Goal: Communication & Community: Answer question/provide support

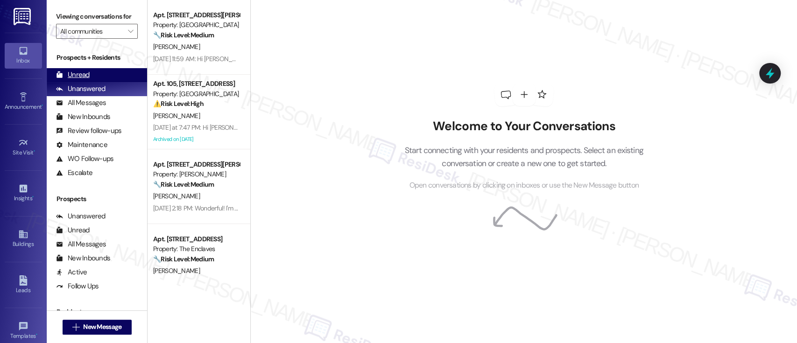
click at [85, 73] on div "Unread" at bounding box center [73, 75] width 34 height 10
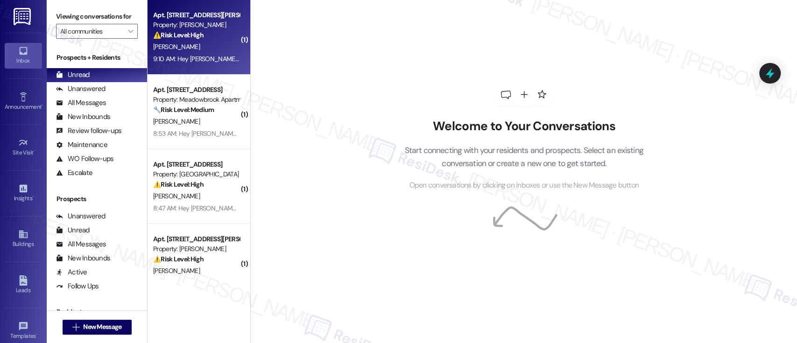
click at [171, 26] on div "Property: [PERSON_NAME]" at bounding box center [196, 25] width 86 height 10
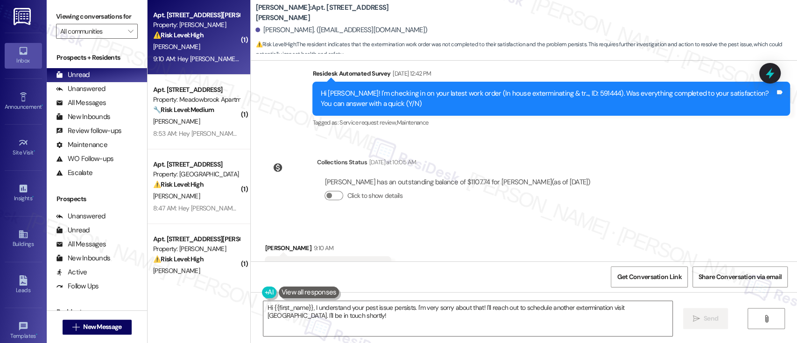
scroll to position [523, 0]
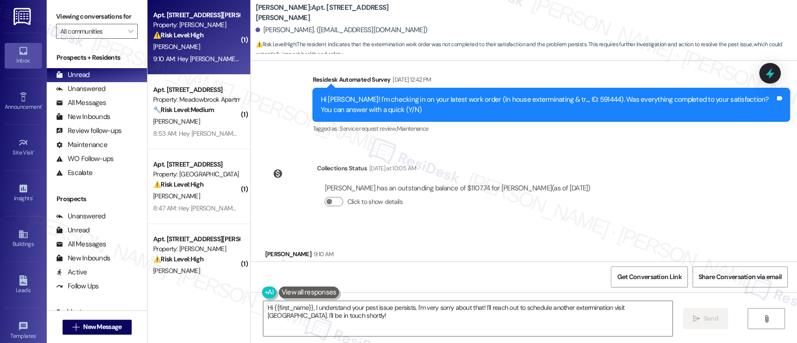
click at [574, 103] on div "Hi Demetrius! I'm checking in on your latest work order (In house exterminating…" at bounding box center [547, 105] width 455 height 20
copy div "591444"
click at [458, 190] on div "Demetrius Clark has an outstanding balance of $1107.74 for YONO (as of Sep 01, …" at bounding box center [457, 188] width 266 height 10
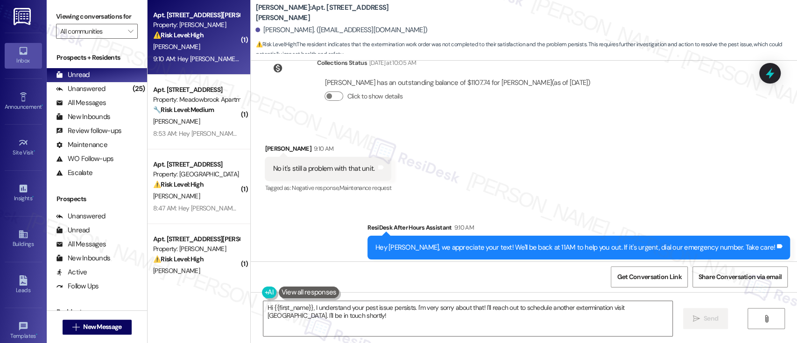
scroll to position [648, 0]
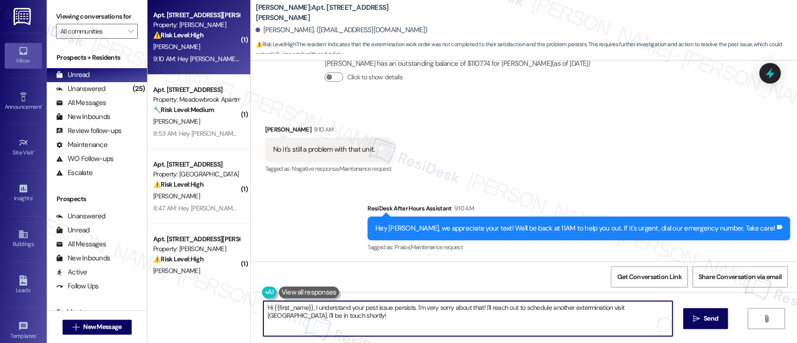
drag, startPoint x: 478, startPoint y: 305, endPoint x: 492, endPoint y: 325, distance: 24.5
click at [492, 325] on textarea "Hi {{first_name}}, I understand your pest issue persists. I'm very sorry about …" at bounding box center [467, 318] width 408 height 35
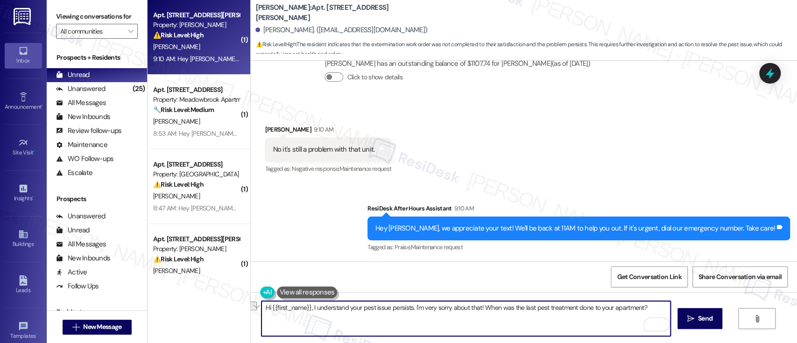
click at [543, 324] on textarea "Hi {{first_name}}, I understand your pest issue persists. I'm very sorry about …" at bounding box center [465, 318] width 408 height 35
drag, startPoint x: 479, startPoint y: 306, endPoint x: 707, endPoint y: 313, distance: 228.3
click at [707, 313] on div "Hi {{first_name}}, I understand your pest issue persists. I'm very sorry about …" at bounding box center [524, 327] width 546 height 70
paste textarea "Could you please let me know when the last pest treatment was done in"
type textarea "Hi {{first_name}}, I understand your pest issue persists. I'm very sorry about …"
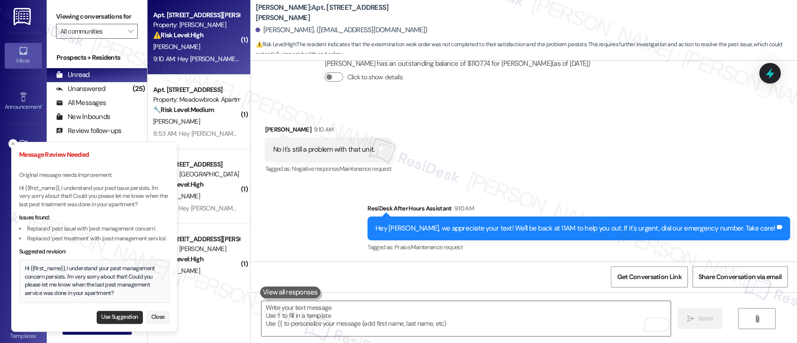
click at [101, 318] on button "Use Suggestion" at bounding box center [120, 317] width 46 height 13
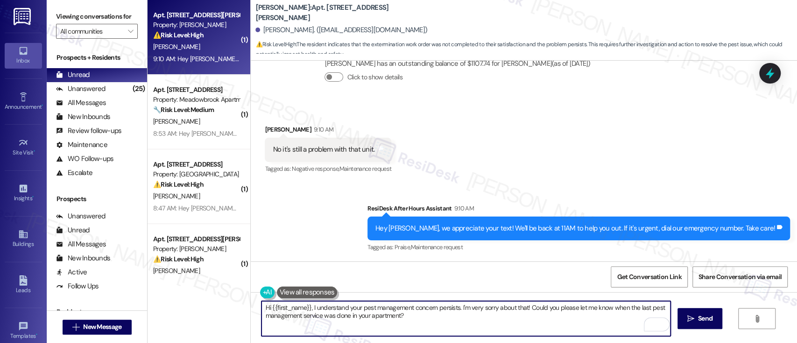
click at [646, 305] on textarea "Hi {{first_name}}, I understand your pest management concern persists. I'm very…" at bounding box center [465, 318] width 408 height 35
click at [296, 315] on textarea "Hi {{first_name}}, I understand your pest management concern persists. I'm very…" at bounding box center [465, 318] width 408 height 35
type textarea "Hi {{first_name}}, I understand your pest management concern persists. I'm very…"
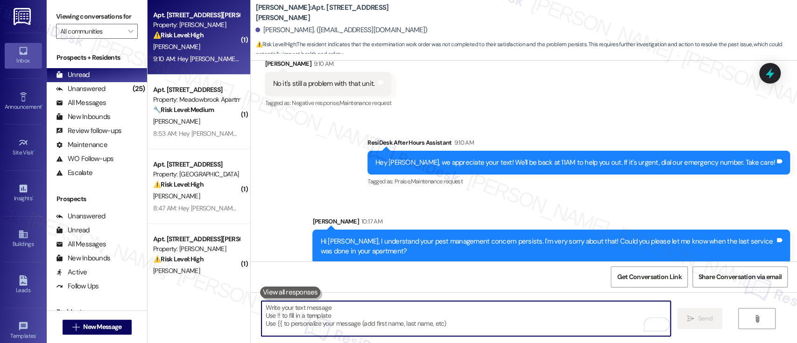
scroll to position [723, 0]
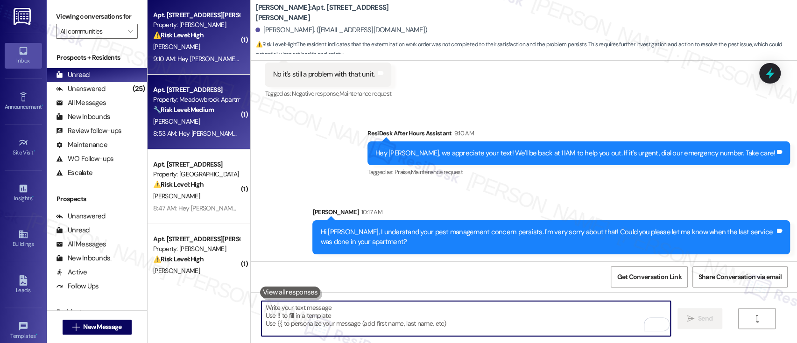
click at [216, 111] on div "🔧 Risk Level: Medium The resident is following up on a previously requested car…" at bounding box center [196, 110] width 86 height 10
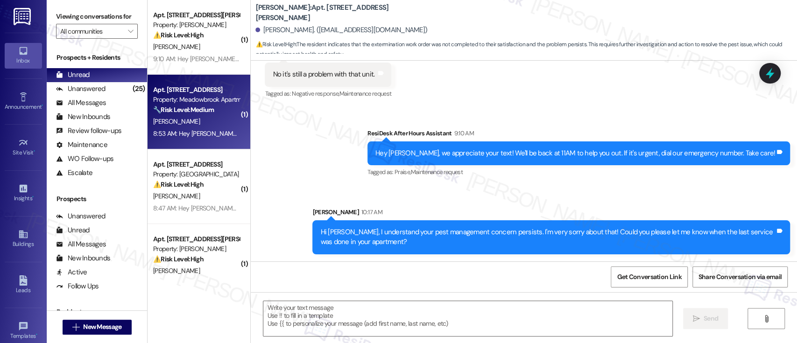
type textarea "Fetching suggested responses. Please feel free to read through the conversation…"
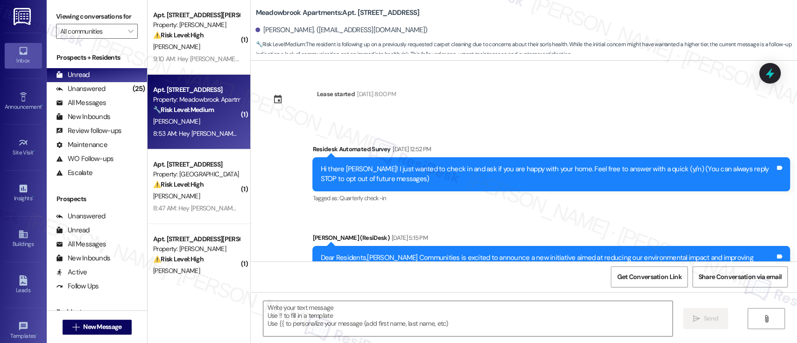
scroll to position [5368, 0]
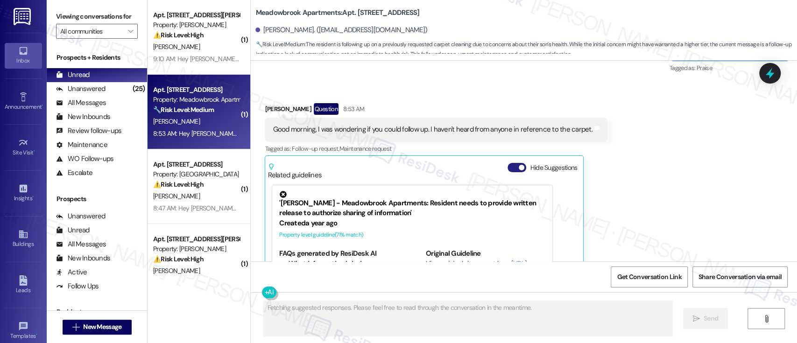
click at [518, 165] on span "button" at bounding box center [521, 168] width 6 height 6
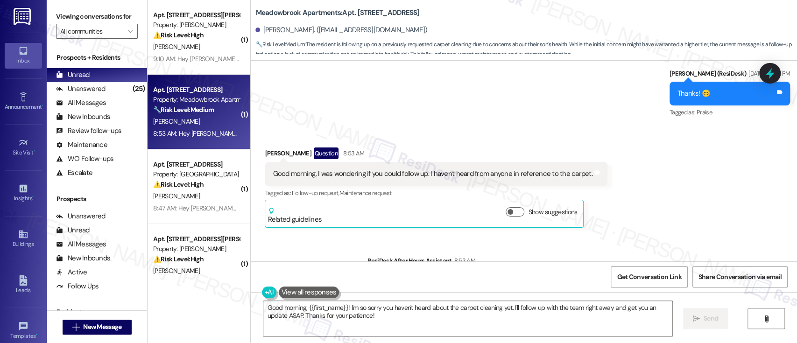
scroll to position [5231, 0]
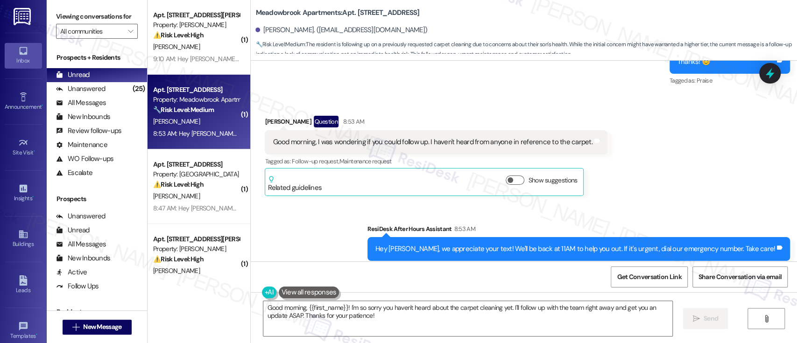
click at [362, 206] on div "Sent via SMS ResiDesk After Hours Assistant 8:53 AM Hey Jeanette, we appreciate…" at bounding box center [524, 242] width 546 height 79
click at [550, 317] on textarea "Good morning, {{first_name}}! I'm so sorry you haven't heard about the carpet c…" at bounding box center [467, 318] width 408 height 35
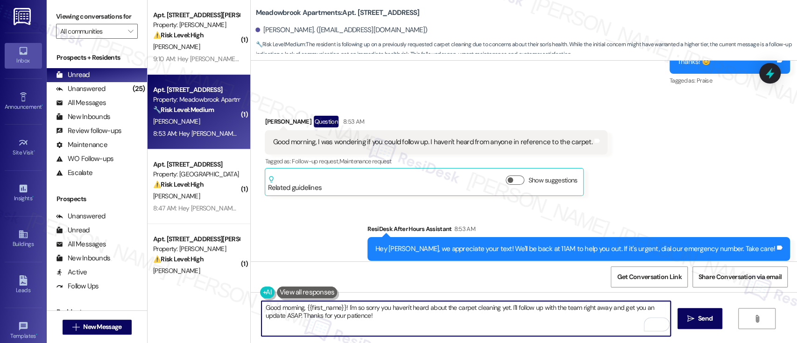
click at [509, 306] on textarea "Good morning, {{first_name}}! I'm so sorry you haven't heard about the carpet c…" at bounding box center [465, 318] width 408 height 35
click at [612, 306] on textarea "Good morning, {{first_name}}! I'm so sorry you haven't heard about the carpet c…" at bounding box center [465, 318] width 408 height 35
click at [297, 315] on textarea "Good morning, {{first_name}}! I'm so sorry you haven't heard about the carpet c…" at bounding box center [465, 318] width 408 height 35
paste textarea "215-947-0101"
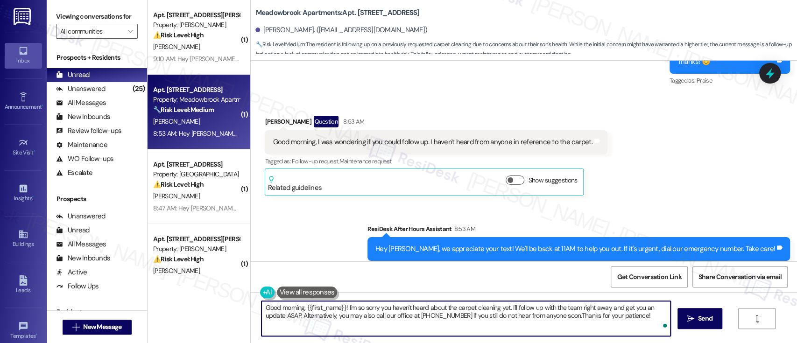
type textarea "Good morning, {{first_name}}! I'm so sorry you haven't heard about the carpet c…"
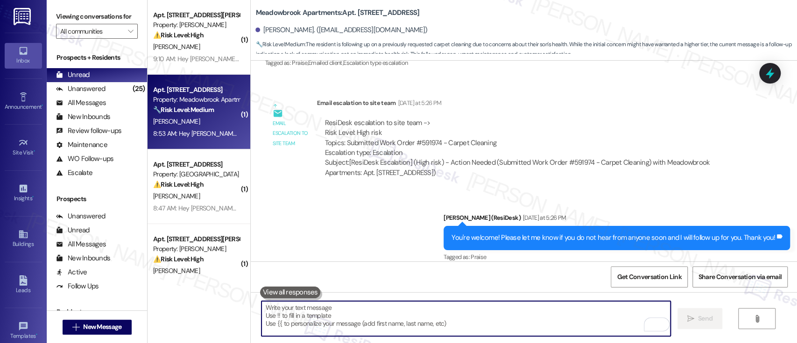
scroll to position [4871, 0]
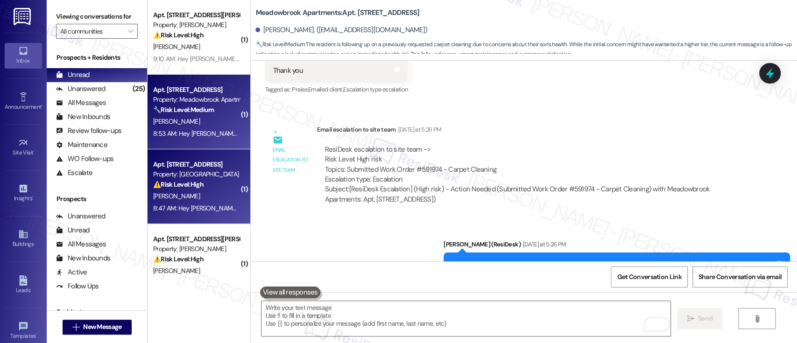
click at [189, 184] on strong "⚠️ Risk Level: High" at bounding box center [178, 184] width 50 height 8
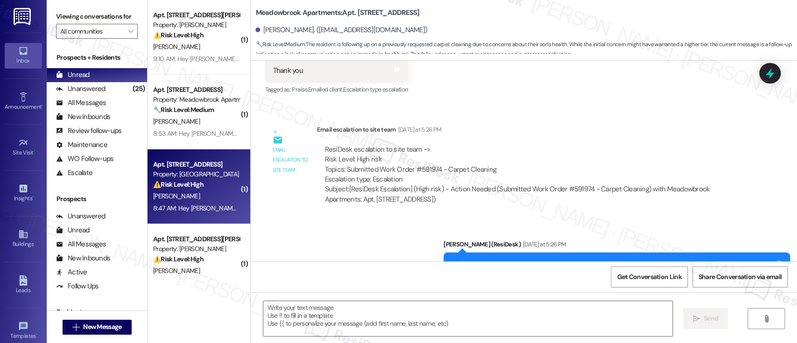
type textarea "Fetching suggested responses. Please feel free to read through the conversation…"
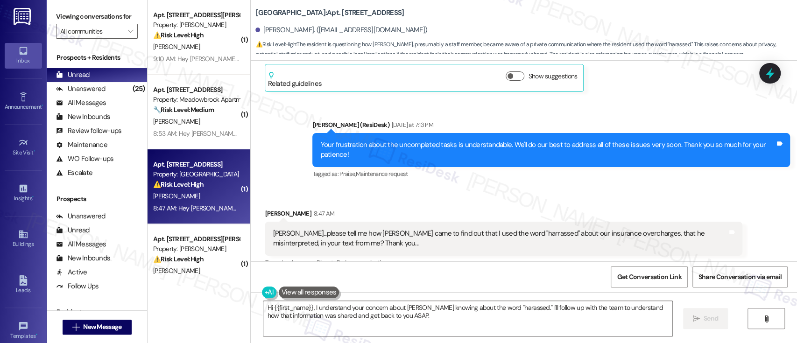
scroll to position [3822, 0]
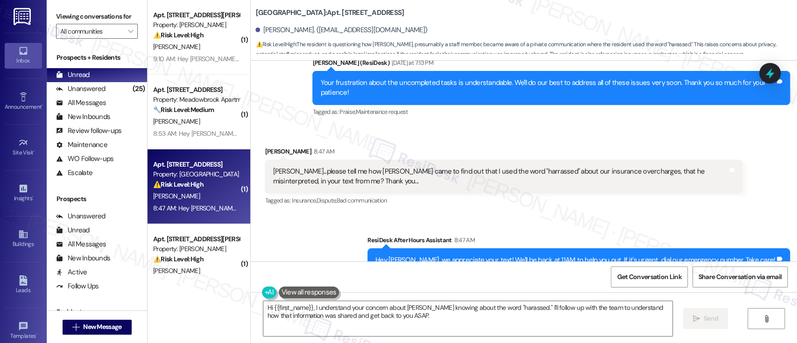
click at [333, 214] on div "Sent via SMS ResiDesk After Hours Assistant 8:47 AM Hey Sally, we appreciate yo…" at bounding box center [524, 253] width 546 height 79
click at [359, 214] on div "Sent via SMS ResiDesk After Hours Assistant 8:47 AM Hey Sally, we appreciate yo…" at bounding box center [524, 253] width 546 height 79
click at [406, 316] on textarea "Hi {{first_name}}, I understand your concern about Thomas knowing about the wor…" at bounding box center [467, 318] width 408 height 35
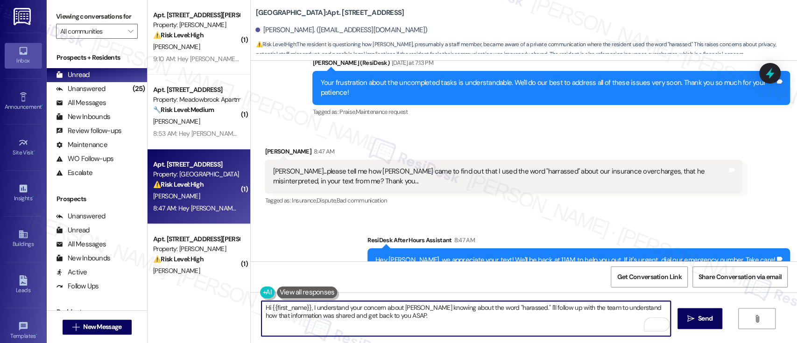
click at [448, 320] on textarea "Hi {{first_name}}, I understand your concern about Thomas knowing about the wor…" at bounding box center [465, 318] width 408 height 35
drag, startPoint x: 448, startPoint y: 320, endPoint x: 420, endPoint y: 312, distance: 28.7
click at [420, 312] on textarea "Hi {{first_name}}, I understand your concern about Thomas knowing about the wor…" at bounding box center [465, 318] width 408 height 35
drag, startPoint x: 307, startPoint y: 306, endPoint x: 463, endPoint y: 322, distance: 156.7
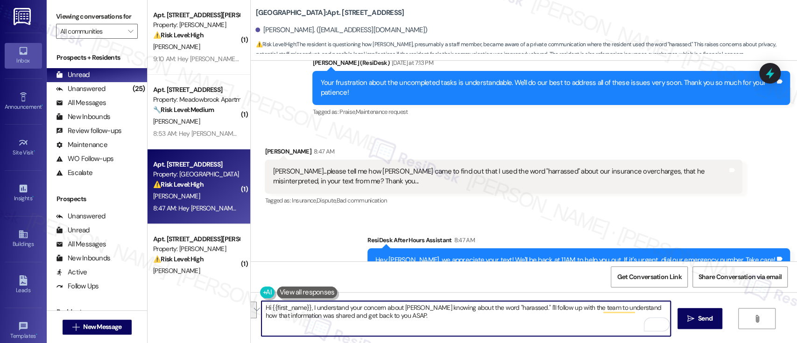
click at [463, 322] on textarea "Hi {{first_name}}, I understand your concern about Thomas knowing about the wor…" at bounding box center [465, 318] width 408 height 35
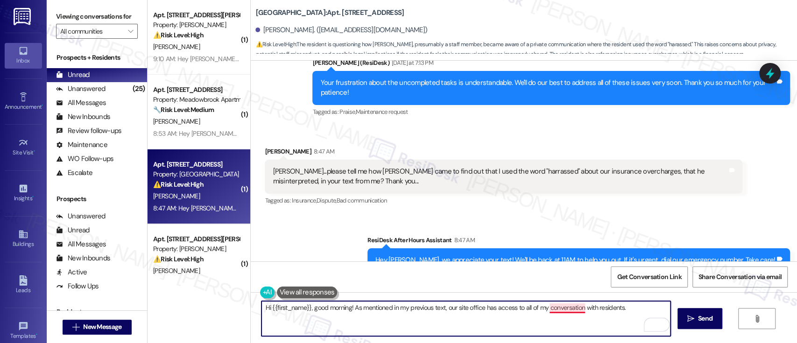
click at [553, 308] on textarea "Hi {{first_name}}, good morning! As mentioned in my previous text, our site off…" at bounding box center [465, 318] width 408 height 35
click at [634, 306] on textarea "Hi {{first_name}}, good morning! As mentioned in my previous text, our site off…" at bounding box center [465, 318] width 408 height 35
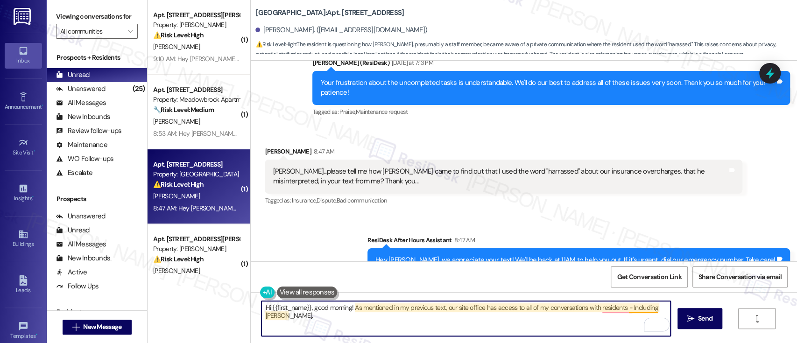
click at [631, 306] on textarea "Hi {{first_name}}, good morning! As mentioned in my previous text, our site off…" at bounding box center [465, 318] width 408 height 35
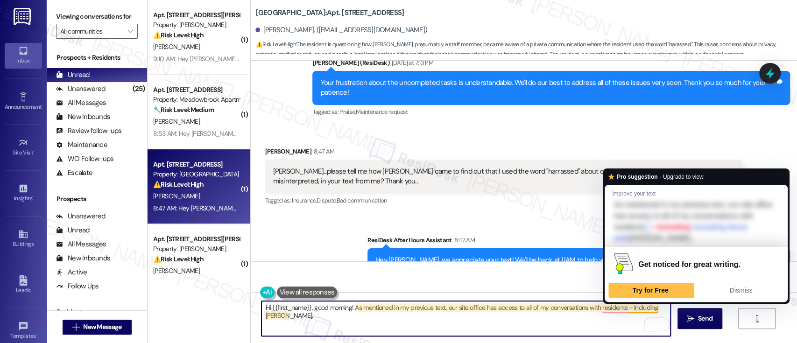
drag, startPoint x: 629, startPoint y: 308, endPoint x: 668, endPoint y: 319, distance: 40.5
click at [636, 308] on textarea "Hi {{first_name}}, good morning! As mentioned in my previous text, our site off…" at bounding box center [465, 318] width 408 height 35
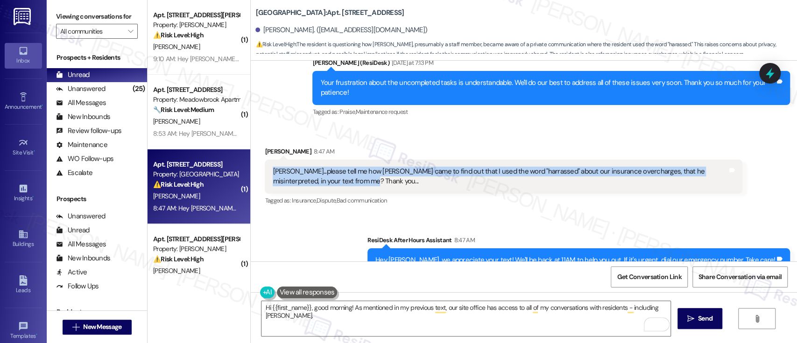
drag, startPoint x: 326, startPoint y: 156, endPoint x: 384, endPoint y: 30, distance: 139.1
click at [266, 160] on div "Emily...please tell me how Thomas came to find out that I used the word "harras…" at bounding box center [503, 177] width 477 height 34
copy div "Emily...please tell me how Thomas came to find out that I used the word "harras…"
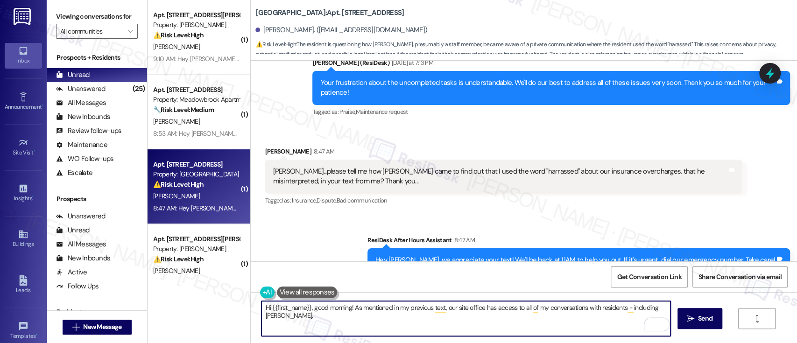
click at [360, 324] on textarea "Hi {{first_name}}, good morning! As mentioned in my previous text, our site off…" at bounding box center [465, 318] width 408 height 35
drag, startPoint x: 349, startPoint y: 311, endPoint x: 357, endPoint y: 312, distance: 8.9
click at [349, 312] on textarea "Hi {{first_name}}, good morning! As mentioned in my previous text, our site off…" at bounding box center [465, 318] width 408 height 35
paste textarea "I want to clarify that the onsite team, including Thomas, has access to our res…"
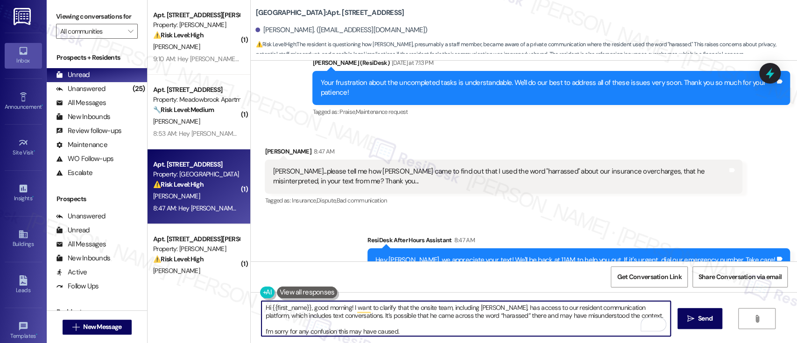
drag, startPoint x: 616, startPoint y: 308, endPoint x: 641, endPoint y: 308, distance: 25.2
click at [641, 308] on textarea "Hi {{first_name}}, good morning! I want to clarify that the onsite team, includ…" at bounding box center [465, 318] width 408 height 35
click at [613, 309] on textarea "Hi {{first_name}}, good morning! I want to clarify that the onsite team, includ…" at bounding box center [465, 318] width 408 height 35
click at [308, 316] on textarea "Hi {{first_name}}, good morning! I want to clarify that the onsite team, includ…" at bounding box center [465, 318] width 408 height 35
click at [327, 318] on textarea "Hi {{first_name}}, good morning! I want to clarify that the onsite team, includ…" at bounding box center [465, 318] width 408 height 35
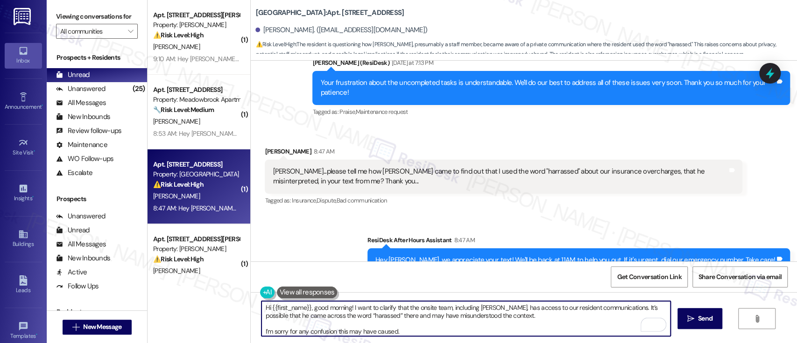
click at [426, 317] on textarea "Hi {{first_name}}, good morning! I want to clarify that the onsite team, includ…" at bounding box center [465, 318] width 408 height 35
click at [448, 317] on textarea "Hi {{first_name}}, good morning! I want to clarify that the onsite team, includ…" at bounding box center [465, 318] width 408 height 35
click at [543, 316] on textarea "Hi {{first_name}}, good morning! I want to clarify that the onsite team, includ…" at bounding box center [465, 318] width 408 height 35
click at [536, 318] on textarea "Hi {{first_name}}, good morning! I want to clarify that the onsite team, includ…" at bounding box center [465, 318] width 408 height 35
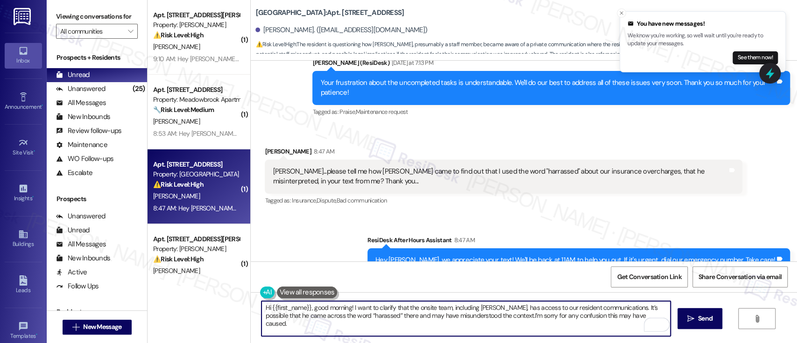
type textarea "Hi {{first_name}}, good morning! I want to clarify that the onsite team, includ…"
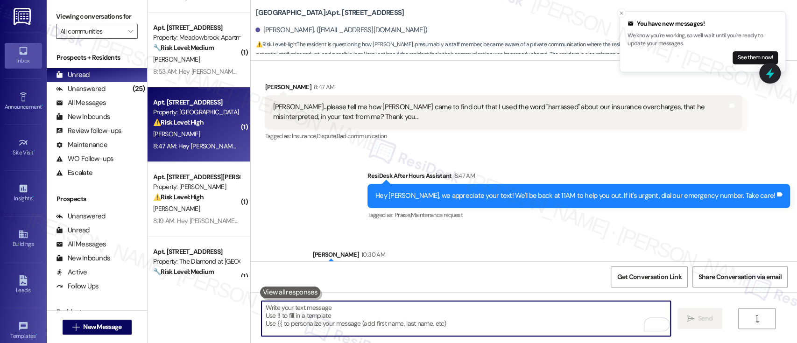
scroll to position [3897, 0]
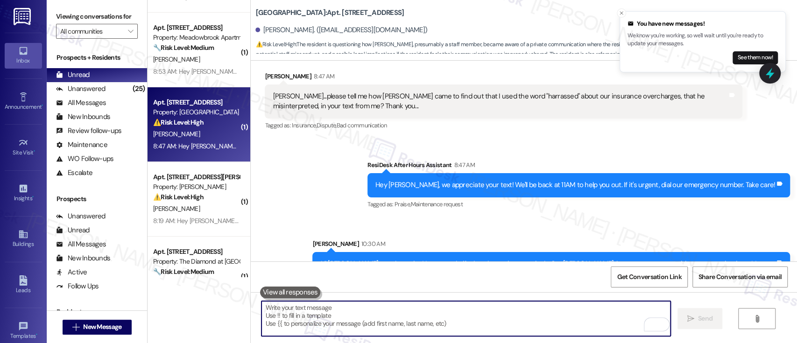
click at [530, 313] on textarea "To enrich screen reader interactions, please activate Accessibility in Grammarl…" at bounding box center [465, 318] width 408 height 35
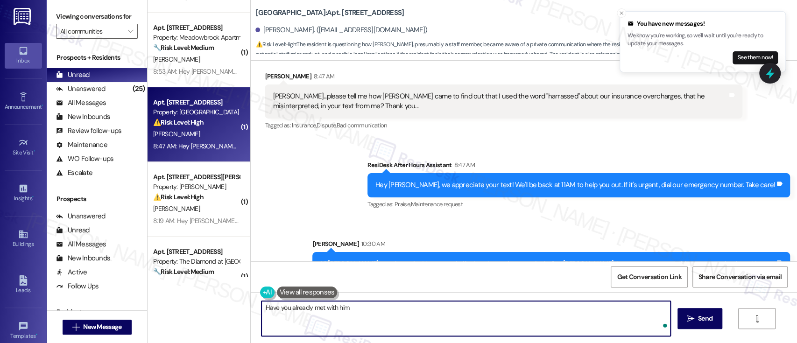
type textarea "Have you already met with him?"
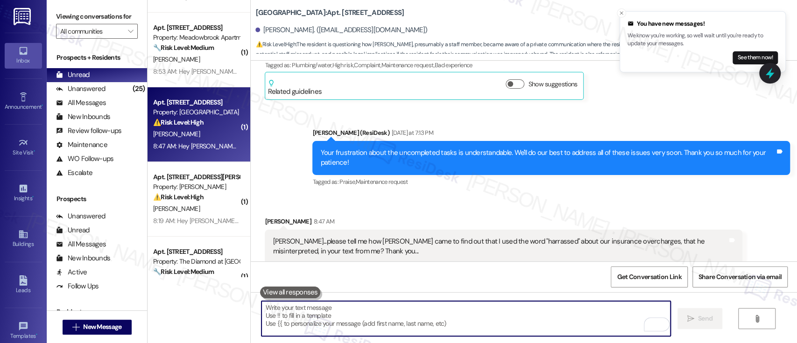
scroll to position [3743, 0]
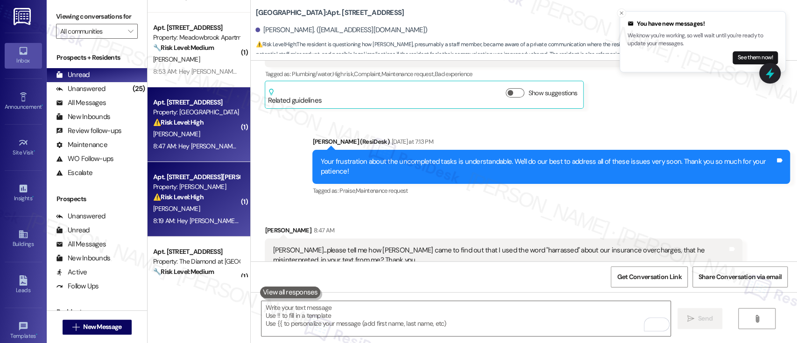
click at [196, 208] on div "J. Martinez" at bounding box center [196, 209] width 88 height 12
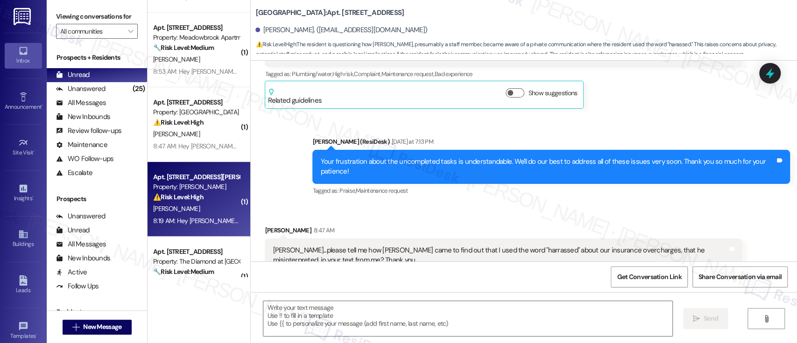
type textarea "Fetching suggested responses. Please feel free to read through the conversation…"
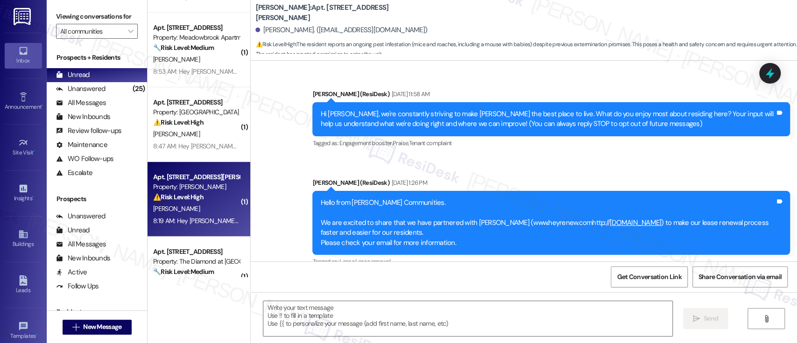
scroll to position [5234, 0]
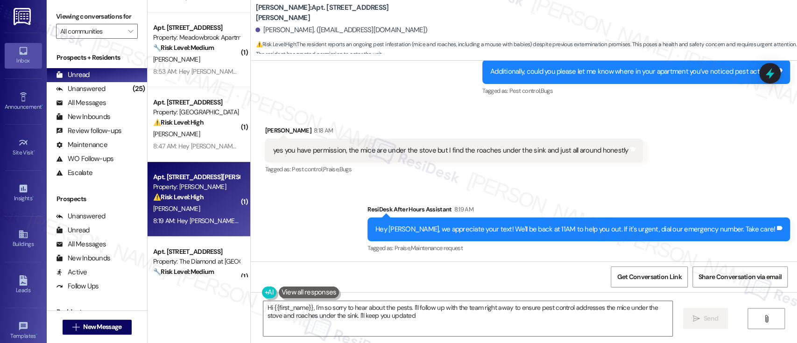
type textarea "Hi {{first_name}}, I'm so sorry to hear about the pests. I'll follow up with th…"
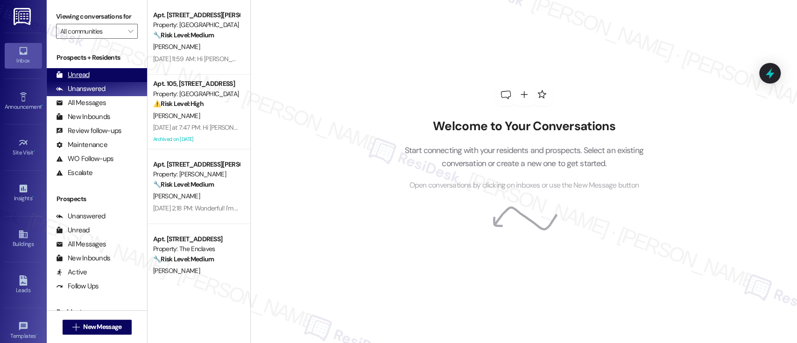
click at [89, 71] on div "Unread" at bounding box center [73, 75] width 34 height 10
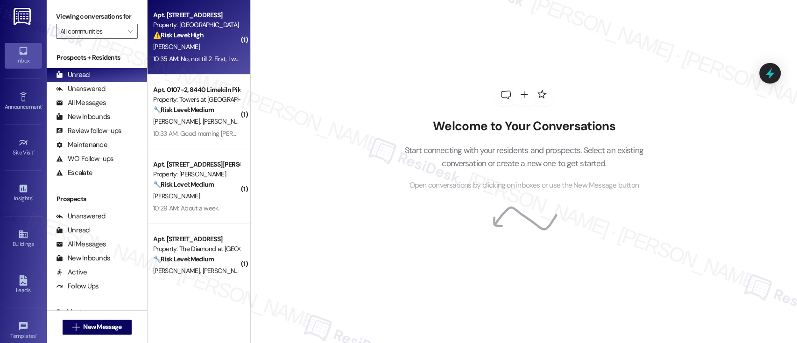
click at [187, 42] on div "[PERSON_NAME]" at bounding box center [196, 47] width 88 height 12
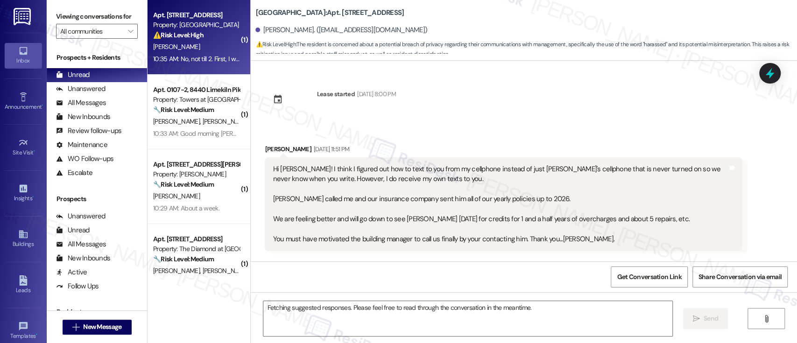
scroll to position [4236, 0]
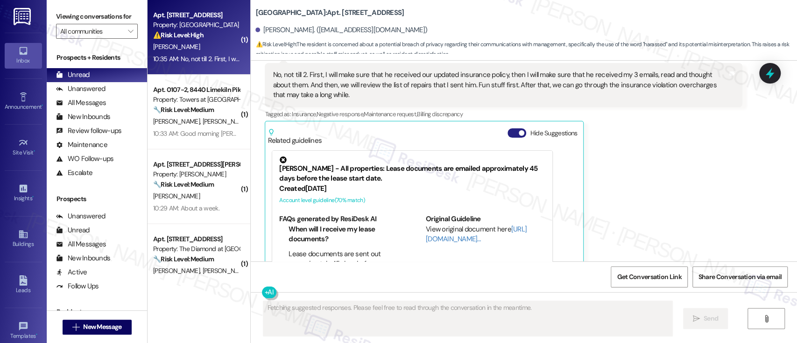
click at [508, 128] on button "Hide Suggestions" at bounding box center [516, 132] width 19 height 9
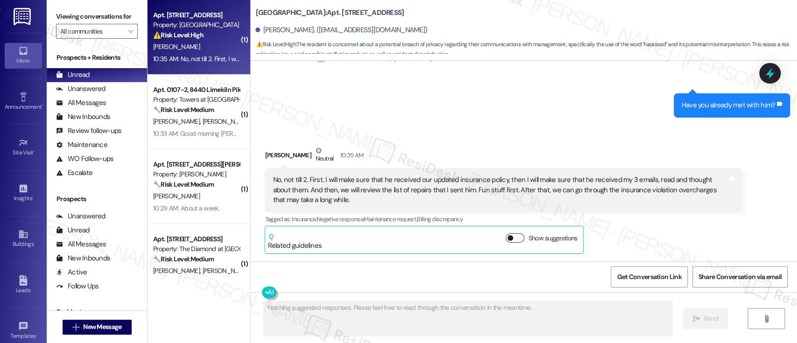
scroll to position [4099, 0]
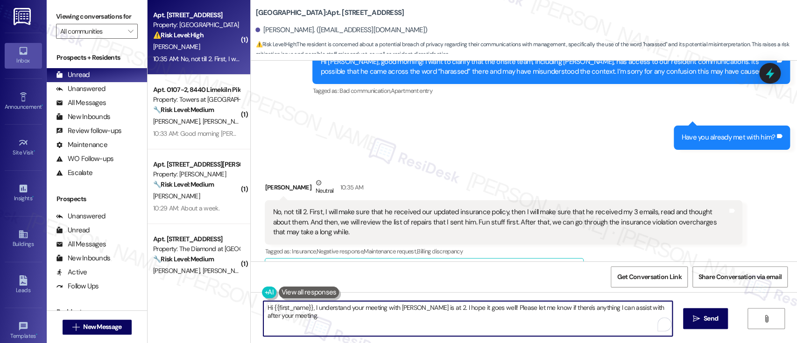
drag, startPoint x: 433, startPoint y: 306, endPoint x: 259, endPoint y: 305, distance: 174.1
click at [263, 306] on textarea "Hi {{first_name}}, I understand your meeting with Thomas is at 2. I hope it goe…" at bounding box center [467, 318] width 408 height 35
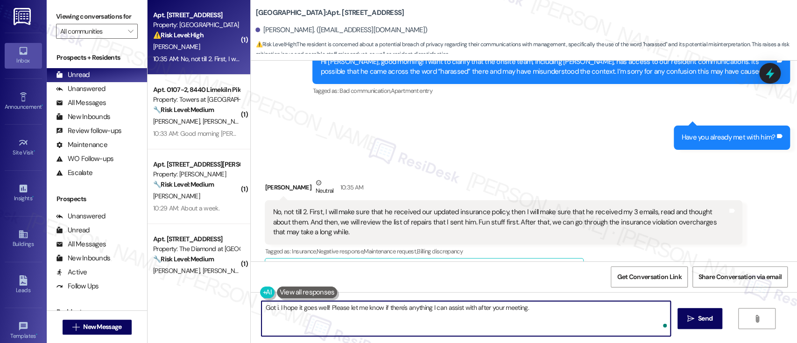
type textarea "Got it. I hope it goes well! Please let me know if there's anything I can assis…"
click at [552, 319] on textarea "Got it. I hope it goes well! Please let me know if there's anything I can assis…" at bounding box center [465, 318] width 408 height 35
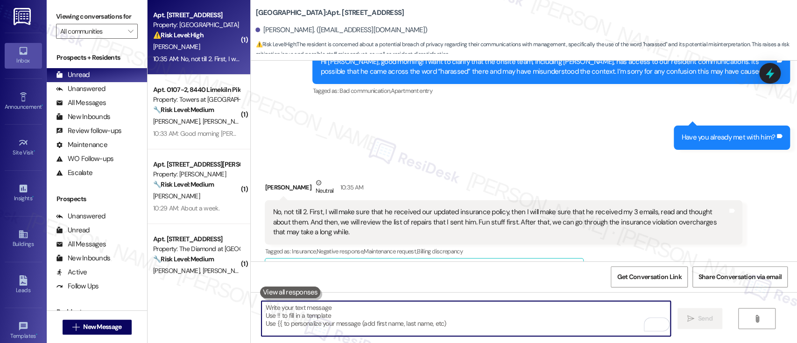
scroll to position [4099, 0]
click at [508, 106] on div "Sent via SMS ResiDesk After Hours Assistant 8:47 AM Hey Sally, we appreciate yo…" at bounding box center [524, 46] width 546 height 219
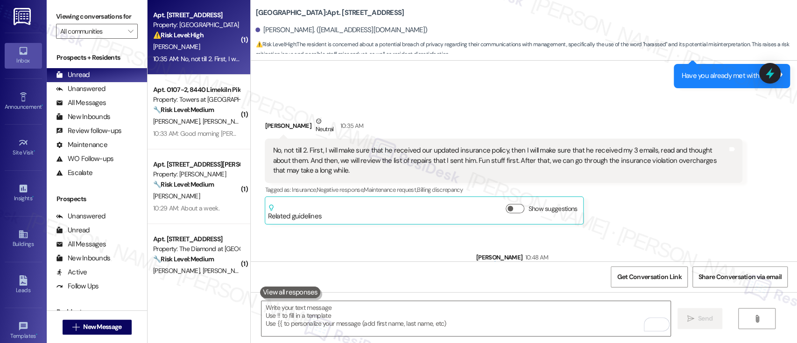
scroll to position [4164, 0]
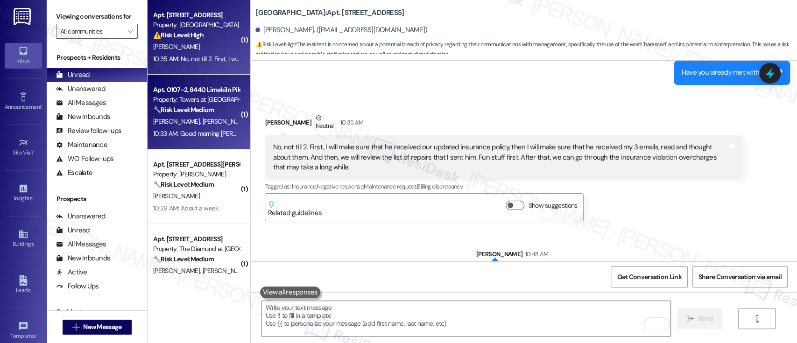
click at [203, 118] on span "[PERSON_NAME]" at bounding box center [226, 121] width 47 height 8
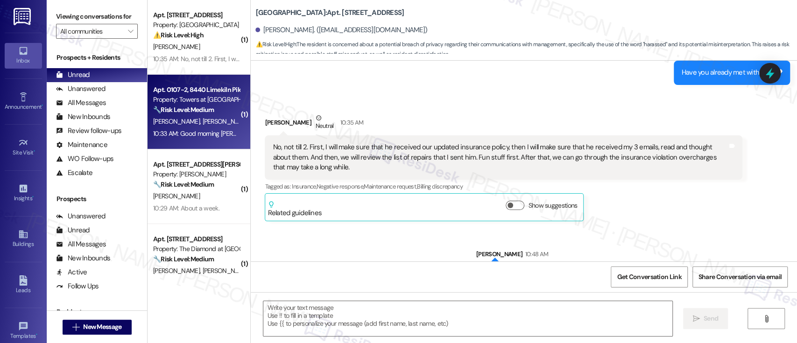
type textarea "Fetching suggested responses. Please feel free to read through the conversation…"
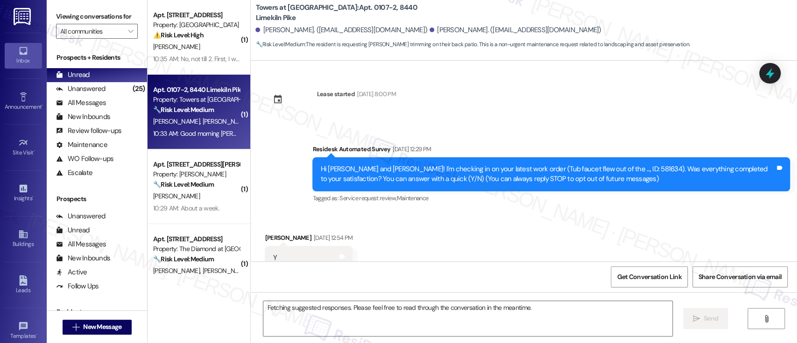
scroll to position [5060, 0]
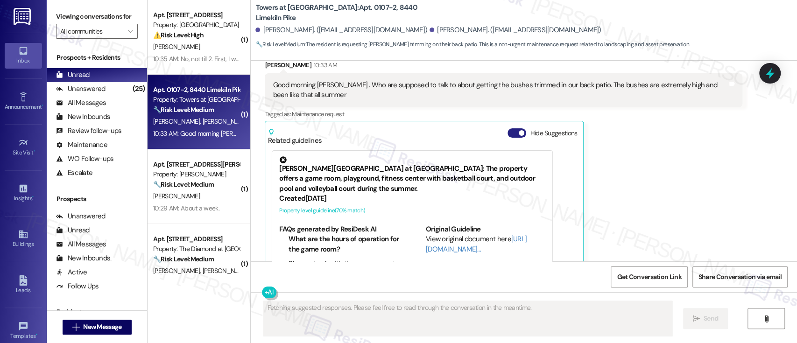
click at [511, 128] on button "Hide Suggestions" at bounding box center [516, 132] width 19 height 9
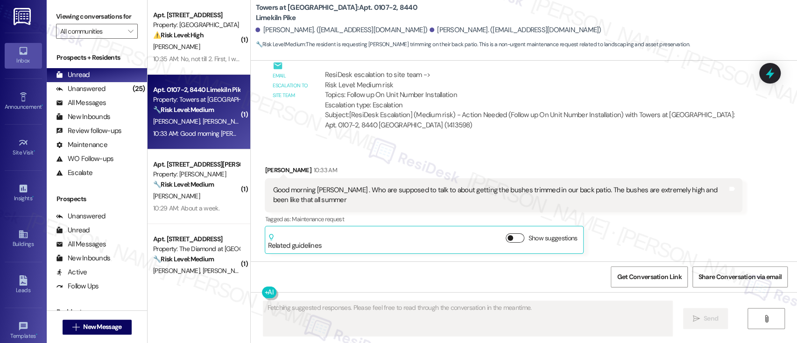
scroll to position [4923, 0]
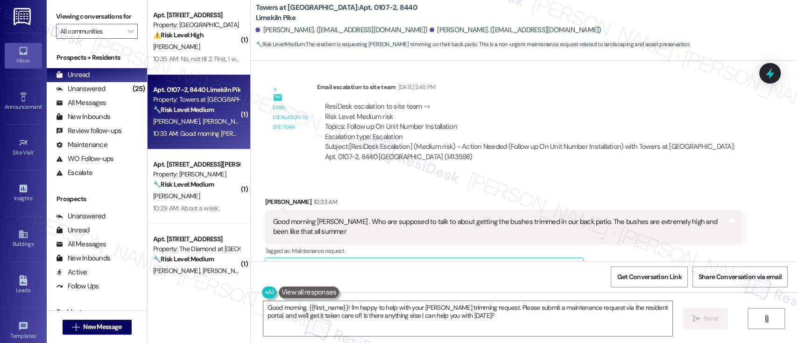
click at [266, 197] on div "Danisha Sams 10:33 AM" at bounding box center [503, 203] width 477 height 13
copy div "Danisha"
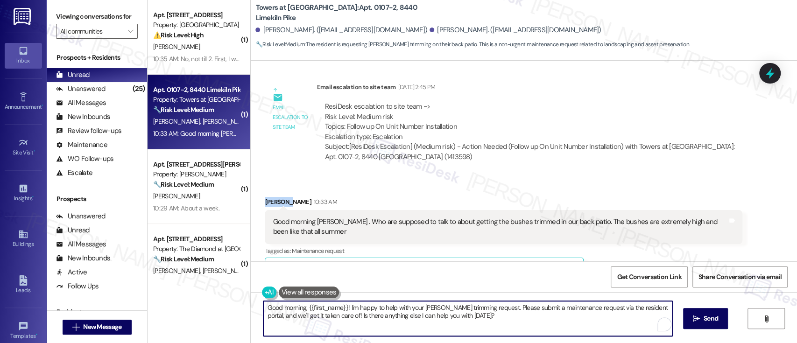
click at [316, 301] on textarea "Good morning, {{first_name}}! I'm happy to help with your bush trimming request…" at bounding box center [467, 318] width 408 height 35
paste textarea "Danisha"
click at [463, 307] on textarea "Good morning, Danisha! I'm happy to help with your bush trimming request. Pleas…" at bounding box center [465, 318] width 408 height 35
click at [433, 318] on textarea "Good morning, Danisha! I'm happy to help with your bush trimming request. Pleas…" at bounding box center [465, 318] width 408 height 35
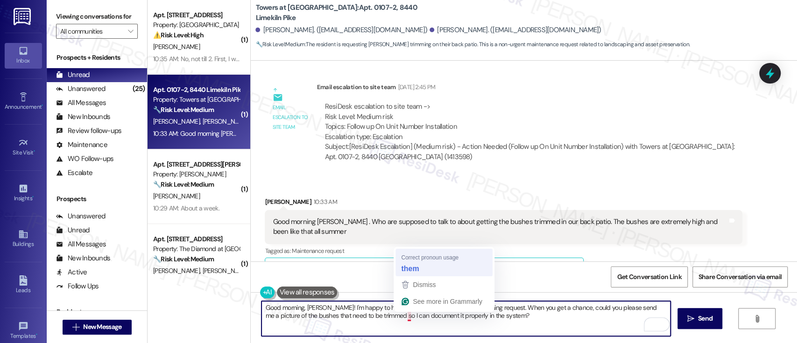
type textarea "Good morning, [PERSON_NAME]! I'm happy to help with your [PERSON_NAME] trimming…"
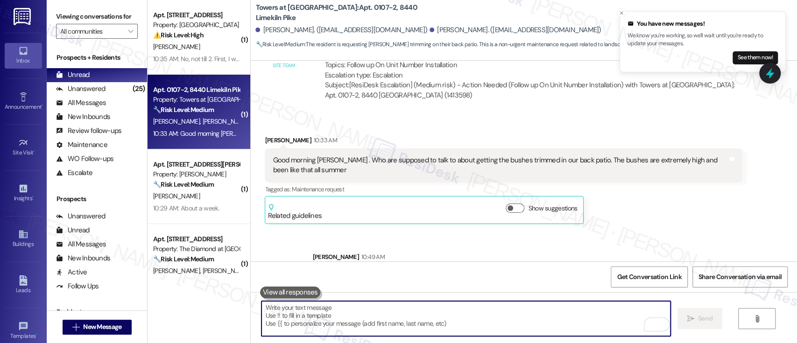
scroll to position [4998, 0]
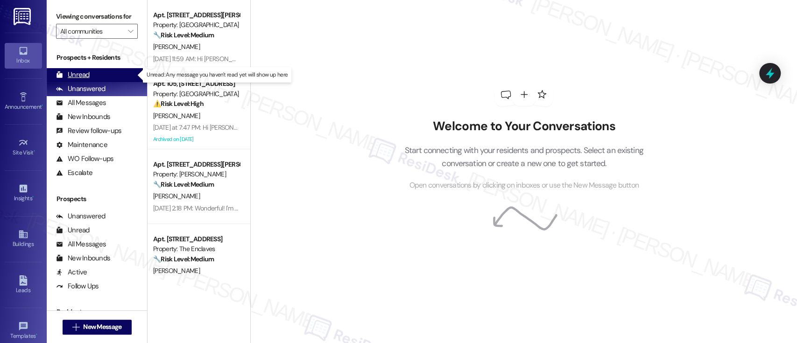
click at [86, 71] on div "Unread" at bounding box center [73, 75] width 34 height 10
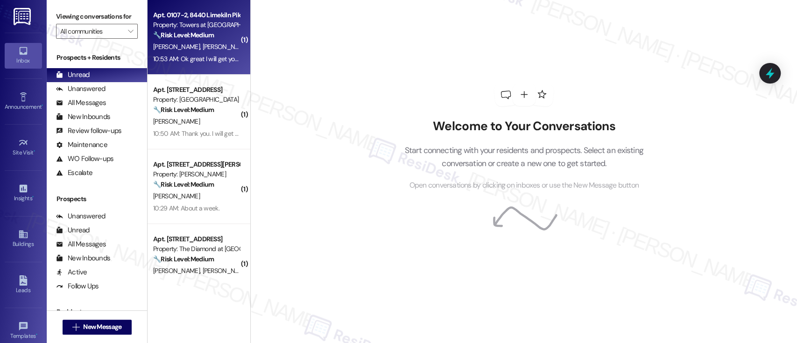
click at [192, 32] on strong "🔧 Risk Level: Medium" at bounding box center [183, 35] width 61 height 8
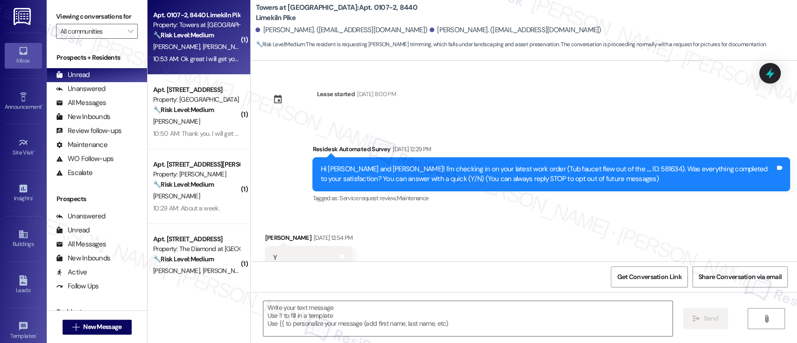
scroll to position [5090, 0]
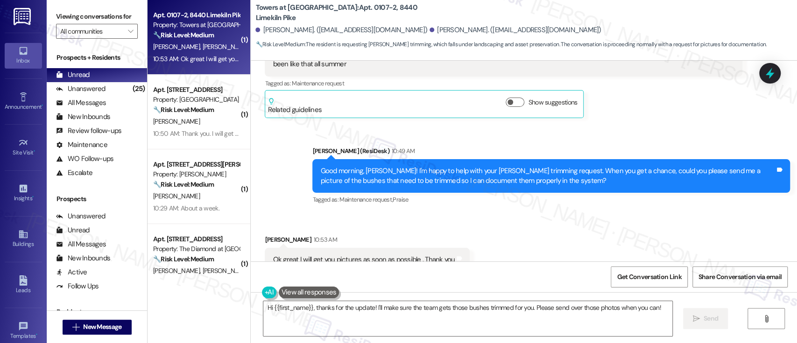
click at [559, 237] on div "Received via SMS Danisha Sams 10:53 AM Ok great I will get you pictures as soon…" at bounding box center [524, 253] width 546 height 79
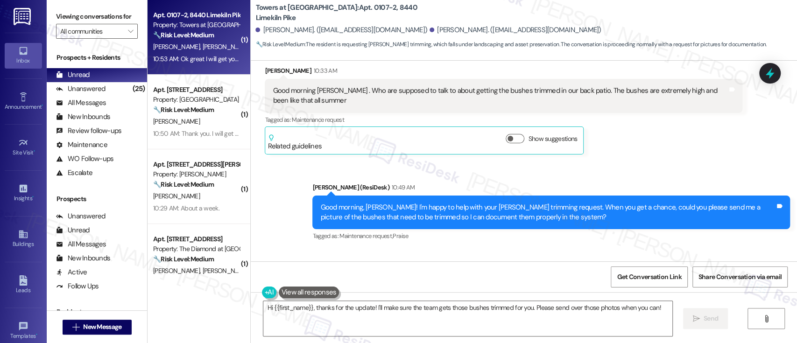
scroll to position [5028, 0]
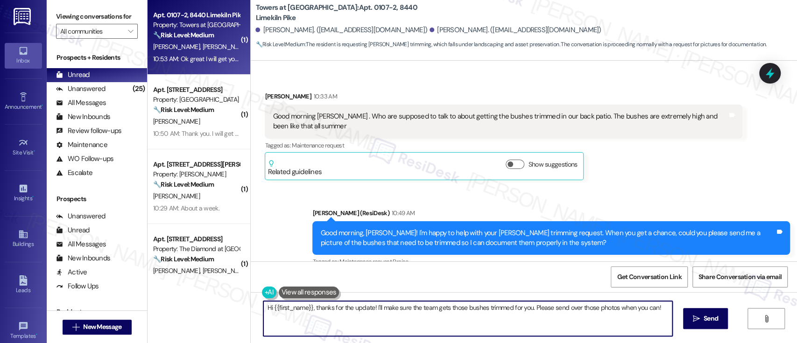
drag, startPoint x: 526, startPoint y: 306, endPoint x: 162, endPoint y: 300, distance: 364.5
click at [162, 300] on div "( 1 ) Apt. 0107-2, 8440 Limekiln Pike Property: Towers at Wyncote 🔧 Risk Level:…" at bounding box center [471, 171] width 649 height 343
type textarea "Great! Please send over those photos when you can! In the meantime, is there an…"
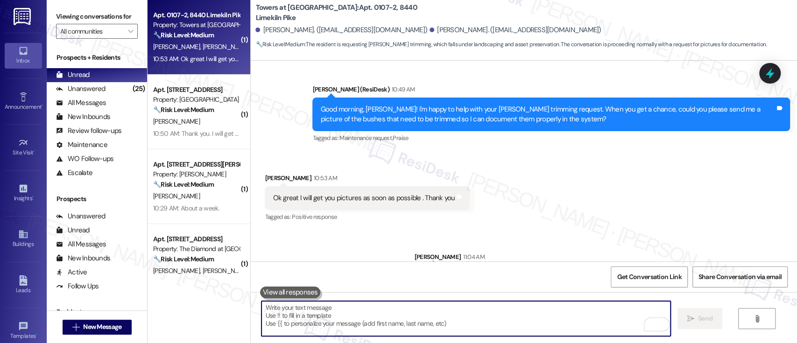
scroll to position [5155, 0]
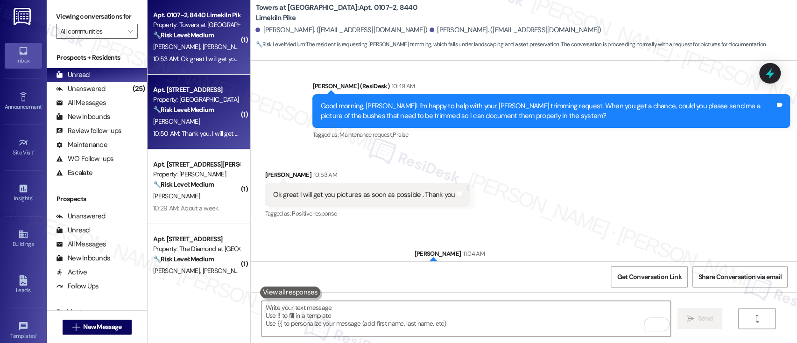
click at [171, 110] on strong "🔧 Risk Level: Medium" at bounding box center [183, 109] width 61 height 8
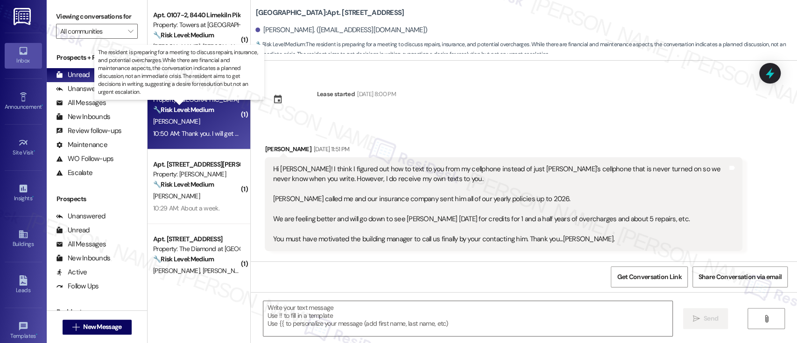
scroll to position [4256, 0]
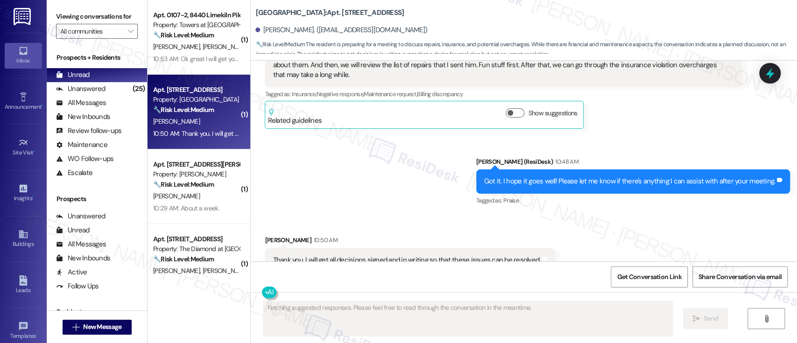
click at [340, 214] on div "Received via SMS Sally Sims 10:50 AM Thank you. I will get all decisions signed…" at bounding box center [524, 253] width 546 height 79
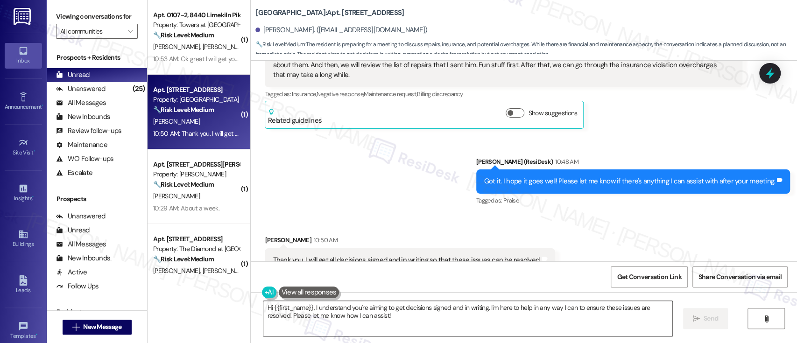
click at [409, 323] on textarea "Hi {{first_name}}, I understand you're aiming to get decisions signed and in wr…" at bounding box center [467, 318] width 408 height 35
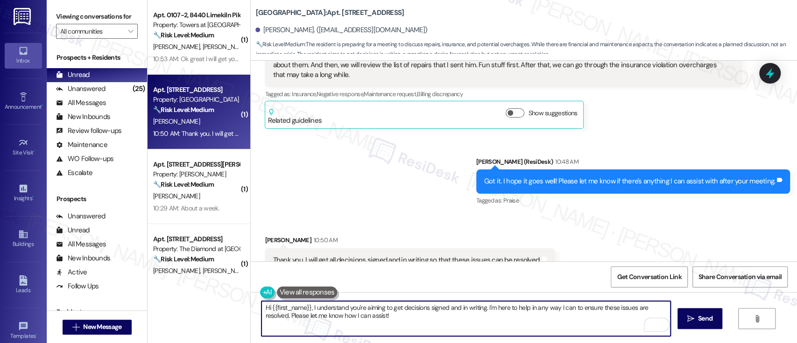
click at [432, 320] on textarea "Hi {{first_name}}, I understand you're aiming to get decisions signed and in wr…" at bounding box center [465, 318] width 408 height 35
drag, startPoint x: 432, startPoint y: 321, endPoint x: 66, endPoint y: 273, distance: 368.4
click at [66, 273] on div "Viewing conversations for All communities  Prospects + Residents Unread (0) Un…" at bounding box center [422, 171] width 750 height 343
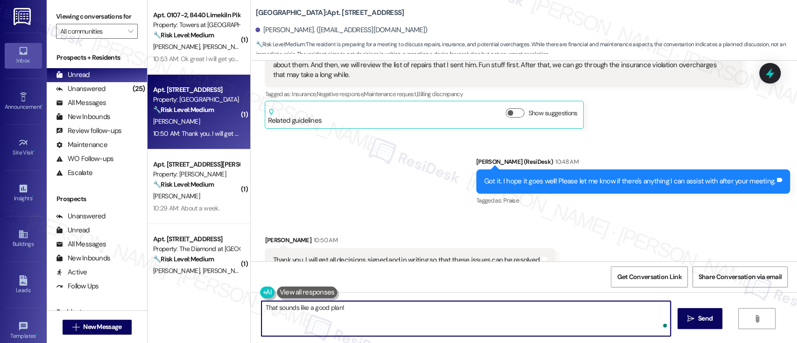
type textarea "That sounds like a good plan!"
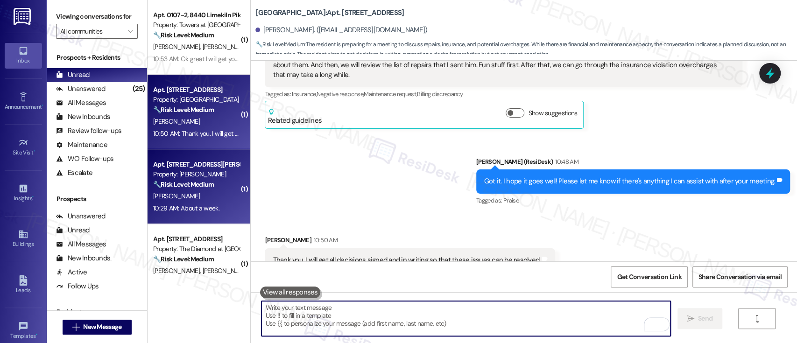
scroll to position [4256, 0]
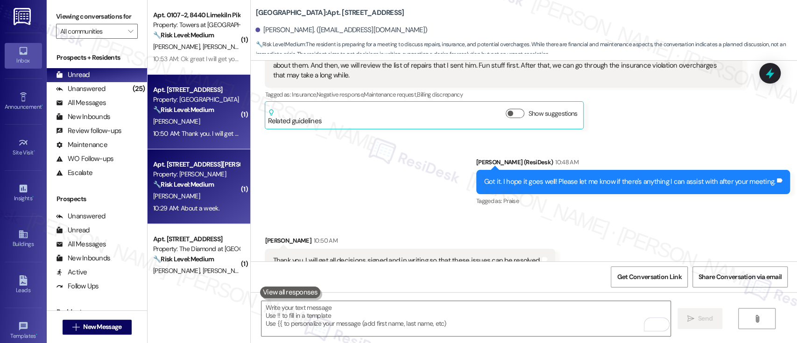
click at [177, 200] on div "D. Clark" at bounding box center [196, 196] width 88 height 12
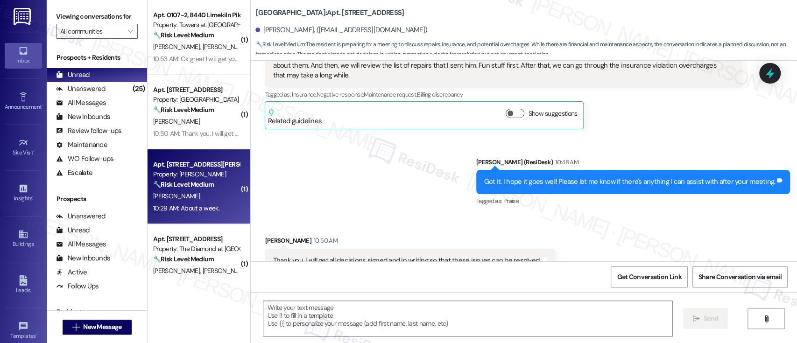
type textarea "Fetching suggested responses. Please feel free to read through the conversation…"
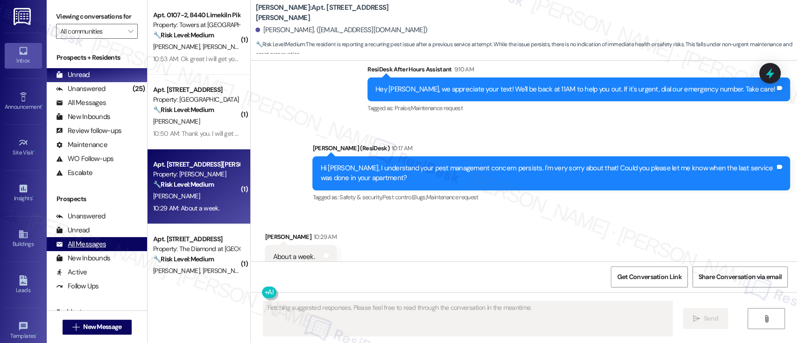
scroll to position [801, 0]
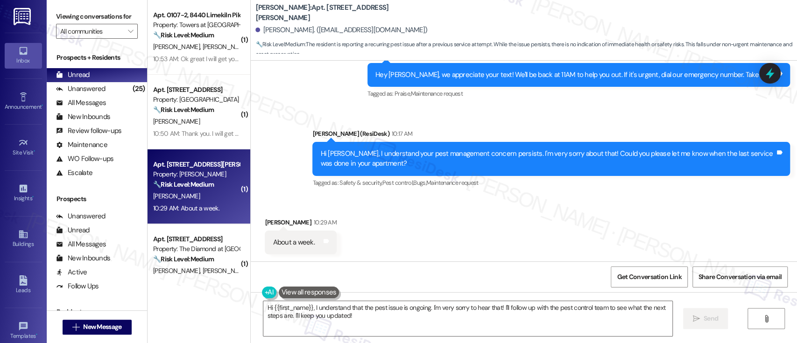
click at [532, 248] on div "Received via SMS Demetrius Clark 10:29 AM About a week. Tags and notes" at bounding box center [524, 228] width 546 height 65
drag, startPoint x: 469, startPoint y: 230, endPoint x: 476, endPoint y: 224, distance: 10.0
click at [469, 230] on div "Received via SMS Demetrius Clark 10:29 AM About a week. Tags and notes" at bounding box center [524, 228] width 546 height 65
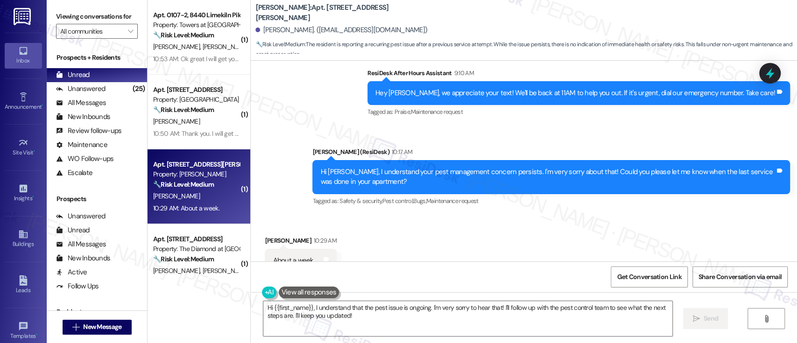
scroll to position [802, 0]
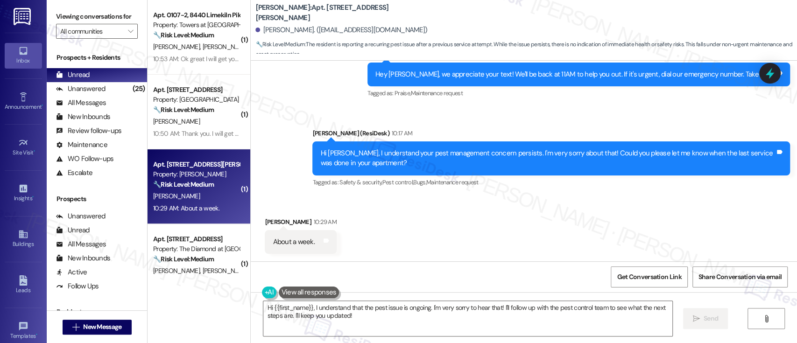
click at [448, 226] on div "Received via SMS Demetrius Clark 10:29 AM About a week. Tags and notes" at bounding box center [524, 228] width 546 height 65
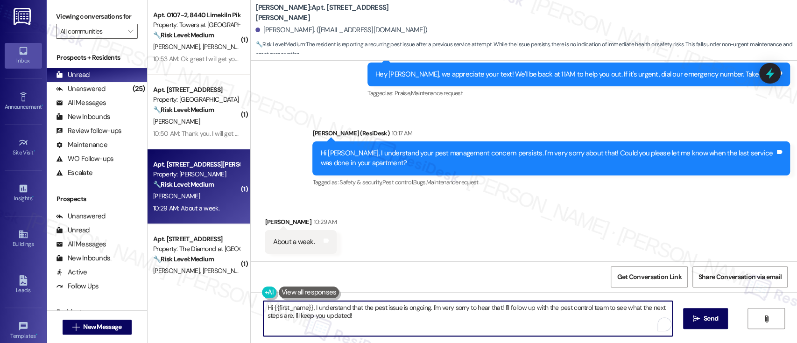
drag, startPoint x: 387, startPoint y: 317, endPoint x: 260, endPoint y: 233, distance: 151.8
click at [112, 248] on div "Viewing conversations for All communities  Prospects + Residents Unread (0) Un…" at bounding box center [422, 171] width 750 height 343
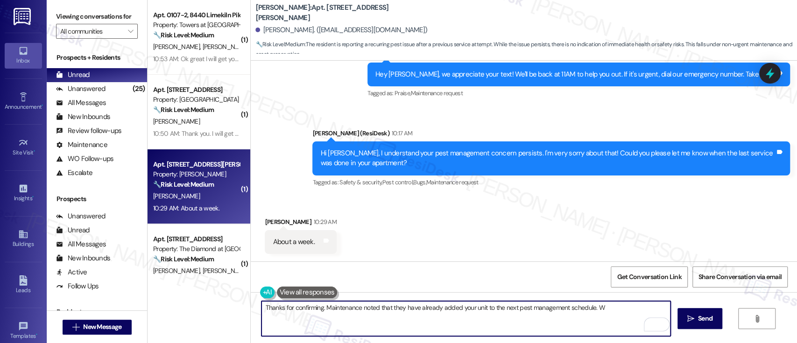
click at [500, 217] on div "Received via SMS Demetrius Clark 10:29 AM About a week. Tags and notes" at bounding box center [524, 228] width 546 height 65
click at [603, 313] on textarea "Thanks for confirming. Maintenance noted that they have already added your unit…" at bounding box center [465, 318] width 408 height 35
paste textarea "Maintenance has noted your unit and added it to the next scheduled pest managem…"
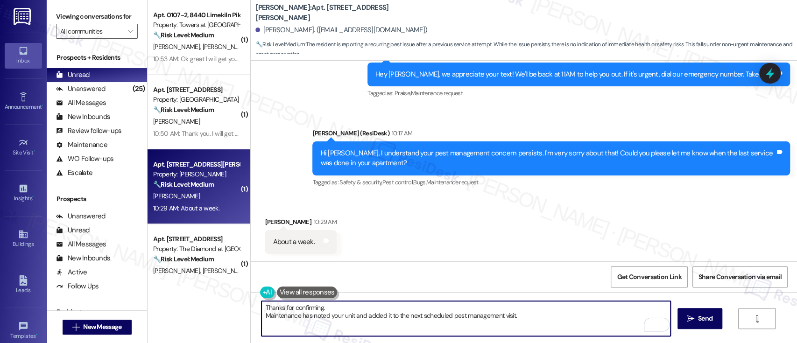
click at [371, 304] on textarea "Thanks for confirming. Maintenance has noted your unit and added it to the next…" at bounding box center [465, 318] width 408 height 35
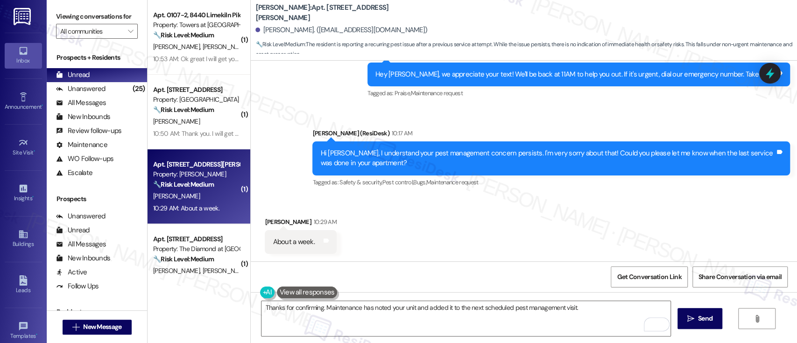
click at [265, 28] on div "Demetrius Clark. (supperman6848@gmail.com)" at bounding box center [341, 30] width 172 height 10
copy div "Demetrius"
click at [317, 305] on textarea "Thanks for confirming. Maintenance has noted your unit and added it to the next…" at bounding box center [465, 318] width 408 height 35
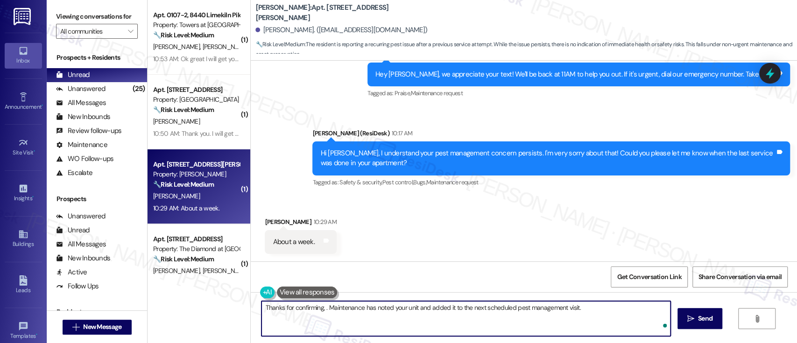
paste textarea "Demetrius"
click at [626, 303] on textarea "Thanks for confirming, Demetrius. Maintenance has noted your unit and added it …" at bounding box center [465, 318] width 408 height 35
paste textarea "Please let me know if you have any other questions."
drag, startPoint x: 426, startPoint y: 322, endPoint x: 200, endPoint y: 293, distance: 227.8
click at [200, 293] on div "( 1 ) Apt. 0107-2, 8440 Limekiln Pike Property: Towers at Wyncote 🔧 Risk Level:…" at bounding box center [471, 171] width 649 height 343
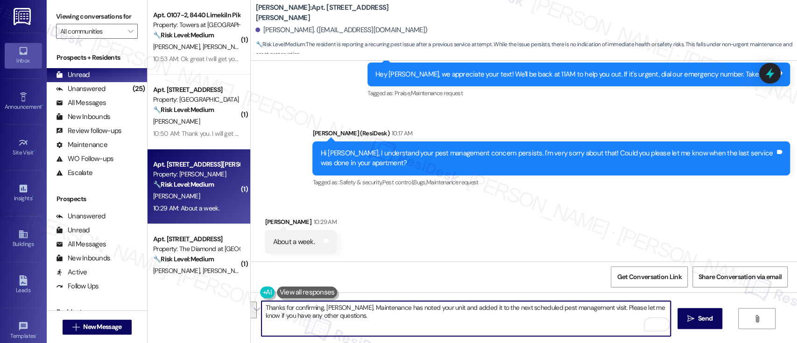
paste textarea "! Maintenance has added your unit to the next scheduled pest treatment. If anyt…"
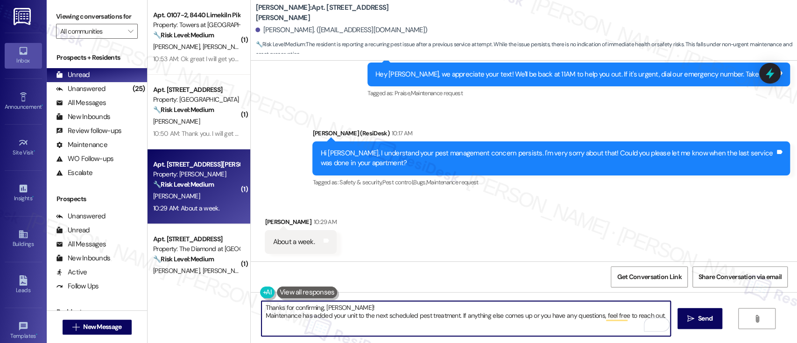
click at [382, 303] on textarea "Thanks for confirming, Demetrius! Maintenance has added your unit to the next s…" at bounding box center [465, 318] width 408 height 35
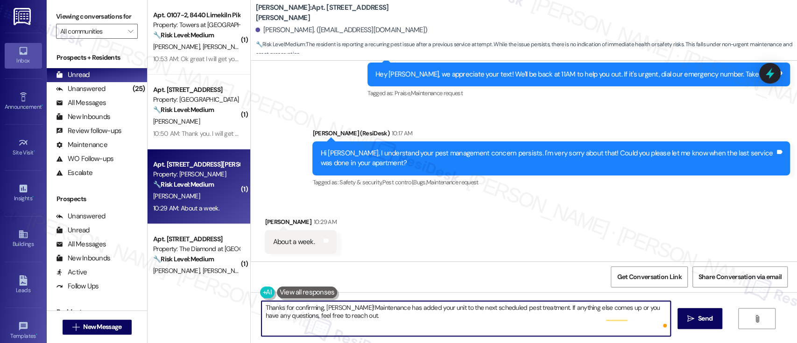
type textarea "Thanks for confirming, Demetrius! Maintenance has added your unit to the next s…"
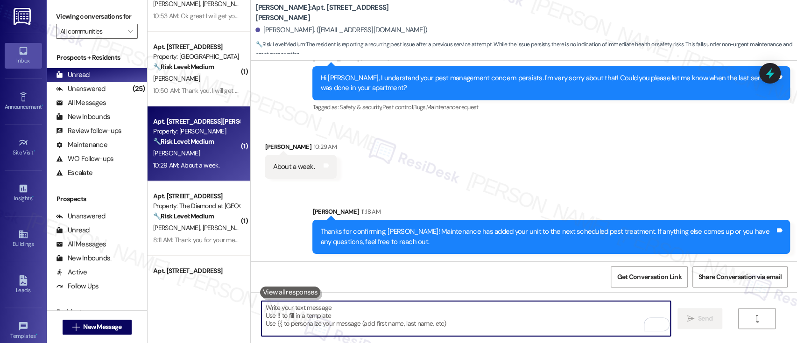
scroll to position [62, 0]
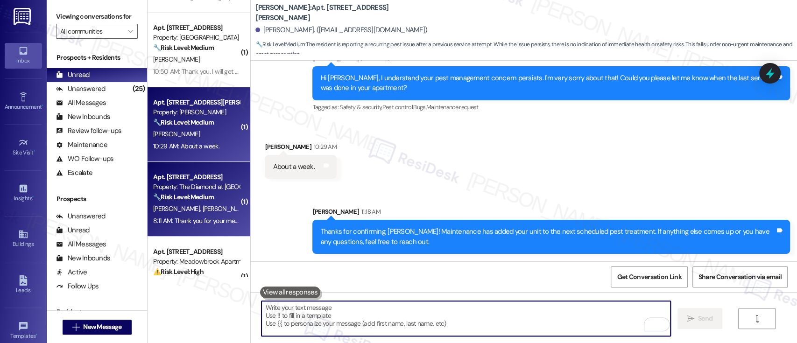
click at [203, 190] on div "Property: The Diamond at [GEOGRAPHIC_DATA]" at bounding box center [196, 187] width 86 height 10
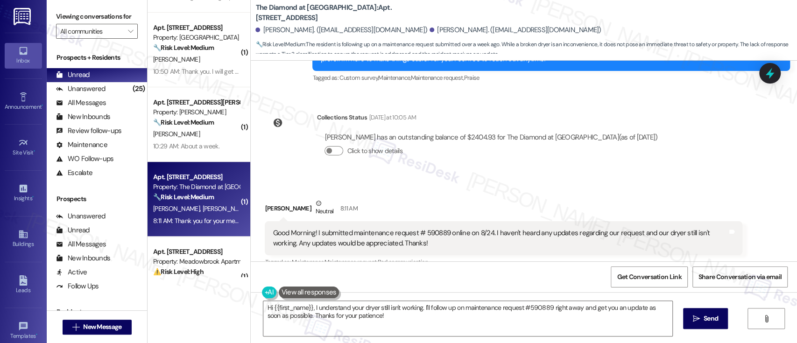
scroll to position [597, 0]
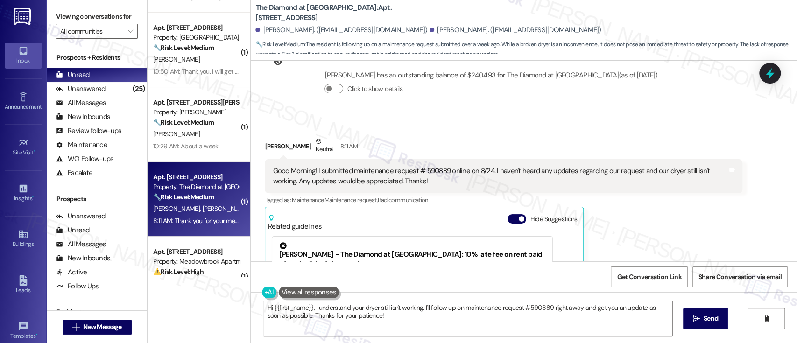
click at [430, 166] on div "Good Morning! I submitted maintenance request # 590889 online on 8/24. I haven'…" at bounding box center [500, 176] width 455 height 20
copy div "590889"
click at [561, 136] on div "Willow Botley Neutral 8:11 AM" at bounding box center [503, 147] width 477 height 23
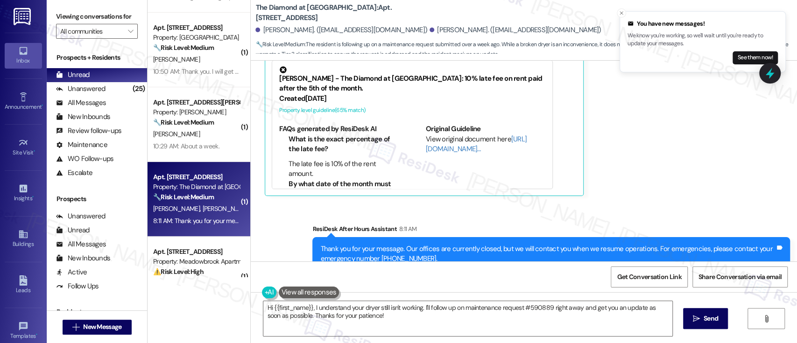
scroll to position [784, 0]
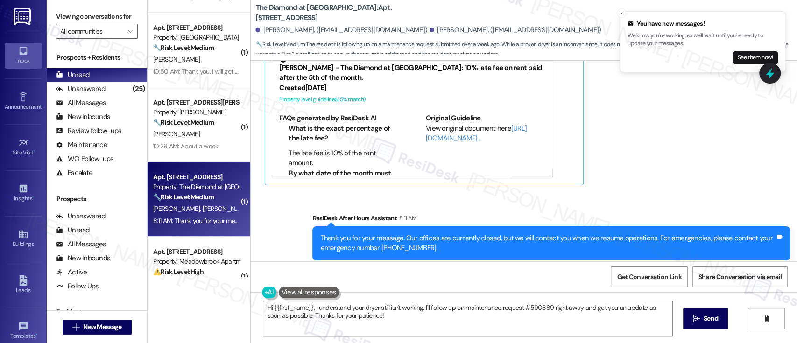
click at [429, 28] on div "Willow Botley. (willowbotley@aol.com)" at bounding box center [515, 30] width 172 height 10
copy div "Willow"
click at [286, 309] on textarea "Hi {{first_name}}, I understand your dryer still isn't working. I'll follow up …" at bounding box center [467, 318] width 408 height 35
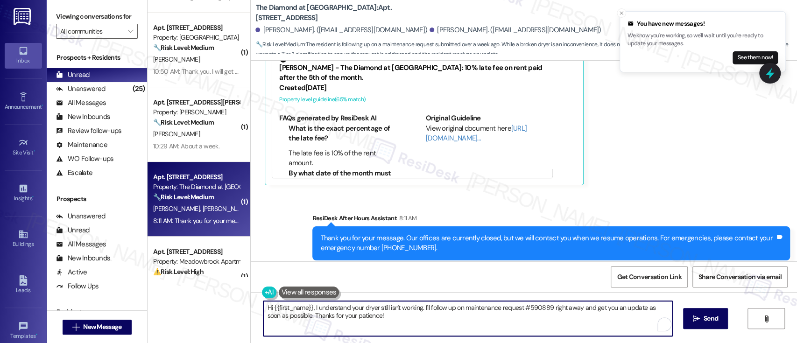
click at [286, 309] on textarea "Hi {{first_name}}, I understand your dryer still isn't working. I'll follow up …" at bounding box center [467, 318] width 408 height 35
paste textarea "Willow"
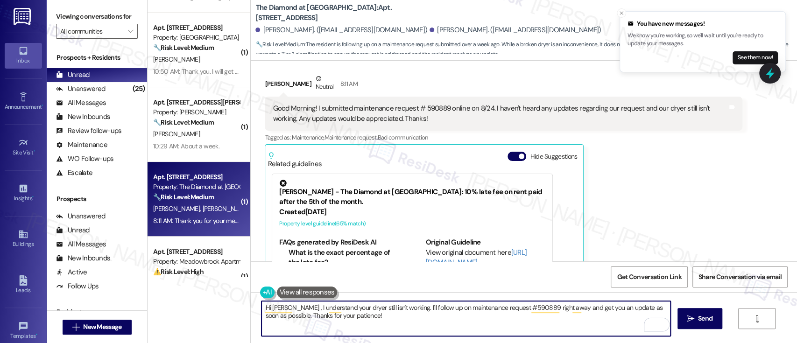
scroll to position [659, 0]
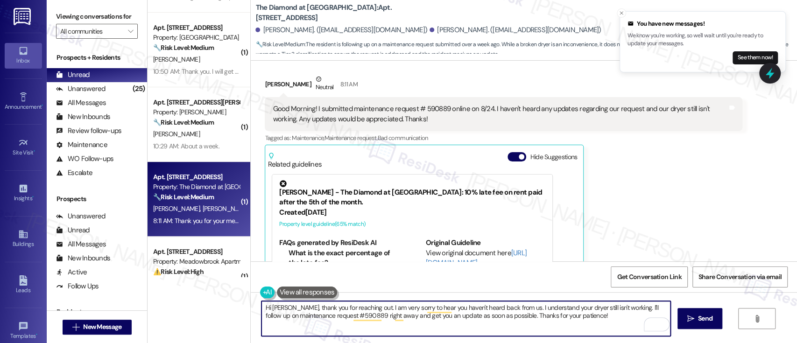
click at [540, 307] on textarea "Hi Willow, thank you for reaching out. I am very sorry to hear you haven't hear…" at bounding box center [465, 318] width 408 height 35
click at [605, 308] on textarea "Hi Willow, thank you for reaching out. I am very sorry to hear you haven't hear…" at bounding box center [465, 318] width 408 height 35
click at [491, 316] on textarea "Hi Willow, thank you for reaching out. I am very sorry to hear you haven't hear…" at bounding box center [465, 318] width 408 height 35
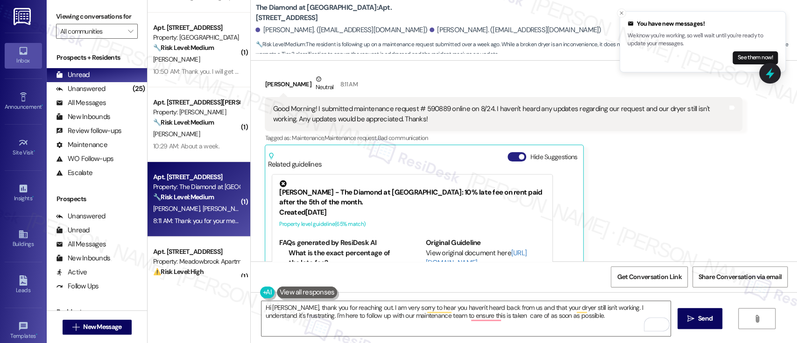
click at [507, 152] on button "Hide Suggestions" at bounding box center [516, 156] width 19 height 9
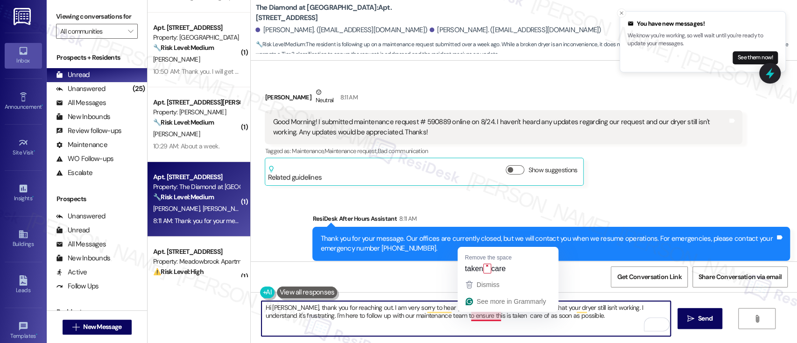
click at [483, 318] on textarea "Hi Willow, thank you for reaching out. I am very sorry to hear you haven't hear…" at bounding box center [465, 318] width 408 height 35
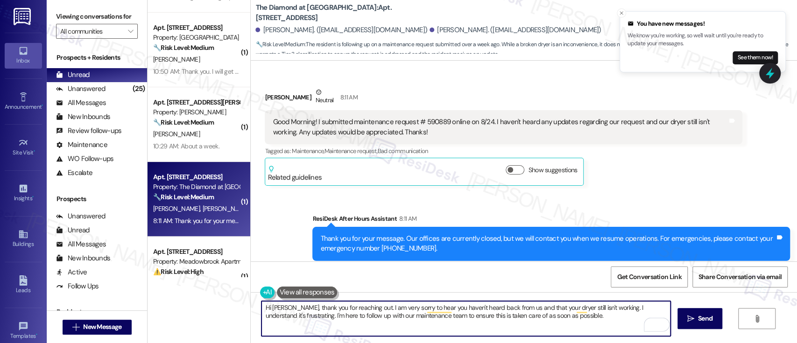
click at [593, 323] on textarea "Hi Willow, thank you for reaching out. I am very sorry to hear you haven't hear…" at bounding box center [465, 318] width 408 height 35
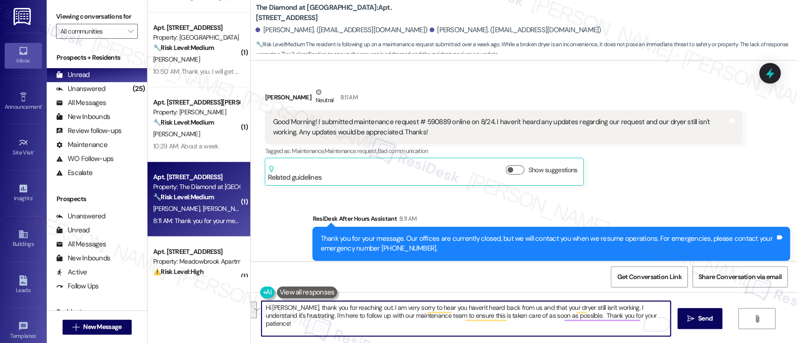
paste textarea "Thank you for reaching out. I’m really sorry to hear you haven’t received a res…"
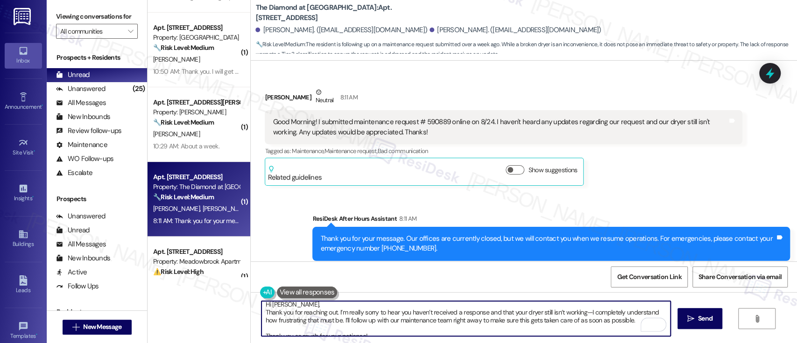
scroll to position [0, 0]
click at [363, 309] on textarea "Hi Willow, Thank you for reaching out. I’m really sorry to hear you haven’t rec…" at bounding box center [465, 318] width 408 height 35
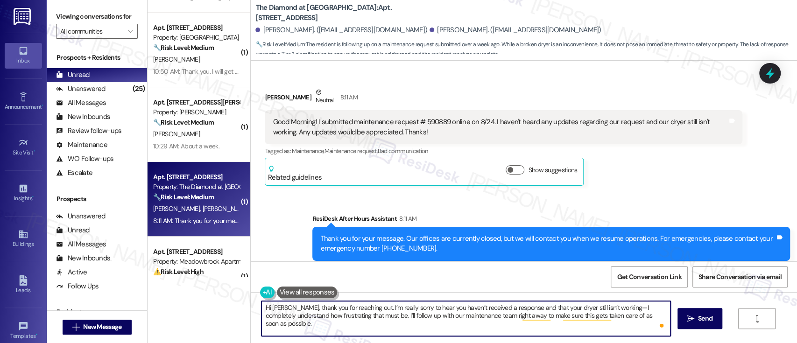
click at [372, 315] on textarea "Hi Willow, thank you for reaching out. I’m really sorry to hear you haven’t rec…" at bounding box center [465, 318] width 408 height 35
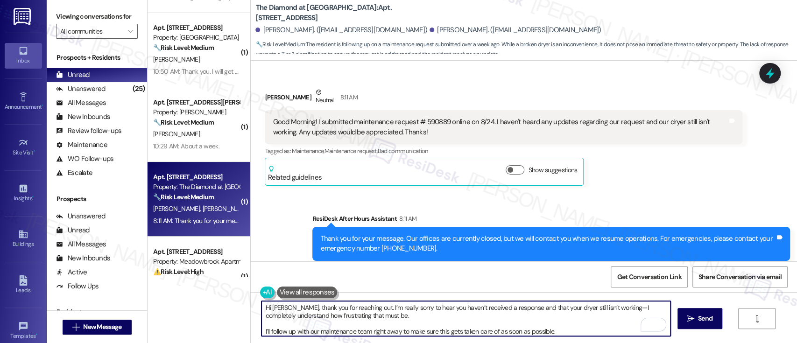
click at [553, 331] on textarea "Hi Willow, thank you for reaching out. I’m really sorry to hear you haven’t rec…" at bounding box center [465, 318] width 408 height 35
type textarea "Hi Willow, thank you for reaching out. I’m really sorry to hear you haven’t rec…"
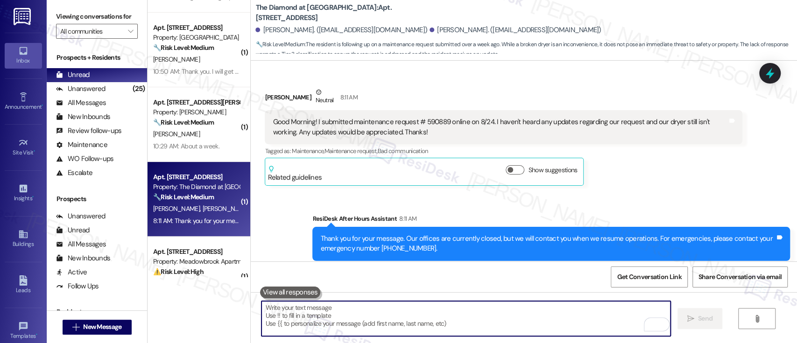
paste textarea "I’ll follow up with our maintenance team right away to make sure this gets take…"
type textarea "I’ll follow up with our maintenance team right away to make sure this gets take…"
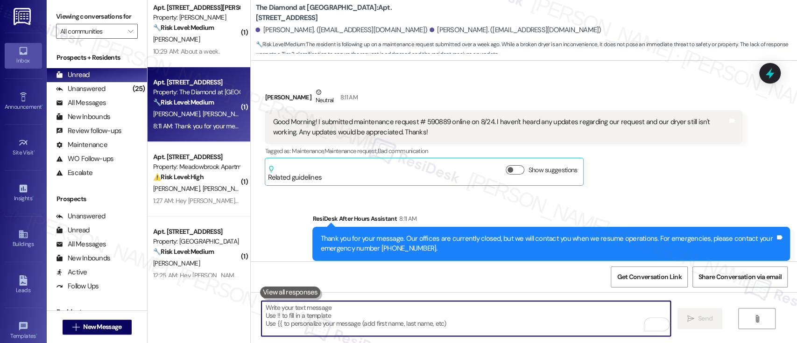
scroll to position [187, 0]
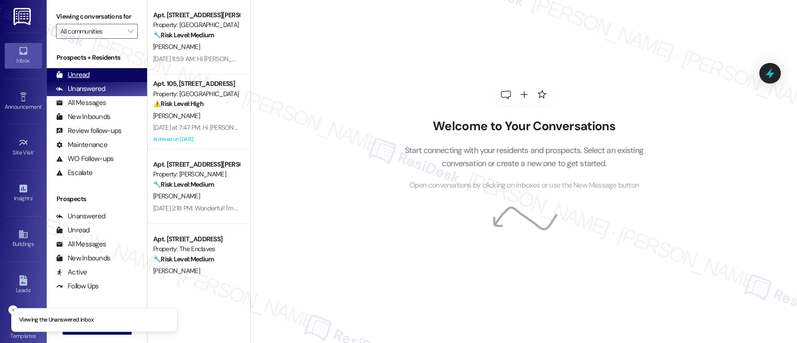
click at [91, 71] on div "Unread (0)" at bounding box center [97, 75] width 100 height 14
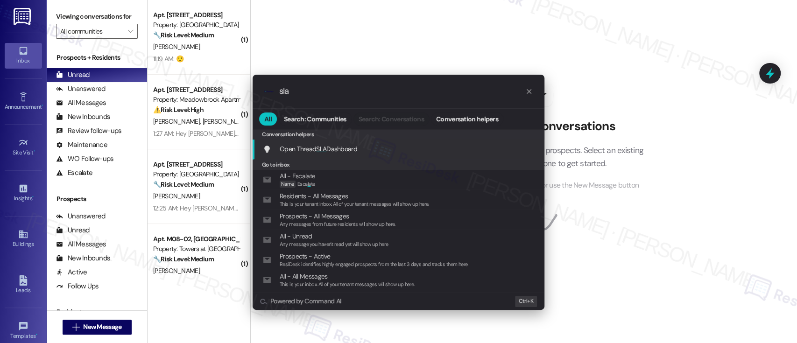
type input "sla"
click at [328, 154] on span "Open Thread SLA Dashboard" at bounding box center [318, 149] width 77 height 10
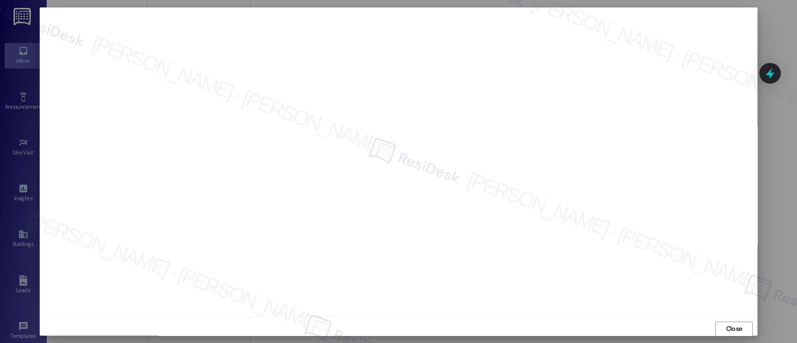
scroll to position [0, 0]
drag, startPoint x: 728, startPoint y: 325, endPoint x: 671, endPoint y: 288, distance: 67.6
click at [728, 325] on span "Close" at bounding box center [733, 328] width 16 height 10
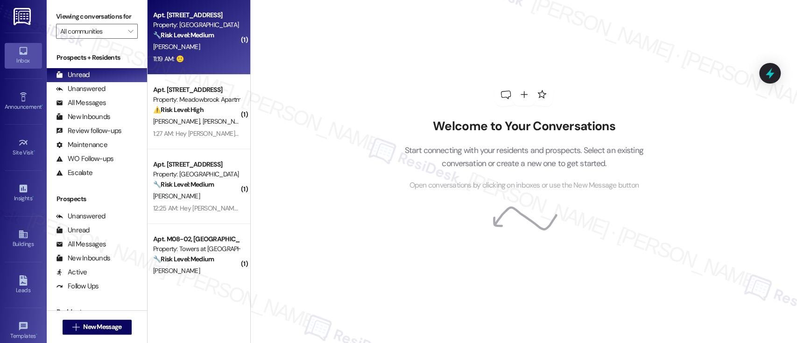
click at [196, 35] on strong "🔧 Risk Level: Medium" at bounding box center [183, 35] width 61 height 8
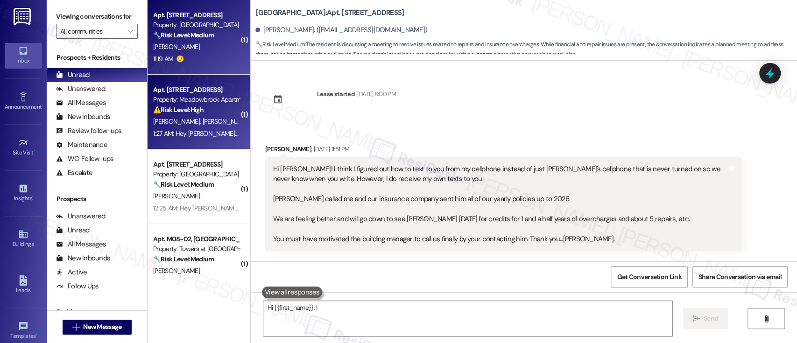
scroll to position [4401, 0]
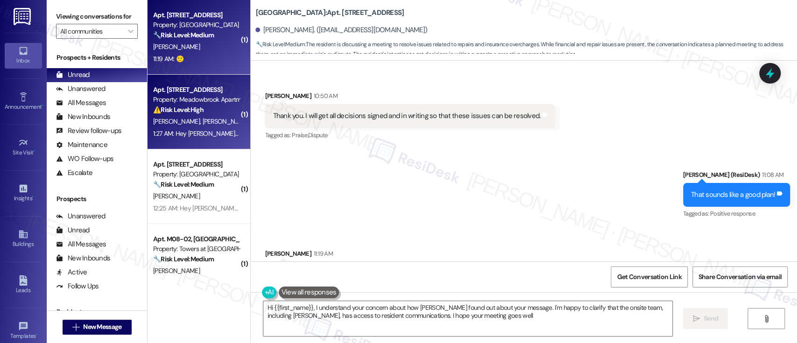
type textarea "Hi {{first_name}}, I understand your concern about how [PERSON_NAME] found out …"
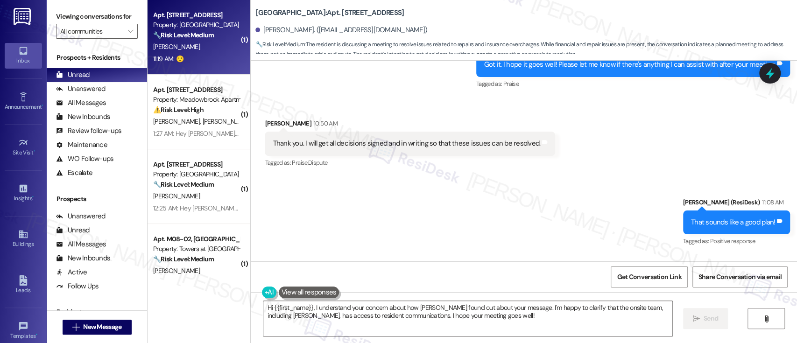
scroll to position [4338, 0]
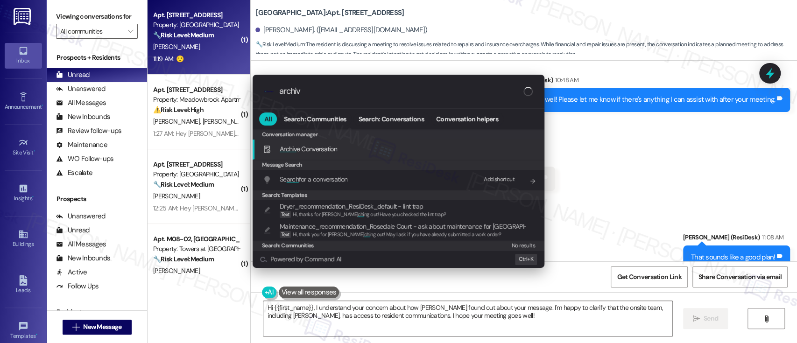
type input "archive"
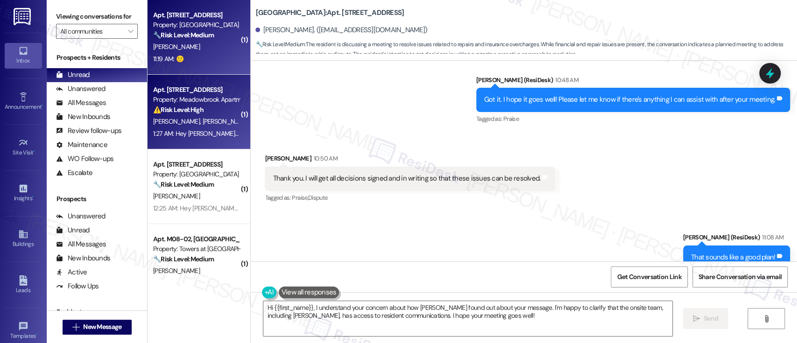
click at [204, 119] on span "[PERSON_NAME]" at bounding box center [226, 121] width 47 height 8
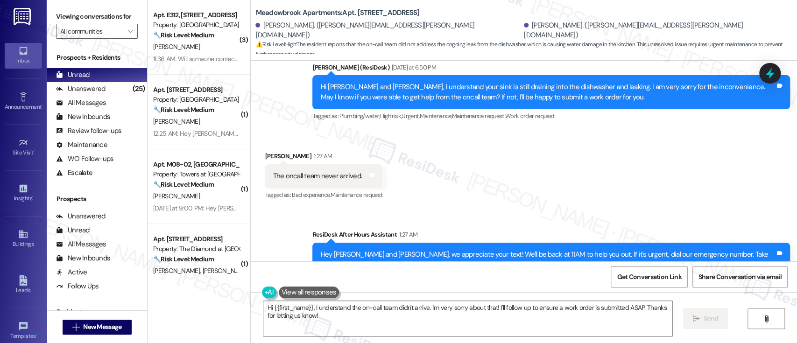
scroll to position [1215, 0]
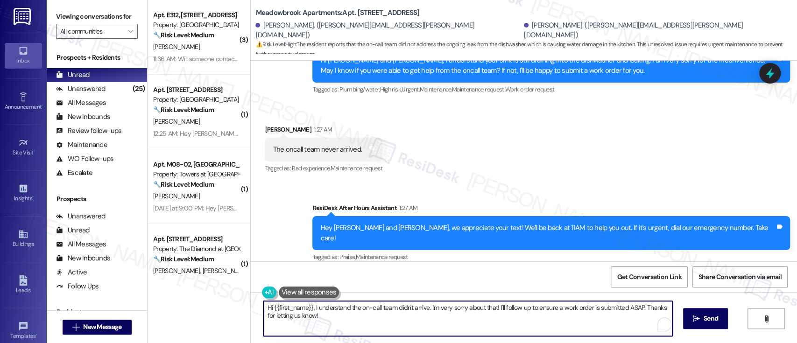
drag, startPoint x: 306, startPoint y: 305, endPoint x: 268, endPoint y: 307, distance: 37.8
click at [268, 307] on textarea "Hi {{first_name}}, I understand the on-call team didn't arrive. I'm very sorry …" at bounding box center [467, 318] width 408 height 35
click at [517, 313] on textarea "Hi Brad, I understand the on-call team didn't arrive. I'm very sorry about that…" at bounding box center [465, 318] width 408 height 35
click at [576, 308] on textarea "Hi Brad, I understand the on-call team didn't arrive. I'm very sorry about that…" at bounding box center [465, 318] width 408 height 35
drag, startPoint x: 565, startPoint y: 304, endPoint x: 590, endPoint y: 306, distance: 24.8
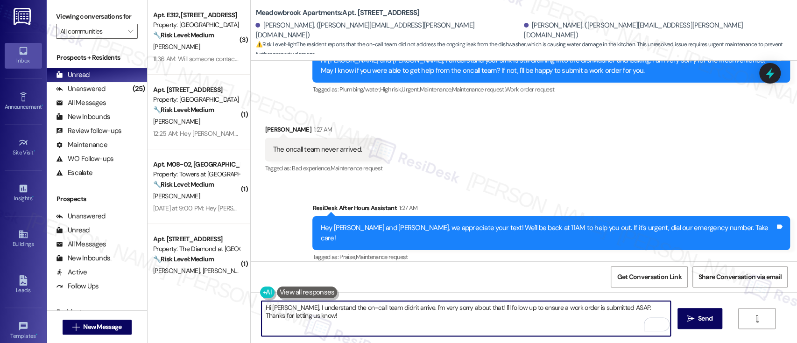
click at [590, 306] on textarea "Hi Brad, I understand the on-call team didn't arrive. I'm very sorry about that…" at bounding box center [465, 318] width 408 height 35
type textarea "Hi Brad, I understand the on-call team didn't arrive. I'm very sorry about that…"
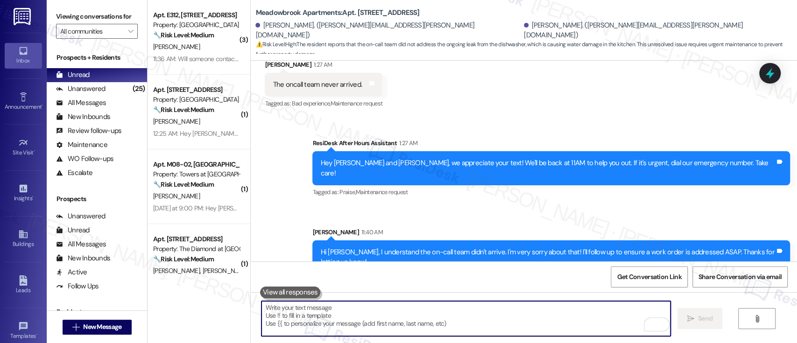
scroll to position [1281, 0]
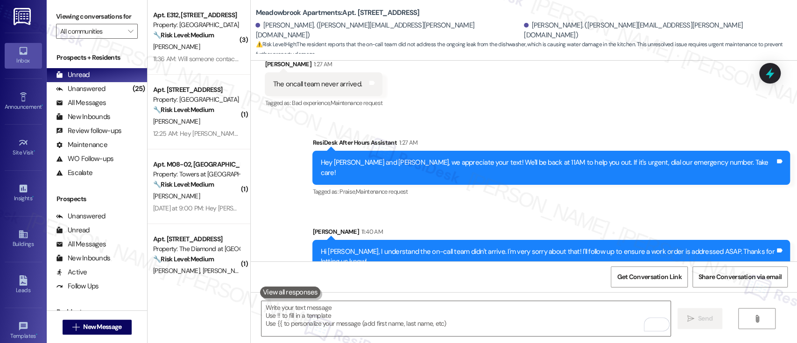
click at [503, 200] on div "Sent via SMS ResiDesk After Hours Assistant 1:27 AM Hey Molly and Brad, we appr…" at bounding box center [524, 199] width 546 height 164
click at [735, 97] on div "Received via SMS Brad Allmond 1:27 AM The oncall team never arrived. Tags and n…" at bounding box center [524, 77] width 546 height 79
click at [770, 72] on icon at bounding box center [769, 73] width 11 height 14
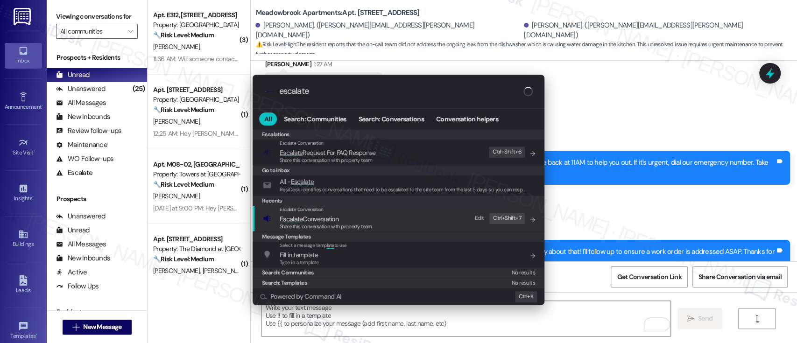
type input "escalate"
click at [359, 216] on span "Escalate Conversation" at bounding box center [326, 219] width 92 height 10
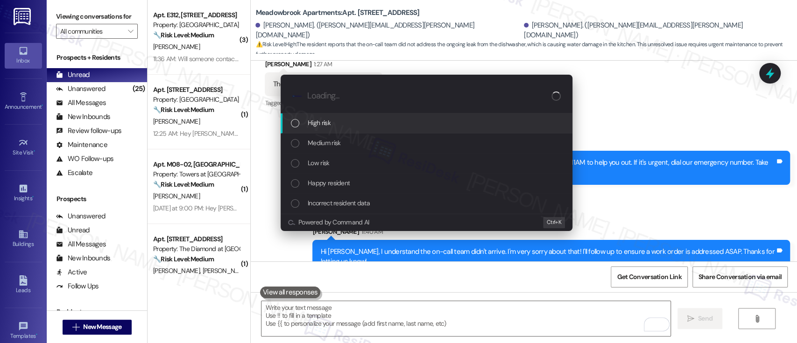
click at [335, 120] on div "High risk" at bounding box center [427, 123] width 273 height 10
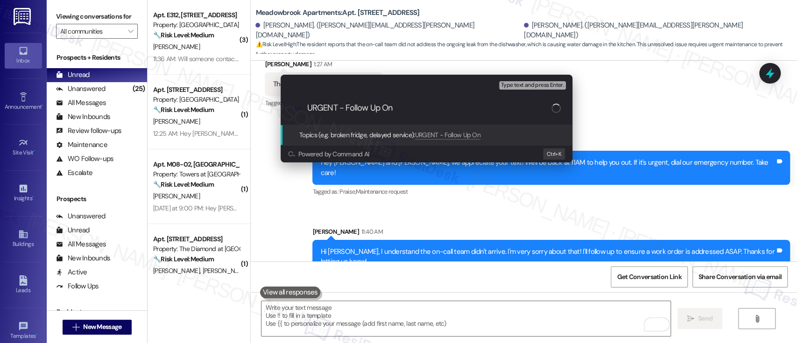
paste input "Work Order #591853"
type input "URGENT - Follow Up On Work Order #591853 - Plumbing Issue"
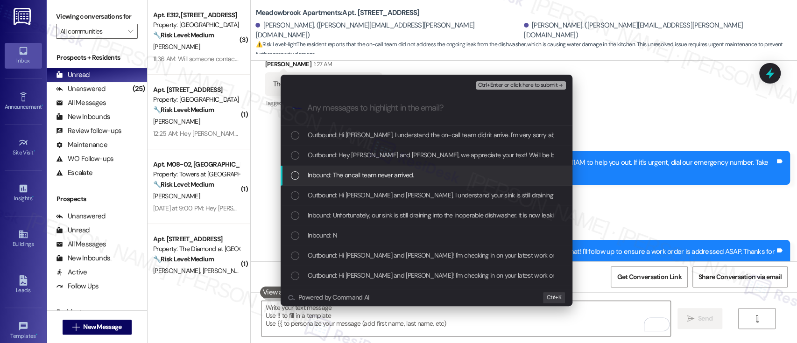
click at [348, 174] on span "Inbound: The oncall team never arrived." at bounding box center [361, 175] width 106 height 10
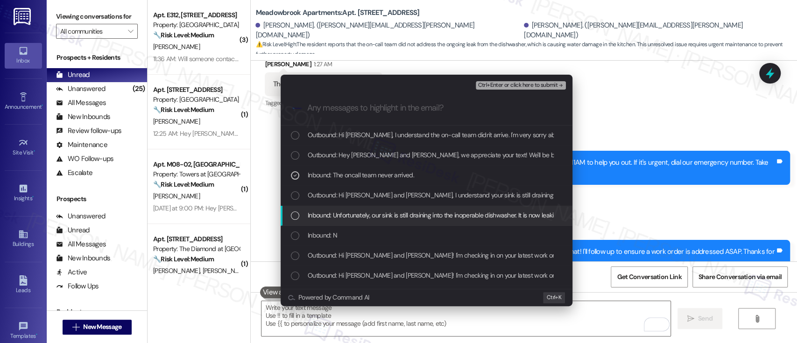
click at [332, 212] on span "Inbound: Unfortunately, our sink is still draining into the inoperable dishwash…" at bounding box center [484, 215] width 353 height 10
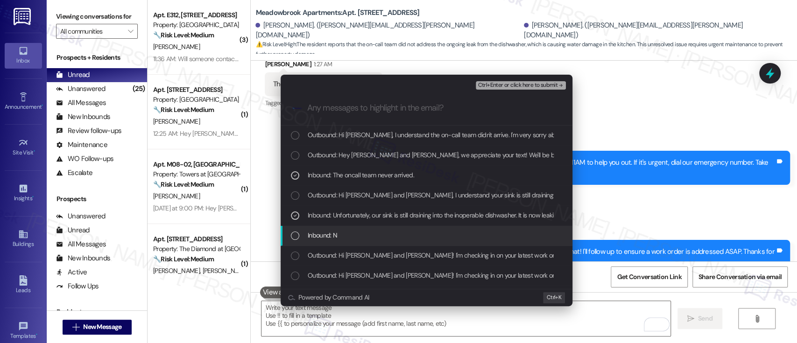
click at [324, 235] on span "Inbound: N" at bounding box center [322, 235] width 29 height 10
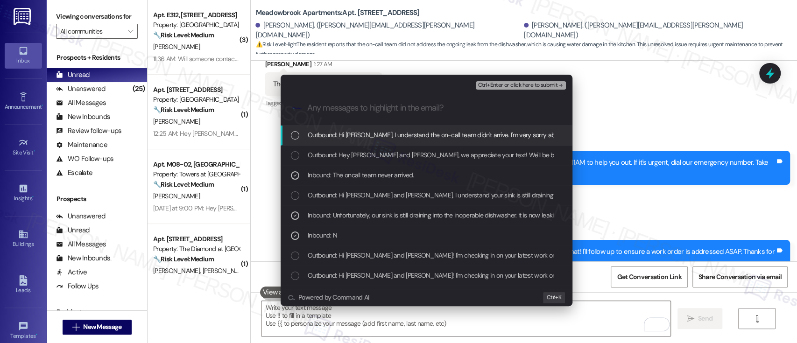
click at [541, 88] on span "Ctrl+Enter or click here to submit" at bounding box center [517, 85] width 80 height 7
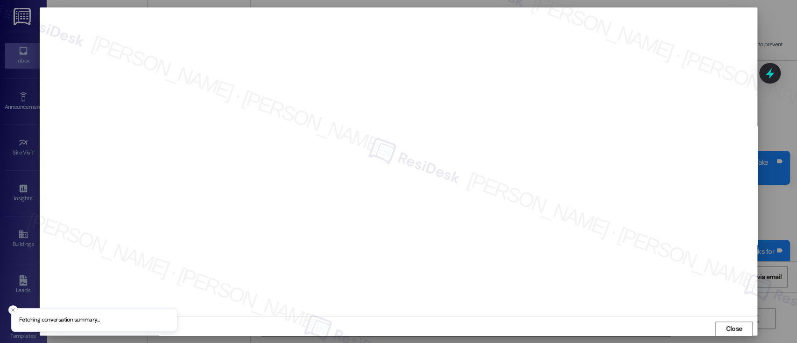
scroll to position [0, 0]
click at [728, 330] on span "Close" at bounding box center [733, 328] width 16 height 10
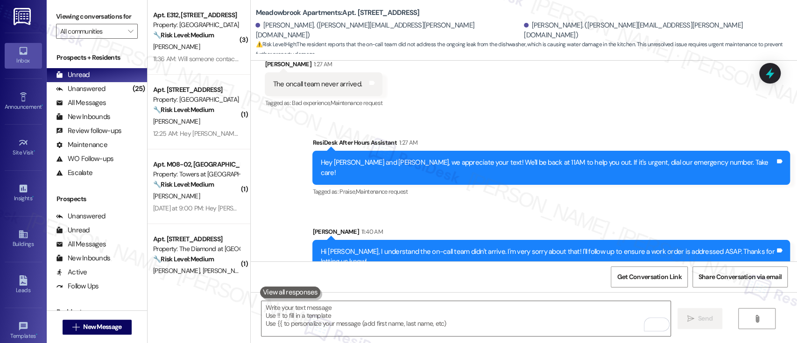
click at [659, 209] on div "Sent via SMS ResiDesk After Hours Assistant 1:27 AM Hey Molly and Brad, we appr…" at bounding box center [524, 199] width 546 height 164
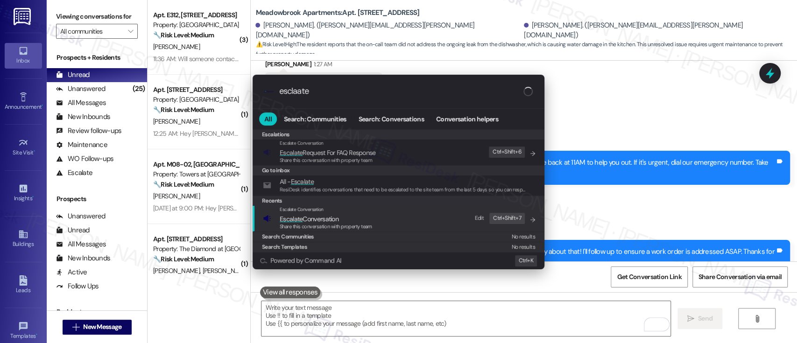
type input "esclaate"
click at [363, 223] on div "Share this conversation with property team" at bounding box center [326, 227] width 92 height 8
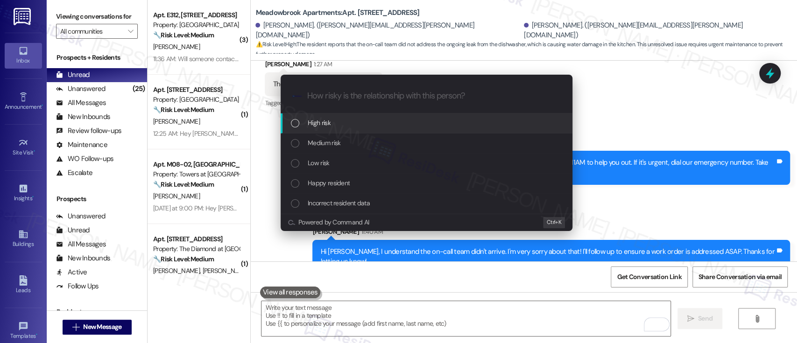
click at [341, 123] on div "High risk" at bounding box center [427, 123] width 273 height 10
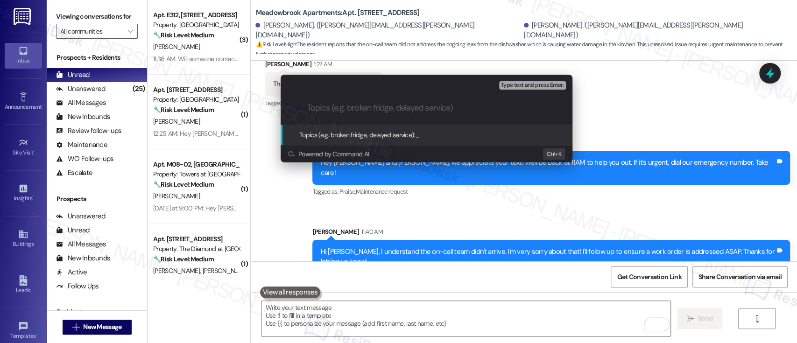
paste input "URGENT - Follow Up On Work Order #591853 - Plumbing Issue"
type input "URGENT - Follow Up On Work Order #591853 - Plumbing Issue"
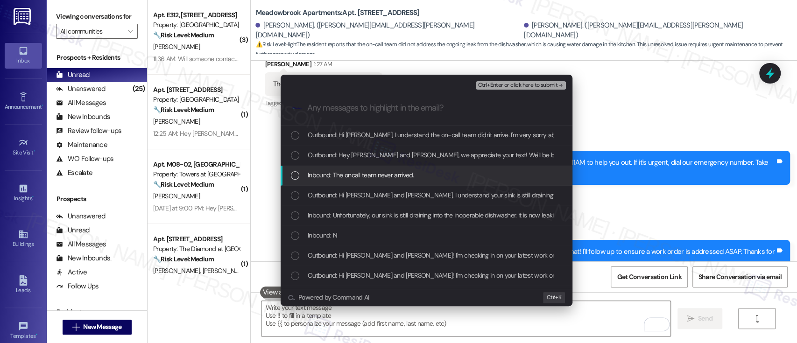
click at [334, 171] on span "Inbound: The oncall team never arrived." at bounding box center [361, 175] width 106 height 10
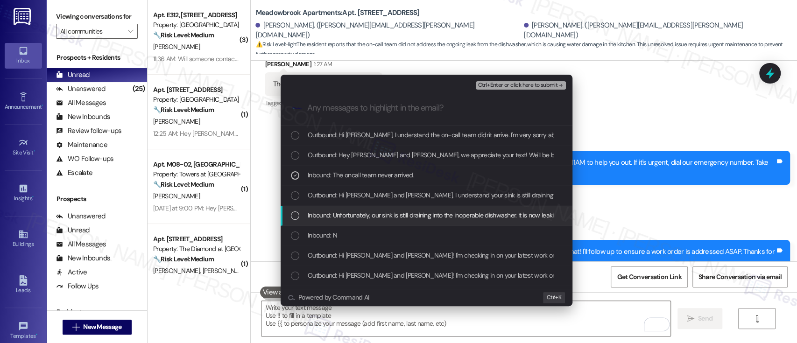
click at [343, 217] on span "Inbound: Unfortunately, our sink is still draining into the inoperable dishwash…" at bounding box center [484, 215] width 353 height 10
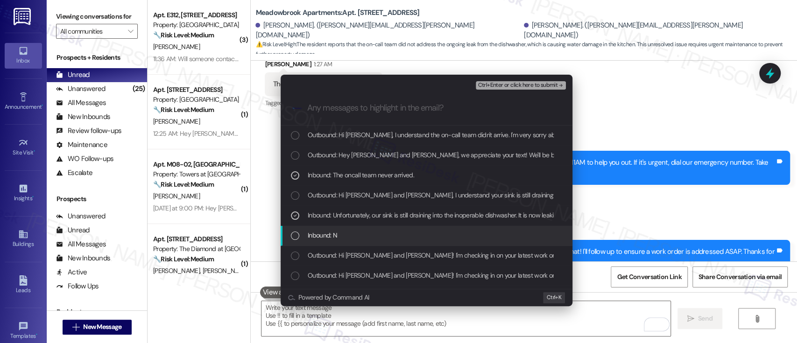
drag, startPoint x: 336, startPoint y: 231, endPoint x: 384, endPoint y: 227, distance: 48.7
click at [341, 231] on div "Inbound: N" at bounding box center [427, 235] width 273 height 10
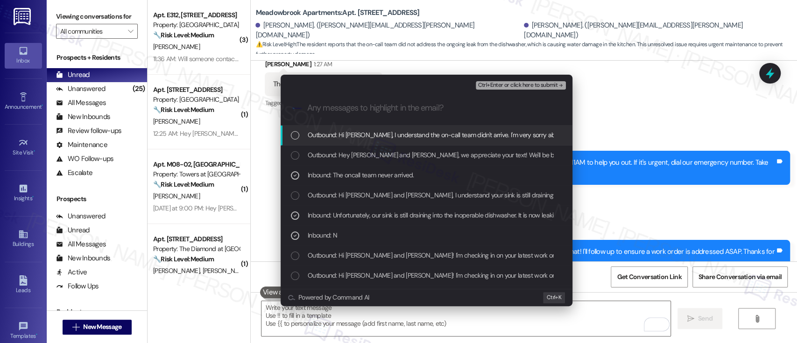
click at [541, 85] on span "Ctrl+Enter or click here to submit" at bounding box center [517, 85] width 80 height 7
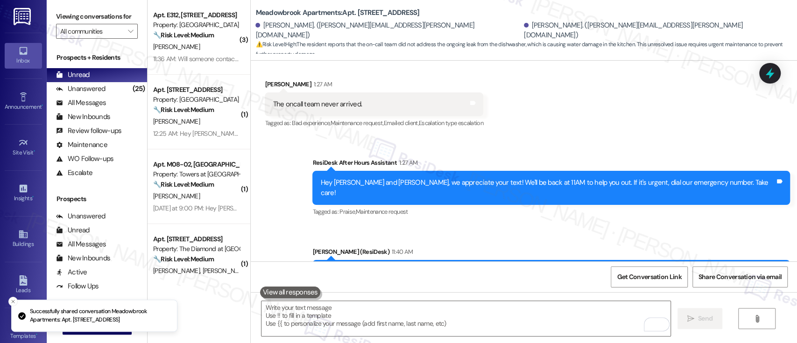
scroll to position [1294, 0]
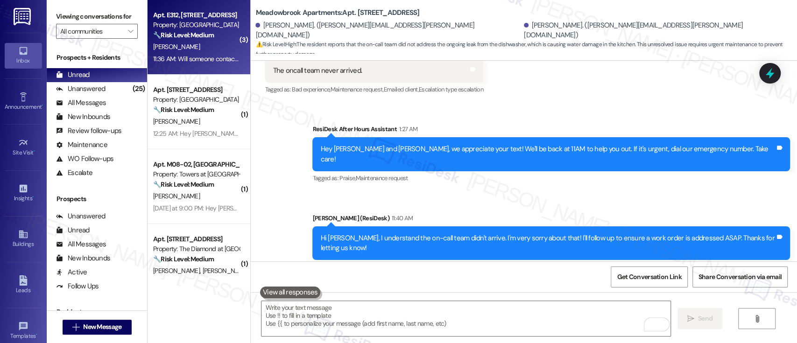
click at [180, 44] on div "[PERSON_NAME]" at bounding box center [196, 47] width 88 height 12
type textarea "Fetching suggested responses. Please feel free to read through the conversation…"
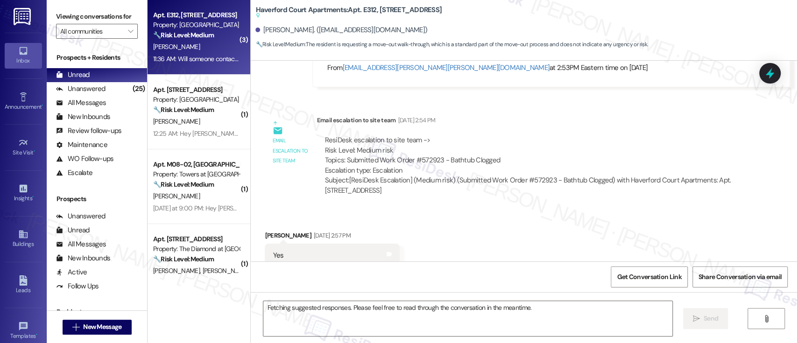
scroll to position [3948, 0]
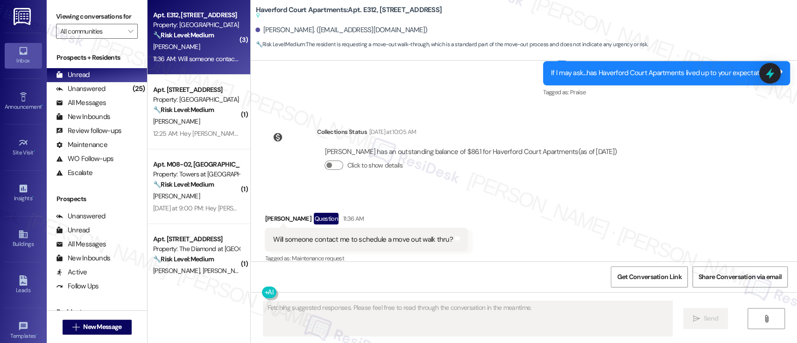
click at [629, 203] on div "Received via SMS Caren Franklin Question 11:36 AM Will someone contact me to sc…" at bounding box center [524, 232] width 546 height 81
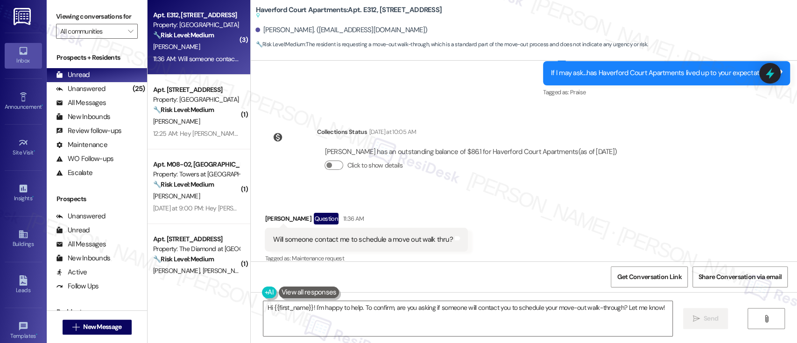
click at [625, 230] on div "Received via SMS Caren Franklin Question 11:36 AM Will someone contact me to sc…" at bounding box center [524, 232] width 546 height 81
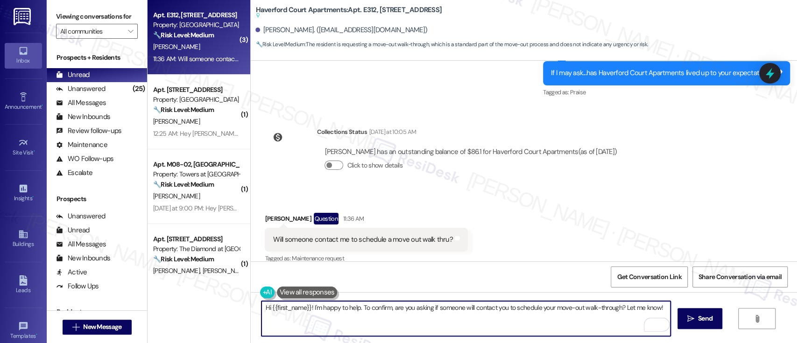
drag, startPoint x: 310, startPoint y: 306, endPoint x: 355, endPoint y: 308, distance: 44.8
click at [355, 308] on textarea "Hi {{first_name}}! I'm happy to help. To confirm, are you asking if someone wil…" at bounding box center [465, 318] width 408 height 35
click at [384, 308] on textarea "Hi {{first_name}}! Thank you for reaching out. To confirm, are you asking if so…" at bounding box center [465, 318] width 408 height 35
drag, startPoint x: 483, startPoint y: 308, endPoint x: 485, endPoint y: 302, distance: 5.8
click at [484, 305] on textarea "Hi {{first_name}}! Thank you for reaching out. To confirm, are you asking if so…" at bounding box center [465, 318] width 408 height 35
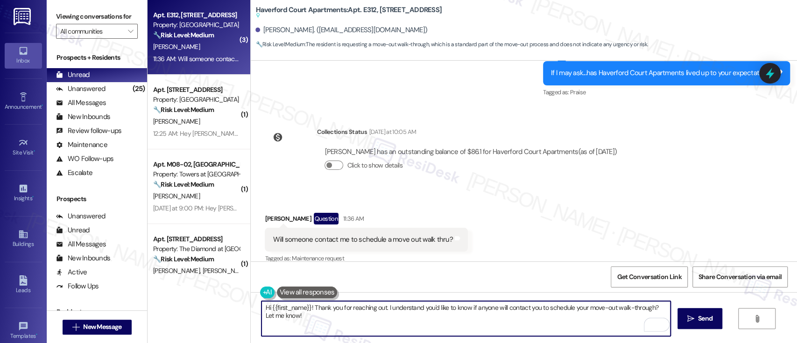
click at [605, 320] on textarea "Hi {{first_name}}! Thank you for reaching out. I understand you'd like to know …" at bounding box center [465, 318] width 408 height 35
click at [647, 305] on textarea "Hi {{first_name}}! Thank you for reaching out. I understand you'd like to know …" at bounding box center [465, 318] width 408 height 35
click at [339, 318] on textarea "Hi {{first_name}}! Thank you for reaching out. I understand you'd like to know …" at bounding box center [465, 318] width 408 height 35
click at [322, 318] on textarea "Hi {{first_name}}! Thank you for reaching out. I understand you'd like to know …" at bounding box center [465, 318] width 408 height 35
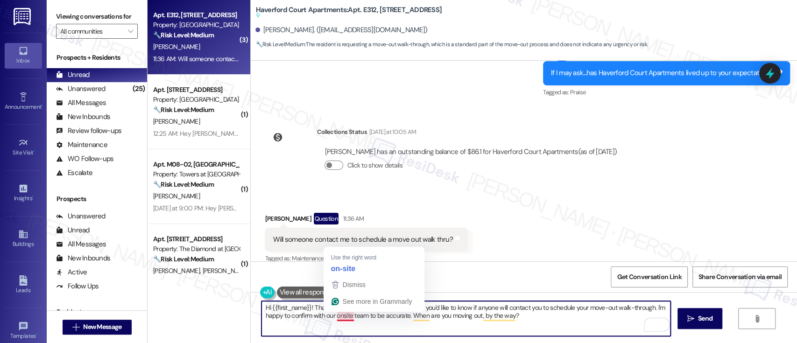
click at [334, 316] on textarea "Hi {{first_name}}! Thank you for reaching out. I understand you'd like to know …" at bounding box center [465, 318] width 408 height 35
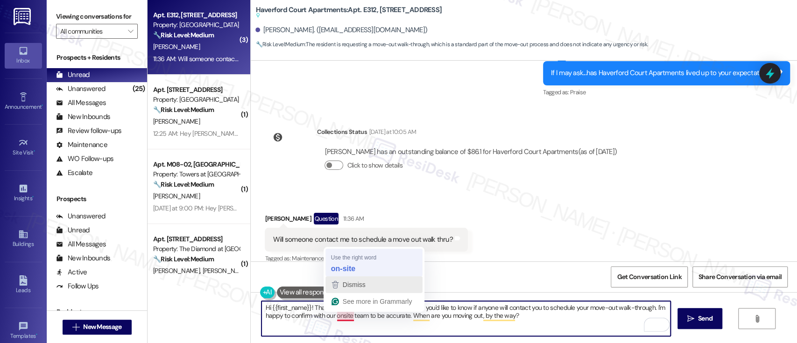
type textarea "Hi {{first_name}}! Thank you for reaching out. I understand you'd like to know …"
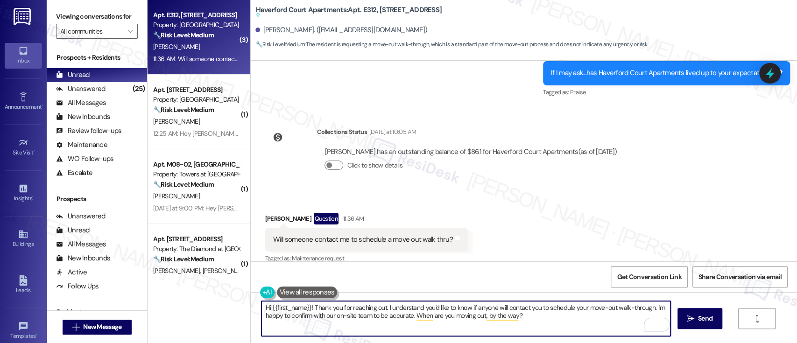
click at [560, 323] on textarea "Hi {{first_name}}! Thank you for reaching out. I understand you'd like to know …" at bounding box center [465, 318] width 408 height 35
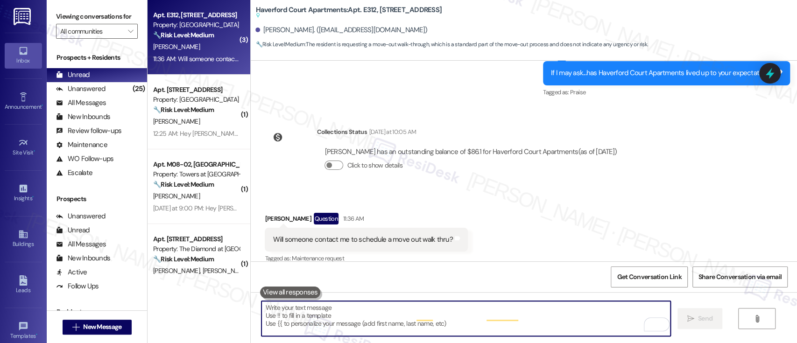
scroll to position [3920, 0]
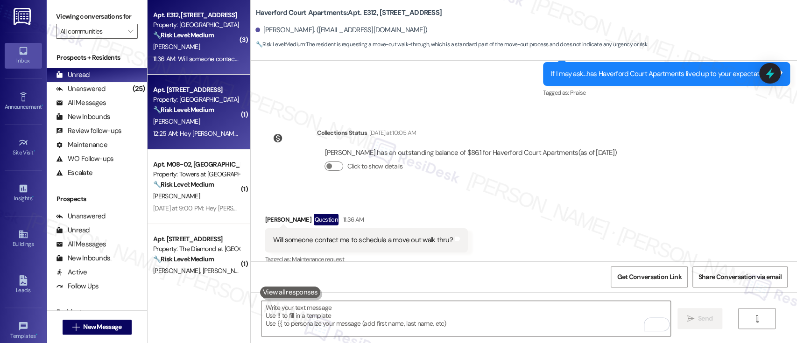
click at [193, 117] on div "R. Sands" at bounding box center [196, 122] width 88 height 12
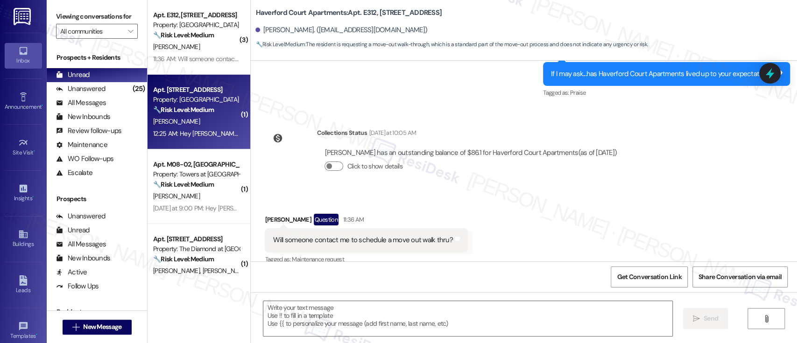
type textarea "Fetching suggested responses. Please feel free to read through the conversation…"
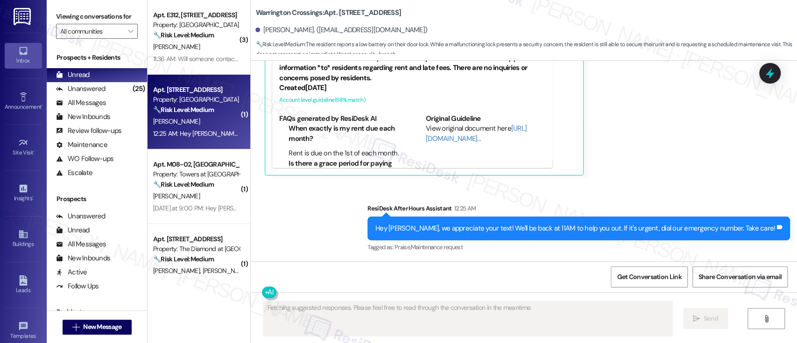
scroll to position [1710, 0]
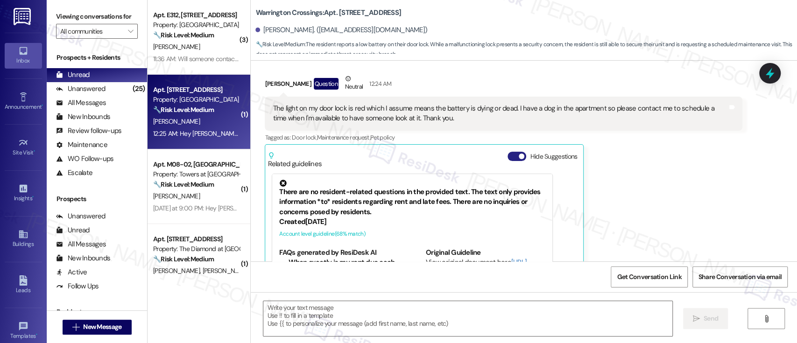
click at [510, 152] on button "Hide Suggestions" at bounding box center [516, 156] width 19 height 9
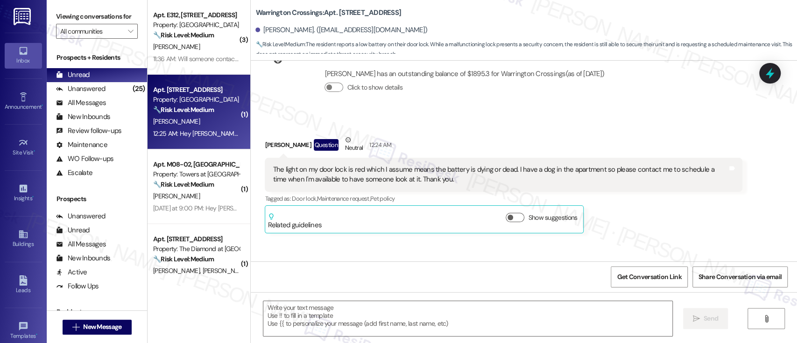
scroll to position [1511, 0]
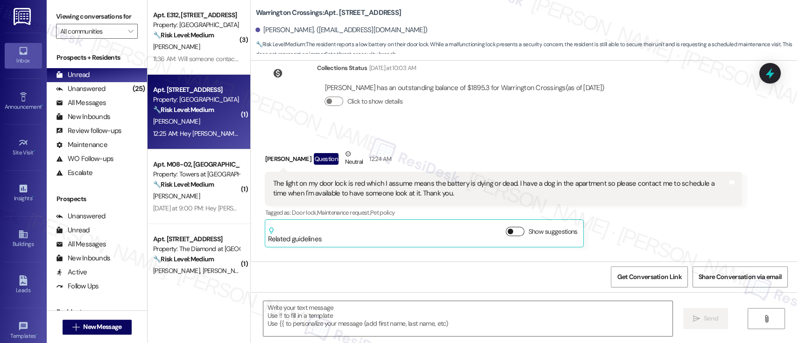
click at [514, 227] on button "Show suggestions" at bounding box center [514, 231] width 19 height 9
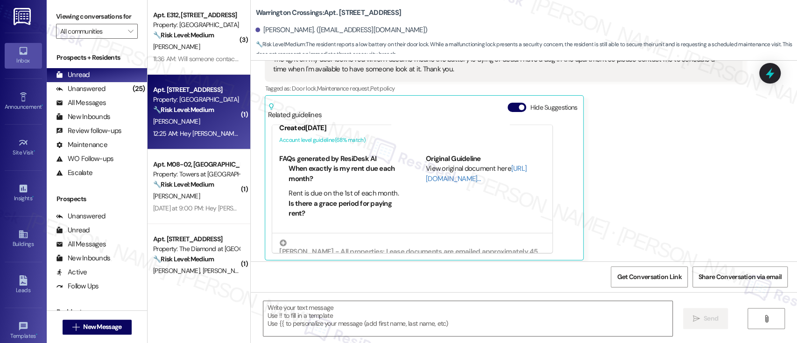
scroll to position [0, 0]
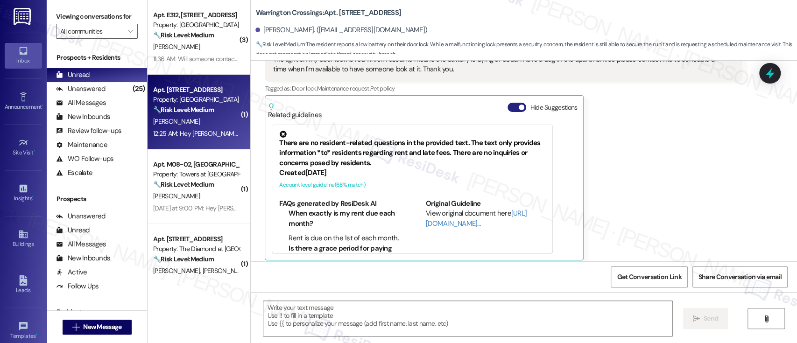
click at [507, 103] on button "Hide Suggestions" at bounding box center [516, 107] width 19 height 9
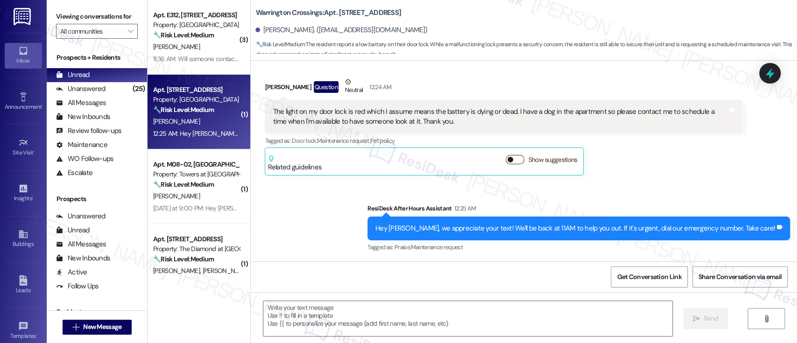
scroll to position [1573, 0]
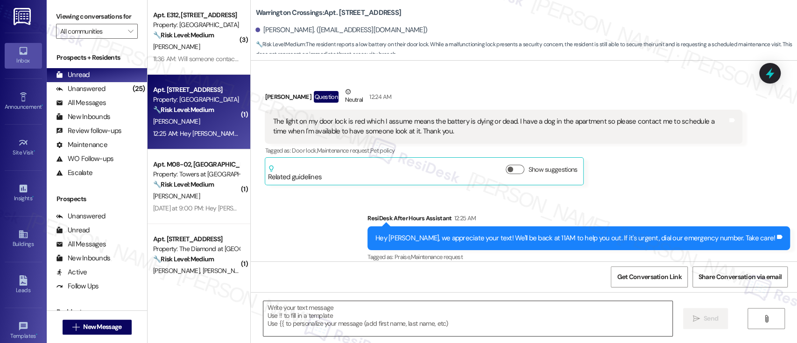
click at [369, 315] on textarea at bounding box center [467, 318] width 408 height 35
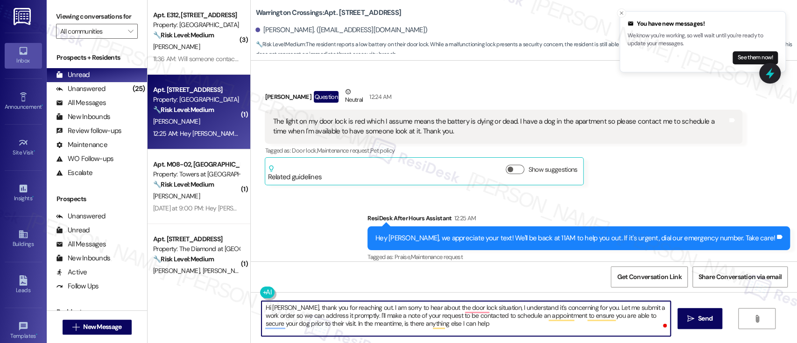
click at [307, 325] on textarea "Hi Rene, thank you for reaching out. I am sorry to hear about the door lock sit…" at bounding box center [465, 318] width 408 height 35
paste textarea "Thank you for reaching out. I’m sorry to hear about the issue with your door lo…"
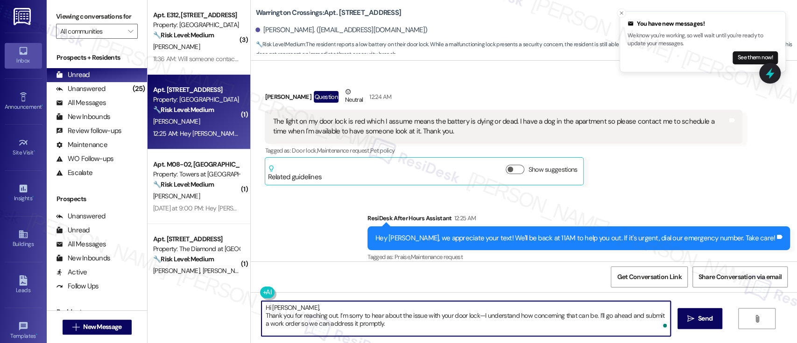
click at [340, 304] on textarea "Hi Rene, Thank you for reaching out. I’m sorry to hear about the issue with you…" at bounding box center [465, 318] width 408 height 35
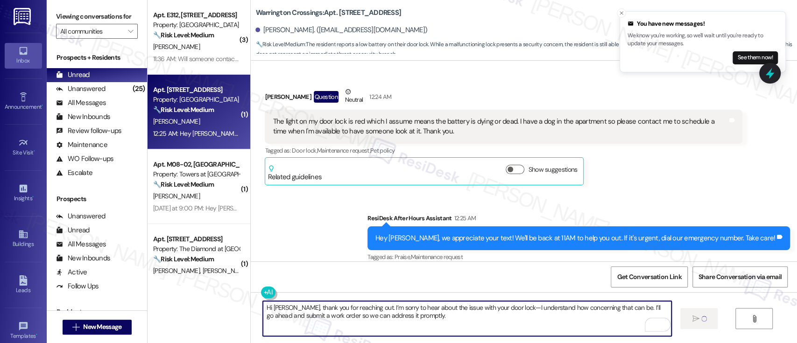
type textarea "Hi Rene, thank you for reaching out. I’m sorry to hear about the issue with you…"
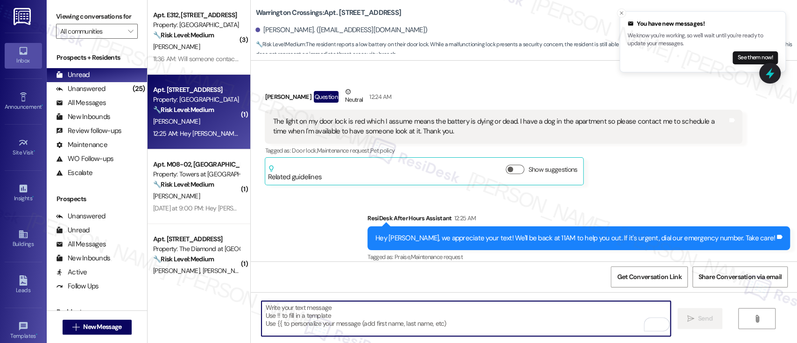
click at [457, 312] on textarea "To enrich screen reader interactions, please activate Accessibility in Grammarl…" at bounding box center [465, 318] width 408 height 35
paste textarea "I’ll also make a note of your request to be contacted ahead of time so you can …"
type textarea "I’ll also make a note of your request to be contacted ahead of time so you can …"
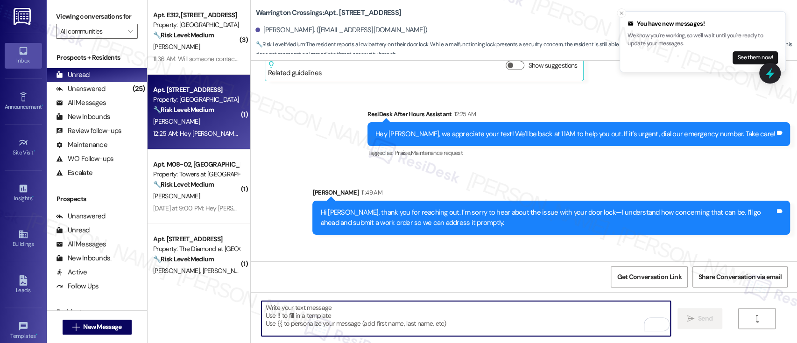
scroll to position [1723, 0]
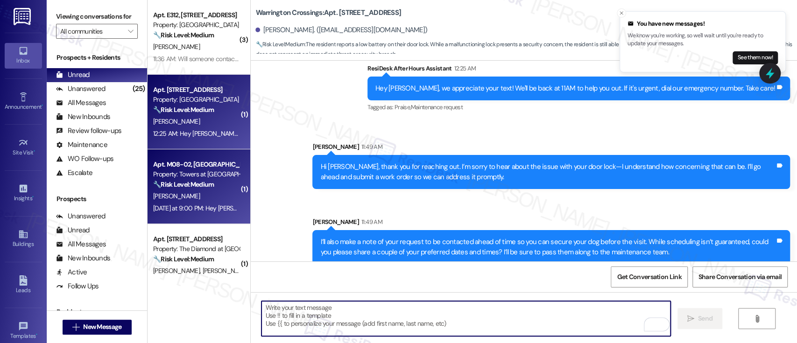
click at [194, 200] on div "J. Clark" at bounding box center [196, 196] width 88 height 12
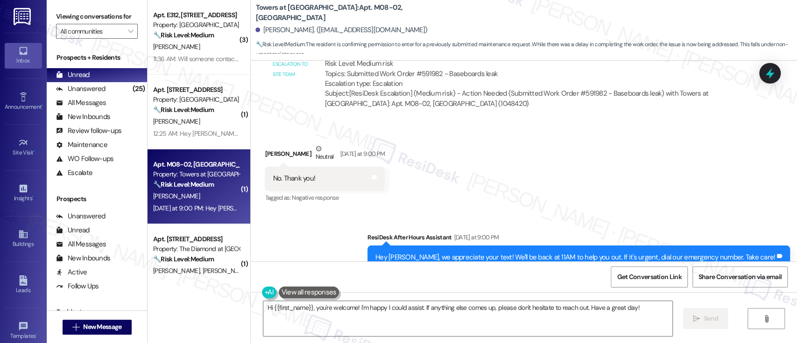
scroll to position [3121, 0]
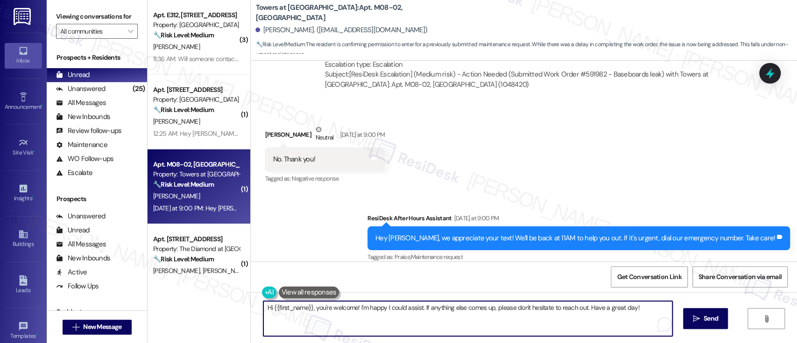
drag, startPoint x: 314, startPoint y: 309, endPoint x: 188, endPoint y: 296, distance: 126.7
click at [188, 296] on div "( 3 ) Apt. E312, 7400 Haverford Ave Property: Haverford Court Apartments 🔧 Risk…" at bounding box center [471, 171] width 649 height 343
click at [450, 311] on textarea "You're welcome! I'm happy I could assist. If anything else comes up, please don…" at bounding box center [465, 318] width 408 height 35
type textarea "You're welcome! I'm happy I could assist. If anything else comes up, please don…"
drag, startPoint x: 683, startPoint y: 319, endPoint x: 614, endPoint y: 309, distance: 69.8
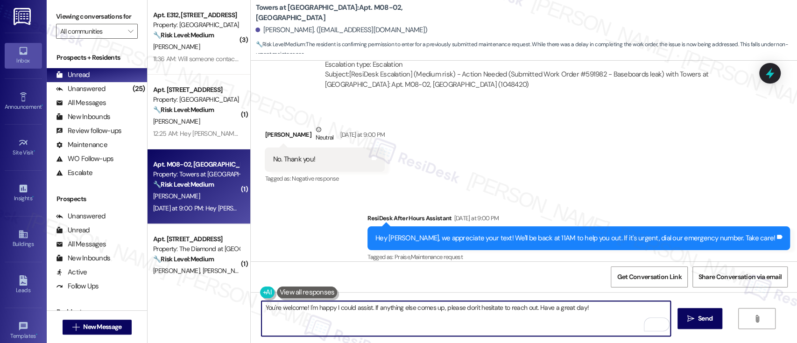
click at [682, 319] on button " Send" at bounding box center [699, 318] width 45 height 21
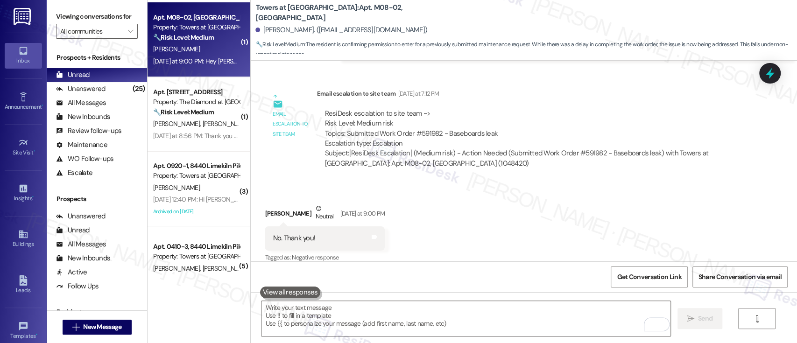
scroll to position [187, 0]
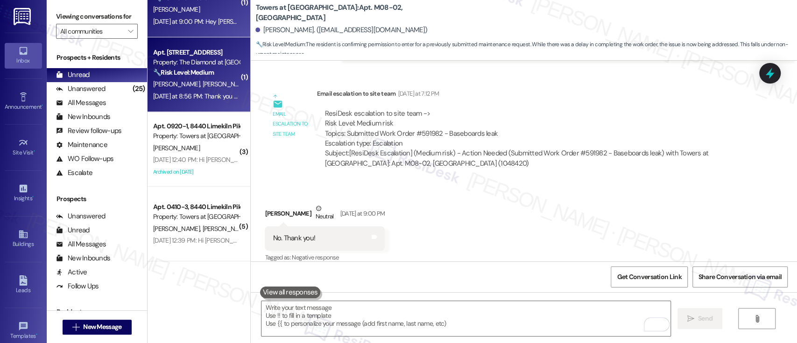
click at [189, 88] on span "E. Turowski-Stonkus" at bounding box center [177, 84] width 49 height 8
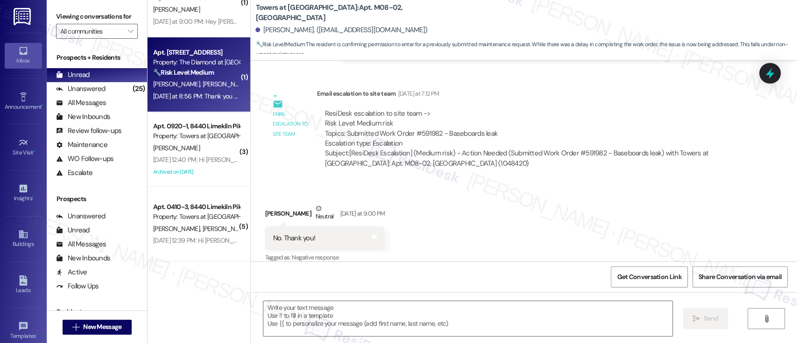
type textarea "Fetching suggested responses. Please feel free to read through the conversation…"
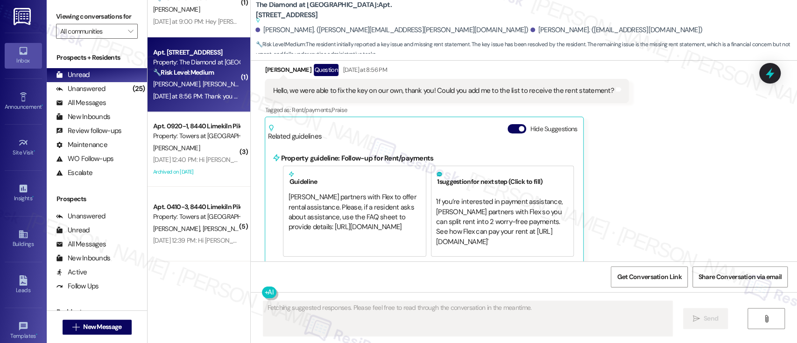
scroll to position [1012, 0]
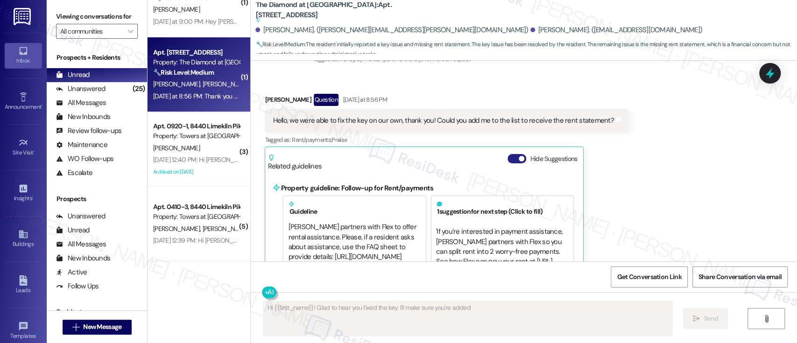
click at [509, 156] on button "Hide Suggestions" at bounding box center [516, 158] width 19 height 9
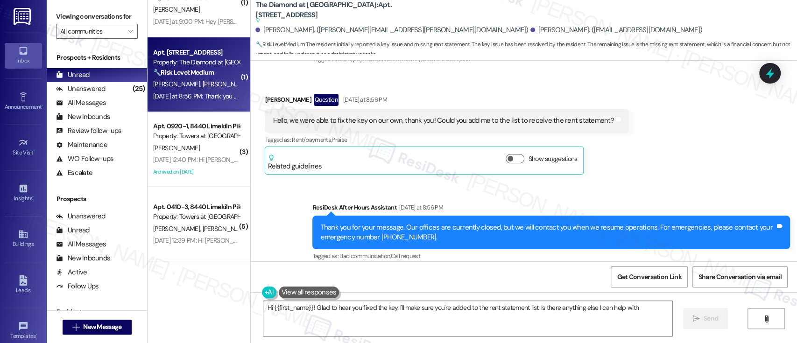
type textarea "Hi {{first_name}}! Glad to hear you fixed the key. I'll make sure you're added …"
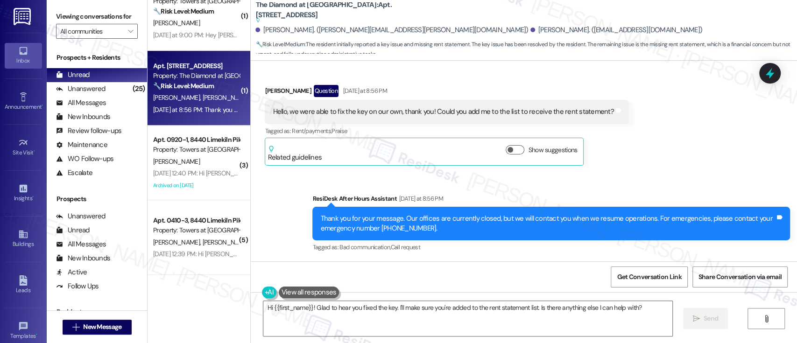
scroll to position [0, 0]
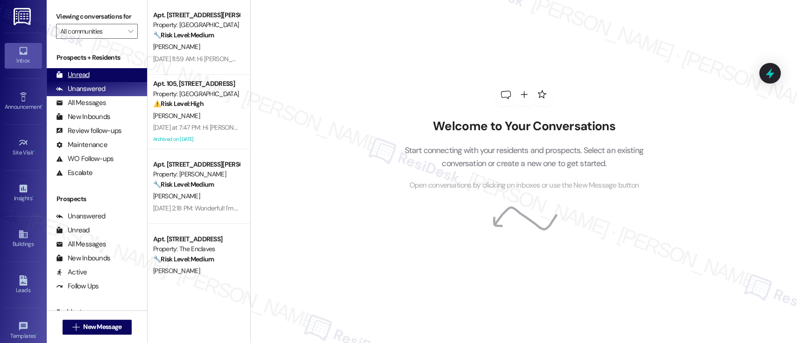
click at [102, 72] on div "Unread (0)" at bounding box center [97, 75] width 100 height 14
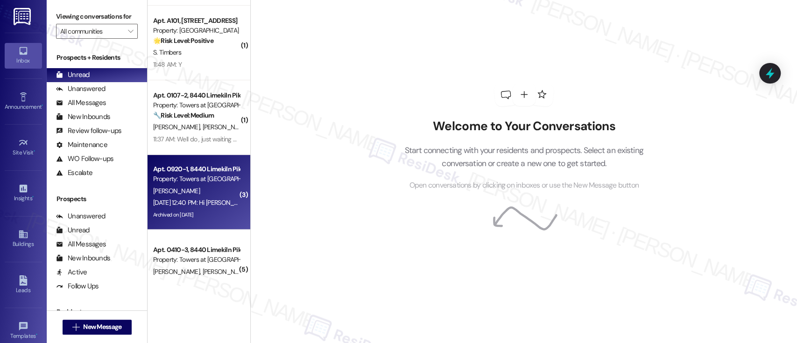
scroll to position [124, 0]
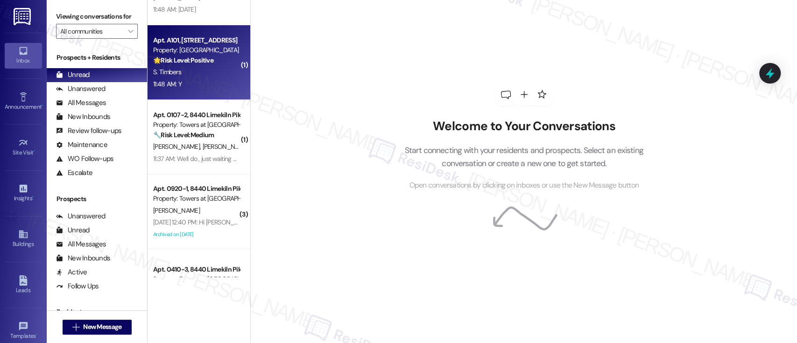
click at [168, 56] on strong "🌟 Risk Level: Positive" at bounding box center [183, 60] width 60 height 8
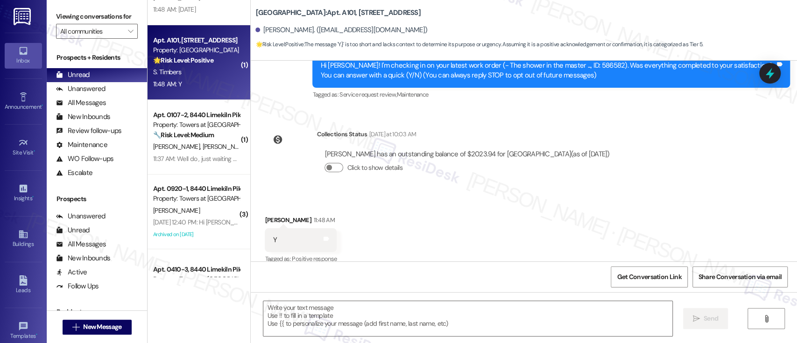
type textarea "Fetching suggested responses. Please feel free to read through the conversation…"
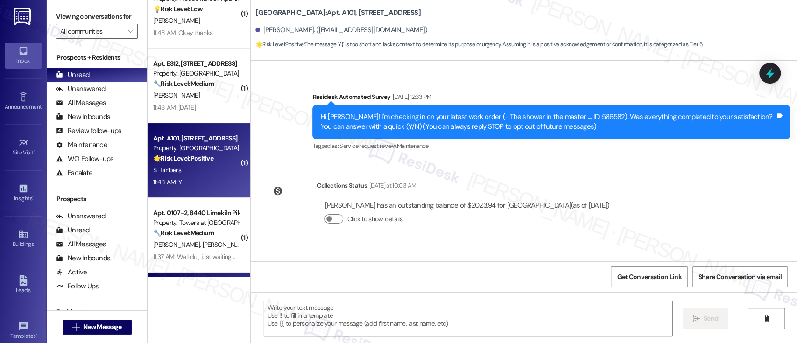
scroll to position [0, 0]
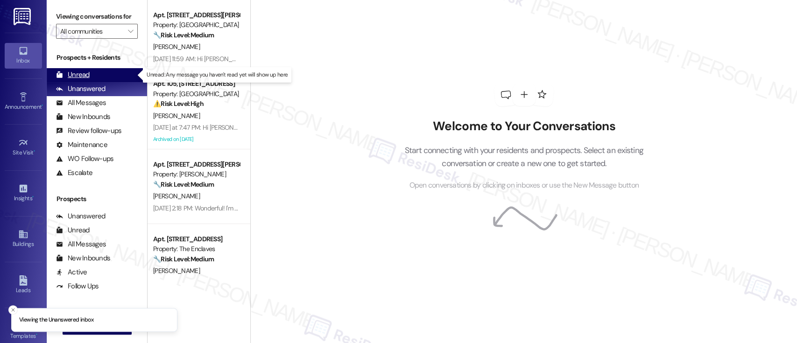
click at [83, 72] on div "Unread" at bounding box center [73, 75] width 34 height 10
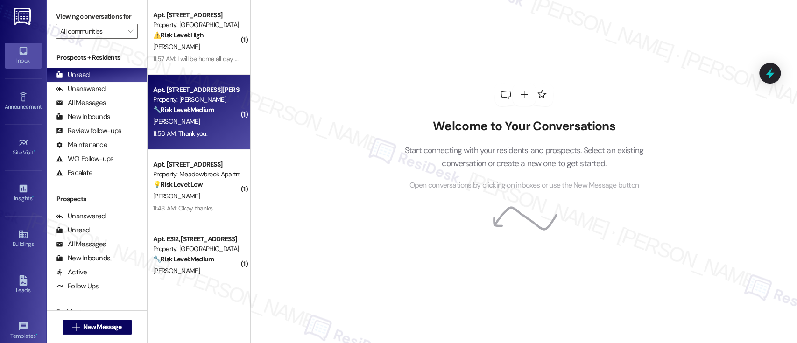
click at [213, 132] on div "11:56 AM: Thank you. 11:56 AM: Thank you." at bounding box center [196, 134] width 88 height 12
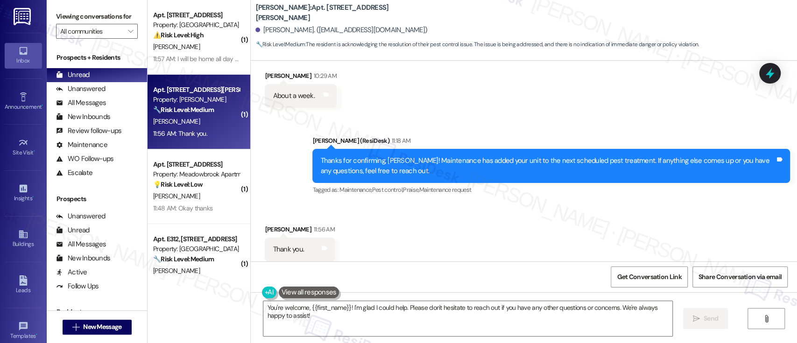
scroll to position [969, 0]
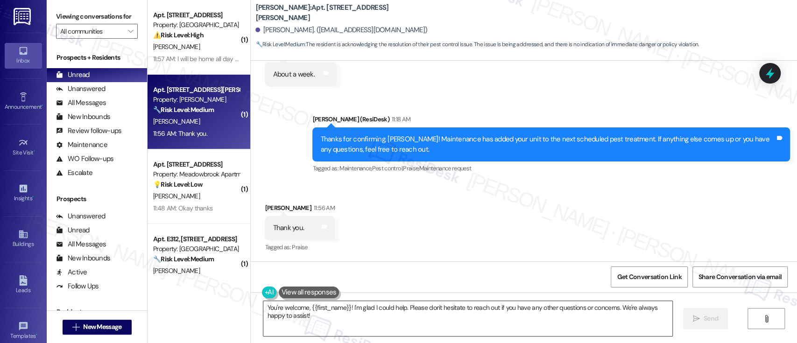
click at [348, 308] on textarea "You're welcome, {{first_name}}! I'm glad I could help. Please don't hesitate to…" at bounding box center [467, 318] width 408 height 35
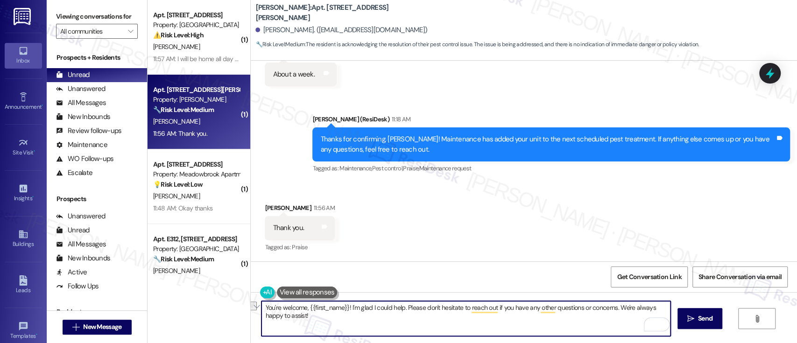
click at [401, 305] on textarea "You're welcome, {{first_name}}! I'm glad I could help. Please don't hesitate to…" at bounding box center [465, 318] width 408 height 35
type textarea "You're welcome, {{first_name}}! Please don't hesitate to reach out if you have …"
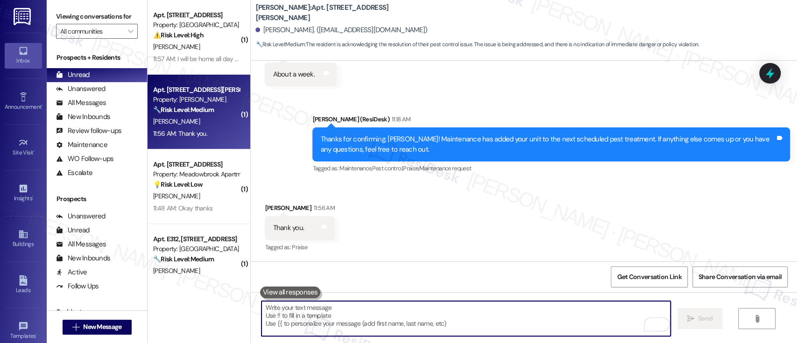
scroll to position [969, 0]
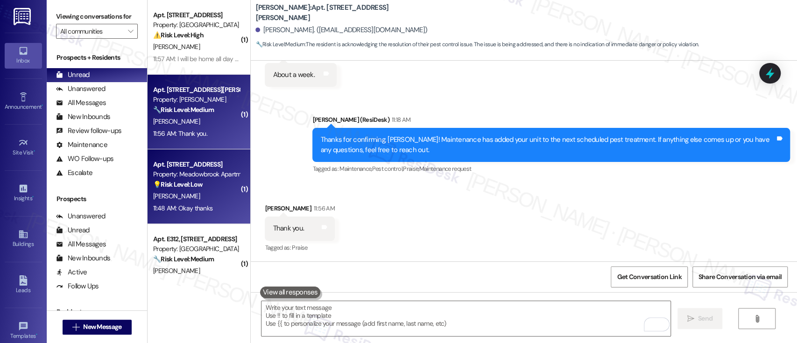
click at [202, 188] on div "💡 Risk Level: Low The resident is following up on a carpet cleaning request. Wh…" at bounding box center [196, 185] width 86 height 10
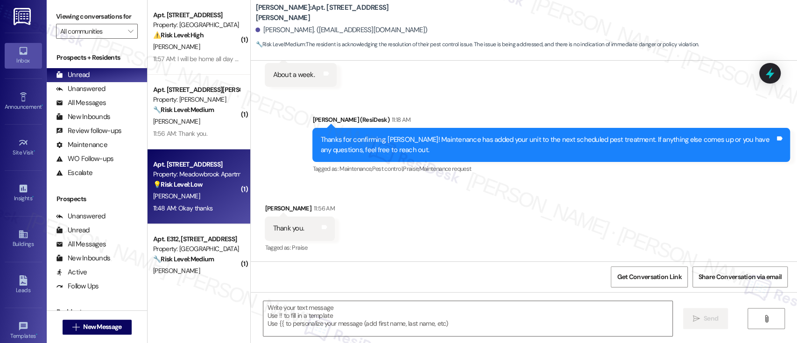
type textarea "Fetching suggested responses. Please feel free to read through the conversation…"
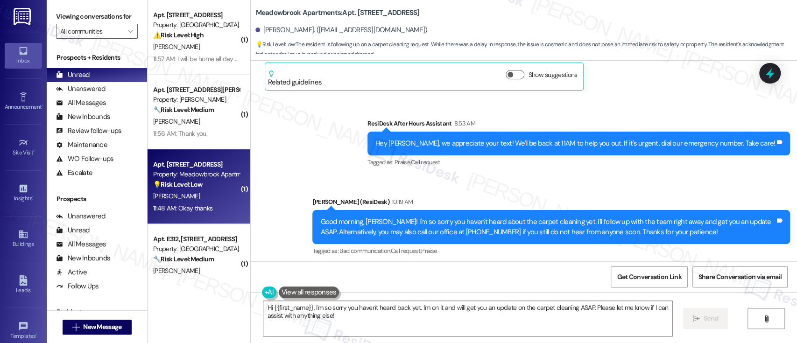
scroll to position [5399, 0]
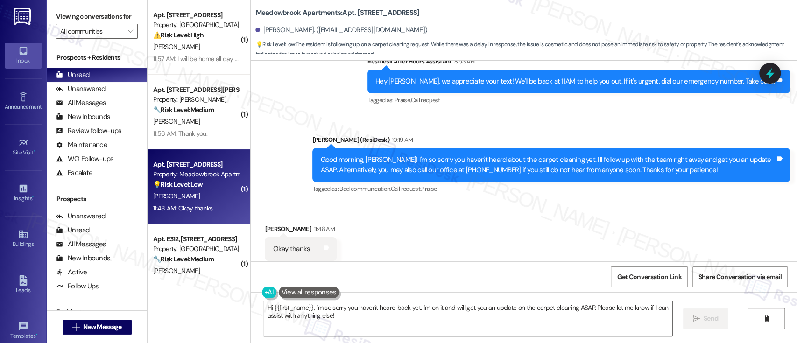
click at [587, 304] on textarea "Hi {{first_name}}, I'm so sorry you haven't heard back yet. I'm on it and will …" at bounding box center [467, 318] width 408 height 35
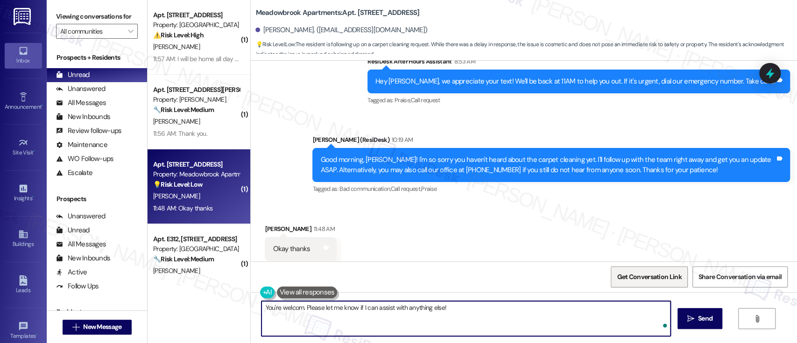
type textarea "You're welcome. Please let me know if I can assist with anything else!"
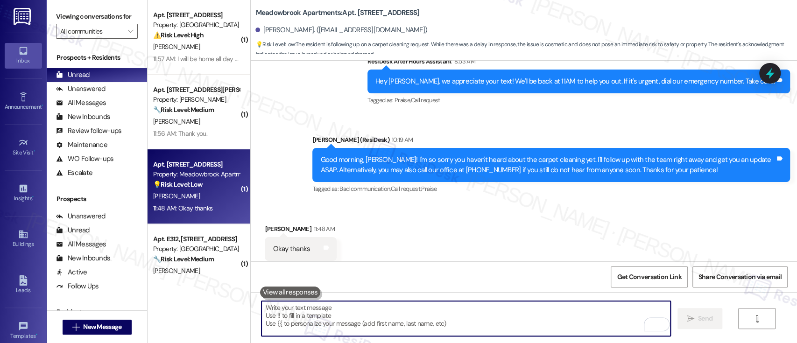
scroll to position [5398, 0]
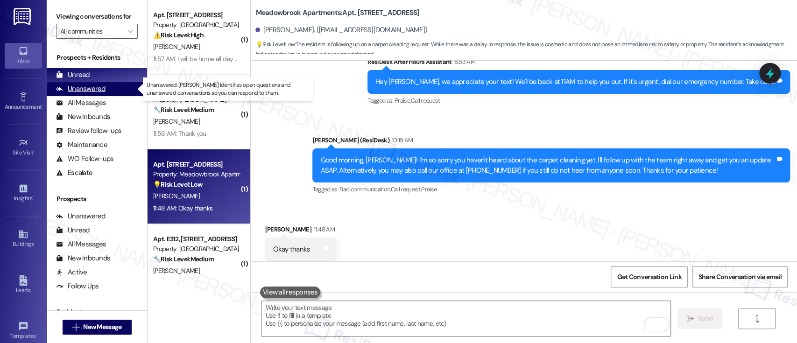
click at [88, 89] on div "Unanswered" at bounding box center [80, 89] width 49 height 10
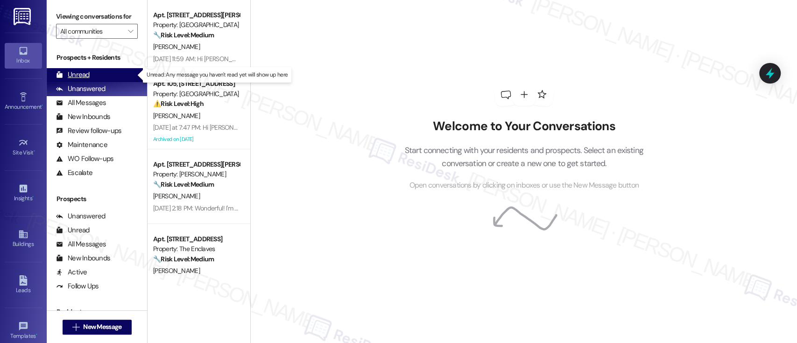
click at [85, 73] on div "Unread" at bounding box center [73, 75] width 34 height 10
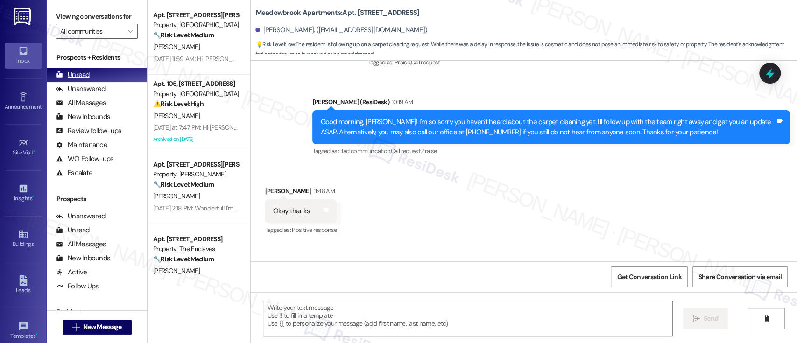
type textarea "Fetching suggested responses. Please feel free to read through the conversation…"
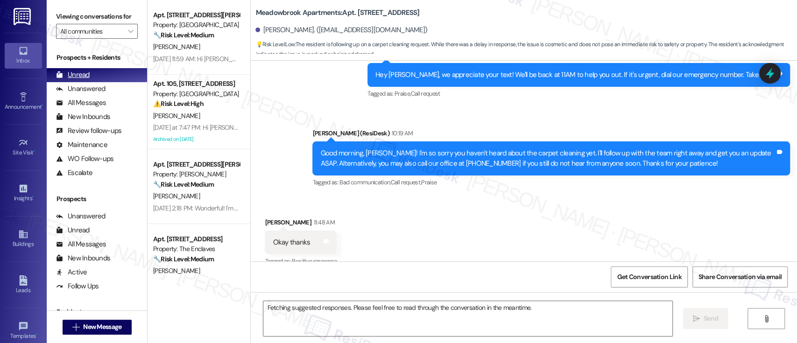
scroll to position [0, 0]
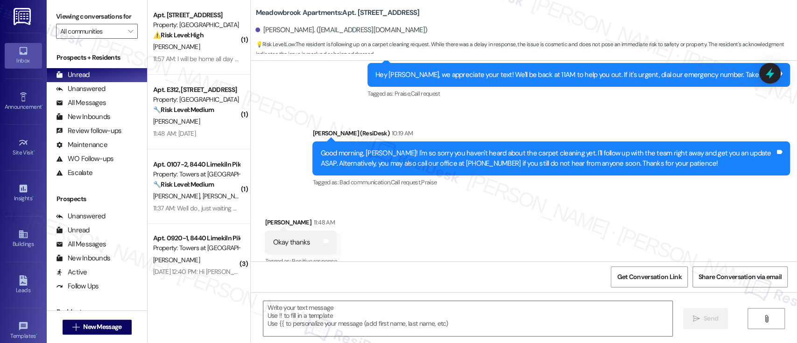
type textarea "Fetching suggested responses. Please feel free to read through the conversation…"
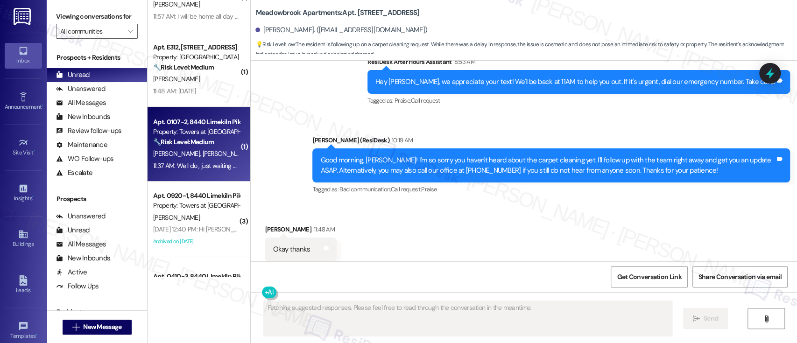
scroll to position [62, 0]
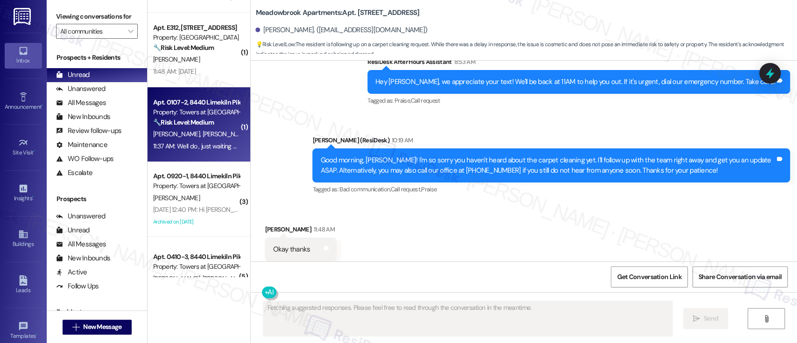
click at [191, 145] on div "11:37 AM: Well do , just waiting on the laminated address number outside of the…" at bounding box center [279, 146] width 253 height 8
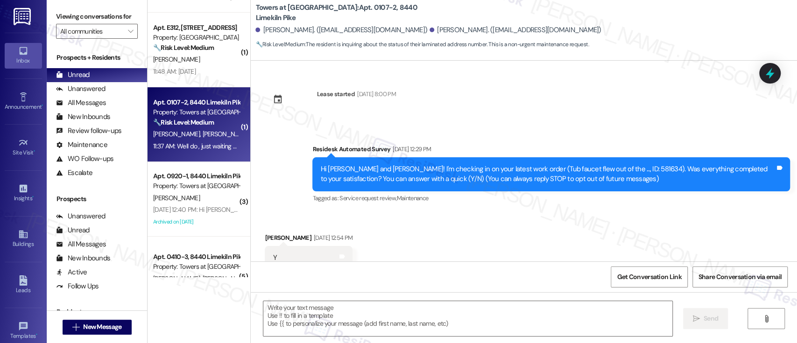
scroll to position [5413, 0]
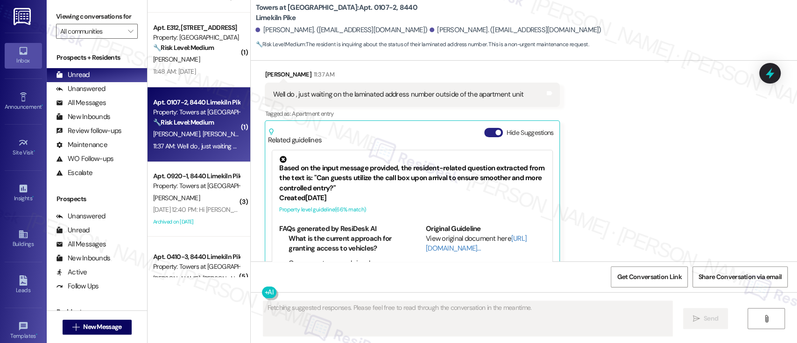
click at [485, 128] on button "Hide Suggestions" at bounding box center [493, 132] width 19 height 9
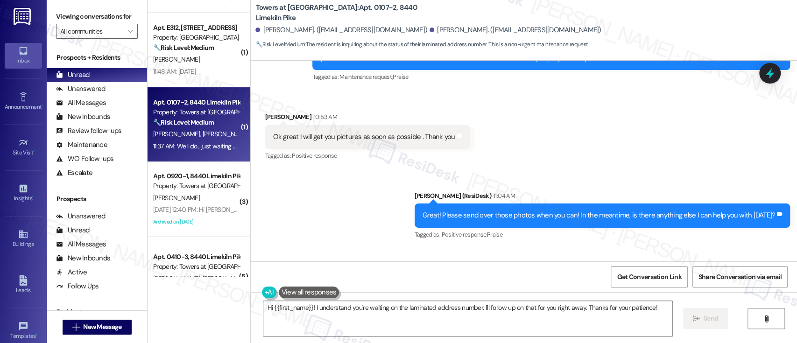
scroll to position [5275, 0]
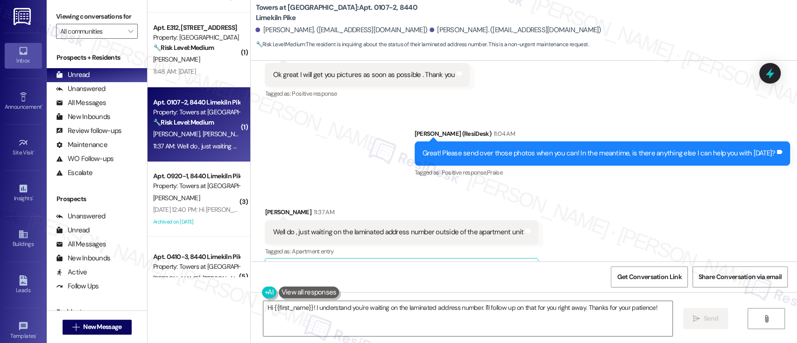
click at [652, 214] on div "Received via SMS Danisha Sams 11:37 AM Well do , just waiting on the laminated …" at bounding box center [524, 239] width 546 height 106
click at [658, 192] on div "Received via SMS Danisha Sams 11:37 AM Well do , just waiting on the laminated …" at bounding box center [524, 239] width 546 height 106
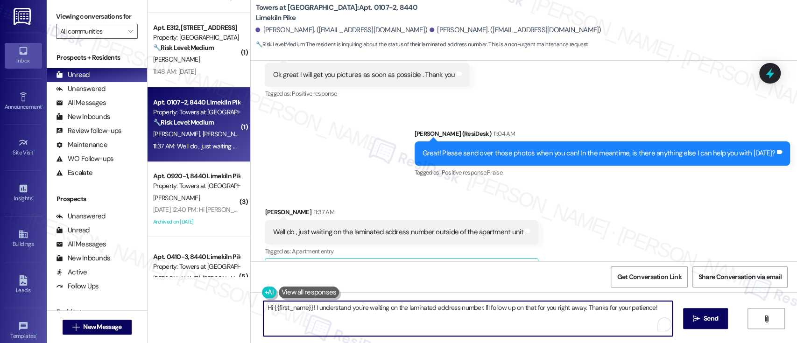
drag, startPoint x: 307, startPoint y: 307, endPoint x: 198, endPoint y: 307, distance: 108.7
click at [198, 307] on div "( 1 ) Apt. N06, 1700 Street Rd B05 Property: Warrington Crossings ⚠️ Risk Level…" at bounding box center [471, 171] width 649 height 343
click at [442, 308] on textarea "Okay! I understand you're waiting on the laminated address number. I'll follow …" at bounding box center [465, 318] width 408 height 35
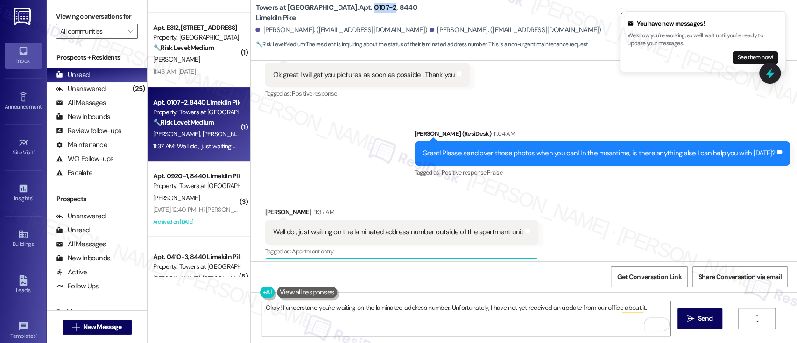
drag, startPoint x: 326, startPoint y: 12, endPoint x: 347, endPoint y: 10, distance: 20.7
click at [347, 10] on b "Towers at Wyncote: Apt. 0107-2, 8440 Limekiln Pike" at bounding box center [348, 13] width 187 height 20
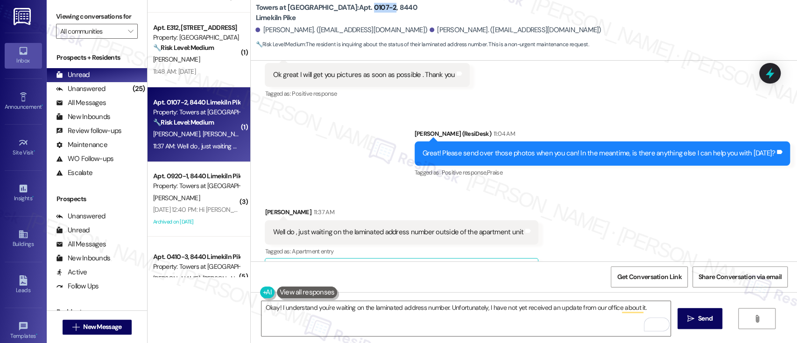
copy b "0107-2"
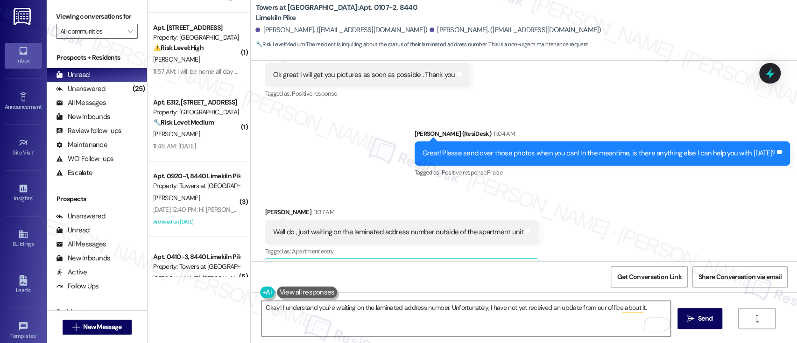
click at [645, 309] on textarea "Okay! I understand you're waiting on the laminated address number. Unfortunatel…" at bounding box center [465, 318] width 408 height 35
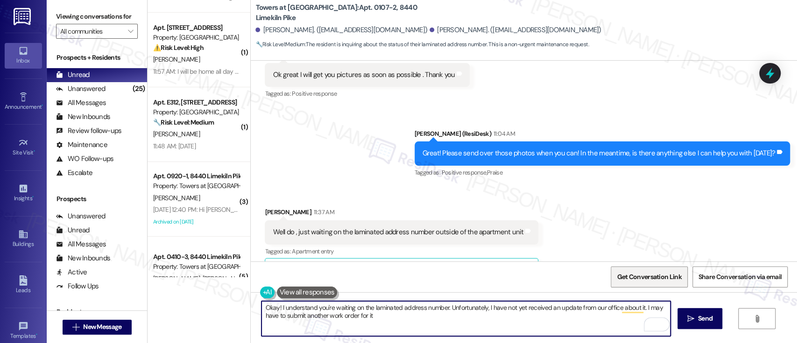
drag, startPoint x: 639, startPoint y: 307, endPoint x: 646, endPoint y: 281, distance: 26.6
click at [639, 305] on textarea "Okay! I understand you're waiting on the laminated address number. Unfortunatel…" at bounding box center [465, 318] width 408 height 35
click at [638, 308] on textarea "Okay! I understand you're waiting on the laminated address number. Unfortunatel…" at bounding box center [465, 318] width 408 height 35
paste textarea "215-885-1300"
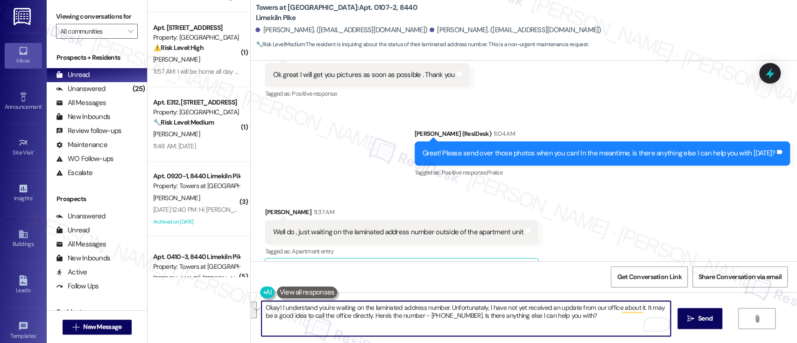
paste textarea "I haven’t received an update from the office about it just yet. It might be a g…"
click at [465, 306] on textarea "Okay! I understand you're waiting on the laminated address number. I haven’t re…" at bounding box center [465, 318] width 408 height 35
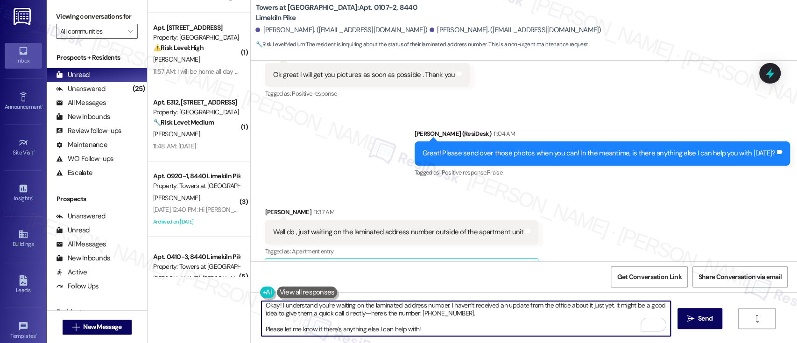
click at [454, 331] on textarea "Okay! I understand you're waiting on the laminated address number. I haven’t re…" at bounding box center [465, 318] width 408 height 35
type textarea "Okay! I understand you're waiting on the laminated address number. I haven’t re…"
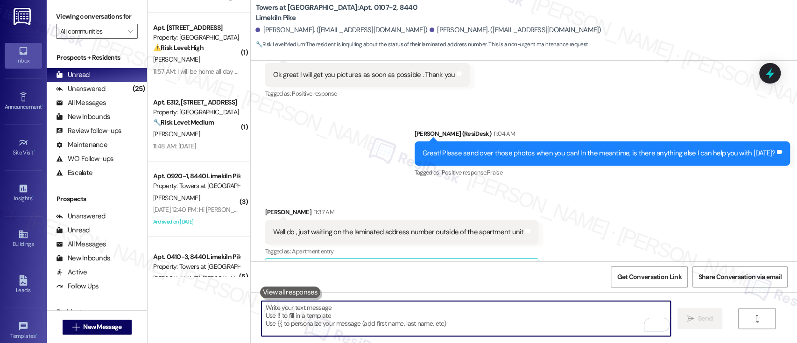
scroll to position [5275, 0]
paste textarea "Please let me know if there’s anything else I can help with!"
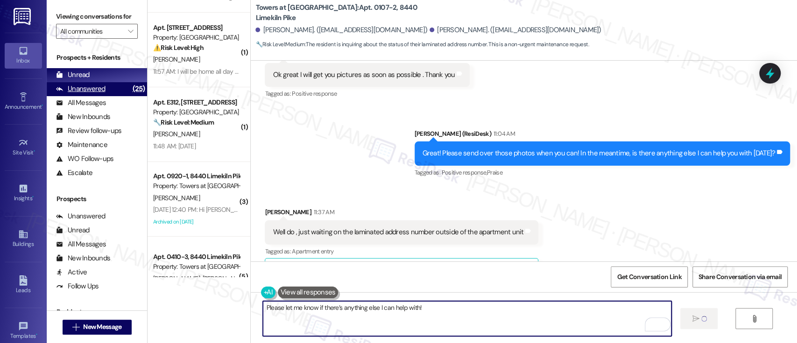
type textarea "Please let me know if there’s anything else I can help with!"
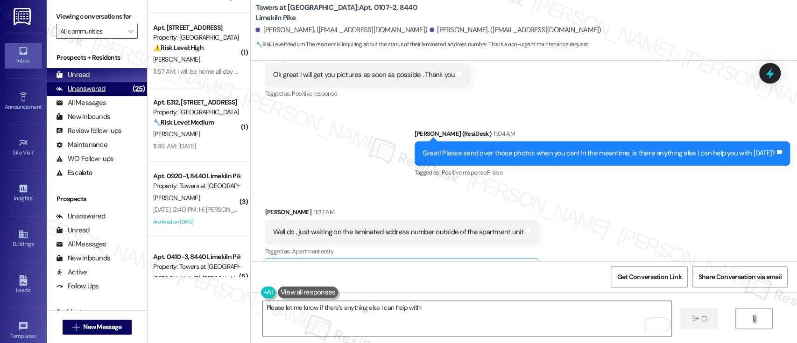
click at [103, 88] on div "Unanswered" at bounding box center [80, 89] width 49 height 10
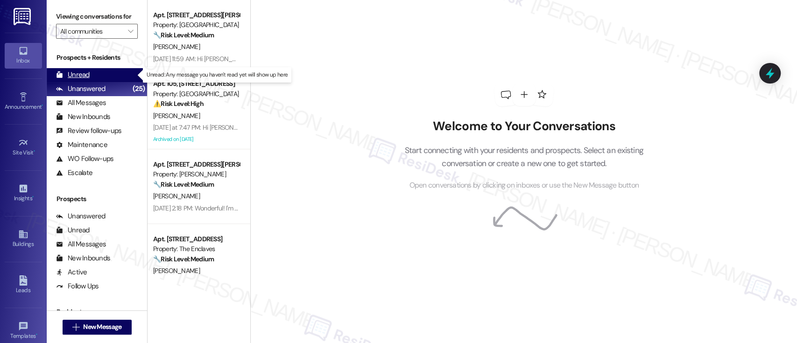
click at [91, 75] on div "Unread (0)" at bounding box center [97, 75] width 100 height 14
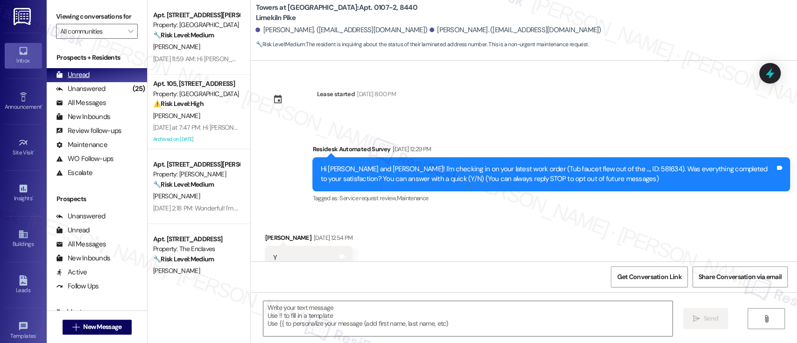
scroll to position [5567, 0]
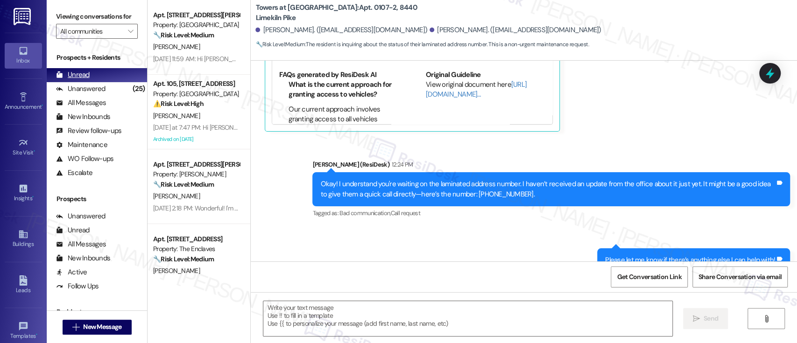
type textarea "Fetching suggested responses. Please feel free to read through the conversation…"
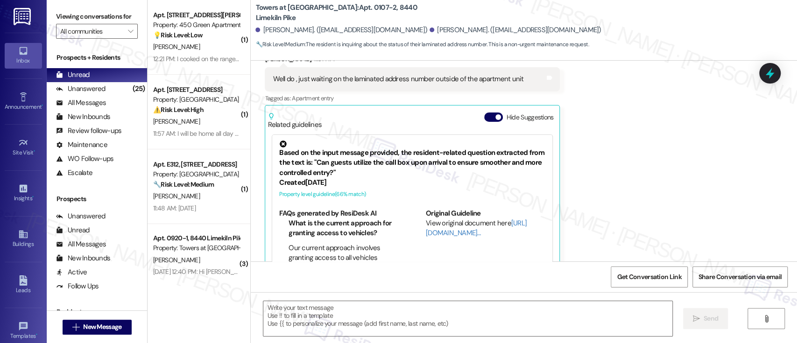
type textarea "Fetching suggested responses. Please feel free to read through the conversation…"
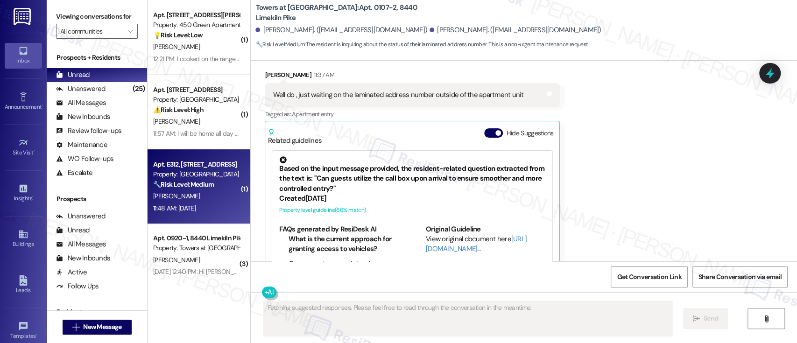
click at [182, 187] on strong "🔧 Risk Level: Medium" at bounding box center [183, 184] width 61 height 8
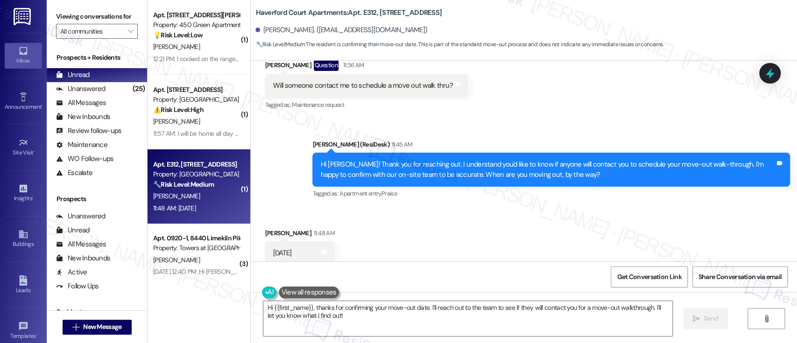
click at [463, 187] on div "Tagged as: Apartment entry , Click to highlight conversations about Apartment e…" at bounding box center [550, 194] width 477 height 14
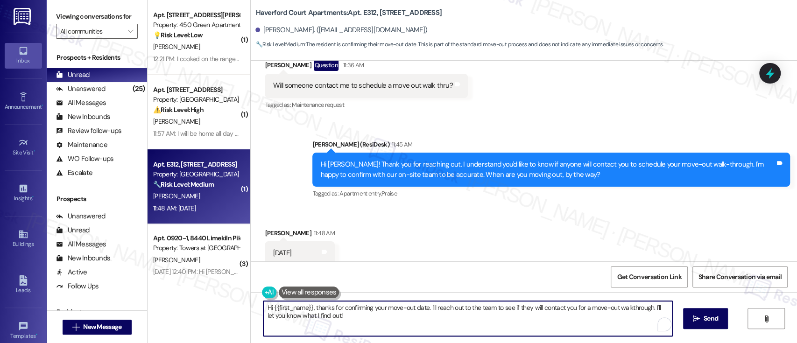
drag, startPoint x: 311, startPoint y: 307, endPoint x: 202, endPoint y: 305, distance: 109.7
click at [202, 305] on div "( 1 ) Apt. A217, 450 Forrest Ave Property: 450 Green Apartments 💡 Risk Level: L…" at bounding box center [471, 171] width 649 height 343
click at [518, 309] on textarea "Thanks for confirming your move-out date. I'll reach out to the team to see if …" at bounding box center [465, 318] width 408 height 35
drag, startPoint x: 601, startPoint y: 306, endPoint x: 611, endPoint y: 333, distance: 29.2
click at [611, 333] on textarea "Thanks for confirming your move-out date. I'll reach out to the team to see if …" at bounding box center [465, 318] width 408 height 35
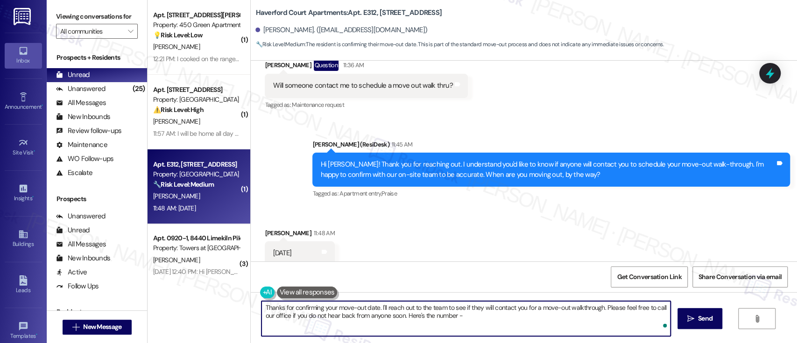
paste textarea "215-878-1895"
type textarea "Thanks for confirming your move-out date. I'll reach out to the team to see if …"
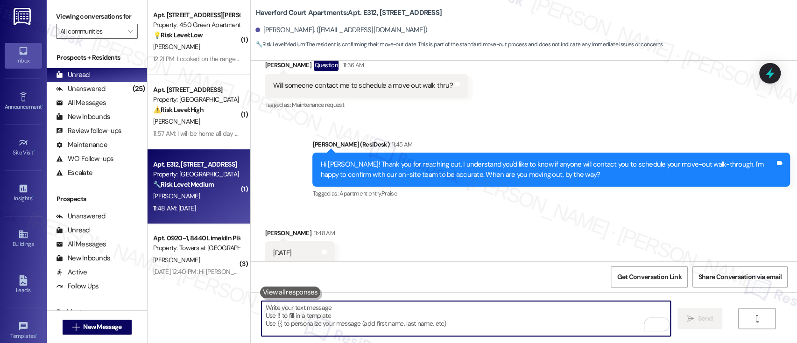
scroll to position [4074, 0]
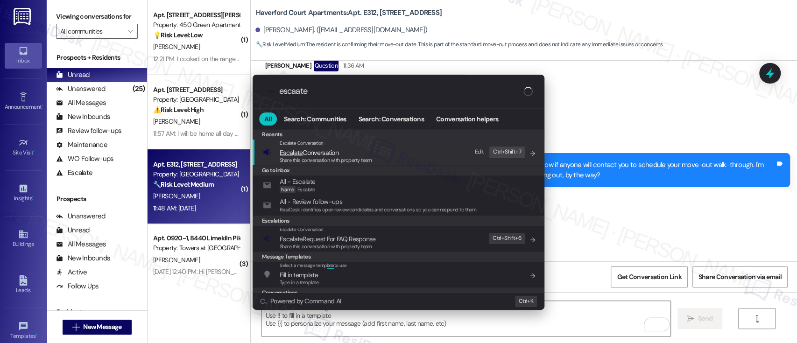
type input "escaate"
click at [327, 155] on span "Esca l ate Conversation" at bounding box center [309, 152] width 59 height 8
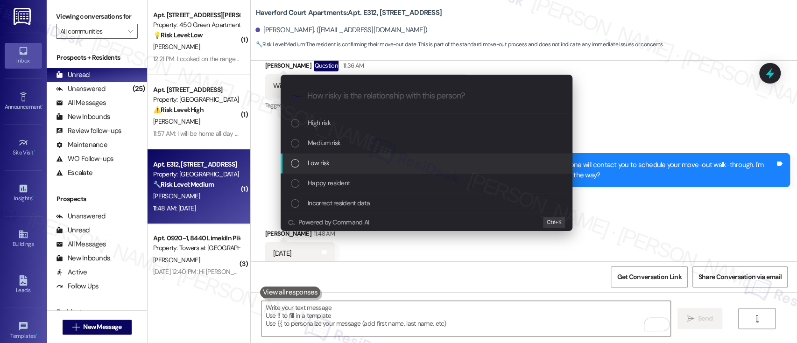
click at [334, 162] on div "Low risk" at bounding box center [427, 163] width 273 height 10
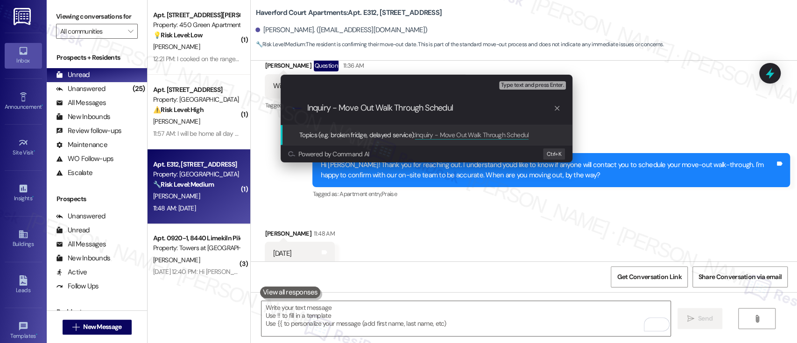
type input "Inquiry - Move Out Walk Through Schedule"
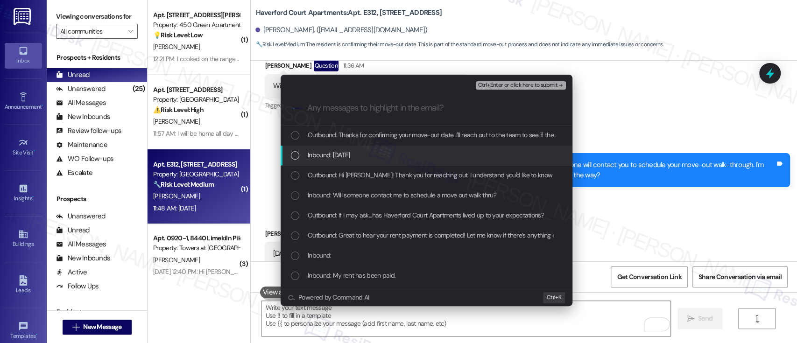
click at [347, 156] on span "Inbound: 8/31/25" at bounding box center [329, 155] width 42 height 10
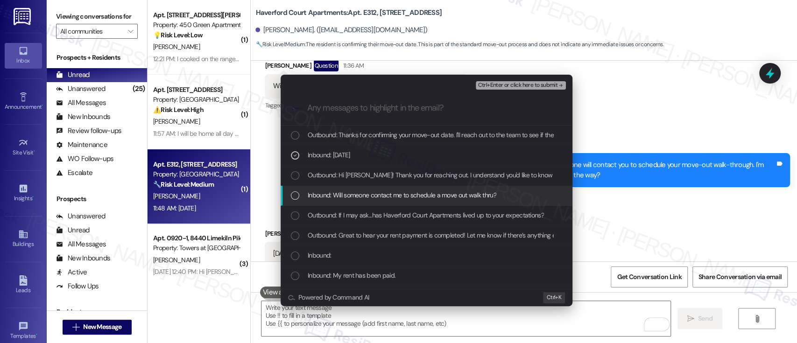
click at [320, 198] on span "Inbound: Will someone contact me to schedule a move out walk thru?" at bounding box center [402, 195] width 189 height 10
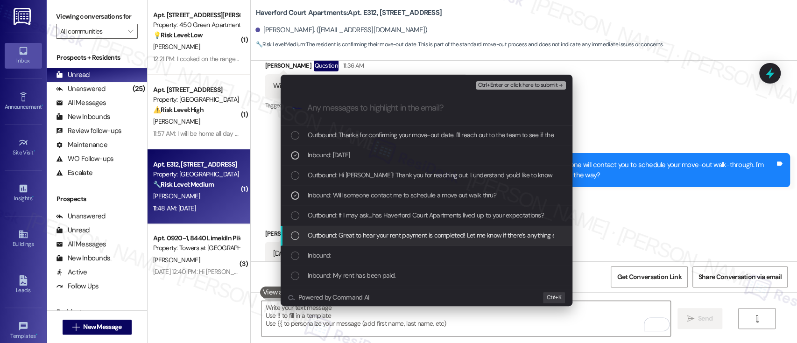
click at [364, 237] on span "Outbound: Great to hear your rent payment is completed! Let me know if there’s …" at bounding box center [458, 235] width 300 height 10
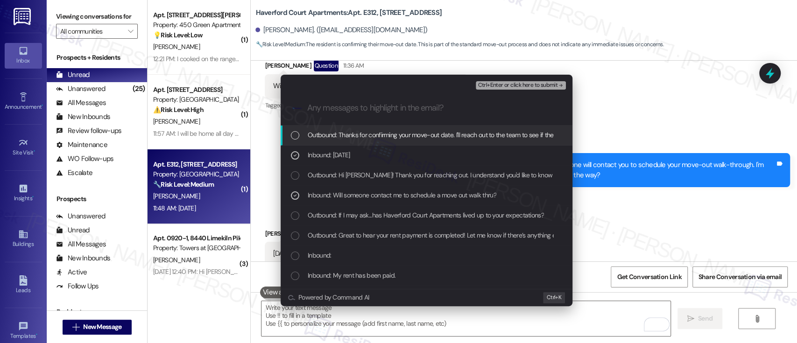
click at [539, 84] on span "Ctrl+Enter or click here to submit" at bounding box center [517, 85] width 80 height 7
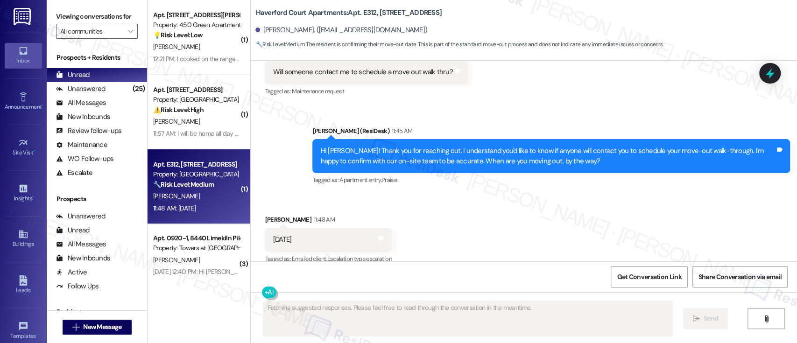
scroll to position [4088, 0]
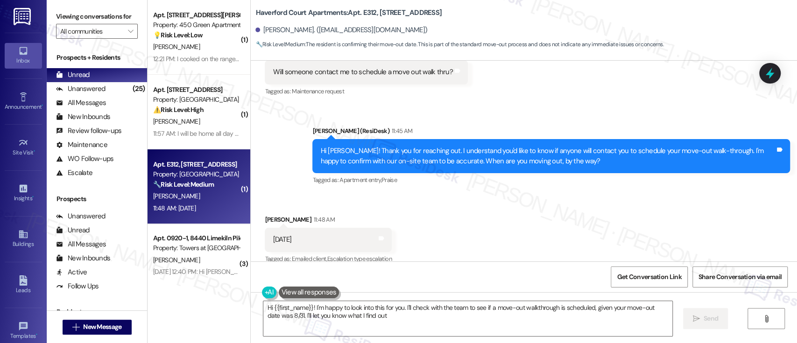
type textarea "Hi {{first_name}}! I'm happy to look into this for you. I'll check with the tea…"
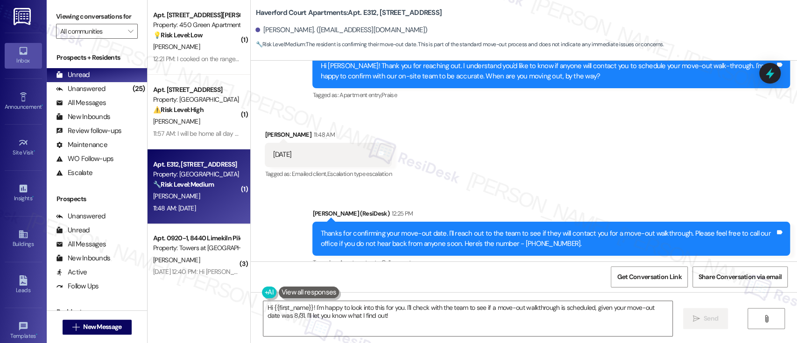
scroll to position [4177, 0]
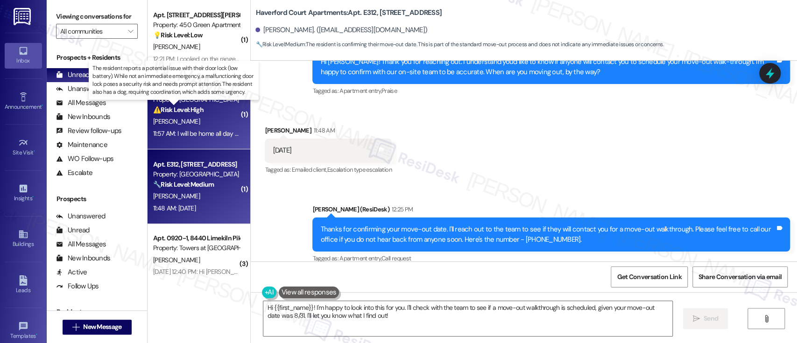
click at [193, 106] on strong "⚠️ Risk Level: High" at bounding box center [178, 109] width 50 height 8
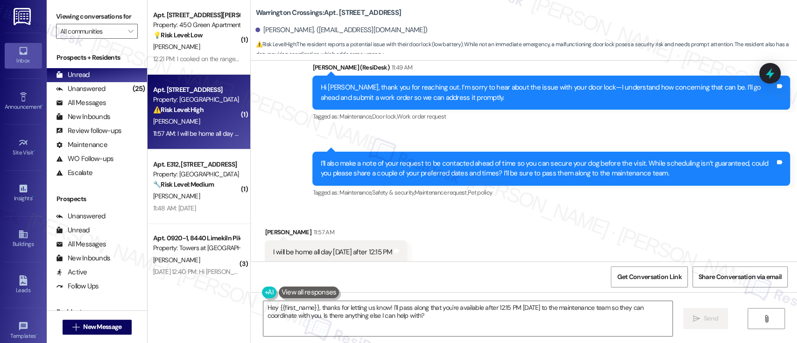
scroll to position [1803, 0]
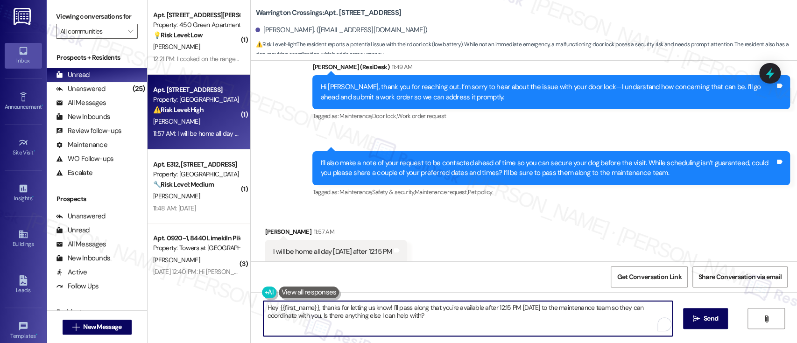
drag, startPoint x: 316, startPoint y: 308, endPoint x: 98, endPoint y: 299, distance: 217.6
click at [98, 299] on div "Viewing conversations for All communities  Prospects + Residents Unread (0) Un…" at bounding box center [422, 171] width 750 height 343
click at [477, 334] on textarea "Thanks for letting us know! I'll pass along that you're available after 12:15 P…" at bounding box center [465, 318] width 408 height 35
type textarea "Thanks for letting us know! I'll pass along that you're available after 12:15 P…"
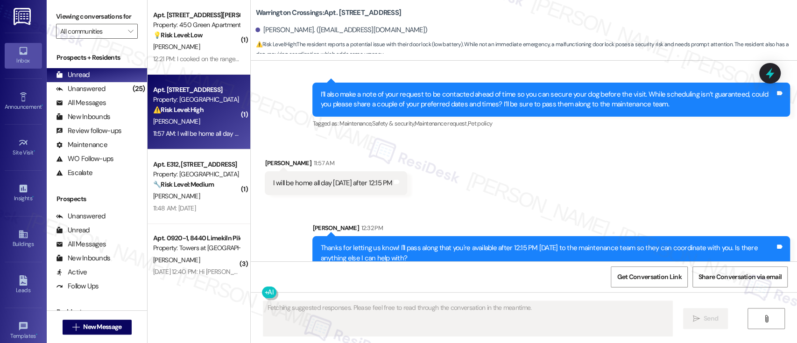
scroll to position [1878, 0]
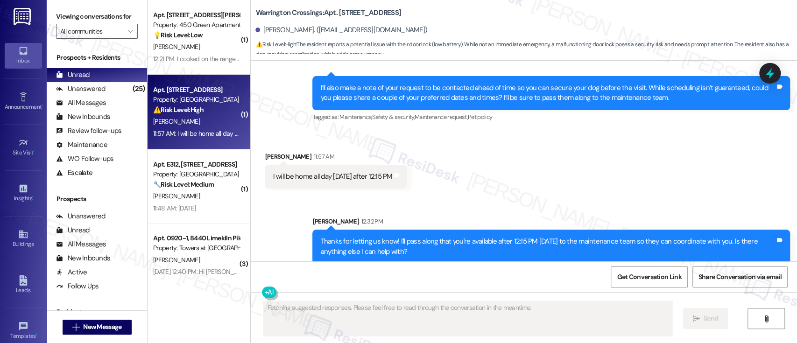
click at [590, 160] on div "Received via SMS Rene Sands 11:57 AM I will be home all day today after 12:15 P…" at bounding box center [524, 163] width 546 height 65
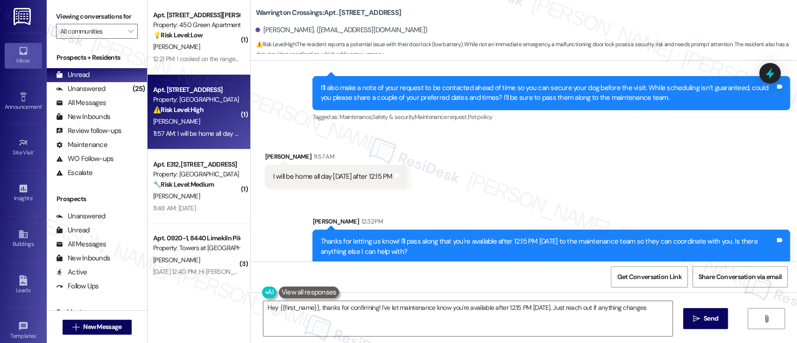
type textarea "Hey {{first_name}}, thanks for confirming! I've let maintenance know you're ava…"
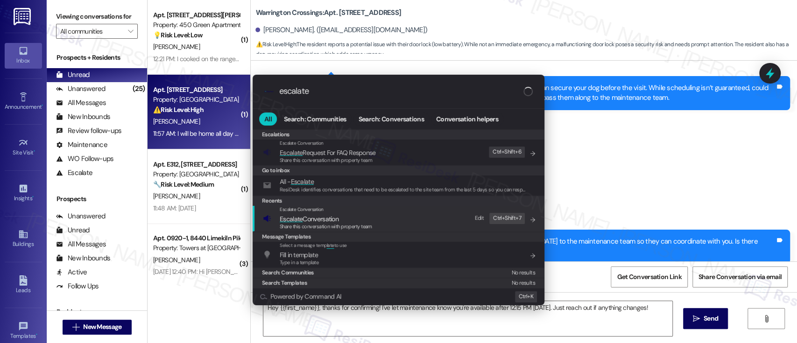
type input "escalate"
click at [346, 224] on span "Share this conversation with property team" at bounding box center [326, 226] width 92 height 7
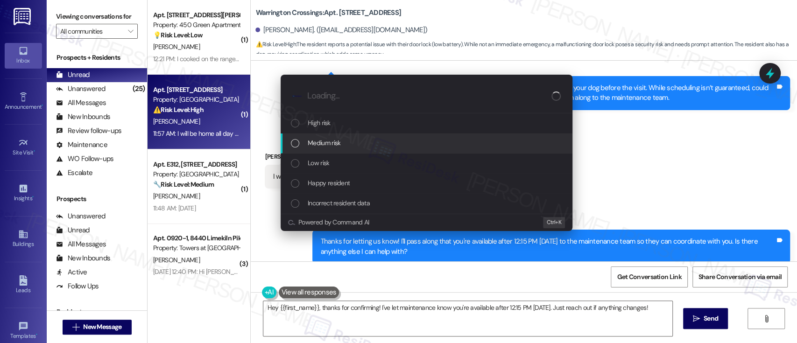
click at [317, 144] on span "Medium risk" at bounding box center [324, 143] width 33 height 10
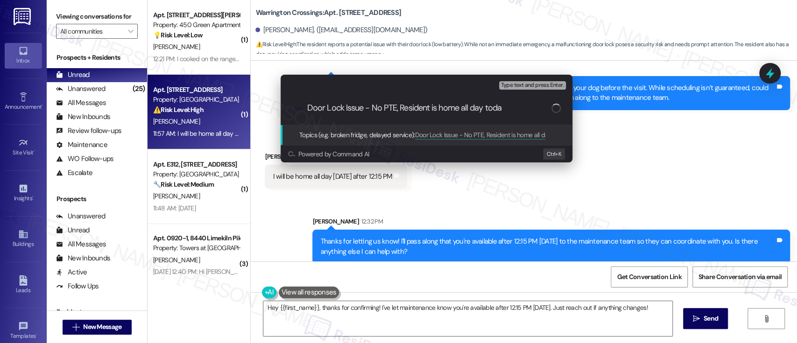
type input "Door Lock Issue - No PTE, Resident is home all day today"
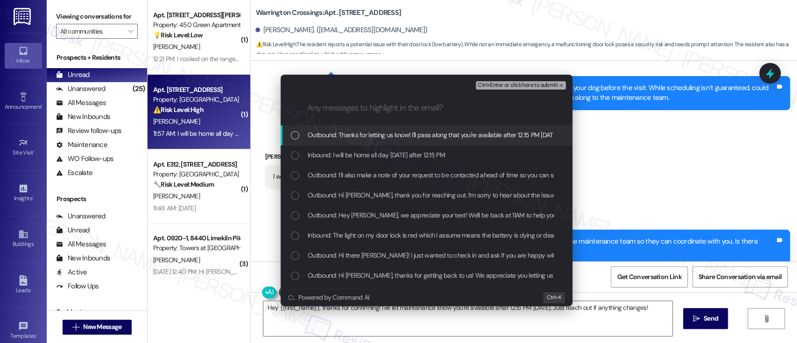
click at [420, 153] on span "Inbound: I will be home all day today after 12:15 PM" at bounding box center [376, 155] width 137 height 10
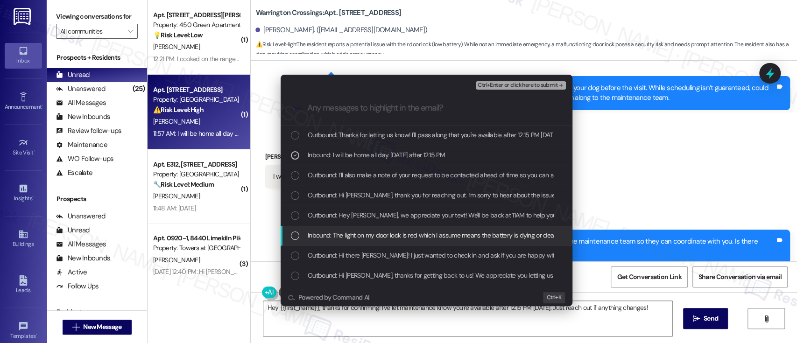
click at [365, 237] on span "Inbound: The light on my door lock is red which I assume means the battery is d…" at bounding box center [607, 235] width 598 height 10
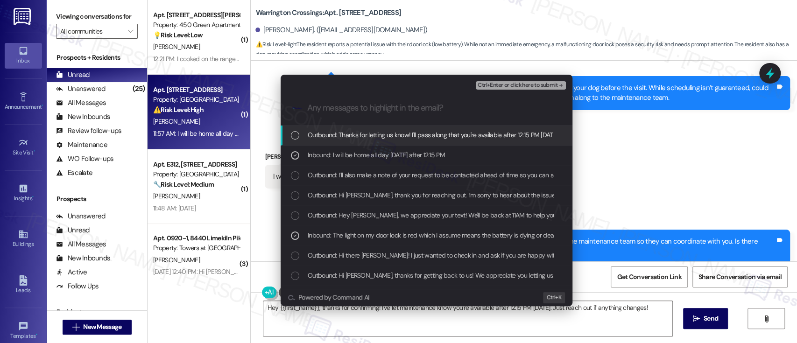
click at [525, 86] on span "Ctrl+Enter or click here to submit" at bounding box center [517, 85] width 80 height 7
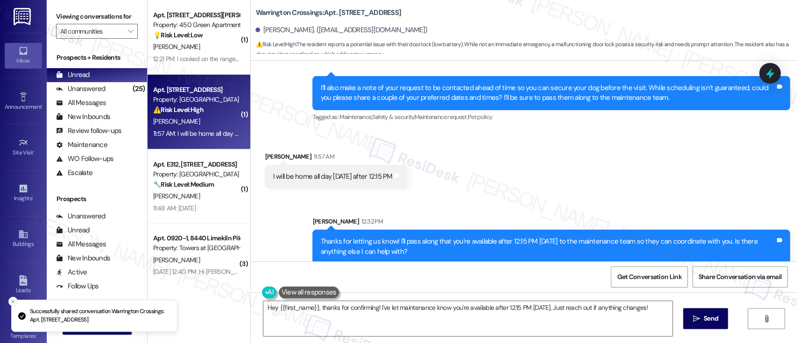
scroll to position [1802, 0]
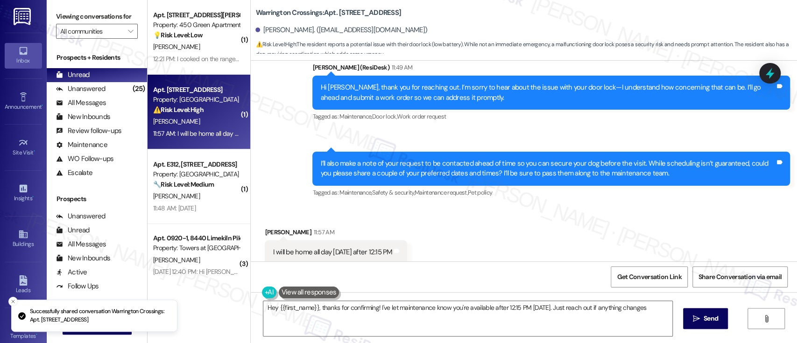
type textarea "Hey {{first_name}}, thanks for confirming! I've let maintenance know you're ava…"
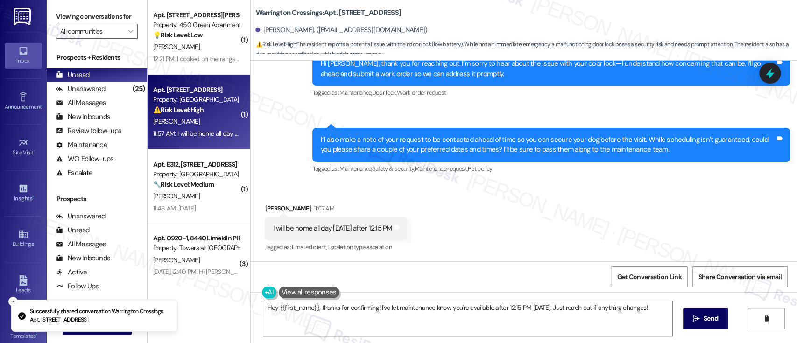
scroll to position [1843, 0]
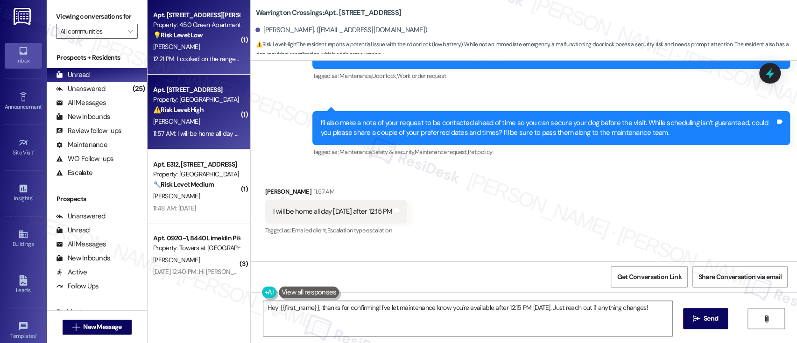
click at [204, 39] on div "💡 Risk Level: Low The resident is simply stating they cooked on the range and b…" at bounding box center [196, 35] width 86 height 10
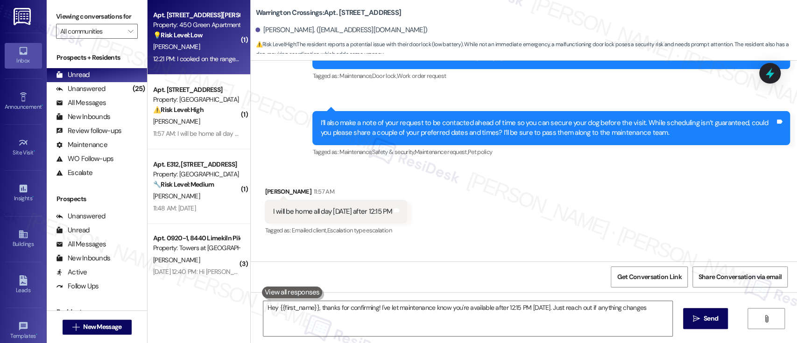
type textarea "Hey {{first_name}}, thanks for confirming! I've let maintenance know you're ava…"
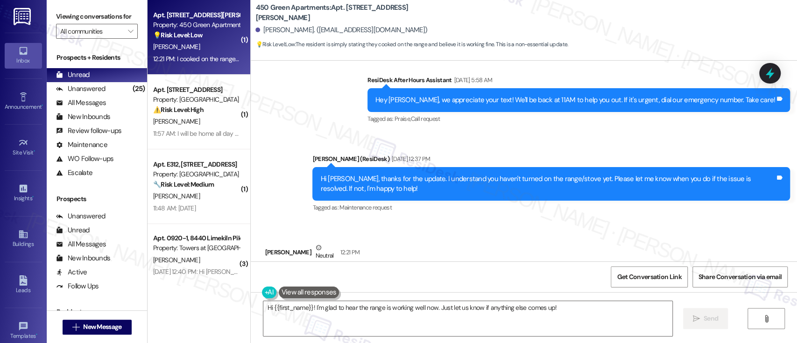
scroll to position [11767, 0]
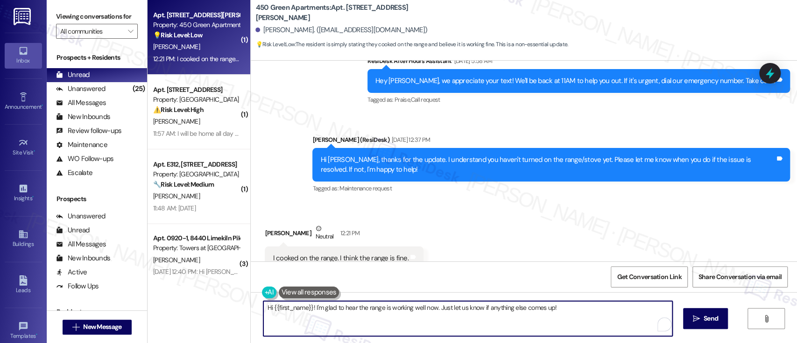
click at [581, 314] on textarea "Hi {{first_name}}! I'm glad to hear the range is working well now. Just let us …" at bounding box center [467, 318] width 408 height 35
type textarea "Hi {{first_name}}! I'm glad to hear the range is working well now. Just let us …"
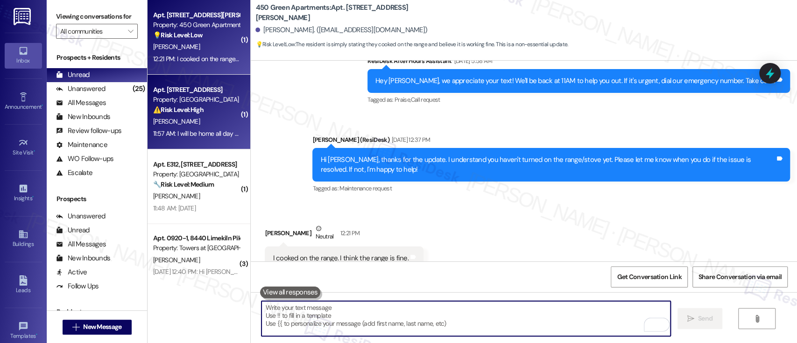
scroll to position [11766, 0]
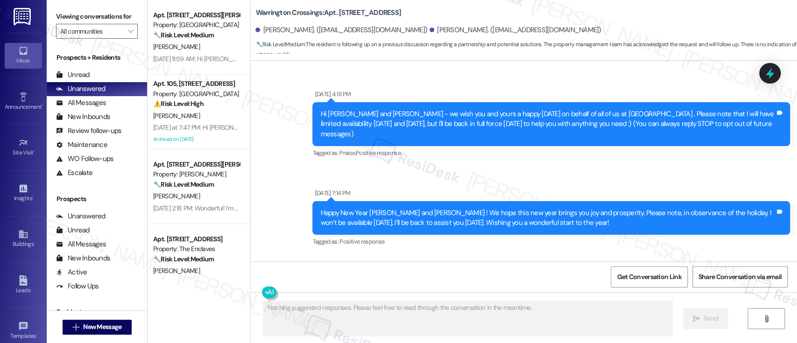
scroll to position [11309, 0]
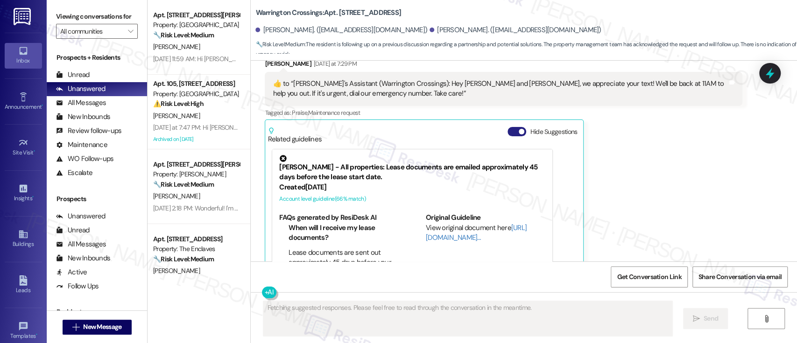
click at [507, 127] on button "Hide Suggestions" at bounding box center [516, 131] width 19 height 9
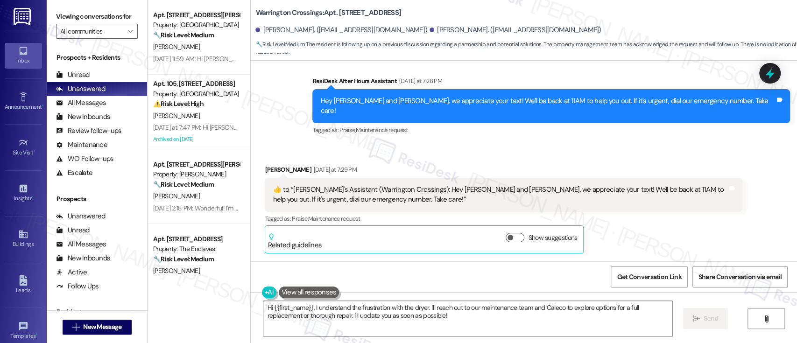
scroll to position [11326, 0]
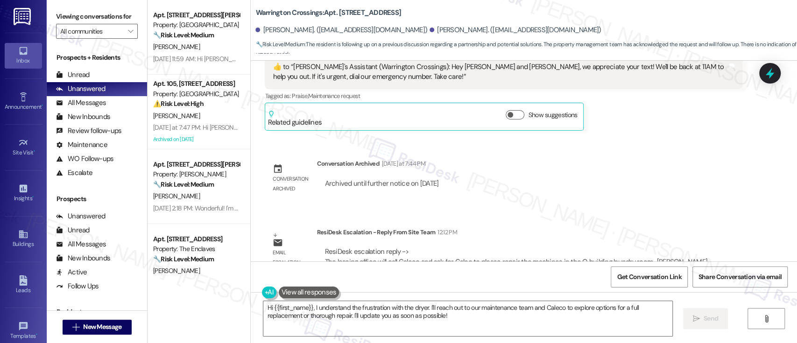
click at [657, 177] on div "Announcement, sent via SMS [DATE] 4:51 PM Hi [PERSON_NAME] and [PERSON_NAME] - …" at bounding box center [524, 161] width 546 height 201
drag, startPoint x: 501, startPoint y: 322, endPoint x: 488, endPoint y: 325, distance: 12.9
click at [500, 322] on textarea "Hi {{first_name}}, I understand the frustration with the dryer. I'll reach out …" at bounding box center [467, 318] width 408 height 35
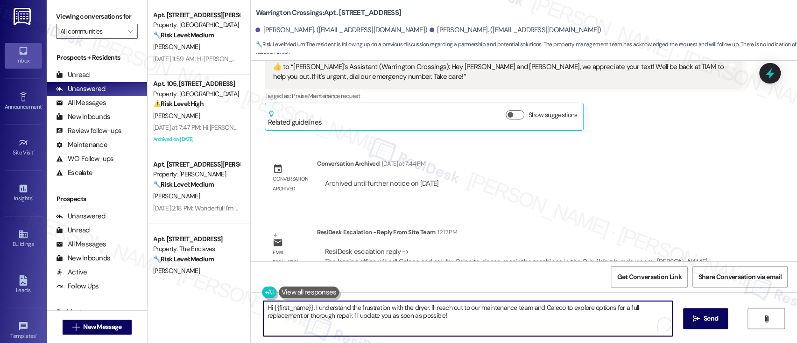
drag, startPoint x: 469, startPoint y: 318, endPoint x: 141, endPoint y: 252, distance: 334.2
click at [122, 253] on div "Viewing conversations for All communities  Prospects + Residents Unread (0) Un…" at bounding box center [422, 171] width 750 height 343
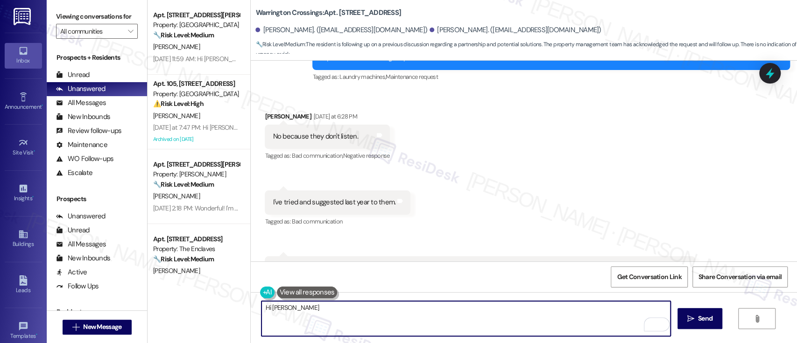
scroll to position [10455, 0]
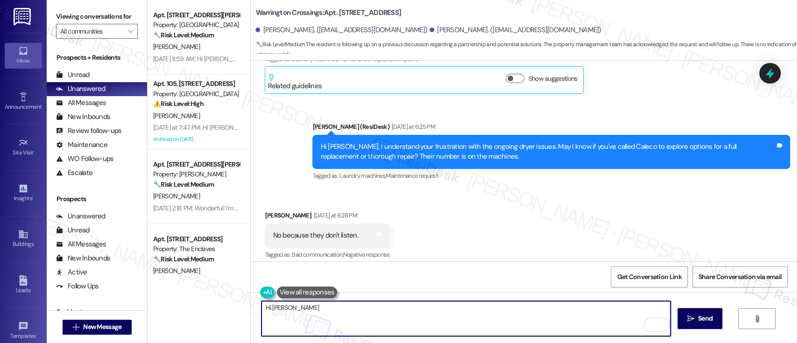
click at [271, 210] on div "Samantha Hennegan Yesterday at 6:28 PM" at bounding box center [327, 216] width 125 height 13
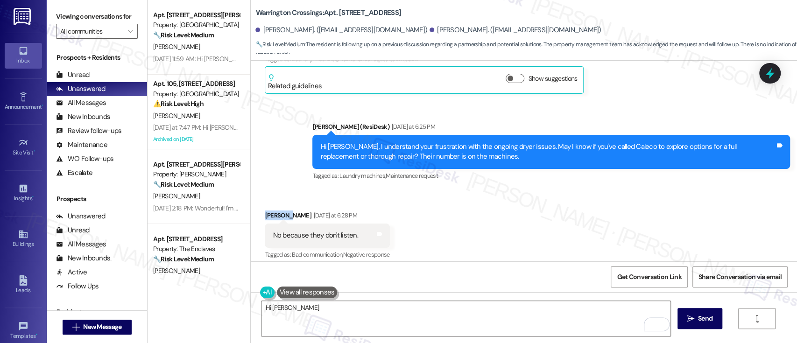
click at [271, 210] on div "Samantha Hennegan Yesterday at 6:28 PM" at bounding box center [327, 216] width 125 height 13
copy div "Samantha"
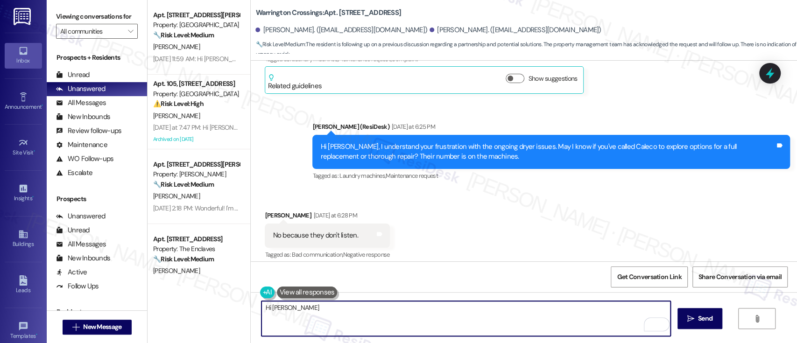
click at [284, 309] on textarea "Hi Kathleen" at bounding box center [465, 318] width 408 height 35
paste textarea "Samantha"
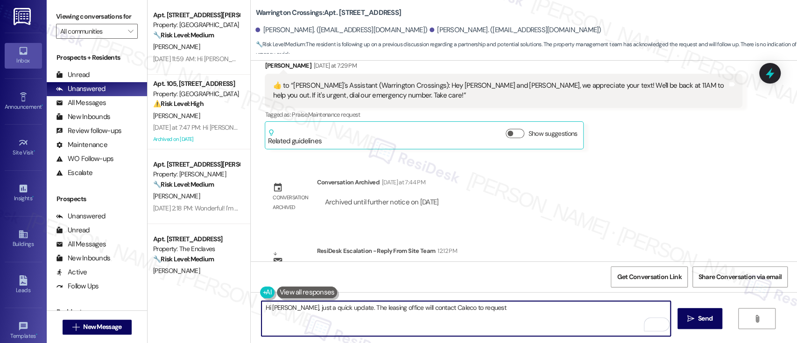
scroll to position [11326, 0]
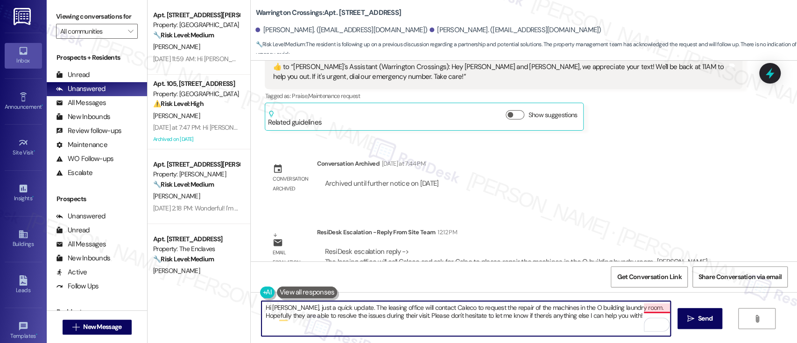
click at [650, 308] on textarea "Hi Samantha, just a quick update. The leasing office will contact Caleco to req…" at bounding box center [465, 318] width 408 height 35
paste textarea "Just a quick update—the leasing office will be contacting Caleco to request rep…"
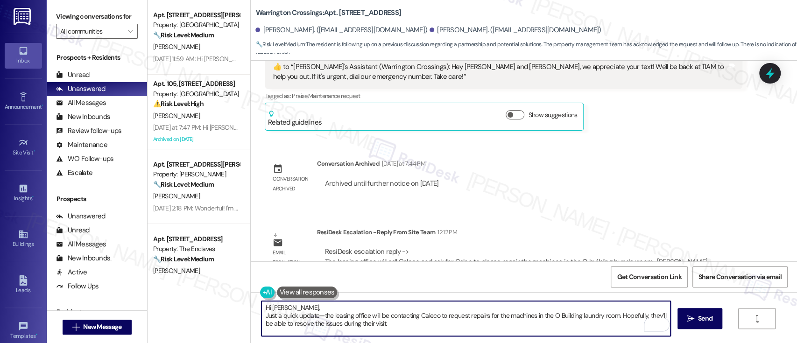
click at [348, 310] on textarea "Hi Samantha, Just a quick update—the leasing office will be contacting Caleco t…" at bounding box center [465, 318] width 408 height 35
click at [434, 324] on textarea "Hi Samantha, Just a quick update—the leasing office will be contacting Caleco t…" at bounding box center [465, 318] width 408 height 35
type textarea "Hi Samantha, Just a quick update—the leasing office will be contacting Caleco t…"
click at [704, 318] on span "Send" at bounding box center [705, 319] width 14 height 10
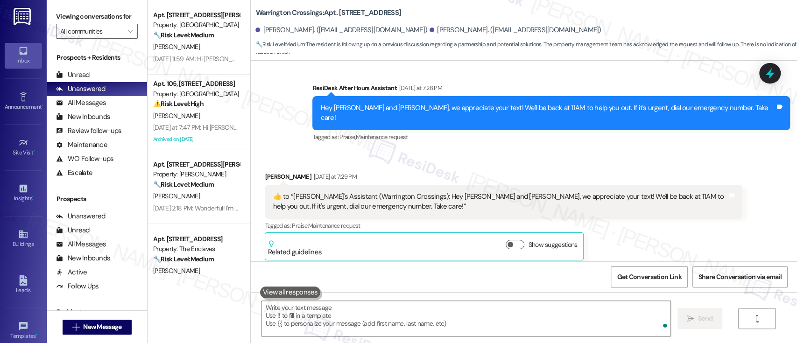
scroll to position [11172, 0]
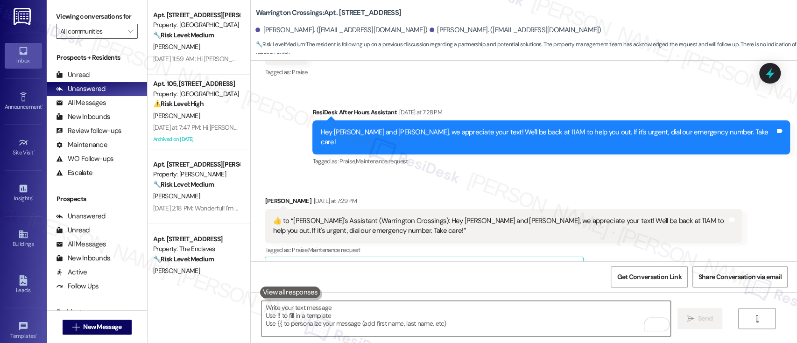
click at [378, 315] on textarea "To enrich screen reader interactions, please activate Accessibility in Grammarl…" at bounding box center [465, 318] width 408 height 35
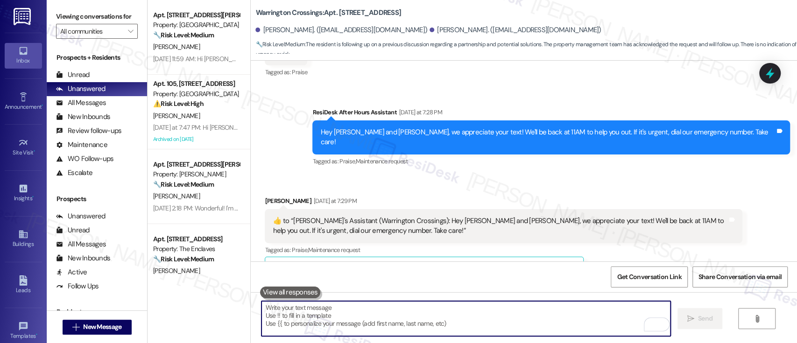
paste textarea "Please don’t hesitate to reach out if there’s anything else I can assist you wi…"
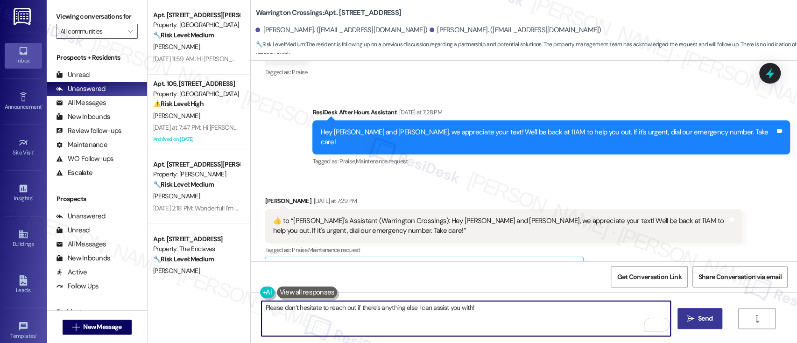
type textarea "Please don’t hesitate to reach out if there’s anything else I can assist you wi…"
click at [691, 315] on icon "" at bounding box center [690, 318] width 7 height 7
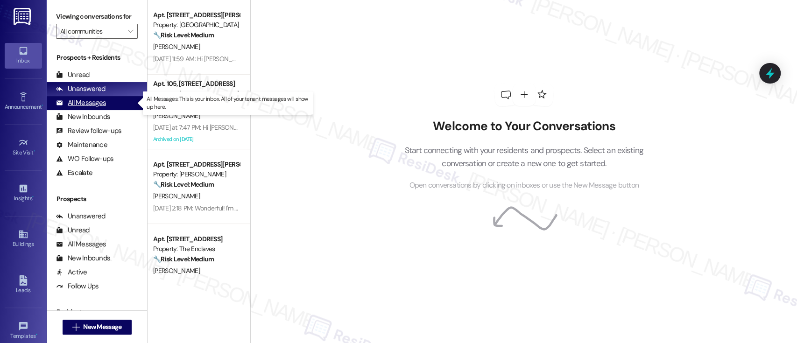
click at [87, 106] on div "All Messages" at bounding box center [81, 103] width 50 height 10
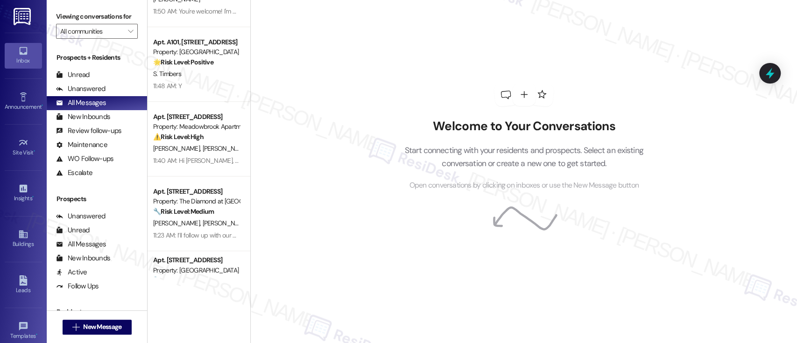
scroll to position [542, 0]
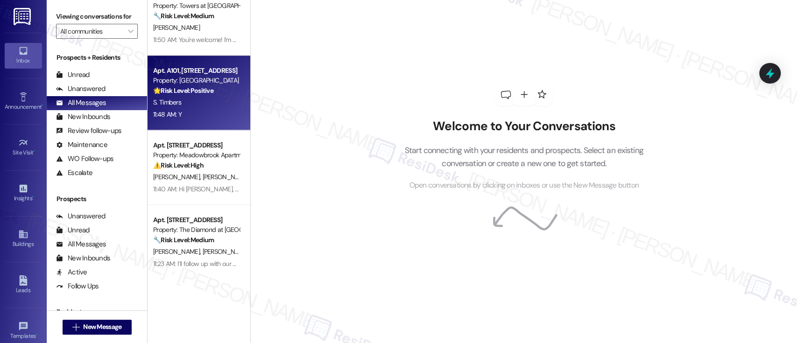
click at [197, 97] on div "S. Timbers" at bounding box center [196, 103] width 88 height 12
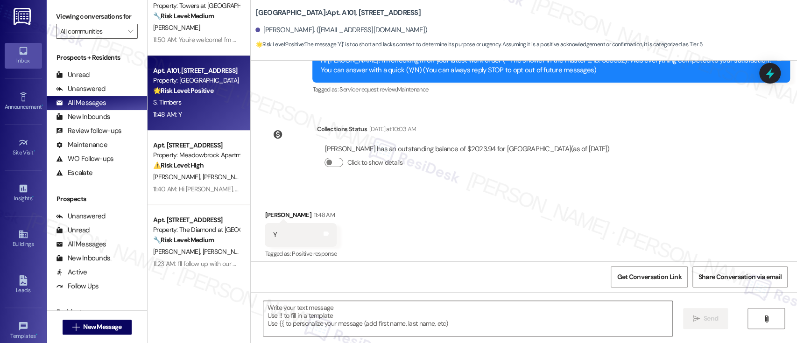
scroll to position [115, 0]
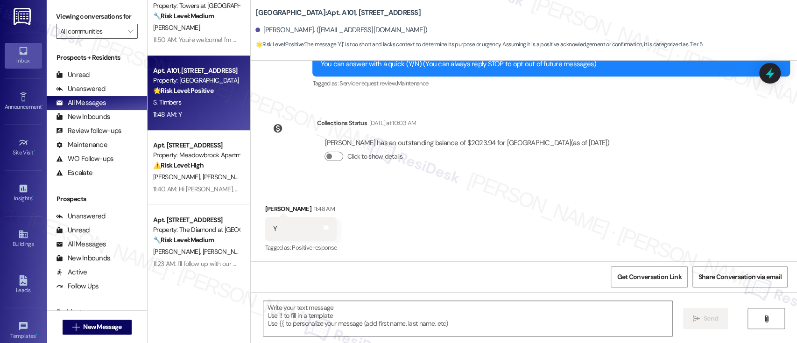
type textarea "Fetching suggested responses. Please feel free to read through the conversation…"
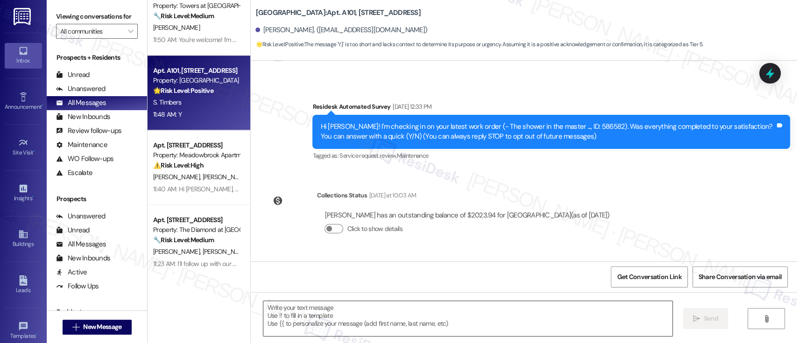
scroll to position [62, 0]
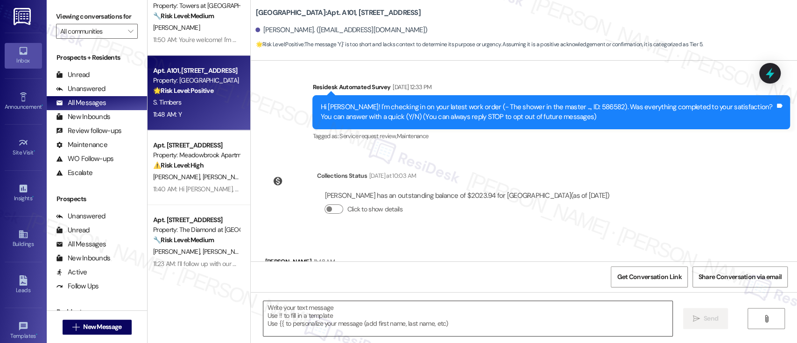
click at [489, 310] on textarea at bounding box center [467, 318] width 408 height 35
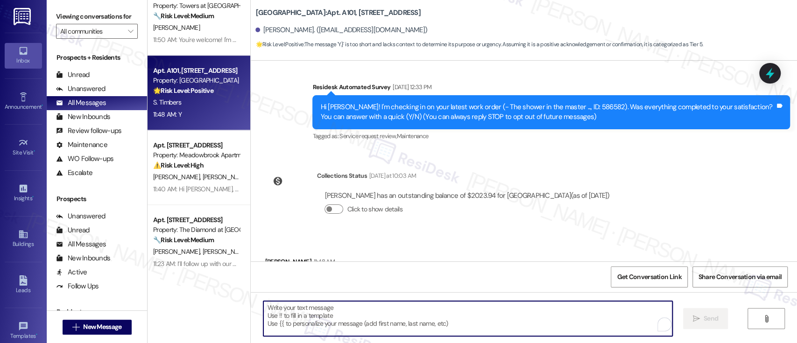
paste textarea "I'm glad to hear that you're satisfied with the repair! Just wanted to make sur…"
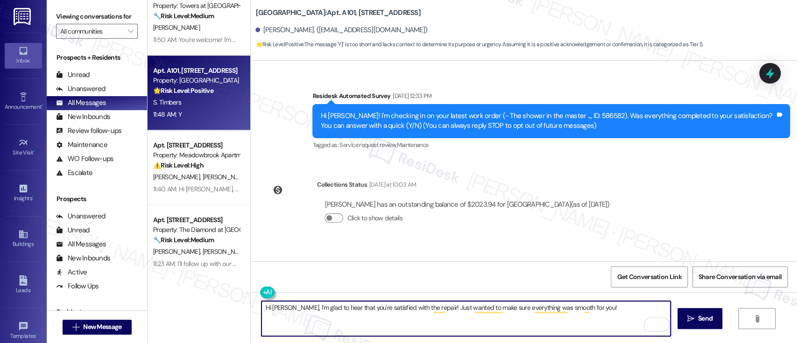
scroll to position [115, 0]
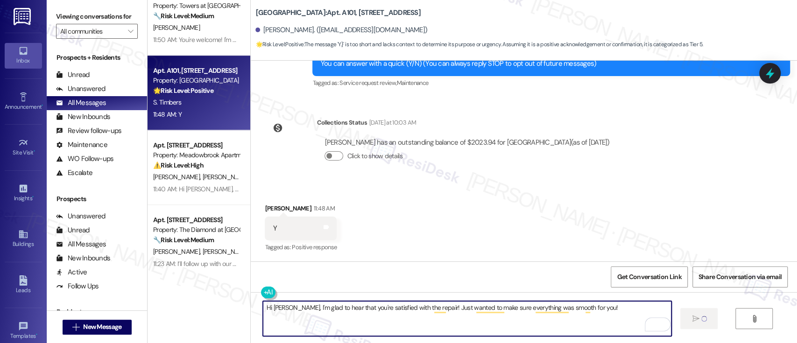
type textarea "Hi [PERSON_NAME], I'm glad to hear that you're satisfied with the repair! Just …"
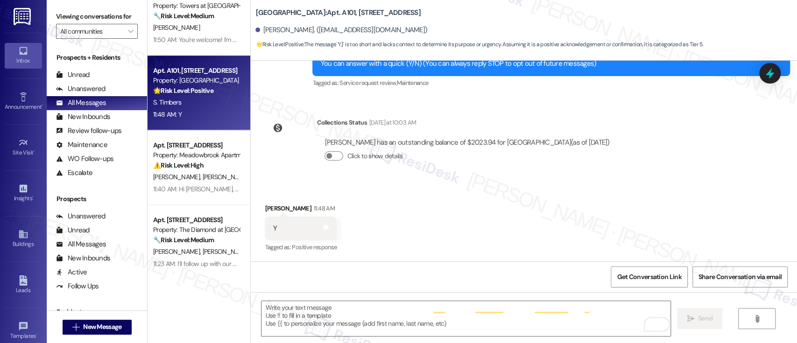
scroll to position [115, 0]
click at [520, 328] on textarea "To enrich screen reader interactions, please activate Accessibility in Grammarl…" at bounding box center [465, 318] width 408 height 35
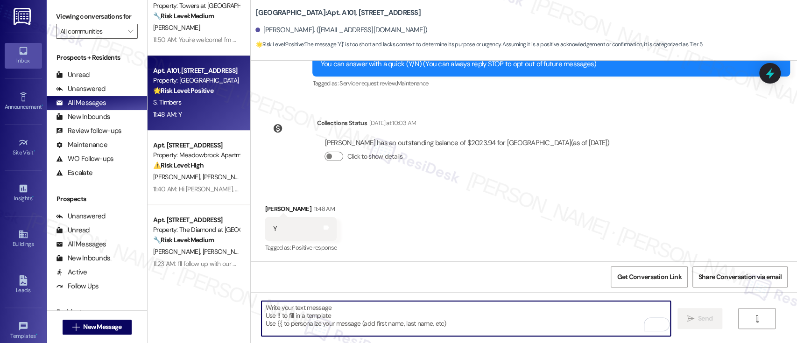
paste textarea "If you don't mind, would you be willing to share your feedback as a Google revi…"
type textarea "If you don't mind, would you be willing to share your feedback as a Google revi…"
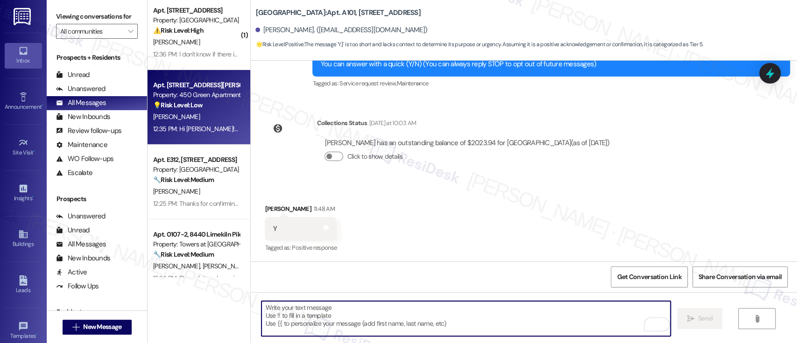
scroll to position [0, 0]
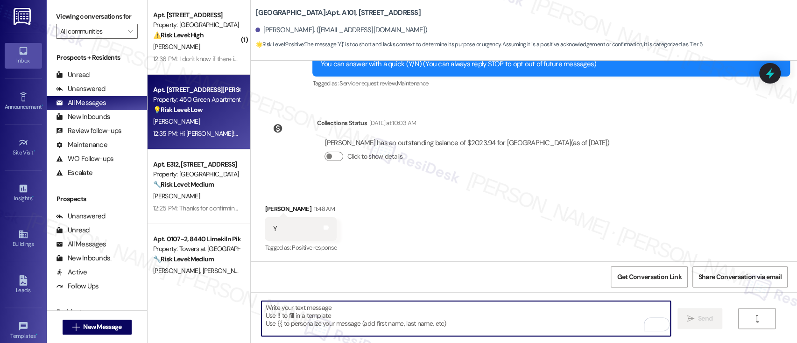
click at [211, 22] on div "Property: [GEOGRAPHIC_DATA]" at bounding box center [196, 25] width 86 height 10
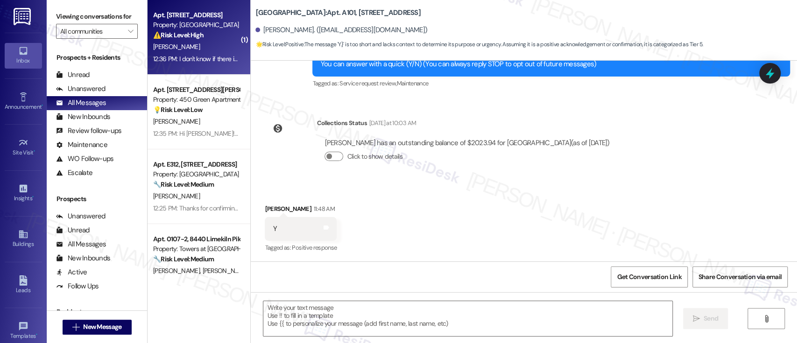
type textarea "Fetching suggested responses. Please feel free to read through the conversation…"
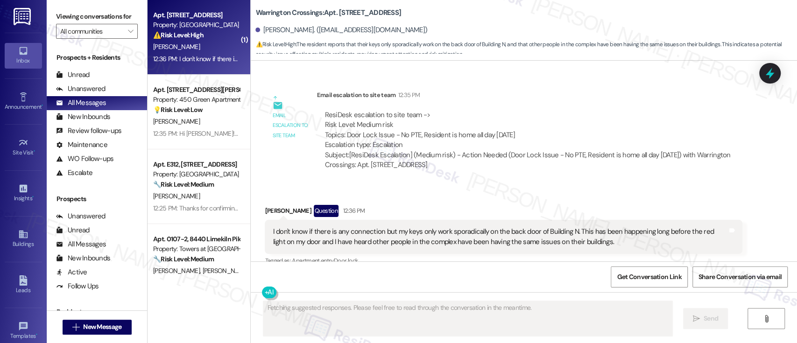
scroll to position [2275, 0]
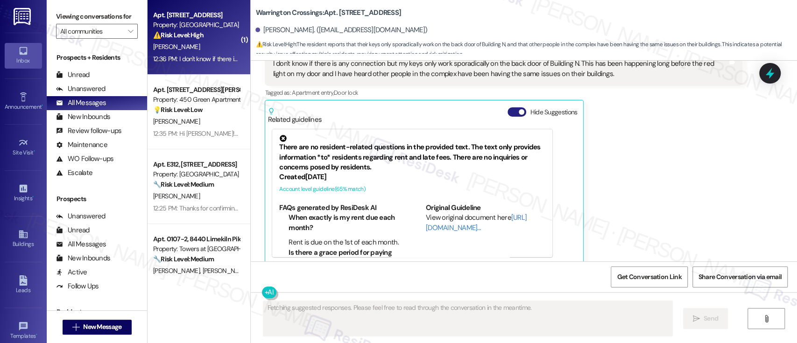
click at [507, 107] on button "Hide Suggestions" at bounding box center [516, 111] width 19 height 9
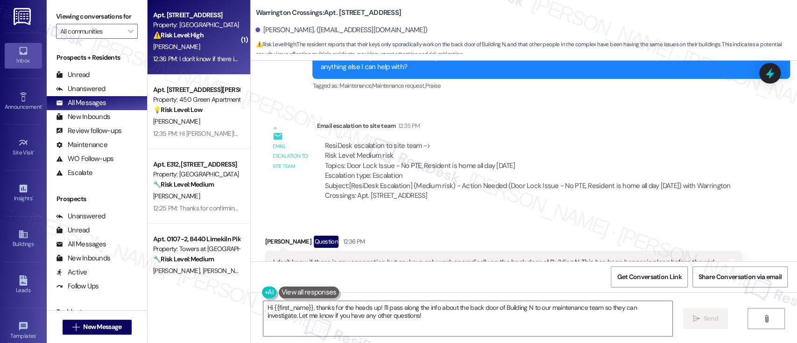
scroll to position [2139, 0]
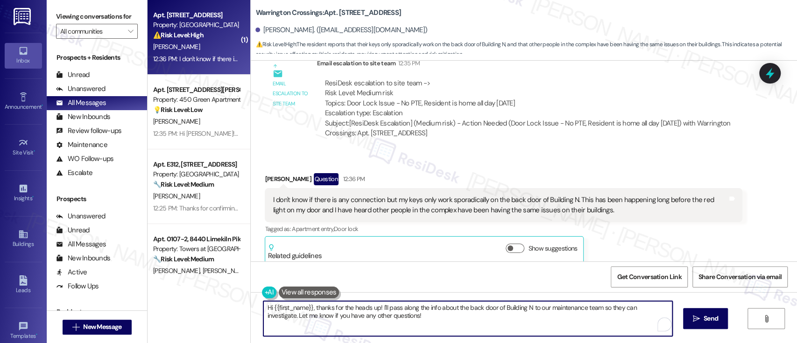
click at [399, 317] on textarea "Hi {{first_name}}, thanks for the heads up! I'll pass along the info about the …" at bounding box center [467, 318] width 408 height 35
drag, startPoint x: 309, startPoint y: 308, endPoint x: 212, endPoint y: 308, distance: 97.1
click at [214, 308] on div "( 1 ) Apt. N06, [STREET_ADDRESS] B05 Property: Warrington Crossings ⚠️ Risk Lev…" at bounding box center [471, 171] width 649 height 343
click at [361, 321] on textarea "Thanks for the heads up! I'll pass along the info about the back door of Buildi…" at bounding box center [465, 318] width 408 height 35
click at [368, 307] on textarea "Thanks for the heads up! I'll pass along the info about the back door of Buildi…" at bounding box center [465, 318] width 408 height 35
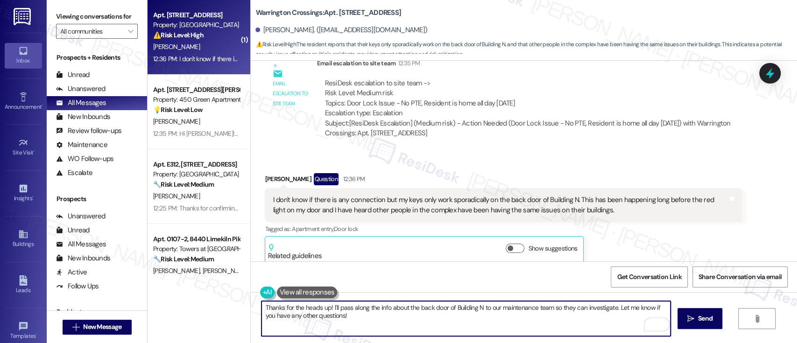
click at [351, 320] on textarea "Thanks for the heads up! I'll pass along the info about the back door of Buildi…" at bounding box center [465, 318] width 408 height 35
click at [613, 308] on textarea "Thanks for the heads up! I'll pass along the info about the back door of Buildi…" at bounding box center [465, 318] width 408 height 35
paste textarea "I’ll pass along the info about the back door of Building N to our maintenance t…"
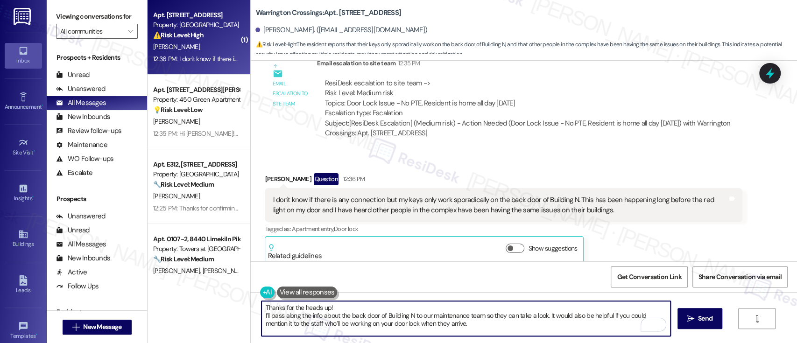
scroll to position [0, 0]
click at [428, 308] on textarea "Thanks for the heads up! I’ll pass along the info about the back door of Buildi…" at bounding box center [465, 318] width 408 height 35
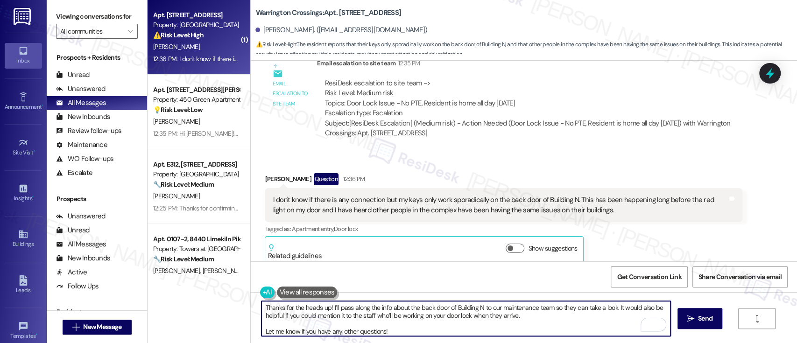
click at [531, 318] on textarea "Thanks for the heads up! I’ll pass along the info about the back door of Buildi…" at bounding box center [465, 318] width 408 height 35
type textarea "Thanks for the heads up! I’ll pass along the info about the back door of Buildi…"
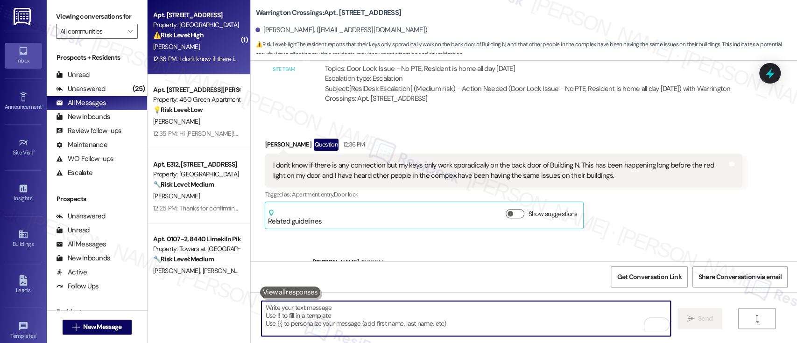
scroll to position [2213, 0]
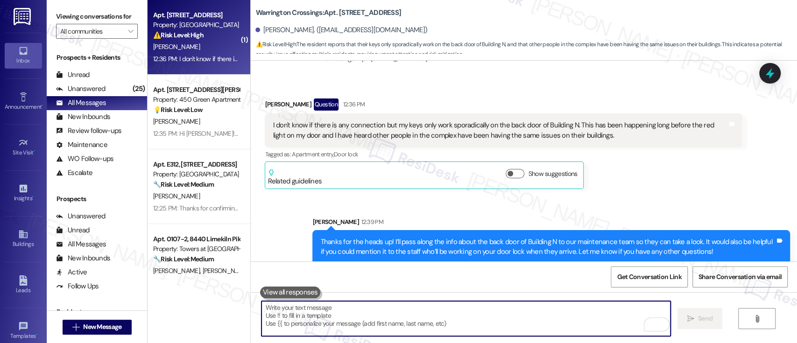
click at [668, 168] on div "[PERSON_NAME] Question 12:36 PM I don't know if there is any connection but my …" at bounding box center [503, 143] width 477 height 91
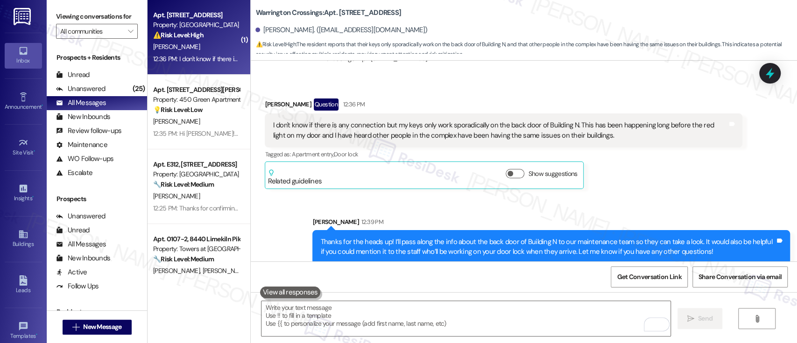
click at [643, 180] on div "Received via SMS [PERSON_NAME] Question 12:36 PM I don't know if there is any c…" at bounding box center [503, 143] width 491 height 105
click at [448, 187] on div "Survey, sent via SMS Residesk Automated Survey [DATE] 1:19 PM Hi [PERSON_NAME]!…" at bounding box center [524, 161] width 546 height 201
click at [625, 210] on div "Sent via SMS [PERSON_NAME] 12:39 PM Thanks for the heads up! I’ll pass along th…" at bounding box center [550, 240] width 491 height 61
click at [765, 76] on icon at bounding box center [770, 73] width 16 height 16
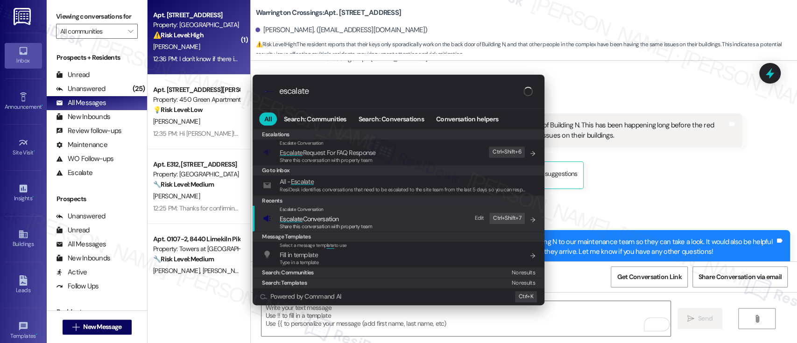
type input "escalate"
click at [349, 222] on span "Escalate Conversation" at bounding box center [326, 219] width 92 height 10
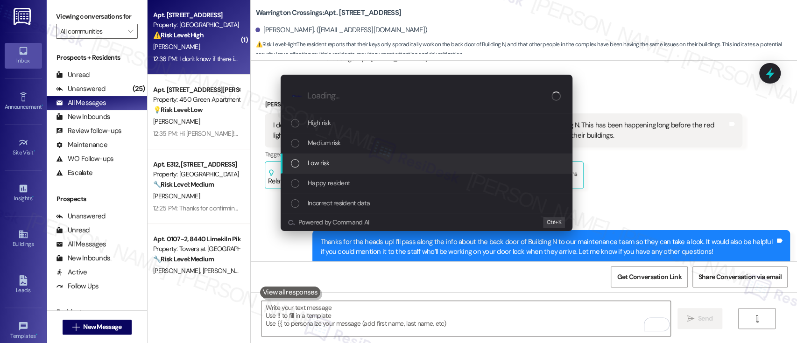
click at [349, 161] on div "Low risk" at bounding box center [427, 163] width 273 height 10
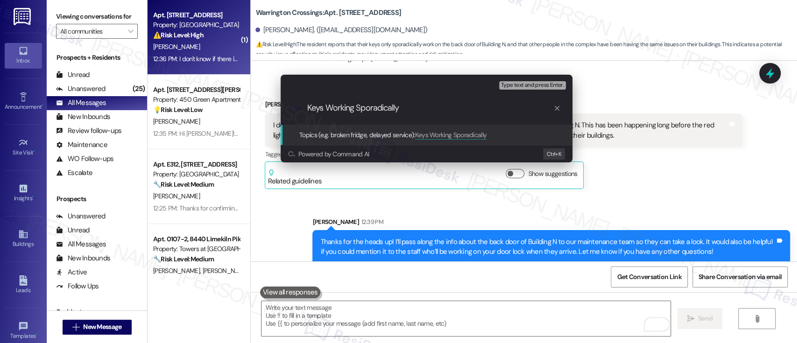
click at [664, 169] on div "Escalate Conversation Low risk Topics (e.g. broken fridge, delayed service) Any…" at bounding box center [398, 171] width 797 height 343
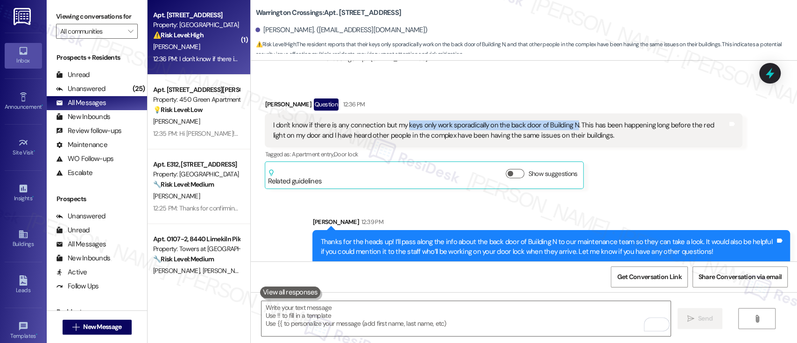
drag, startPoint x: 567, startPoint y: 114, endPoint x: 399, endPoint y: 115, distance: 168.0
click at [399, 120] on div "I don't know if there is any connection but my keys only work sporadically on t…" at bounding box center [500, 130] width 455 height 20
copy div "keys only work sporadically on the back door of Building N"
click at [612, 174] on div "Rene Sands Question 12:36 PM I don't know if there is any connection but my key…" at bounding box center [503, 143] width 477 height 91
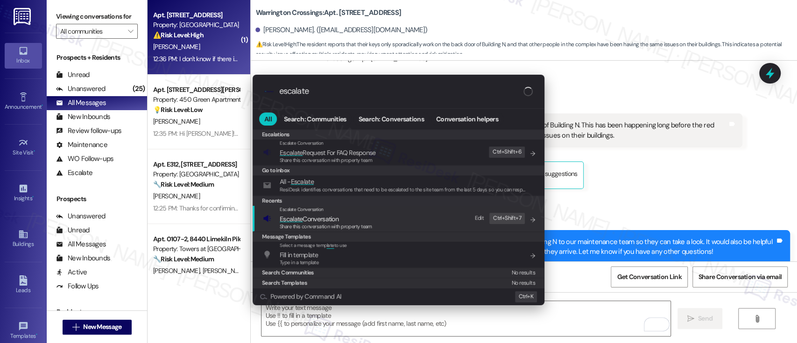
type input "escalate"
click at [380, 222] on div "Escalate Conversation Escalate Conversation Share this conversation with proper…" at bounding box center [399, 218] width 273 height 25
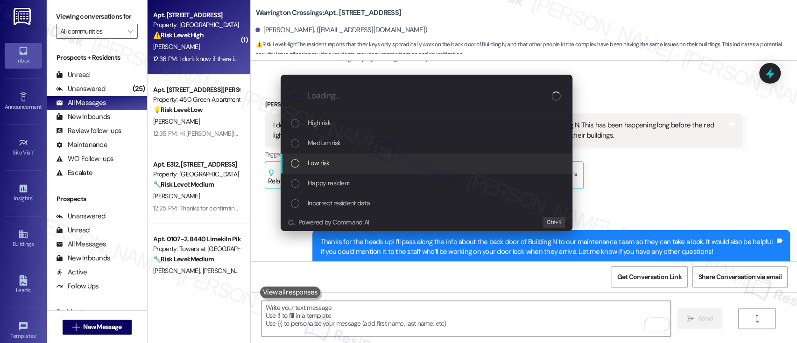
click at [334, 159] on div "Low risk" at bounding box center [427, 163] width 273 height 10
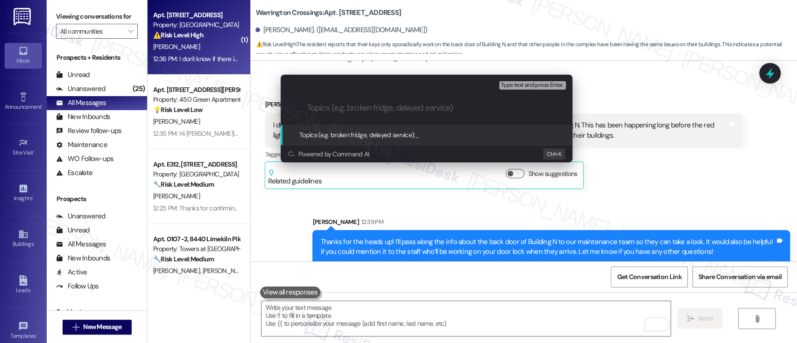
paste input "keys only work sporadically on the back door of Building N"
type input "keys only work sporadically on the back door of Building N"
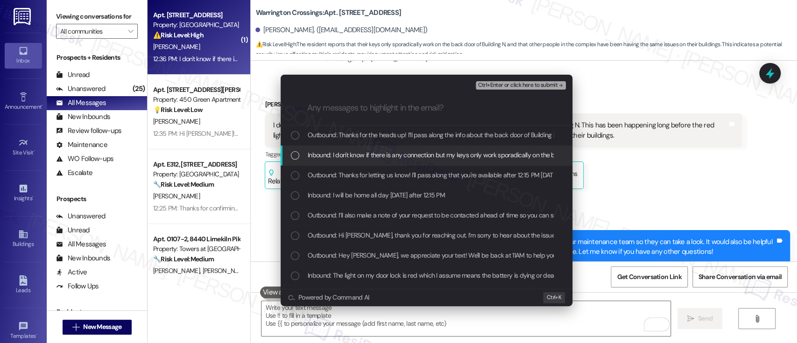
click at [351, 153] on span "Inbound: I don't know if there is any connection but my keys only work sporadic…" at bounding box center [680, 155] width 744 height 10
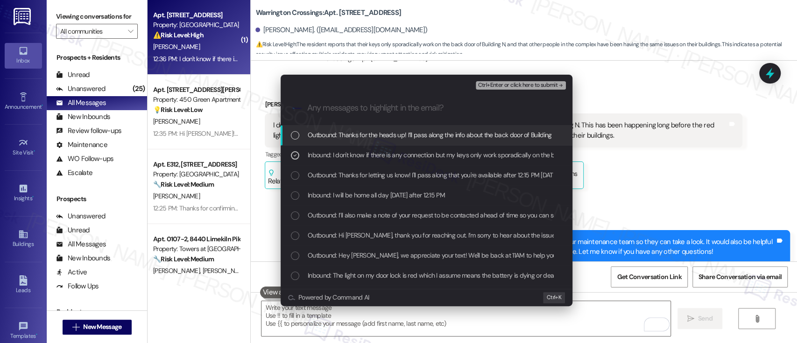
click at [498, 87] on span "Ctrl+Enter or click here to submit" at bounding box center [517, 85] width 80 height 7
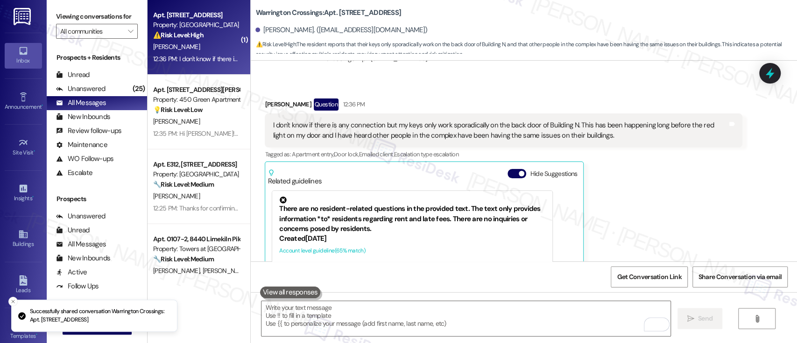
scroll to position [2275, 0]
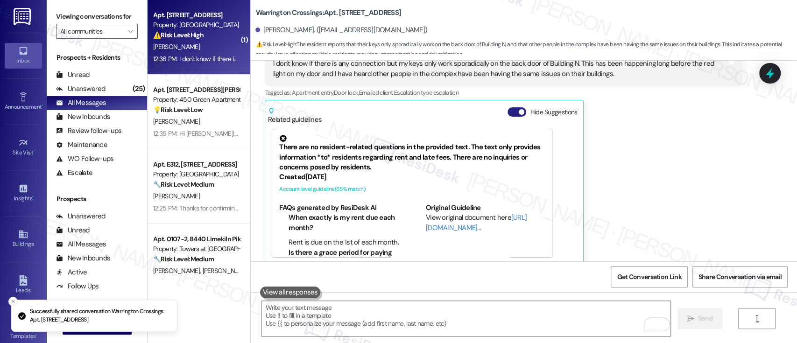
click at [518, 109] on span "button" at bounding box center [521, 112] width 6 height 6
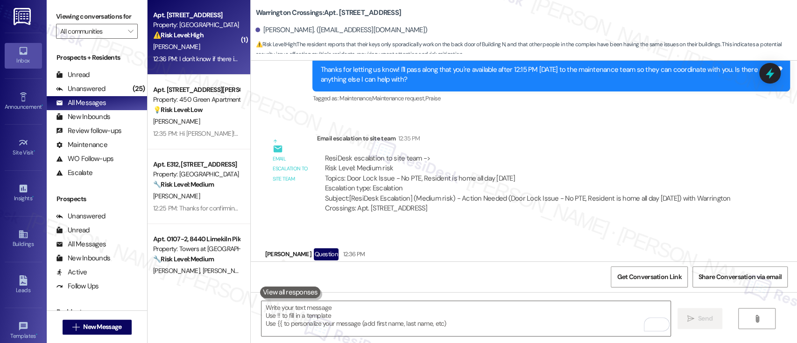
scroll to position [2312, 0]
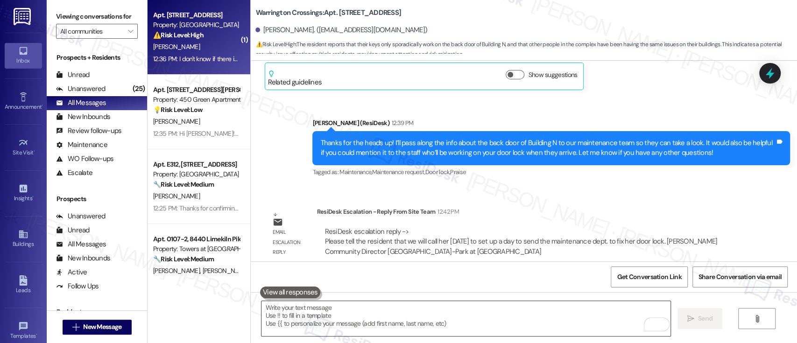
click at [525, 329] on textarea "To enrich screen reader interactions, please activate Accessibility in Grammarl…" at bounding box center [465, 318] width 408 height 35
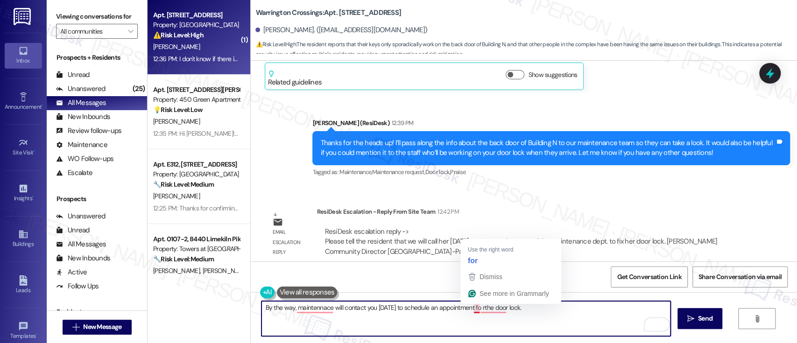
click at [468, 308] on textarea "By the way, maintennace will contact you today to schedule an appointment fo rt…" at bounding box center [465, 318] width 408 height 35
click at [477, 306] on textarea "By the way, maintennace will contact you today to schedule an appointment fo rt…" at bounding box center [465, 318] width 408 height 35
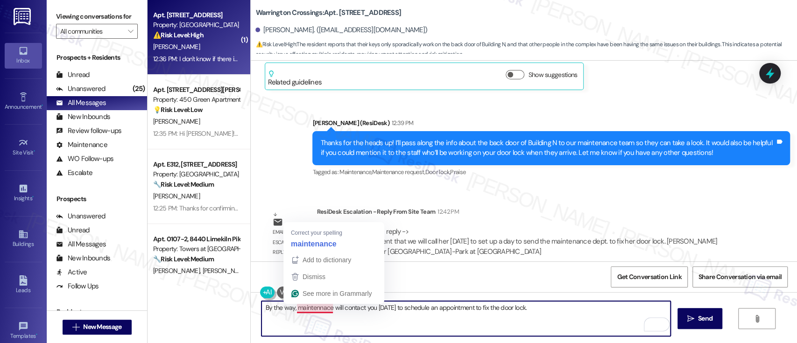
click at [304, 311] on textarea "By the way, maintennace will contact you today to schedule an appointment to fi…" at bounding box center [465, 318] width 408 height 35
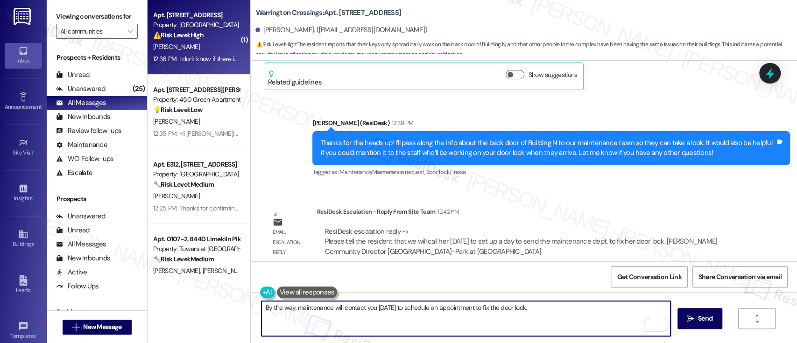
click at [541, 319] on textarea "By the way, maintenance will contact you today to schedule an appointment to fi…" at bounding box center [465, 318] width 408 height 35
type textarea "By the way, maintenance will contact you today to schedule an appointment to fi…"
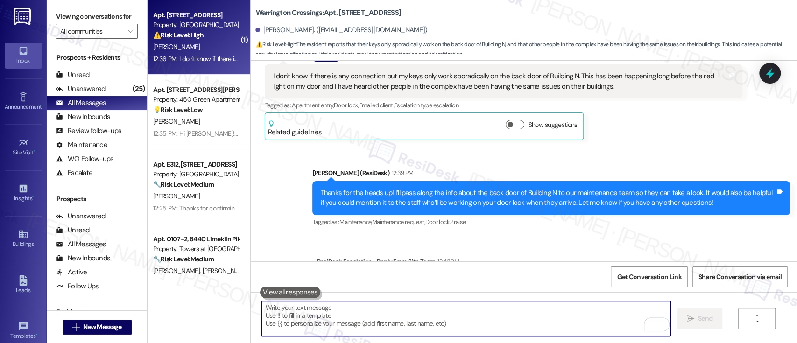
scroll to position [2377, 0]
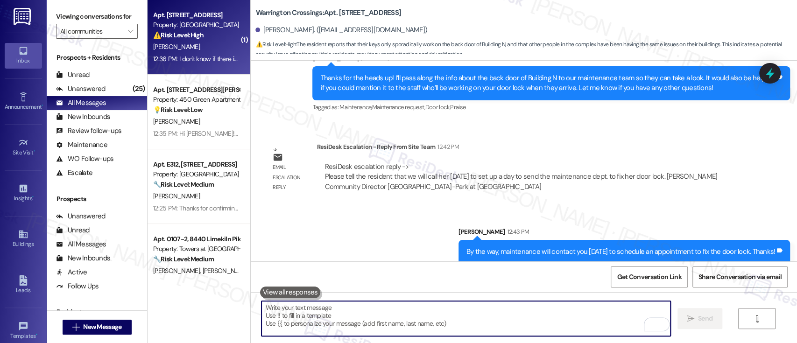
click at [389, 235] on div "Sent via SMS Sarah 12:43 PM By the way, maintenance will contact you today to s…" at bounding box center [524, 238] width 546 height 65
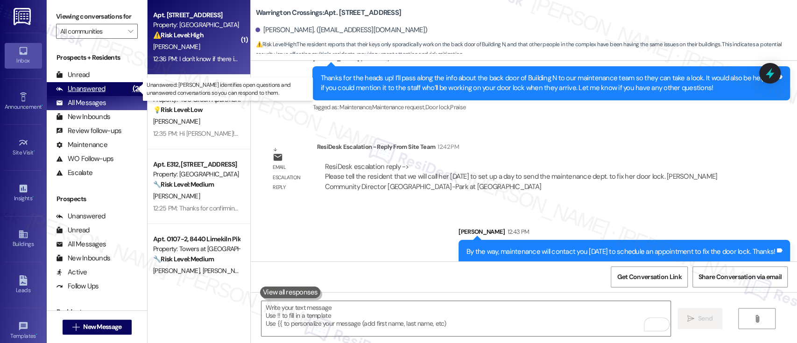
click at [101, 85] on div "Unanswered" at bounding box center [80, 89] width 49 height 10
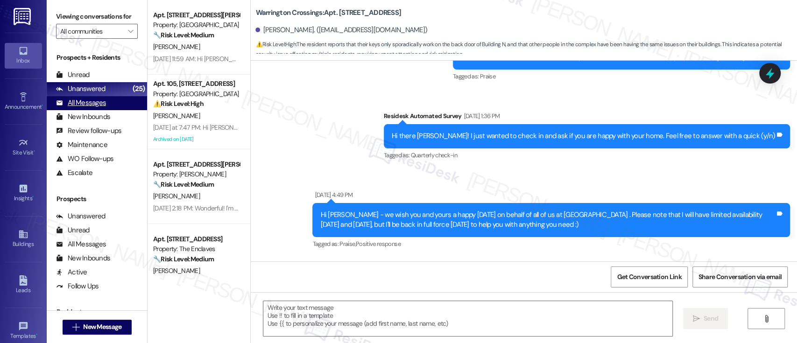
click at [93, 102] on div "All Messages" at bounding box center [81, 103] width 50 height 10
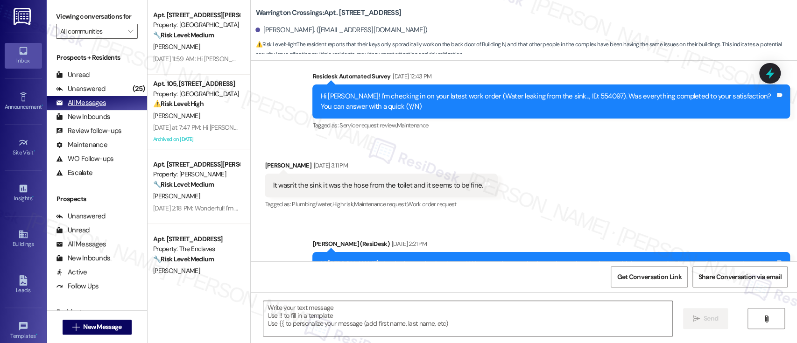
type textarea "Fetching suggested responses. Please feel free to read through the conversation…"
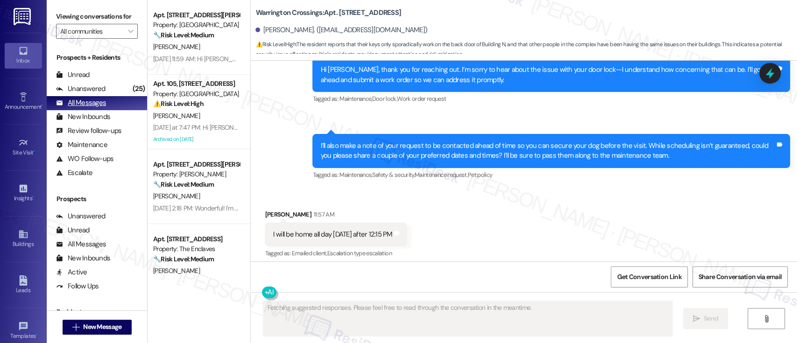
scroll to position [2275, 0]
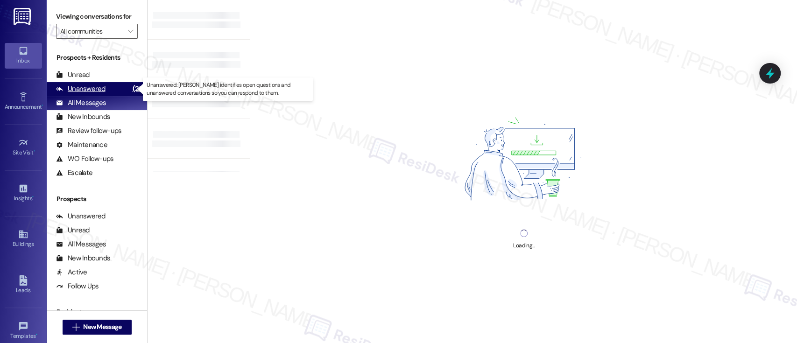
click at [91, 90] on div "Unanswered" at bounding box center [80, 89] width 49 height 10
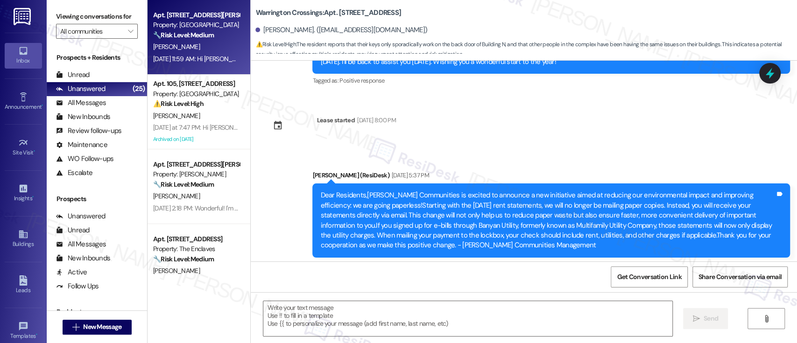
type textarea "Fetching suggested responses. Please feel free to read through the conversation…"
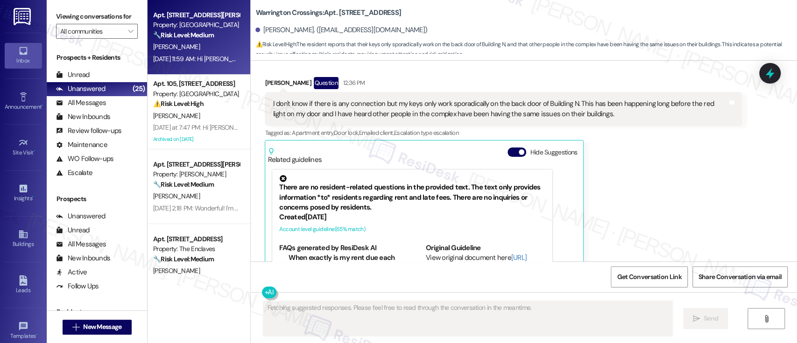
click at [215, 36] on div "🔧 Risk Level: Medium The resident initially reported a 'serious laundry room pr…" at bounding box center [196, 35] width 86 height 10
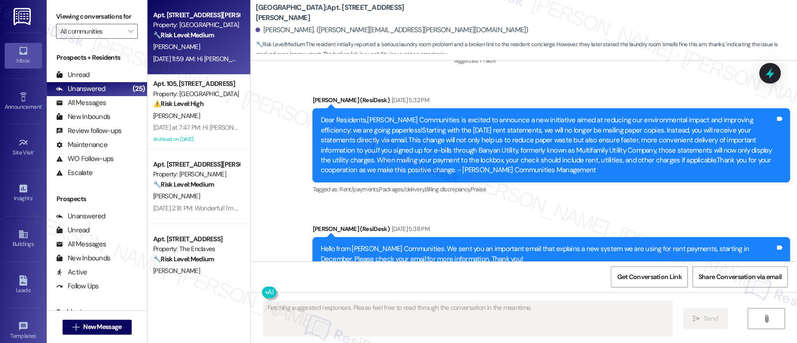
scroll to position [5029, 0]
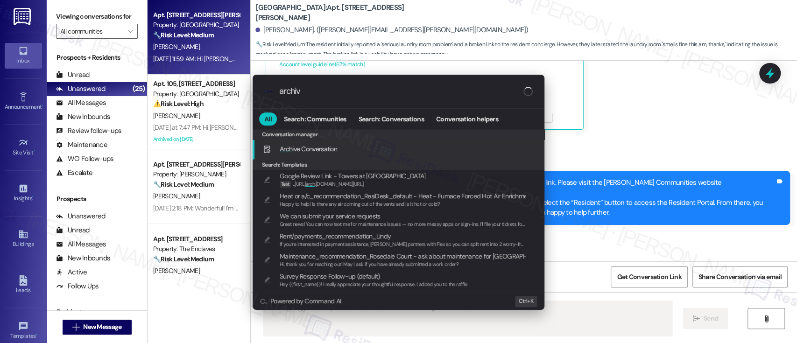
type input "archive"
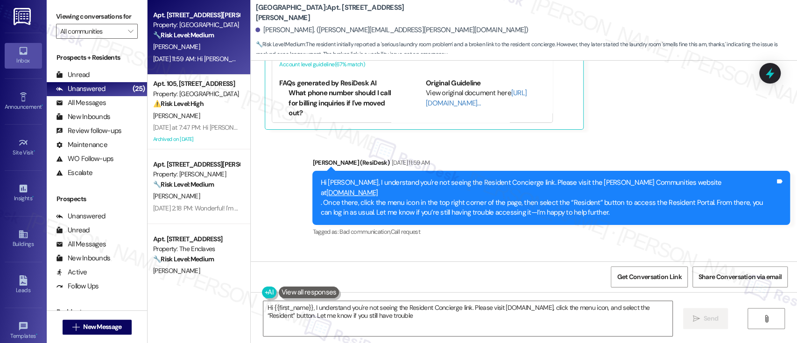
type textarea "Hi {{first_name}}, I understand you're not seeing the Resident Concierge link. …"
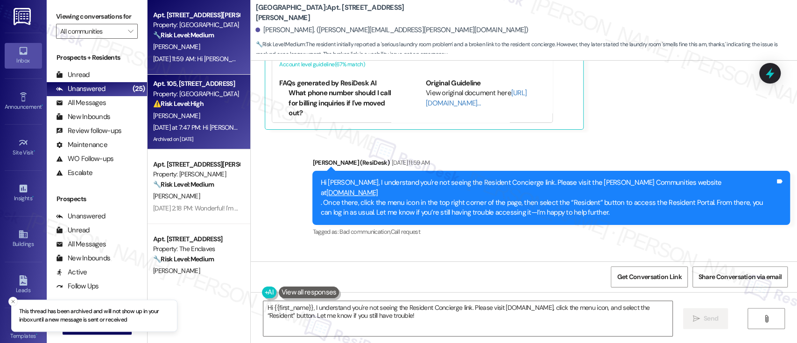
click at [175, 110] on div "O. Konigbagbe" at bounding box center [196, 116] width 88 height 12
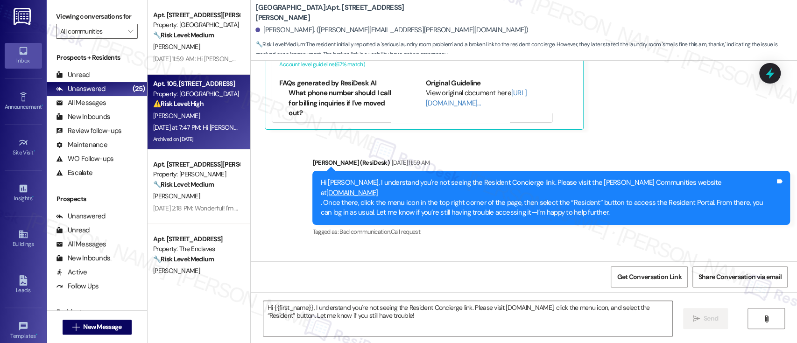
type textarea "Fetching suggested responses. Please feel free to read through the conversation…"
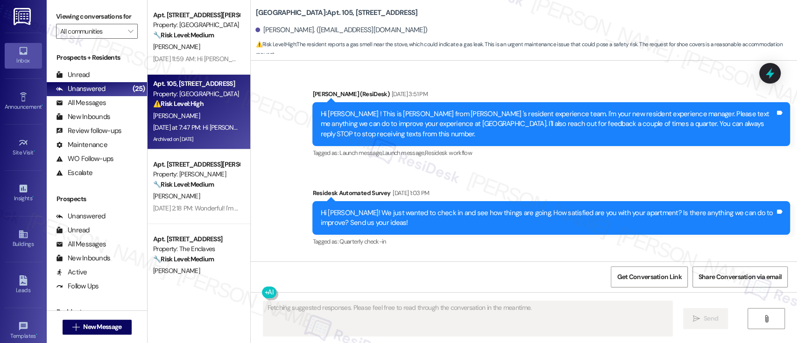
scroll to position [19720, 0]
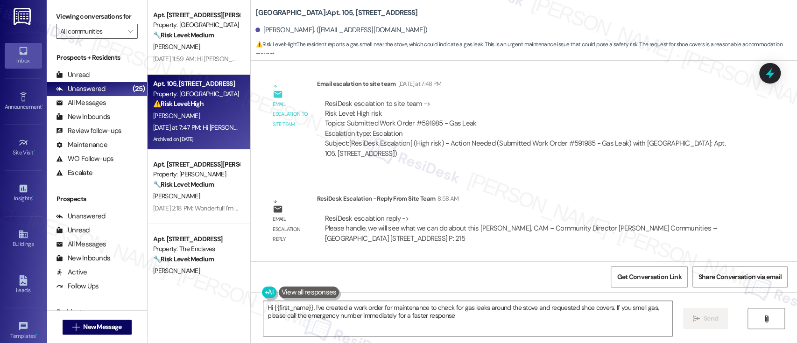
type textarea "Hi {{first_name}}, I've created a work order for maintenance to check for gas l…"
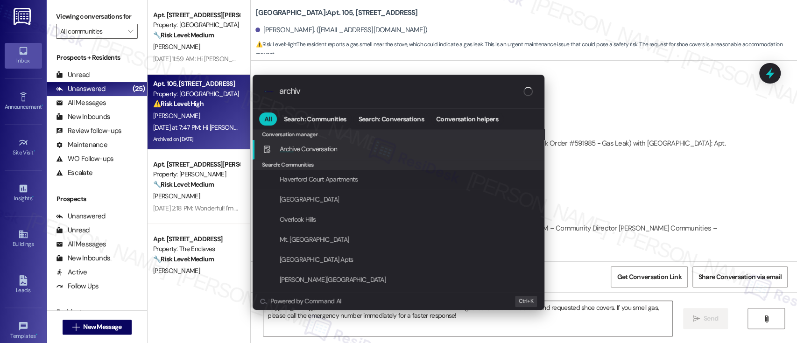
type input "archive"
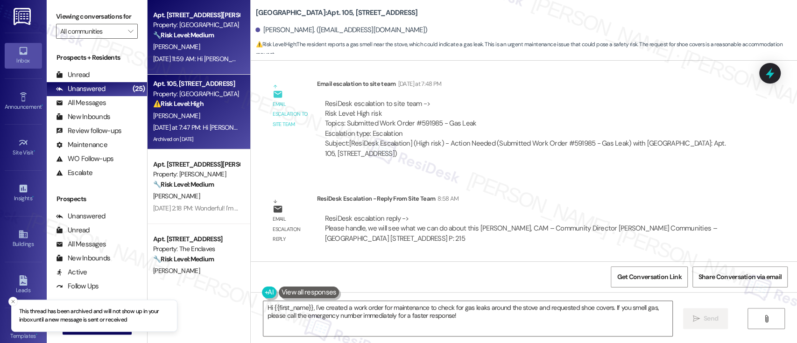
click at [182, 39] on strong "🔧 Risk Level: Medium" at bounding box center [183, 35] width 61 height 8
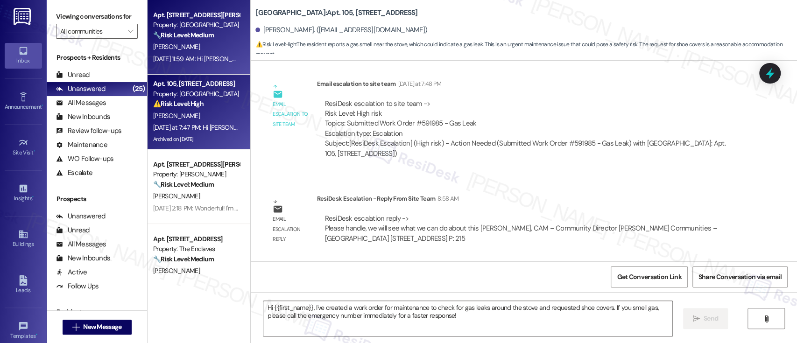
click at [204, 103] on div "⚠️ Risk Level: High The resident reports a gas smell near the stove, which coul…" at bounding box center [196, 104] width 86 height 10
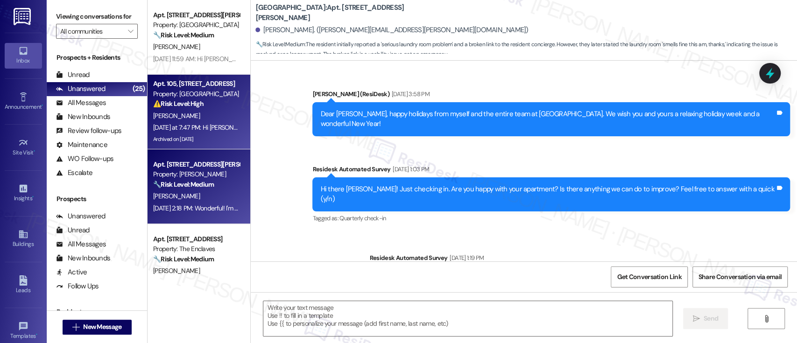
scroll to position [0, 0]
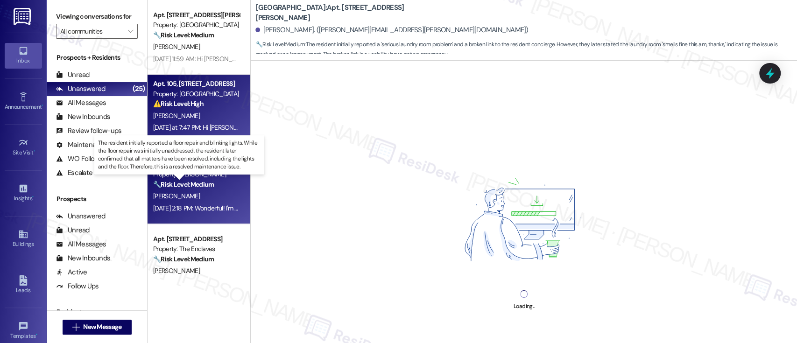
click at [187, 181] on strong "🔧 Risk Level: Medium" at bounding box center [183, 184] width 61 height 8
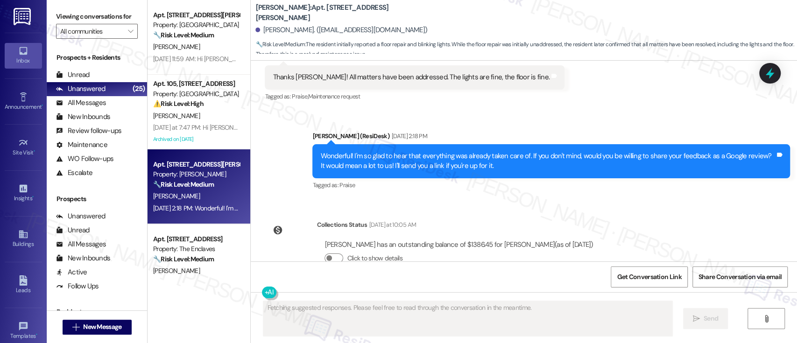
scroll to position [3894, 0]
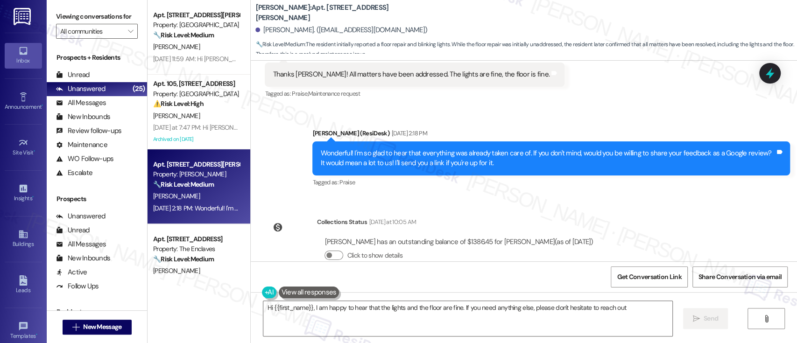
type textarea "Hi {{first_name}}, I am happy to hear that the lights and the floor are fine. I…"
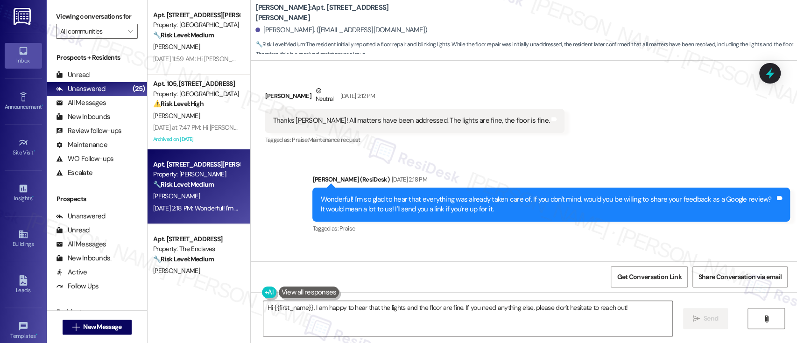
scroll to position [3831, 0]
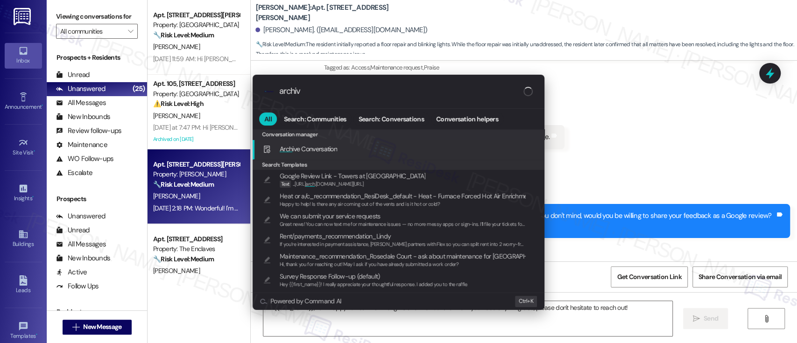
type input "archive"
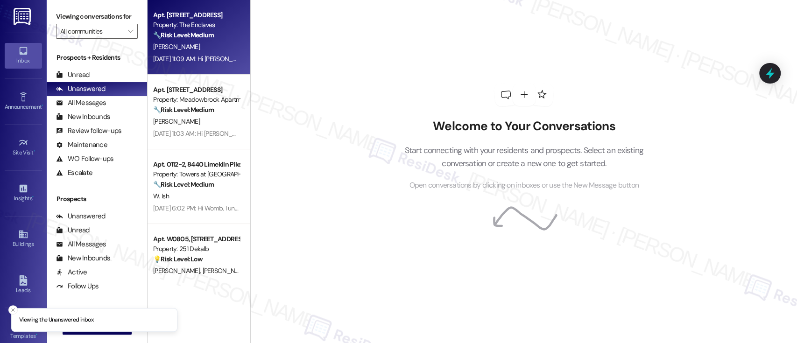
click at [206, 45] on div "[PERSON_NAME]" at bounding box center [196, 47] width 88 height 12
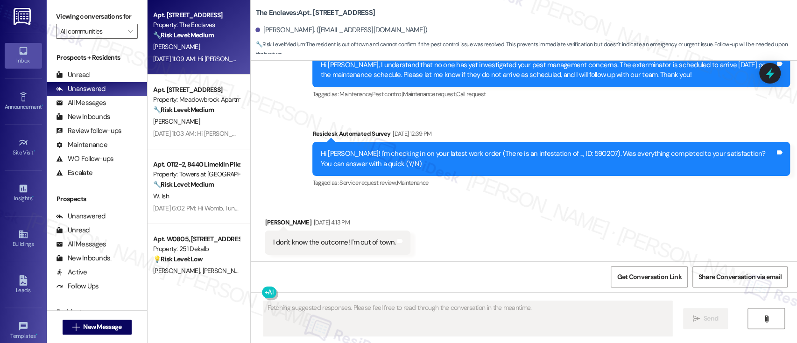
scroll to position [1492, 0]
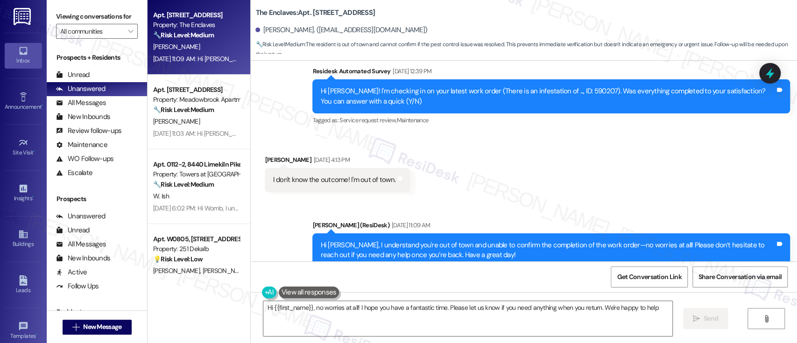
type textarea "Hi {{first_name}}, no worries at all! I hope you have a fantastic time. Please …"
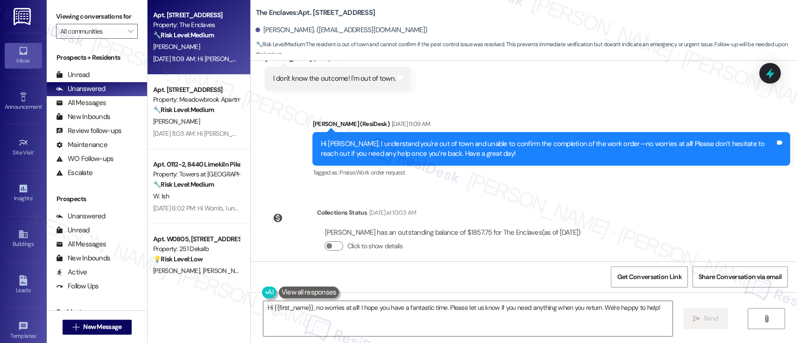
scroll to position [1605, 0]
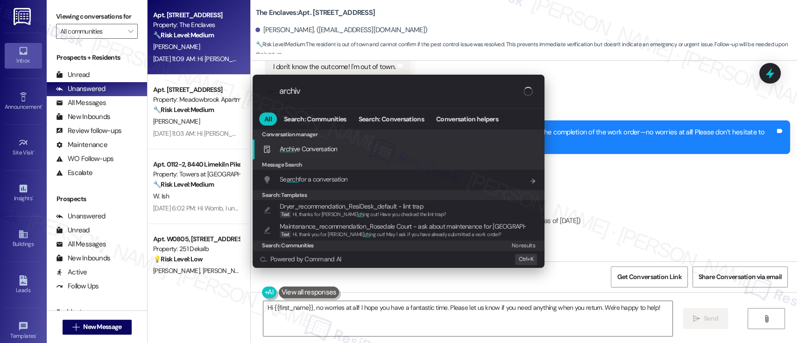
type input "archive"
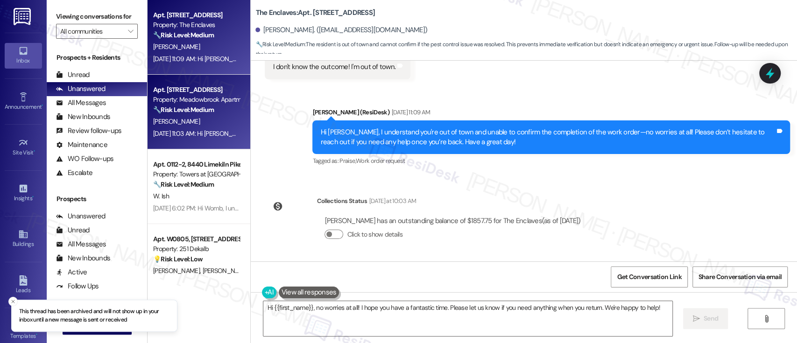
click at [196, 104] on div "Property: Meadowbrook Apartments" at bounding box center [196, 100] width 86 height 10
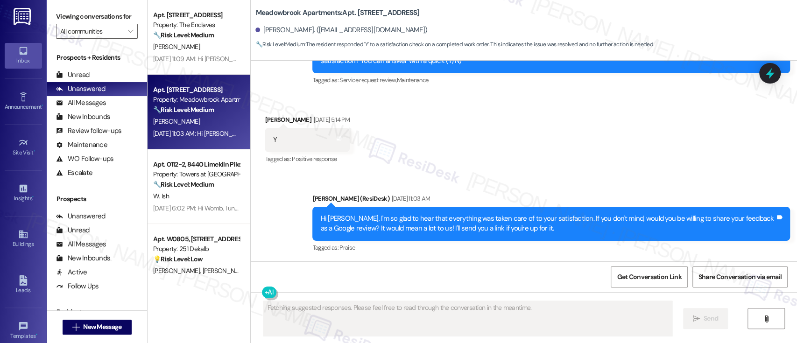
scroll to position [3939, 0]
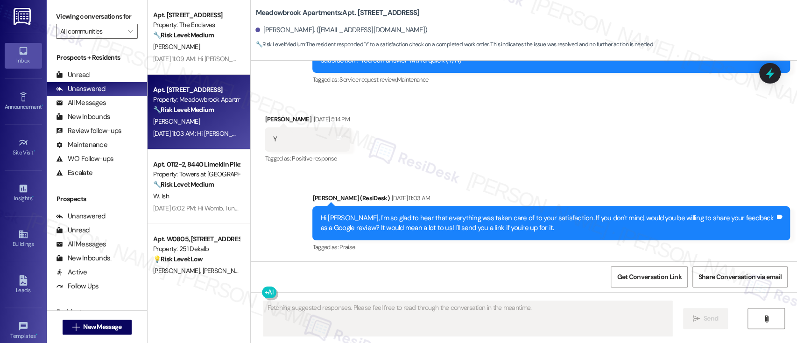
click at [565, 163] on div "Received via SMS [PERSON_NAME] [DATE] 5:14 PM Y Tags and notes Tagged as: Posit…" at bounding box center [524, 132] width 546 height 79
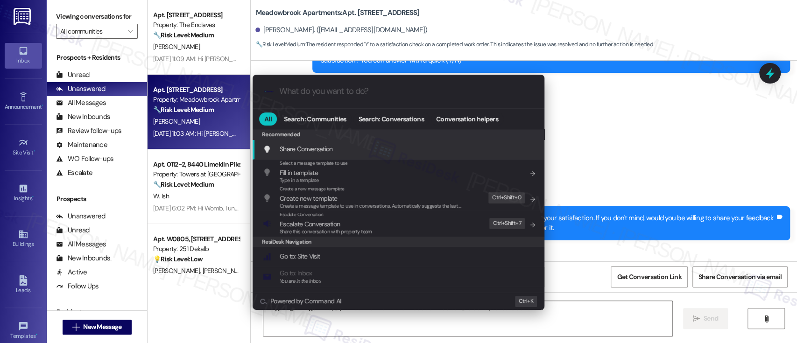
type textarea "Hi {{first_name}}, I'm happy to hear that work order #590834 was completed to y…"
type input "a"
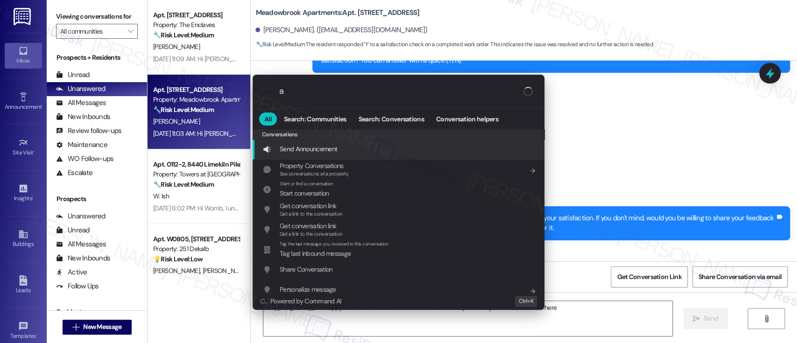
type textarea "Hi {{first_name}}, I'm happy to hear that work order #590834 was completed to y…"
type input "ar"
type textarea "Hi {{first_name}}, I'm happy to hear that work order #590834 was completed to y…"
type input "arc"
type textarea "Hi {{first_name}}, I'm happy to hear that work order #590834 was completed to y…"
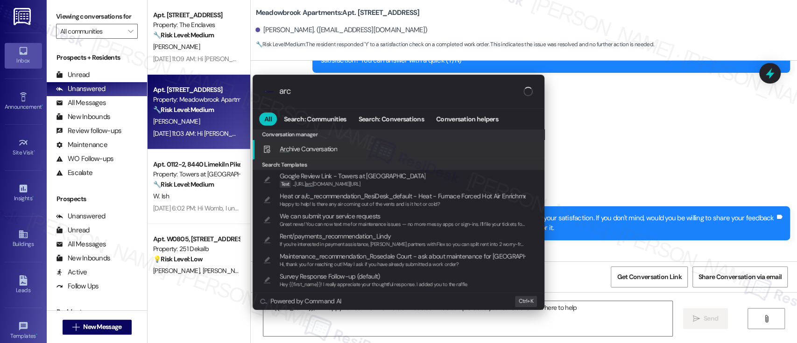
type input "arch"
type textarea "Hi {{first_name}}, I'm happy to hear that work order #590834 was completed to y…"
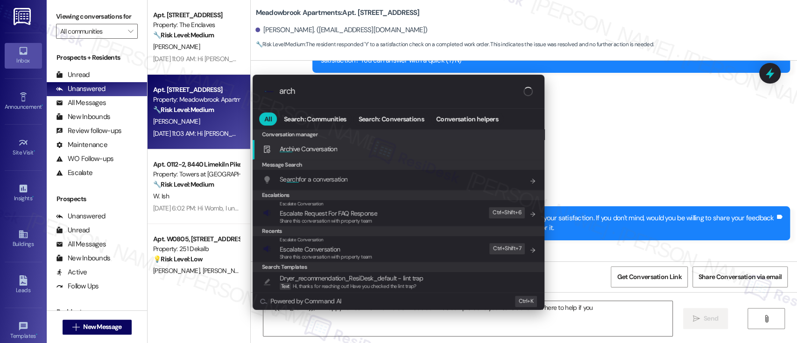
type input "archv"
type textarea "Hi {{first_name}}, I'm happy to hear that work order #590834 was completed to y…"
type input "archve"
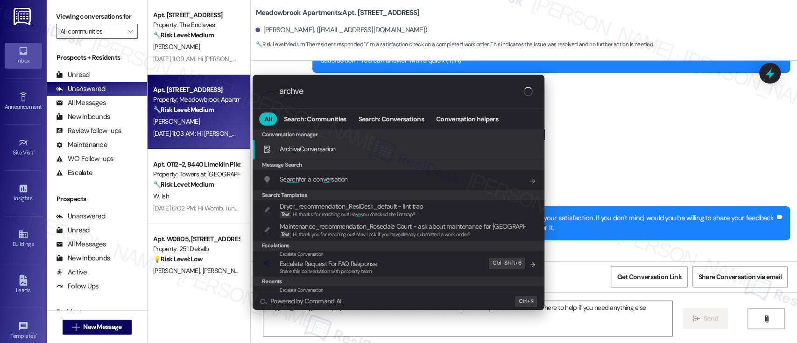
type textarea "Hi {{first_name}}, I'm happy to hear that work order #590834 was completed to y…"
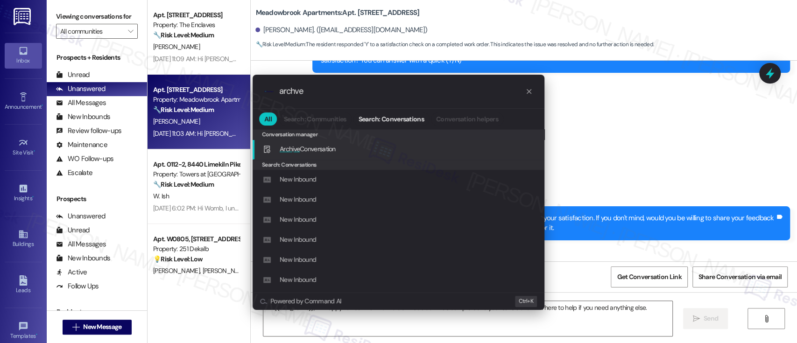
type input "archve"
click at [318, 148] on span "Arch i ve Conversation" at bounding box center [308, 149] width 56 height 8
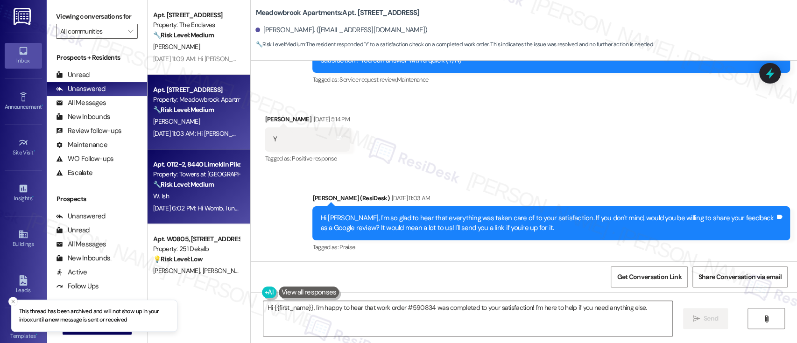
click at [191, 180] on div "🔧 Risk Level: Medium The resident responded negatively to a follow-up regarding…" at bounding box center [196, 185] width 86 height 10
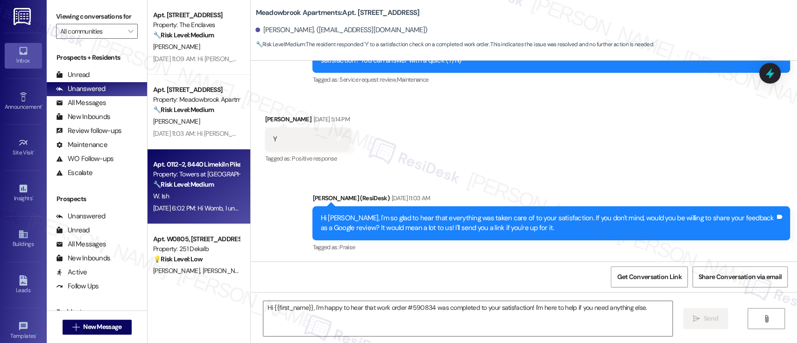
type textarea "Fetching suggested responses. Please feel free to read through the conversation…"
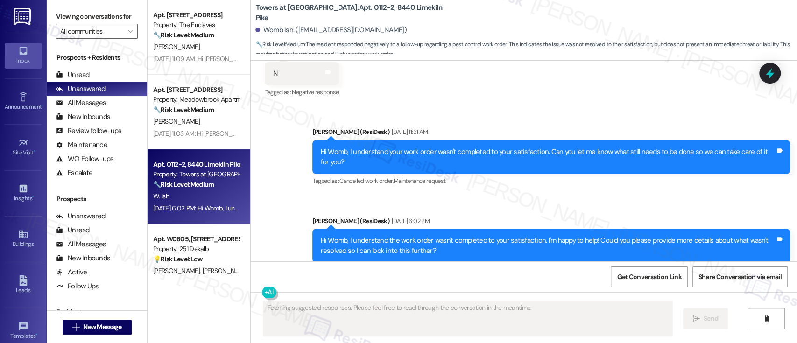
scroll to position [2666, 0]
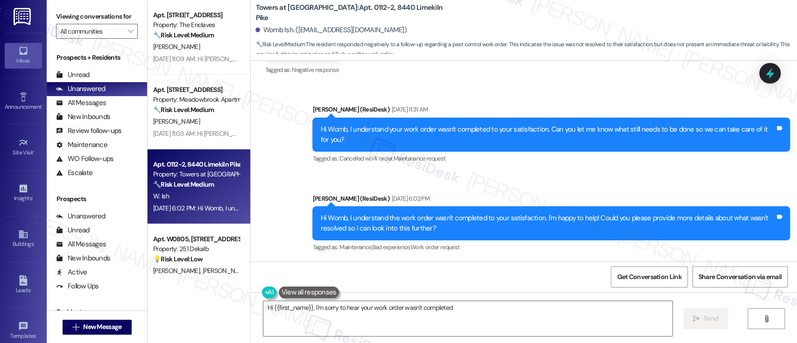
click at [605, 176] on div "Sent via SMS [PERSON_NAME] (ResiDesk) [DATE] 11:31 AM Hi Womb, I understand you…" at bounding box center [524, 172] width 546 height 177
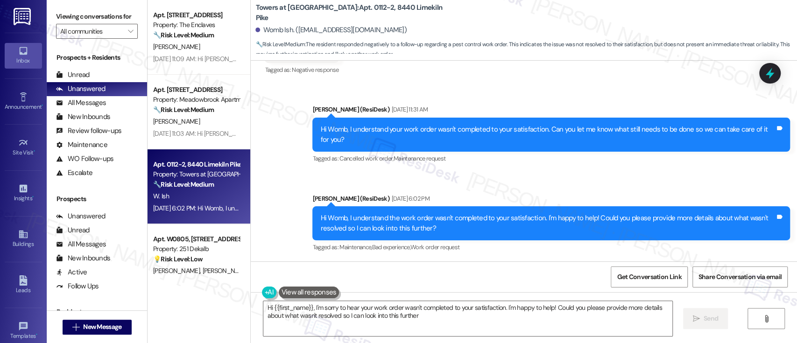
type textarea "Hi {{first_name}}, I'm sorry to hear your work order wasn't completed to your s…"
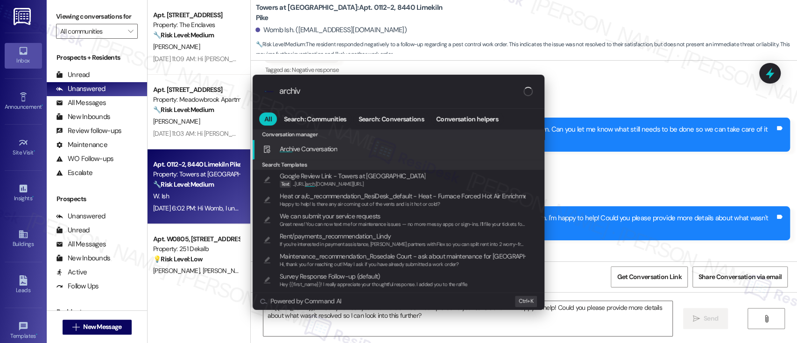
type input "archive"
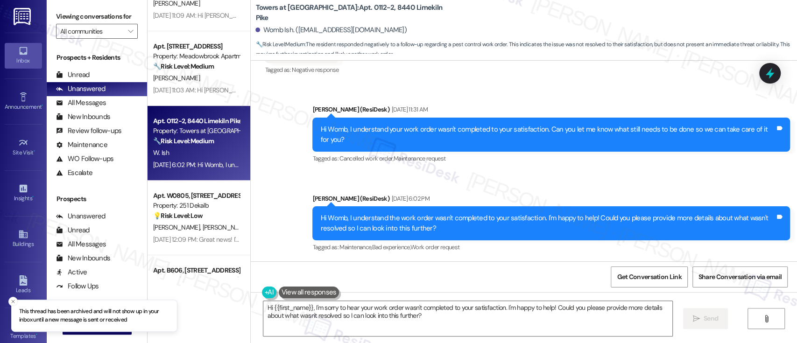
scroll to position [62, 0]
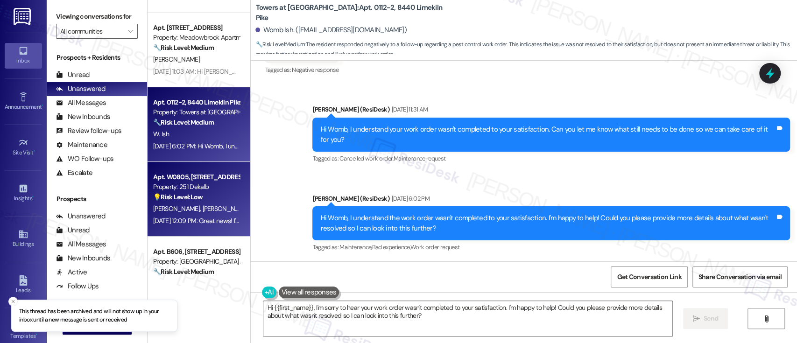
click at [198, 199] on strong "💡 Risk Level: Low" at bounding box center [177, 197] width 49 height 8
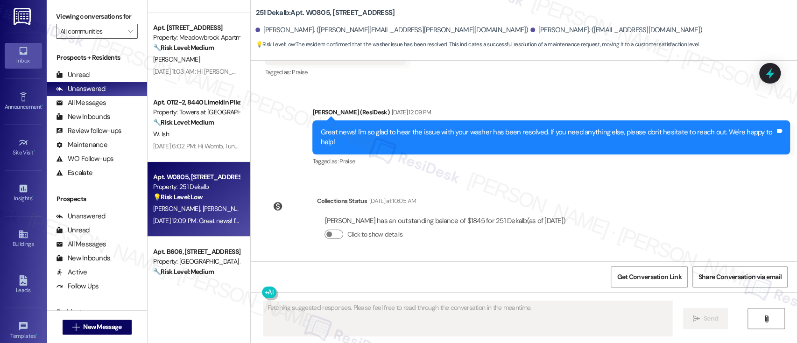
scroll to position [684, 0]
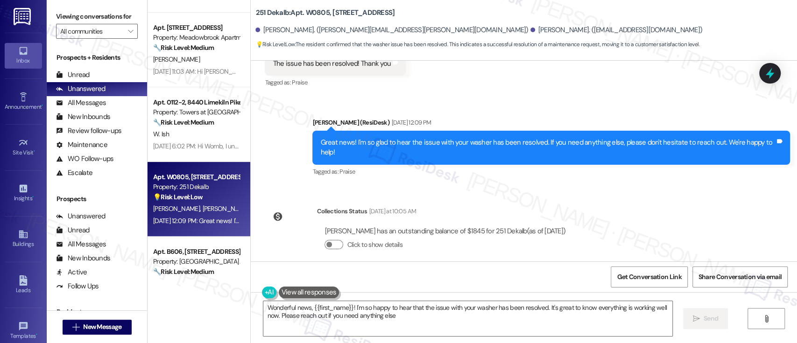
type textarea "Wonderful news, {{first_name}}! I'm so happy to hear that the issue with your w…"
click at [540, 118] on div "[PERSON_NAME] (ResiDesk) [DATE] 12:09 PM" at bounding box center [550, 124] width 477 height 13
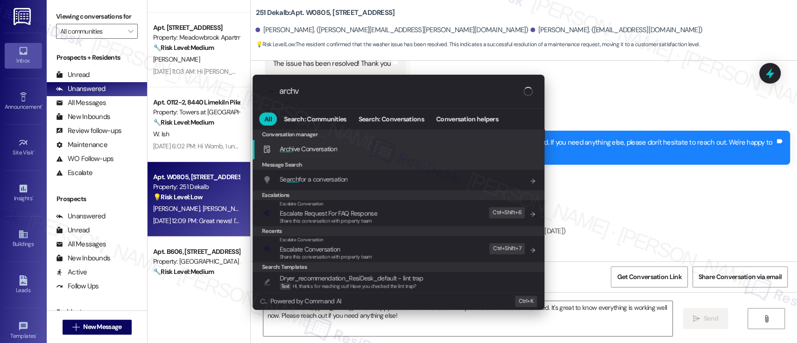
type input "archve"
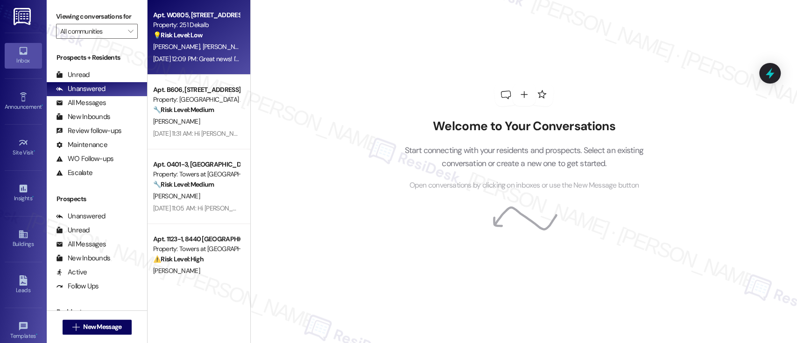
click at [217, 51] on div "[PERSON_NAME] [PERSON_NAME]" at bounding box center [196, 47] width 88 height 12
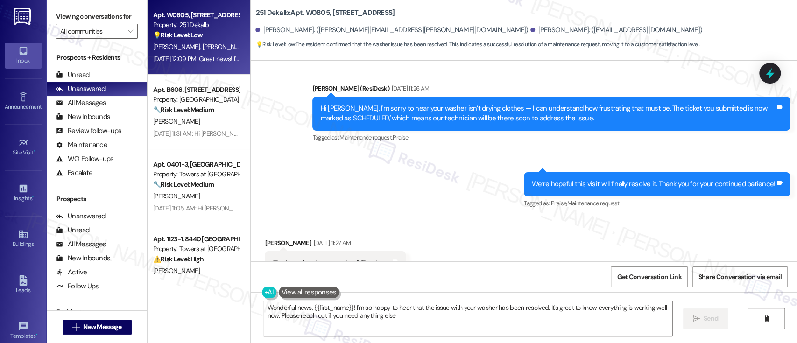
type textarea "Wonderful news, {{first_name}}! I'm so happy to hear that the issue with your w…"
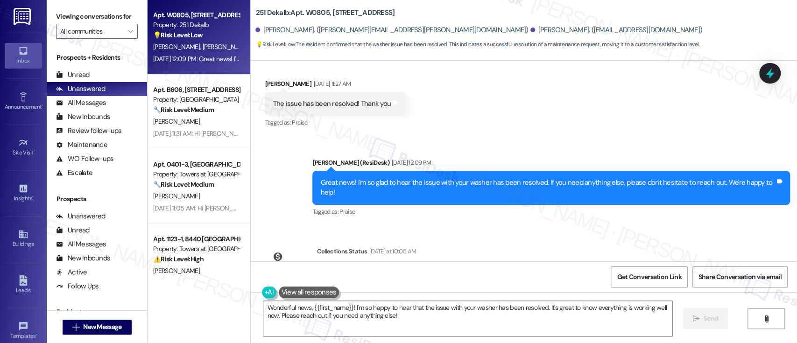
scroll to position [684, 0]
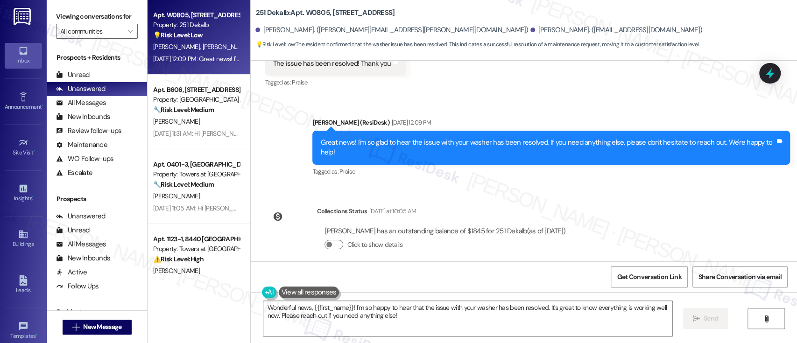
drag, startPoint x: 584, startPoint y: 188, endPoint x: 567, endPoint y: 151, distance: 40.7
click at [588, 186] on div "Lease started [DATE] 8:00 PM Survey, sent via SMS Residesk Automated Survey [DA…" at bounding box center [524, 161] width 546 height 201
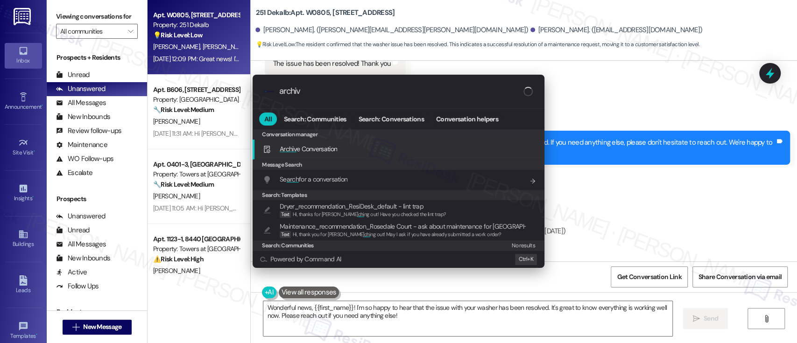
type input "archive"
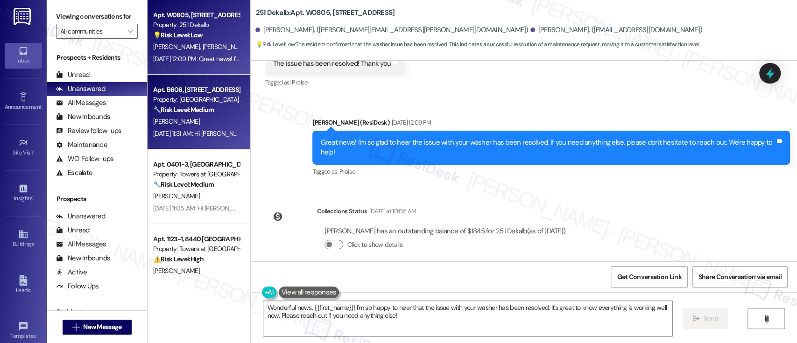
click at [158, 120] on span "[PERSON_NAME]" at bounding box center [176, 121] width 47 height 8
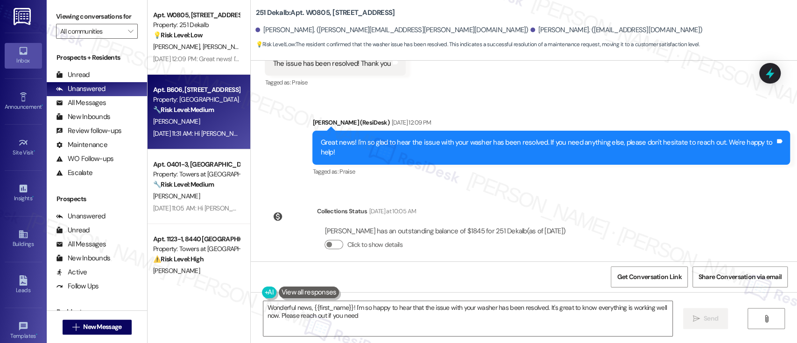
type textarea "Wonderful news, {{first_name}}! I'm so happy to hear that the issue with your w…"
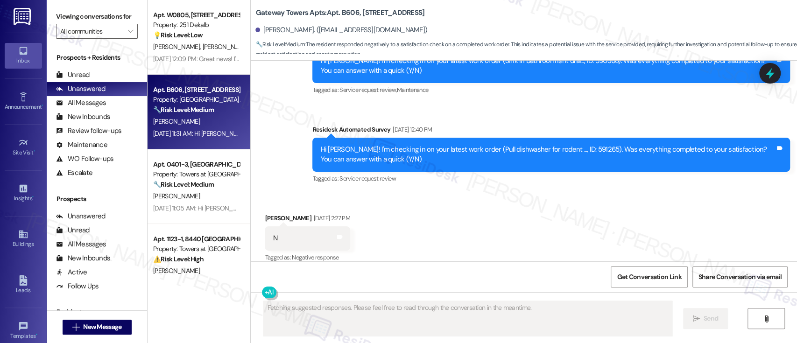
scroll to position [4160, 0]
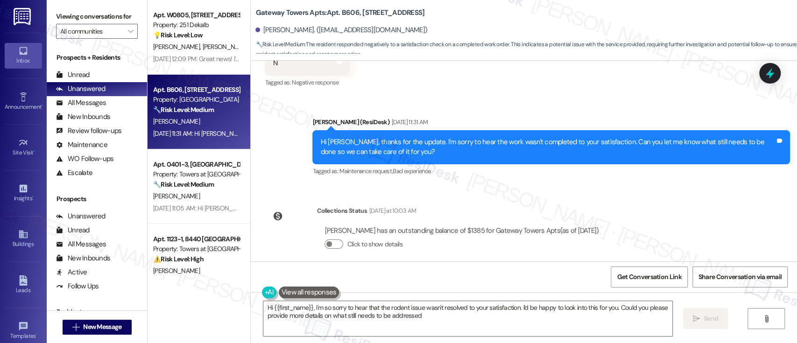
type textarea "Hi {{first_name}}, I'm so sorry to hear that the rodent issue wasn't resolved t…"
click at [616, 110] on div "Sent via SMS [PERSON_NAME] (ResiDesk) [DATE] 11:31 AM Hi Iyana, thanks for the …" at bounding box center [550, 147] width 491 height 75
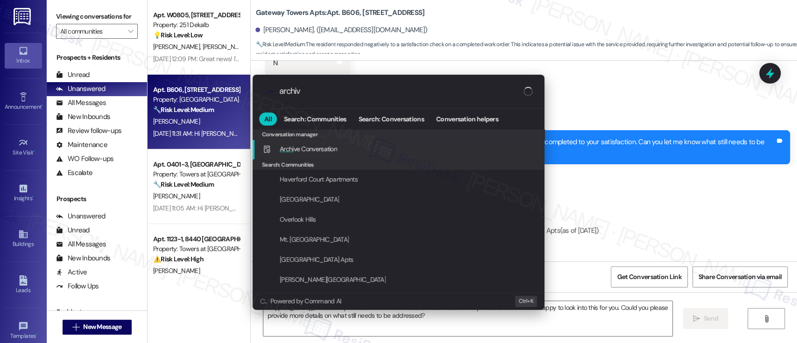
type input "archive"
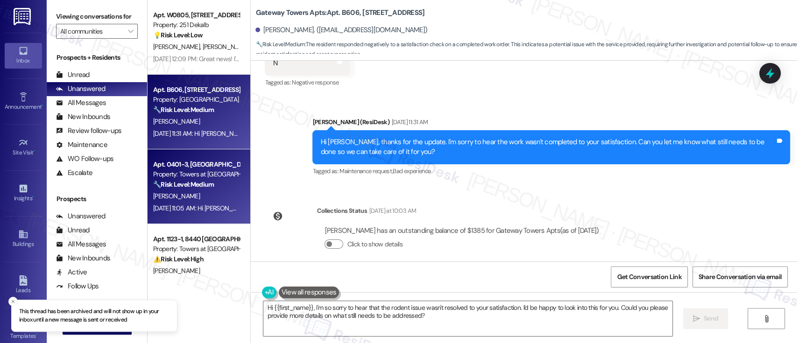
click at [196, 180] on strong "🔧 Risk Level: Medium" at bounding box center [183, 184] width 61 height 8
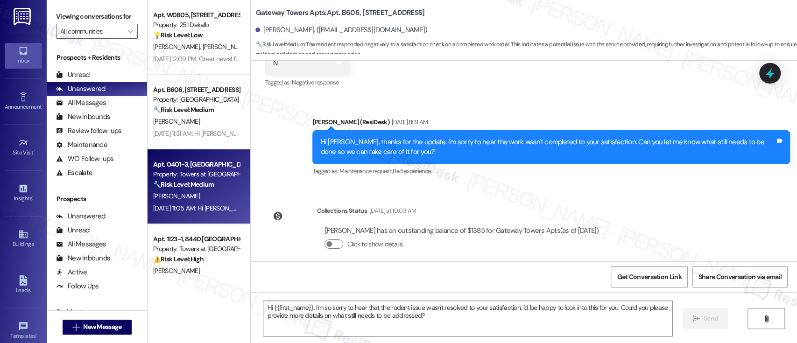
type textarea "Fetching suggested responses. Please feel free to read through the conversation…"
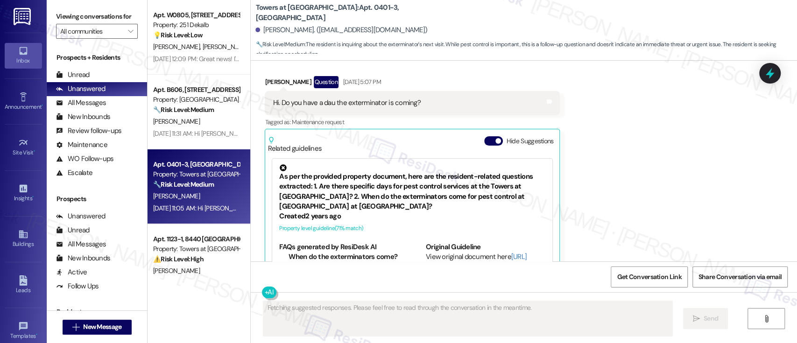
scroll to position [35, 0]
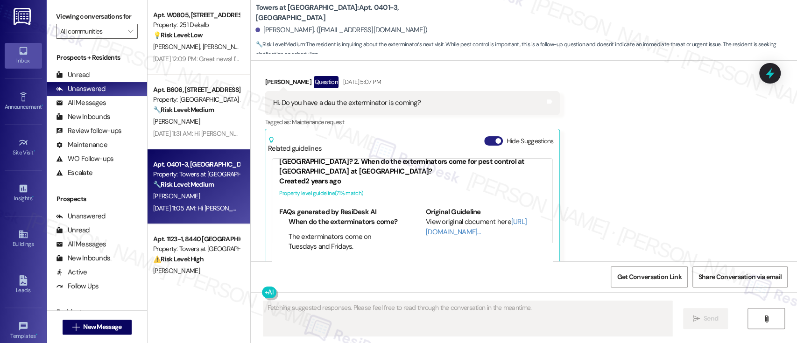
click at [495, 138] on span "button" at bounding box center [498, 141] width 6 height 6
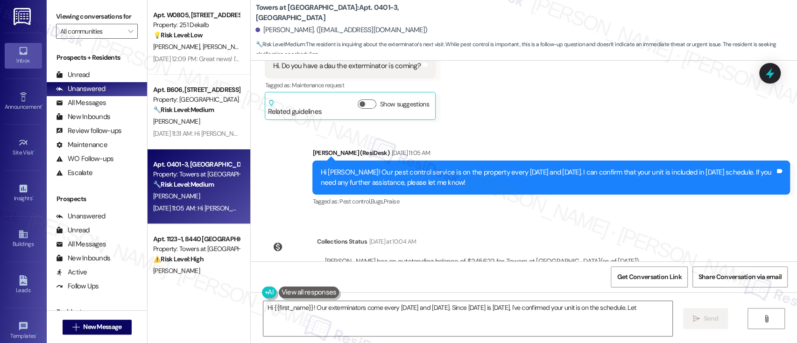
scroll to position [5316, 0]
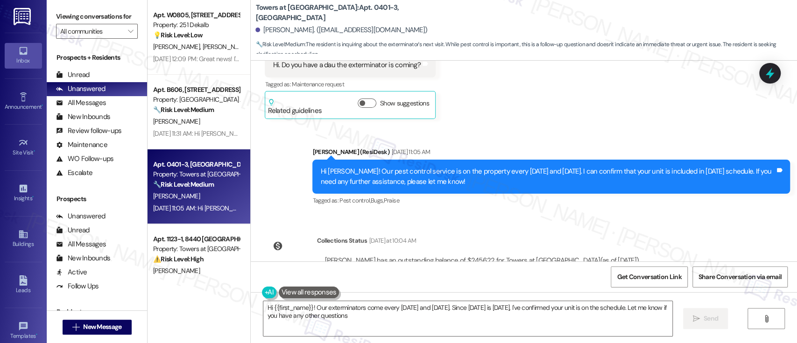
type textarea "Hi {{first_name}}! Our exterminators come every [DATE] and [DATE]. Since [DATE]…"
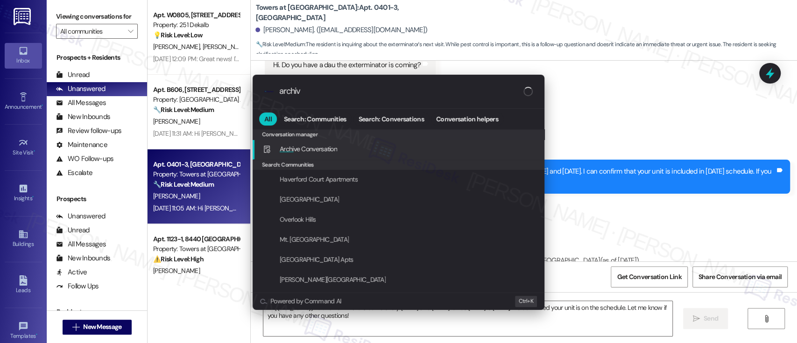
type input "archive"
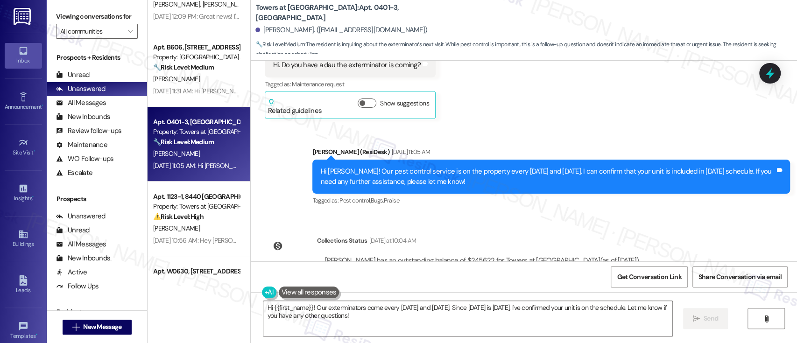
scroll to position [66, 0]
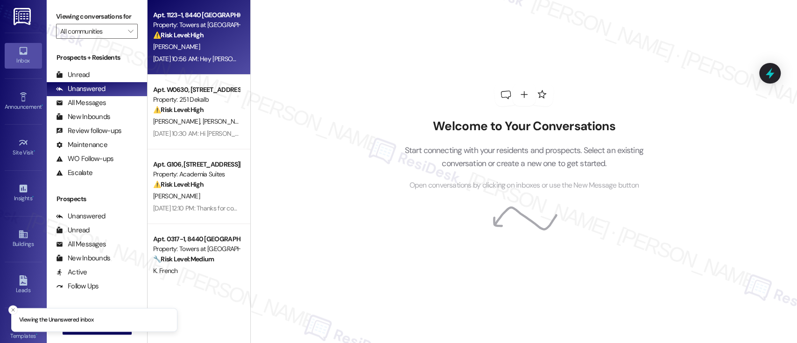
click at [186, 50] on div "[PERSON_NAME]" at bounding box center [196, 47] width 88 height 12
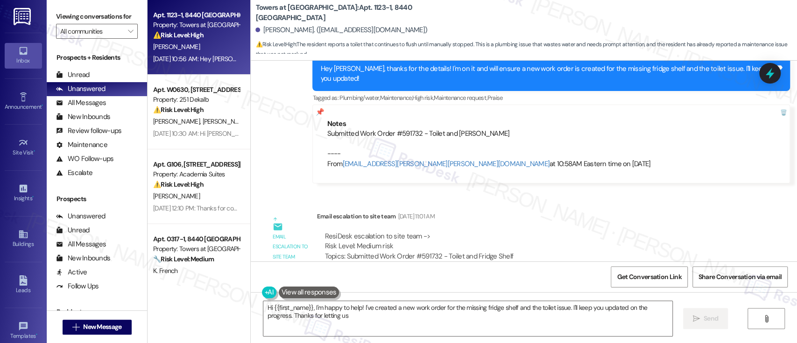
scroll to position [1007, 0]
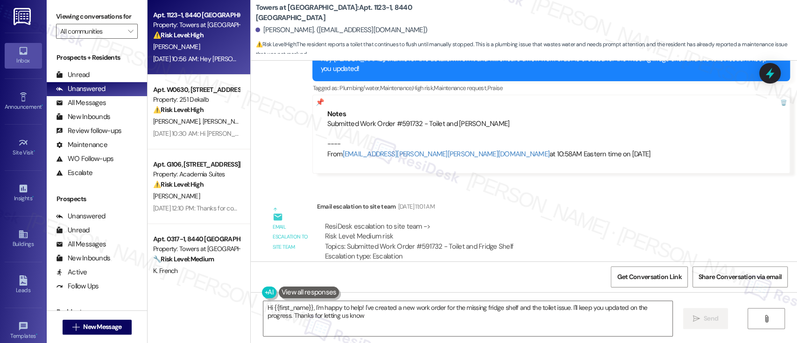
type textarea "Hi {{first_name}}, I'm happy to help! I've created a new work order for the mis…"
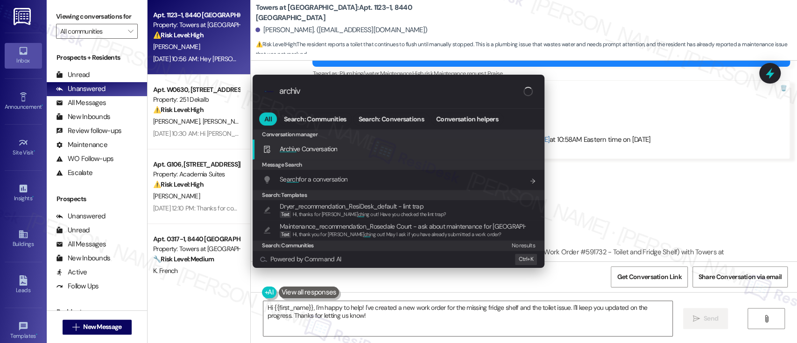
type input "archive"
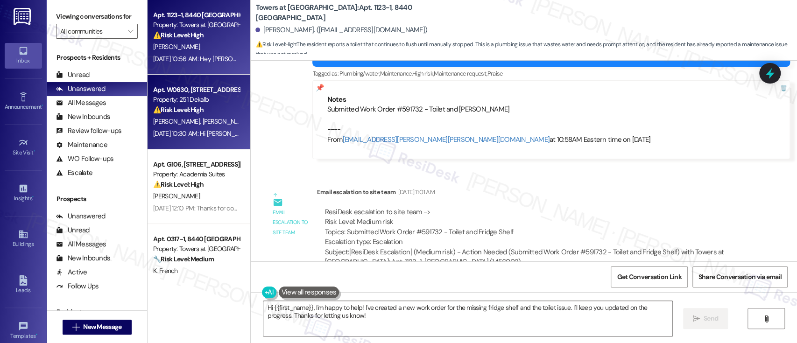
click at [175, 120] on span "[PERSON_NAME]" at bounding box center [177, 121] width 49 height 8
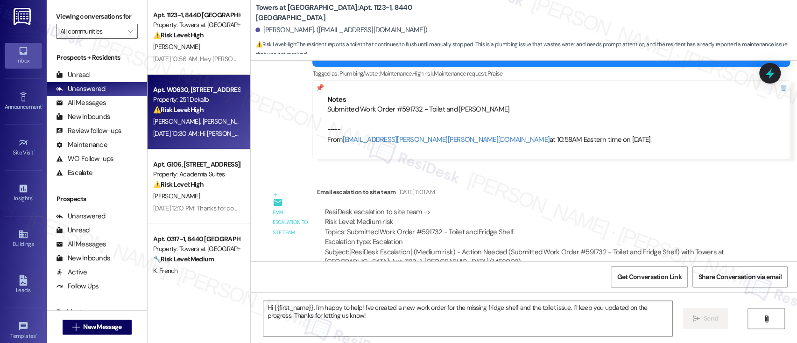
type textarea "Fetching suggested responses. Please feel free to read through the conversation…"
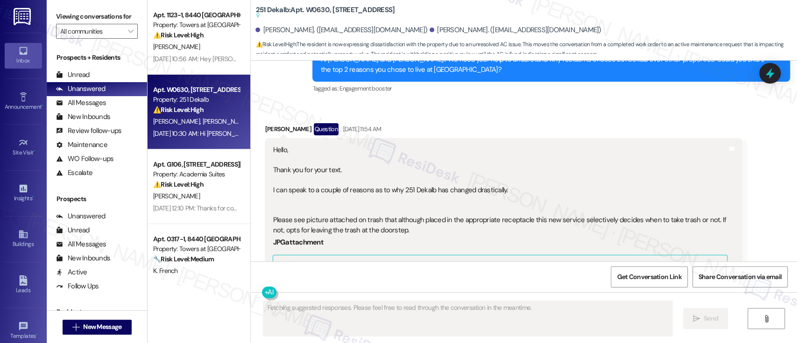
scroll to position [4990, 0]
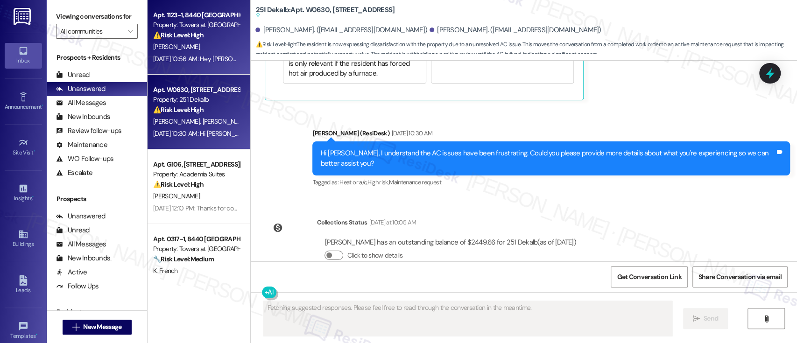
click at [173, 48] on div "[PERSON_NAME]" at bounding box center [196, 47] width 88 height 12
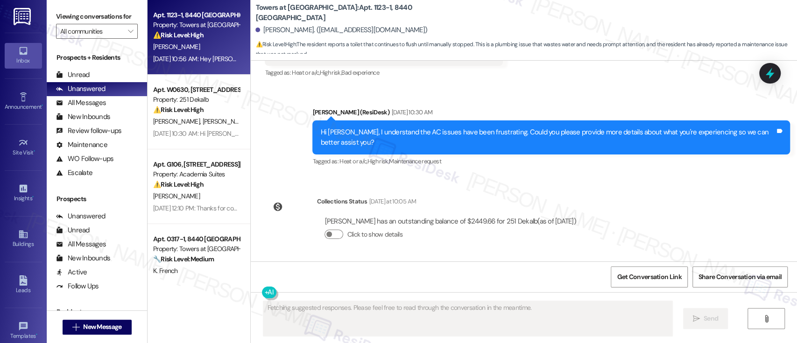
scroll to position [1007, 0]
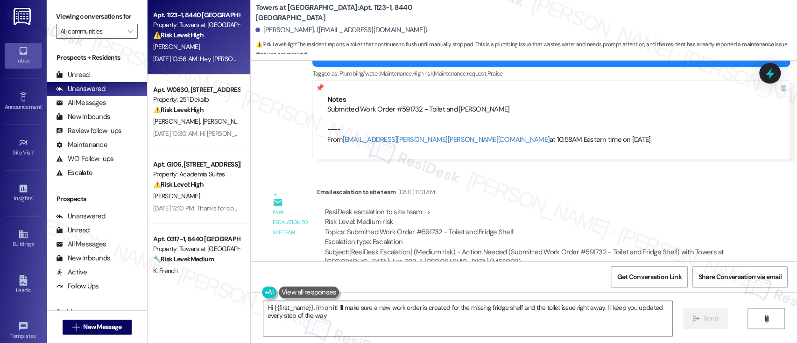
type textarea "Hi {{first_name}}, I'm on it! I'll make sure a new work order is created for th…"
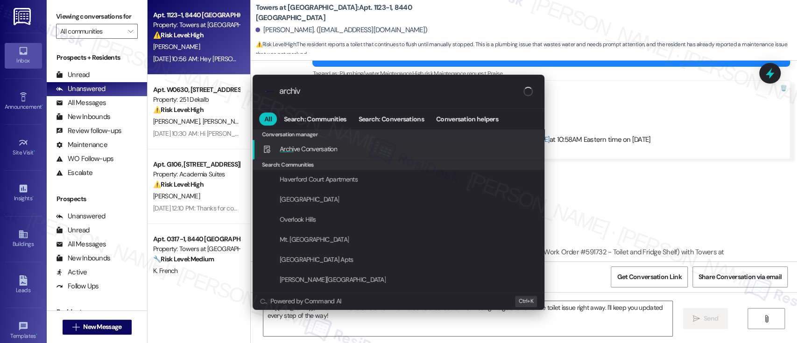
type input "archive"
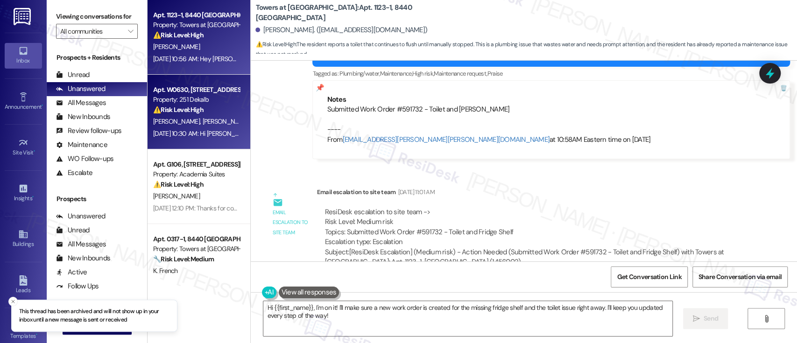
click at [173, 110] on strong "⚠️ Risk Level: High" at bounding box center [178, 109] width 50 height 8
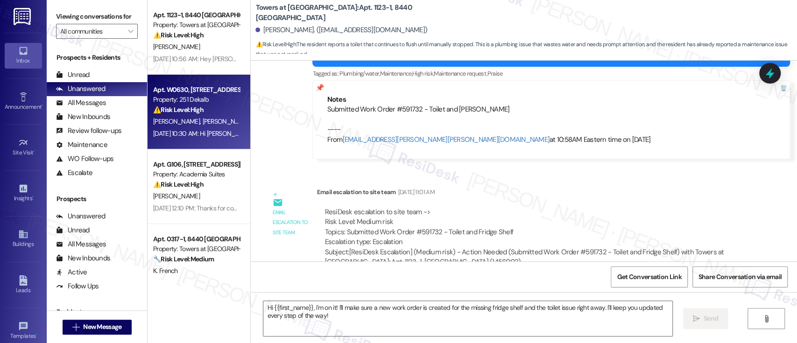
type textarea "Fetching suggested responses. Please feel free to read through the conversation…"
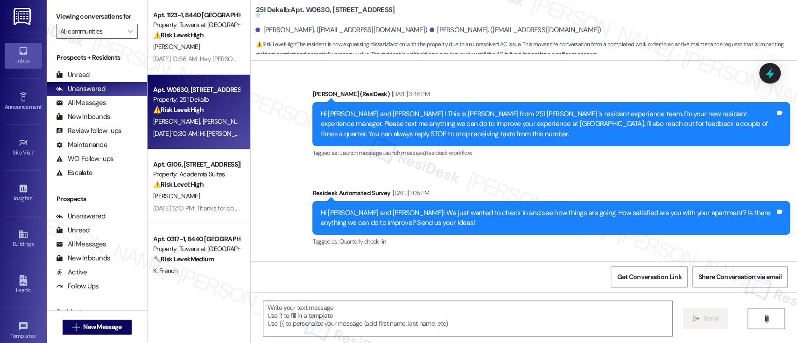
scroll to position [4990, 0]
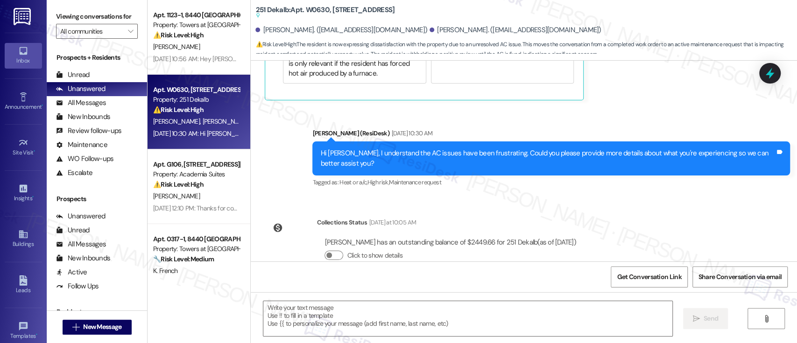
type textarea "Fetching suggested responses. Please feel free to read through the conversation…"
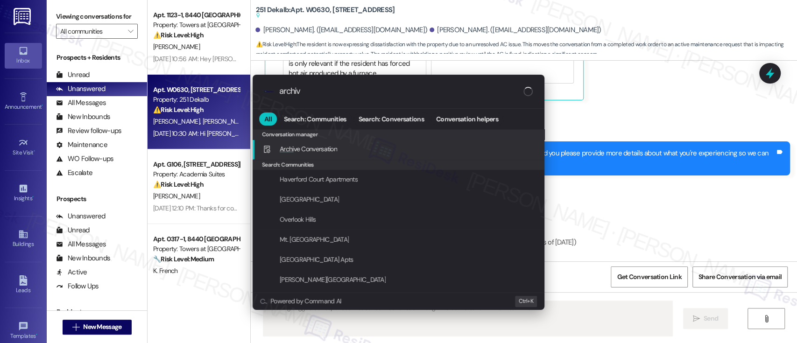
type input "archive"
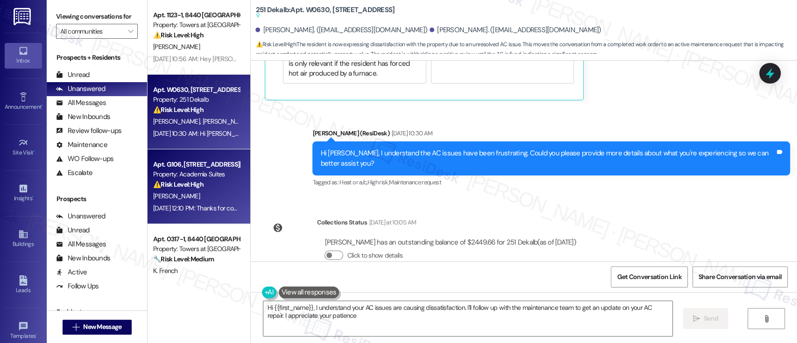
type textarea "Hi {{first_name}}, I understand your AC issues are causing dissatisfaction. I'l…"
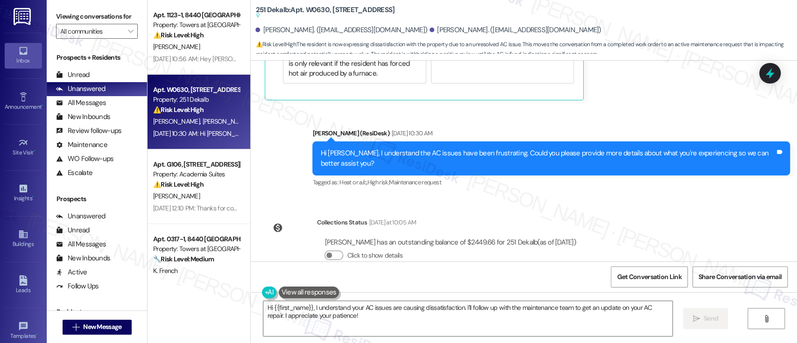
drag, startPoint x: 656, startPoint y: 185, endPoint x: 659, endPoint y: 190, distance: 6.3
click at [658, 189] on div "Announcement, sent via SMS [PERSON_NAME] (ResiDesk) [DATE] 3:46 PM Hi [PERSON_N…" at bounding box center [524, 161] width 546 height 201
click at [773, 71] on icon at bounding box center [770, 73] width 16 height 16
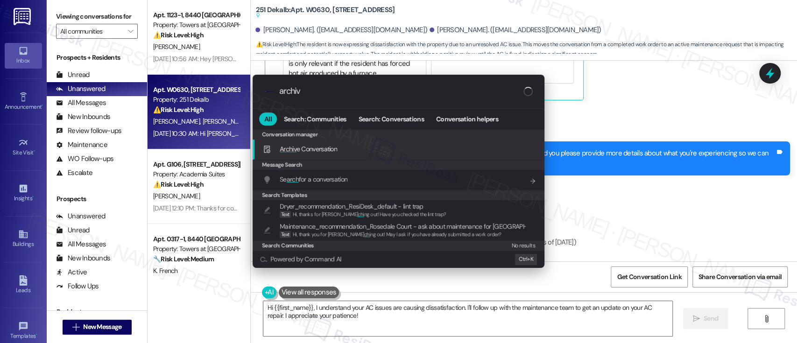
type input "archive"
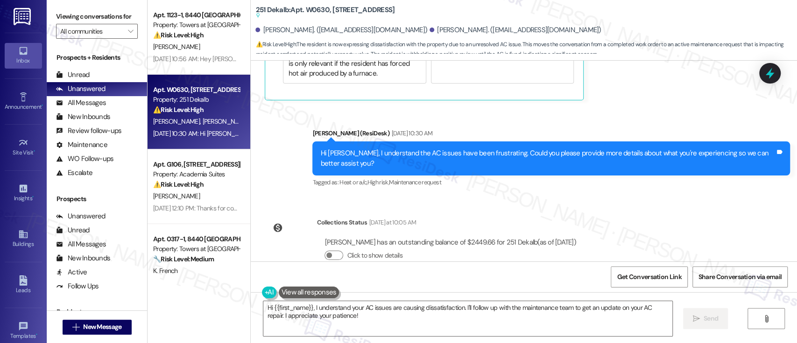
click at [702, 182] on div "Announcement, sent via SMS [PERSON_NAME] (ResiDesk) [DATE] 3:46 PM Hi [PERSON_N…" at bounding box center [524, 161] width 546 height 201
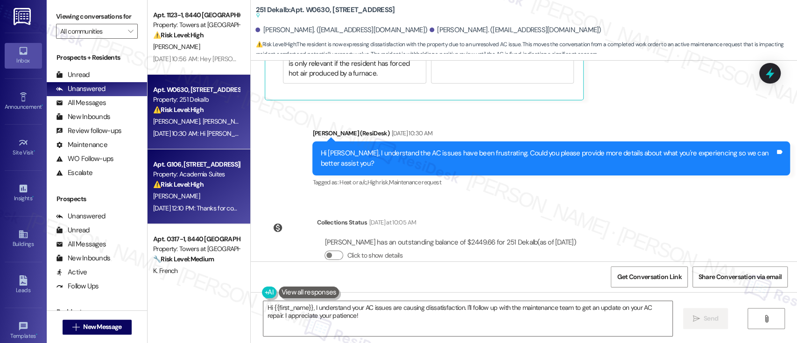
click at [175, 188] on strong "⚠️ Risk Level: High" at bounding box center [178, 184] width 50 height 8
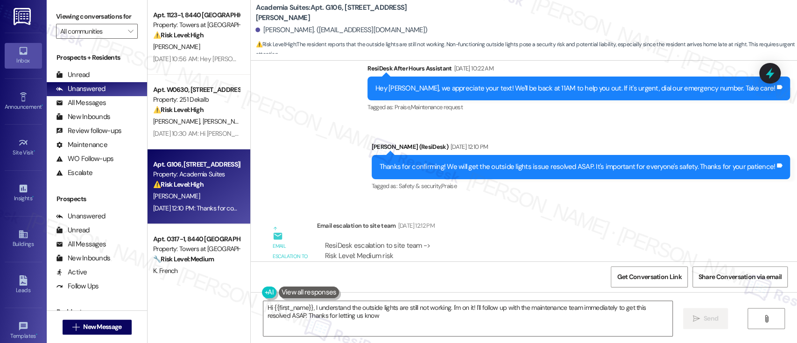
type textarea "Hi {{first_name}}, I understand the outside lights are still not working. I'm o…"
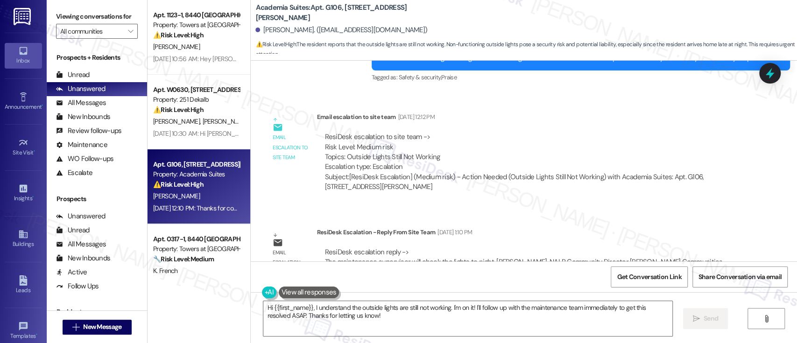
scroll to position [4815, 0]
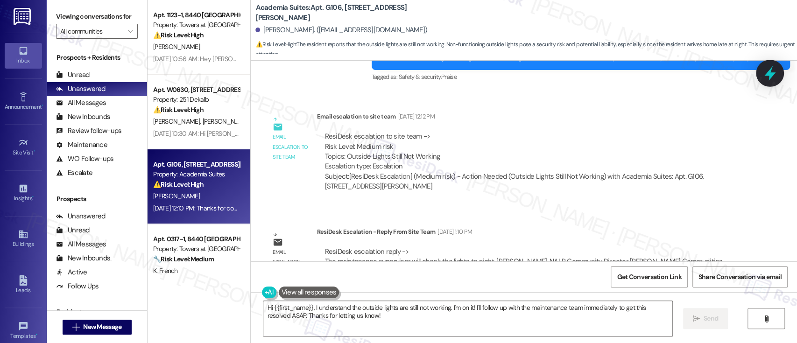
click at [765, 78] on icon at bounding box center [770, 73] width 16 height 16
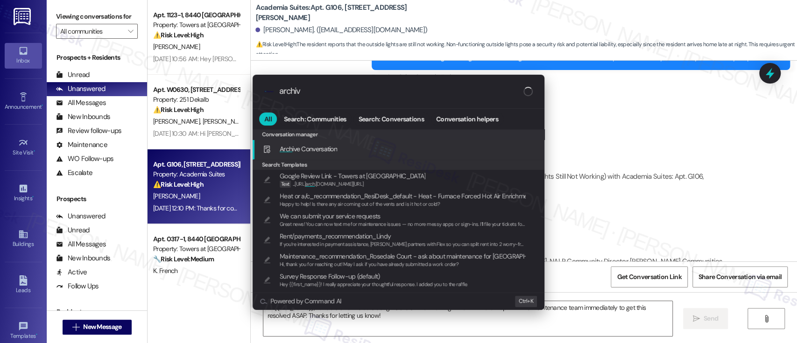
type input "archive"
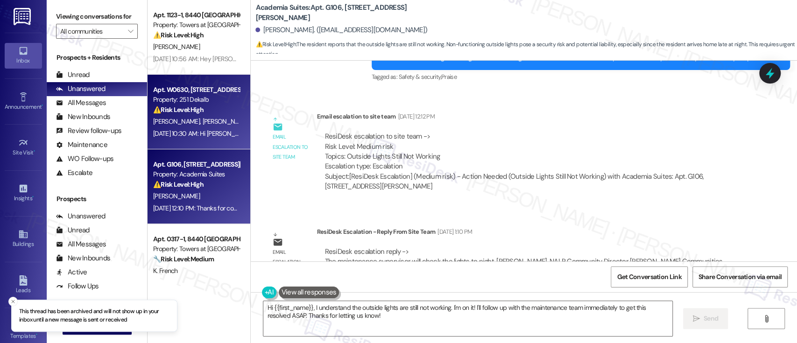
click at [183, 107] on strong "⚠️ Risk Level: High" at bounding box center [178, 109] width 50 height 8
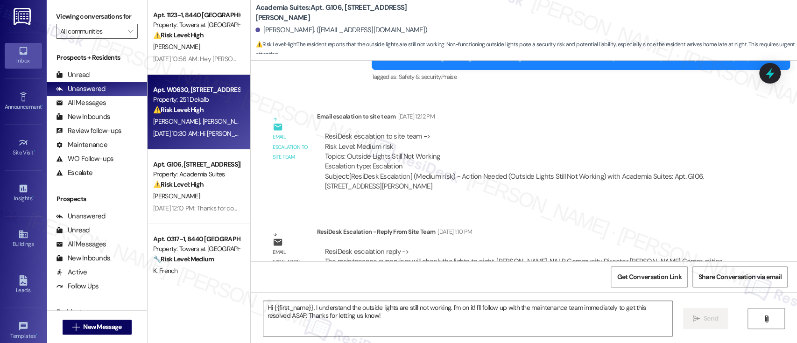
type textarea "Fetching suggested responses. Please feel free to read through the conversation…"
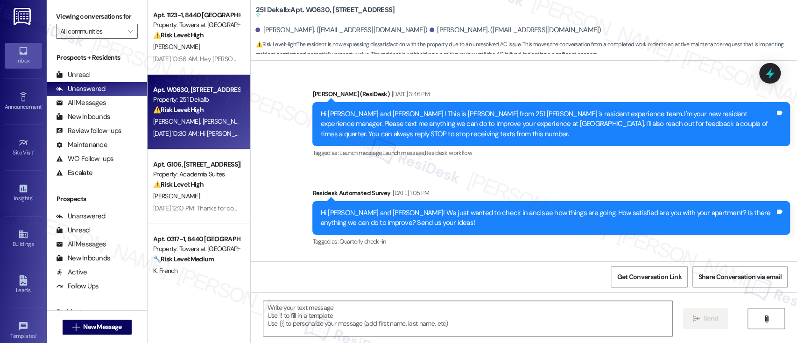
scroll to position [4969, 0]
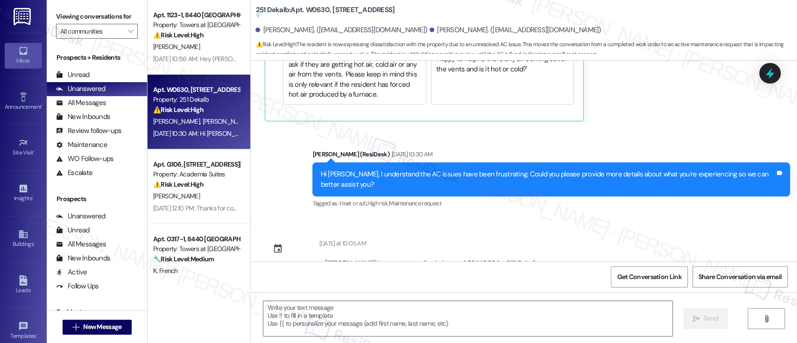
type textarea "Fetching suggested responses. Please feel free to read through the conversation…"
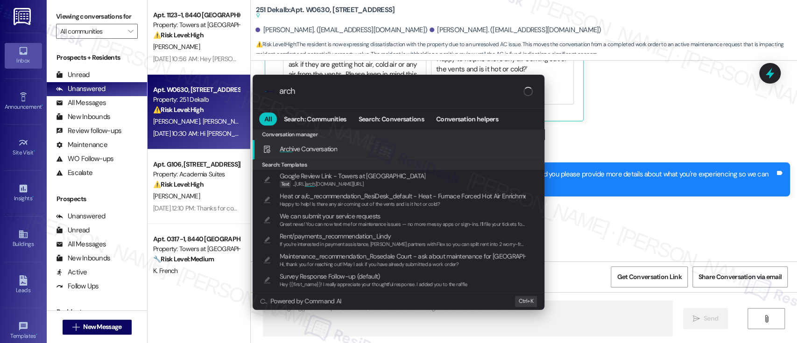
type input "archi"
type textarea "Updating..."
type input "archiv"
type textarea "Hi"
type input "archive"
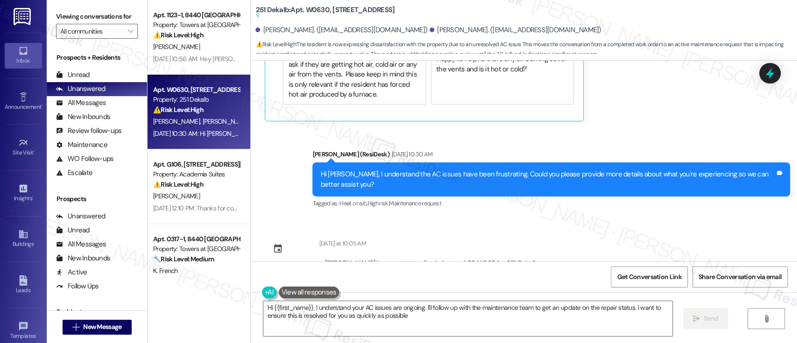
type textarea "Hi {{first_name}}, I understand your AC issues are ongoing. I'll follow up with…"
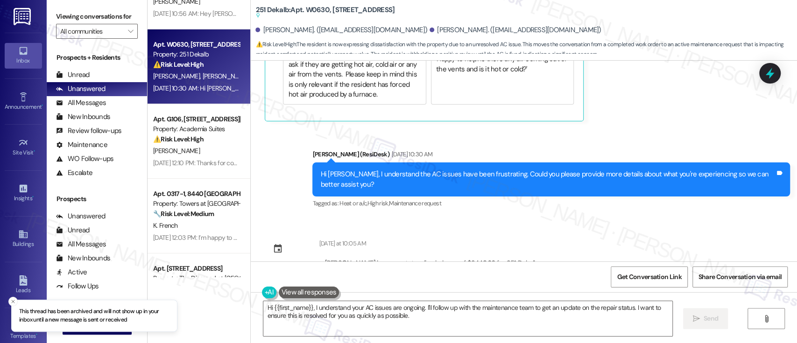
scroll to position [62, 0]
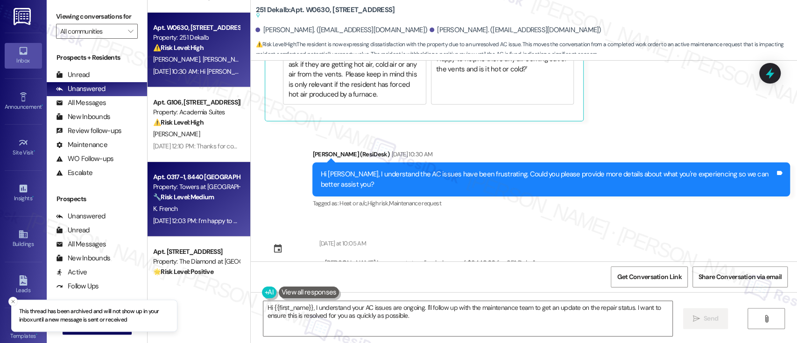
click at [179, 201] on div "🔧 Risk Level: Medium The resident indicates that the work order is not yet comp…" at bounding box center [196, 197] width 86 height 10
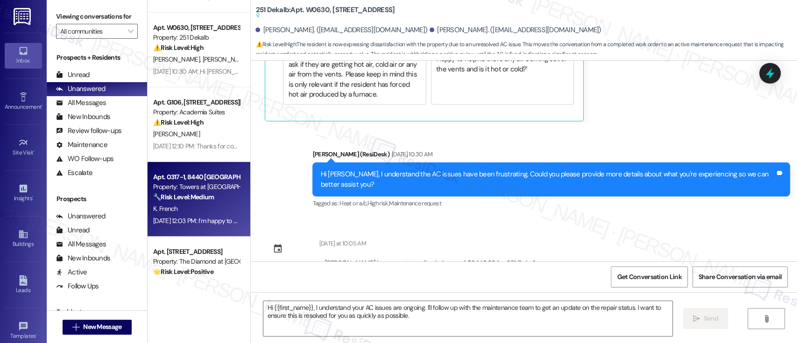
type textarea "Fetching suggested responses. Please feel free to read through the conversation…"
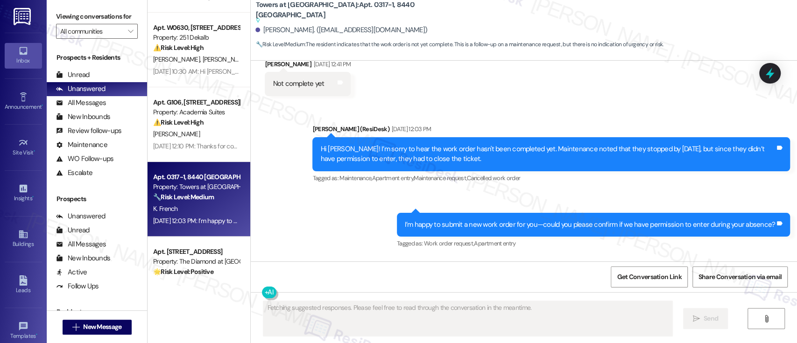
scroll to position [5338, 0]
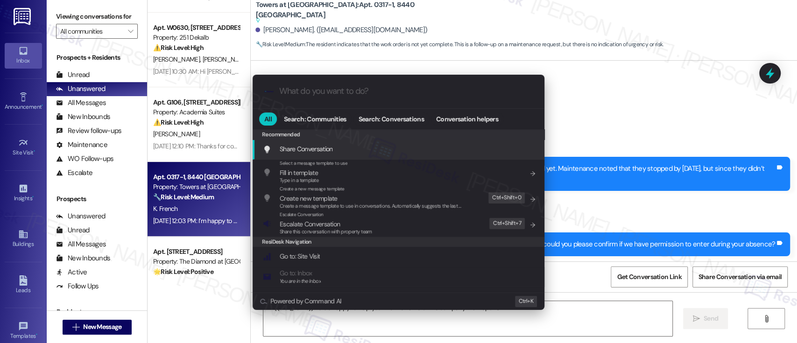
click at [638, 162] on div ".cls-1{fill:#0a055f;}.cls-2{fill:#0cc4c4;} resideskLogoBlueOrange All Search: C…" at bounding box center [398, 171] width 797 height 343
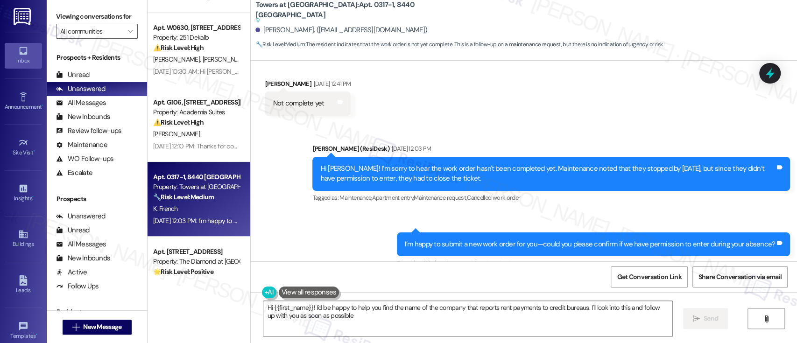
type textarea "Hi {{first_name}}! I'd be happy to help you find the name of the company that r…"
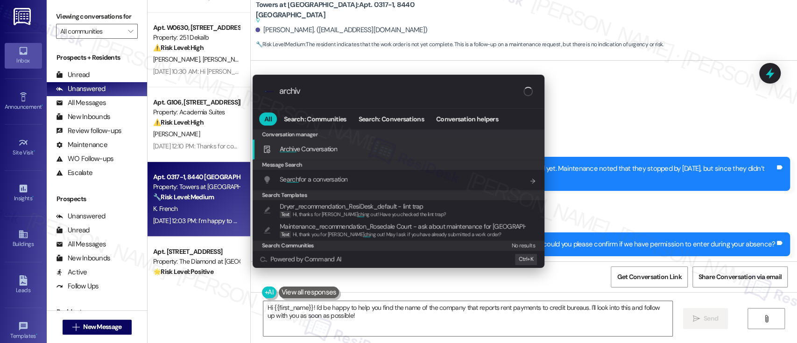
type input "archive"
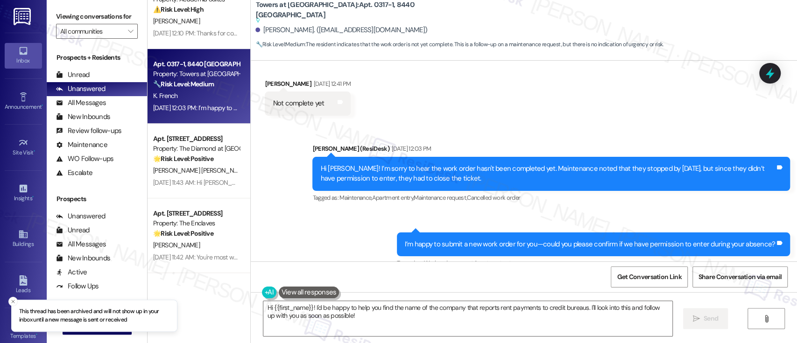
scroll to position [177, 0]
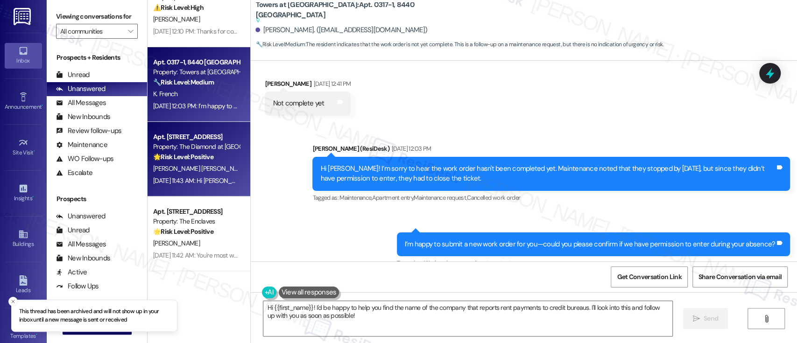
click at [179, 150] on div "Property: The Diamond at [GEOGRAPHIC_DATA]" at bounding box center [196, 147] width 86 height 10
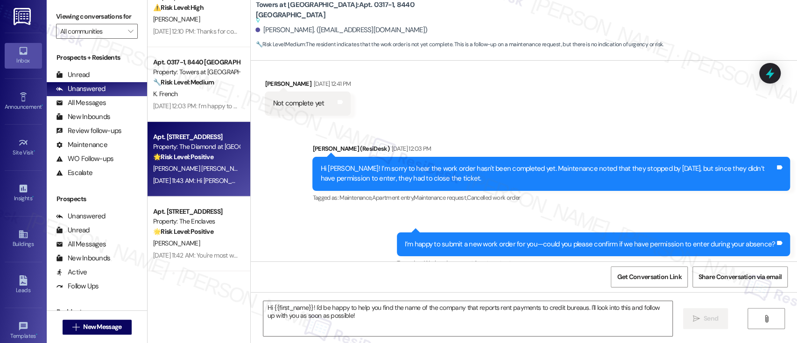
type textarea "Fetching suggested responses. Please feel free to read through the conversation…"
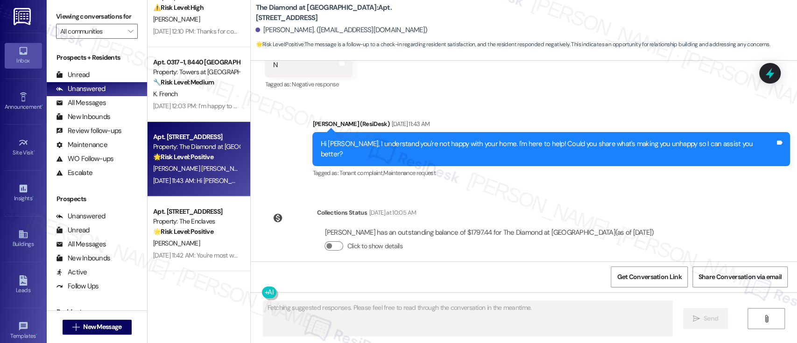
scroll to position [371, 0]
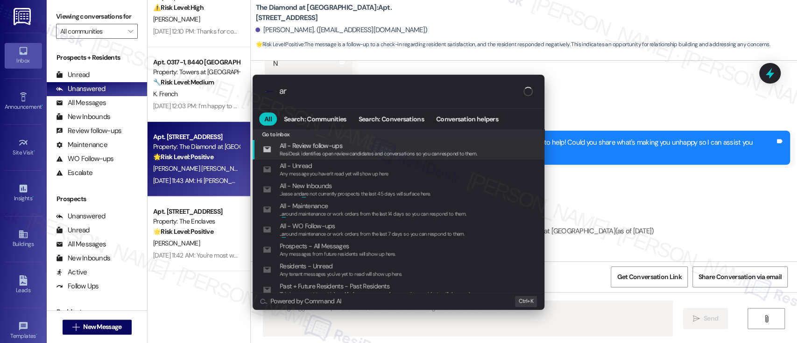
type input "arc"
type textarea "Updating..."
type input "arch"
type textarea "Hi"
type input "archi"
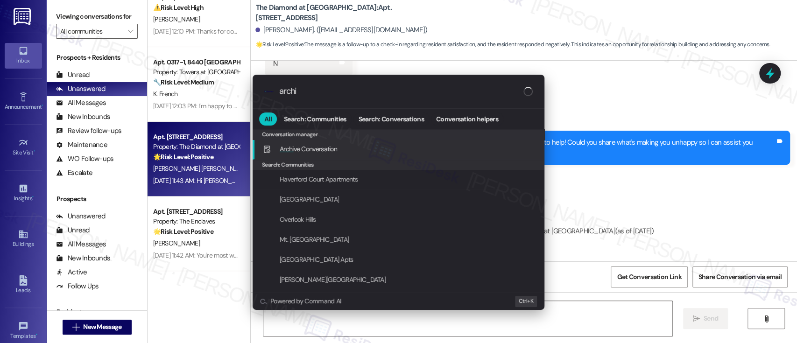
type textarea "Hi {{first_name}}"
type input "archiv"
type textarea "Hi {{first_name}}, I"
type input "archive"
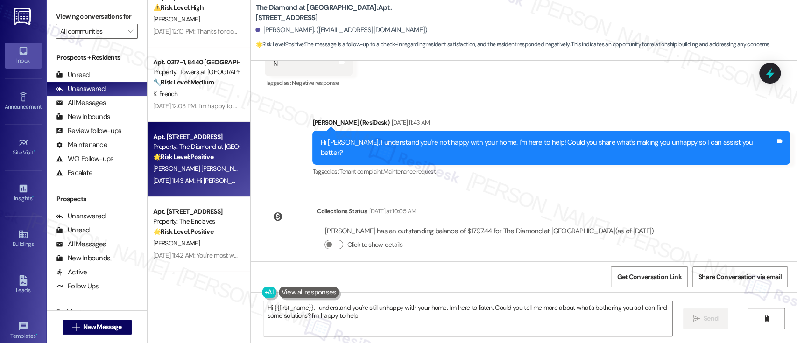
type textarea "Hi {{first_name}}, I understand you're still unhappy with your home. I'm here t…"
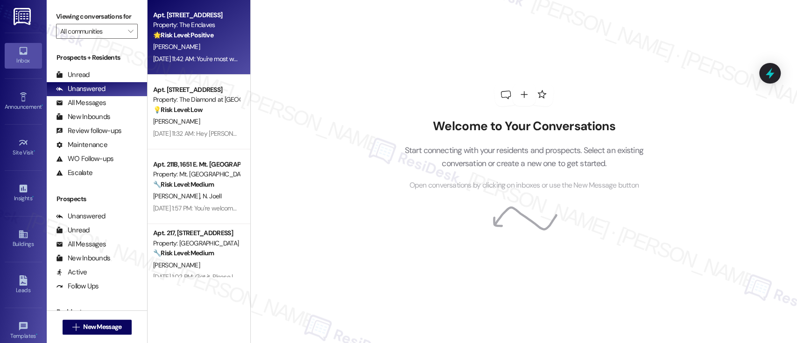
click at [177, 52] on div "[PERSON_NAME]" at bounding box center [196, 47] width 88 height 12
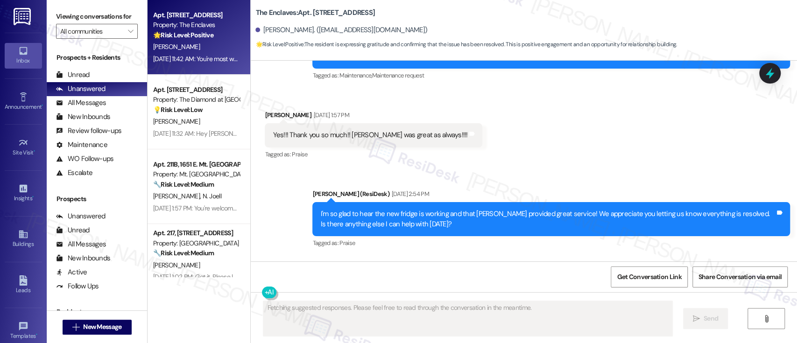
scroll to position [2053, 0]
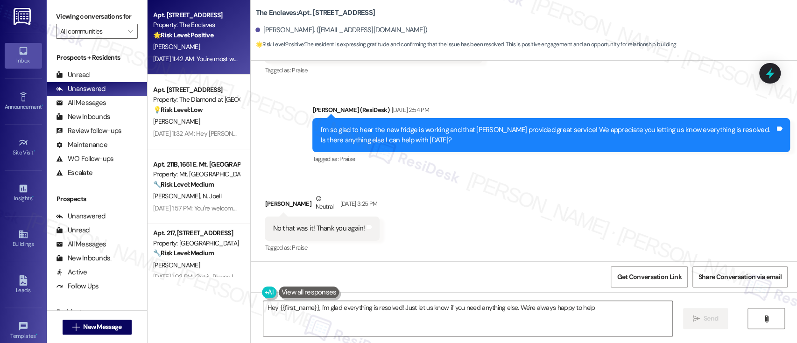
type textarea "Hey {{first_name}}, I'm glad everything is resolved! Just let us know if you ne…"
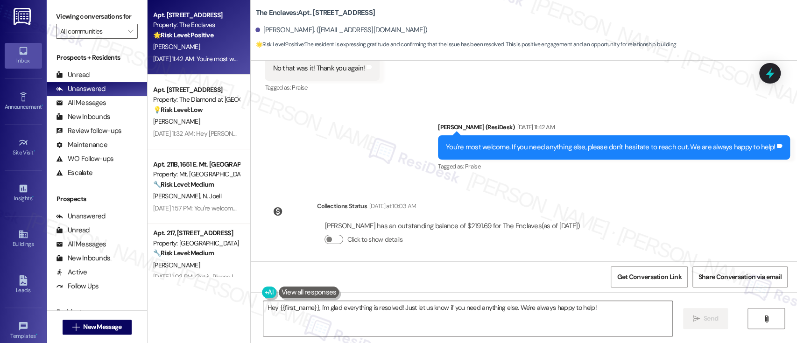
scroll to position [2218, 0]
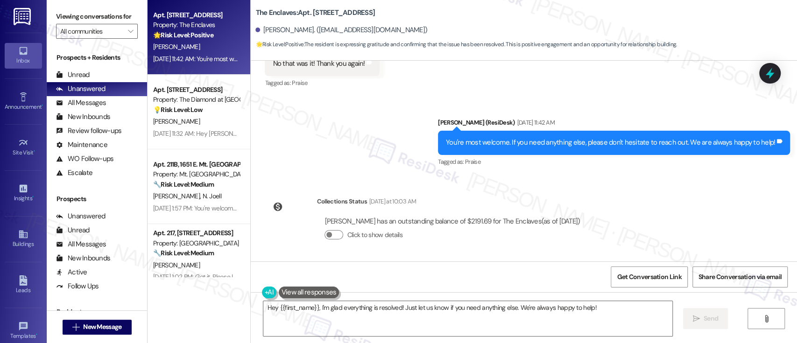
click at [679, 208] on div "Announcement, sent via SMS [DATE] 8:00 PM Hi Diamond , we wanted to wish you a …" at bounding box center [524, 161] width 546 height 201
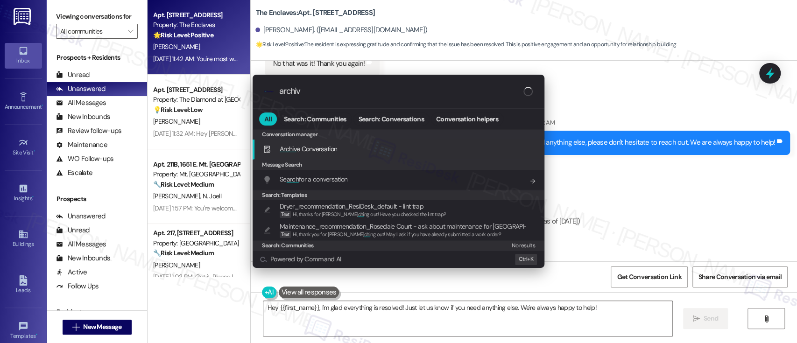
type input "archive"
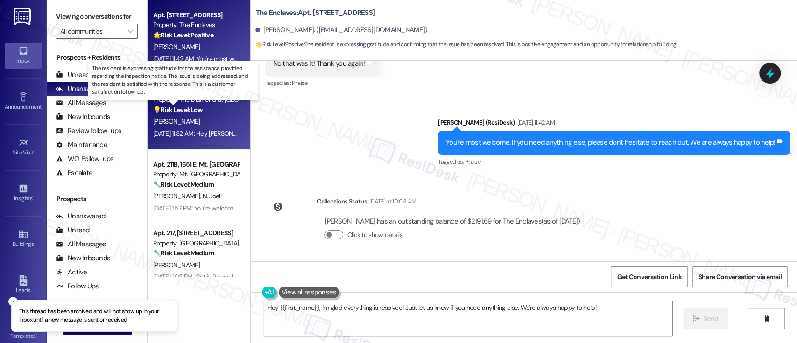
click at [197, 109] on strong "💡 Risk Level: Low" at bounding box center [177, 109] width 49 height 8
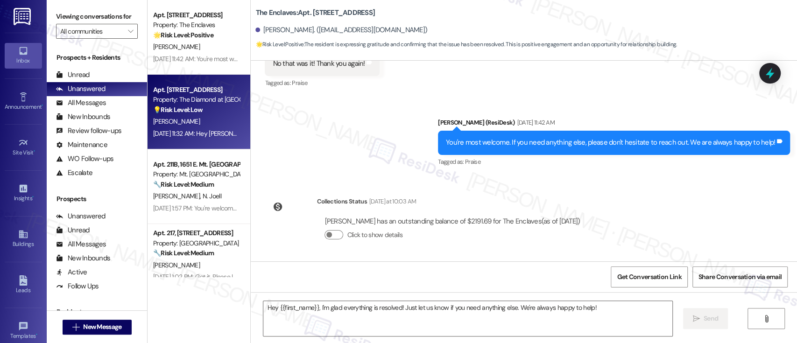
type textarea "Fetching suggested responses. Please feel free to read through the conversation…"
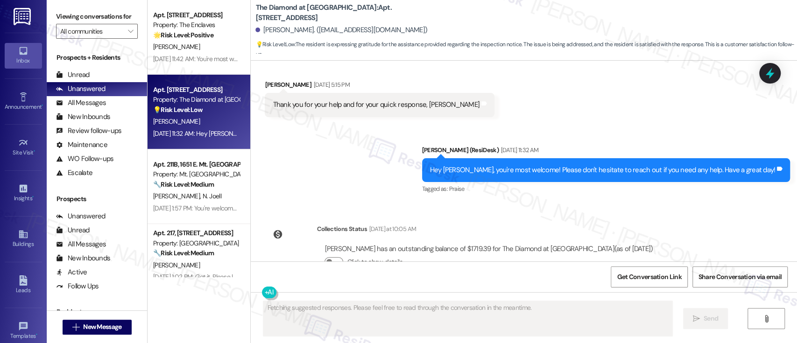
scroll to position [3222, 0]
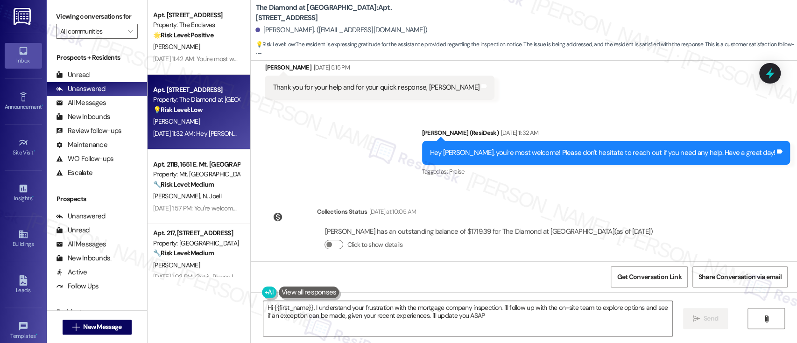
type textarea "Hi {{first_name}}, I understand your frustration with the mortgage company insp…"
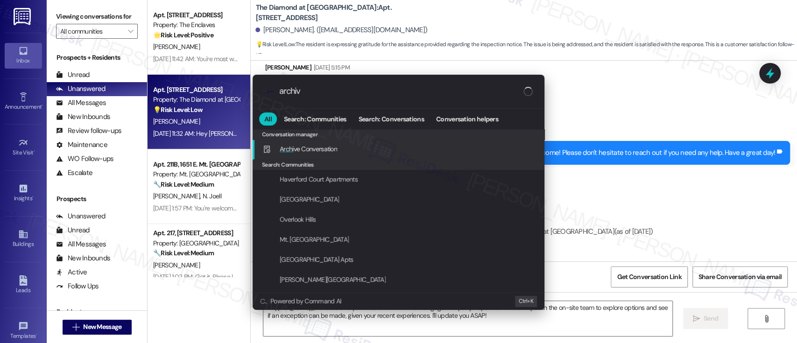
type input "archive"
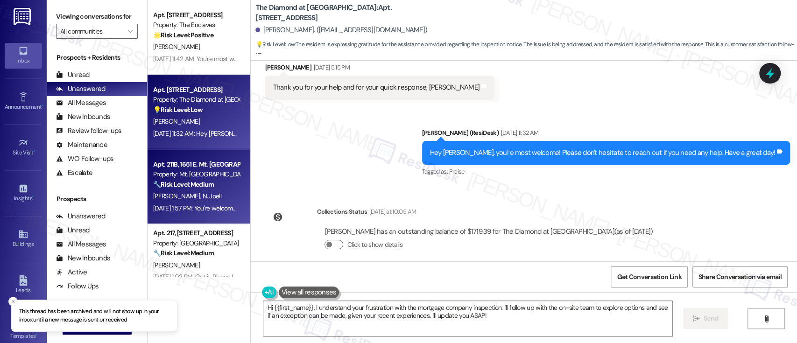
click at [203, 199] on span "N. Joell" at bounding box center [212, 196] width 19 height 8
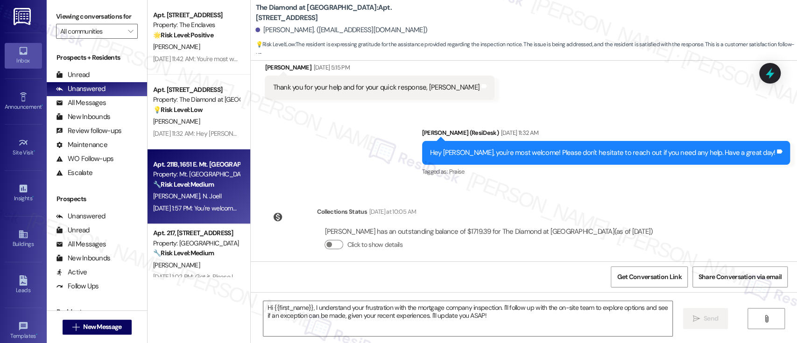
type textarea "Fetching suggested responses. Please feel free to read through the conversation…"
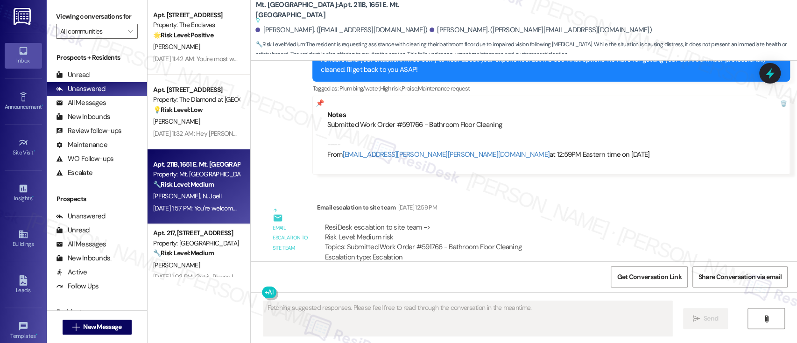
scroll to position [7565, 0]
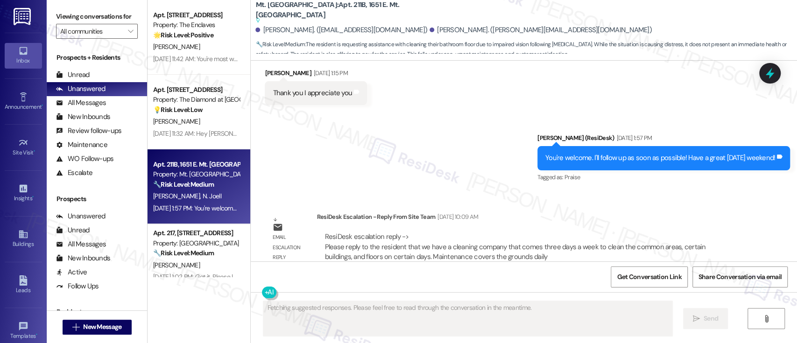
click at [660, 297] on div "ResiDesk Escalation - Reply From Site Team Yesterday at 1:11 PM" at bounding box center [529, 303] width 426 height 13
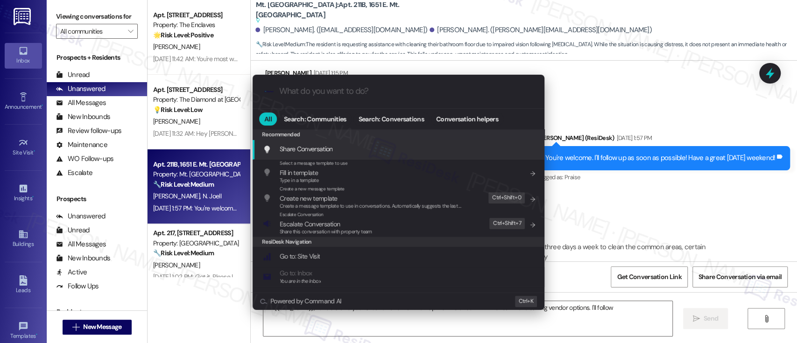
type textarea "Hi {{first_name}}, I understand your situation and want to help. Let me check w…"
type input "a"
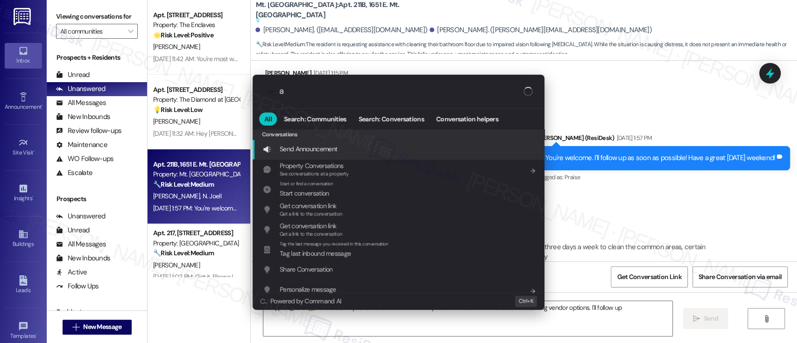
type textarea "Hi {{first_name}}, I understand your situation and want to help. Let me check w…"
type input "ar"
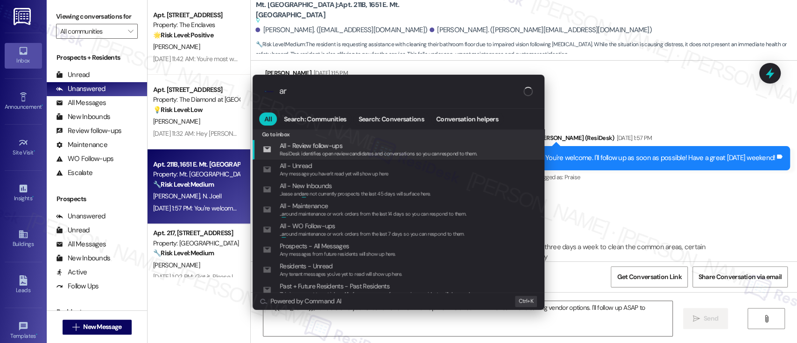
type textarea "Hi {{first_name}}, I understand your situation and want to help. Let me check w…"
type input "arch"
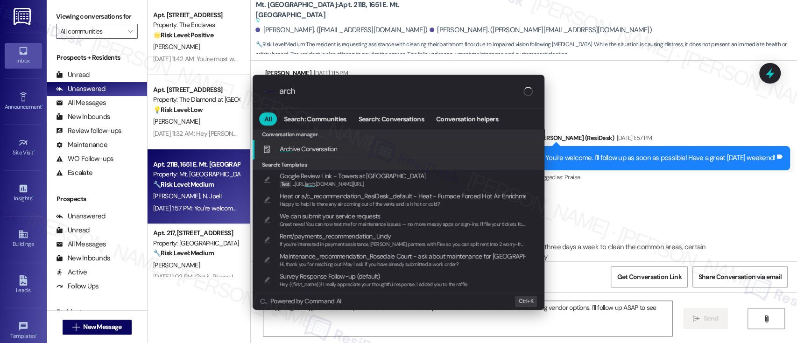
type textarea "Hi {{first_name}}, I understand your situation and want to help. Let me check w…"
type input "archi"
type textarea "Hi {{first_name}}, I understand your situation and want to help. Let me check w…"
type input "archiv"
type textarea "Hi {{first_name}}, I understand your situation and want to help. Let me check w…"
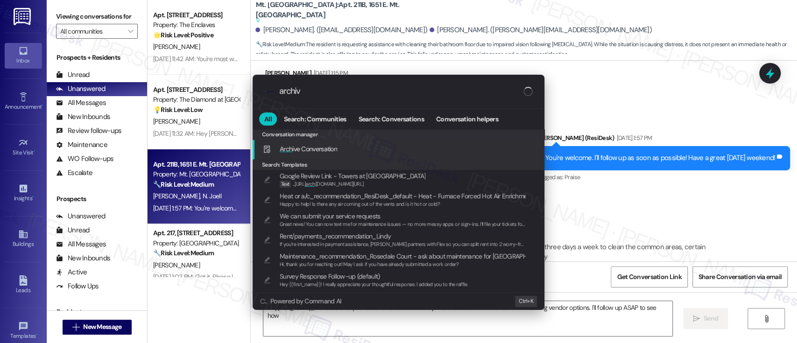
type input "archive"
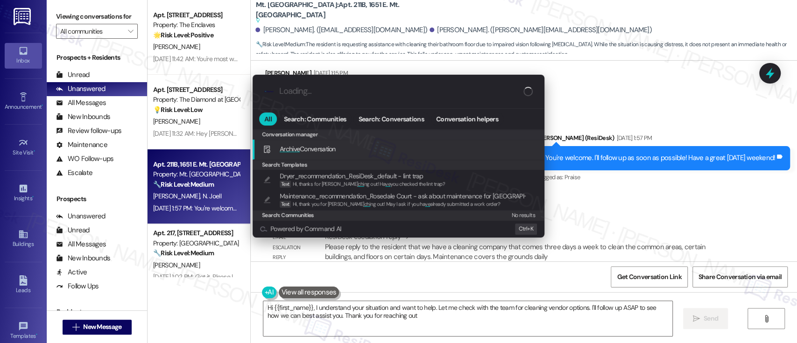
type textarea "Hi {{first_name}}, I understand your situation and want to help. Let me check w…"
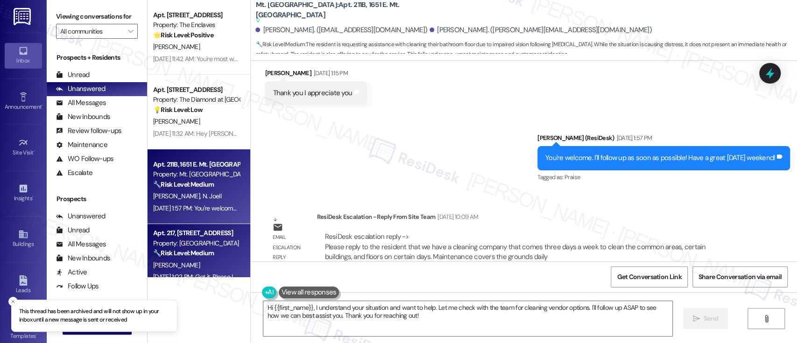
click at [190, 245] on div "Property: [GEOGRAPHIC_DATA]" at bounding box center [196, 243] width 86 height 10
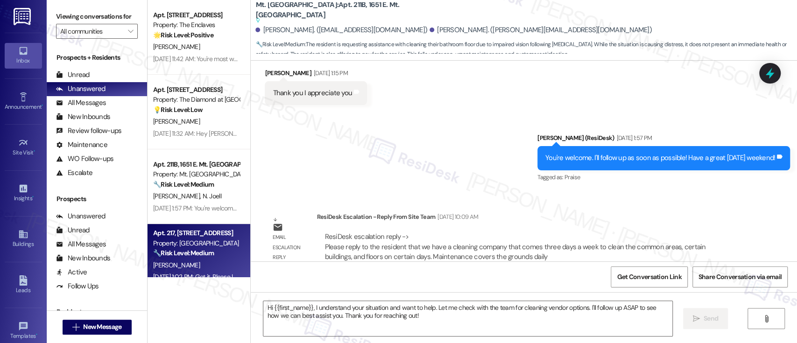
type textarea "Fetching suggested responses. Please feel free to read through the conversation…"
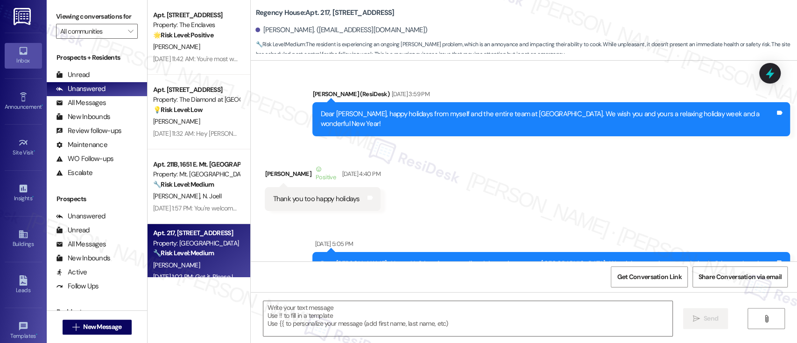
scroll to position [6506, 0]
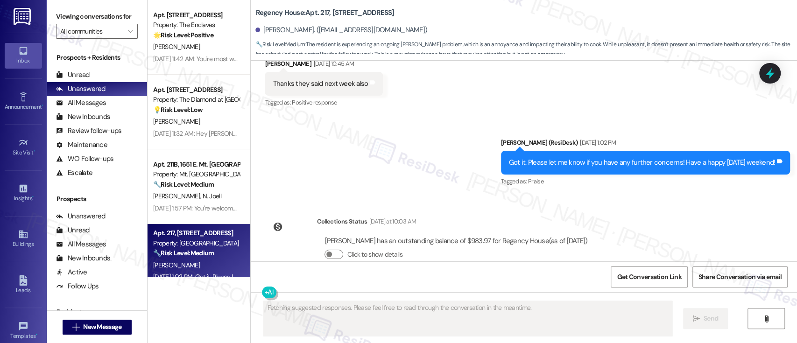
click at [700, 213] on div "Announcement, sent via SMS Emily (ResiDesk) Dec 23, 2022 at 3:59 PM Dear Aaron,…" at bounding box center [524, 161] width 546 height 201
type textarea "Hey"
type input "a"
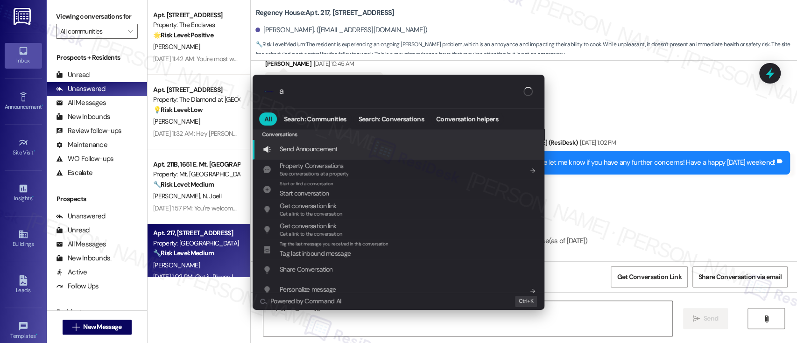
type textarea "Hey {{first_name}}, I"
type input "ar"
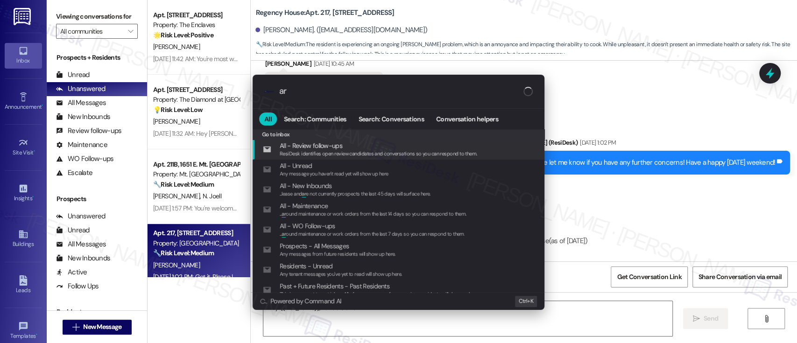
type textarea "Hey {{first_name}}, I understand your"
type input "arch"
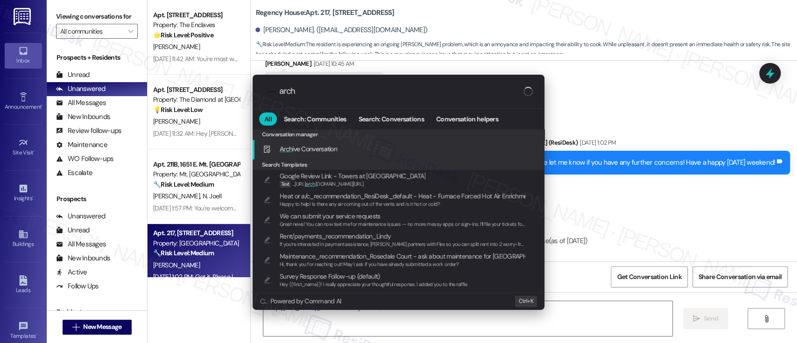
type textarea "Hey {{first_name}}, I understand your frustration"
type input "archi"
type textarea "Hey {{first_name}}, I understand your frustration about"
type input "archiv"
type textarea "Hey {{first_name}}, I understand your frustration about"
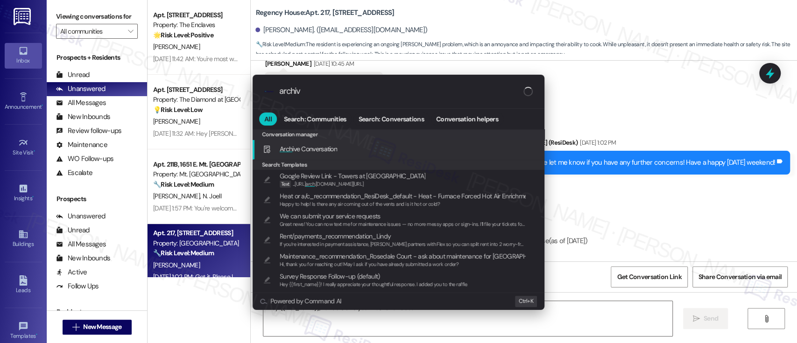
type input "archive"
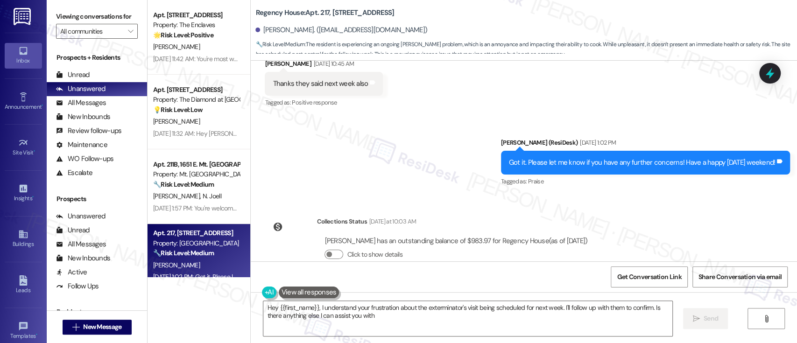
type textarea "Hey {{first_name}}, I understand your frustration about the exterminator's visi…"
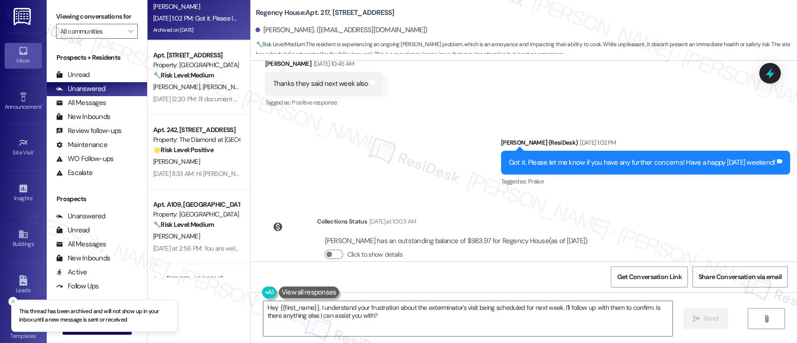
scroll to position [256, 0]
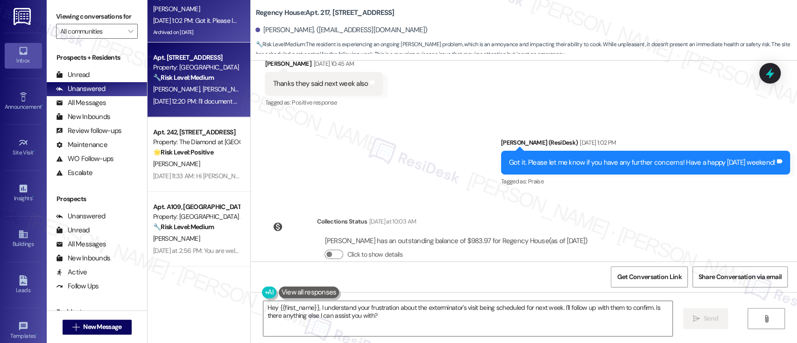
click at [203, 86] on span "W. Jessop" at bounding box center [226, 89] width 47 height 8
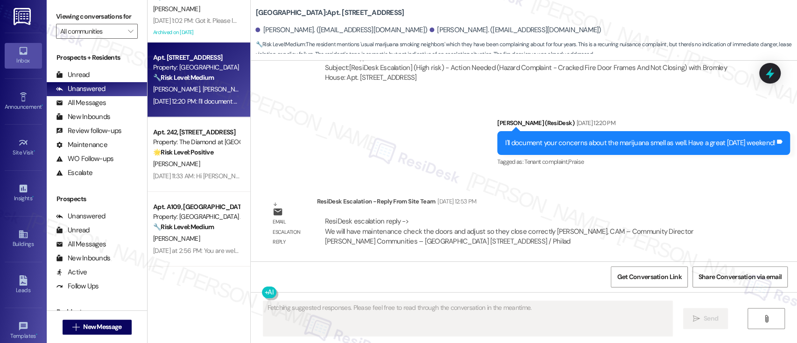
scroll to position [1488, 0]
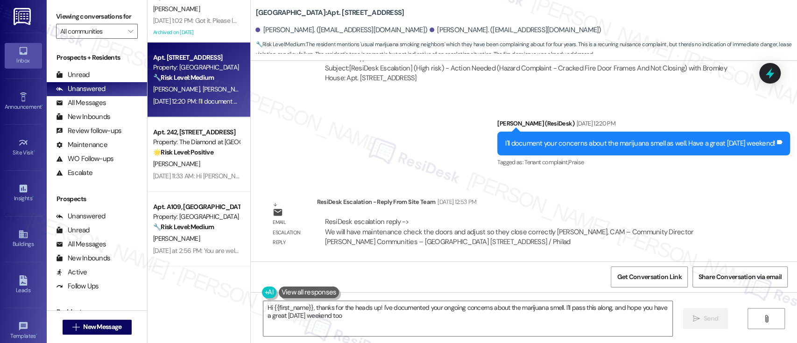
type textarea "Hi {{first_name}}, thanks for the heads up! I've documented your ongoing concer…"
click at [618, 188] on div "Lease started Jul 31, 2025 at 8:00 PM Survey, sent via SMS Residesk Automated S…" at bounding box center [524, 161] width 546 height 201
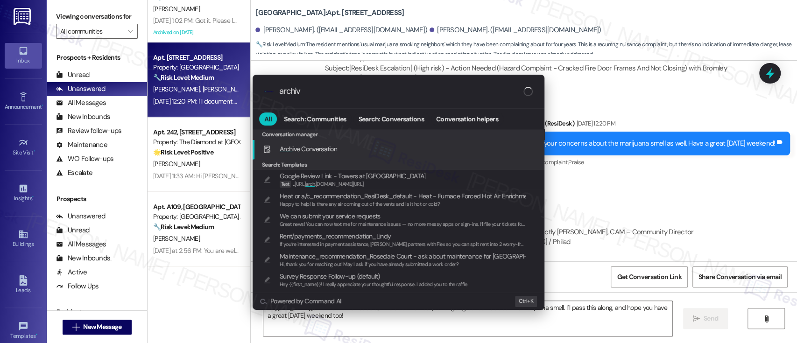
type input "archive"
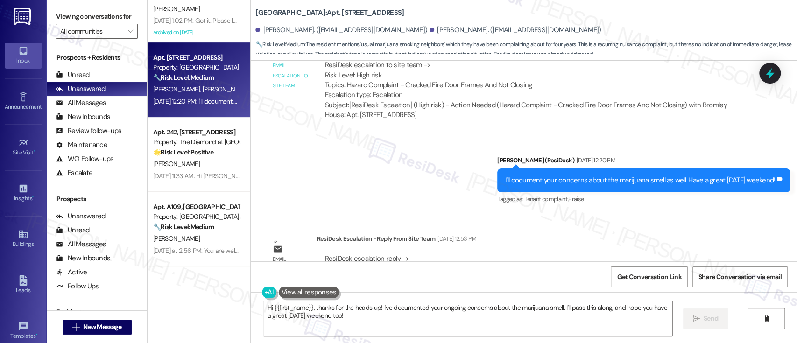
scroll to position [1426, 0]
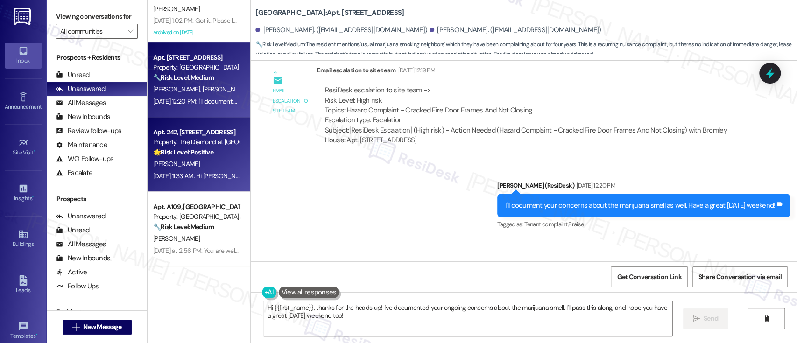
click at [218, 161] on div "E. Stettner" at bounding box center [196, 164] width 88 height 12
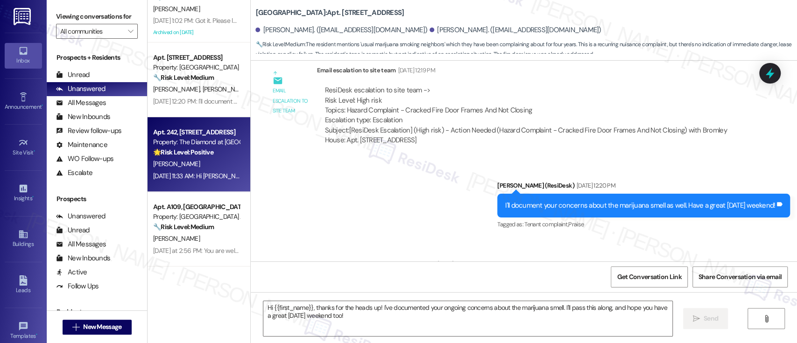
type textarea "Fetching suggested responses. Please feel free to read through the conversation…"
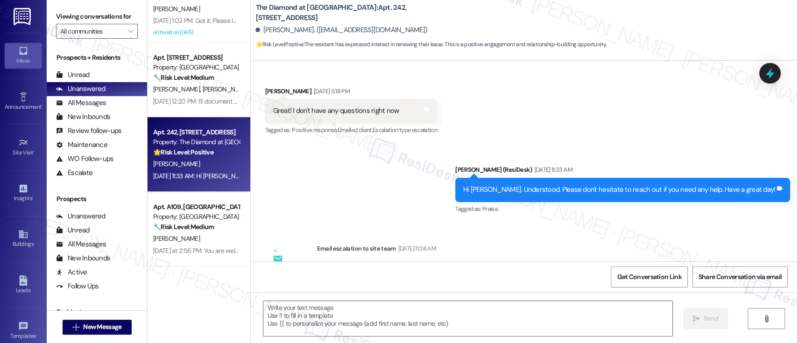
scroll to position [803, 0]
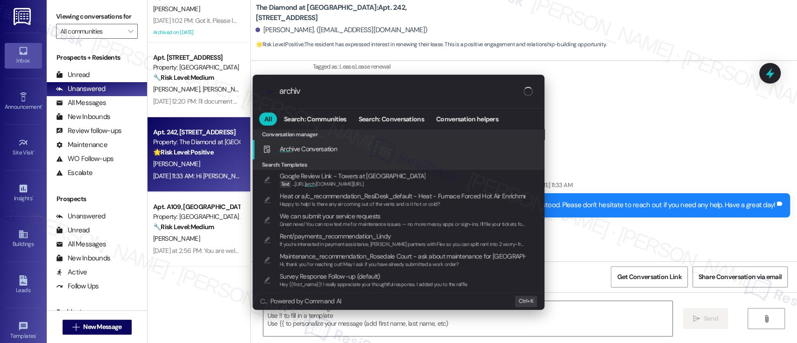
type input "archive"
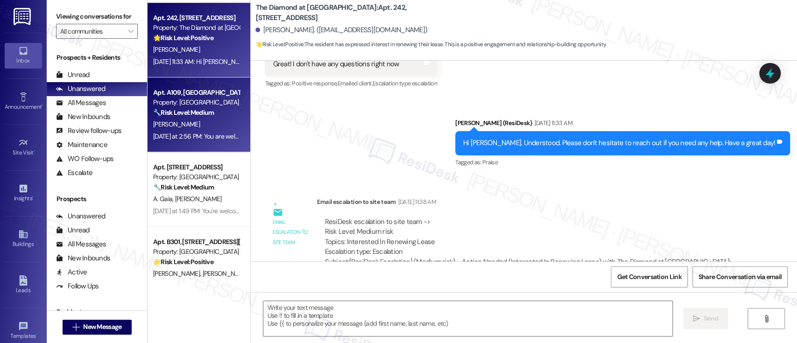
scroll to position [381, 0]
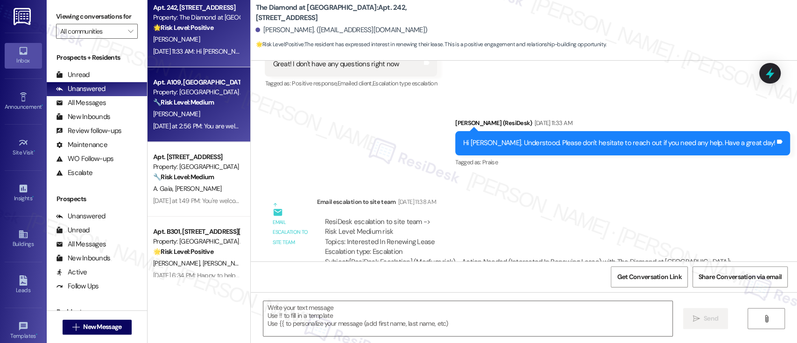
click at [185, 122] on div "Yesterday at 2:56 PM: You are welcome! Yesterday at 2:56 PM: You are welcome!" at bounding box center [202, 126] width 99 height 8
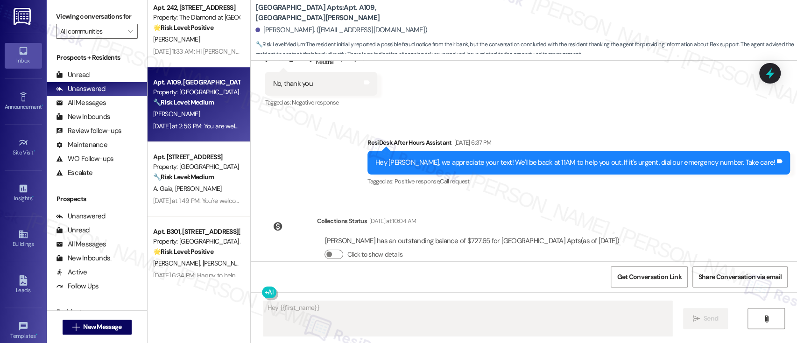
scroll to position [2344, 0]
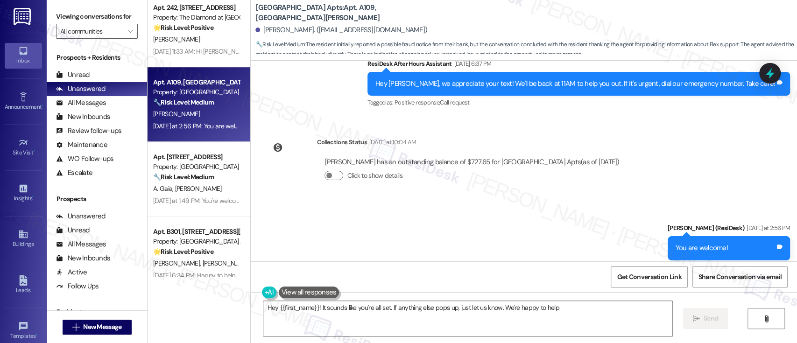
type textarea "Hey {{first_name}}! It sounds like you're all set. If anything else pops up, ju…"
click at [590, 209] on div "Sent via SMS Emily (ResiDesk) Yesterday at 2:56 PM You are welcome! Tags and no…" at bounding box center [524, 241] width 546 height 79
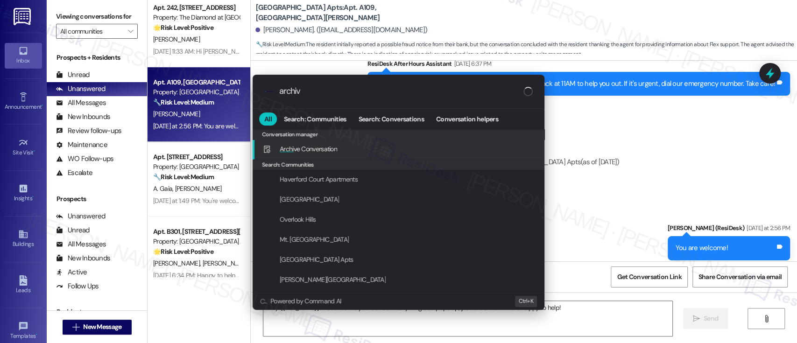
type input "archive"
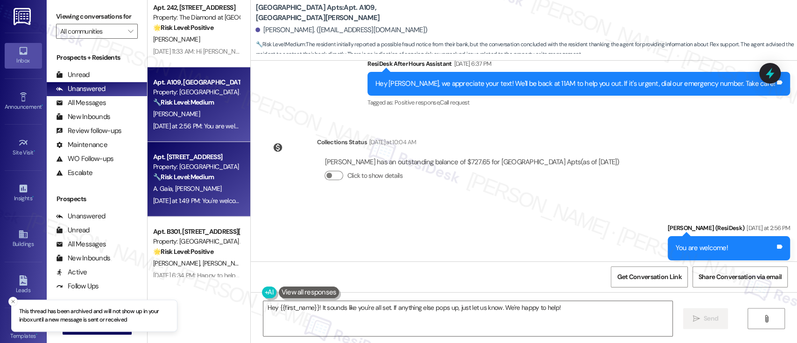
click at [201, 166] on div "Property: [GEOGRAPHIC_DATA]" at bounding box center [196, 167] width 86 height 10
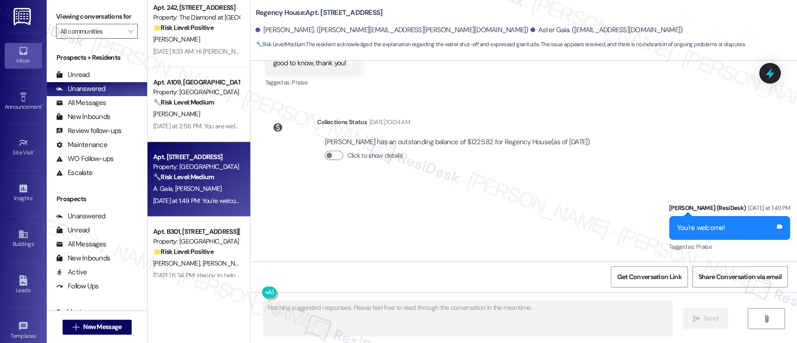
scroll to position [1157, 0]
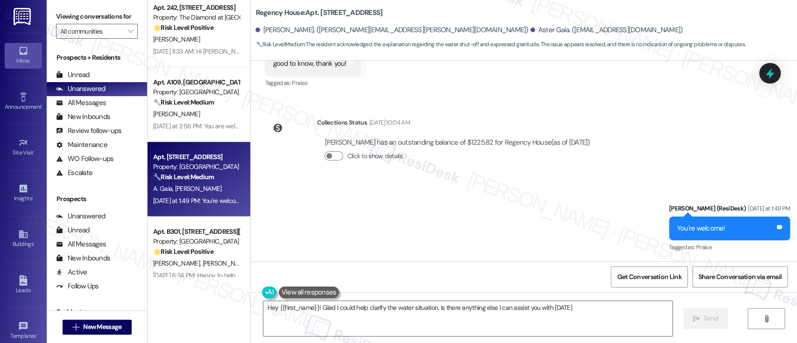
type textarea "Hey {{first_name}}! Glad I could help clarify the water situation. Is there any…"
click at [423, 199] on div "Sent via SMS Emily (ResiDesk) Yesterday at 1:49 PM You're welcome! Tags and not…" at bounding box center [524, 221] width 546 height 79
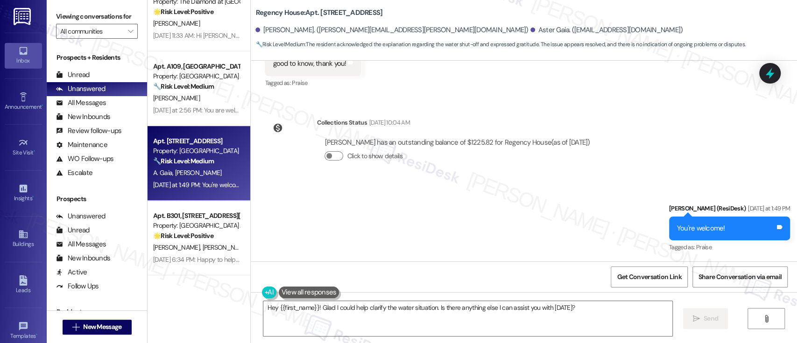
scroll to position [443, 0]
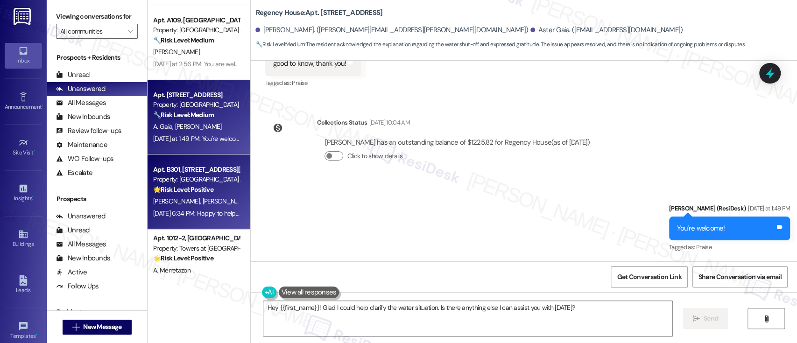
click at [203, 202] on span "F. Medina" at bounding box center [226, 201] width 47 height 8
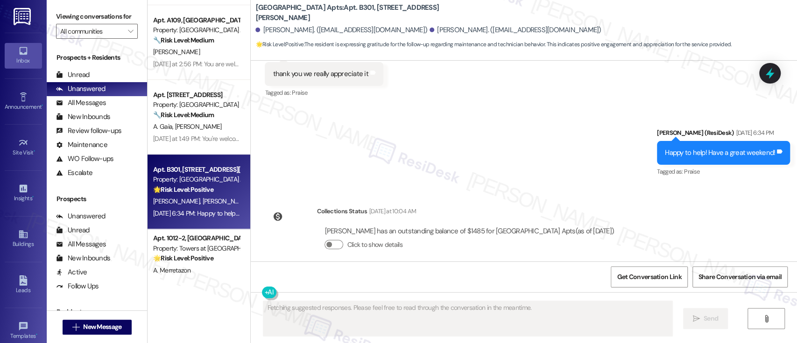
scroll to position [1491, 0]
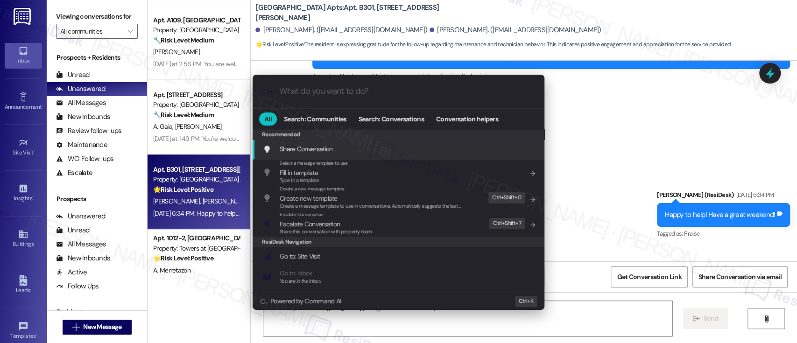
type textarea "You're very welcome, {{first_name}}! I'm glad we could assist you. Please don't"
type input "a"
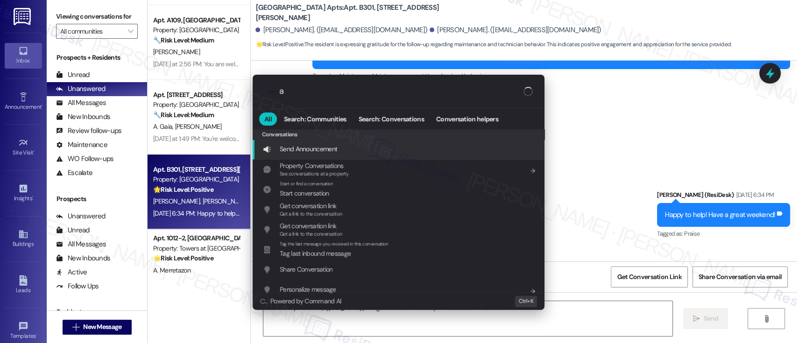
type textarea "You're very welcome, {{first_name}}! I'm glad we could assist you. Please don't…"
type input "ar"
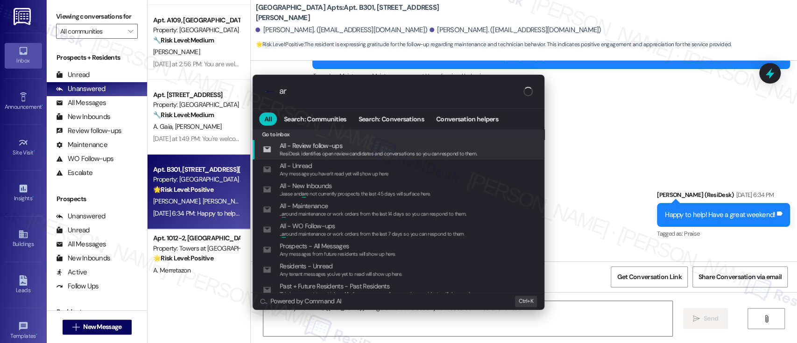
type textarea "You're very welcome, {{first_name}}! I'm glad we could assist you. Please don't…"
type input "arc"
type textarea "You're very welcome, {{first_name}}! I'm glad we could assist you. Please don't…"
type input "arch"
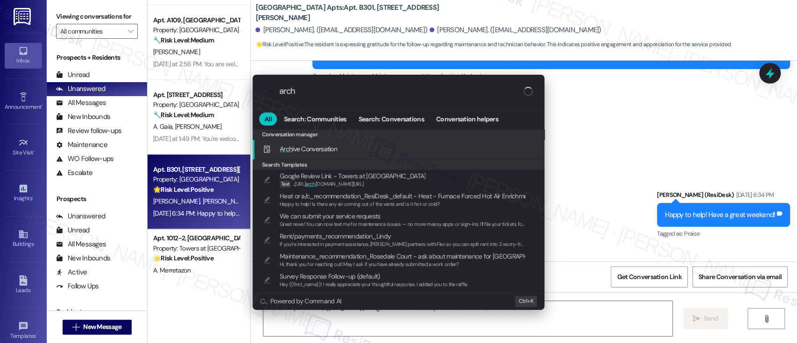
type textarea "You're very welcome, {{first_name}}! I'm glad we could assist you. Please don't…"
type input "archi"
type textarea "You're very welcome, {{first_name}}! I'm glad we could assist you. Please don't…"
type input "archiv"
type textarea "You're very welcome, {{first_name}}! I'm glad we could assist you. Please don't…"
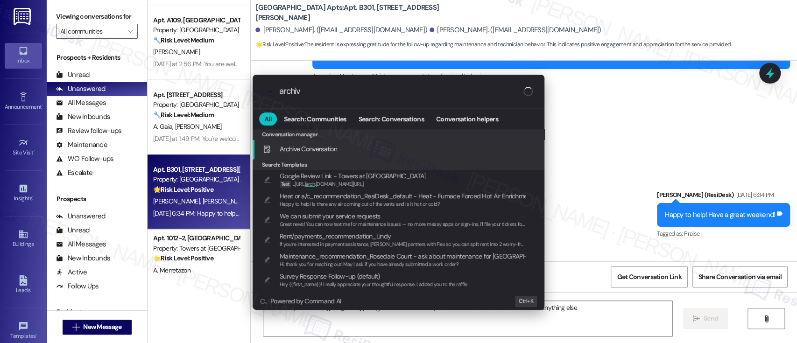
type input "archive"
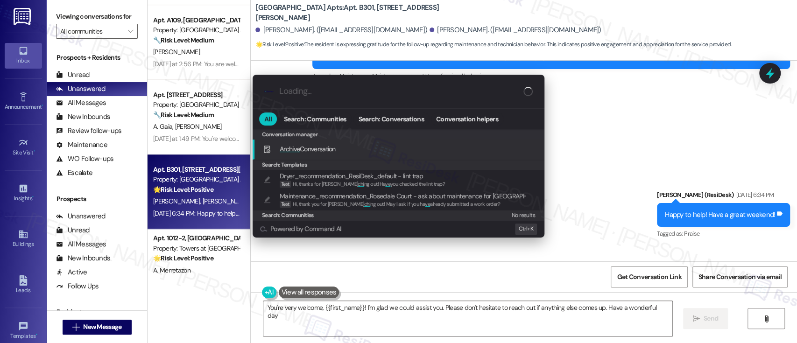
type textarea "You're very welcome, {{first_name}}! I'm glad we could assist you. Please don't…"
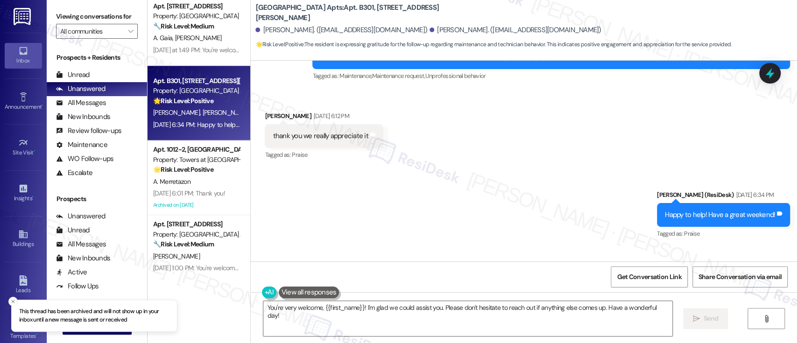
scroll to position [545, 0]
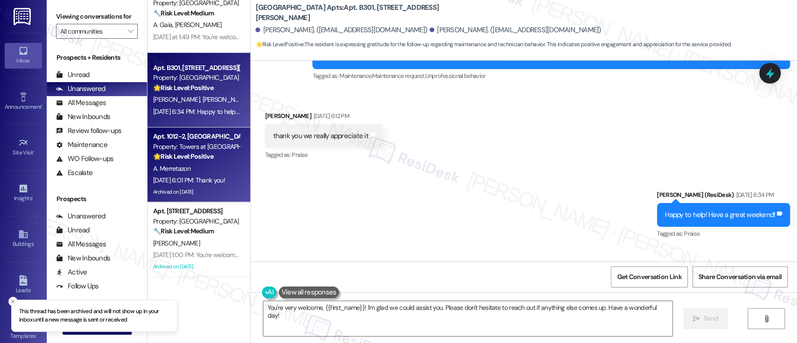
click at [195, 175] on div "Aug 29, 2025 at 6:01 PM: Thank you! Aug 29, 2025 at 6:01 PM: Thank you!" at bounding box center [196, 181] width 88 height 12
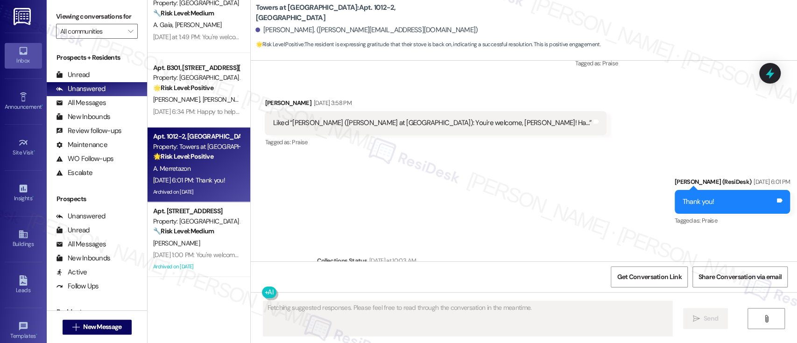
scroll to position [6944, 0]
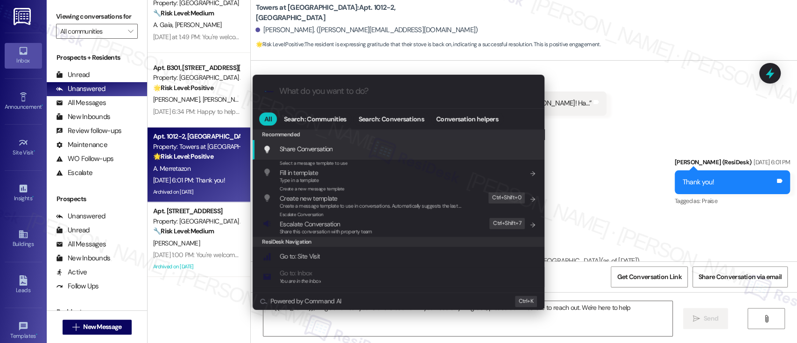
type textarea "Hi {{first_name}}, I'm glad to hear your stove is back on! If you need anything…"
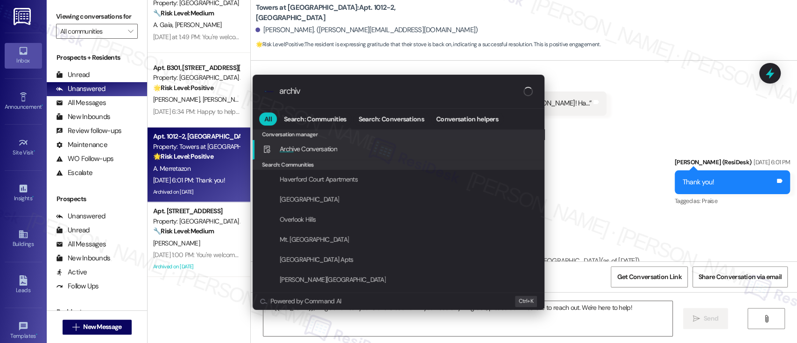
type input "archive"
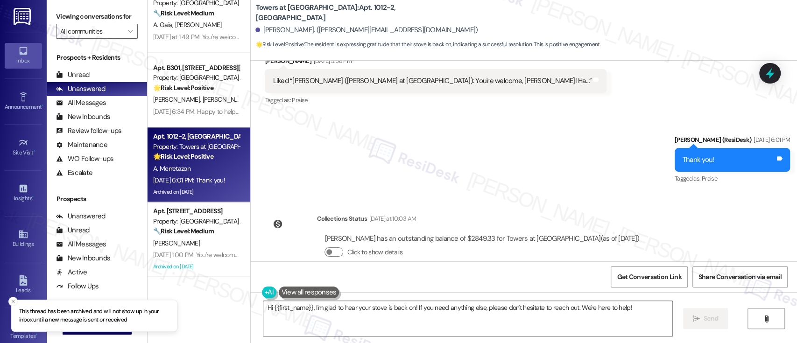
scroll to position [6984, 0]
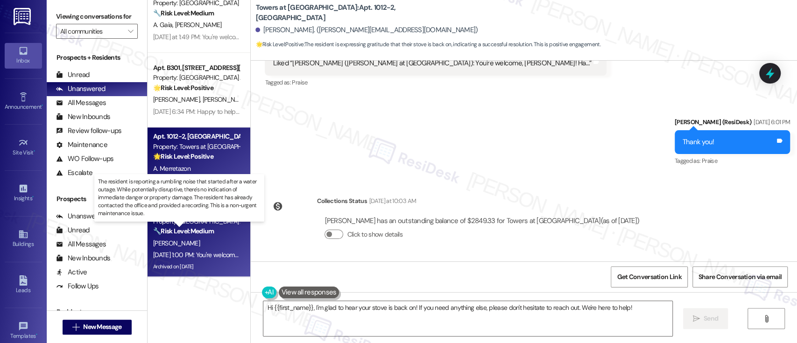
click at [200, 232] on strong "🔧 Risk Level: Medium" at bounding box center [183, 231] width 61 height 8
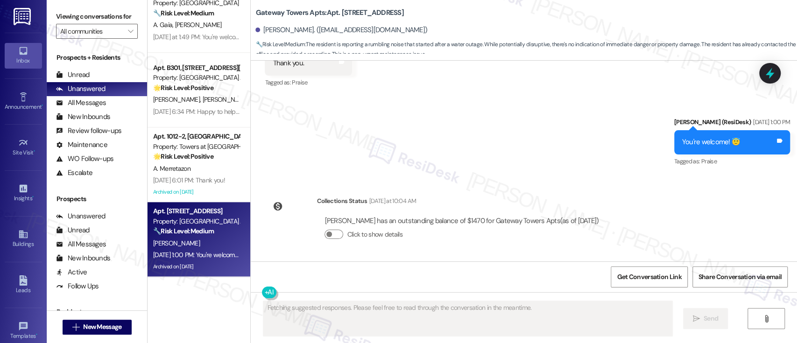
scroll to position [4308, 0]
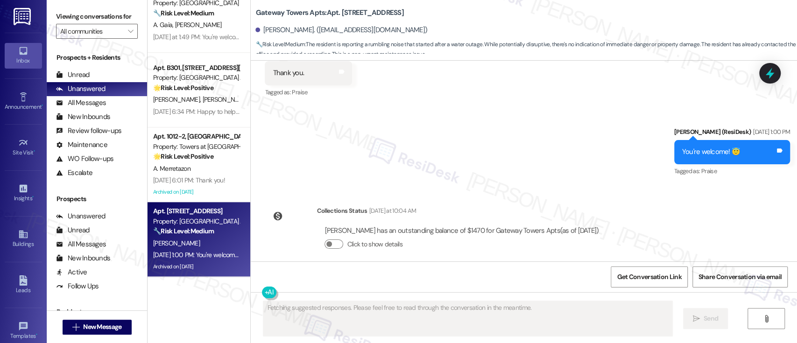
drag, startPoint x: 555, startPoint y: 175, endPoint x: 563, endPoint y: 166, distance: 12.6
click at [556, 174] on div "Survey, sent via SMS Residesk Automated Survey Sep 26, 2024 at 12:40 PM Hi ther…" at bounding box center [524, 161] width 546 height 201
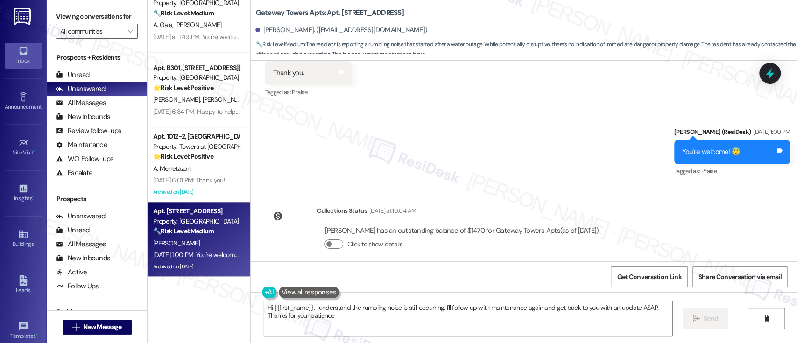
type textarea "Hi {{first_name}}, I understand the rumbling noise is still occurring. I'll fol…"
drag, startPoint x: 747, startPoint y: 212, endPoint x: 754, endPoint y: 172, distance: 41.2
click at [747, 213] on div "Survey, sent via SMS Residesk Automated Survey Sep 26, 2024 at 12:40 PM Hi ther…" at bounding box center [524, 161] width 546 height 201
click at [780, 78] on div "Received via SMS Maria Ordonez Aug 29, 2025 at 12:23 PM Thank you. Tags and not…" at bounding box center [524, 66] width 546 height 79
click at [776, 74] on icon at bounding box center [770, 73] width 16 height 16
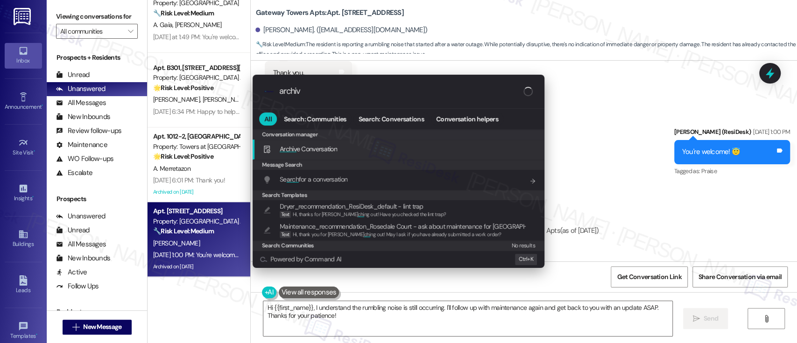
type input "archive"
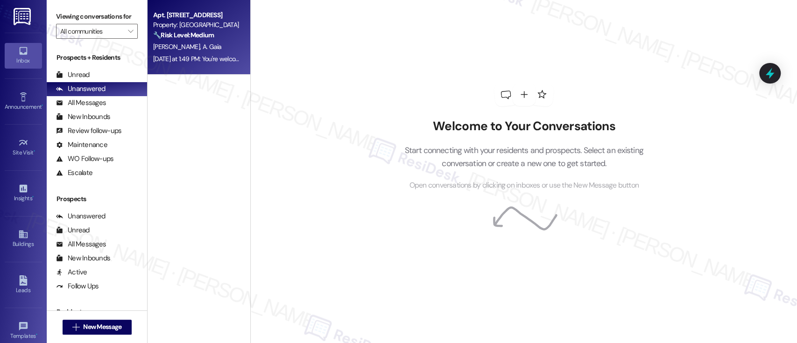
click at [203, 47] on div "[PERSON_NAME] A. Gaia" at bounding box center [196, 47] width 88 height 12
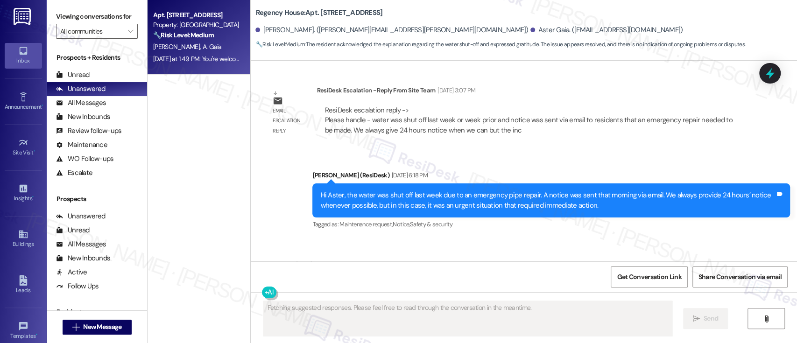
scroll to position [993, 0]
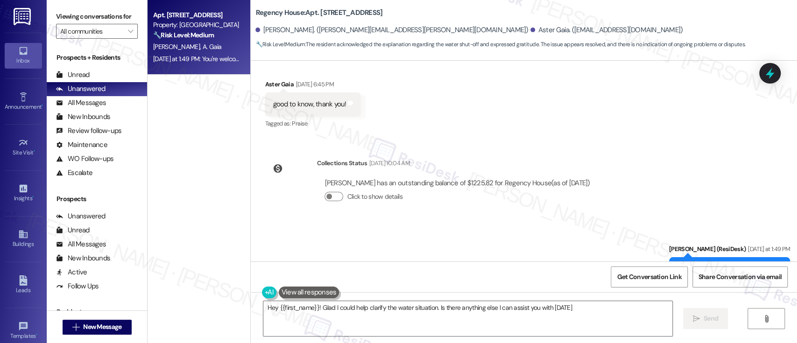
type textarea "Hey {{first_name}}! Glad I could help clarify the water situation. Is there any…"
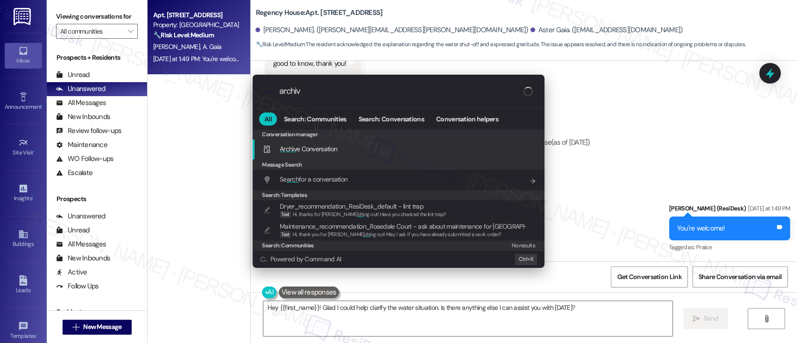
type input "archive"
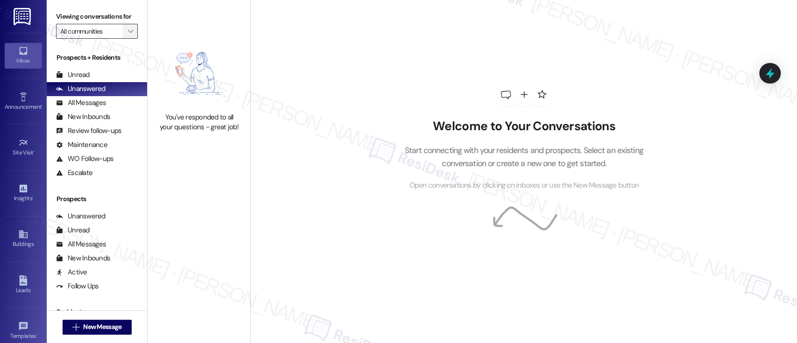
click at [128, 30] on icon "" at bounding box center [130, 31] width 5 height 7
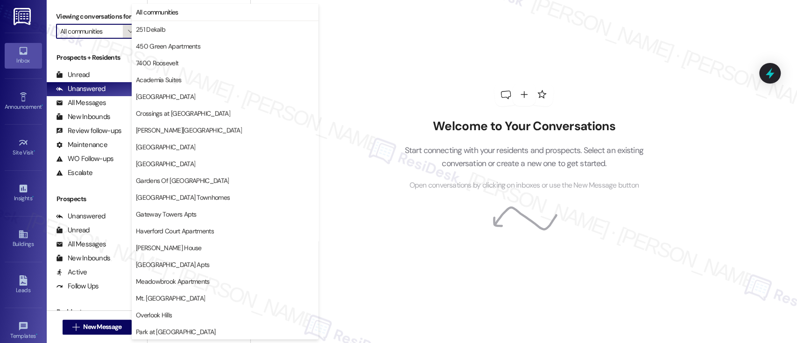
click at [128, 30] on icon "" at bounding box center [130, 31] width 5 height 7
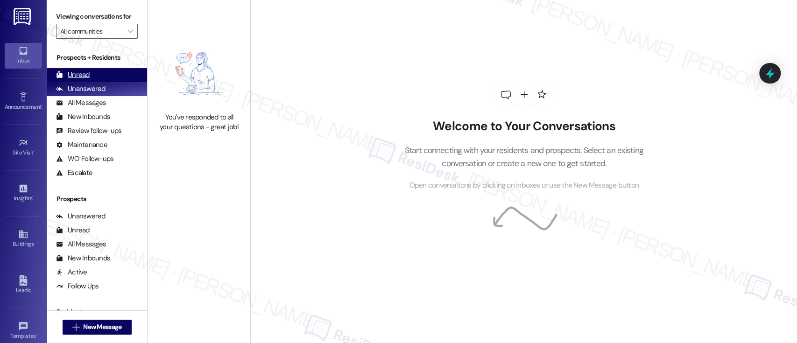
click at [75, 74] on div "Unread" at bounding box center [73, 75] width 34 height 10
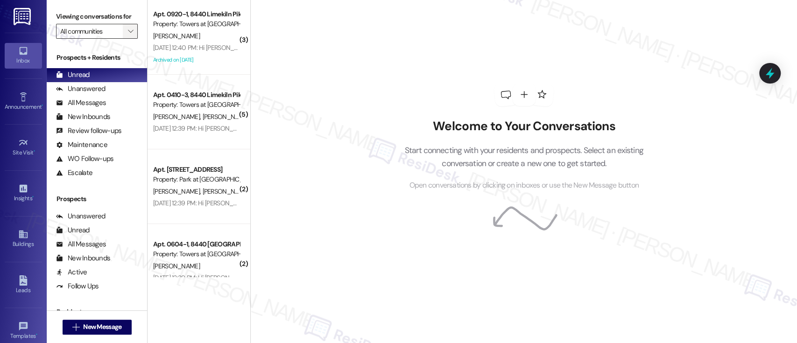
click at [128, 32] on span "" at bounding box center [130, 31] width 9 height 15
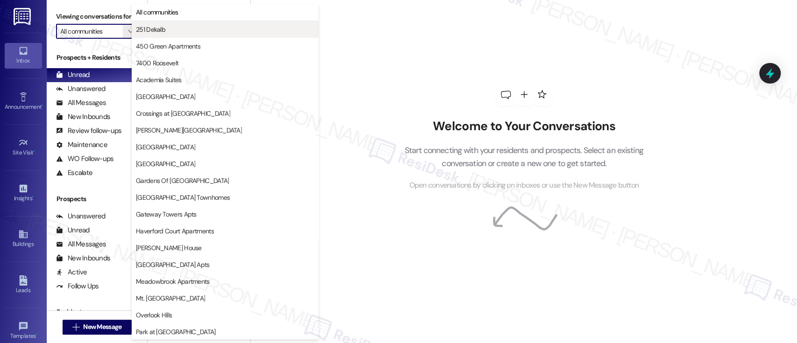
click at [158, 24] on button "251 Dekalb" at bounding box center [225, 29] width 187 height 17
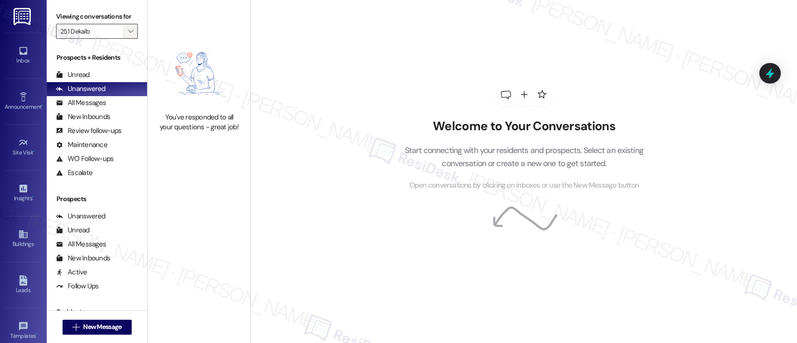
click at [128, 33] on icon "" at bounding box center [130, 31] width 5 height 7
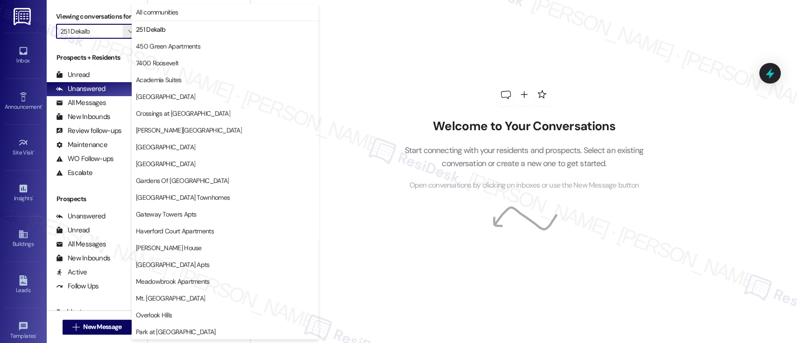
click at [139, 46] on span "450 Green Apartments" at bounding box center [168, 46] width 64 height 9
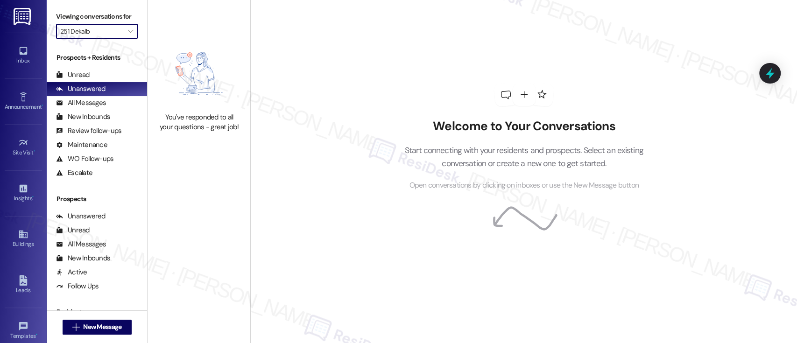
type input "450 Green Apartments"
click at [126, 29] on span "" at bounding box center [130, 31] width 9 height 15
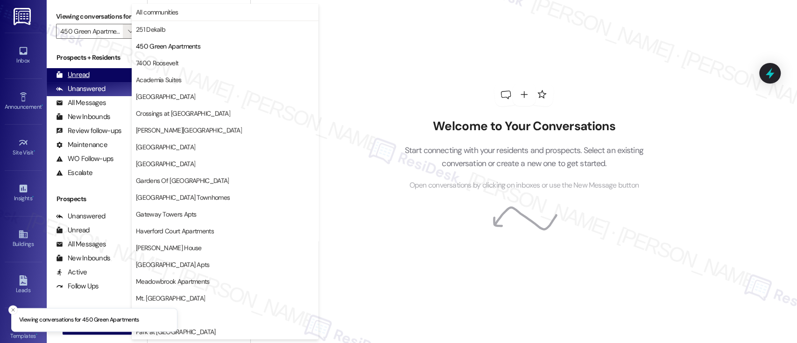
click at [84, 77] on div "Unread" at bounding box center [73, 75] width 34 height 10
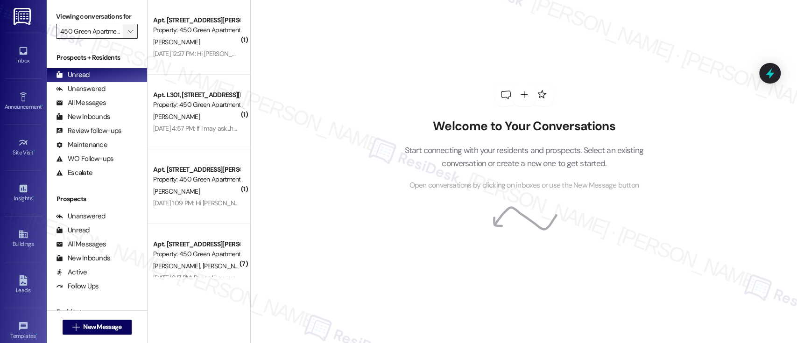
click at [128, 29] on icon "" at bounding box center [130, 31] width 5 height 7
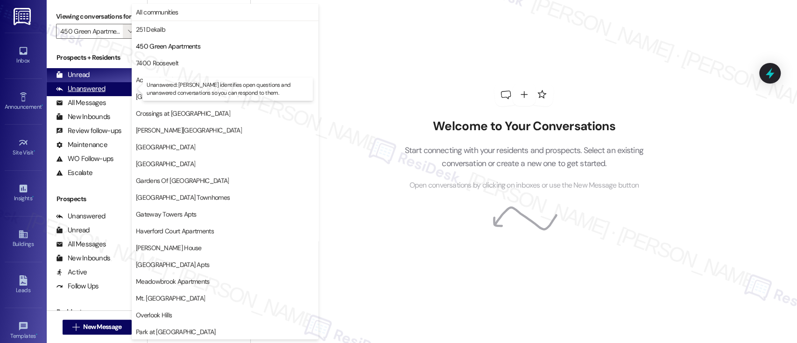
click at [85, 88] on div "Unanswered" at bounding box center [80, 89] width 49 height 10
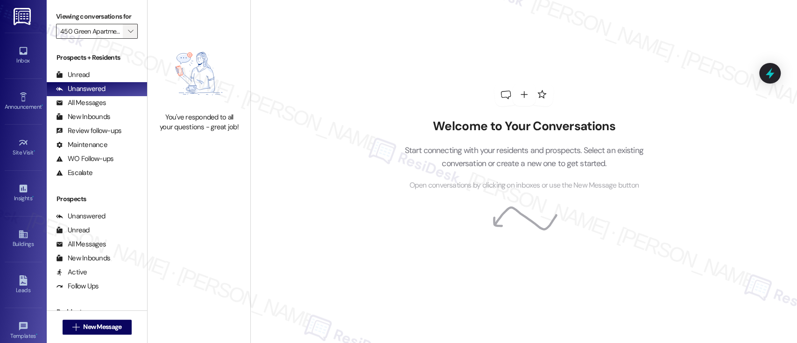
click at [128, 33] on icon "" at bounding box center [130, 31] width 5 height 7
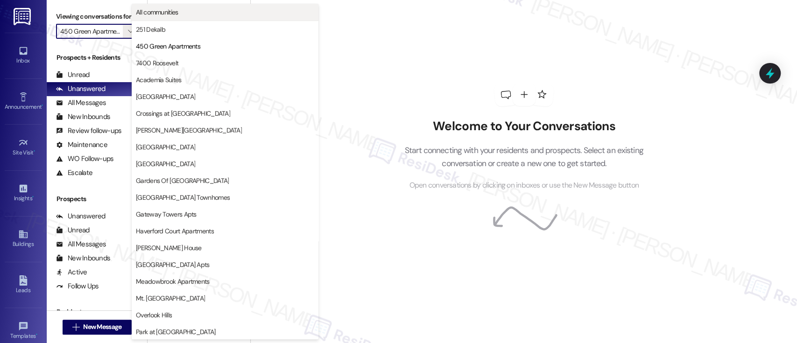
click at [144, 19] on button "All communities" at bounding box center [225, 12] width 187 height 17
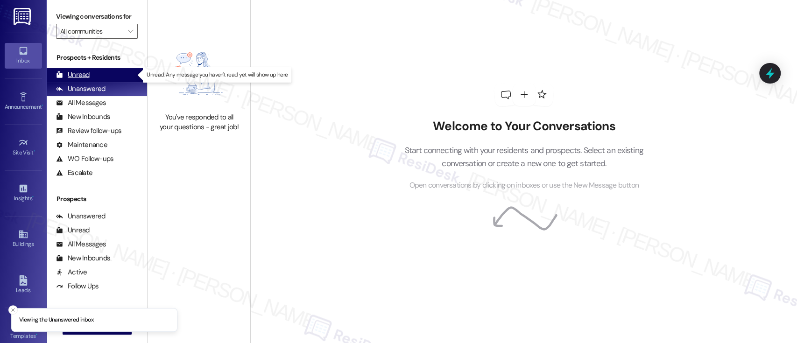
click at [87, 73] on div "Unread" at bounding box center [73, 75] width 34 height 10
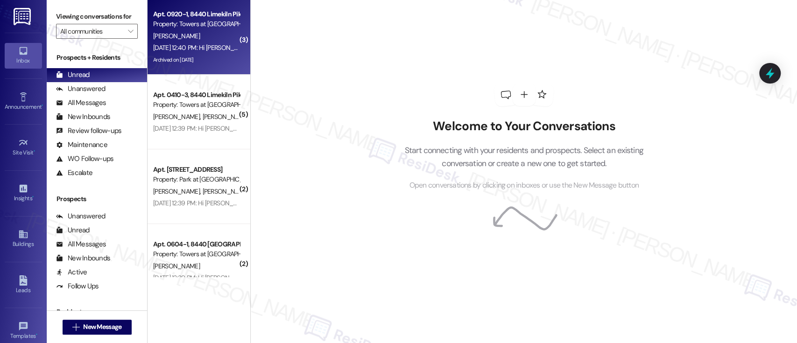
click at [198, 21] on div "Property: Towers at [GEOGRAPHIC_DATA]" at bounding box center [196, 24] width 86 height 10
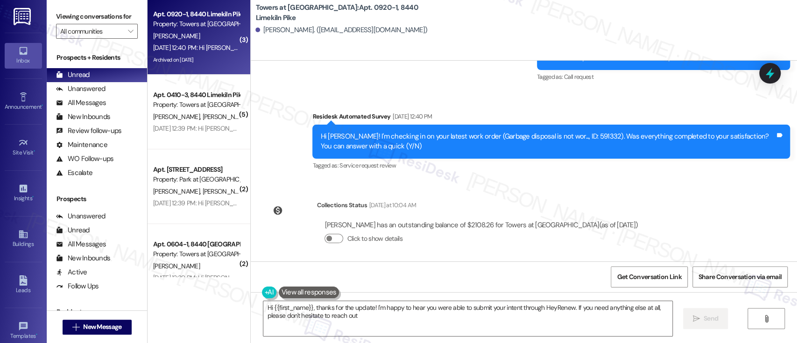
type textarea "Hi {{first_name}}, thanks for the update! I'm happy to hear you were able to su…"
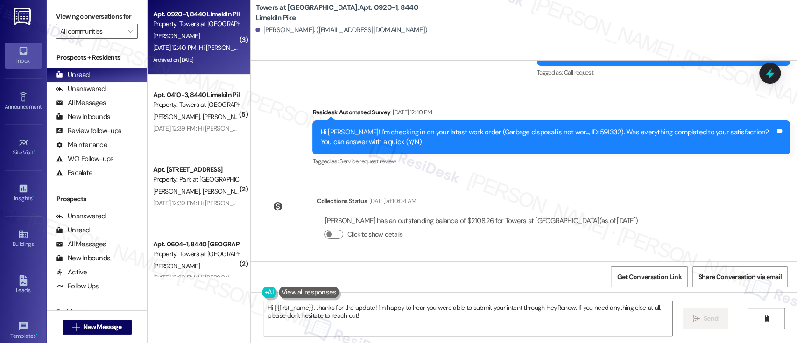
scroll to position [8202, 0]
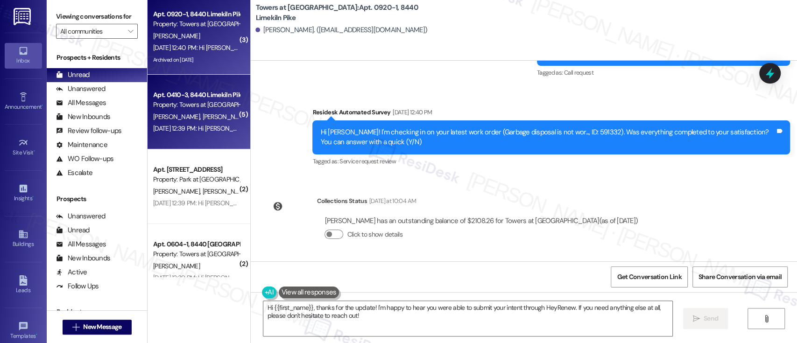
click at [169, 106] on div "Property: Towers at [GEOGRAPHIC_DATA]" at bounding box center [196, 105] width 86 height 10
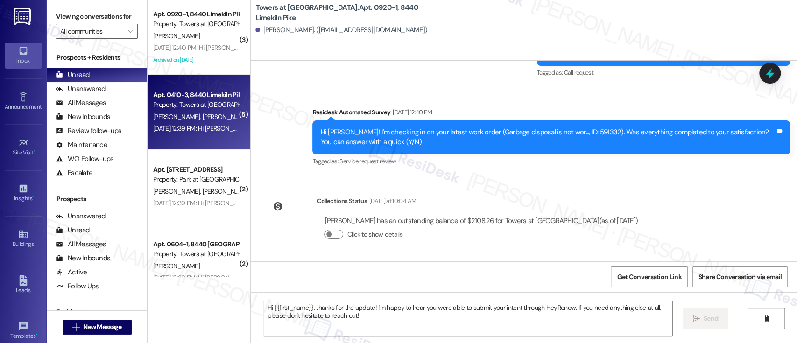
type textarea "Fetching suggested responses. Please feel free to read through the conversation…"
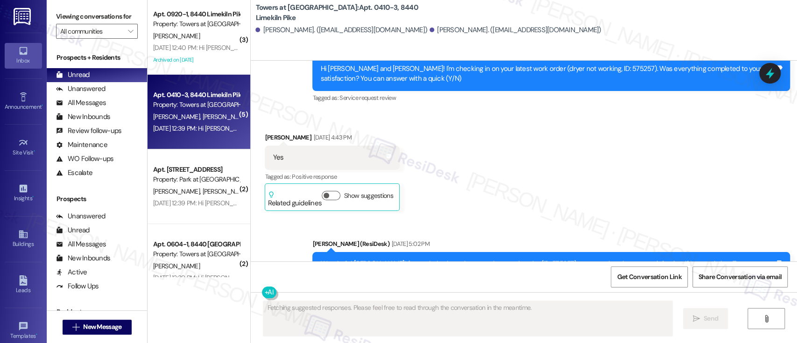
scroll to position [3580, 0]
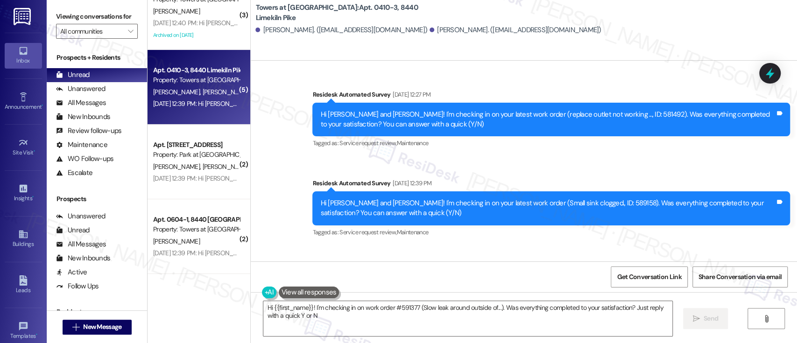
type textarea "Hi {{first_name}}! I'm checking in on work order #591377 (Slow leak around outs…"
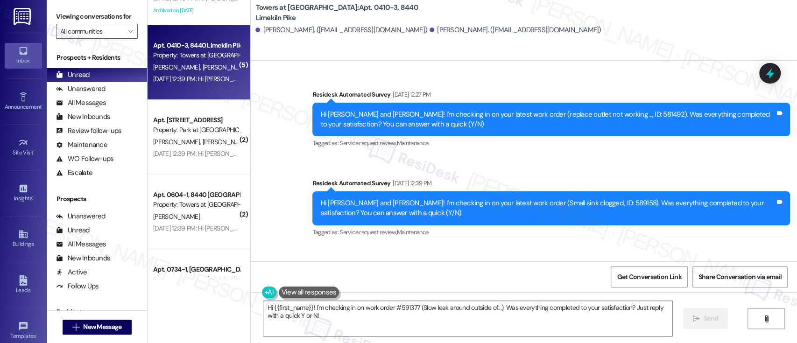
scroll to position [3843, 0]
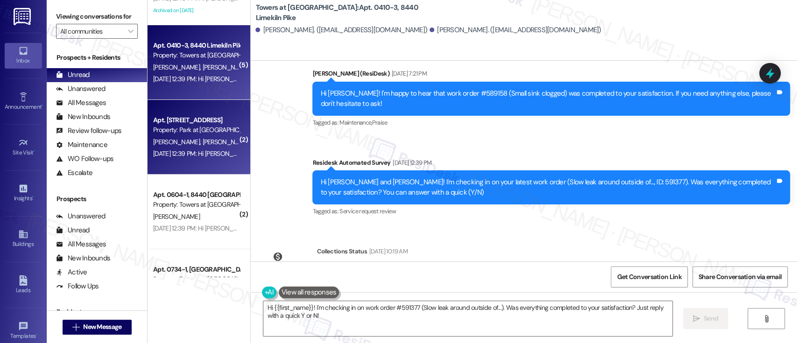
click at [208, 137] on div "A. Oneil C. Mussallem" at bounding box center [196, 142] width 88 height 12
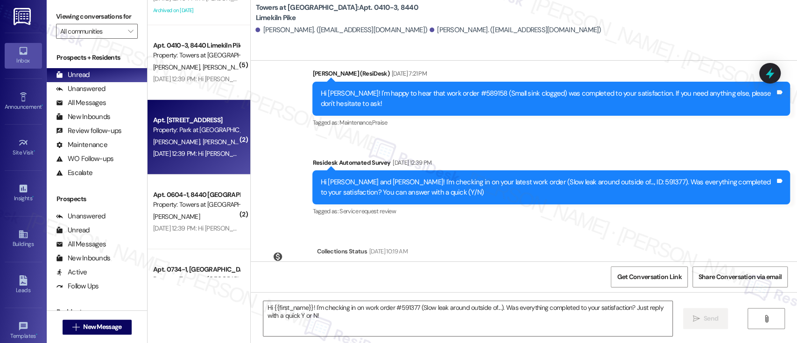
type textarea "Fetching suggested responses. Please feel free to read through the conversation…"
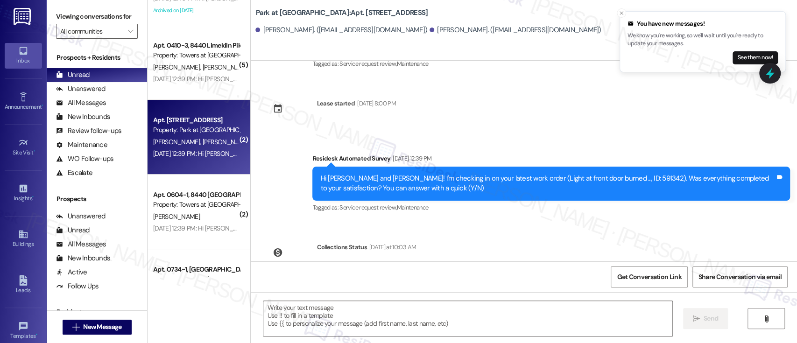
scroll to position [2353, 0]
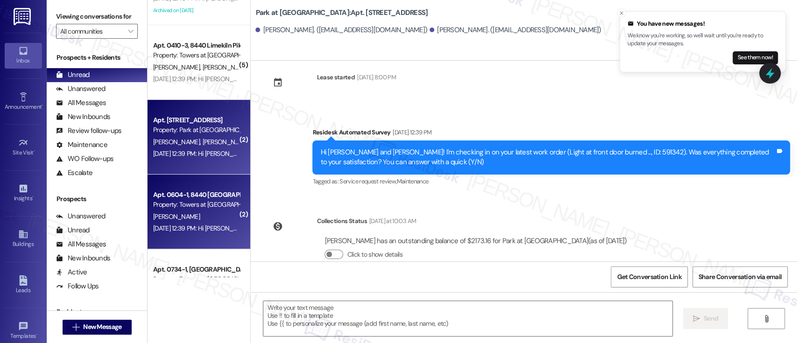
click at [203, 217] on div "J. Phillips" at bounding box center [196, 217] width 88 height 12
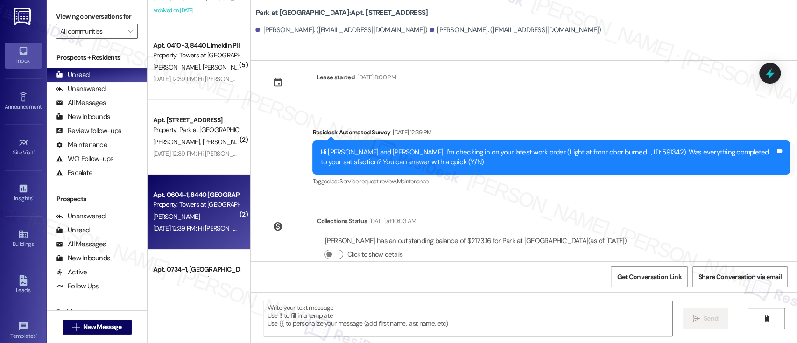
type textarea "Fetching suggested responses. Please feel free to read through the conversation…"
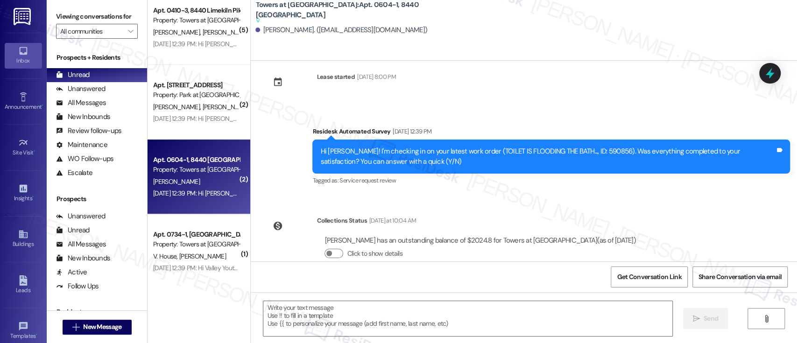
scroll to position [112, 0]
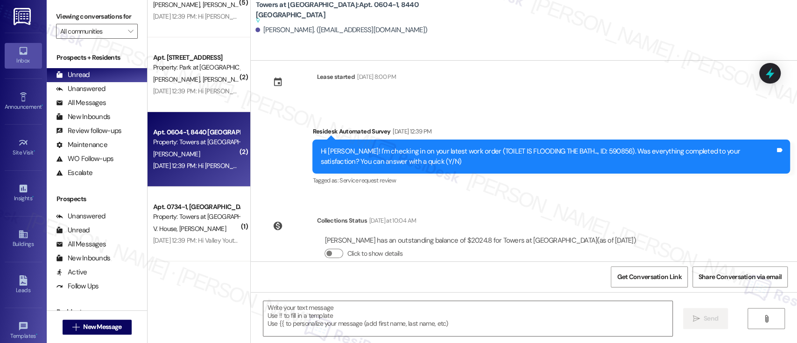
click at [194, 211] on div "Apt. 0734-1, 8440 Limekiln Pike" at bounding box center [196, 207] width 86 height 10
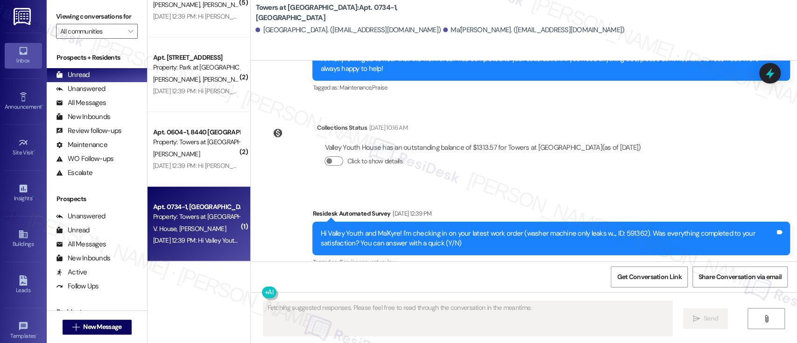
scroll to position [757, 0]
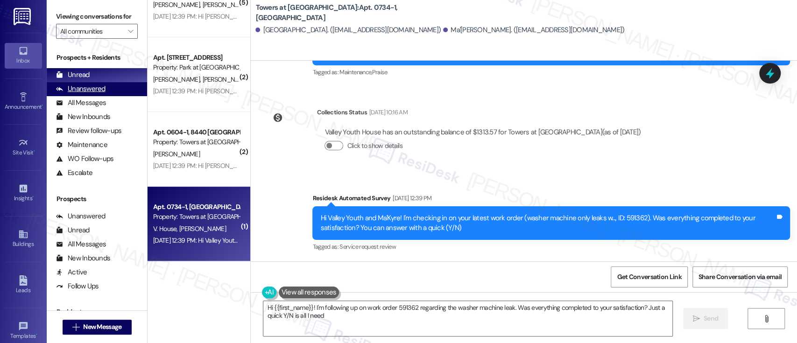
type textarea "Hi {{first_name}}! I'm following up on work order 591362 regarding the washer m…"
click at [89, 88] on div "Unanswered" at bounding box center [80, 89] width 49 height 10
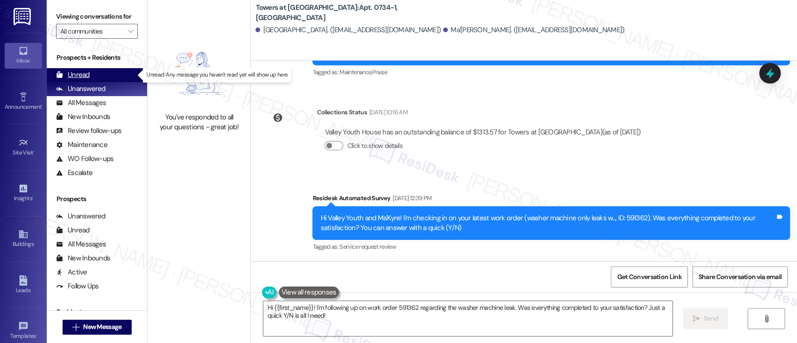
click at [83, 75] on div "Unread" at bounding box center [73, 75] width 34 height 10
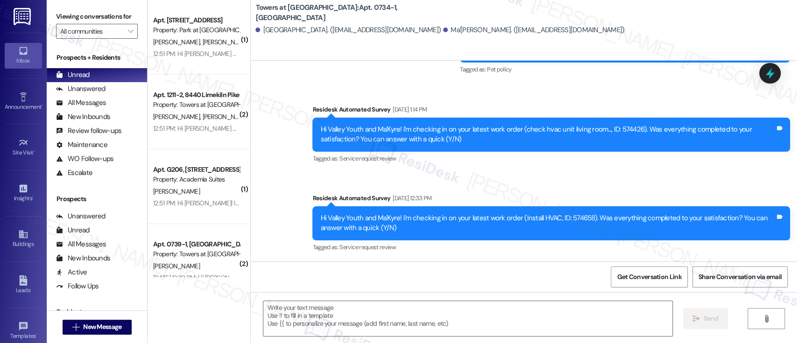
type textarea "Fetching suggested responses. Please feel free to read through the conversation…"
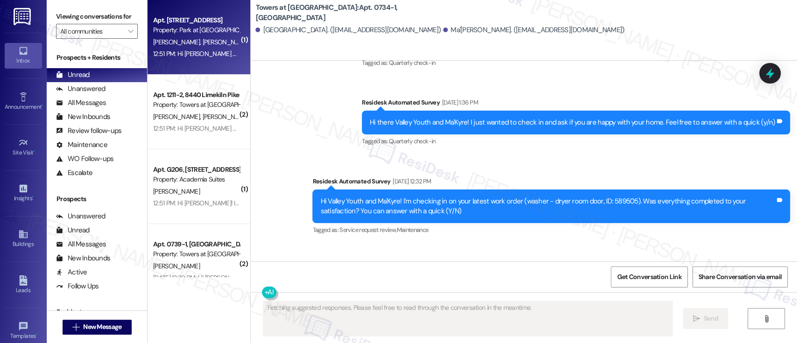
scroll to position [493, 0]
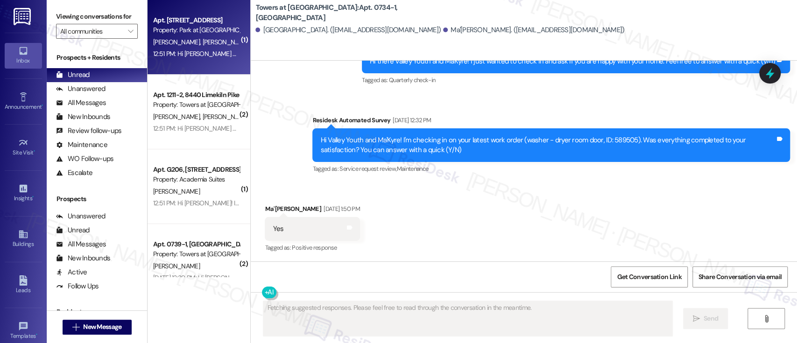
click at [179, 30] on div "Property: Park at Westminster" at bounding box center [196, 30] width 86 height 10
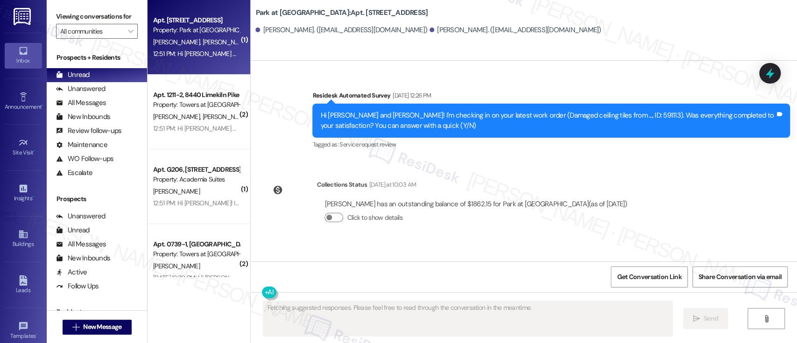
scroll to position [1827, 0]
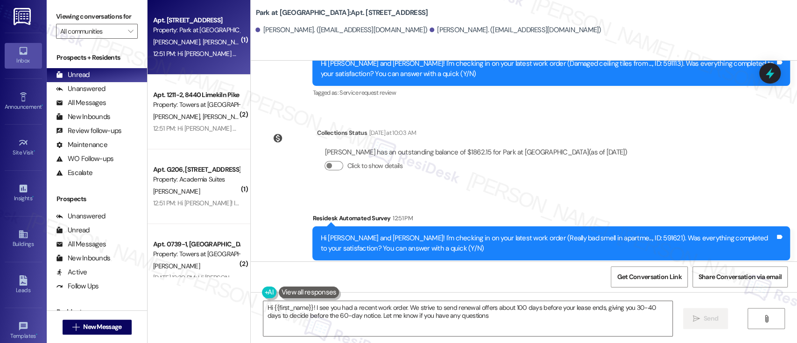
type textarea "Hi {{first_name}}! I see you had a recent work order. We strive to send renewal…"
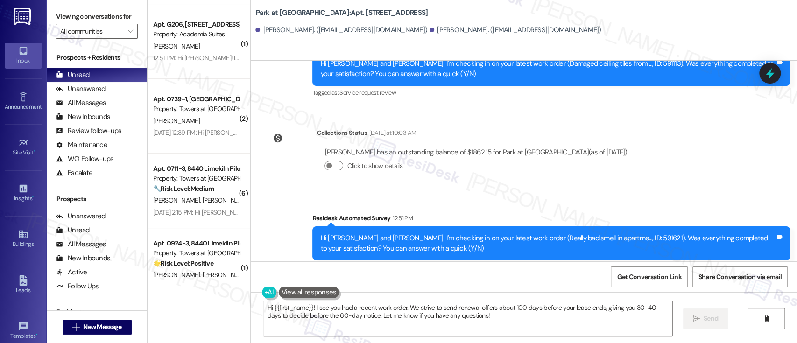
scroll to position [151, 0]
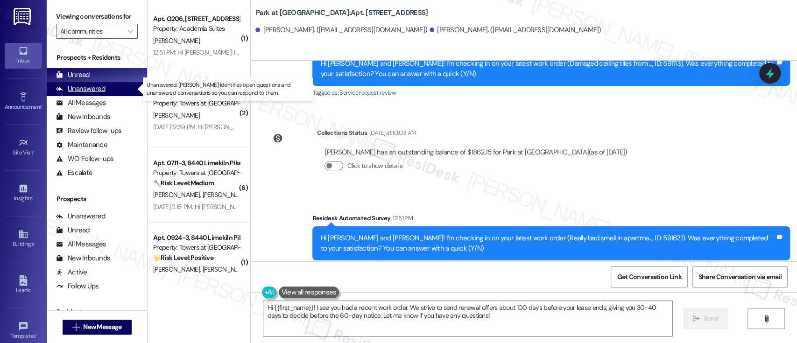
click at [98, 89] on div "Unanswered" at bounding box center [80, 89] width 49 height 10
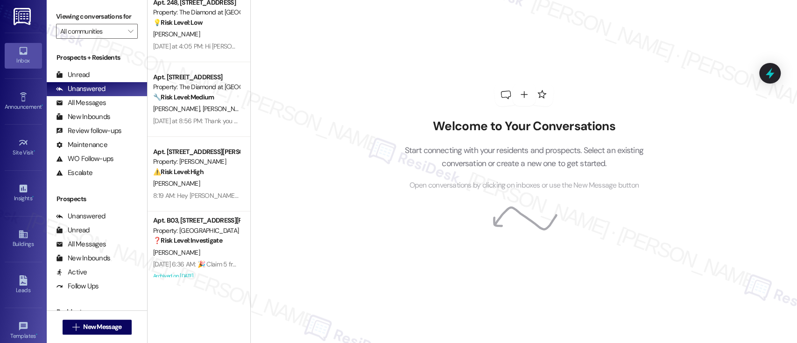
scroll to position [395, 0]
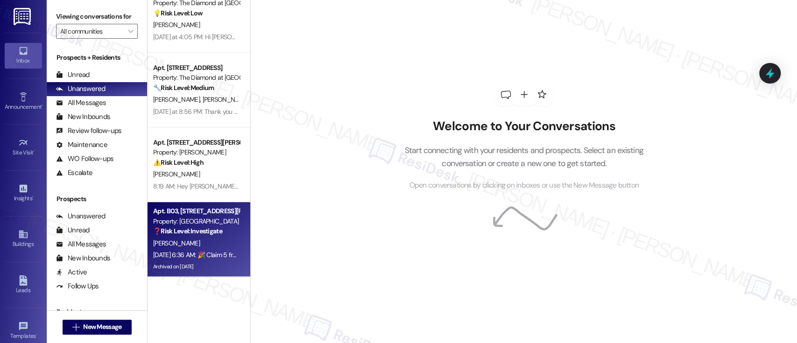
click at [183, 250] on div "[DATE] 6:36 AM: 🎉 Claim 5 free [PERSON_NAME] products now! Click the link to he…" at bounding box center [196, 255] width 88 height 12
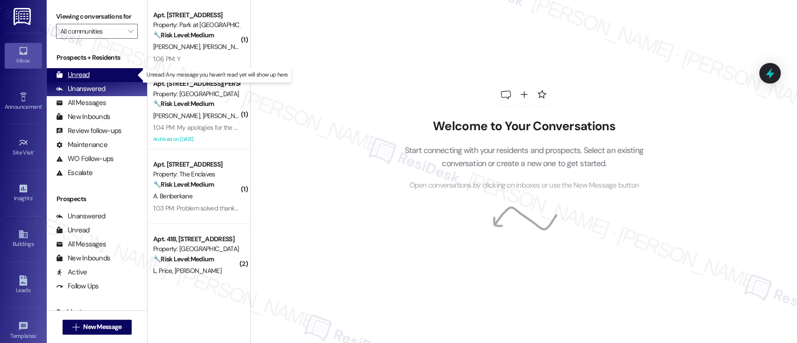
click at [84, 74] on div "Unread" at bounding box center [73, 75] width 34 height 10
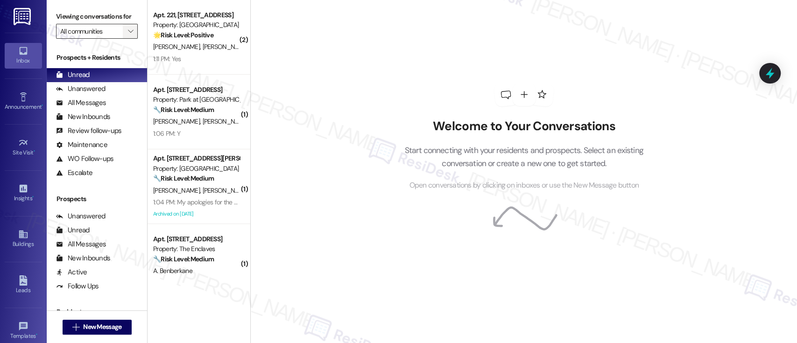
click at [128, 26] on span "" at bounding box center [130, 31] width 9 height 15
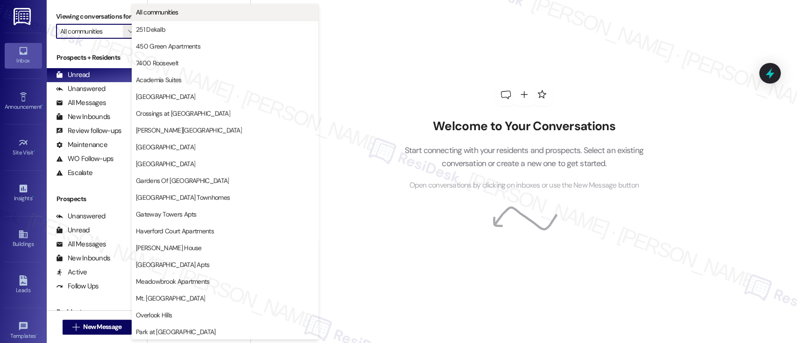
click at [161, 13] on span "All communities" at bounding box center [157, 11] width 42 height 9
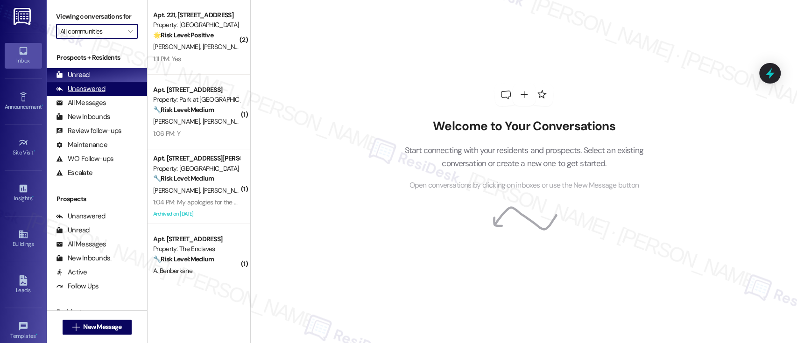
click at [94, 86] on div "Unanswered" at bounding box center [80, 89] width 49 height 10
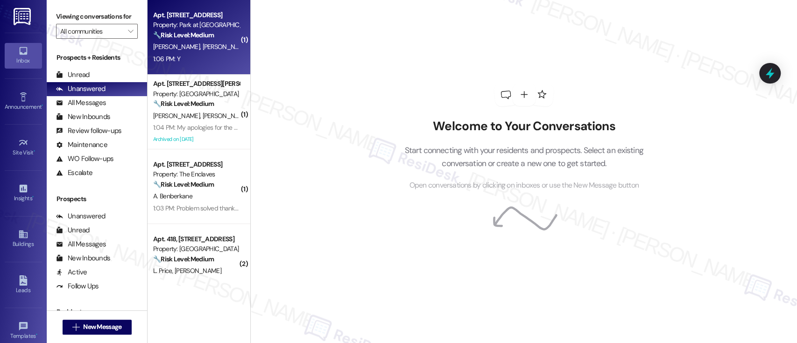
click at [183, 34] on strong "🔧 Risk Level: Medium" at bounding box center [183, 35] width 61 height 8
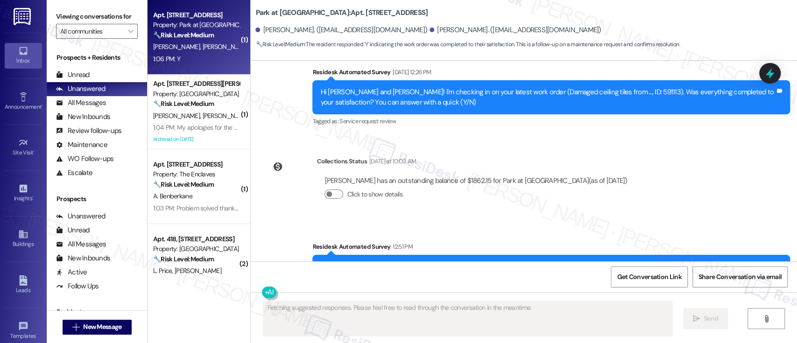
scroll to position [1905, 0]
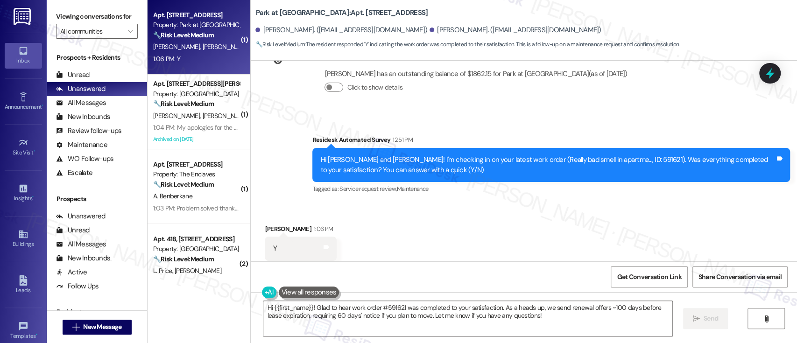
click at [542, 203] on div "Received via SMS Norma Cain 1:06 PM Y Tags and notes Tagged as: Positive respon…" at bounding box center [524, 242] width 546 height 79
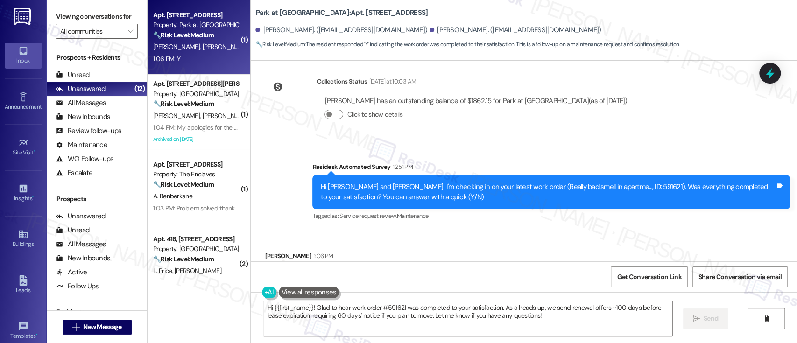
scroll to position [1906, 0]
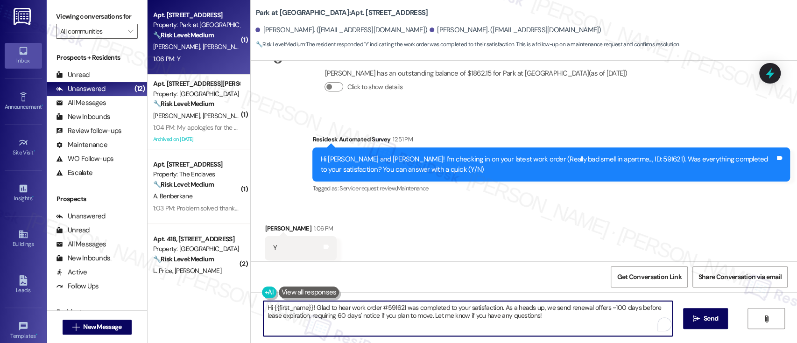
drag, startPoint x: 499, startPoint y: 310, endPoint x: 530, endPoint y: 314, distance: 31.5
click at [530, 314] on textarea "Hi {{first_name}}! Glad to hear work order #591621 was completed to your satisf…" at bounding box center [467, 318] width 408 height 35
click at [536, 321] on textarea "Hi {{first_name}}! Glad to hear work order #591621 was completed to your satisf…" at bounding box center [465, 318] width 408 height 35
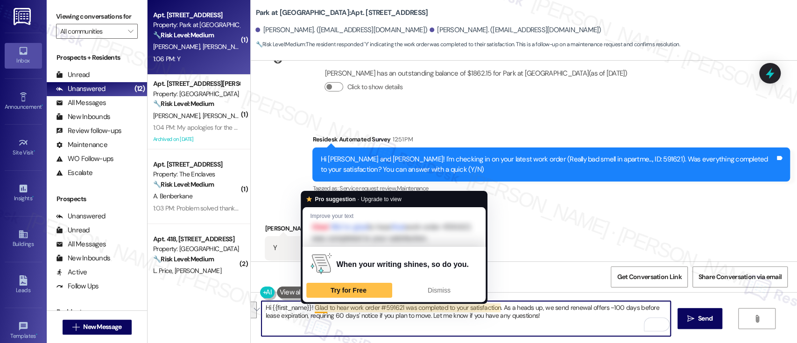
drag, startPoint x: 483, startPoint y: 315, endPoint x: 308, endPoint y: 311, distance: 175.5
click at [308, 311] on textarea "Hi {{first_name}}! Glad to hear work order #591621 was completed to your satisf…" at bounding box center [465, 318] width 408 height 35
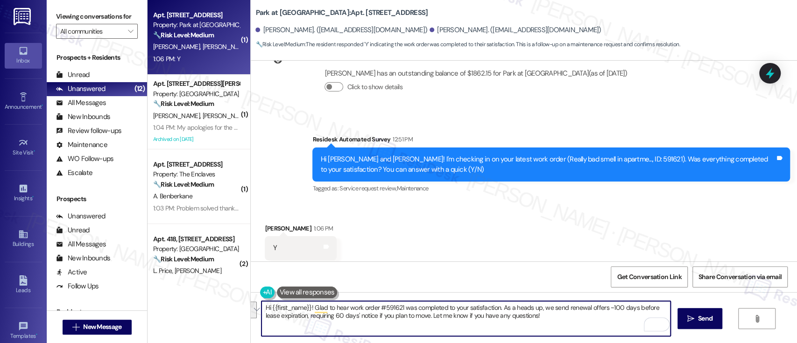
paste textarea "I'm so glad to hear that everything was taken care of to your satisfaction."
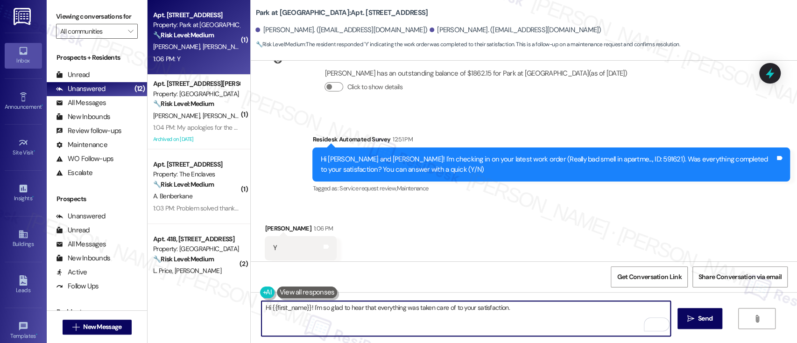
click at [542, 310] on textarea "Hi {{first_name}}! I'm so glad to hear that everything was taken care of to you…" at bounding box center [465, 318] width 408 height 35
drag, startPoint x: 542, startPoint y: 310, endPoint x: 308, endPoint y: 308, distance: 233.8
click at [308, 308] on textarea "Hi {{first_name}}! I'm so glad to hear that everything was taken care of to you…" at bounding box center [465, 318] width 408 height 35
paste textarea "Just wanted to make sure everything was smooth for you!"
type textarea "Hi {{first_name}}! I'm so glad to hear that everything was taken care of to you…"
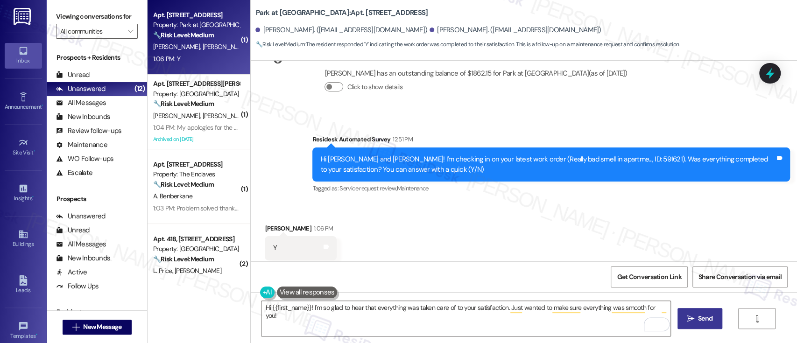
click at [707, 319] on span "Send" at bounding box center [705, 319] width 14 height 10
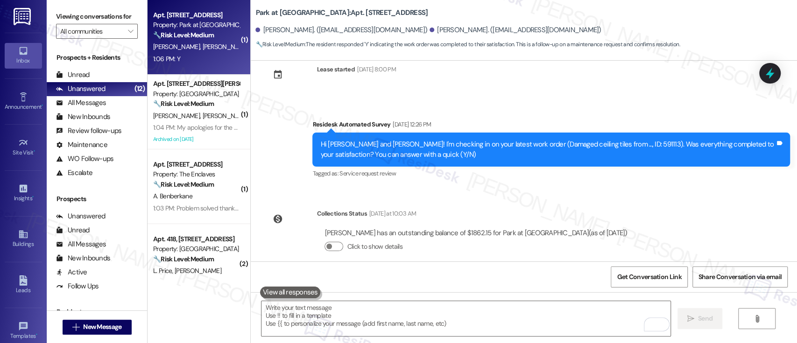
scroll to position [1971, 0]
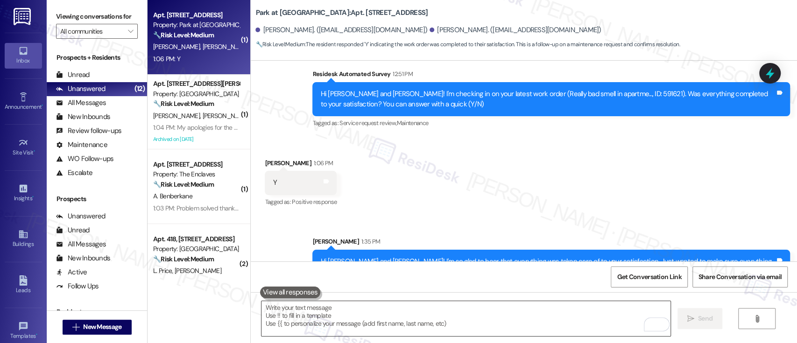
click at [492, 320] on textarea "To enrich screen reader interactions, please activate Accessibility in Grammarl…" at bounding box center [465, 318] width 408 height 35
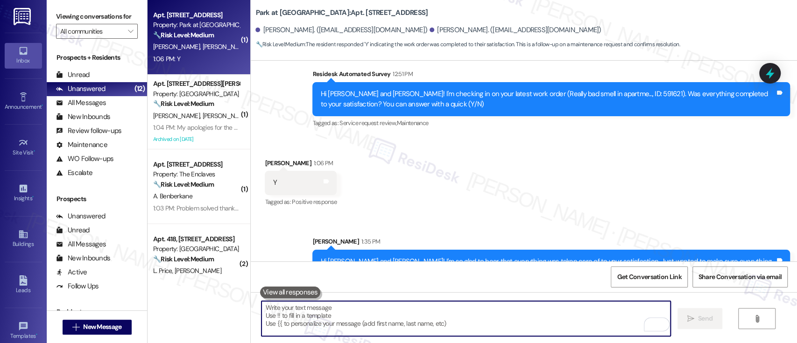
paste textarea "If you don't mind, would you be willing to share your feedback as a Google revi…"
type textarea "If you don't mind, would you be willing to share your feedback as a Google revi…"
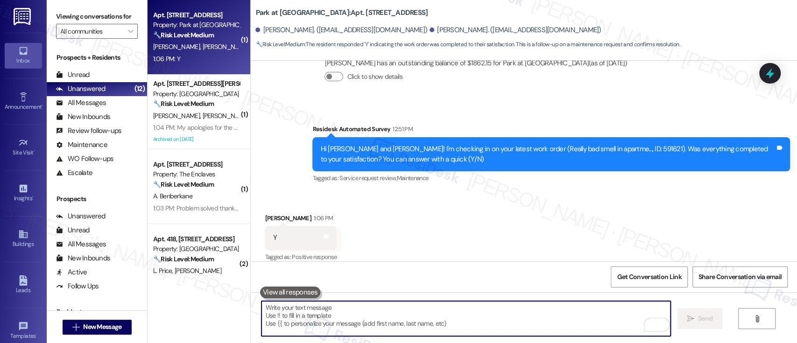
scroll to position [1905, 0]
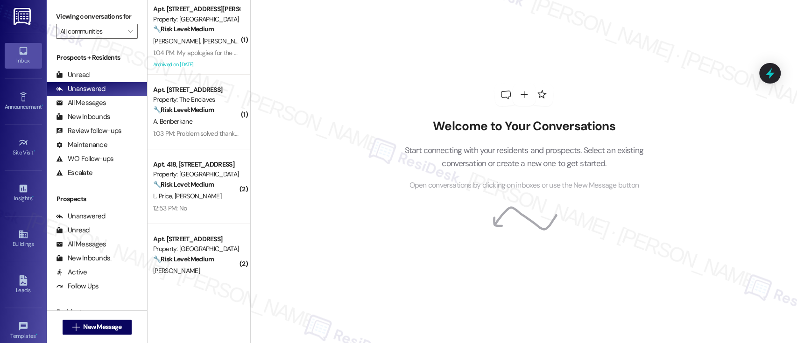
click at [307, 54] on div "Welcome to Your Conversations Start connecting with your residents and prospect…" at bounding box center [523, 171] width 546 height 343
click at [301, 89] on div "Welcome to Your Conversations Start connecting with your residents and prospect…" at bounding box center [523, 171] width 546 height 343
click at [354, 115] on div "Welcome to Your Conversations Start connecting with your residents and prospect…" at bounding box center [523, 171] width 546 height 343
click at [462, 250] on div "Welcome to Your Conversations Start connecting with your residents and prospect…" at bounding box center [524, 137] width 280 height 274
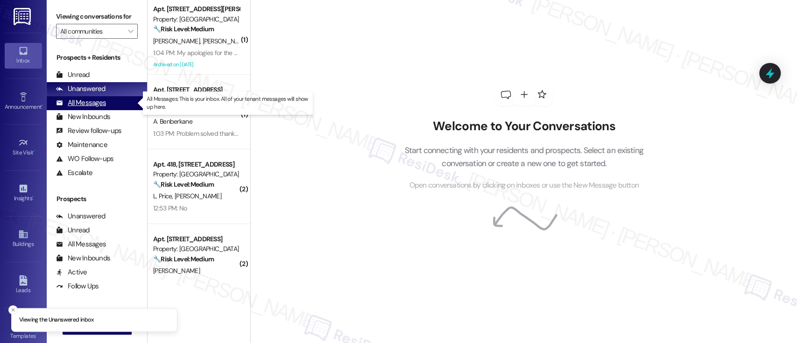
click at [98, 102] on div "All Messages" at bounding box center [81, 103] width 50 height 10
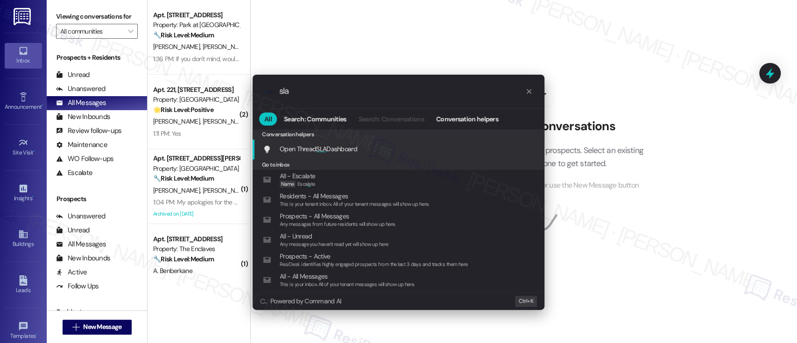
type input "sla"
click at [382, 151] on div "Open Thread SLA Dashboard Add shortcut" at bounding box center [399, 149] width 273 height 10
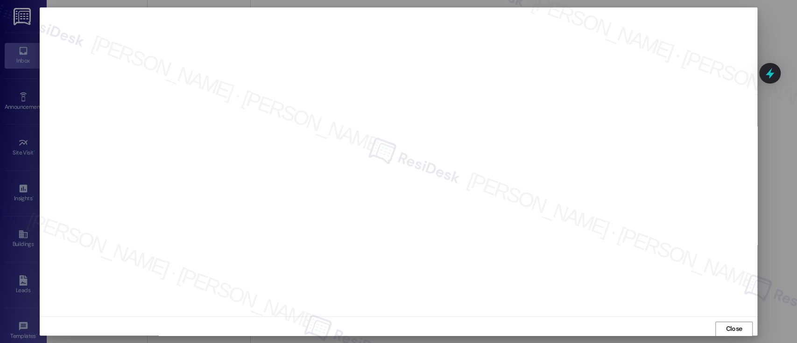
scroll to position [0, 0]
click at [730, 328] on span "Close" at bounding box center [733, 328] width 16 height 10
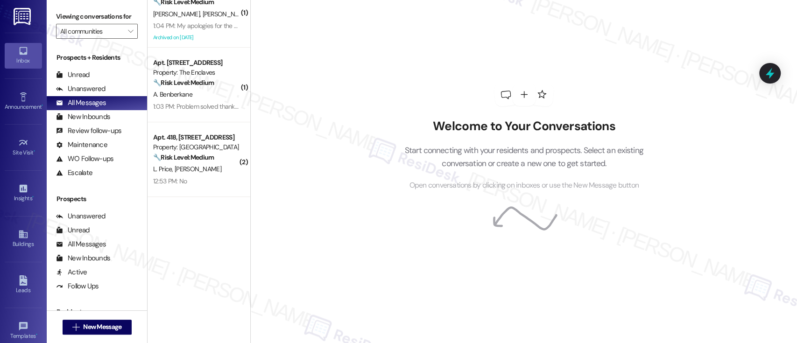
scroll to position [0, 0]
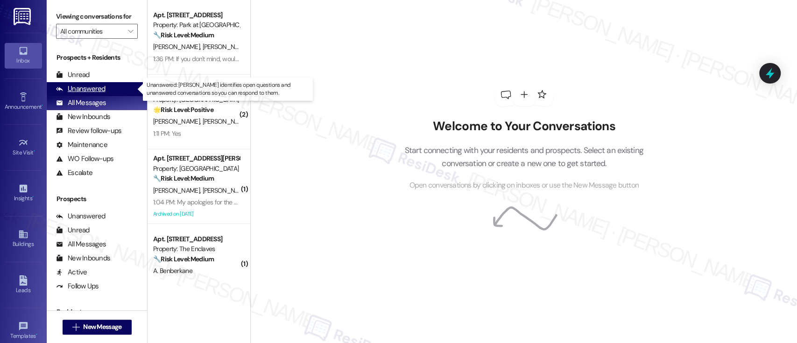
click at [104, 91] on div "Unanswered" at bounding box center [80, 89] width 49 height 10
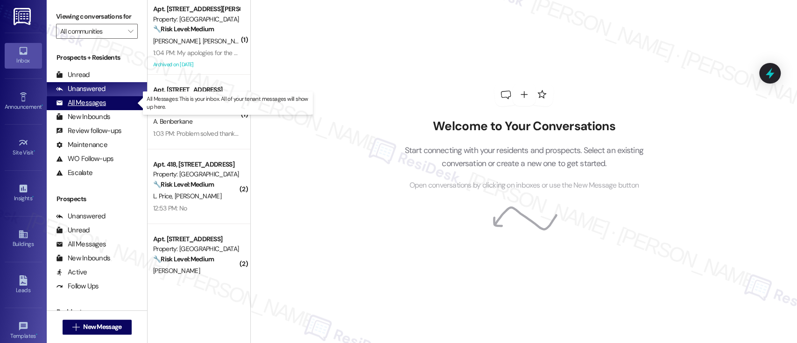
click at [100, 104] on div "All Messages" at bounding box center [81, 103] width 50 height 10
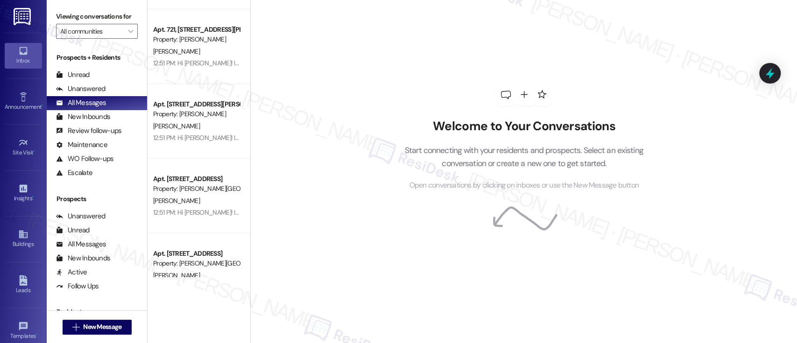
scroll to position [542, 0]
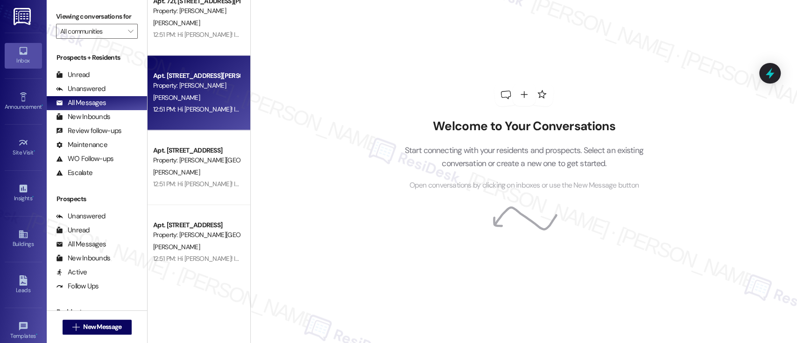
click at [225, 107] on div "12:51 PM: Hi [PERSON_NAME]! I'm checking in on your latest work order (Door loc…" at bounding box center [413, 109] width 521 height 8
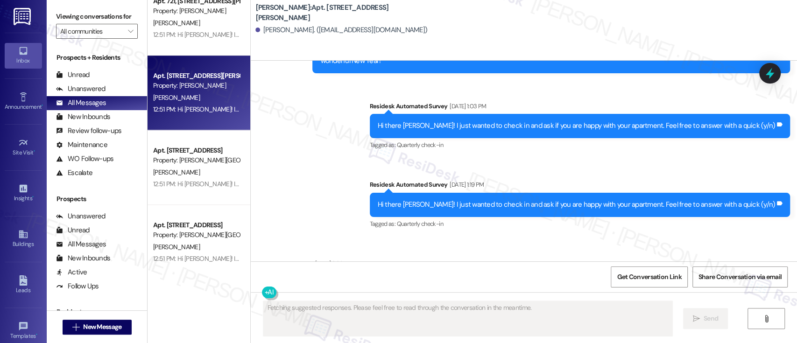
scroll to position [311, 0]
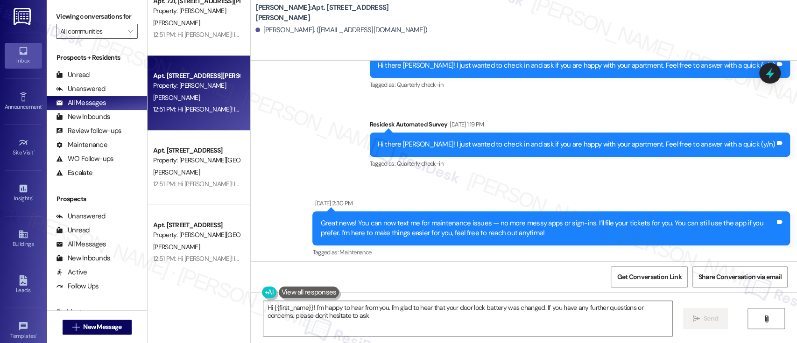
type textarea "Hi {{first_name}}! I'm happy to hear from you. I'm glad to hear that your door …"
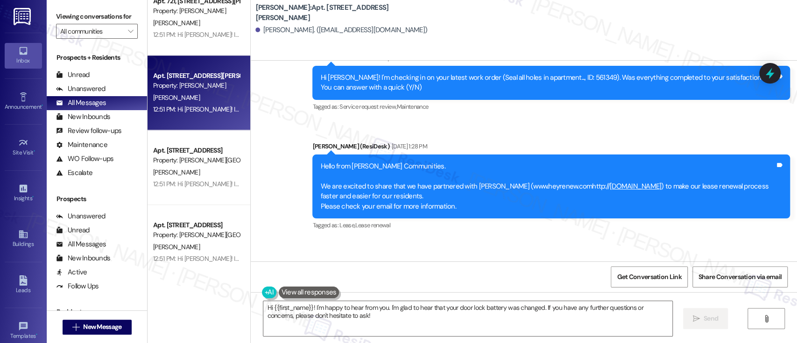
scroll to position [2123, 0]
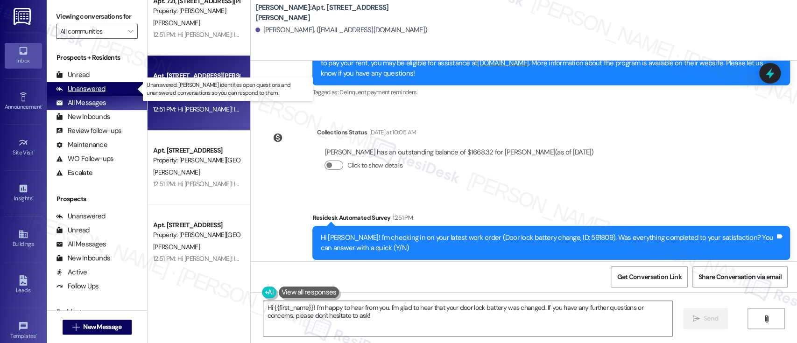
click at [79, 89] on div "Unanswered" at bounding box center [80, 89] width 49 height 10
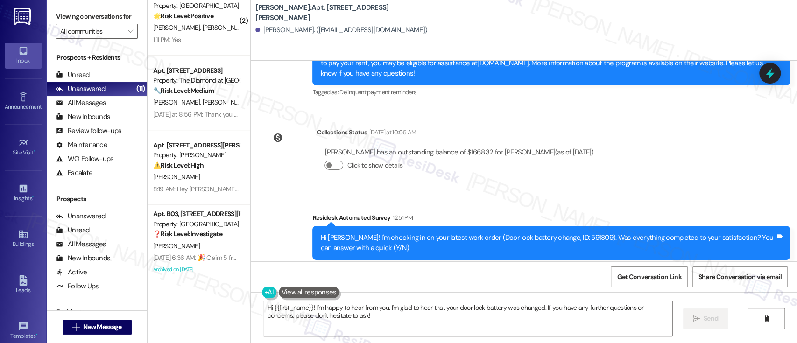
click at [520, 120] on div "Collections Status [DATE] at 10:05 AM [PERSON_NAME] has an outstanding balance …" at bounding box center [433, 156] width 350 height 72
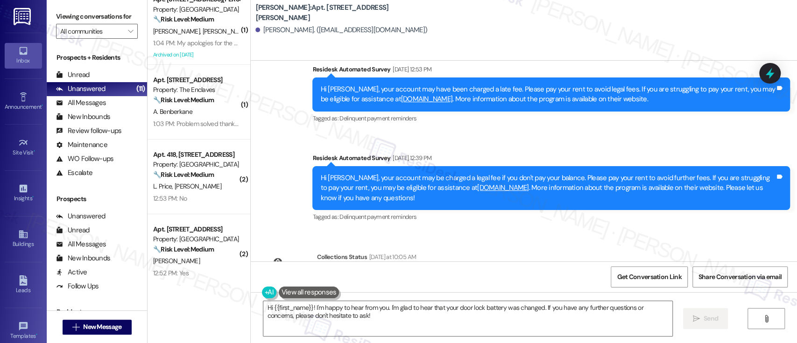
scroll to position [0, 0]
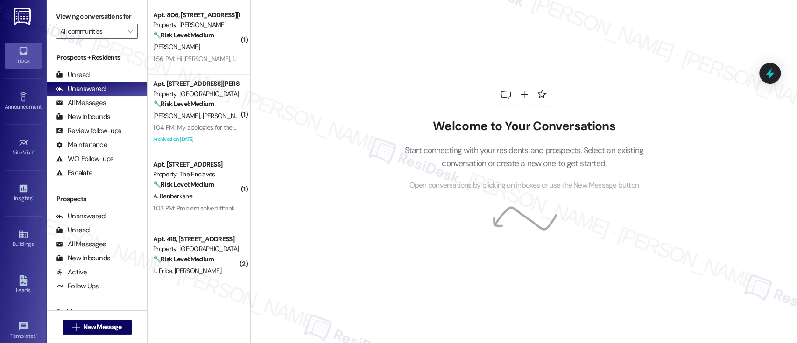
click at [283, 29] on div "Welcome to Your Conversations Start connecting with your residents and prospect…" at bounding box center [523, 171] width 546 height 343
drag, startPoint x: 194, startPoint y: 29, endPoint x: 321, endPoint y: 107, distance: 148.9
click at [194, 31] on div "Apt. 806, [STREET_ADDRESS][PERSON_NAME] Property: [PERSON_NAME] 🔧 Risk Level: M…" at bounding box center [196, 25] width 88 height 32
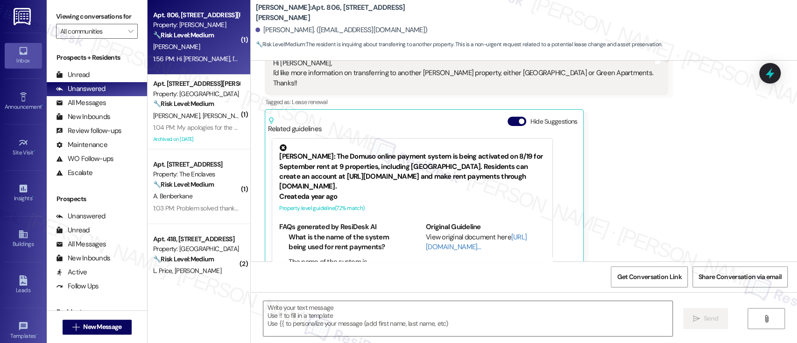
type textarea "Fetching suggested responses. Please feel free to read through the conversation…"
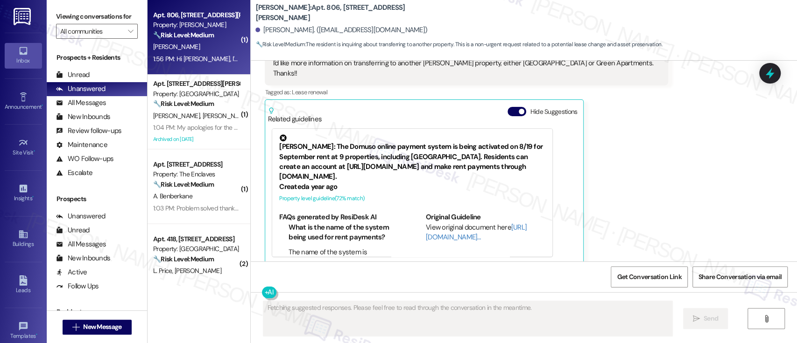
scroll to position [125, 0]
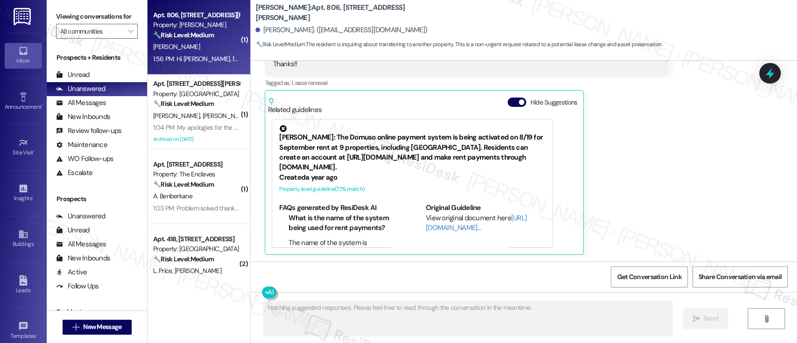
drag, startPoint x: 510, startPoint y: 101, endPoint x: 550, endPoint y: 140, distance: 56.4
click at [510, 102] on button "Hide Suggestions" at bounding box center [516, 102] width 19 height 9
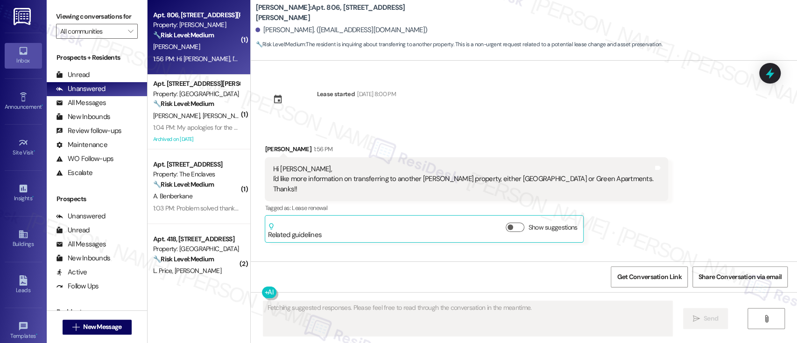
scroll to position [0, 0]
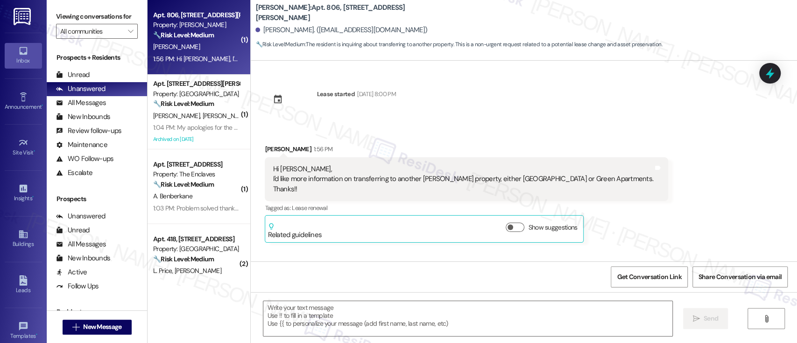
click at [487, 91] on div "Lease started [DATE] 8:00 PM Received via SMS [PERSON_NAME] 1:56 PM Hi [PERSON_…" at bounding box center [524, 161] width 546 height 201
click at [411, 123] on div "Received via SMS [PERSON_NAME] 1:56 PM Hi [PERSON_NAME], I'd like more informat…" at bounding box center [524, 186] width 546 height 126
click at [420, 143] on div "Received via SMS [PERSON_NAME] 1:56 PM Hi [PERSON_NAME], I'd like more informat…" at bounding box center [466, 193] width 417 height 112
drag, startPoint x: 476, startPoint y: 182, endPoint x: 511, endPoint y: 179, distance: 36.1
click at [511, 179] on div "Hi [PERSON_NAME], I'd like more information on transferring to another [PERSON_…" at bounding box center [463, 179] width 380 height 30
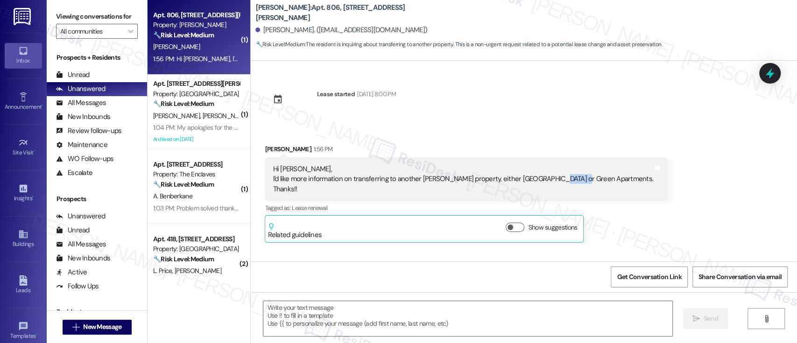
drag, startPoint x: 535, startPoint y: 179, endPoint x: 562, endPoint y: 182, distance: 27.3
click at [560, 182] on div "Hi [PERSON_NAME], I'd like more information on transferring to another [PERSON_…" at bounding box center [463, 179] width 380 height 30
click at [571, 108] on div "Lease started [DATE] 8:00 PM Received via SMS [PERSON_NAME] 1:56 PM Hi [PERSON_…" at bounding box center [524, 161] width 546 height 201
click at [128, 28] on icon "" at bounding box center [130, 31] width 5 height 7
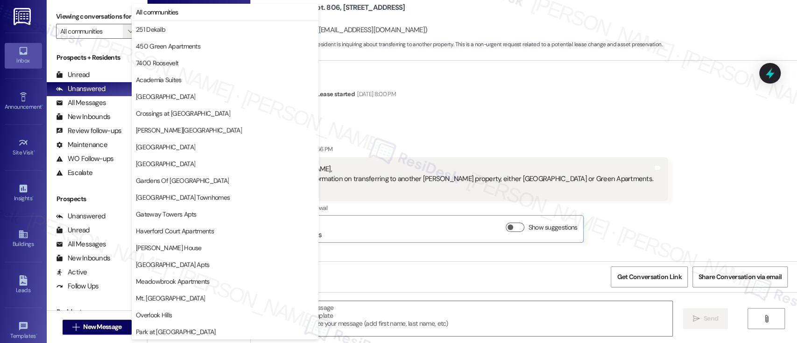
click at [433, 147] on div "Dionne Robinson 1:56 PM" at bounding box center [466, 150] width 403 height 13
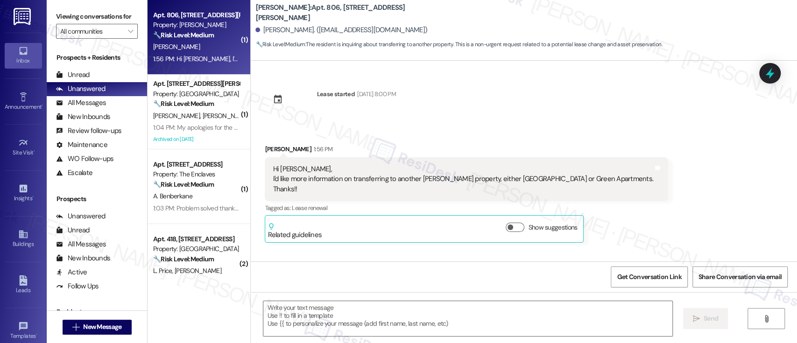
click at [510, 103] on div "Lease started Aug 04, 2025 at 8:00 PM Received via SMS Dionne Robinson 1:56 PM …" at bounding box center [524, 161] width 546 height 201
click at [452, 127] on div "Received via SMS Dionne Robinson 1:56 PM Hi Emily, I'd like more information on…" at bounding box center [524, 186] width 546 height 126
click at [439, 303] on textarea at bounding box center [467, 318] width 408 height 35
click at [441, 135] on div "Received via SMS Dionne Robinson 1:56 PM Hi Emily, I'd like more information on…" at bounding box center [524, 186] width 546 height 126
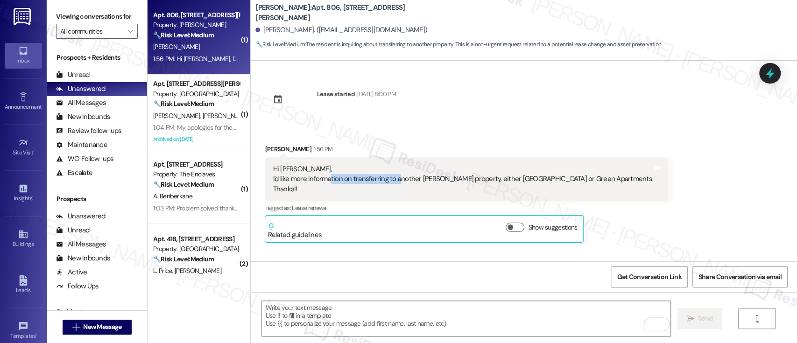
drag, startPoint x: 322, startPoint y: 177, endPoint x: 391, endPoint y: 176, distance: 69.1
click at [391, 176] on div "Hi Emily, I'd like more information on transferring to another Lindy property, …" at bounding box center [463, 179] width 380 height 30
click at [421, 169] on div "Hi Emily, I'd like more information on transferring to another Lindy property, …" at bounding box center [463, 179] width 380 height 30
click at [433, 106] on div "Lease started Aug 04, 2025 at 8:00 PM Received via SMS Dionne Robinson 1:56 PM …" at bounding box center [524, 161] width 546 height 201
click at [436, 106] on div "Lease started Aug 04, 2025 at 8:00 PM Received via SMS Dionne Robinson 1:56 PM …" at bounding box center [524, 161] width 546 height 201
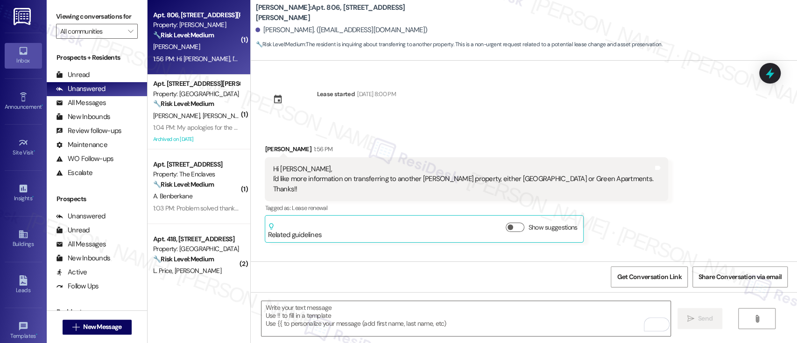
click at [435, 106] on div "Lease started Aug 04, 2025 at 8:00 PM Received via SMS Dionne Robinson 1:56 PM …" at bounding box center [524, 161] width 546 height 201
click at [465, 133] on div "Received via SMS Dionne Robinson 1:56 PM Hi Emily, I'd like more information on…" at bounding box center [524, 186] width 546 height 126
click at [338, 315] on textarea "To enrich screen reader interactions, please activate Accessibility in Grammarl…" at bounding box center [465, 318] width 408 height 35
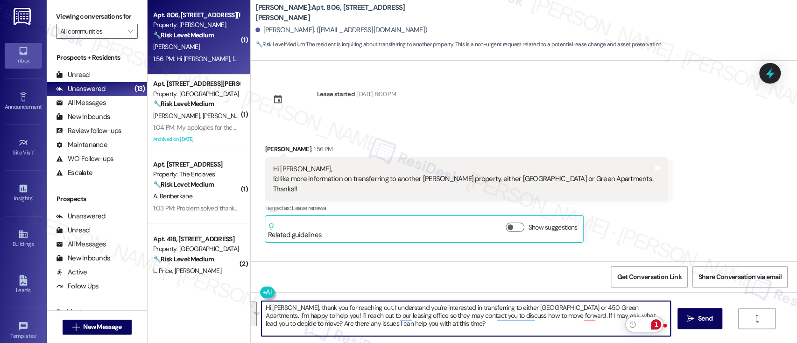
click at [619, 325] on textarea "Hi Dionne, thank you for reaching out. I understand you're interested in transf…" at bounding box center [465, 318] width 408 height 35
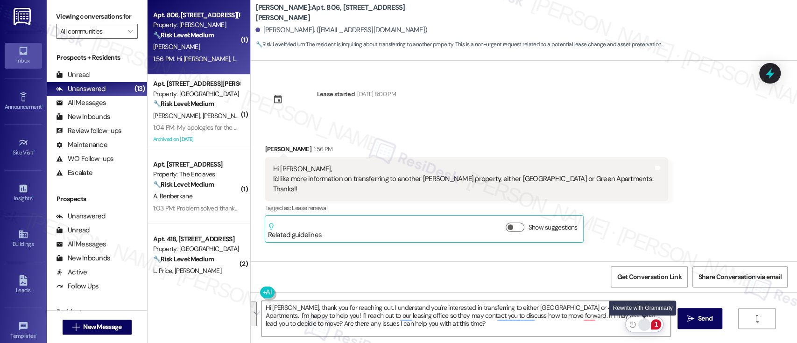
click at [643, 324] on div "Rewrite with Grammarly" at bounding box center [644, 324] width 10 height 11
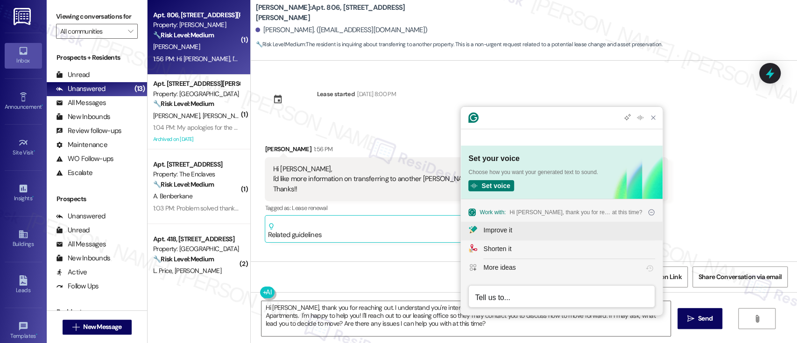
click at [508, 228] on div "Improve it" at bounding box center [497, 230] width 28 height 10
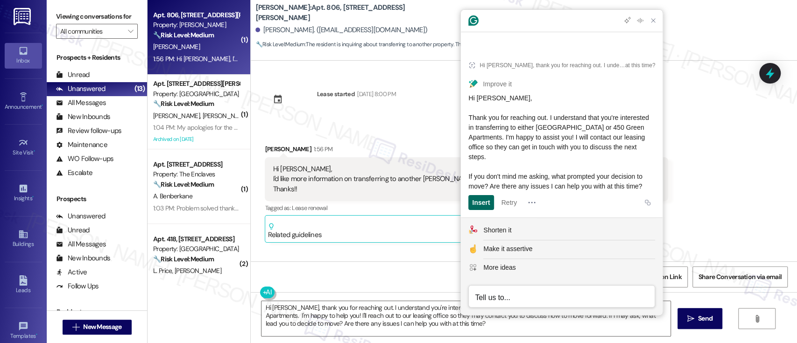
click at [474, 203] on div "Insert" at bounding box center [481, 202] width 18 height 15
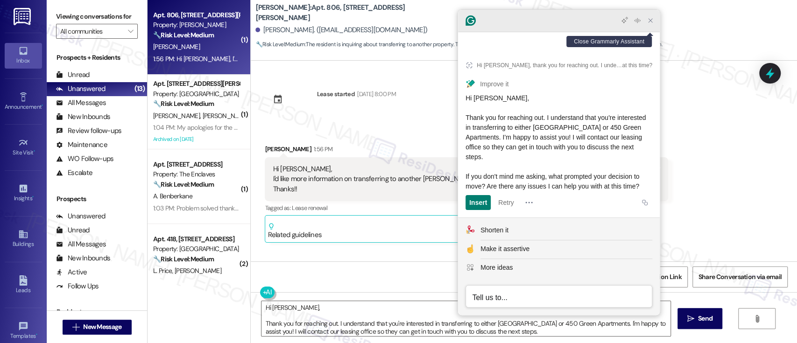
click at [649, 22] on icon "Close Grammarly Assistant" at bounding box center [650, 21] width 4 height 4
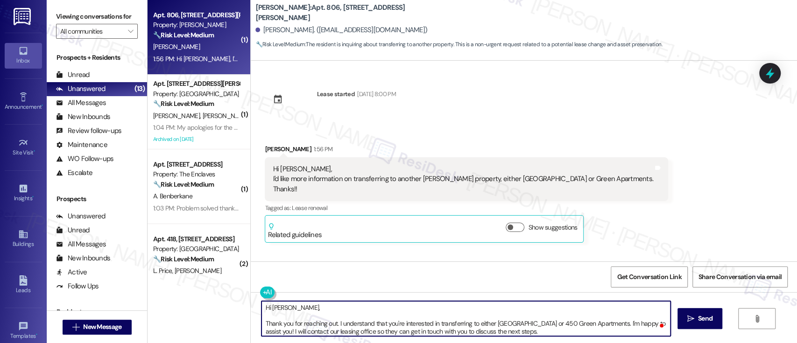
click at [347, 304] on textarea "Hi Dionne, Thank you for reaching out. I understand that you're interested in t…" at bounding box center [465, 318] width 408 height 35
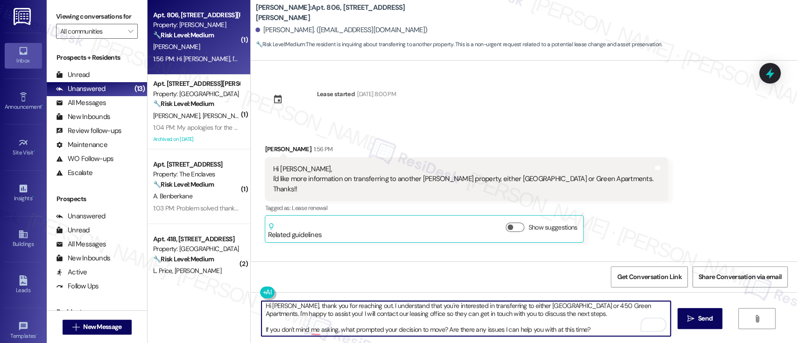
scroll to position [2, 0]
click at [609, 330] on textarea "Hi Dionne, thank you for reaching out. I understand that you're interested in t…" at bounding box center [465, 318] width 408 height 35
type textarea "Hi Dionne, thank you for reaching out. I understand that you're interested in t…"
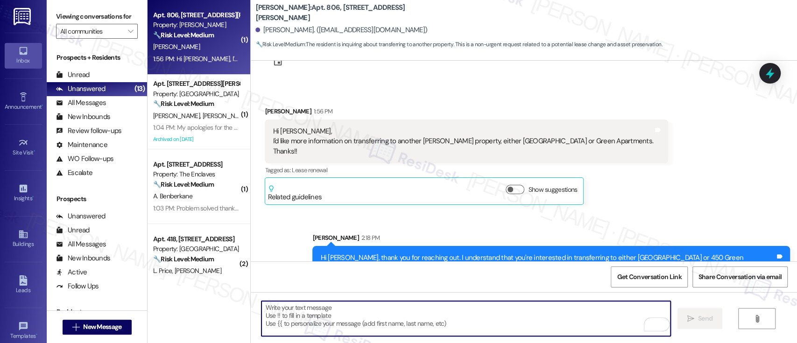
scroll to position [62, 0]
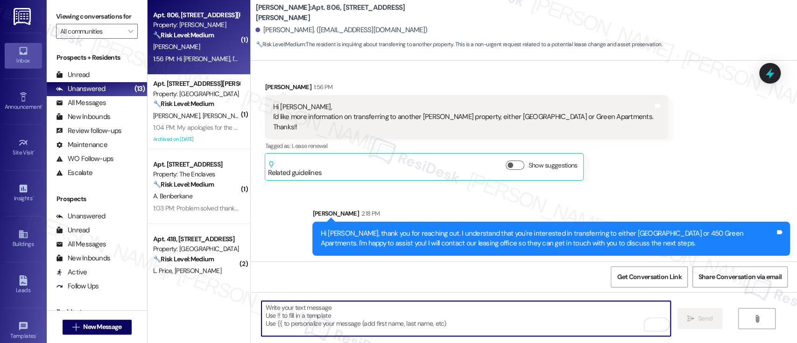
paste textarea "If you don't mind me asking, what prompted your decision to move? Are there any…"
type textarea "If you don't mind me asking, what prompted your decision to move? Are there any…"
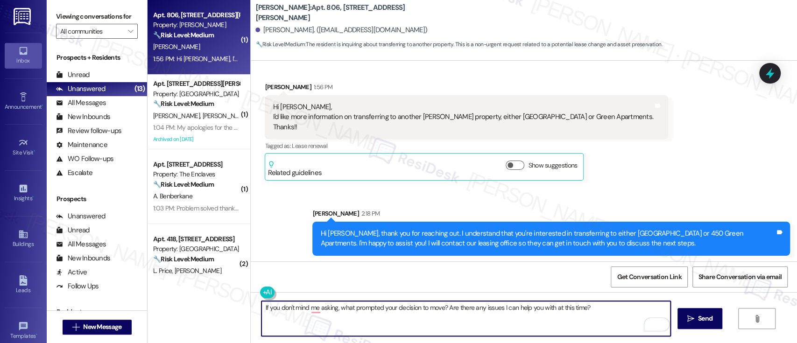
click at [606, 313] on textarea "If you don't mind me asking, what prompted your decision to move? Are there any…" at bounding box center [465, 318] width 408 height 35
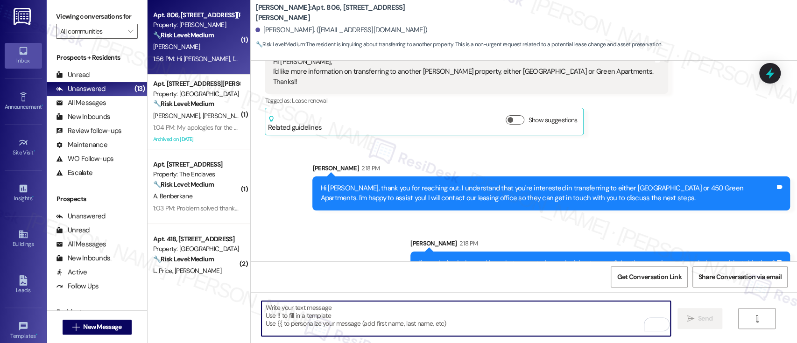
scroll to position [128, 0]
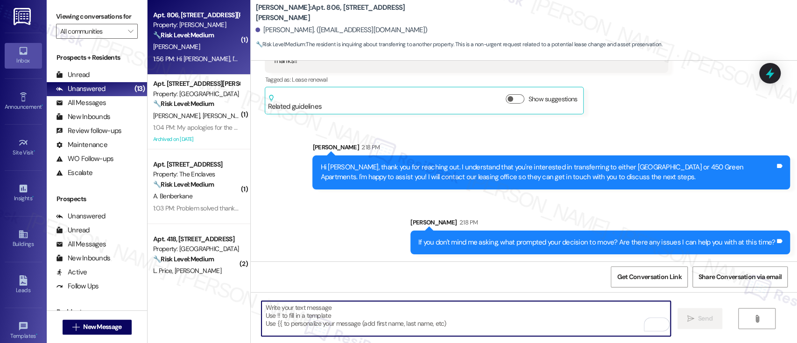
click at [366, 225] on div "Sent via SMS Sarah 2:18 PM Hi Dionne, thank you for reaching out. I understand …" at bounding box center [524, 191] width 546 height 140
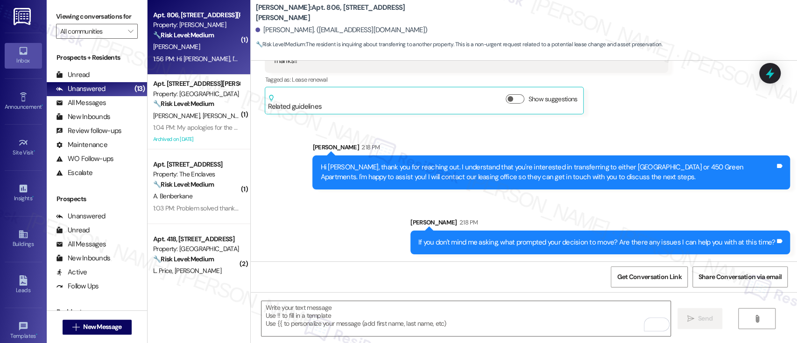
drag, startPoint x: 319, startPoint y: 215, endPoint x: 359, endPoint y: 224, distance: 41.5
click at [321, 216] on div "Sent via SMS Sarah 2:18 PM Hi Dionne, thank you for reaching out. I understand …" at bounding box center [524, 191] width 546 height 140
click at [311, 134] on div "Sent via SMS Sarah 2:18 PM Hi Dionne, thank you for reaching out. I understand …" at bounding box center [524, 191] width 546 height 140
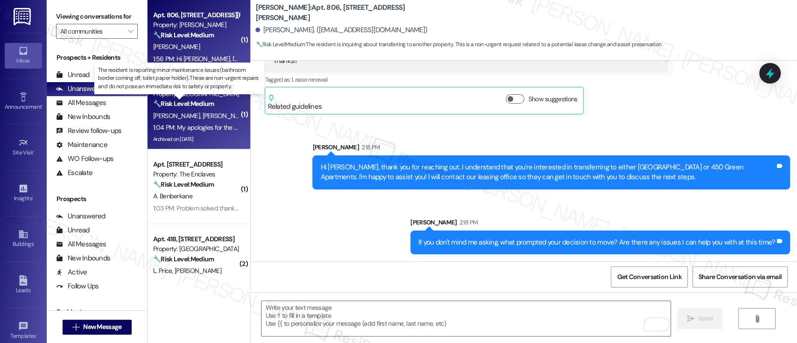
click at [184, 99] on strong "🔧 Risk Level: Medium" at bounding box center [183, 103] width 61 height 8
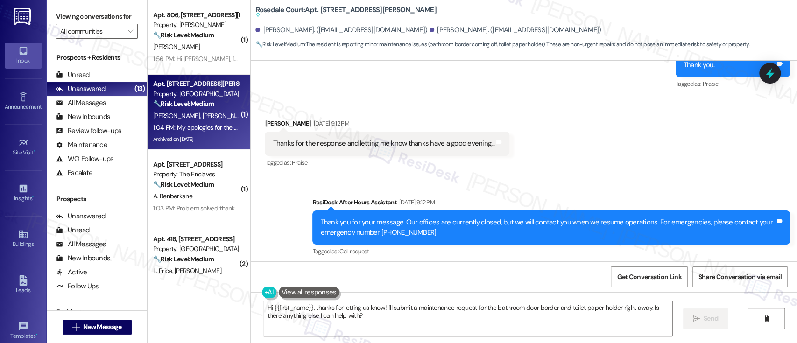
scroll to position [12468, 0]
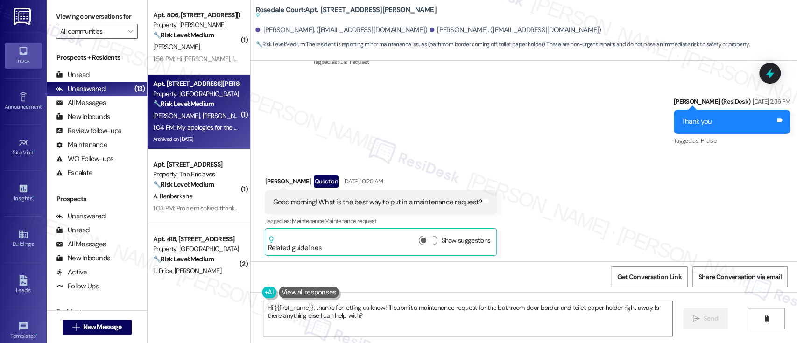
scroll to position [12717, 0]
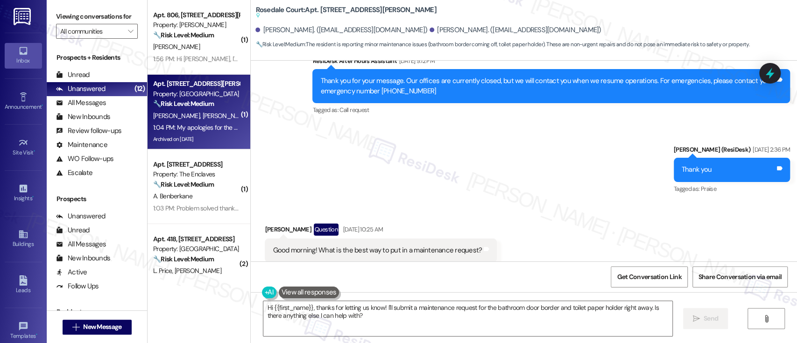
scroll to position [12579, 0]
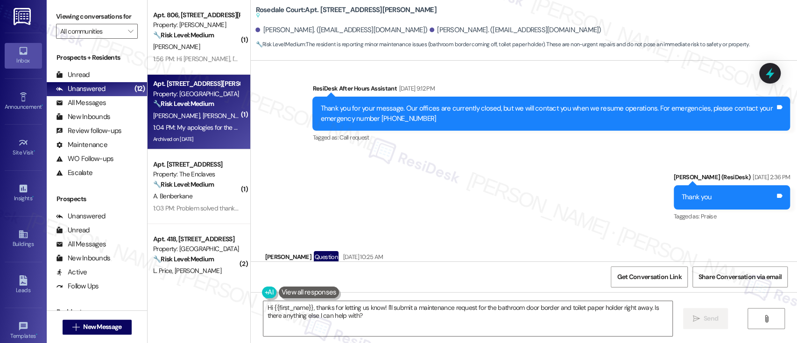
click at [567, 230] on div "Received via SMS Morgan Tilley-Boggs Question Aug 25, 2025 at 10:25 AM Good mor…" at bounding box center [524, 284] width 546 height 108
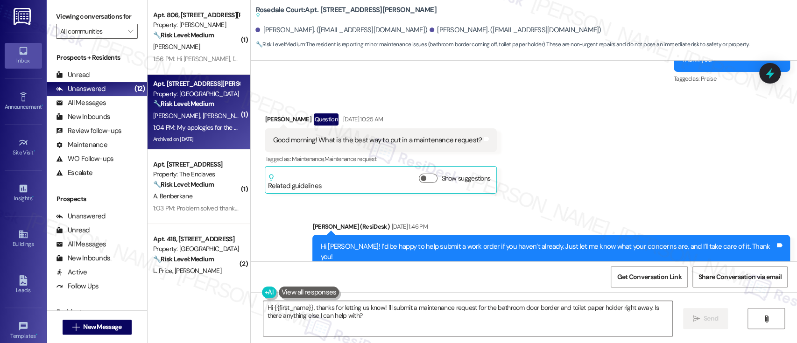
click at [754, 163] on div "Announcement, sent via SMS Emily (ResiDesk) Aug 22, 2024 at 12:59 PM Hello from…" at bounding box center [524, 161] width 546 height 201
drag, startPoint x: 404, startPoint y: 148, endPoint x: 430, endPoint y: 165, distance: 30.9
click at [404, 343] on div "Click to show details" at bounding box center [456, 349] width 264 height 10
click at [371, 322] on textarea "Hi {{first_name}}, thanks for letting us know! I'll submit a maintenance reques…" at bounding box center [467, 318] width 408 height 35
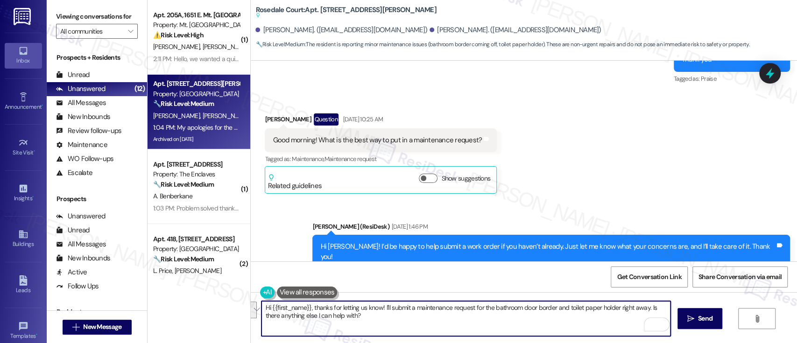
drag, startPoint x: 343, startPoint y: 316, endPoint x: 325, endPoint y: 285, distance: 35.3
click at [158, 283] on div "( 1 ) Apt. 205A, 1651 E. Mt. Airy Ave Property: Mt. Airy Place ⚠️ Risk Level: H…" at bounding box center [471, 171] width 649 height 343
paste textarea "Morgan, thank you for reaching out again. I'm sorry to hear about the issue you…"
click at [539, 316] on textarea "Hi Morgan, thank you for reaching out again. I'm sorry to hear about the issue …" at bounding box center [465, 318] width 408 height 35
type textarea "Hi Morgan, thank you for reaching out again. I'm sorry to hear about the issue …"
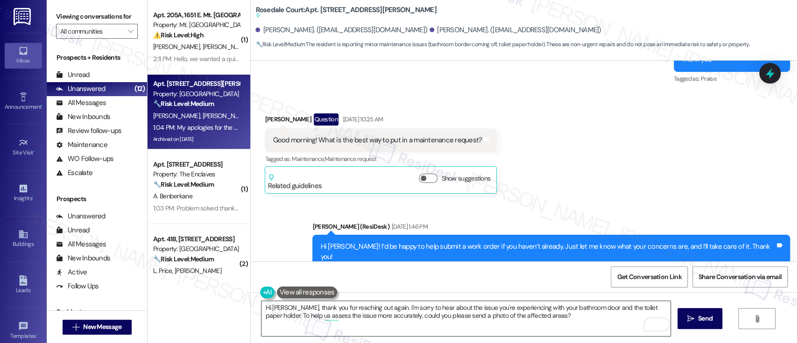
click at [623, 316] on textarea "Hi Morgan, thank you for reaching out again. I'm sorry to hear about the issue …" at bounding box center [465, 318] width 408 height 35
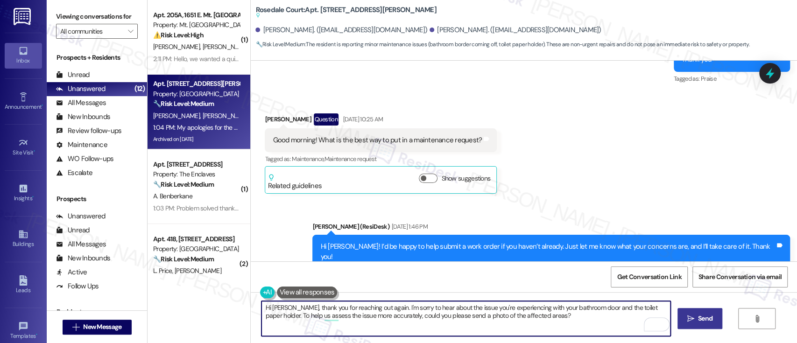
click at [690, 318] on icon "" at bounding box center [690, 318] width 7 height 7
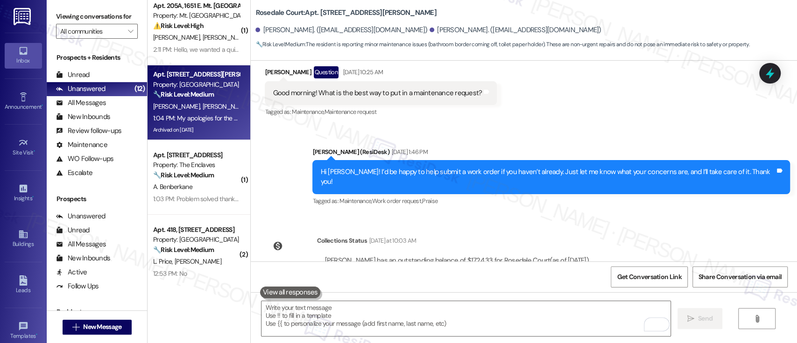
scroll to position [0, 0]
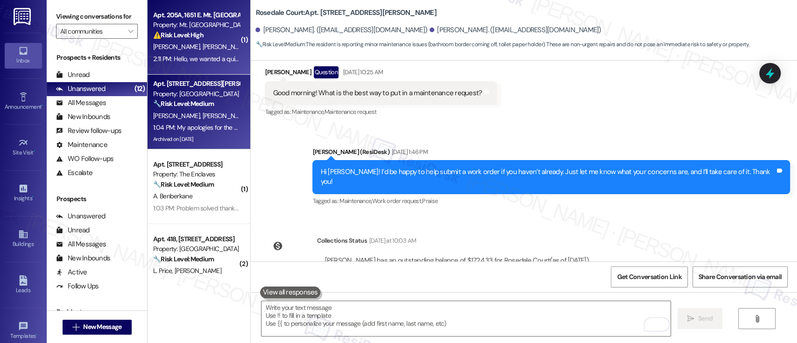
click at [168, 29] on div "Property: Mt. Airy Place" at bounding box center [196, 25] width 86 height 10
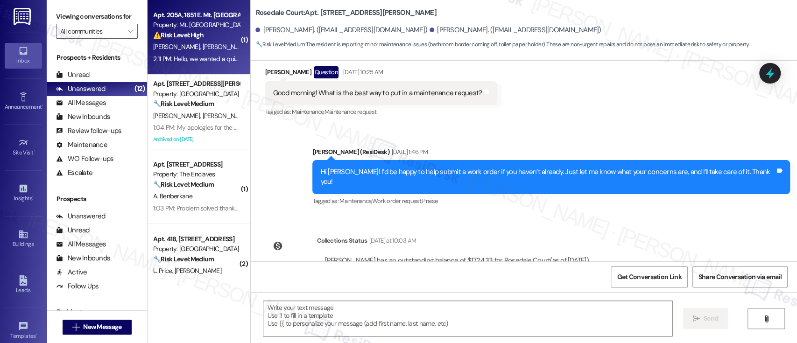
type textarea "Fetching suggested responses. Please feel free to read through the conversation…"
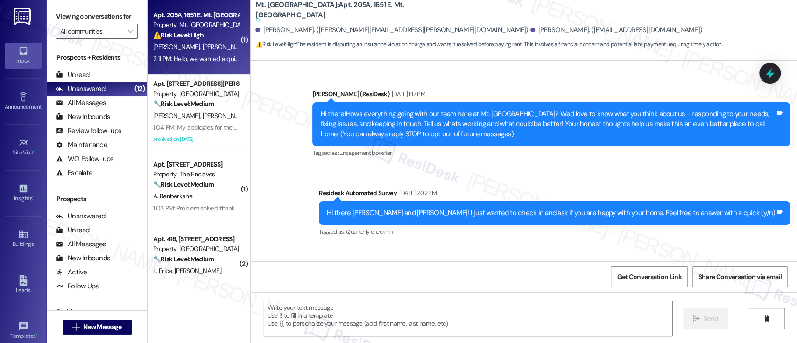
scroll to position [6189, 0]
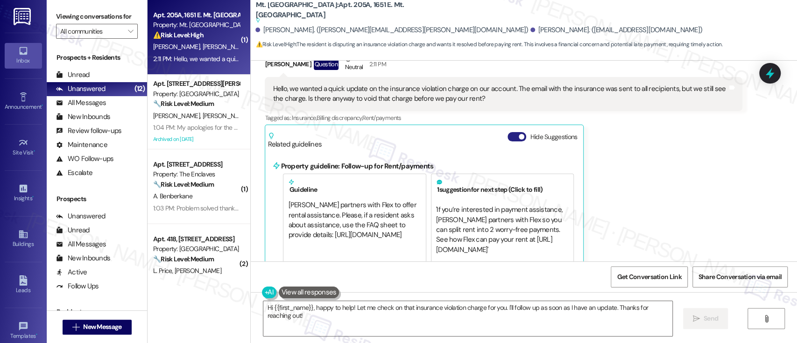
click at [509, 132] on button "Hide Suggestions" at bounding box center [516, 136] width 19 height 9
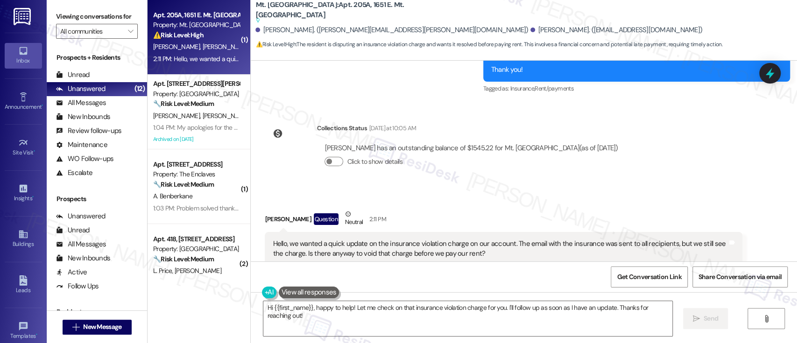
scroll to position [5922, 0]
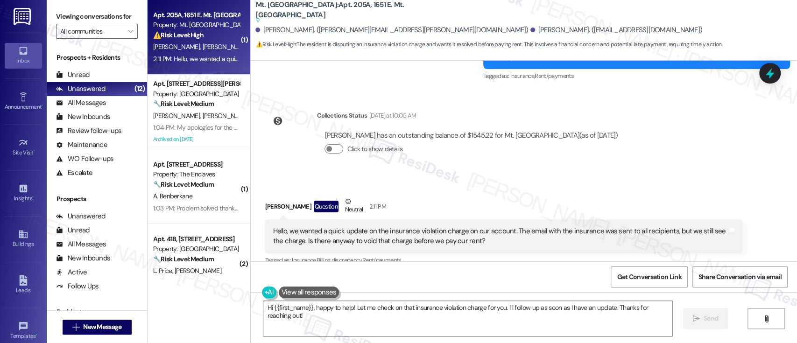
click at [541, 175] on div "Received via SMS Tremaine Beasley Question Neutral 2:11 PM Hello, we wanted a q…" at bounding box center [524, 238] width 546 height 126
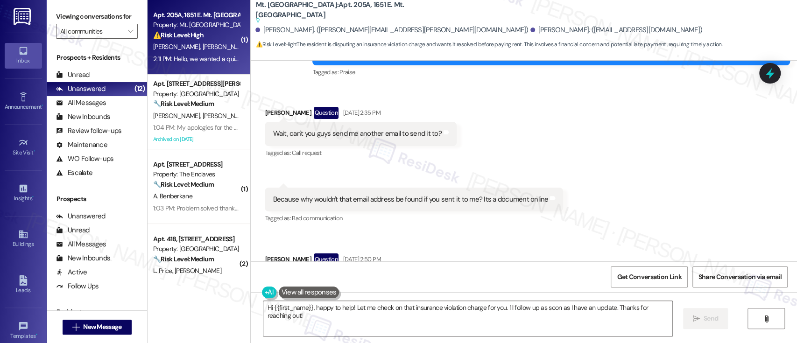
scroll to position [5215, 0]
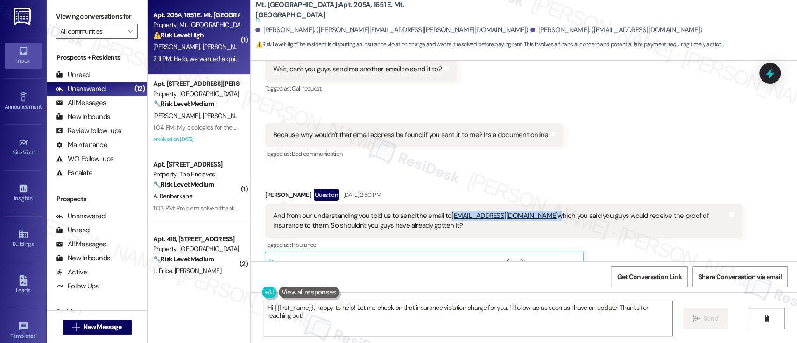
drag, startPoint x: 511, startPoint y: 176, endPoint x: 444, endPoint y: 174, distance: 67.7
click at [444, 211] on div "And from our understanding you told us to send the email to RentersAIP@yardi.co…" at bounding box center [500, 221] width 455 height 20
click at [696, 214] on div "Tremaine Beasley Question Aug 26, 2025 at 2:50 PM And from our understanding yo…" at bounding box center [503, 234] width 477 height 91
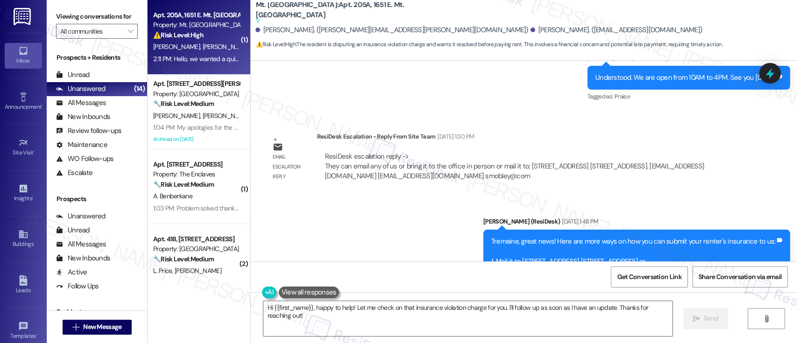
scroll to position [5629, 0]
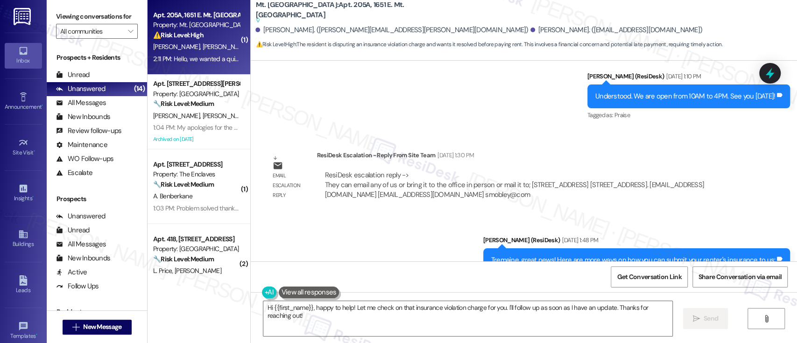
drag, startPoint x: 286, startPoint y: 107, endPoint x: 568, endPoint y: 161, distance: 287.8
click at [568, 161] on div "Email escalation reply ResiDesk Escalation - Reply From Site Team Aug 27, 2025 …" at bounding box center [503, 178] width 491 height 71
click at [627, 170] on div "ResiDesk escalation reply -> They can email any of us or bring it to the office…" at bounding box center [529, 185] width 412 height 30
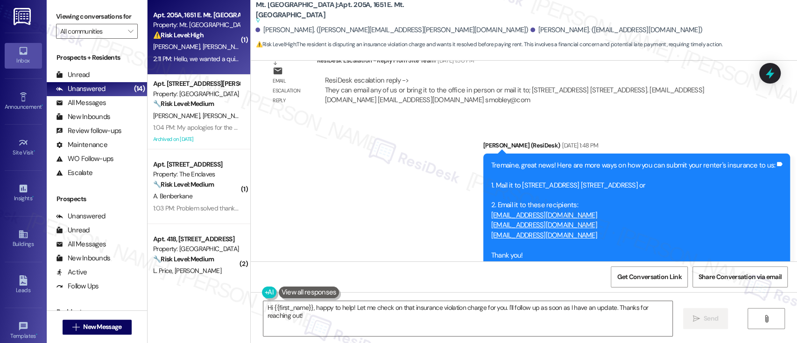
scroll to position [5753, 0]
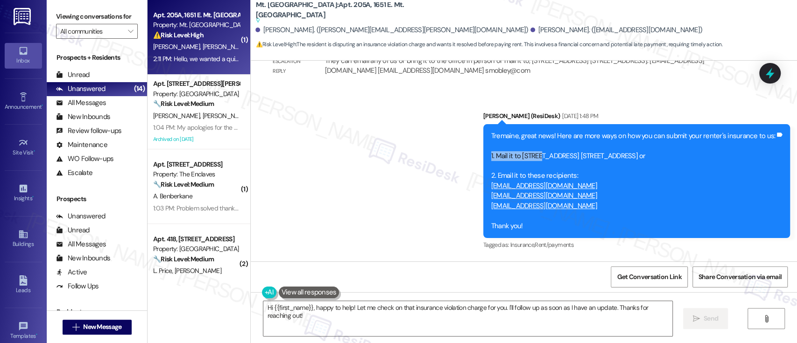
drag, startPoint x: 495, startPoint y: 115, endPoint x: 542, endPoint y: 117, distance: 47.2
click at [542, 131] on div "Tremaine, great news! Here are more ways on how you can submit your renter's in…" at bounding box center [633, 181] width 286 height 100
click at [545, 131] on div "Tremaine, great news! Here are more ways on how you can submit your renter's in…" at bounding box center [633, 181] width 284 height 100
drag, startPoint x: 527, startPoint y: 114, endPoint x: 678, endPoint y: 116, distance: 151.2
click at [678, 131] on div "Tremaine, great news! Here are more ways on how you can submit your renter's in…" at bounding box center [633, 181] width 284 height 100
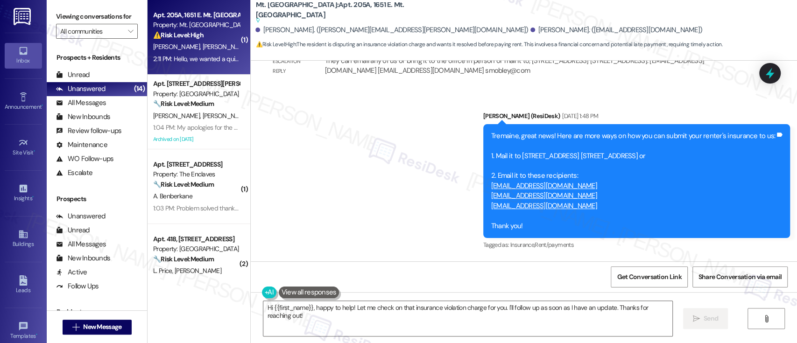
click at [713, 149] on div "Tremaine, great news! Here are more ways on how you can submit your renter's in…" at bounding box center [633, 181] width 284 height 100
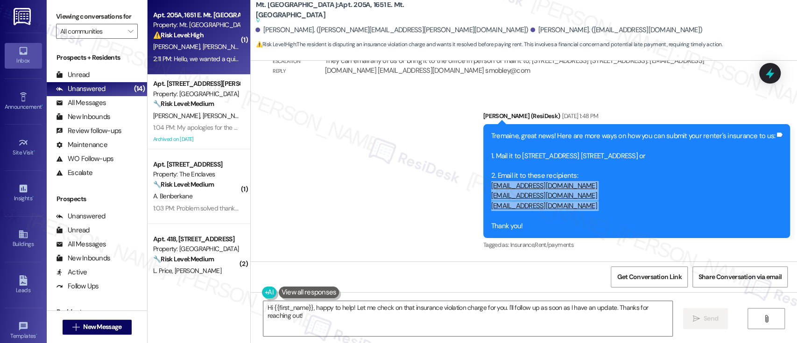
drag, startPoint x: 608, startPoint y: 171, endPoint x: 493, endPoint y: 144, distance: 118.4
click at [493, 144] on div "Tremaine, great news! Here are more ways on how you can submit your renter's in…" at bounding box center [636, 181] width 307 height 114
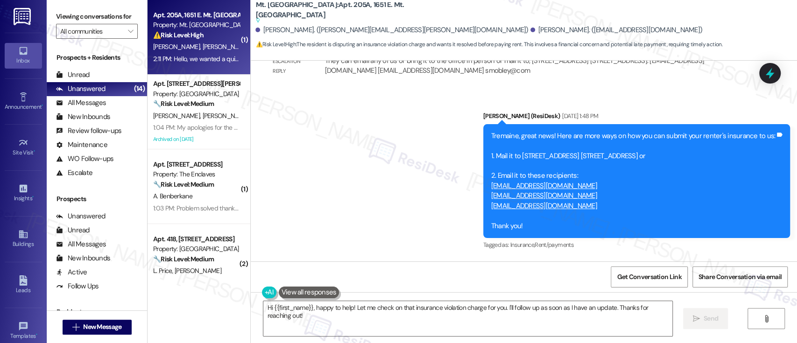
click at [738, 214] on div "Sent via SMS Emily (ResiDesk) Aug 27, 2025 at 1:48 PM Tremaine, great news! Her…" at bounding box center [636, 181] width 321 height 155
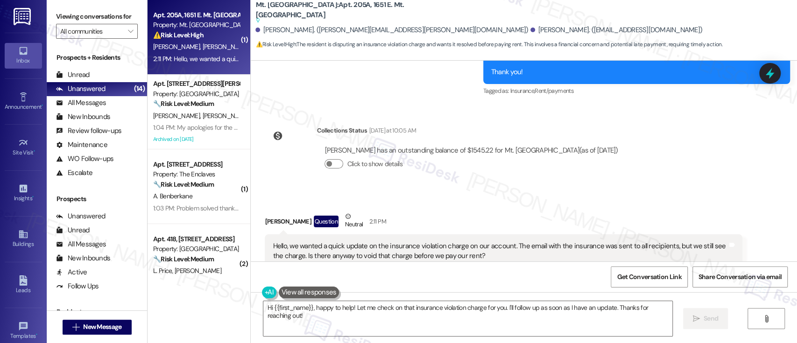
scroll to position [5922, 0]
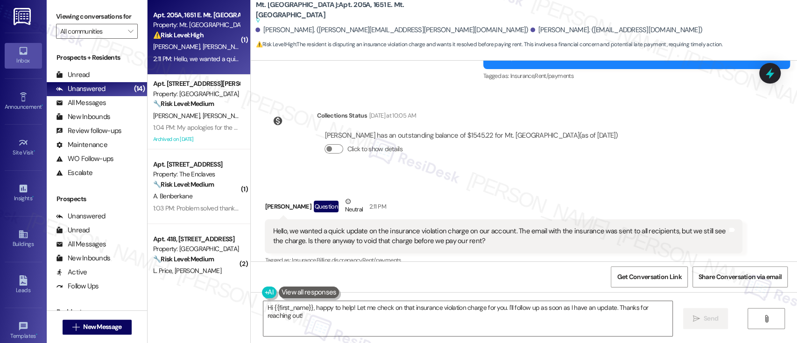
click at [437, 226] on div "Hello, we wanted a quick update on the insurance violation charge on our accoun…" at bounding box center [500, 236] width 455 height 20
click at [612, 189] on div "Received via SMS Tremaine Beasley Question Neutral 2:11 PM Hello, we wanted a q…" at bounding box center [503, 245] width 491 height 112
click at [603, 175] on div "Received via SMS Tremaine Beasley Question Neutral 2:11 PM Hello, we wanted a q…" at bounding box center [524, 238] width 546 height 126
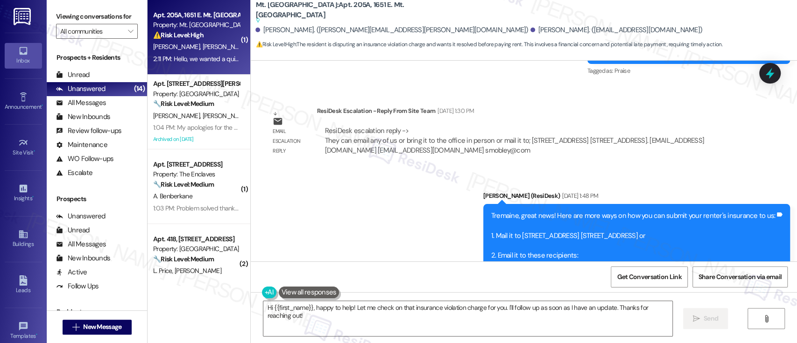
scroll to position [5549, 0]
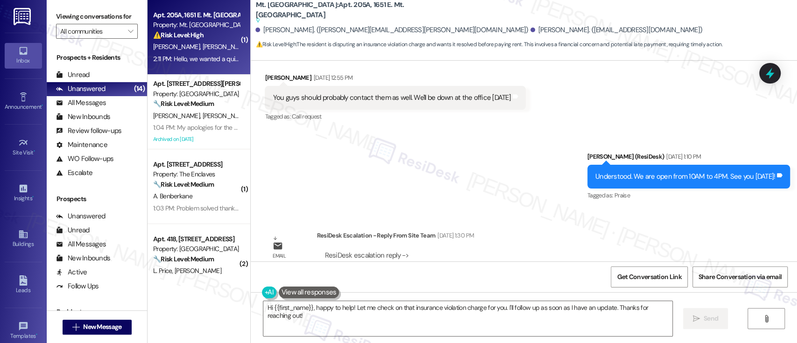
drag, startPoint x: 263, startPoint y: 179, endPoint x: 638, endPoint y: 239, distance: 380.5
click at [638, 239] on div "Announcement, sent via SMS Emily (ResiDesk) May 20, 2025 at 1:17 PM Hi there!Ho…" at bounding box center [524, 161] width 546 height 201
click at [606, 245] on div "ResiDesk escalation reply -> They can email any of us or bring it to the office…" at bounding box center [529, 266] width 426 height 44
click at [612, 244] on div "ResiDesk escalation reply -> They can email any of us or bring it to the office…" at bounding box center [529, 266] width 426 height 44
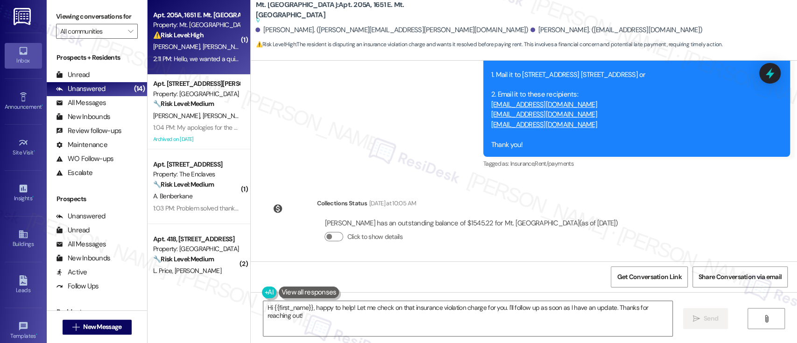
scroll to position [5860, 0]
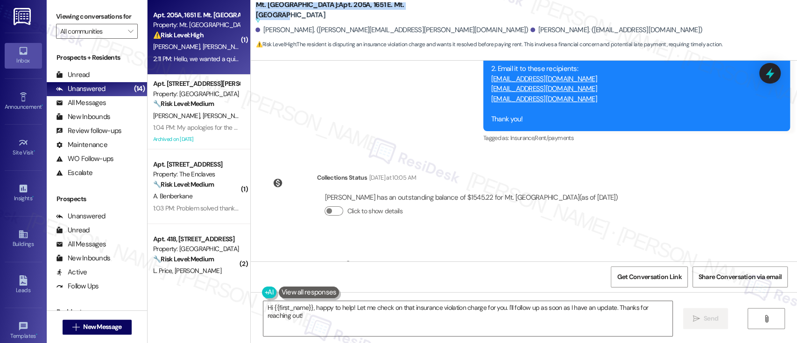
drag, startPoint x: 392, startPoint y: 11, endPoint x: 248, endPoint y: 10, distance: 143.7
click at [251, 10] on div "Mt. Airy Place: Apt. 205A, 1651 E. Mt. Airy Ave Suggested actions and notes ava…" at bounding box center [524, 25] width 546 height 47
copy b "Mt. Airy Place: Apt. 205A, 1651 E. Mt. Airy Ave"
click at [641, 168] on div "Announcement, sent via SMS Emily (ResiDesk) May 20, 2025 at 1:17 PM Hi there!Ho…" at bounding box center [524, 161] width 546 height 201
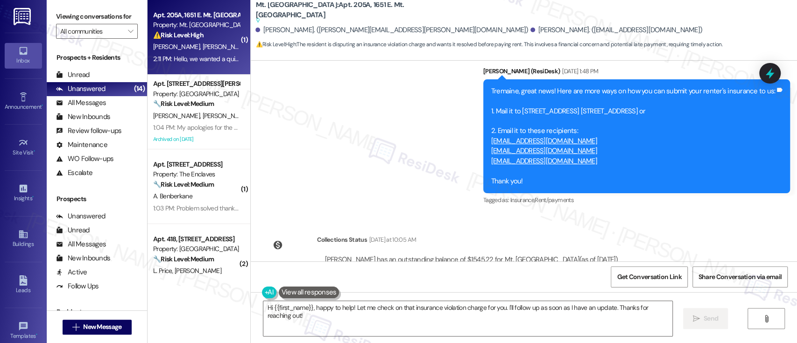
scroll to position [5922, 0]
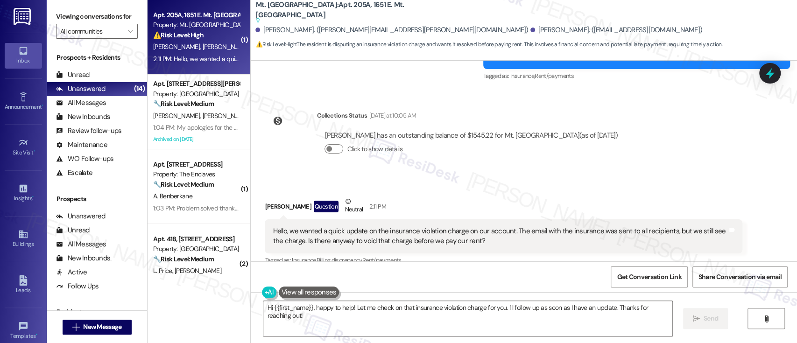
click at [679, 253] on div "Tagged as: Insurance , Click to highlight conversations about Insurance Billing…" at bounding box center [503, 260] width 477 height 14
click at [658, 189] on div "Received via SMS Tremaine Beasley Question Neutral 2:11 PM Hello, we wanted a q…" at bounding box center [503, 245] width 491 height 112
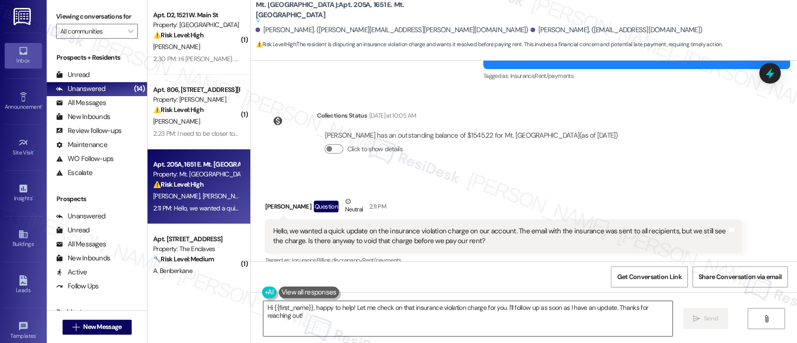
click at [317, 319] on textarea "Hi {{first_name}}, happy to help! Let me check on that insurance violation char…" at bounding box center [467, 318] width 408 height 35
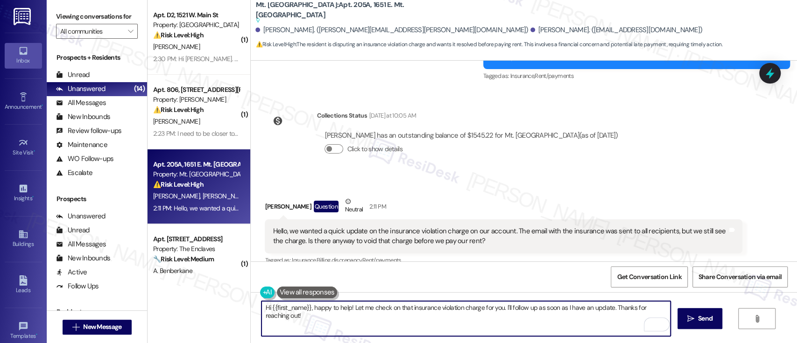
click at [291, 320] on textarea "Hi {{first_name}}, happy to help! Let me check on that insurance violation char…" at bounding box center [465, 318] width 408 height 35
drag, startPoint x: 291, startPoint y: 324, endPoint x: 220, endPoint y: 287, distance: 80.4
click at [220, 287] on div "( 1 ) Apt. D2, 1521 W. Main St Property: West Gate Arms ⚠️ Risk Level: High The…" at bounding box center [471, 171] width 649 height 343
paste textarea "Tremaine, I hope you had a great weekend! Thank you for letting us know that yo…"
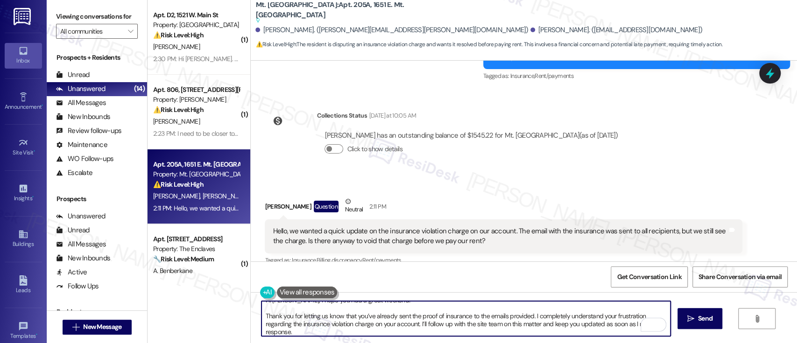
scroll to position [0, 0]
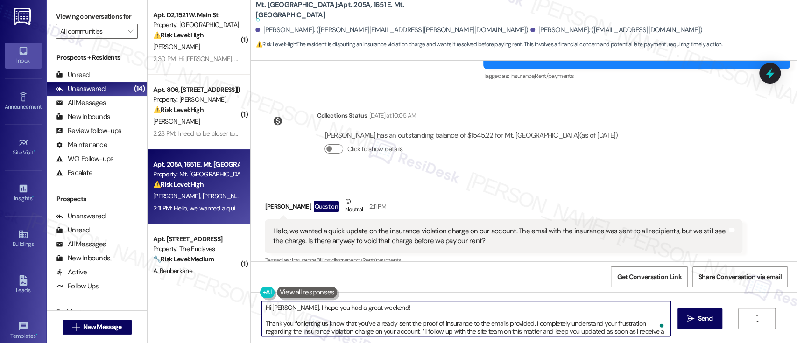
click at [408, 310] on textarea "Hi Tremaine, I hope you had a great weekend! Thank you for letting us know that…" at bounding box center [465, 318] width 408 height 35
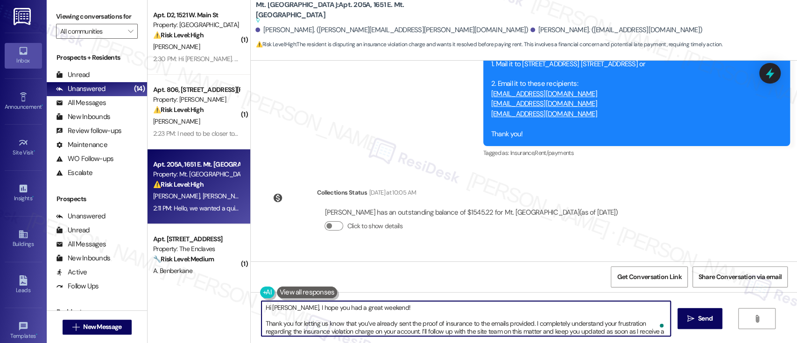
scroll to position [5922, 0]
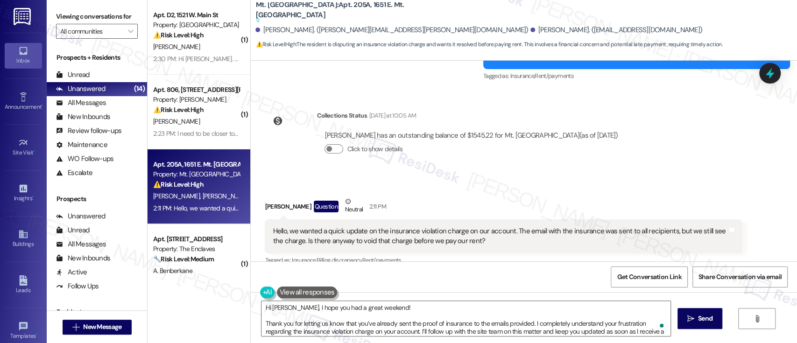
click at [609, 189] on div "Received via SMS Tremaine Beasley Question Neutral 2:11 PM Hello, we wanted a q…" at bounding box center [503, 245] width 491 height 112
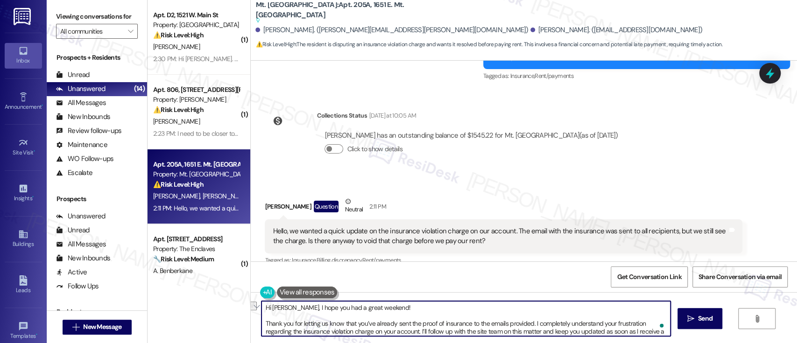
drag, startPoint x: 385, startPoint y: 309, endPoint x: 293, endPoint y: 306, distance: 92.5
click at [293, 306] on textarea "Hi Tremaine, I hope you had a great weekend! Thank you for letting us know that…" at bounding box center [465, 318] width 408 height 35
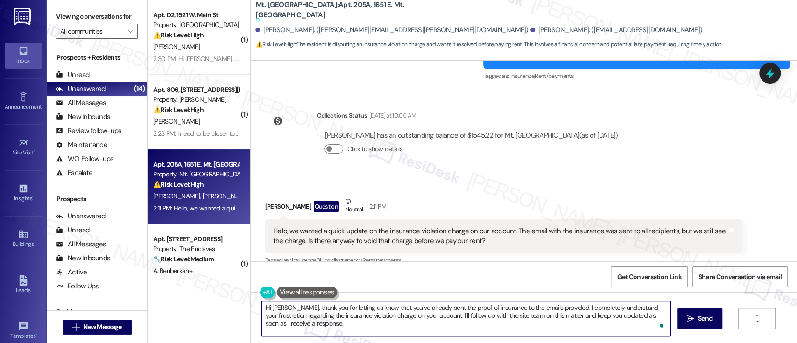
drag, startPoint x: 567, startPoint y: 308, endPoint x: 585, endPoint y: 308, distance: 17.3
click at [567, 308] on textarea "Hi Tremaine, thank you for letting us know that you’ve already sent the proof o…" at bounding box center [465, 318] width 408 height 35
click at [625, 308] on textarea "Hi Tremaine, thank you for letting us know that you’ve already sent the proof o…" at bounding box center [465, 318] width 408 height 35
click at [397, 315] on textarea "Hi Tremaine, thank you for letting us know that you’ve already sent the proof o…" at bounding box center [465, 318] width 408 height 35
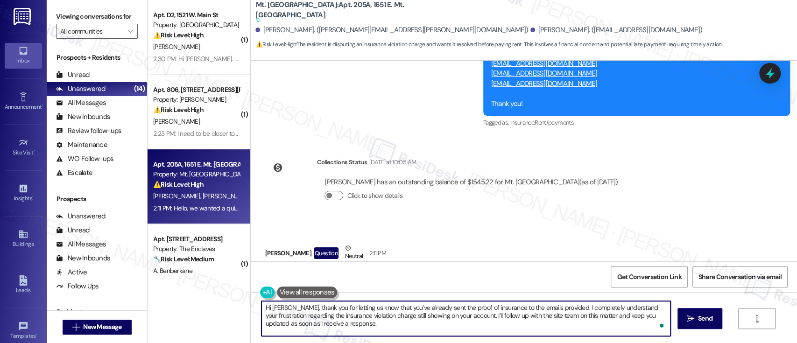
scroll to position [5860, 0]
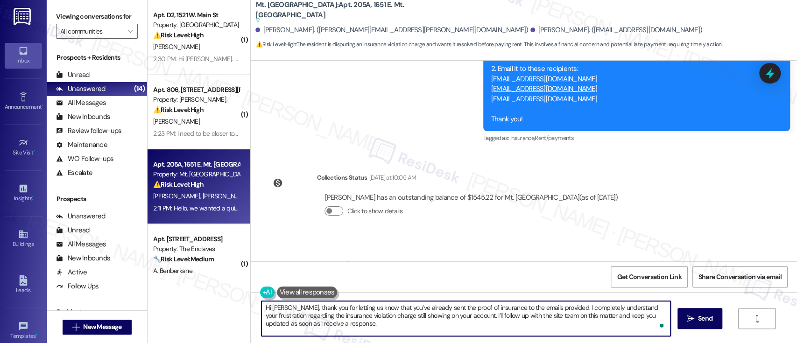
click at [527, 314] on textarea "Hi Tremaine, thank you for letting us know that you’ve already sent the proof o…" at bounding box center [465, 318] width 408 height 35
click at [589, 314] on textarea "Hi Tremaine, thank you for letting us know that you’ve already sent the proof o…" at bounding box center [465, 318] width 408 height 35
click at [562, 317] on textarea "Hi Tremaine, thank you for letting us know that you’ve already sent the proof o…" at bounding box center [465, 318] width 408 height 35
click at [599, 315] on textarea "Hi Tremaine, thank you for letting us know that you’ve already sent the proof o…" at bounding box center [465, 318] width 408 height 35
click at [284, 325] on textarea "Hi Tremaine, thank you for letting us know that you’ve already sent the proof o…" at bounding box center [465, 318] width 408 height 35
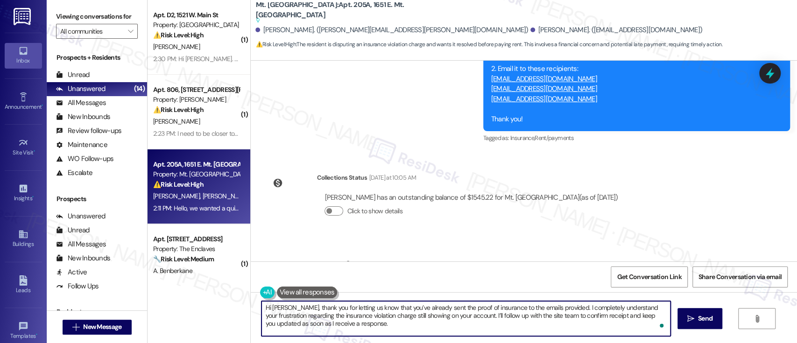
click at [336, 323] on textarea "Hi Tremaine, thank you for letting us know that you’ve already sent the proof o…" at bounding box center [465, 318] width 408 height 35
click at [376, 323] on textarea "Hi Tremaine, thank you for letting us know that you’ve already sent the proof o…" at bounding box center [465, 318] width 408 height 35
click at [334, 323] on textarea "Hi Tremaine, thank you for letting us know that you’ve already sent the proof o…" at bounding box center [465, 318] width 408 height 35
click at [388, 319] on textarea "Hi Tremaine, thank you for letting us know that you’ve already sent the proof o…" at bounding box center [465, 318] width 408 height 35
click at [385, 323] on textarea "Hi Tremaine, thank you for letting us know that you’ve already sent the proof o…" at bounding box center [465, 318] width 408 height 35
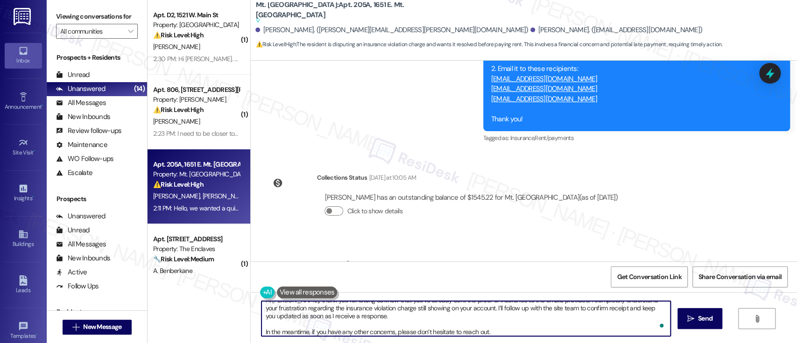
scroll to position [10, 0]
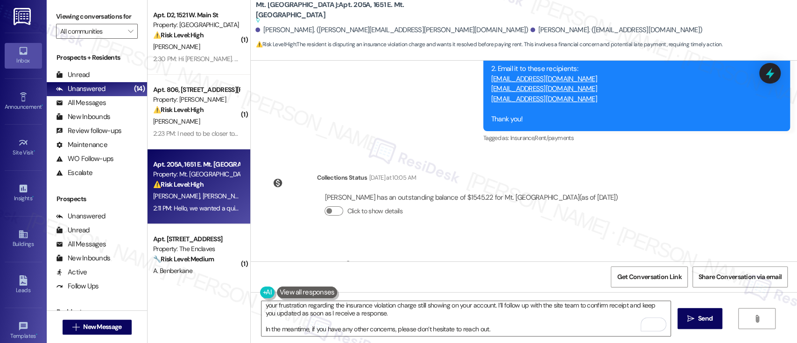
drag, startPoint x: 579, startPoint y: 227, endPoint x: 531, endPoint y: 229, distance: 48.1
click at [580, 259] on div "Tremaine Beasley Question Neutral 2:11 PM" at bounding box center [503, 270] width 477 height 23
click at [318, 327] on textarea "Hi Tremaine, thank you for letting us know that you’ve already sent the proof o…" at bounding box center [465, 318] width 408 height 35
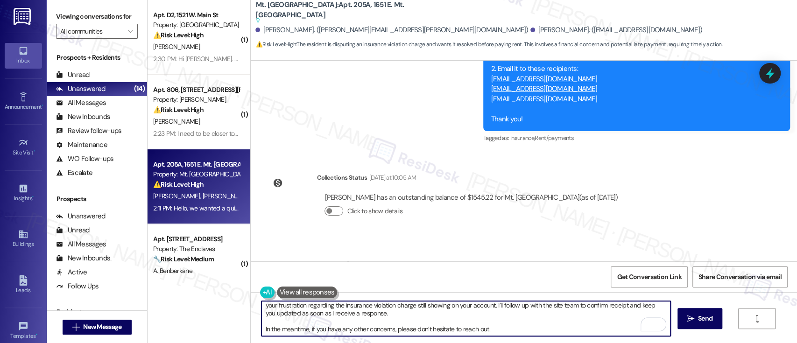
drag, startPoint x: 258, startPoint y: 328, endPoint x: 620, endPoint y: 344, distance: 362.5
click at [620, 343] on html "Inbox Go to Inbox Announcement • Send A Text Announcement Site Visit • Go to Si…" at bounding box center [398, 171] width 797 height 343
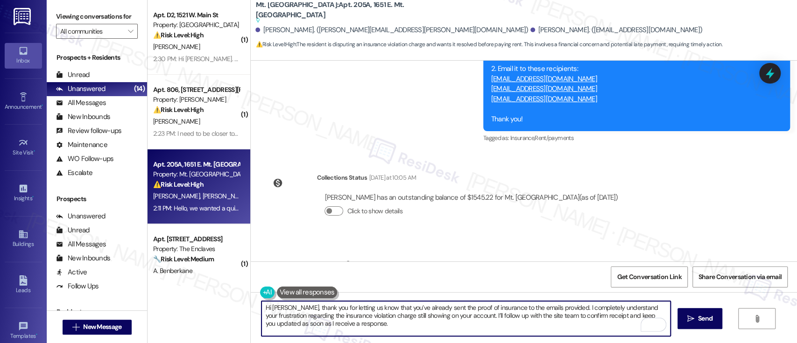
scroll to position [0, 0]
type textarea "Hi Tremaine, thank you for letting us know that you’ve already sent the proof o…"
click at [705, 178] on div "Announcement, sent via SMS Emily (ResiDesk) May 20, 2025 at 1:17 PM Hi there!Ho…" at bounding box center [524, 161] width 546 height 201
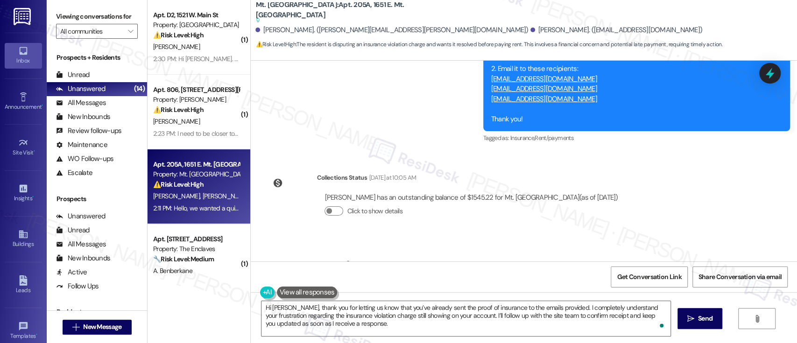
click at [702, 194] on div "Announcement, sent via SMS Emily (ResiDesk) May 20, 2025 at 1:17 PM Hi there!Ho…" at bounding box center [524, 161] width 546 height 201
click at [690, 316] on icon "" at bounding box center [690, 318] width 7 height 7
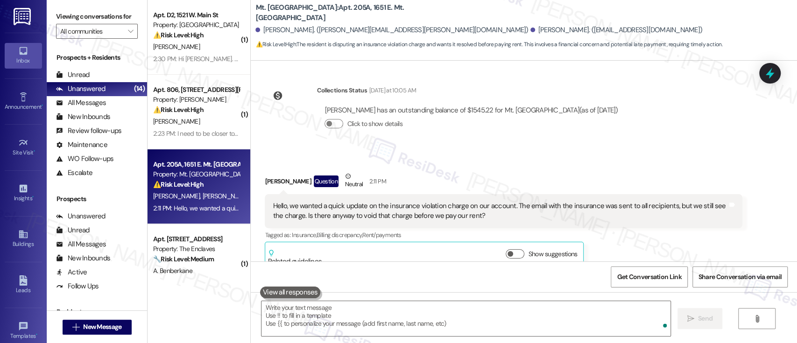
scroll to position [5984, 0]
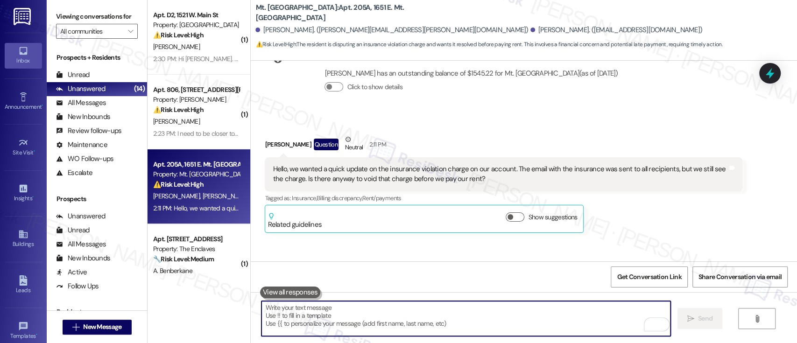
click at [337, 312] on textarea "To enrich screen reader interactions, please activate Accessibility in Grammarl…" at bounding box center [465, 318] width 408 height 35
paste textarea "In the meantime, if you have any other concerns, please don’t hesitate to reach…"
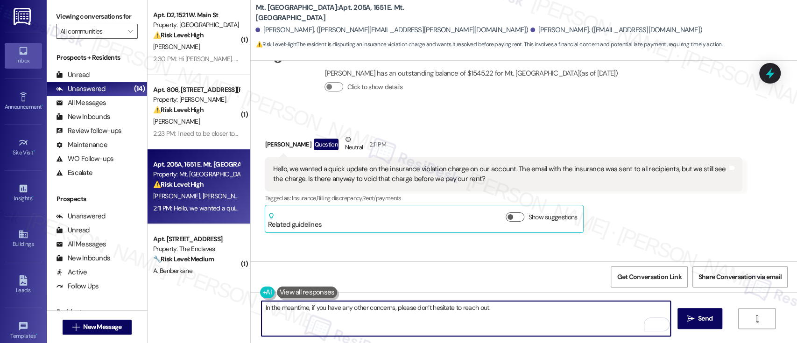
click at [520, 308] on textarea "In the meantime, if you have any other concerns, please don’t hesitate to reach…" at bounding box center [465, 318] width 408 height 35
type textarea "In the meantime, if you have any other concerns, please don’t hesitate to reach…"
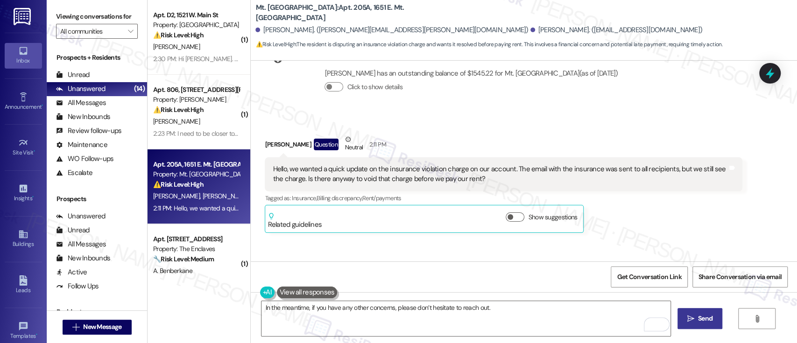
click at [699, 325] on button " Send" at bounding box center [699, 318] width 45 height 21
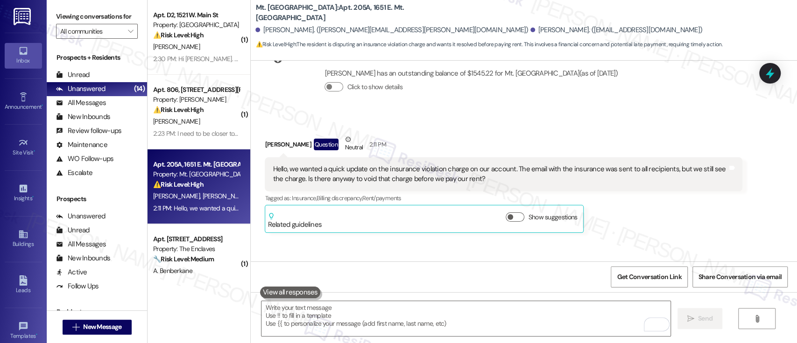
scroll to position [5921, 0]
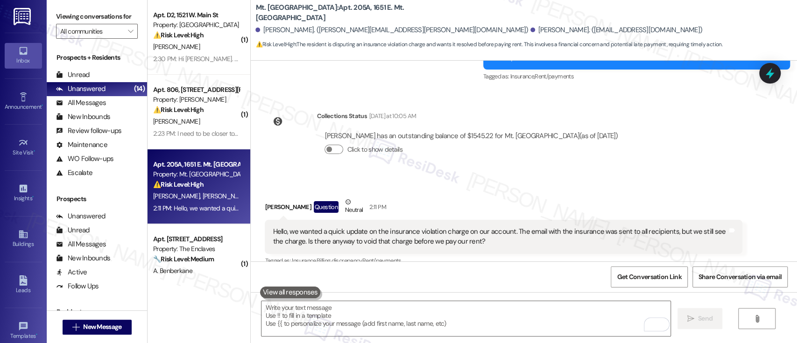
click at [711, 197] on div "Tremaine Beasley Question Neutral 2:11 PM" at bounding box center [503, 208] width 477 height 23
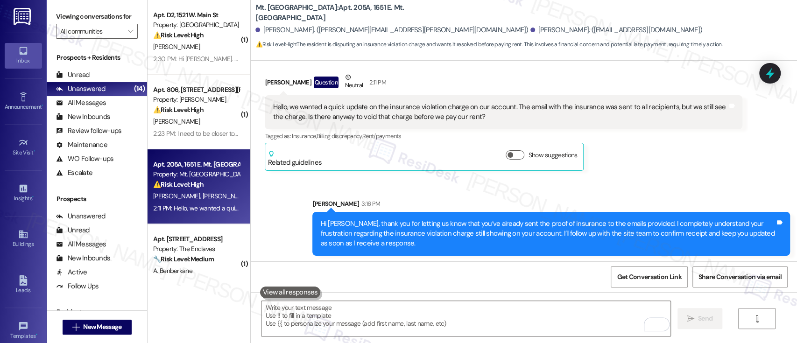
scroll to position [6072, 0]
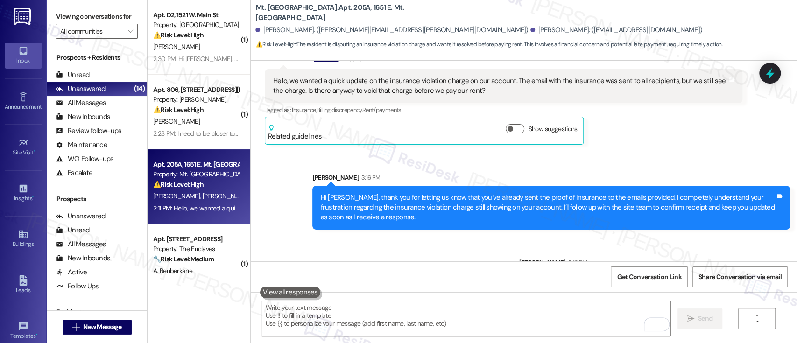
click at [431, 222] on div "Sent via SMS Sarah 3:16 PM Hi Tremaine, thank you for letting us know that you’…" at bounding box center [524, 227] width 546 height 150
click at [426, 225] on div "Sent via SMS Sarah 3:16 PM Hi Tremaine, thank you for letting us know that you’…" at bounding box center [524, 227] width 546 height 150
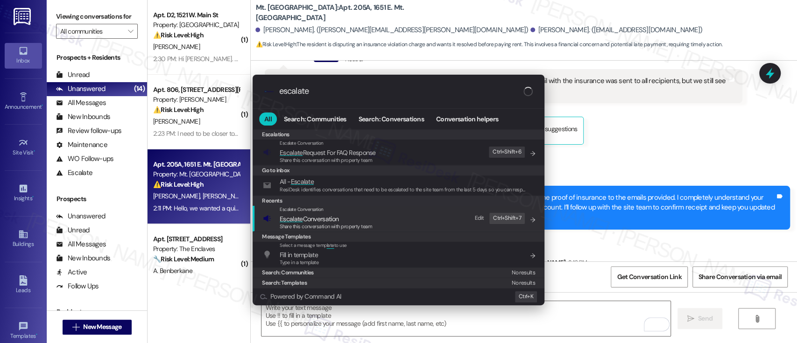
type input "escalate"
drag, startPoint x: 334, startPoint y: 217, endPoint x: 360, endPoint y: 228, distance: 28.4
click at [334, 217] on span "Escalate Conversation" at bounding box center [309, 219] width 59 height 8
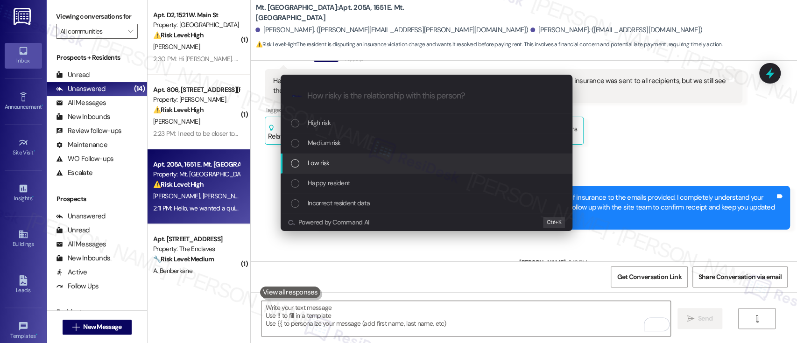
click at [313, 160] on span "Low risk" at bounding box center [318, 163] width 21 height 10
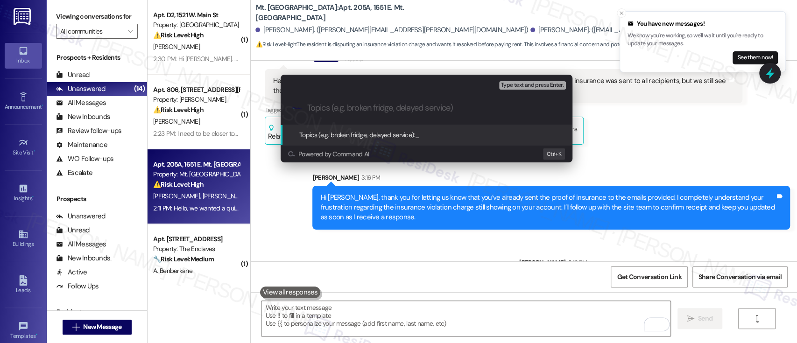
scroll to position [6137, 0]
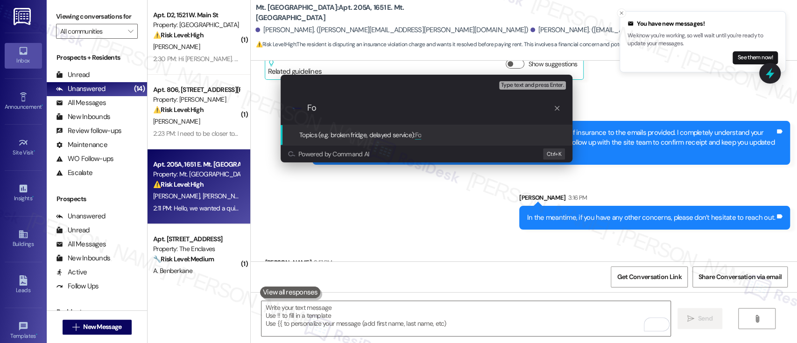
type input "F"
click at [334, 113] on input "Please confirm Receipt of Renter's Insurance" at bounding box center [430, 108] width 246 height 10
type input "Please Confirm Receipt of Renter's Insurance"
click at [497, 112] on input "Please Confirm Receipt of Renter's Insurance" at bounding box center [430, 108] width 246 height 10
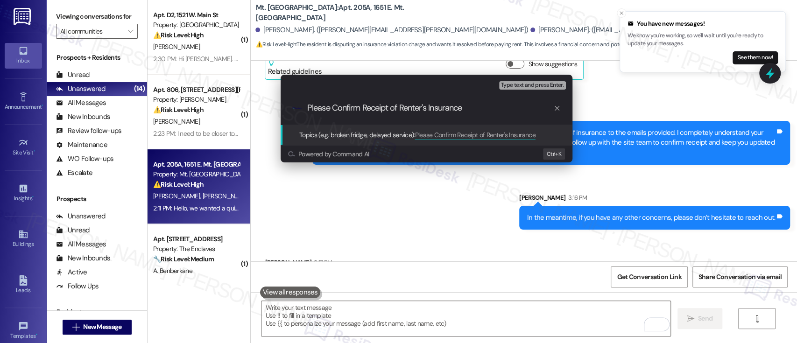
drag, startPoint x: 490, startPoint y: 112, endPoint x: 226, endPoint y: 111, distance: 263.7
click at [226, 111] on div "Escalate Conversation Low risk Topics (e.g. broken fridge, delayed service) Any…" at bounding box center [398, 171] width 797 height 343
click at [495, 104] on input "Please Confirm Receipt of Renter's Insurance" at bounding box center [430, 108] width 246 height 10
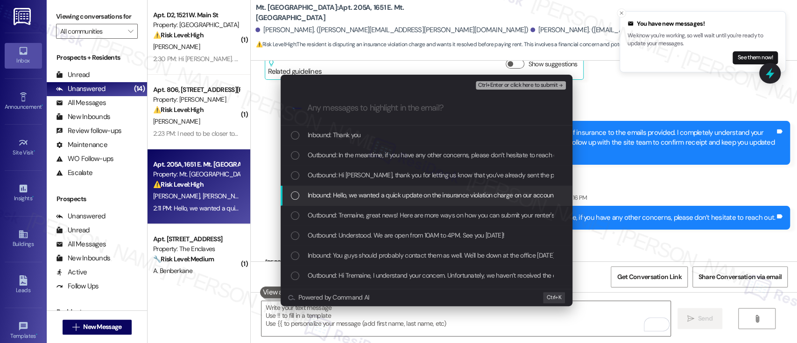
drag, startPoint x: 302, startPoint y: 194, endPoint x: 512, endPoint y: 194, distance: 210.0
click at [303, 194] on div "Inbound: Hello, we wanted a quick update on the insurance violation charge on o…" at bounding box center [427, 195] width 273 height 10
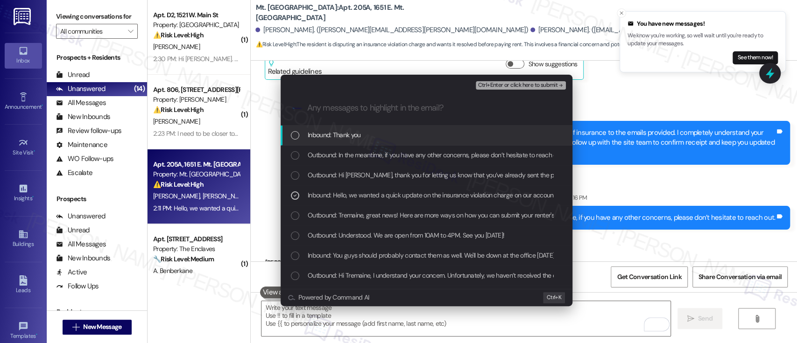
drag, startPoint x: 538, startPoint y: 84, endPoint x: 549, endPoint y: 101, distance: 20.3
click at [538, 84] on span "Ctrl+Enter or click here to submit" at bounding box center [517, 85] width 80 height 7
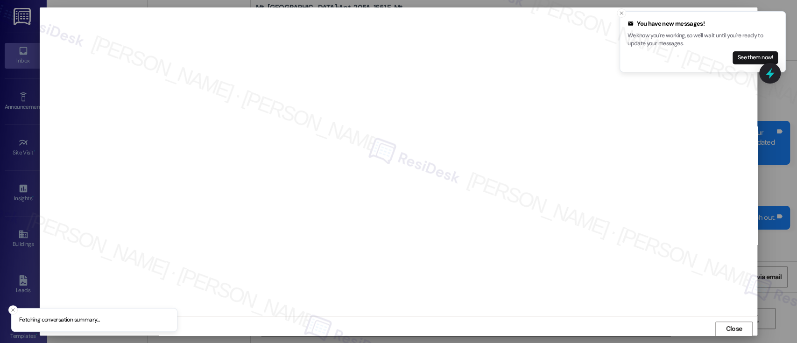
scroll to position [0, 0]
click at [620, 10] on icon "Close toast" at bounding box center [621, 13] width 6 height 6
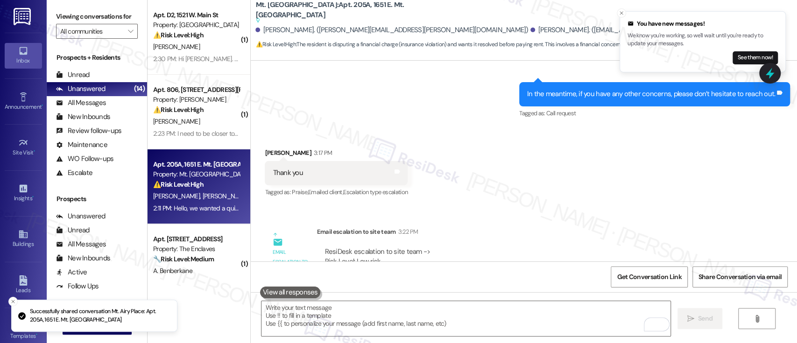
scroll to position [6280, 0]
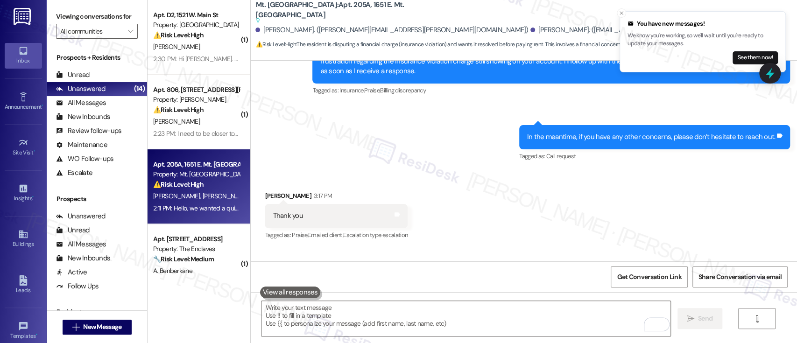
drag, startPoint x: 396, startPoint y: 311, endPoint x: 437, endPoint y: 285, distance: 48.7
click at [396, 311] on textarea "To enrich screen reader interactions, please activate Accessibility in Grammarl…" at bounding box center [465, 318] width 408 height 35
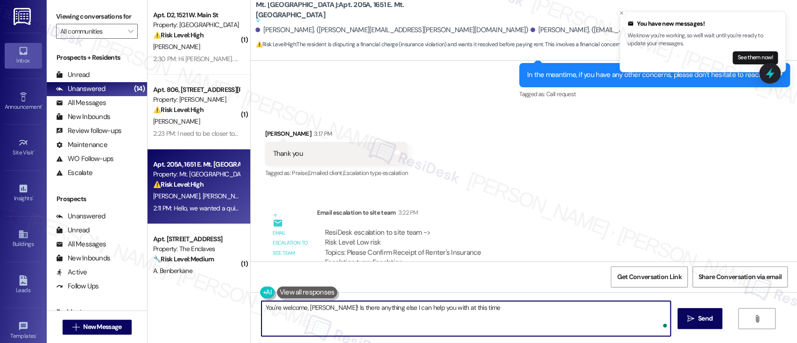
type textarea "You're welcome, Tremaine! Is there anything else I can help you with at this ti…"
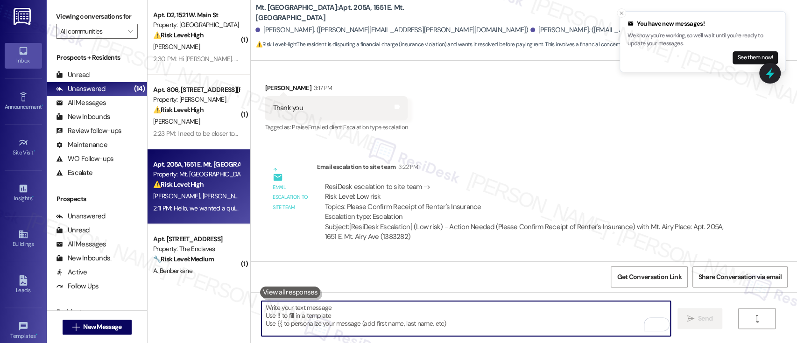
scroll to position [6346, 0]
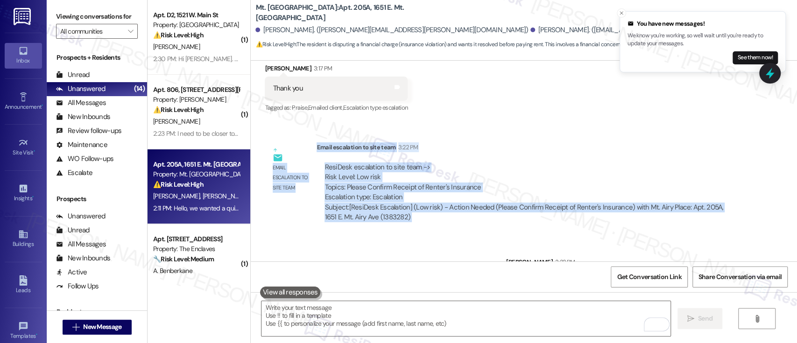
drag, startPoint x: 390, startPoint y: 160, endPoint x: 249, endPoint y: 104, distance: 152.3
click at [251, 104] on div "Announcement, sent via SMS Emily (ResiDesk) May 20, 2025 at 1:17 PM Hi there!Ho…" at bounding box center [524, 161] width 546 height 201
click at [387, 189] on div "Email escalation to site team Email escalation to site team 3:22 PM ResiDesk es…" at bounding box center [503, 185] width 491 height 101
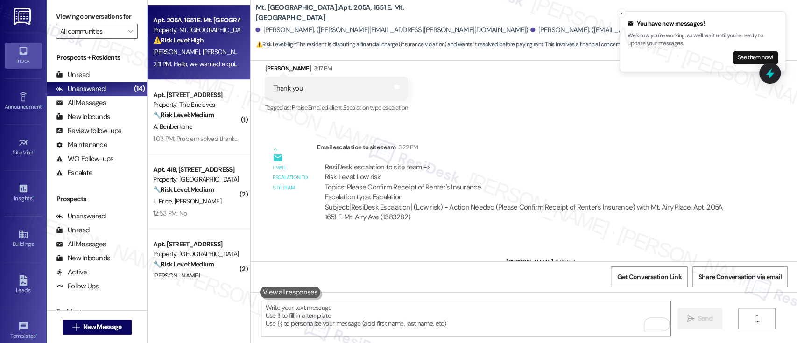
scroll to position [164, 0]
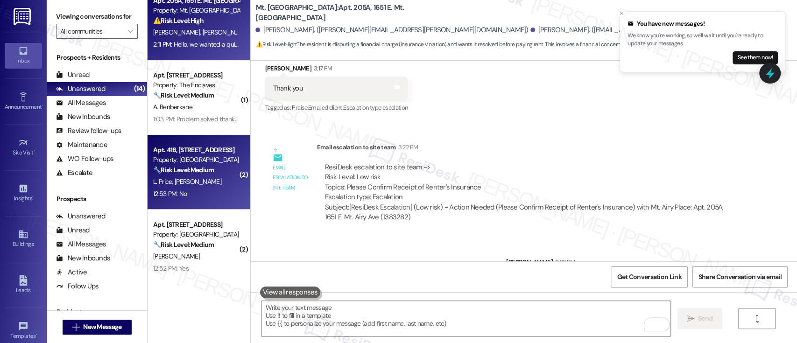
click at [178, 182] on span "S. Semezier" at bounding box center [198, 181] width 47 height 8
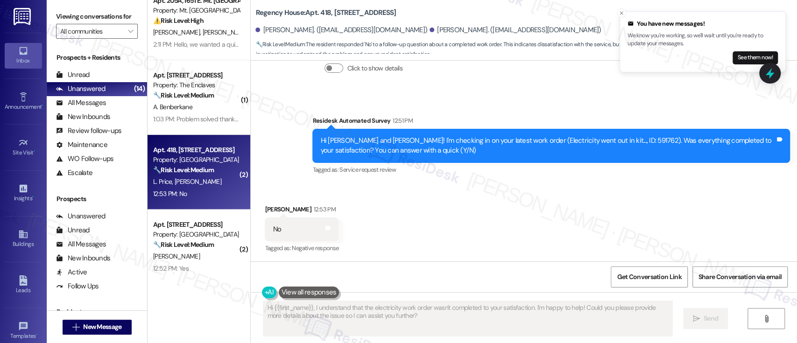
scroll to position [911, 0]
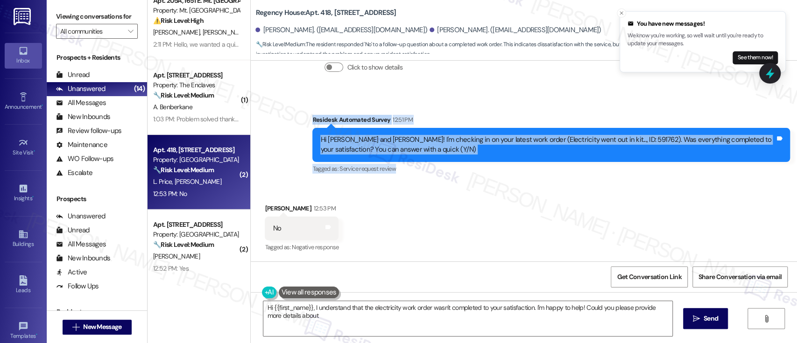
drag, startPoint x: 301, startPoint y: 105, endPoint x: 455, endPoint y: 175, distance: 169.0
click at [455, 175] on div "Survey, sent via SMS Residesk Automated Survey 12:51 PM Hi Sabrina and Louise! …" at bounding box center [524, 138] width 546 height 89
click at [502, 180] on div "Survey, sent via SMS Residesk Automated Survey 12:51 PM Hi Sabrina and Louise! …" at bounding box center [550, 145] width 491 height 75
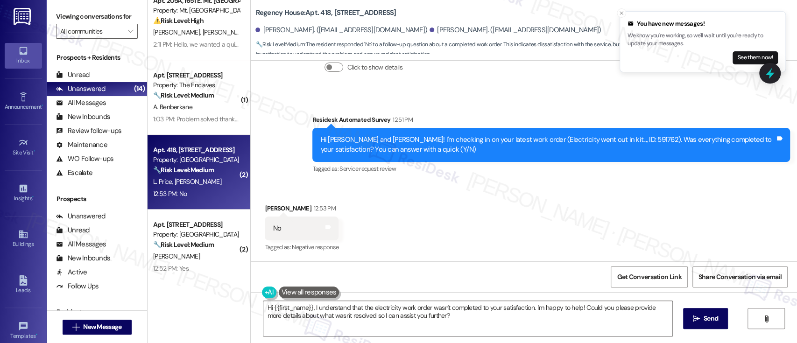
click at [570, 196] on div "Received via SMS Sabrina Semezier 12:53 PM No Tags and notes Tagged as: Negativ…" at bounding box center [524, 221] width 546 height 79
click at [476, 118] on div "Residesk Automated Survey 12:51 PM" at bounding box center [550, 121] width 477 height 13
drag, startPoint x: 500, startPoint y: 140, endPoint x: 565, endPoint y: 140, distance: 64.4
click at [565, 140] on div "Hi Sabrina and Louise! I'm checking in on your latest work order (Electricity w…" at bounding box center [547, 145] width 455 height 20
click at [579, 145] on div "Hi Sabrina and Louise! I'm checking in on your latest work order (Electricity w…" at bounding box center [547, 145] width 455 height 20
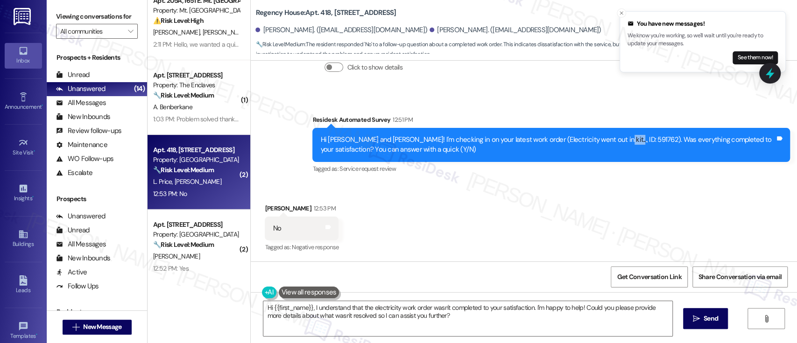
drag, startPoint x: 583, startPoint y: 140, endPoint x: 603, endPoint y: 136, distance: 20.3
click at [603, 136] on div "Hi Sabrina and Louise! I'm checking in on your latest work order (Electricity w…" at bounding box center [547, 145] width 455 height 20
click at [608, 162] on div "Tagged as: Service request review Click to highlight conversations about Servic…" at bounding box center [550, 169] width 477 height 14
drag, startPoint x: 644, startPoint y: 140, endPoint x: 755, endPoint y: 139, distance: 110.6
click at [755, 139] on div "Hi Sabrina and Louise! I'm checking in on your latest work order (Electricity w…" at bounding box center [547, 145] width 455 height 20
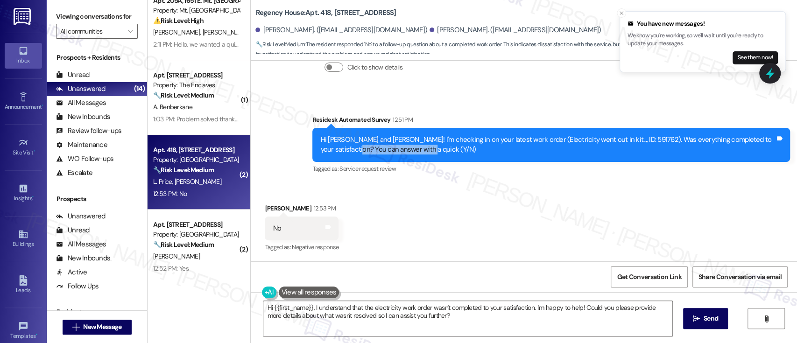
drag, startPoint x: 329, startPoint y: 151, endPoint x: 412, endPoint y: 155, distance: 83.1
click at [412, 154] on div "Hi Sabrina and Louise! I'm checking in on your latest work order (Electricity w…" at bounding box center [547, 145] width 455 height 20
click at [454, 230] on div "Received via SMS Sabrina Semezier 12:53 PM No Tags and notes Tagged as: Negativ…" at bounding box center [524, 221] width 546 height 79
drag, startPoint x: 293, startPoint y: 230, endPoint x: 268, endPoint y: 227, distance: 24.8
click at [268, 227] on div "No Tags and notes" at bounding box center [302, 229] width 74 height 24
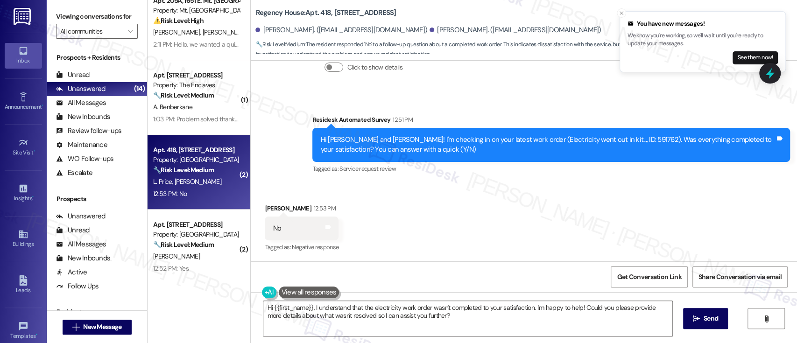
click at [478, 220] on div "Received via SMS Sabrina Semezier 12:53 PM No Tags and notes Tagged as: Negativ…" at bounding box center [524, 221] width 546 height 79
click at [594, 142] on div "Hi Sabrina and Louise! I'm checking in on your latest work order (Electricity w…" at bounding box center [547, 145] width 455 height 20
copy div "591762"
click at [526, 180] on div "Survey, sent via SMS Residesk Automated Survey 12:51 PM Hi Sabrina and Louise! …" at bounding box center [550, 145] width 491 height 75
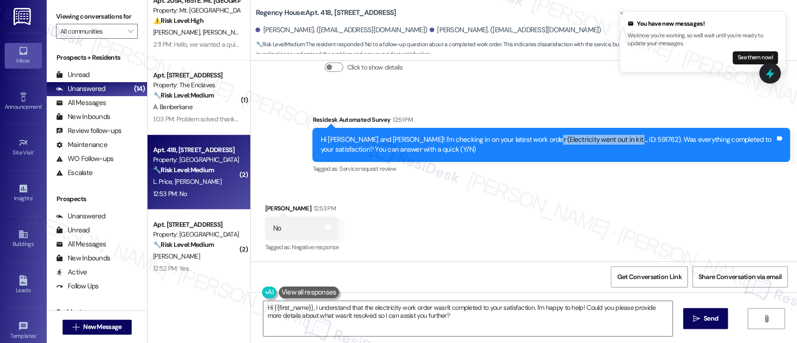
drag, startPoint x: 525, startPoint y: 140, endPoint x: 599, endPoint y: 140, distance: 74.2
click at [599, 140] on div "Hi Sabrina and Louise! I'm checking in on your latest work order (Electricity w…" at bounding box center [547, 145] width 455 height 20
click at [599, 169] on div "Tagged as: Service request review Click to highlight conversations about Servic…" at bounding box center [550, 169] width 477 height 14
click at [516, 199] on div "Received via SMS Sabrina Semezier 12:53 PM No Tags and notes Tagged as: Negativ…" at bounding box center [524, 221] width 546 height 79
click at [537, 209] on div "Received via SMS Sabrina Semezier 12:53 PM No Tags and notes Tagged as: Negativ…" at bounding box center [524, 221] width 546 height 79
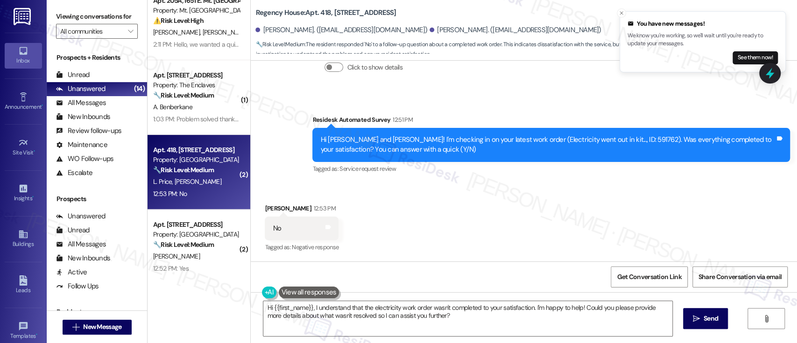
click at [517, 198] on div "Received via SMS Sabrina Semezier 12:53 PM No Tags and notes Tagged as: Negativ…" at bounding box center [524, 221] width 546 height 79
click at [532, 207] on div "Received via SMS Sabrina Semezier 12:53 PM No Tags and notes Tagged as: Negativ…" at bounding box center [524, 221] width 546 height 79
click at [480, 310] on textarea "Hi {{first_name}}, I understand that the electricity work order wasn't complete…" at bounding box center [467, 318] width 408 height 35
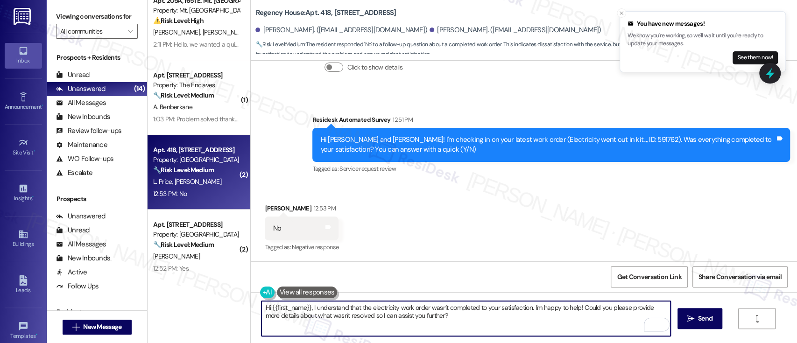
click at [265, 203] on div "Sabrina Semezier 12:53 PM" at bounding box center [302, 209] width 74 height 13
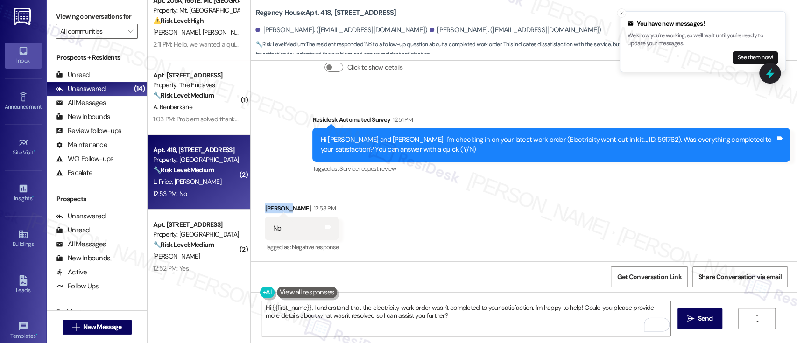
click at [265, 203] on div "Sabrina Semezier 12:53 PM" at bounding box center [302, 209] width 74 height 13
copy div "Sabrina"
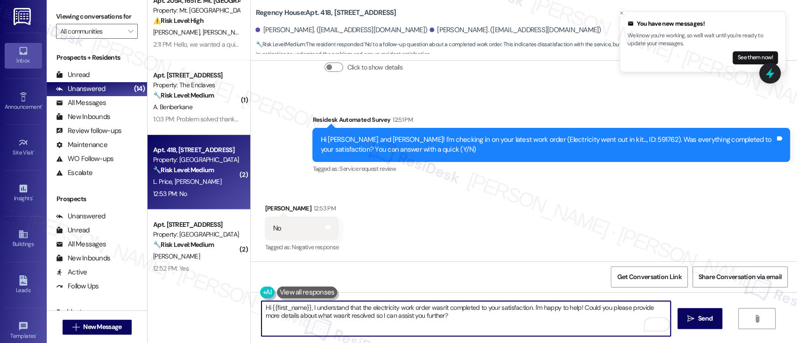
click at [285, 306] on textarea "Hi {{first_name}}, I understand that the electricity work order wasn't complete…" at bounding box center [465, 318] width 408 height 35
paste textarea "Sabrina"
type textarea "Hi Sabrina, I understand that the electricity work order wasn't completed to yo…"
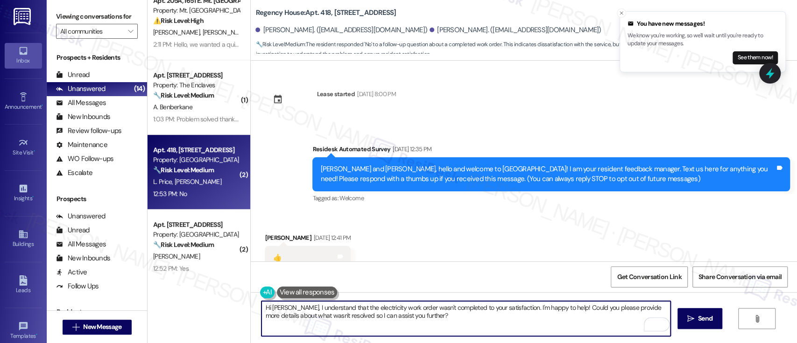
scroll to position [911, 0]
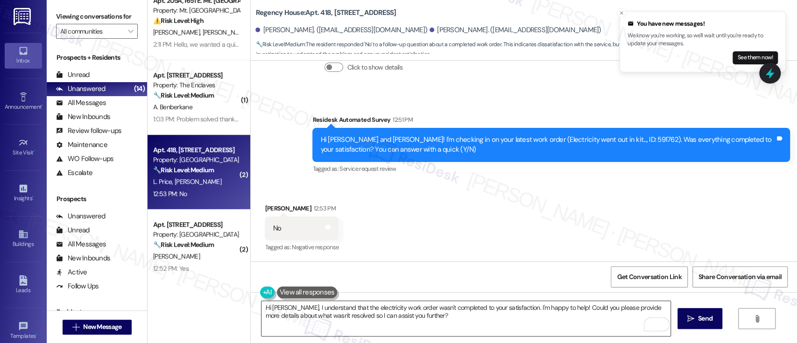
click at [567, 309] on textarea "Hi [PERSON_NAME], I understand that the electricity work order wasn't completed…" at bounding box center [465, 318] width 408 height 35
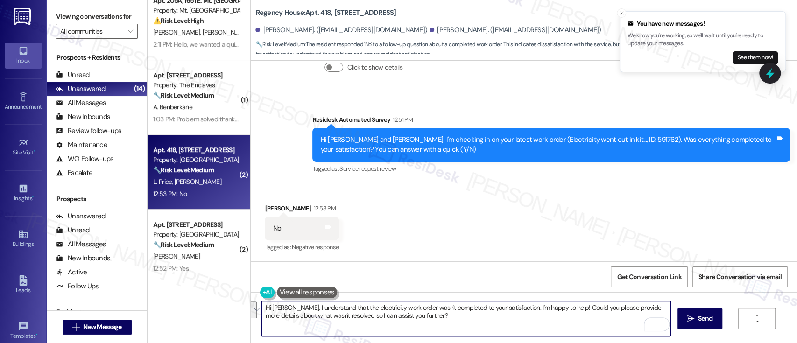
drag, startPoint x: 558, startPoint y: 308, endPoint x: 410, endPoint y: 319, distance: 148.4
click at [410, 319] on textarea "Hi [PERSON_NAME], I understand that the electricity work order wasn't completed…" at bounding box center [465, 318] width 408 height 35
click at [287, 304] on textarea "Hi [PERSON_NAME], I understand that the electricity work order wasn't completed…" at bounding box center [465, 318] width 408 height 35
click at [418, 304] on textarea "Hi [PERSON_NAME], I understand that the electricity work order wasn't completed…" at bounding box center [465, 318] width 408 height 35
click at [469, 308] on textarea "Hi [PERSON_NAME], I understand that the electricity work order wasn't completed…" at bounding box center [465, 318] width 408 height 35
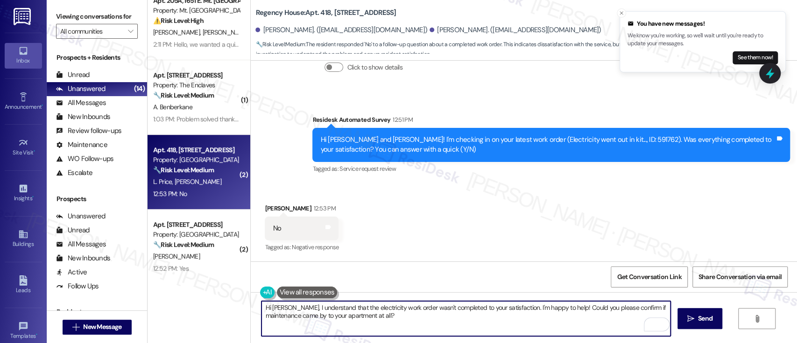
click at [302, 310] on textarea "Hi [PERSON_NAME], I understand that the electricity work order wasn't completed…" at bounding box center [465, 318] width 408 height 35
click at [519, 306] on textarea "Hi [PERSON_NAME], I'm sorry to hear that the electricity work order wasn't comp…" at bounding box center [465, 318] width 408 height 35
click at [273, 313] on textarea "Hi [PERSON_NAME], I'm sorry to hear that the electricity work order wasn't comp…" at bounding box center [465, 318] width 408 height 35
click at [494, 314] on textarea "Hi [PERSON_NAME], I'm sorry to hear that the electricity work order wasn't comp…" at bounding box center [465, 318] width 408 height 35
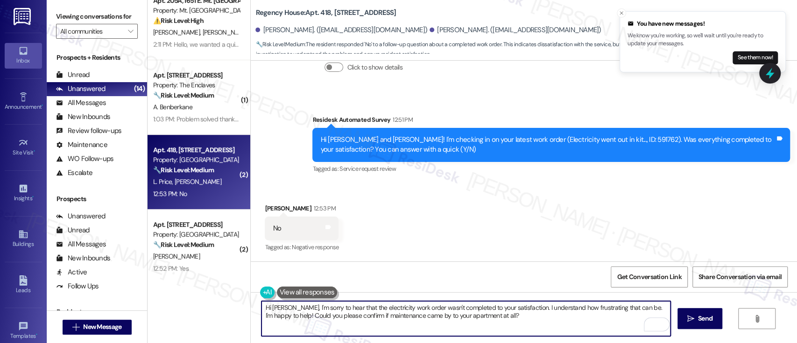
click at [497, 315] on textarea "Hi [PERSON_NAME], I'm sorry to hear that the electricity work order wasn't comp…" at bounding box center [465, 318] width 408 height 35
type textarea "Hi [PERSON_NAME], I'm sorry to hear that the electricity work order wasn't comp…"
click at [567, 241] on div "Received via SMS [PERSON_NAME] 12:53 PM No Tags and notes Tagged as: Negative r…" at bounding box center [524, 221] width 546 height 79
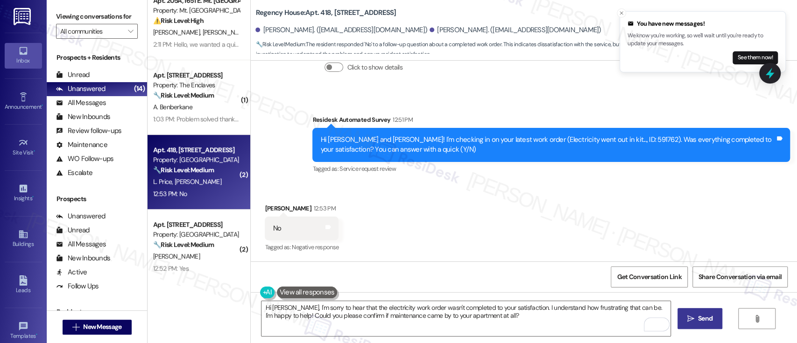
click at [698, 319] on span "Send" at bounding box center [705, 319] width 14 height 10
click at [635, 203] on div "Received via SMS [PERSON_NAME] 12:53 PM No Tags and notes Tagged as: Negative r…" at bounding box center [524, 221] width 546 height 79
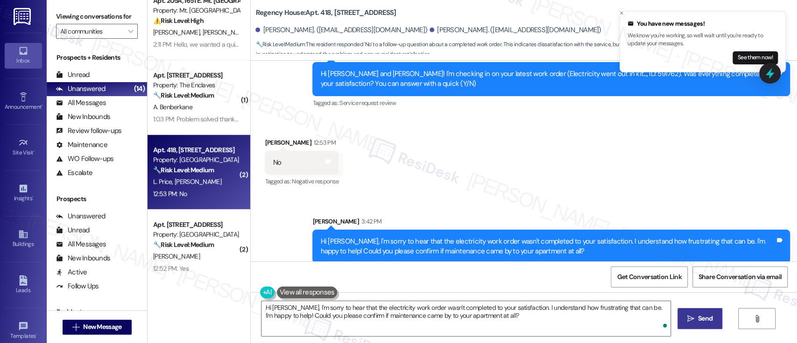
scroll to position [986, 0]
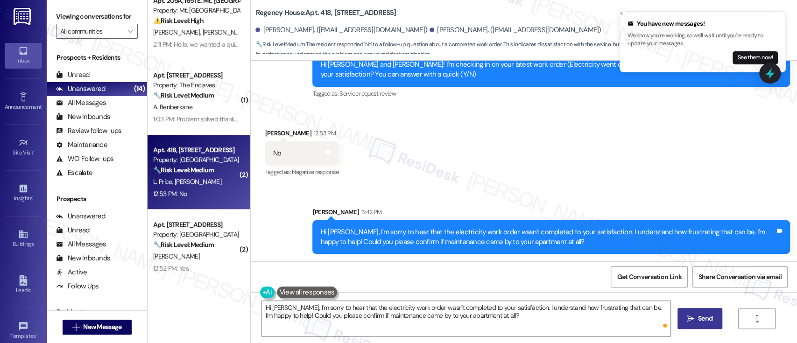
click at [489, 152] on div "Received via SMS [PERSON_NAME] 12:53 PM No Tags and notes Tagged as: Negative r…" at bounding box center [524, 146] width 546 height 79
click at [403, 163] on div "Received via SMS [PERSON_NAME] 12:53 PM No Tags and notes Tagged as: Negative r…" at bounding box center [524, 146] width 546 height 79
click at [440, 144] on div "Received via SMS [PERSON_NAME] 12:53 PM No Tags and notes Tagged as: Negative r…" at bounding box center [524, 146] width 546 height 79
click at [610, 143] on div "Received via SMS [PERSON_NAME] 12:53 PM No Tags and notes Tagged as: Negative r…" at bounding box center [524, 146] width 546 height 79
click at [618, 11] on icon "Close toast" at bounding box center [621, 13] width 6 height 6
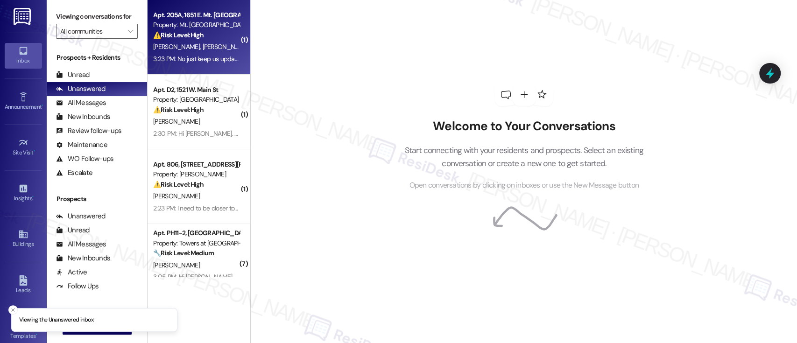
click at [189, 42] on div "[PERSON_NAME] [PERSON_NAME]" at bounding box center [196, 47] width 88 height 12
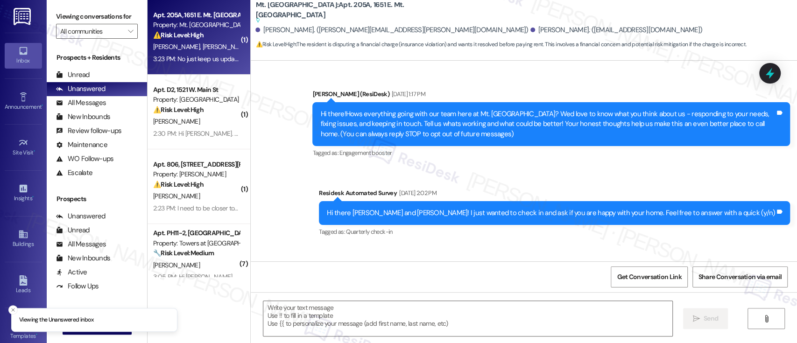
scroll to position [6447, 0]
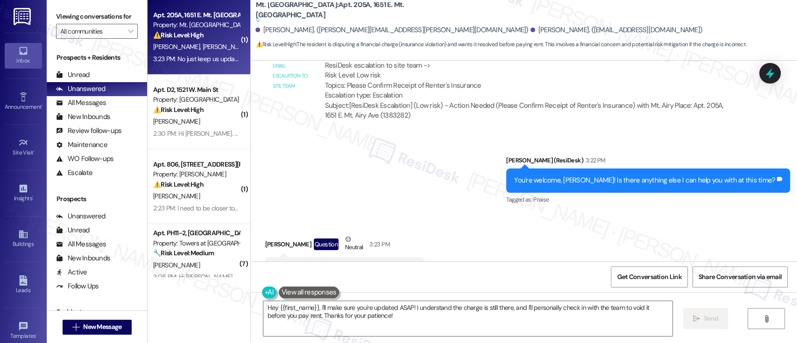
click at [504, 232] on div "Received via SMS [PERSON_NAME] Question Neutral 3:23 PM No just keep us updated…" at bounding box center [524, 257] width 546 height 89
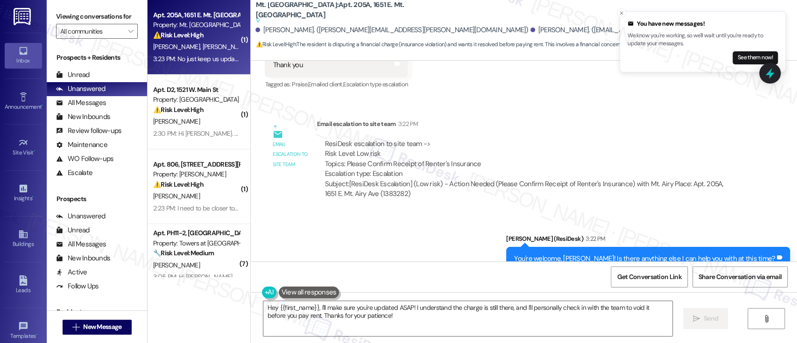
scroll to position [6385, 0]
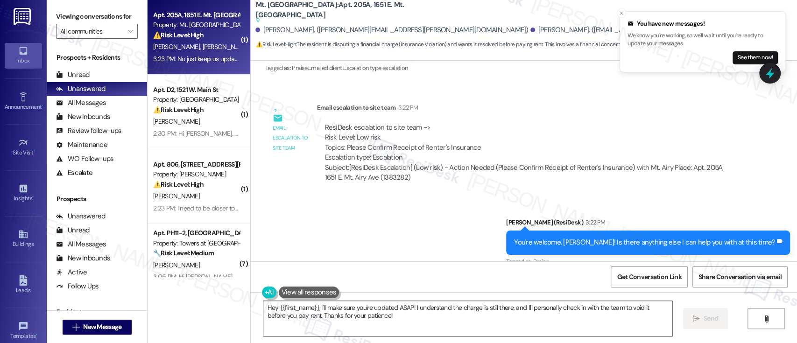
click at [408, 328] on textarea "Hey {{first_name}}, I'll make sure you're updated ASAP! I understand the charge…" at bounding box center [467, 318] width 408 height 35
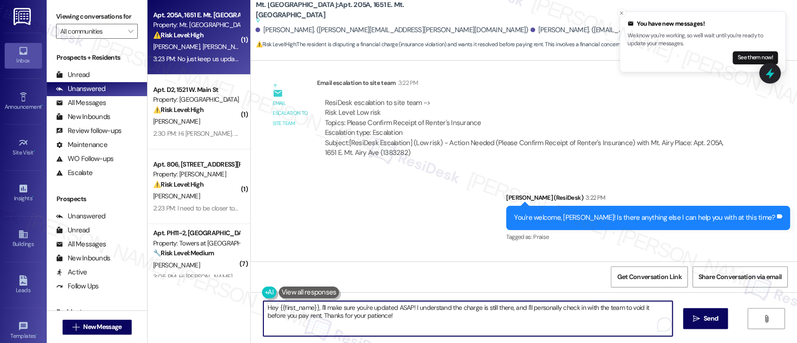
scroll to position [6447, 0]
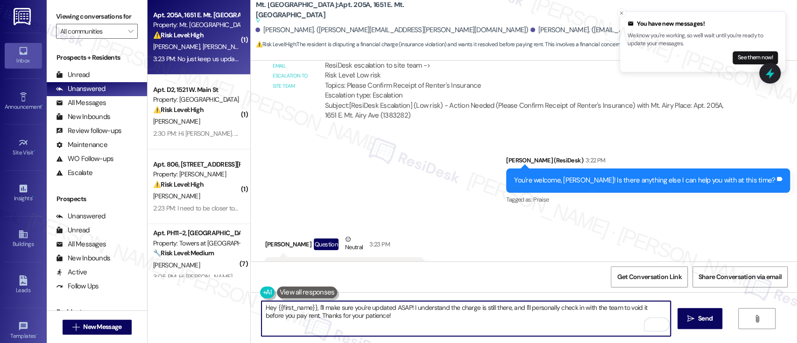
drag, startPoint x: 292, startPoint y: 318, endPoint x: 217, endPoint y: 292, distance: 80.0
click at [217, 292] on div "( 1 ) Apt. 205A, 1651 E. Mt. [GEOGRAPHIC_DATA] Property: Mt. Airy Place ⚠️ Risk…" at bounding box center [471, 171] width 649 height 343
type textarea "Sounds good. I'll be sure to share any updates as soon as I hear from our team.…"
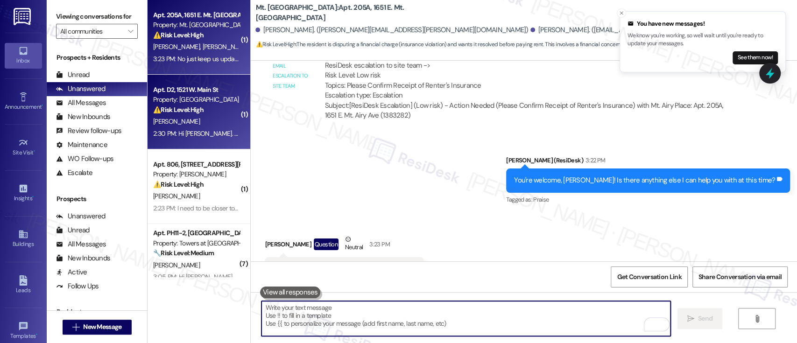
click at [205, 122] on div "[PERSON_NAME]" at bounding box center [196, 122] width 88 height 12
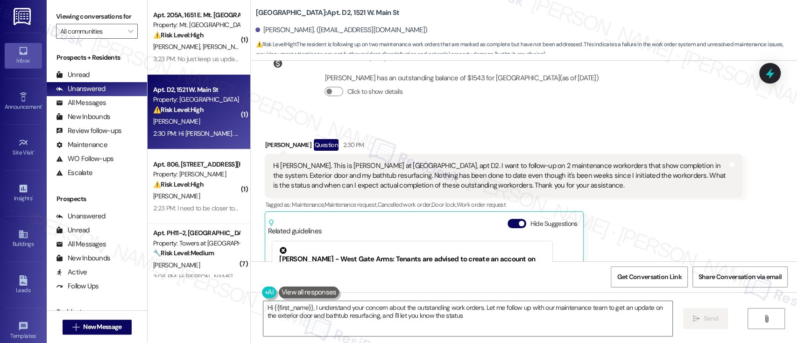
scroll to position [2485, 0]
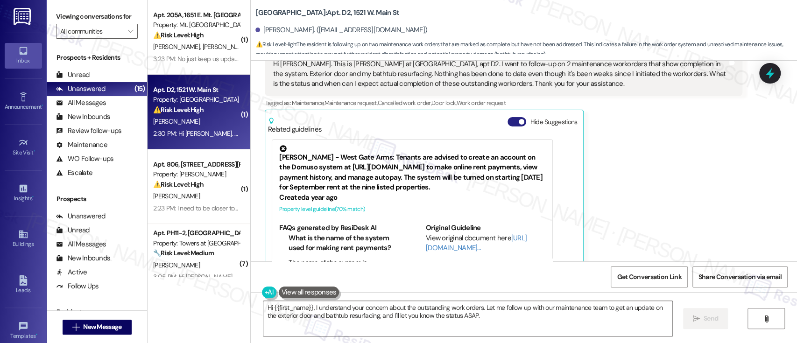
click at [507, 117] on button "Hide Suggestions" at bounding box center [516, 121] width 19 height 9
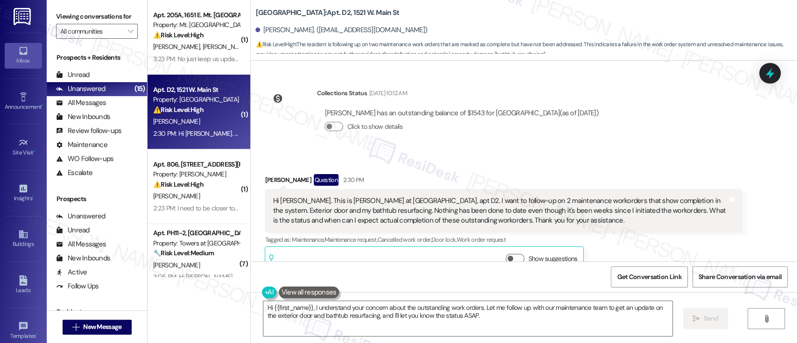
click at [317, 196] on div "Hi [PERSON_NAME]. This is [PERSON_NAME] at [GEOGRAPHIC_DATA], apt D2. I want to…" at bounding box center [500, 211] width 455 height 30
click at [355, 196] on div "Hi [PERSON_NAME]. This is [PERSON_NAME] at [GEOGRAPHIC_DATA], apt D2. I want to…" at bounding box center [500, 211] width 455 height 30
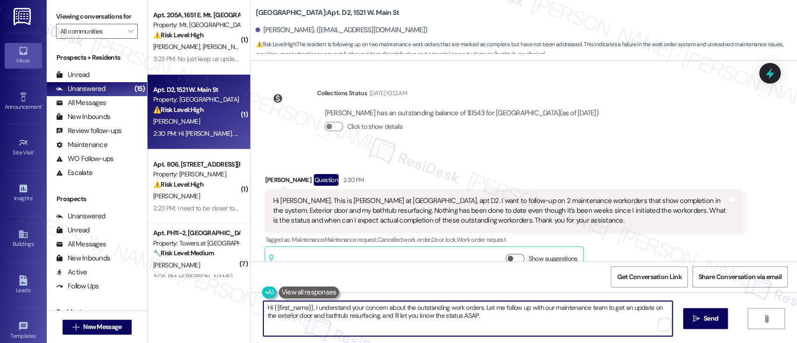
drag, startPoint x: 381, startPoint y: 308, endPoint x: 315, endPoint y: 308, distance: 65.8
click at [315, 308] on textarea "Hi {{first_name}}, I understand your concern about the outstanding work orders.…" at bounding box center [467, 318] width 408 height 35
click at [520, 312] on textarea "Hi {{first_name}}, I am sorry to hear about the outstanding work orders. Let me…" at bounding box center [465, 318] width 408 height 35
drag, startPoint x: 568, startPoint y: 309, endPoint x: 582, endPoint y: 308, distance: 14.5
click at [568, 309] on textarea "Hi {{first_name}}, I am sorry to hear about the outstanding work orders. Let me…" at bounding box center [465, 318] width 408 height 35
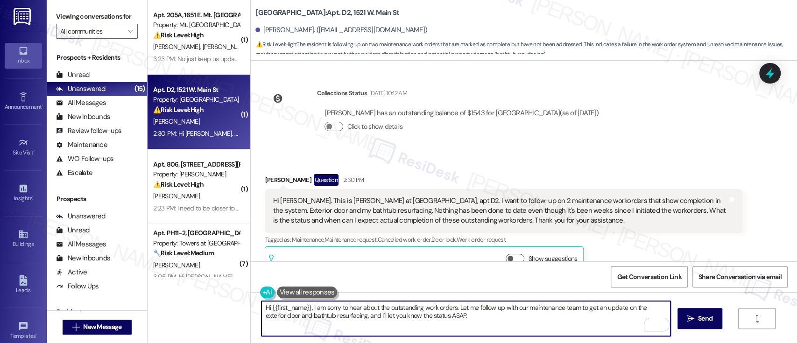
click at [601, 308] on textarea "Hi {{first_name}}, I am sorry to hear about the outstanding work orders. Let me…" at bounding box center [465, 318] width 408 height 35
click at [526, 308] on textarea "Hi {{first_name}}, I am sorry to hear about the outstanding work orders. Let me…" at bounding box center [465, 318] width 408 height 35
click at [454, 308] on textarea "Hi {{first_name}}, I am sorry to hear about the outstanding work orders. Let me…" at bounding box center [465, 318] width 408 height 35
click at [641, 310] on textarea "Hi {{first_name}}, I am sorry to hear about the outstanding work orders. Let me…" at bounding box center [465, 318] width 408 height 35
click at [289, 315] on textarea "Hi {{first_name}}, I am sorry to hear about the outstanding work orders. Let me…" at bounding box center [465, 318] width 408 height 35
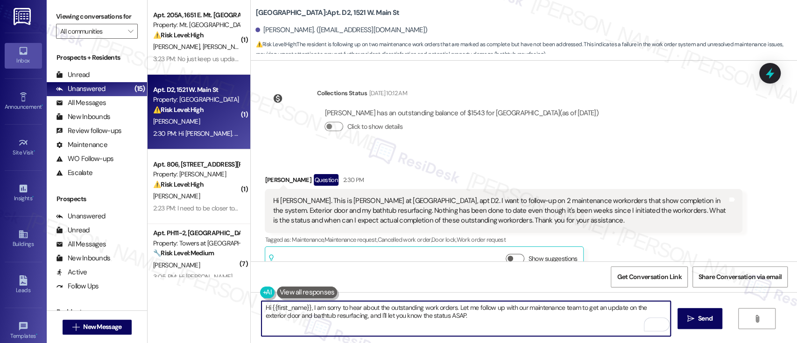
click at [324, 316] on textarea "Hi {{first_name}}, I am sorry to hear about the outstanding work orders. Let me…" at bounding box center [465, 318] width 408 height 35
click at [314, 317] on textarea "Hi {{first_name}}, I am sorry to hear about the outstanding work orders. Let me…" at bounding box center [465, 318] width 408 height 35
click at [452, 306] on textarea "Hi {{first_name}}, I am sorry to hear about the outstanding work orders. Let me…" at bounding box center [465, 318] width 408 height 35
click at [304, 319] on textarea "Hi {{first_name}}, I am sorry to hear about the outstanding work orders. I am s…" at bounding box center [465, 318] width 408 height 35
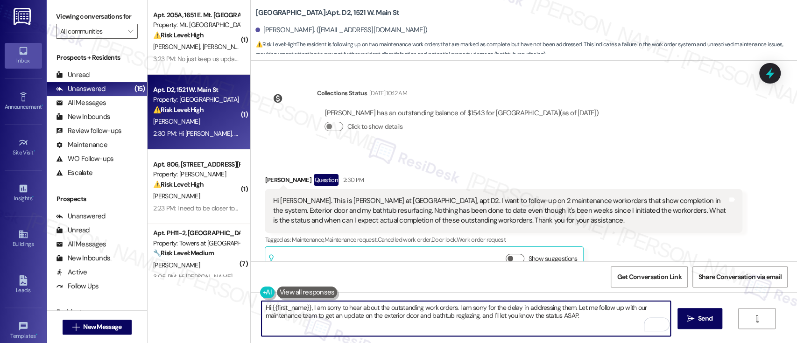
click at [433, 320] on textarea "Hi {{first_name}}, I am sorry to hear about the outstanding work orders. I am s…" at bounding box center [465, 318] width 408 height 35
click at [483, 318] on textarea "Hi {{first_name}}, I am sorry to hear about the outstanding work orders. I am s…" at bounding box center [465, 318] width 408 height 35
drag, startPoint x: 582, startPoint y: 315, endPoint x: 227, endPoint y: 297, distance: 356.1
click at [227, 297] on div "( 1 ) Apt. 205A, 1651 E. Mt. Airy Ave Property: Mt. Airy Place ⚠️ Risk Level: H…" at bounding box center [471, 171] width 649 height 343
click at [565, 318] on textarea "Hi {{first_name}}, I am sorry to hear about the outstanding work orders. I am s…" at bounding box center [465, 318] width 408 height 35
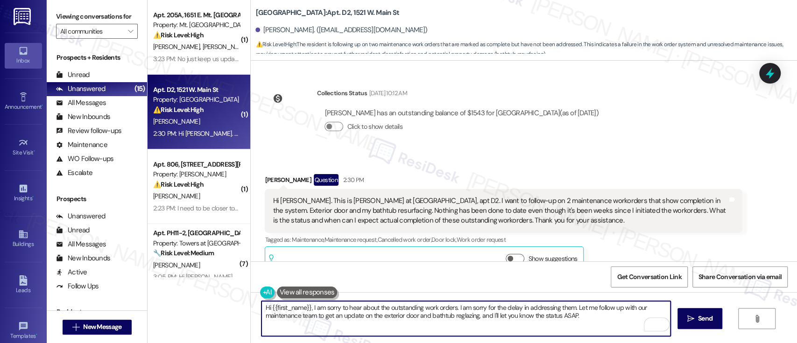
click at [528, 318] on textarea "Hi {{first_name}}, I am sorry to hear about the outstanding work orders. I am s…" at bounding box center [465, 318] width 408 height 35
click at [554, 319] on textarea "Hi {{first_name}}, I am sorry to hear about the outstanding work orders. I am s…" at bounding box center [465, 318] width 408 height 35
paste textarea "I’m sorry to hear about the outstanding work orders and apologize for the delay…"
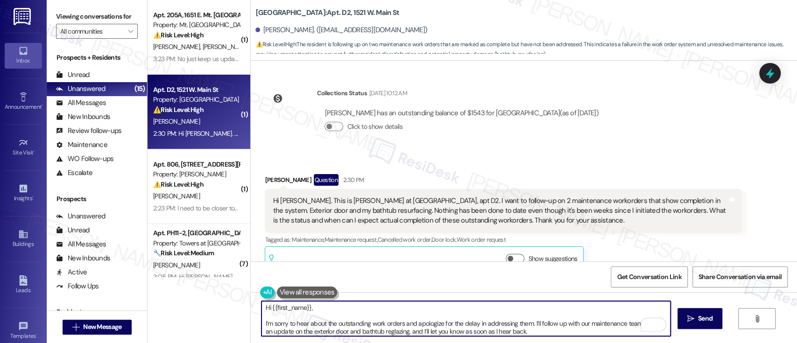
click at [329, 310] on textarea "Hi {{first_name}}, I’m sorry to hear about the outstanding work orders and apol…" at bounding box center [465, 318] width 408 height 35
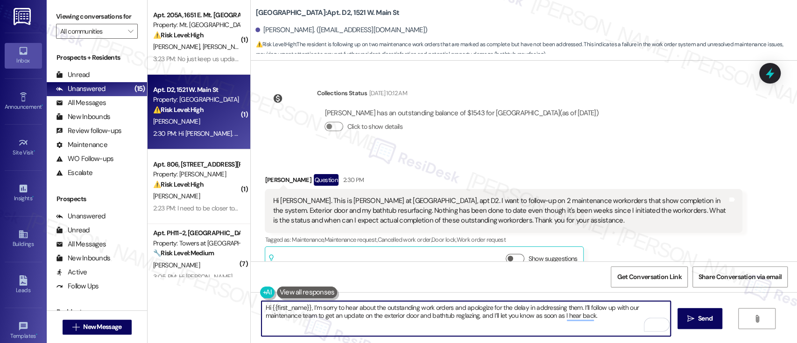
click at [608, 317] on textarea "Hi {{first_name}}, I’m sorry to hear about the outstanding work orders and apol…" at bounding box center [465, 318] width 408 height 35
type textarea "Hi {{first_name}}, I’m sorry to hear about the outstanding work orders and apol…"
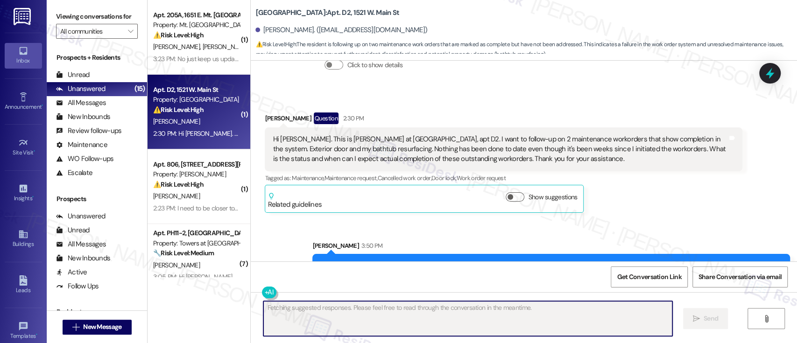
scroll to position [2423, 0]
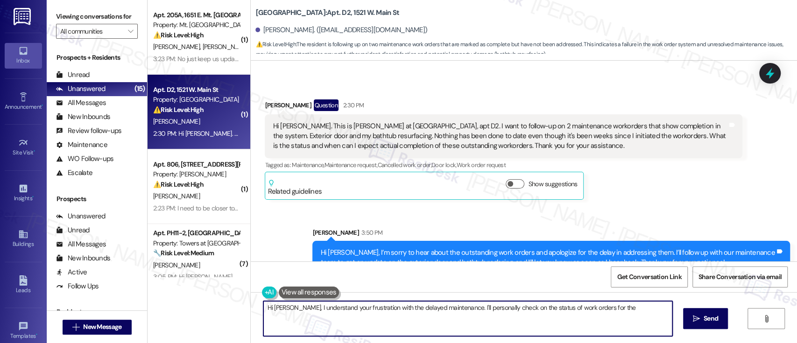
type textarea "Hi Byron, I understand your frustration with the delayed maintenance. I'll pers…"
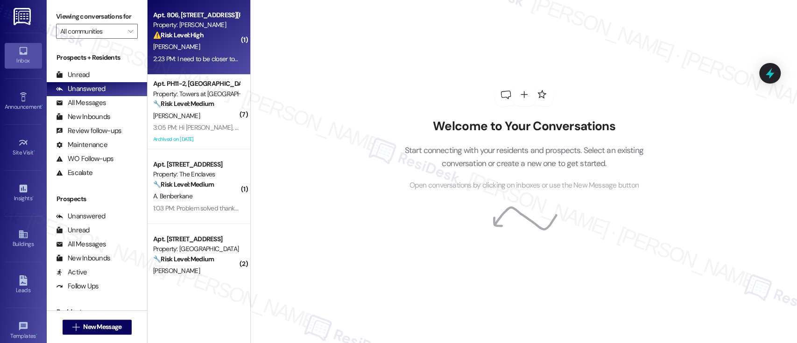
click at [192, 35] on strong "⚠️ Risk Level: High" at bounding box center [178, 35] width 50 height 8
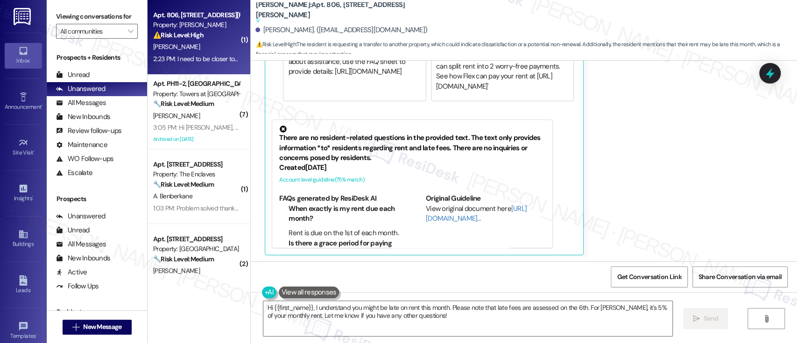
scroll to position [548, 0]
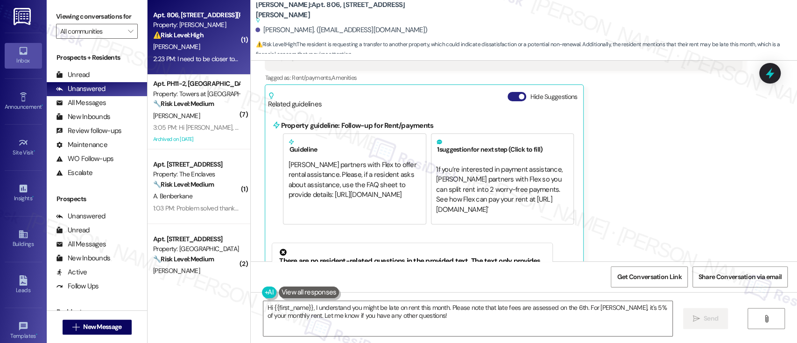
click at [507, 95] on button "Hide Suggestions" at bounding box center [516, 96] width 19 height 9
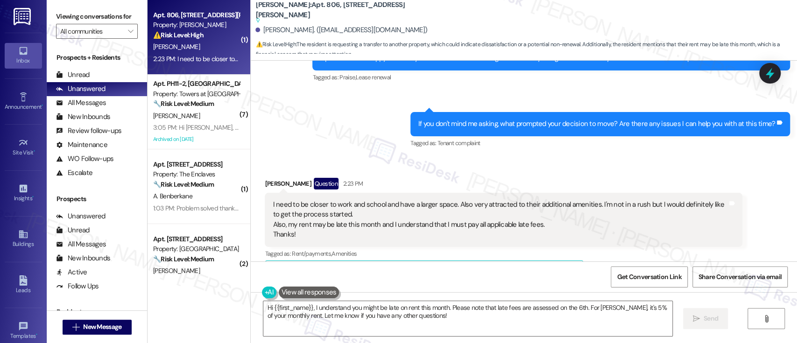
scroll to position [281, 0]
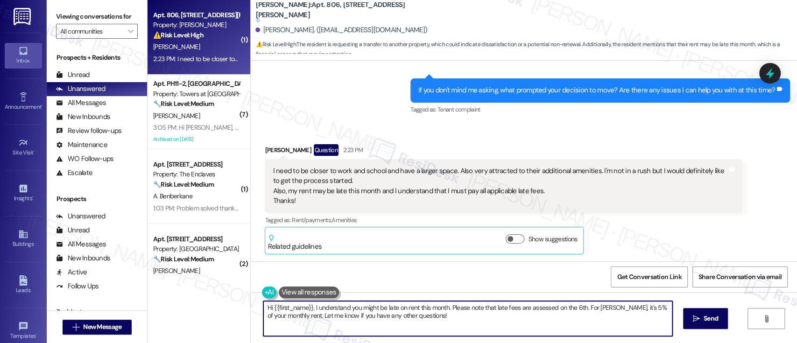
drag, startPoint x: 343, startPoint y: 306, endPoint x: 233, endPoint y: 306, distance: 109.7
click at [233, 306] on div "( 1 ) Apt. 806, 1320 W. Somerville Ave Property: YONO ⚠️ Risk Level: High The r…" at bounding box center [471, 171] width 649 height 343
click at [441, 308] on textarea "Thank you for letting me know you might be late on rent this month. Please note…" at bounding box center [465, 318] width 408 height 35
click at [426, 319] on textarea "Thank you for letting me know you might be late on rent this month. Please note…" at bounding box center [465, 318] width 408 height 35
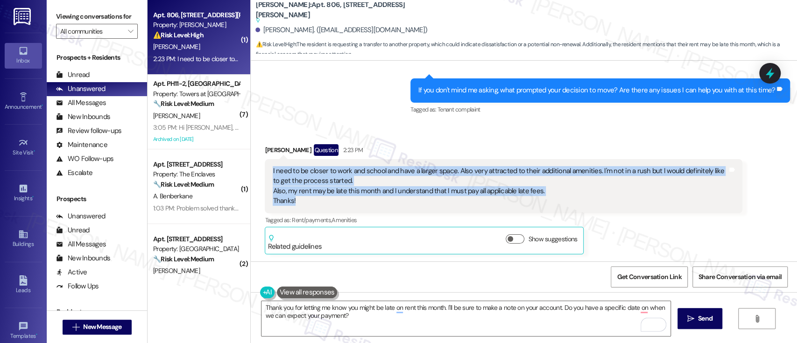
drag, startPoint x: 295, startPoint y: 202, endPoint x: 261, endPoint y: 173, distance: 44.4
click at [265, 173] on div "I need to be closer to work and school and have a larger space. Also very attra…" at bounding box center [503, 186] width 477 height 54
copy div "I need to be closer to work and school and have a larger space. Also very attra…"
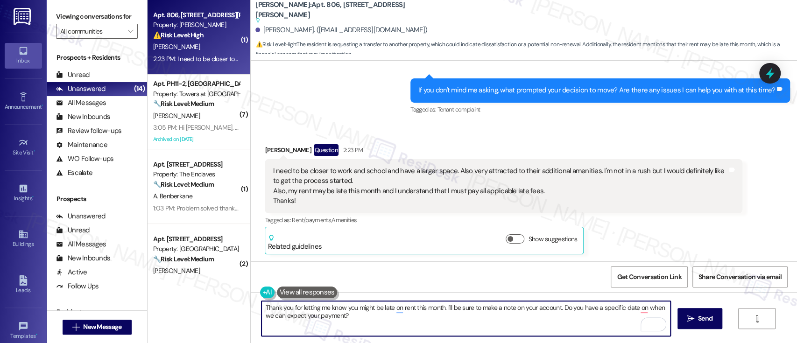
click at [398, 316] on textarea "Thank you for letting me know you might be late on rent this month. I'll be sur…" at bounding box center [465, 318] width 408 height 35
click at [409, 321] on textarea "Thank you for letting me know you might be late on rent this month. I'll be sur…" at bounding box center [465, 318] width 408 height 35
click at [261, 306] on textarea "Thank you for letting me know you might be late on rent this month. I'll be sur…" at bounding box center [465, 318] width 408 height 35
paste textarea "Thank you for sharing your priorities—I completely understand the need to be cl…"
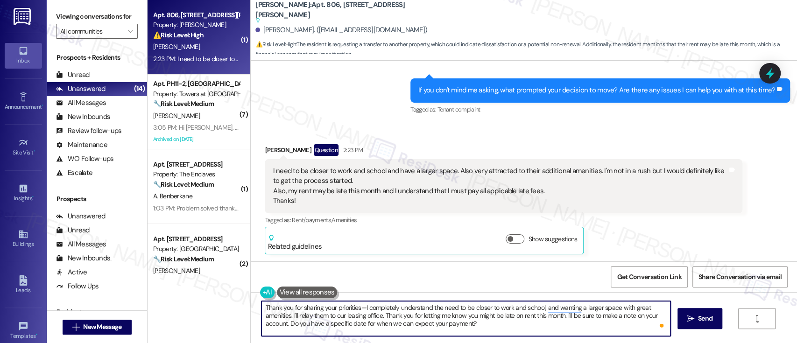
drag, startPoint x: 280, startPoint y: 324, endPoint x: 295, endPoint y: 325, distance: 15.0
click at [280, 324] on textarea "Thank you for sharing your priorities—I completely understand the need to be cl…" at bounding box center [465, 318] width 408 height 35
paste textarea "Also, I appreciate your transparency regarding your rent situation and your und…"
drag, startPoint x: 469, startPoint y: 322, endPoint x: 225, endPoint y: 291, distance: 246.1
click at [225, 291] on div "( 1 ) Apt. 806, 1320 W. Somerville Ave Property: YONO ⚠️ Risk Level: High The r…" at bounding box center [471, 171] width 649 height 343
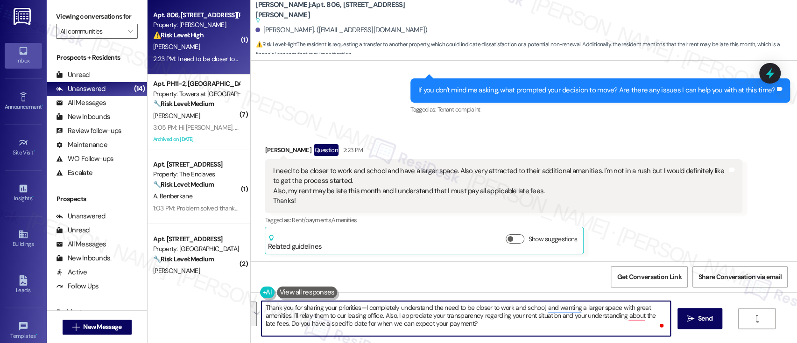
paste textarea "and to have a larger space with great amenities. I’ll relay this information to…"
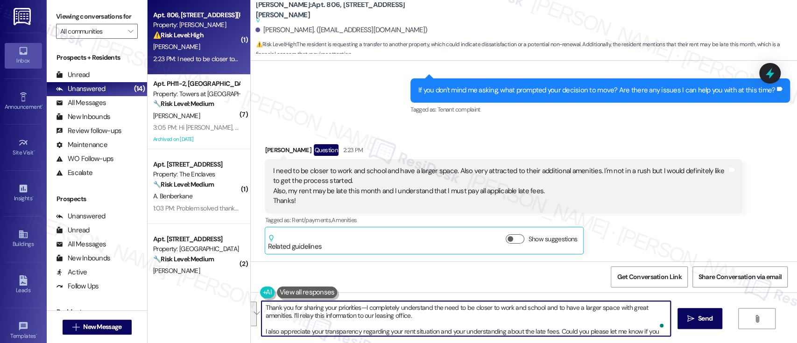
scroll to position [8, 0]
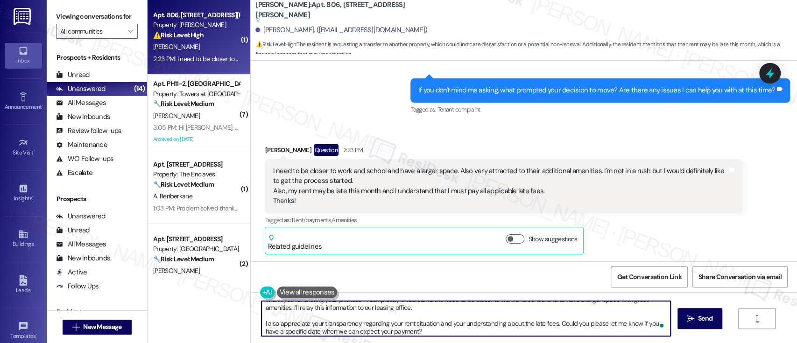
click at [257, 325] on div "Thank you for sharing your priorities—I completely understand the need to be cl…" at bounding box center [524, 327] width 546 height 70
type textarea "Thank you for sharing your priorities—I completely understand the need to be cl…"
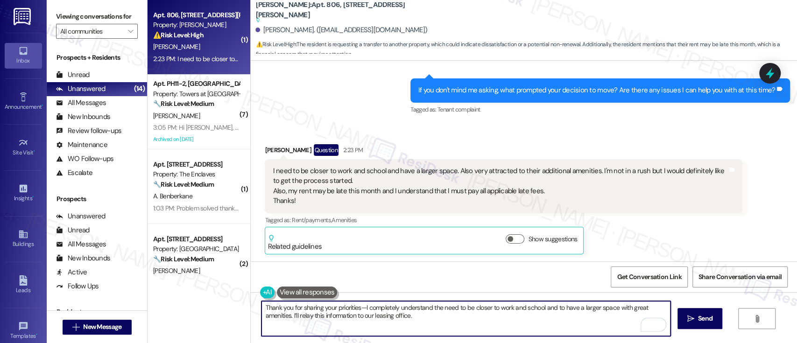
scroll to position [2, 0]
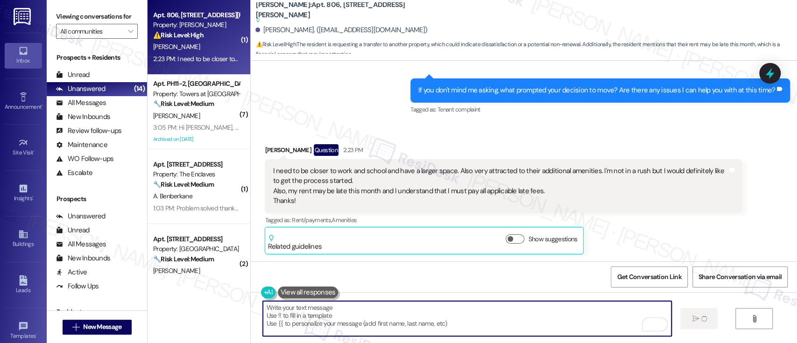
type textarea "Fetching suggested responses. Please feel free to read through the conversation…"
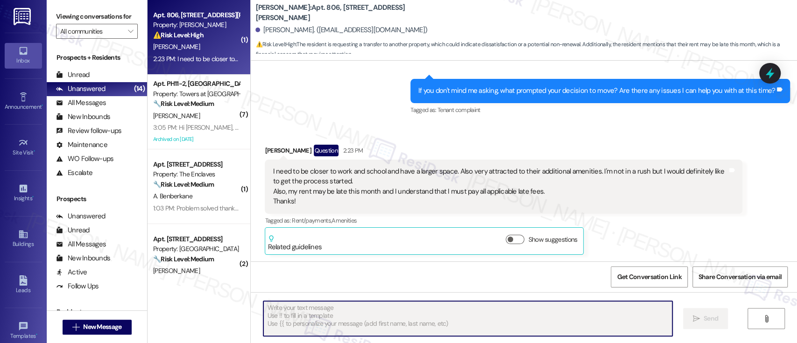
scroll to position [431, 0]
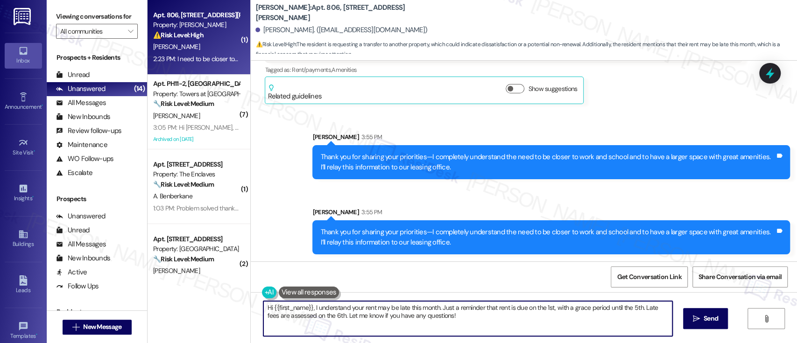
click at [449, 311] on textarea "Hi {{first_name}}, I understand your rent may be late this month. Just a remind…" at bounding box center [467, 318] width 408 height 35
paste textarea "I also appreciate your transparency regarding your rent situation and your unde…"
type textarea "I also appreciate your transparency regarding your rent situation and your unde…"
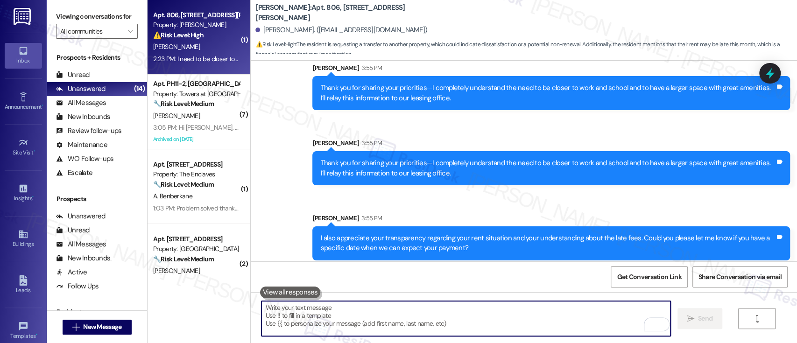
scroll to position [506, 0]
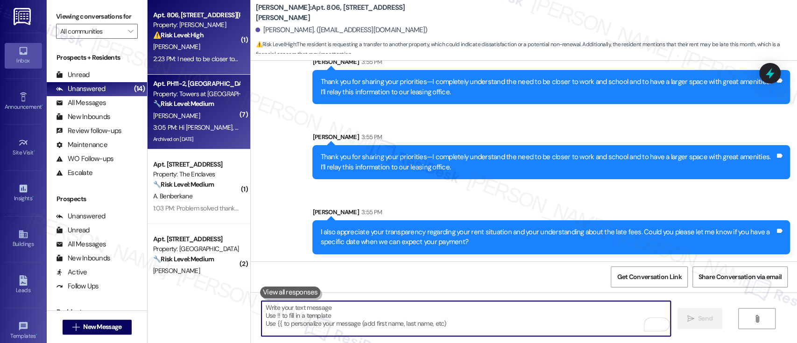
click at [188, 114] on div "[PERSON_NAME]" at bounding box center [196, 116] width 88 height 12
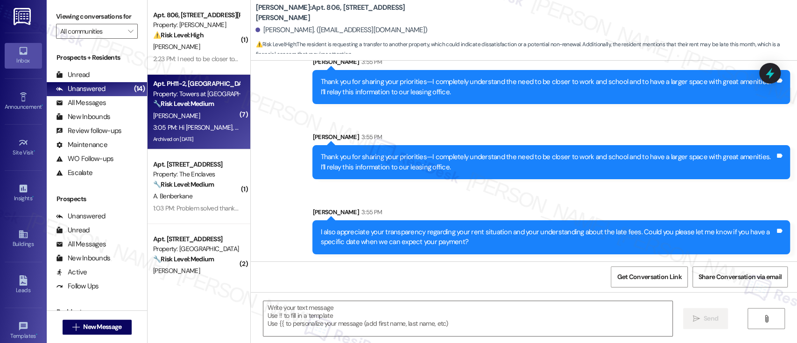
type textarea "Fetching suggested responses. Please feel free to read through the conversation…"
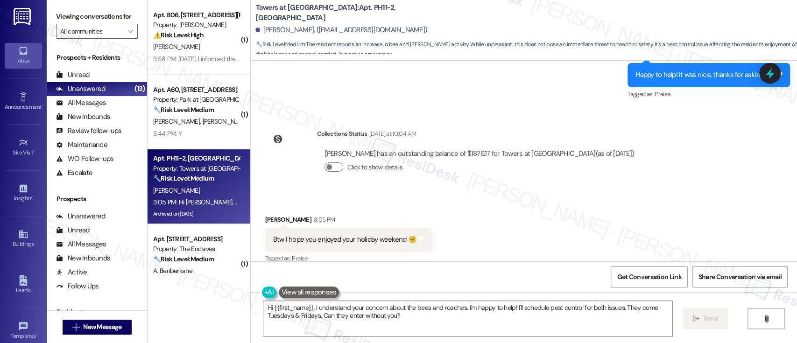
scroll to position [10243, 0]
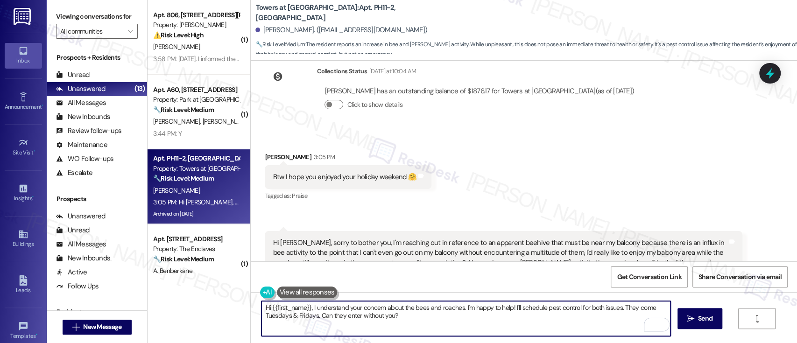
drag, startPoint x: 380, startPoint y: 305, endPoint x: 311, endPoint y: 306, distance: 69.1
click at [311, 306] on textarea "Hi {{first_name}}, I understand your concern about the bees and roaches. I'm ha…" at bounding box center [465, 318] width 408 height 35
drag, startPoint x: 432, startPoint y: 308, endPoint x: 446, endPoint y: 285, distance: 27.2
click at [433, 308] on textarea "Hi {{first_name}}, I am sorry to hear about the bees and roaches. I'm happy to …" at bounding box center [465, 318] width 408 height 35
click at [436, 308] on textarea "Hi {{first_name}}, I am sorry to hear about the bees and roaches, I understand …" at bounding box center [465, 318] width 408 height 35
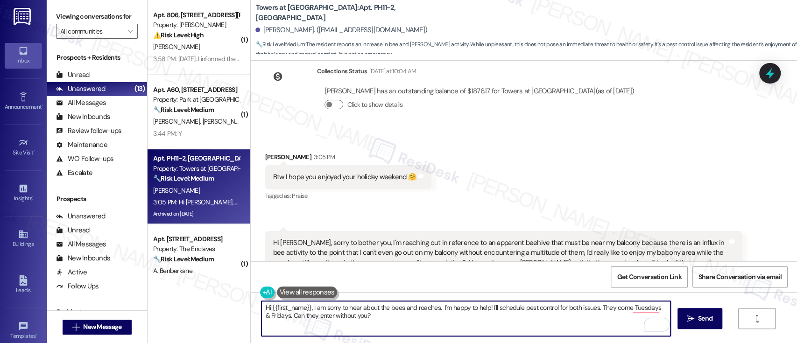
paste textarea "I understand this is frustrating. I'm here to help"
click at [605, 308] on textarea "Hi {{first_name}}, I am sorry to hear about the bees and roaches. I understand …" at bounding box center [465, 318] width 408 height 35
click at [561, 321] on textarea "Hi {{first_name}}, I am sorry to hear about the bees and roaches. I understand …" at bounding box center [465, 318] width 408 height 35
click at [562, 311] on textarea "Hi {{first_name}}, I am sorry to hear about the bees and roaches. I understand …" at bounding box center [465, 318] width 408 height 35
click at [362, 318] on textarea "Hi {{first_name}}, I am sorry to hear about the bees and roaches. I understand …" at bounding box center [465, 318] width 408 height 35
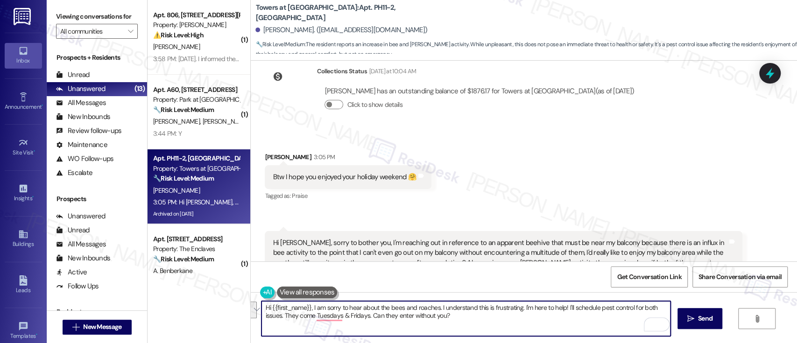
click at [584, 312] on textarea "Hi {{first_name}}, I am sorry to hear about the bees and roaches. I understand …" at bounding box center [465, 318] width 408 height 35
click at [567, 308] on textarea "Hi {{first_name}}, I am sorry to hear about the bees and roaches. I understand …" at bounding box center [465, 318] width 408 height 35
paste textarea "I’m sorry to hear about the bees and roaches—that sounds really frustrating. I’…"
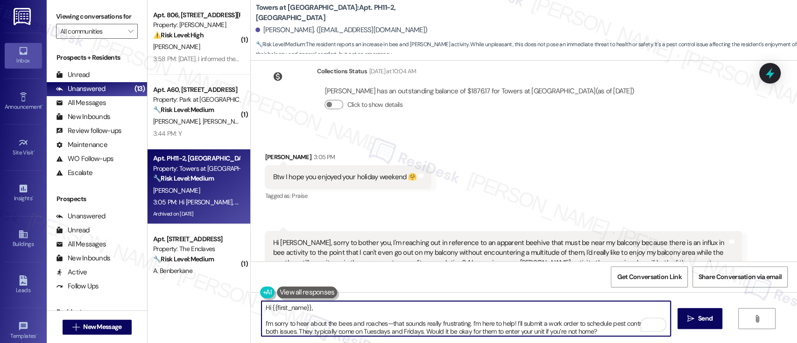
click at [331, 304] on textarea "Hi {{first_name}}, I’m sorry to hear about the bees and roaches—that sounds rea…" at bounding box center [465, 318] width 408 height 35
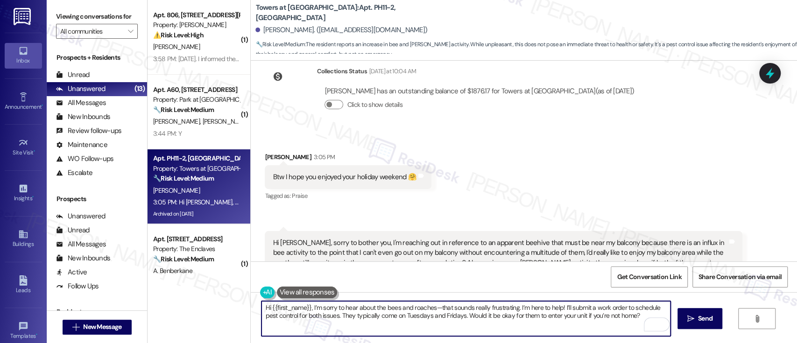
click at [477, 307] on textarea "Hi {{first_name}}, I’m sorry to hear about the bees and roaches—that sounds rea…" at bounding box center [465, 318] width 408 height 35
click at [539, 312] on textarea "Hi {{first_name}}, I’m sorry to hear about the bees and roaches—that sounds rea…" at bounding box center [465, 318] width 408 height 35
drag, startPoint x: 558, startPoint y: 307, endPoint x: 680, endPoint y: 320, distance: 122.5
click at [680, 320] on div "Hi {{first_name}}, I’m sorry to hear about the bees and roaches—that sounds rea…" at bounding box center [524, 327] width 546 height 70
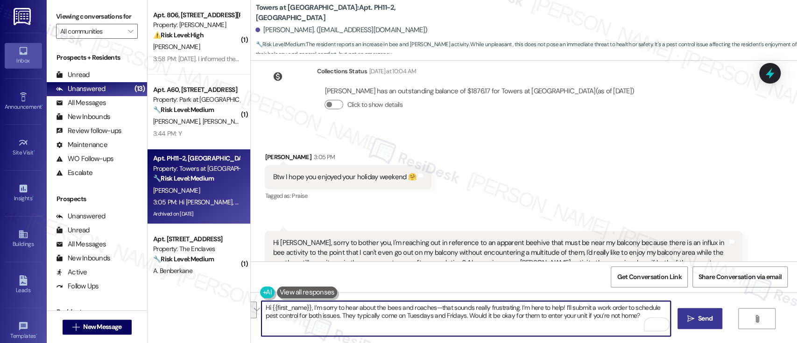
type textarea "Hi {{first_name}}, I’m sorry to hear about the bees and roaches—that sounds rea…"
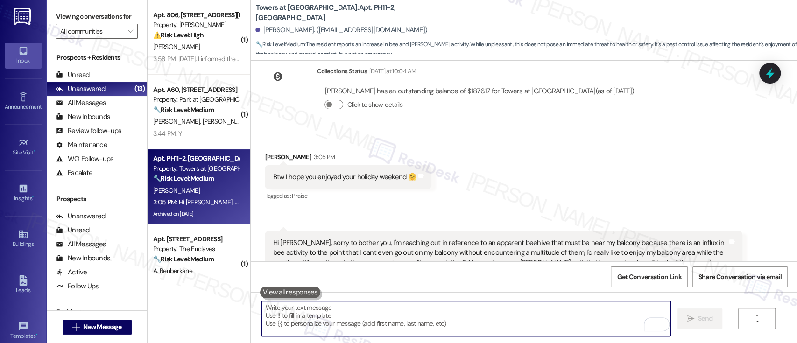
paste textarea "I’ll submit a work order to schedule pest control for both issues. They typical…"
type textarea "I’ll submit a work order to schedule pest control for both issues. They typical…"
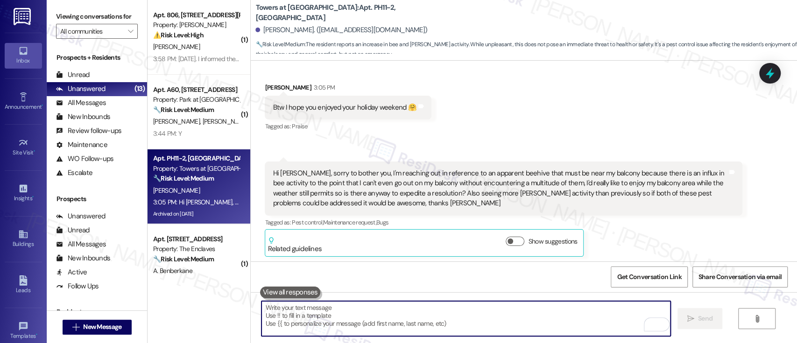
scroll to position [10318, 0]
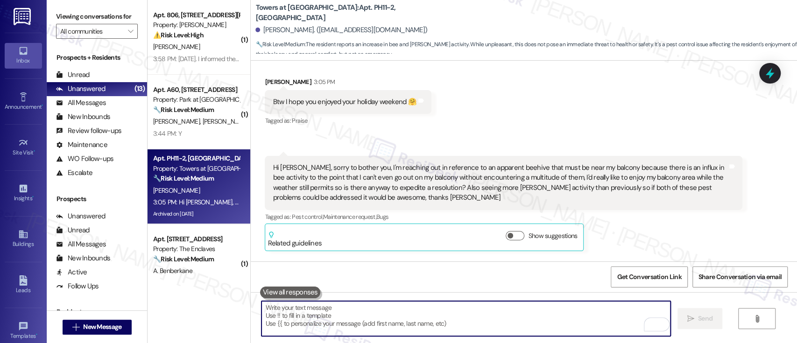
paste textarea "I’ll submit a work order to schedule pest control for both issues. They typical…"
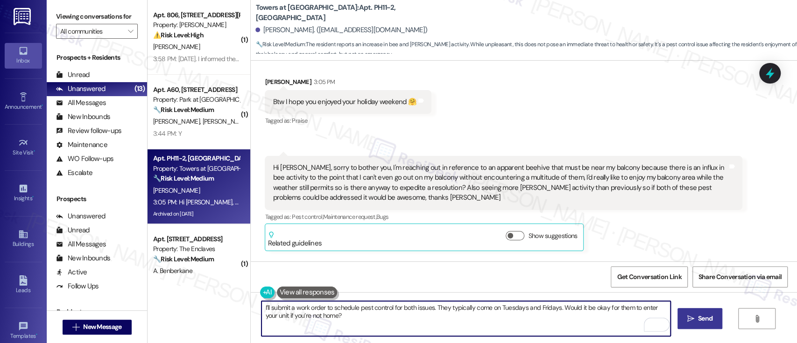
click at [689, 316] on icon "" at bounding box center [690, 318] width 7 height 7
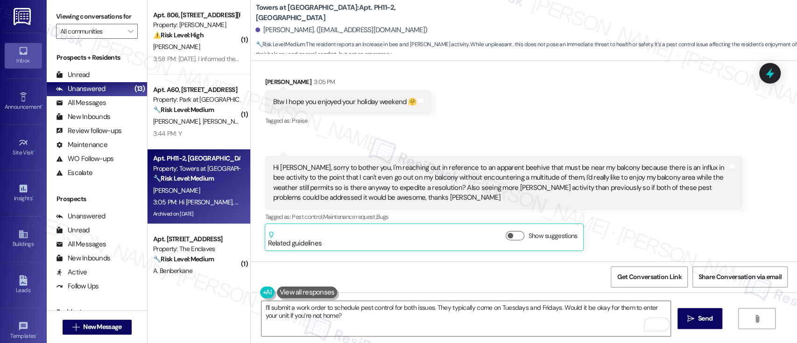
click at [694, 258] on div "Sent via SMS Sarah 4:07 PM I’ll submit a work order to schedule pest control fo…" at bounding box center [524, 295] width 546 height 75
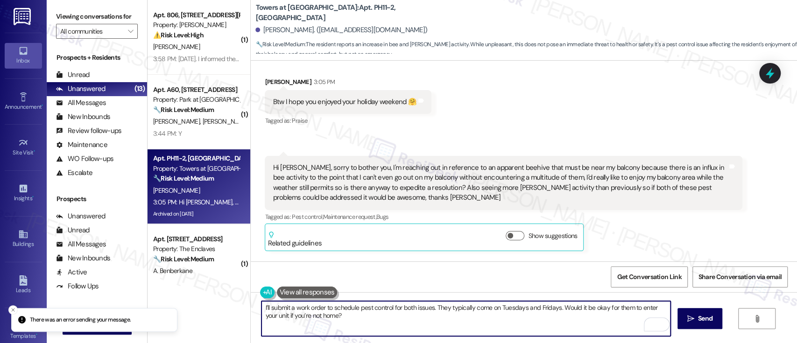
click at [392, 311] on textarea "I’ll submit a work order to schedule pest control for both issues. They typical…" at bounding box center [465, 318] width 408 height 35
drag, startPoint x: 376, startPoint y: 322, endPoint x: 202, endPoint y: 296, distance: 175.9
click at [202, 296] on div "( 1 ) Apt. 806, 1320 W. Somerville Ave Property: YONO ⚠️ Risk Level: High The r…" at bounding box center [471, 171] width 649 height 343
paste textarea "Hi {{first_name}}, I’m sorry to hear about the bees and roaches—that sounds rea…"
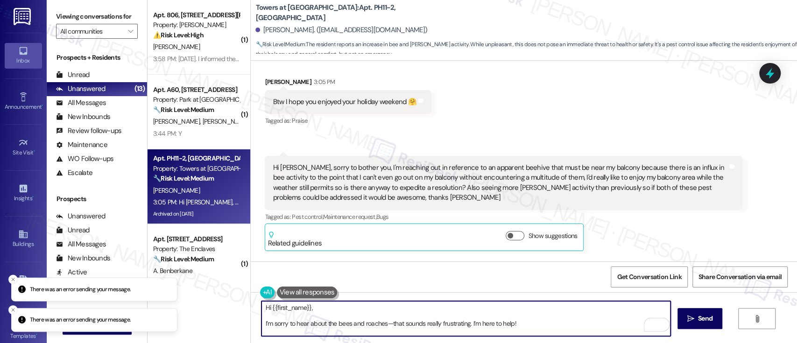
click at [346, 305] on textarea "Hi {{first_name}}, I’m sorry to hear about the bees and roaches—that sounds rea…" at bounding box center [465, 318] width 408 height 35
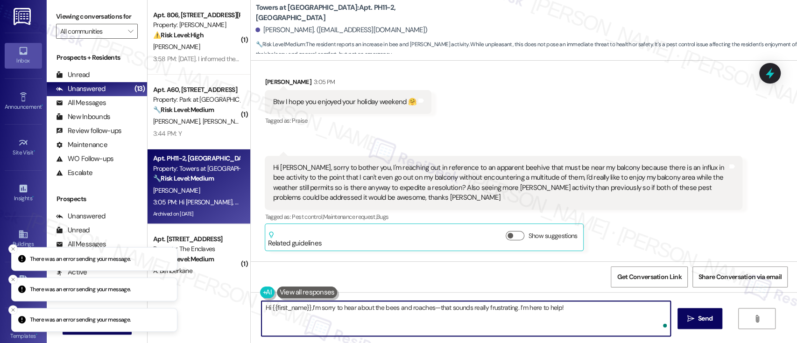
type textarea "Hi {{first_name}}, I’m sorry to hear about the bees and roaches—that sounds rea…"
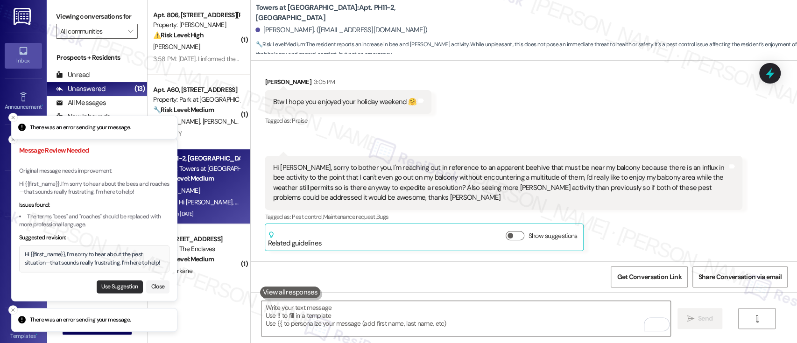
click at [109, 294] on button "Use Suggestion" at bounding box center [120, 286] width 46 height 13
type textarea "Hi {{first_name}}, I’m sorry to hear about the pest situation—that sounds reall…"
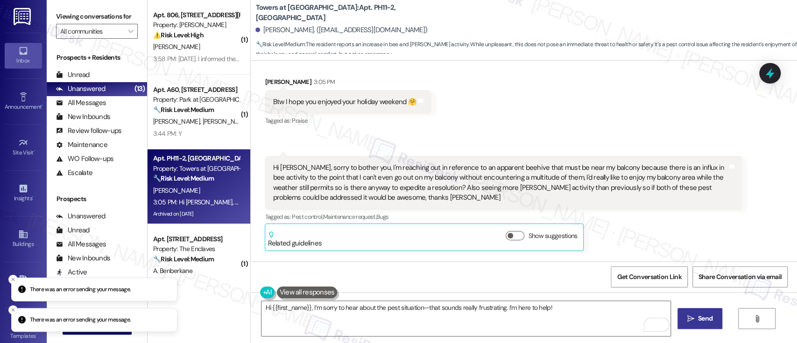
click at [687, 315] on icon "" at bounding box center [690, 318] width 7 height 7
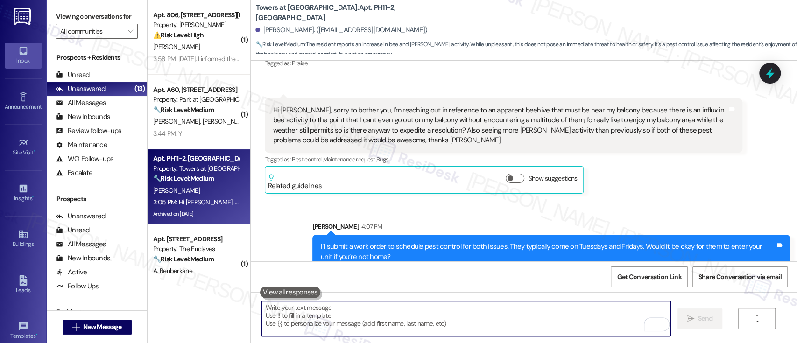
scroll to position [10383, 0]
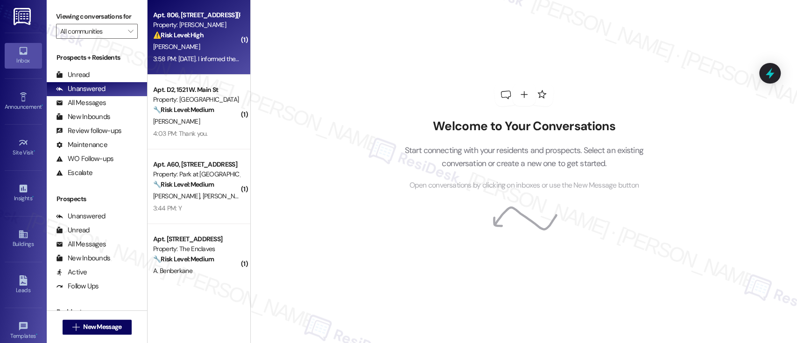
click at [205, 50] on div "[PERSON_NAME]" at bounding box center [196, 47] width 88 height 12
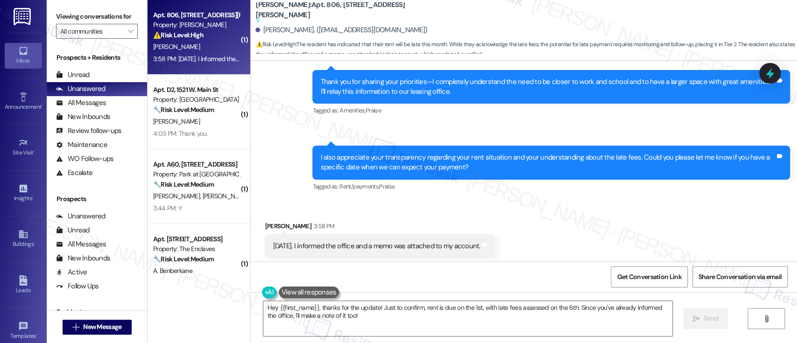
scroll to position [600, 0]
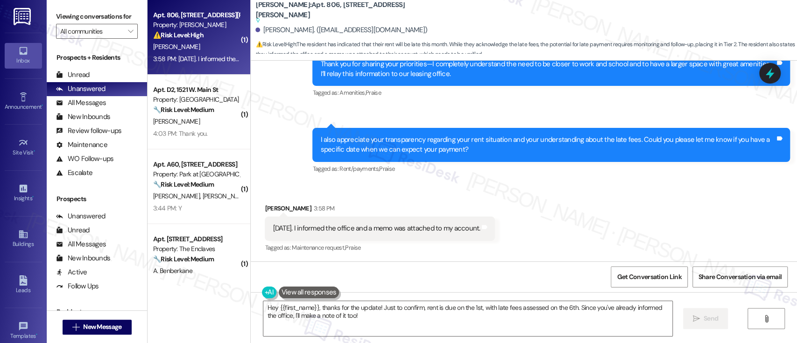
click at [567, 105] on div "Sent via SMS 3:55 PM [PERSON_NAME] (ResiDesk) 3:55 PM Thank you for sharing you…" at bounding box center [550, 76] width 491 height 62
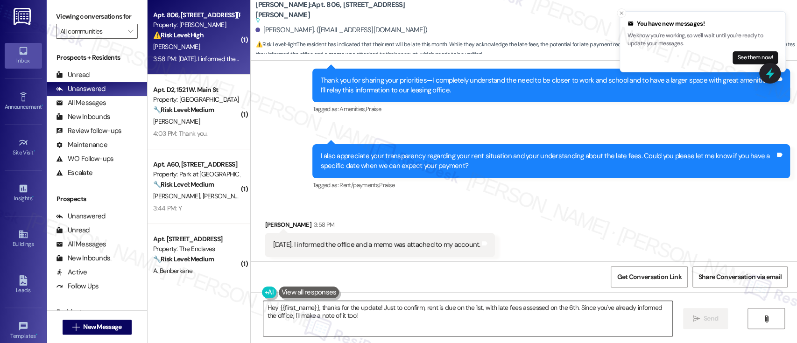
scroll to position [538, 0]
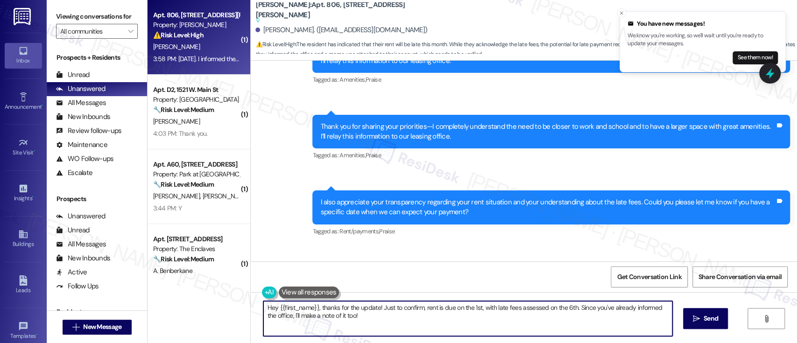
drag, startPoint x: 316, startPoint y: 307, endPoint x: 196, endPoint y: 300, distance: 120.6
click at [196, 300] on div "( 1 ) Apt. 806, [STREET_ADDRESS][PERSON_NAME] Property: [PERSON_NAME] ⚠️ Risk L…" at bounding box center [471, 171] width 649 height 343
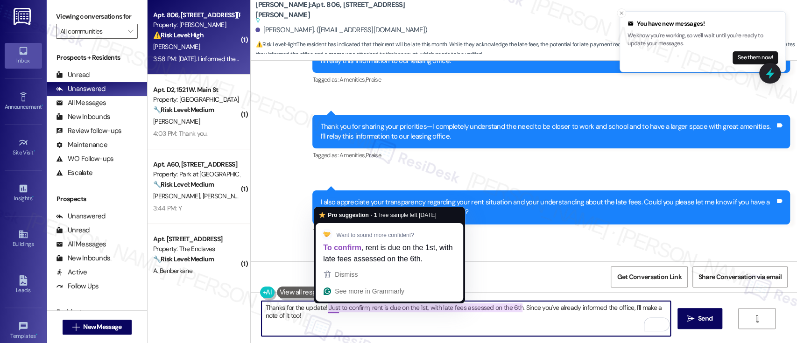
click at [322, 308] on textarea "Thanks for the update! Just to confirm, rent is due on the 1st, with late fees …" at bounding box center [465, 318] width 408 height 35
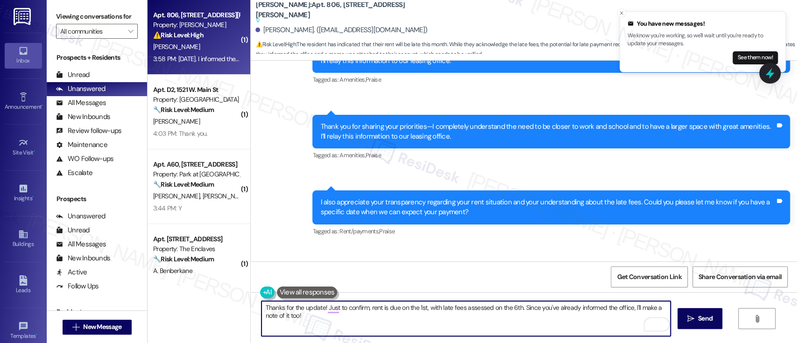
click at [517, 308] on textarea "Thanks for the update! Just to confirm, rent is due on the 1st, with late fees …" at bounding box center [465, 318] width 408 height 35
type textarea "Thanks for the update! Since you've already informed the office, I'll make a no…"
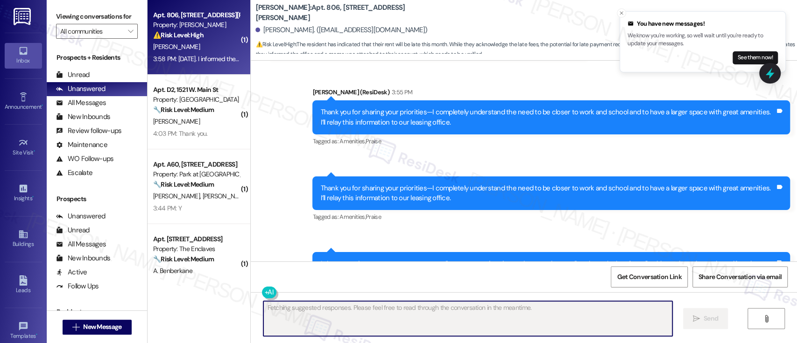
scroll to position [475, 0]
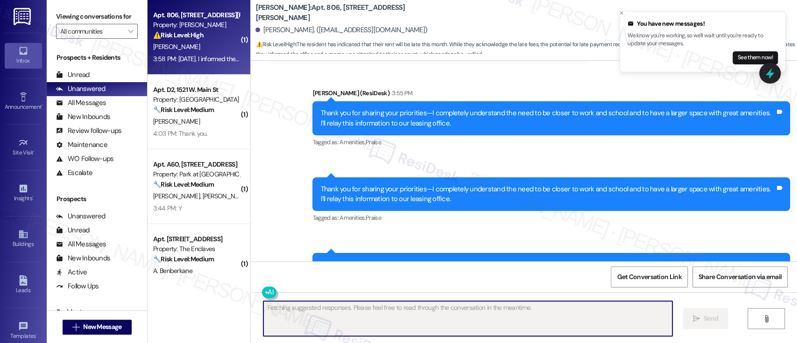
click at [534, 147] on div "Tagged as: Amenities , Click to highlight conversations about Amenities Praise …" at bounding box center [550, 142] width 477 height 14
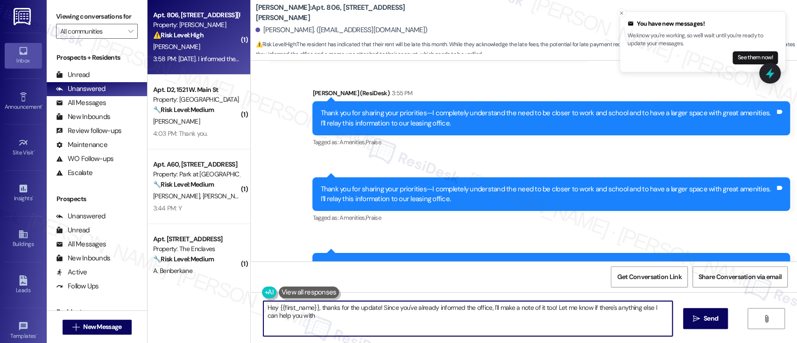
type textarea "Hey {{first_name}}, thanks for the update! Since you've already informed the of…"
click at [519, 229] on div "Sent via SMS 3:55 PM [PERSON_NAME] (ResiDesk) 3:55 PM Thank you for sharing you…" at bounding box center [550, 201] width 491 height 62
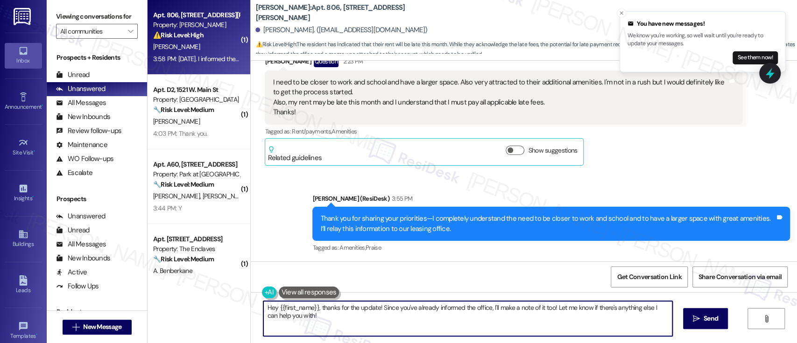
scroll to position [351, 0]
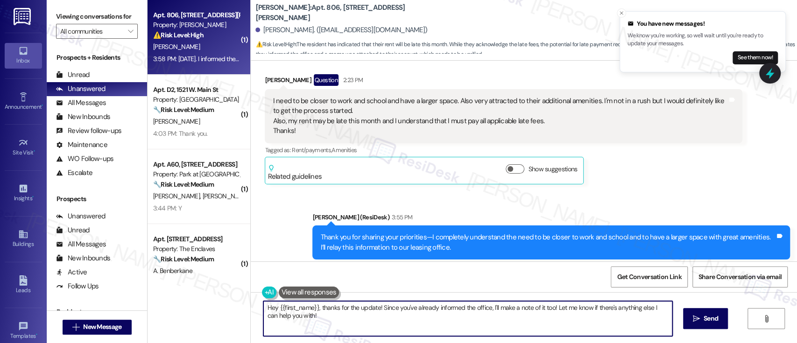
click at [672, 166] on div "[PERSON_NAME] Question 2:23 PM I need to be closer to work and school and have …" at bounding box center [503, 129] width 477 height 110
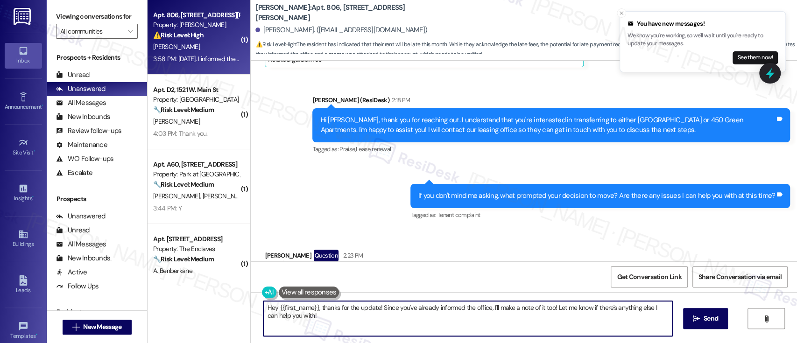
scroll to position [164, 0]
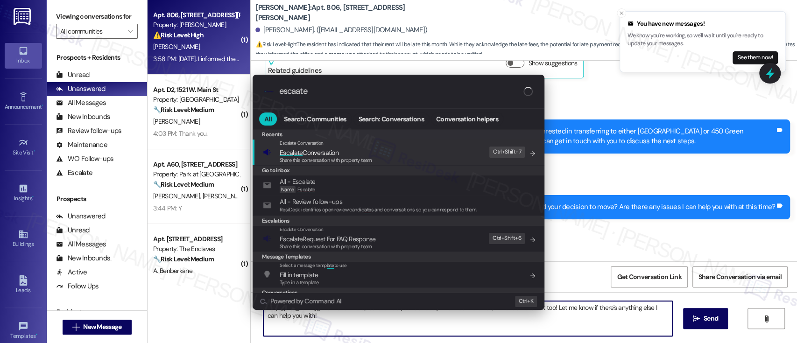
type input "escaate"
click at [345, 153] on span "Esca l ate Conversation" at bounding box center [326, 152] width 92 height 10
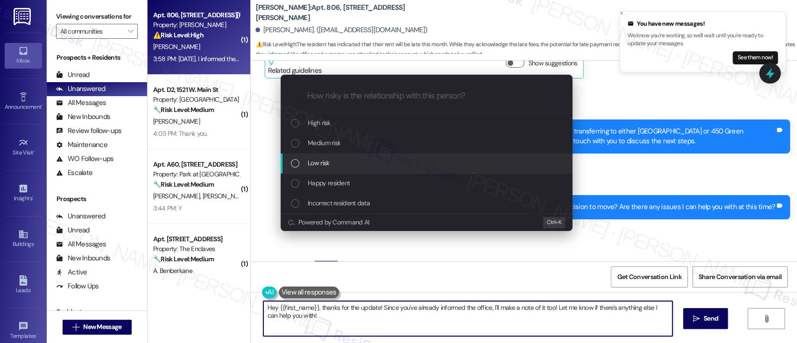
click at [340, 161] on div "Low risk" at bounding box center [427, 163] width 273 height 10
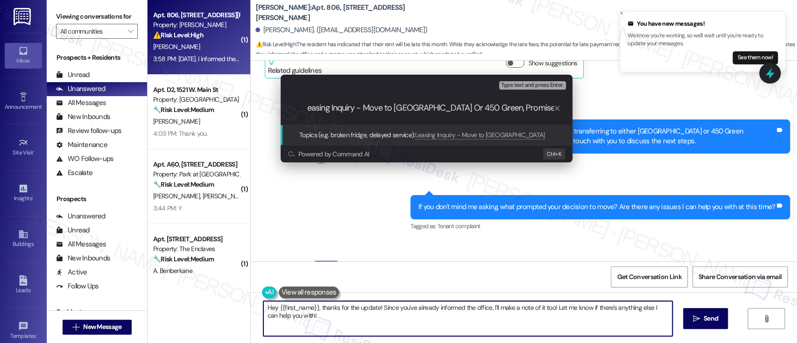
scroll to position [0, 11]
type input "Leasing Inquiry - Move to [GEOGRAPHIC_DATA] Or 450 Green, Promise To Pay on [DA…"
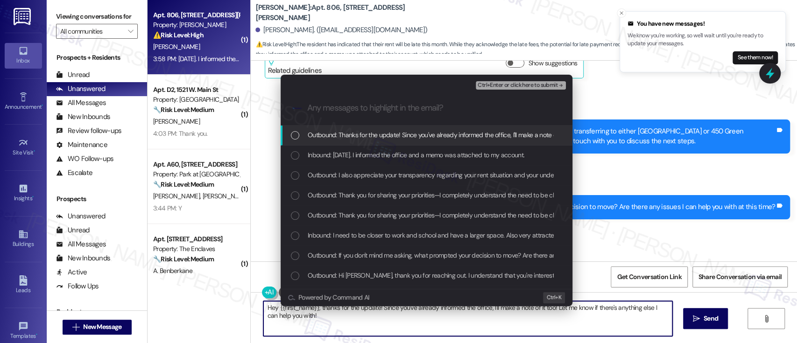
scroll to position [0, 0]
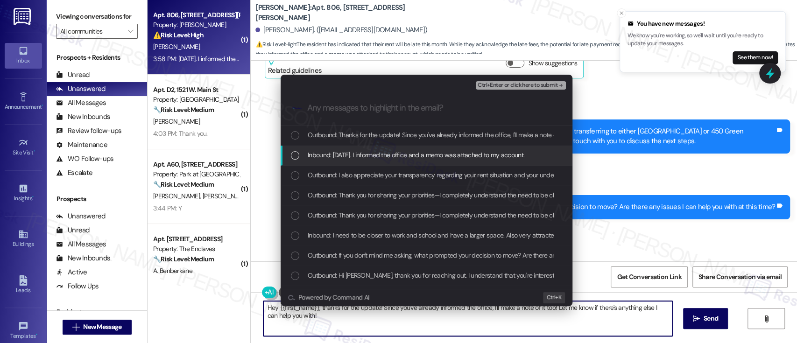
click at [308, 153] on span "Inbound: [DATE]. I informed the office and a memo was attached to my account." at bounding box center [416, 155] width 217 height 10
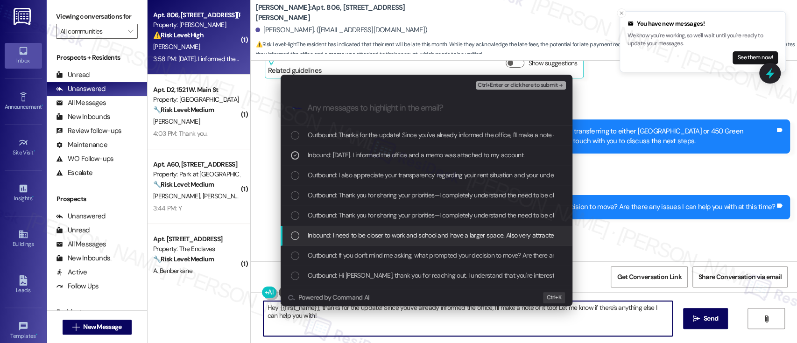
click at [336, 234] on span "Inbound: I need to be closer to work and school and have a larger space. Also v…" at bounding box center [701, 235] width 787 height 10
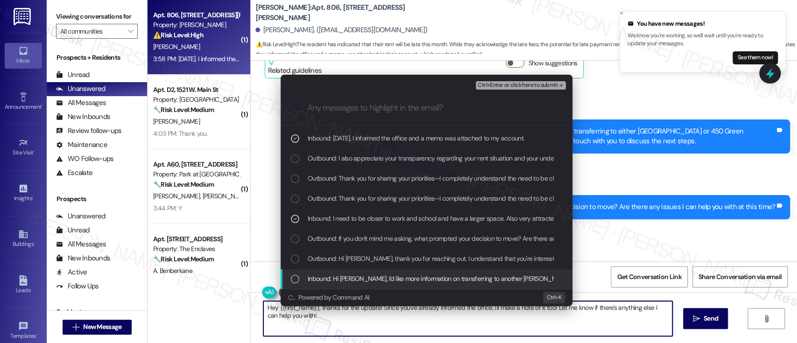
click at [333, 277] on span "Inbound: Hi [PERSON_NAME], I'd like more information on transferring to another…" at bounding box center [533, 278] width 450 height 10
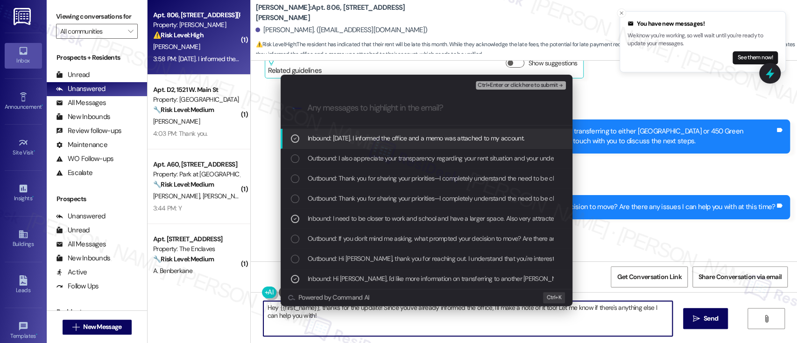
click at [511, 84] on span "Ctrl+Enter or click here to submit" at bounding box center [517, 85] width 80 height 7
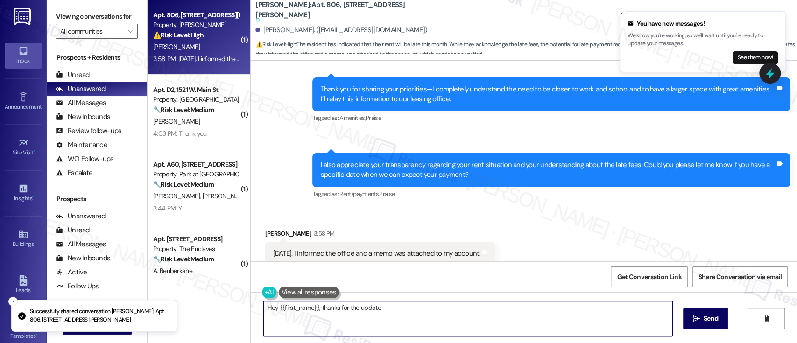
scroll to position [600, 0]
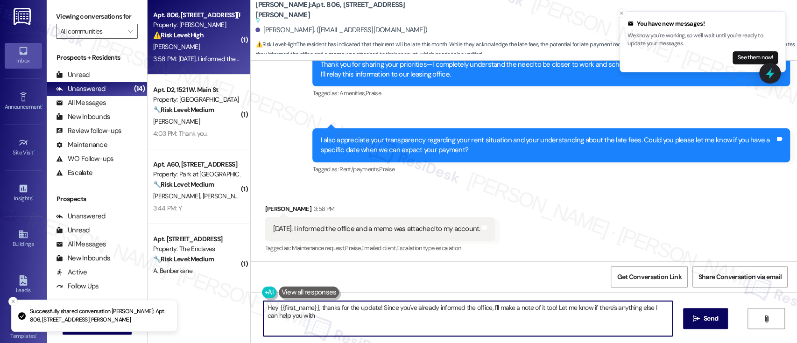
type textarea "Hey {{first_name}}, thanks for the update! Since you've already informed the of…"
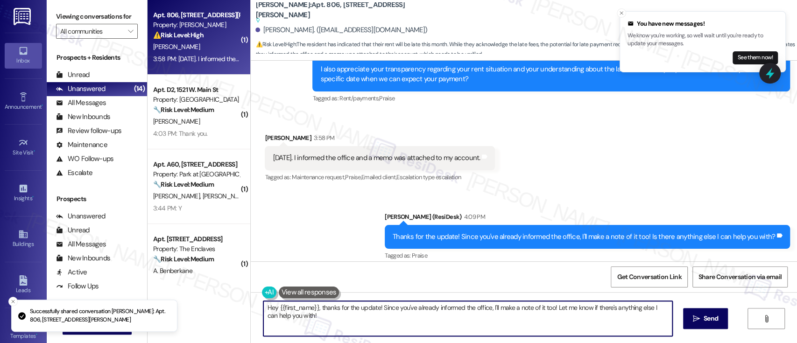
scroll to position [679, 0]
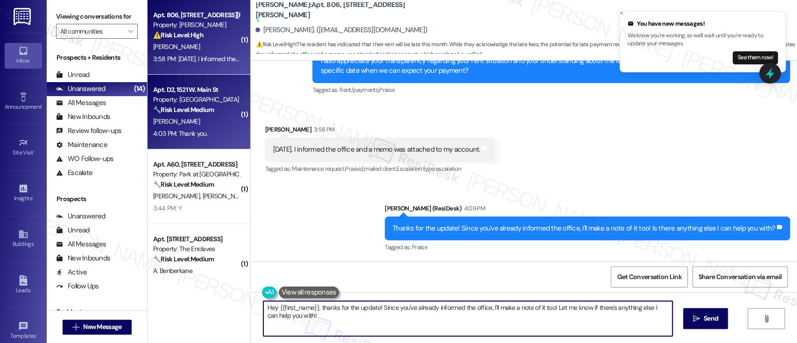
click at [203, 119] on div "[PERSON_NAME]" at bounding box center [196, 122] width 88 height 12
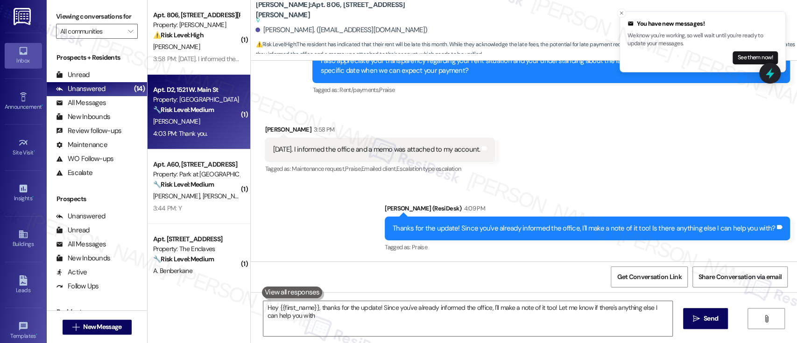
type textarea "Hey {{first_name}}, thanks for the update! Since you've already informed the of…"
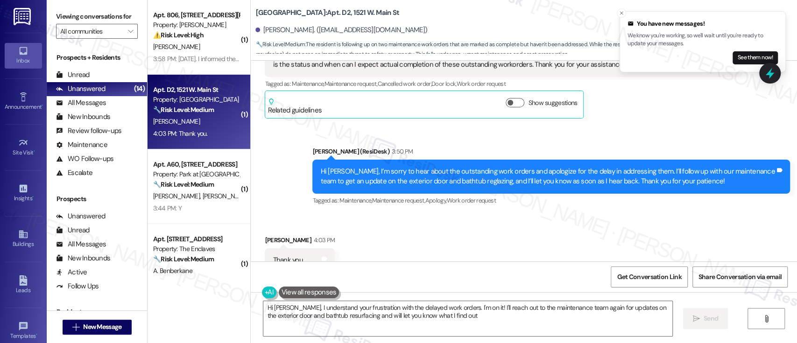
type textarea "Hi [PERSON_NAME], I understand your frustration with the delayed work orders. I…"
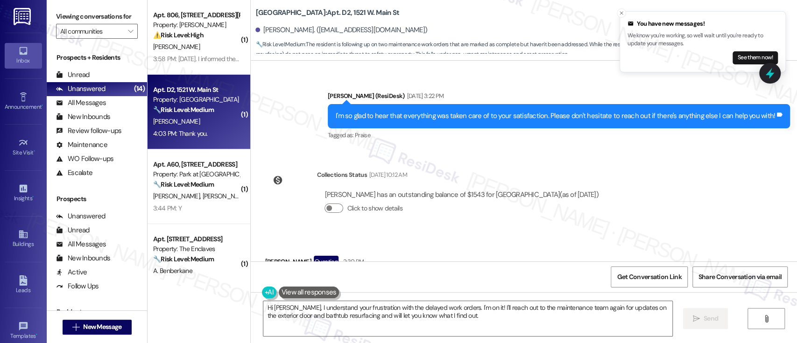
scroll to position [2205, 0]
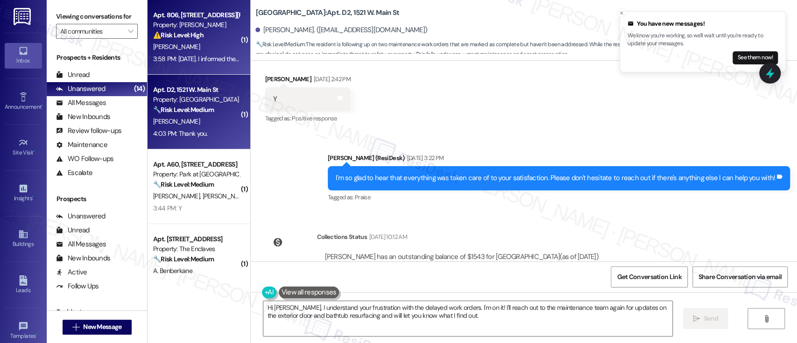
click at [204, 54] on div "Apt. 806, [STREET_ADDRESS][PERSON_NAME] Property: [PERSON_NAME] ⚠️ Risk Level: …" at bounding box center [198, 37] width 103 height 75
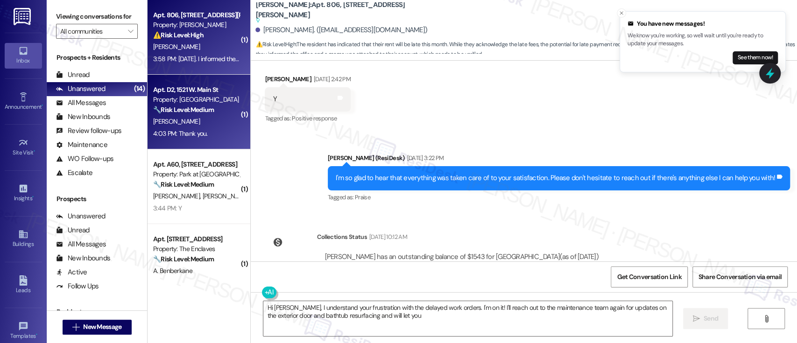
scroll to position [794, 0]
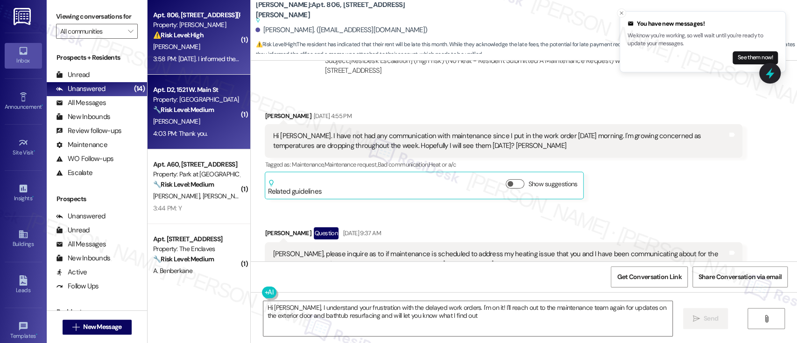
type textarea "Hi [PERSON_NAME], I understand your frustration with the delayed work orders. I…"
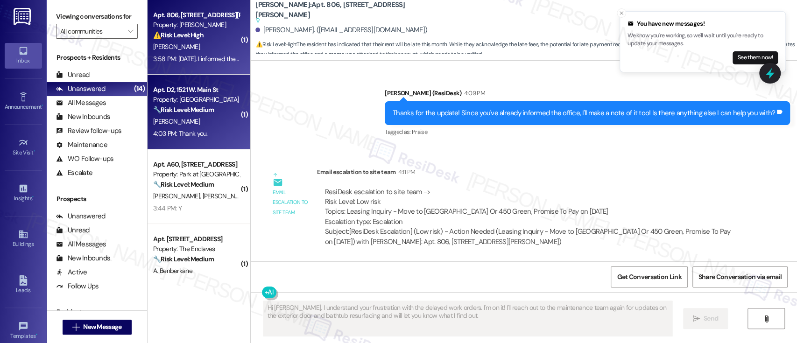
click at [196, 104] on div "Property: [GEOGRAPHIC_DATA]" at bounding box center [196, 100] width 86 height 10
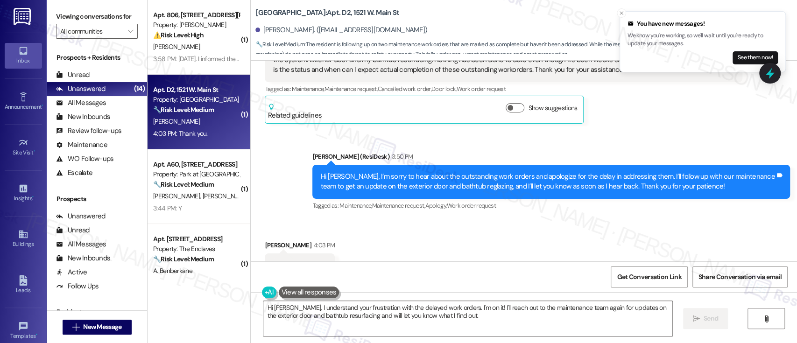
scroll to position [2516, 0]
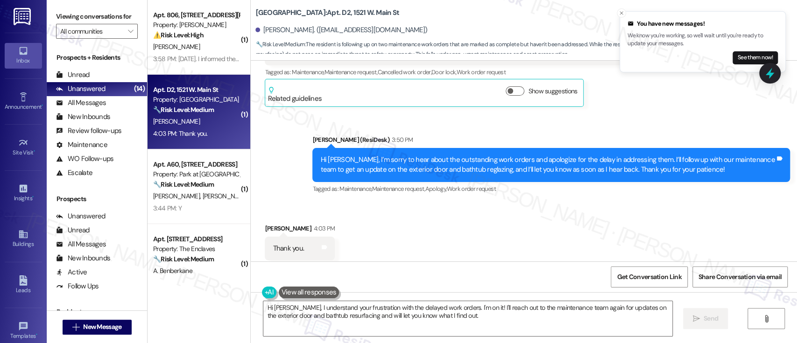
click at [458, 207] on div "Received via SMS [PERSON_NAME] 4:03 PM Thank you. Tags and notes Tagged as: Pra…" at bounding box center [524, 242] width 546 height 79
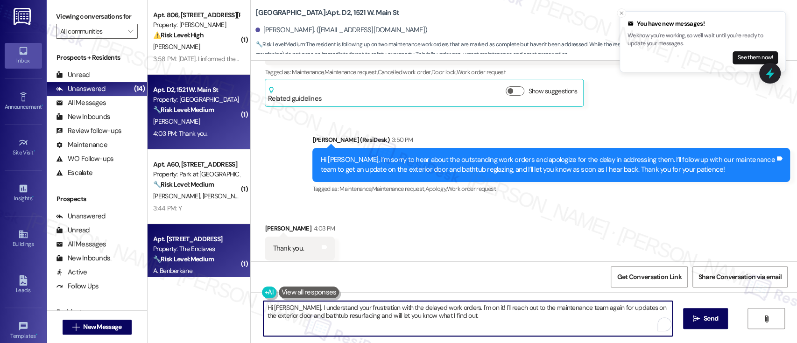
drag, startPoint x: 466, startPoint y: 329, endPoint x: 141, endPoint y: 262, distance: 331.1
click at [147, 262] on div "( 1 ) Apt. 806, [STREET_ADDRESS][PERSON_NAME] Property: [PERSON_NAME] ⚠️ Risk L…" at bounding box center [471, 171] width 649 height 343
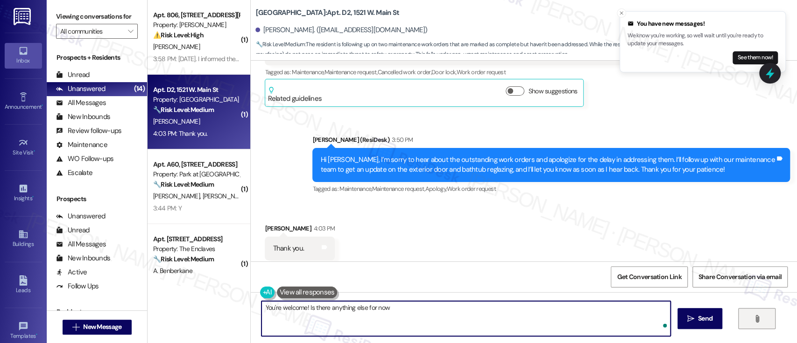
type textarea "You're welcome! Is there anything else for now?"
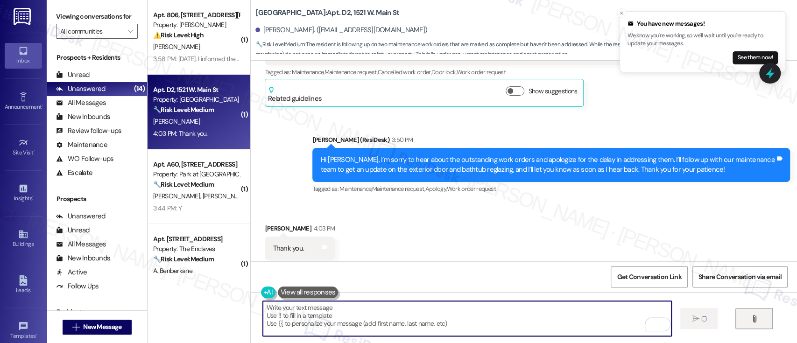
type textarea "Fetching suggested responses. Please feel free to read through the conversation…"
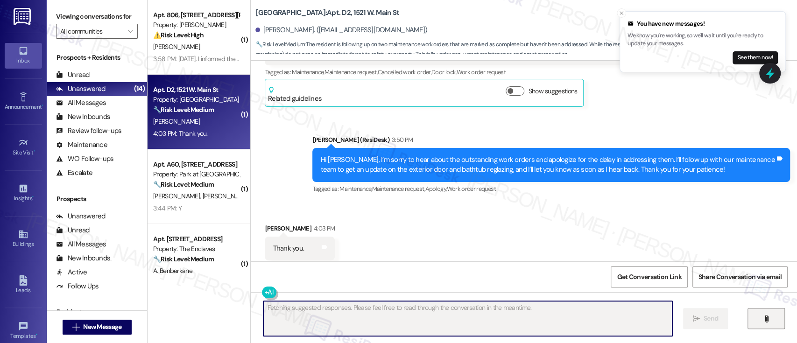
scroll to position [2515, 0]
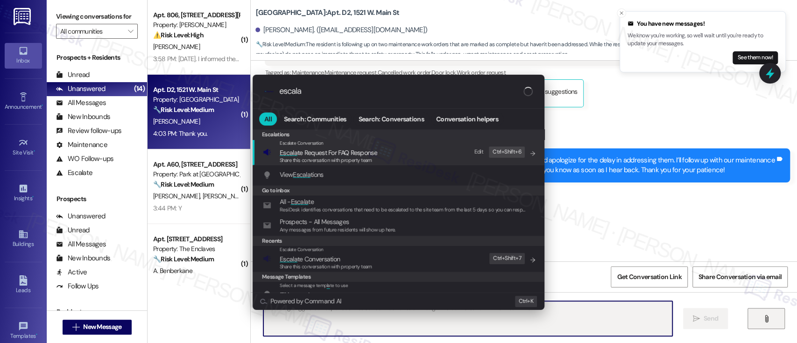
type input "escalat"
type textarea "Updating..."
type input "escalate"
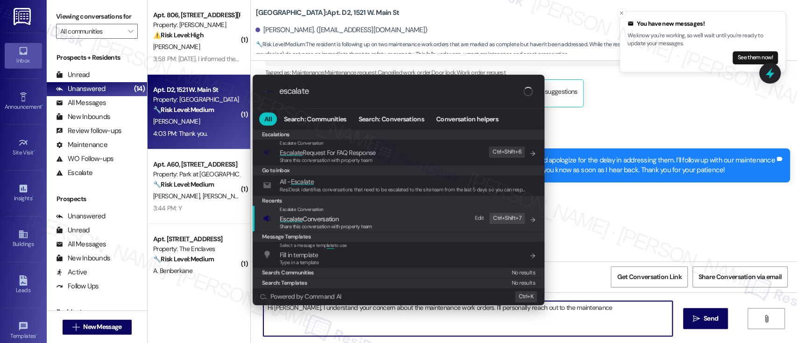
type textarea "Hi [PERSON_NAME], I understand your concern about the maintenance work orders. …"
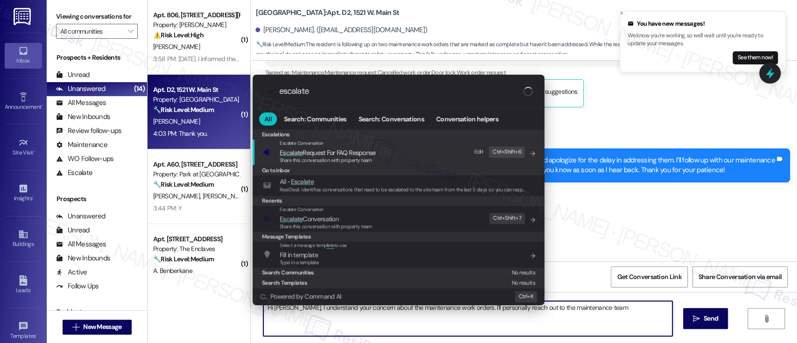
type input "escalate"
type textarea "Hi [PERSON_NAME], I understand your concern about the maintenance work orders. …"
click at [382, 225] on div "Escalate Conversation Escalate Conversation Share this conversation with proper…" at bounding box center [399, 218] width 273 height 25
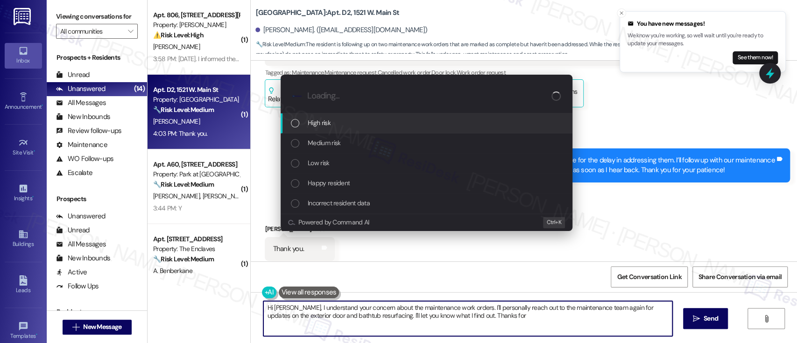
click at [329, 143] on span "Medium risk" at bounding box center [324, 143] width 33 height 10
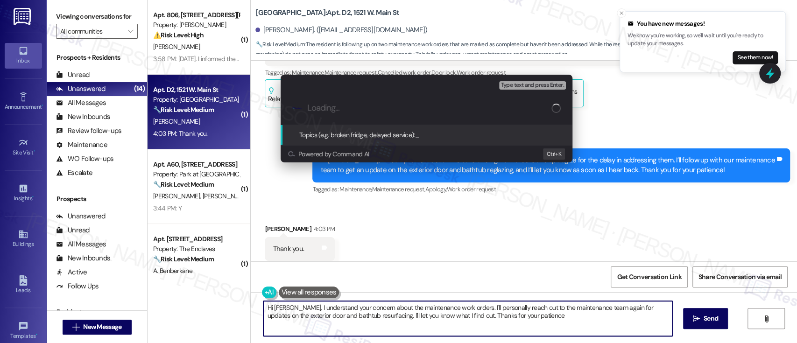
type textarea "Hi [PERSON_NAME], I understand your concern about the maintenance work orders. …"
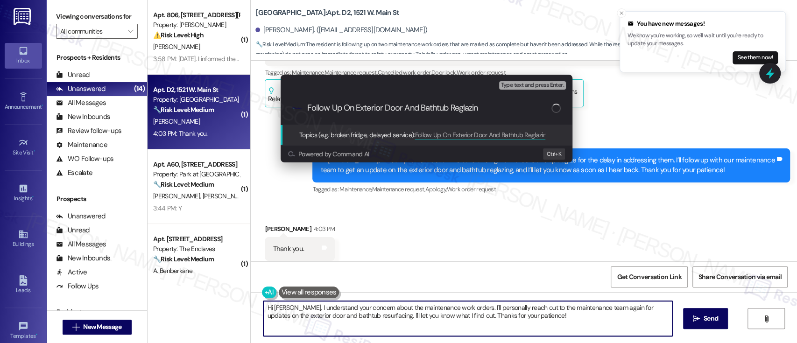
type input "Follow Up On Exterior Door And Bathtub Reglazing"
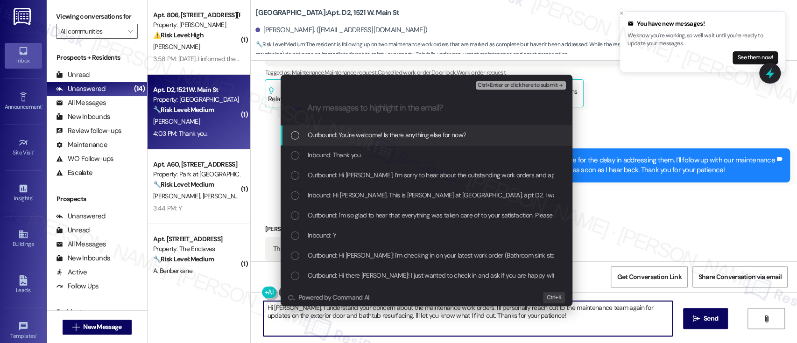
click at [511, 80] on div "Ctrl+Enter or click here to submit" at bounding box center [522, 85] width 92 height 12
click at [512, 84] on span "Ctrl+Enter or click here to submit" at bounding box center [517, 85] width 80 height 7
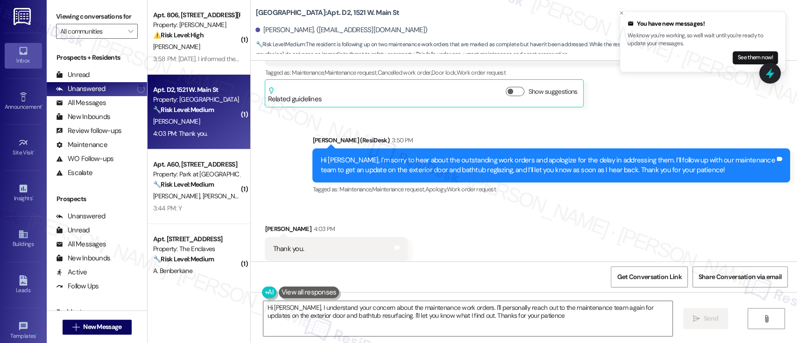
type textarea "Hi [PERSON_NAME], I understand your concern about the maintenance work orders. …"
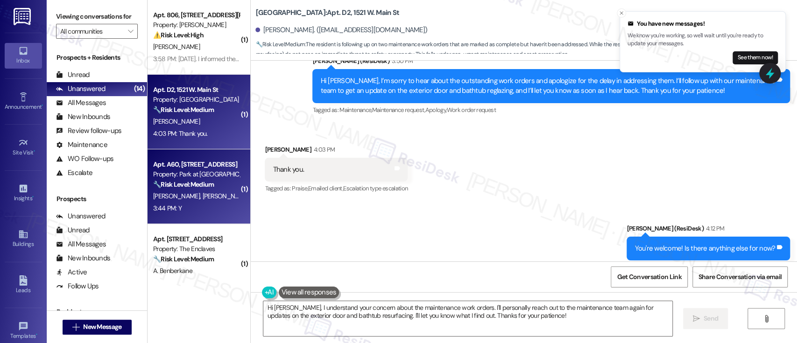
click at [168, 196] on span "[PERSON_NAME]" at bounding box center [177, 196] width 49 height 8
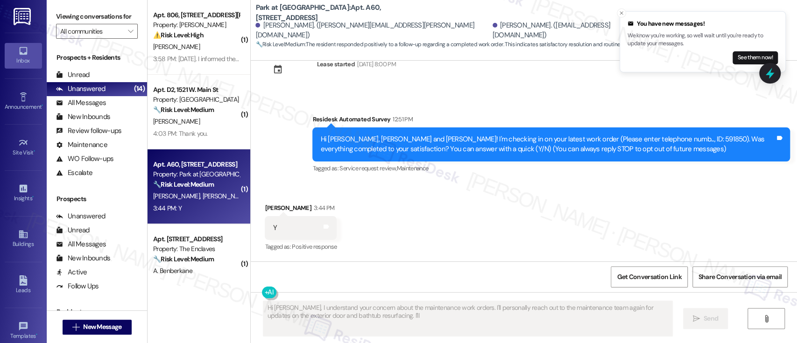
scroll to position [30, 0]
type textarea "Hi [PERSON_NAME], I understand your concern about the maintenance work orders. …"
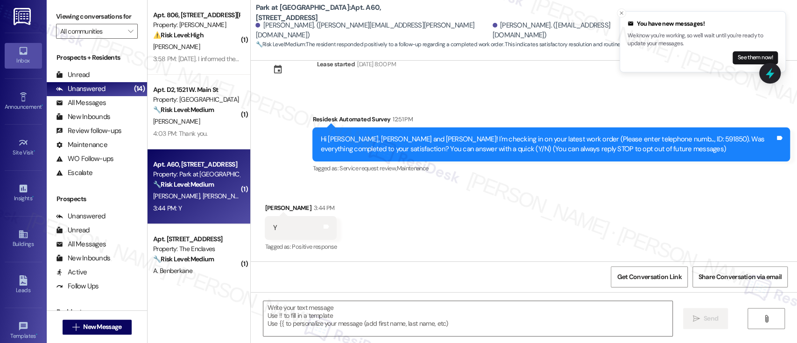
click at [577, 188] on div "Received via SMS [PERSON_NAME] 3:44 PM Y Tags and notes Tagged as: Positive res…" at bounding box center [524, 221] width 546 height 79
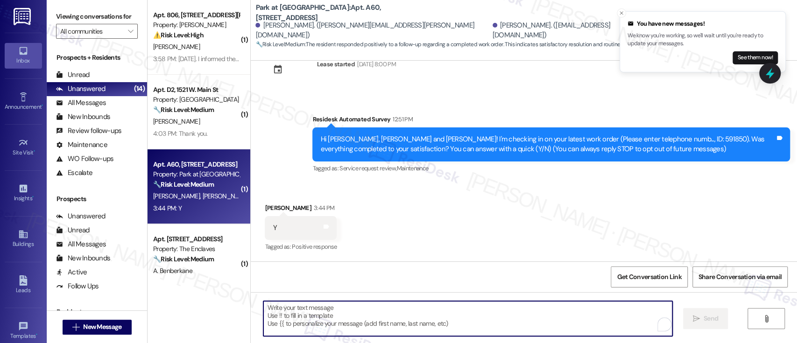
click at [415, 334] on textarea "To enrich screen reader interactions, please activate Accessibility in Grammarl…" at bounding box center [467, 318] width 408 height 35
paste textarea "I'm so glad to hear that everything was taken care of to your satisfaction. If …"
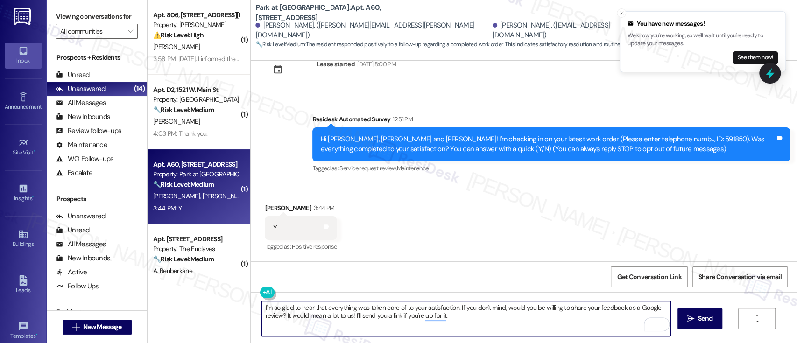
click at [468, 327] on textarea "I'm so glad to hear that everything was taken care of to your satisfaction. If …" at bounding box center [465, 318] width 408 height 35
click at [454, 308] on textarea "I'm so glad to hear that everything was taken care of to your satisfaction. If …" at bounding box center [465, 318] width 408 height 35
click at [484, 323] on textarea "I'm so glad to hear that everything was taken care of to your satisfaction. If …" at bounding box center [465, 318] width 408 height 35
paste textarea "Just wanted to make sure everything was smooth for you!"
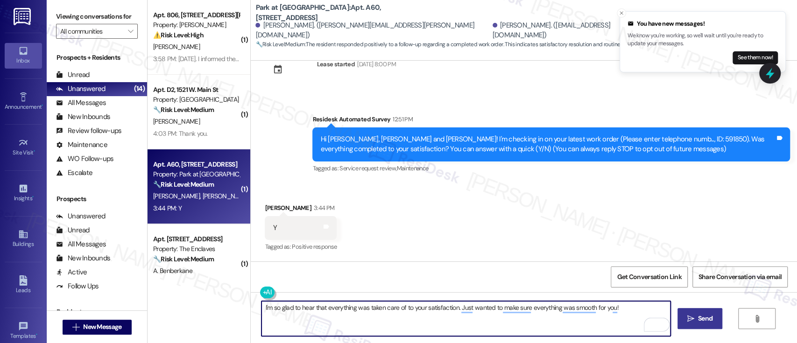
type textarea "I'm so glad to hear that everything was taken care of to your satisfaction. Jus…"
click at [696, 323] on span "Send" at bounding box center [705, 319] width 18 height 10
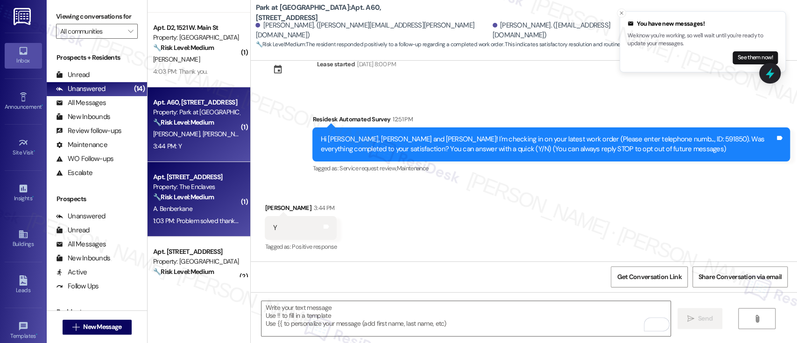
scroll to position [124, 0]
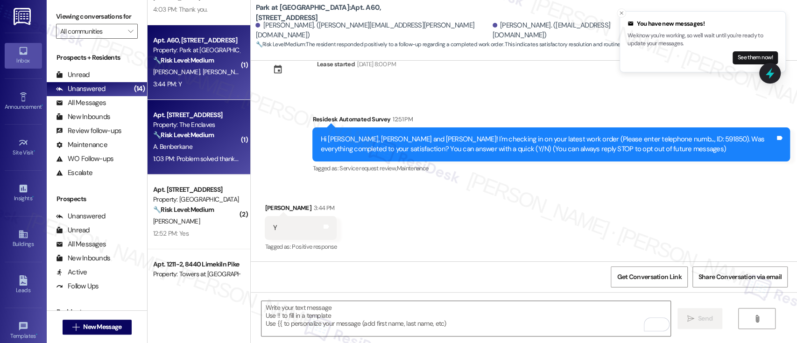
click at [196, 148] on div "A. Benberkane" at bounding box center [196, 147] width 88 height 12
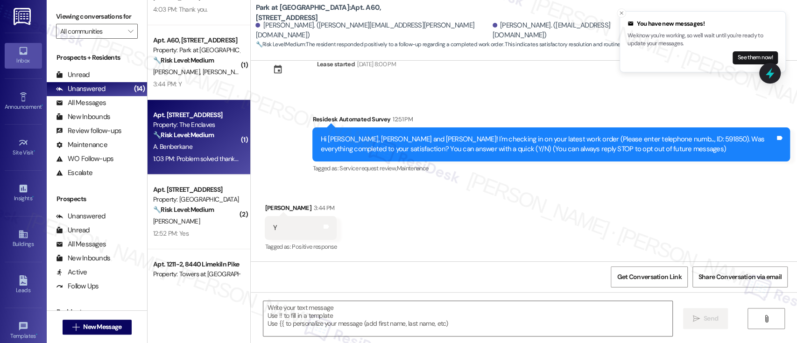
type textarea "Fetching suggested responses. Please feel free to read through the conversation…"
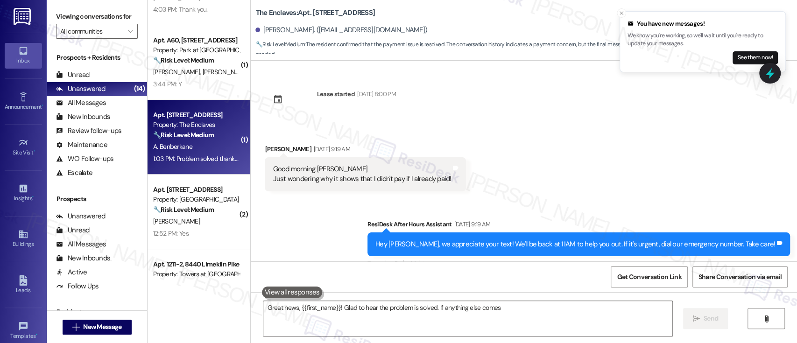
scroll to position [1019, 0]
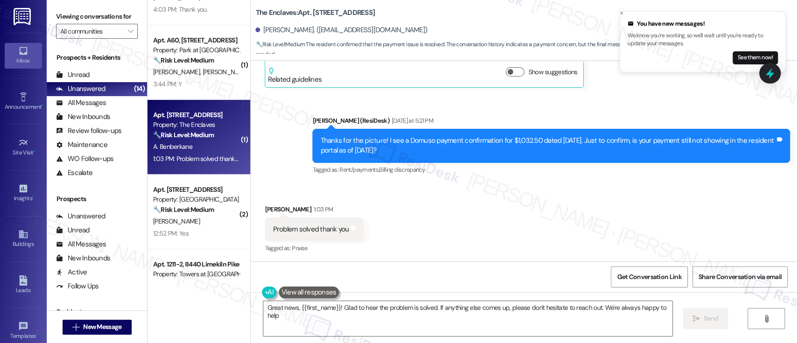
type textarea "Great news, {{first_name}}! Glad to hear the problem is solved. If anything els…"
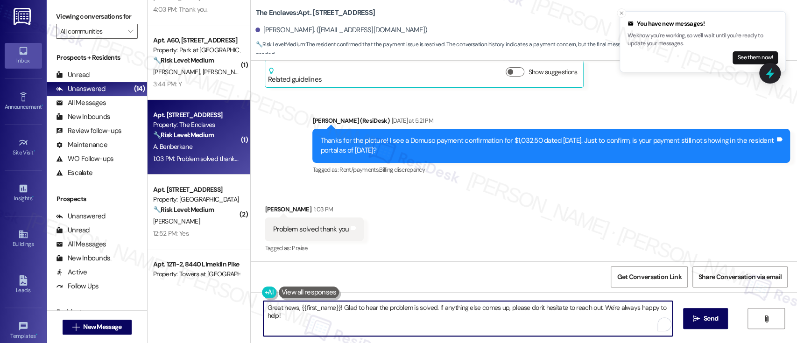
click at [448, 309] on textarea "Great news, {{first_name}}! Glad to hear the problem is solved. If anything els…" at bounding box center [467, 318] width 408 height 35
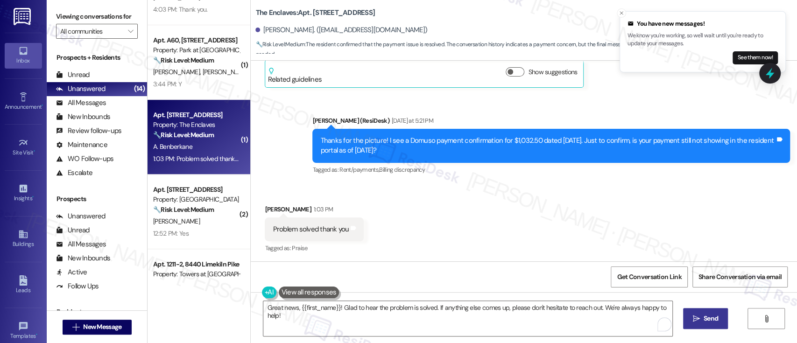
click at [712, 315] on span "Send" at bounding box center [710, 319] width 14 height 10
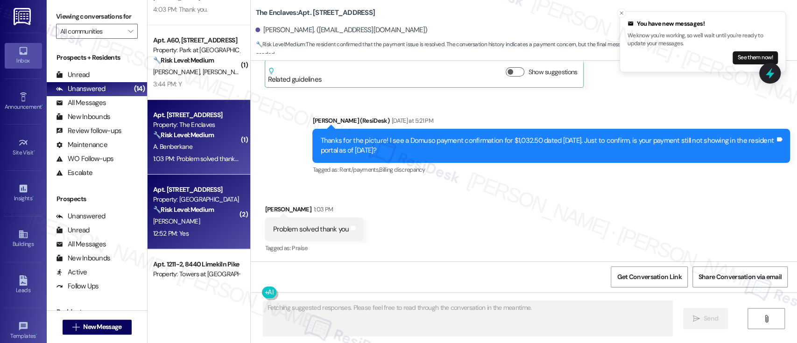
scroll to position [1018, 0]
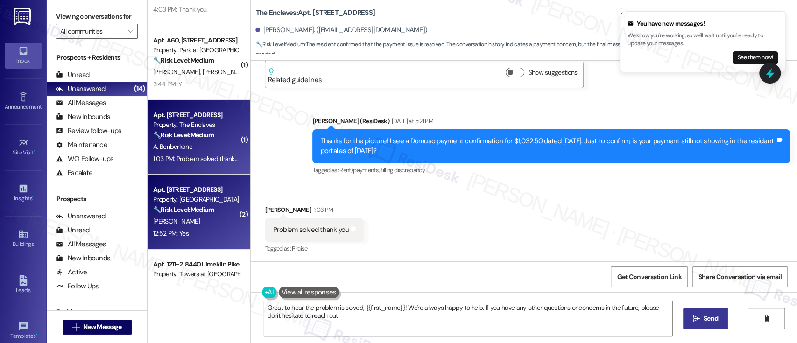
type textarea "Great to hear the problem is solved, {{first_name}}! We're always happy to help…"
click at [192, 217] on div "[PERSON_NAME]" at bounding box center [196, 222] width 88 height 12
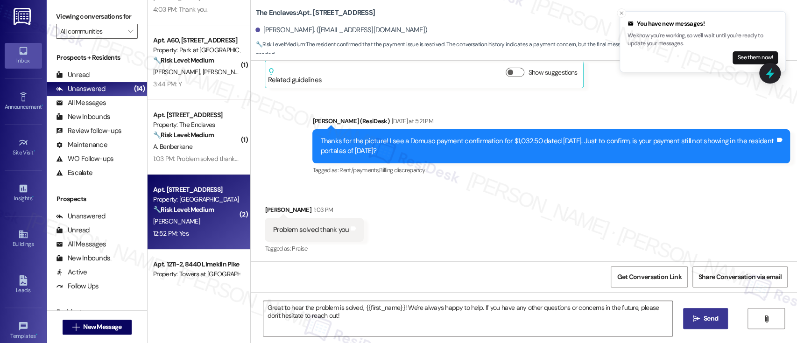
type textarea "Fetching suggested responses. Please feel free to read through the conversation…"
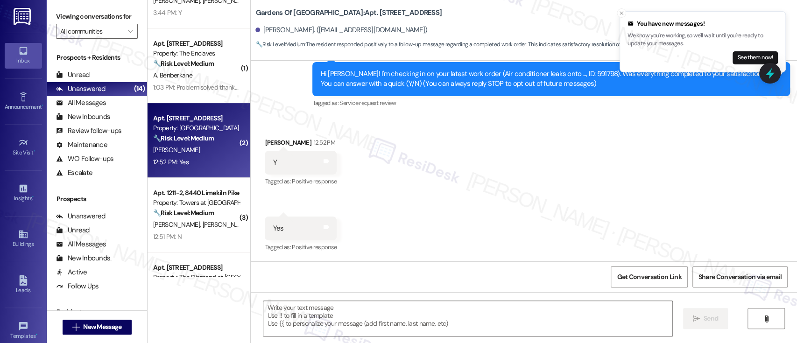
scroll to position [240, 0]
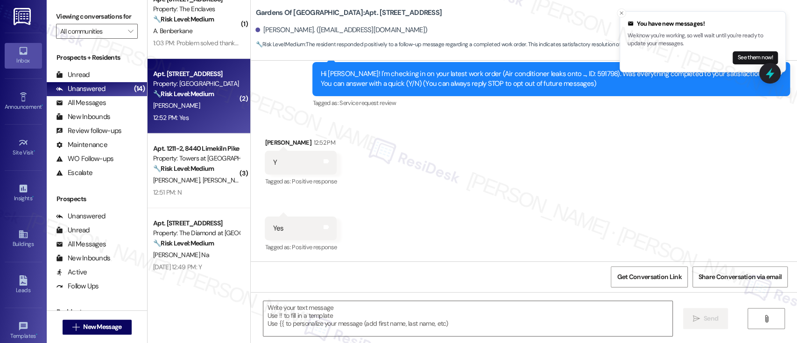
click at [511, 157] on div "Received via SMS Terray Mcneil 12:52 PM Y Tags and notes Tagged as: Positive re…" at bounding box center [524, 189] width 546 height 145
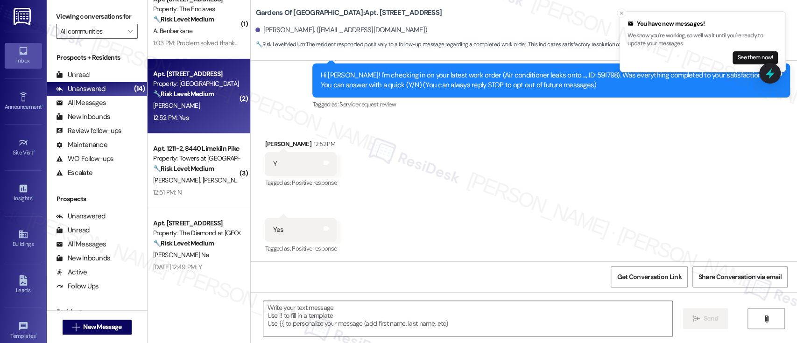
scroll to position [95, 0]
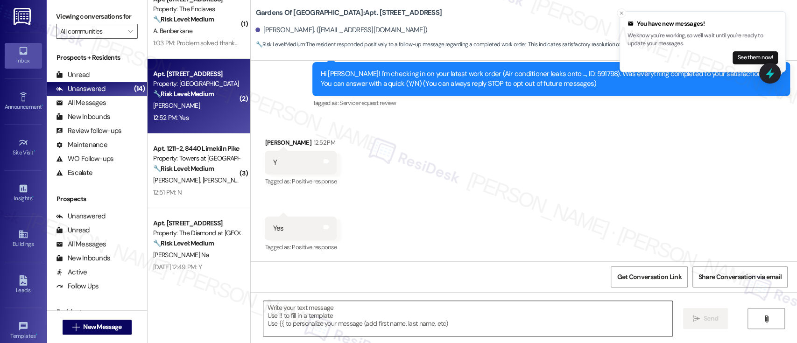
click at [418, 318] on textarea at bounding box center [467, 318] width 408 height 35
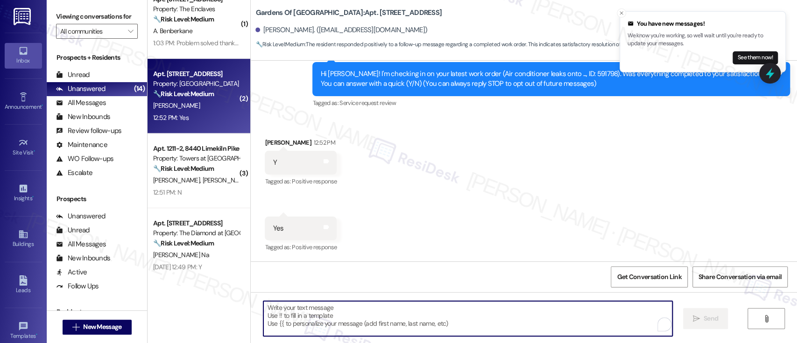
paste textarea "I'm so glad to hear that everything was taken care of to your satisfaction. Jus…"
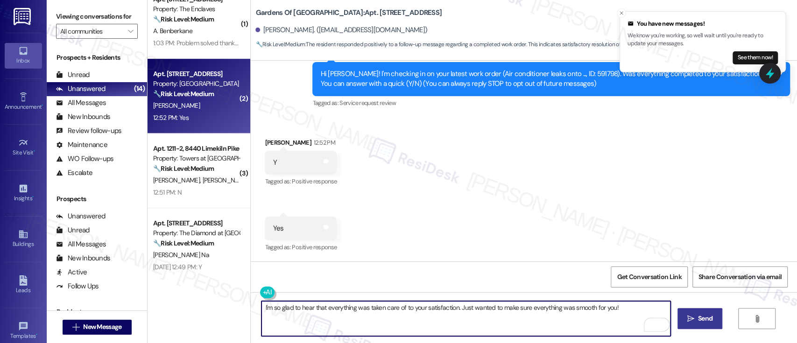
type textarea "I'm so glad to hear that everything was taken care of to your satisfaction. Jus…"
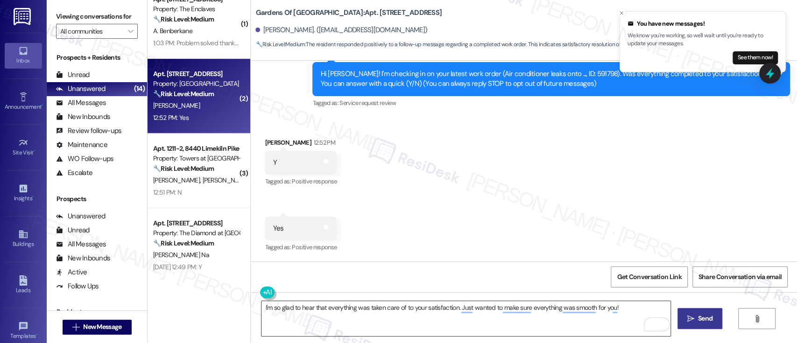
drag, startPoint x: 631, startPoint y: 310, endPoint x: 638, endPoint y: 308, distance: 7.4
click at [631, 310] on textarea "I'm so glad to hear that everything was taken care of to your satisfaction. Jus…" at bounding box center [465, 318] width 408 height 35
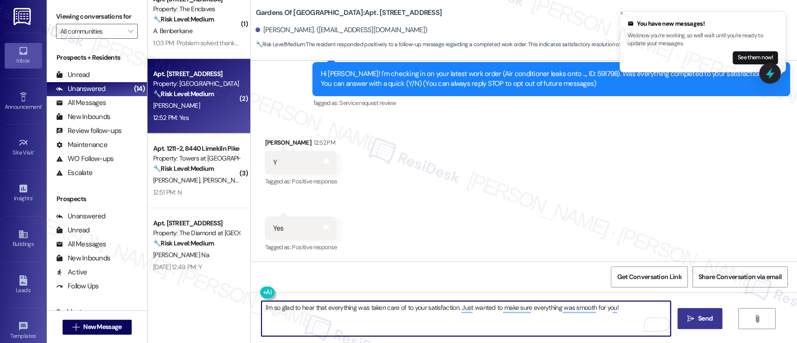
click at [702, 311] on button " Send" at bounding box center [699, 318] width 45 height 21
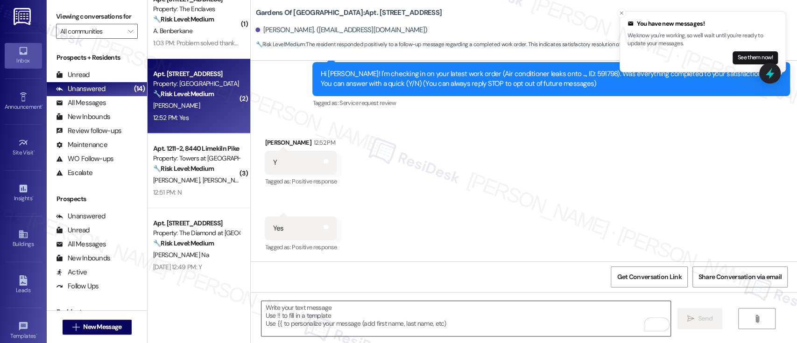
click at [532, 320] on textarea "To enrich screen reader interactions, please activate Accessibility in Grammarl…" at bounding box center [465, 318] width 408 height 35
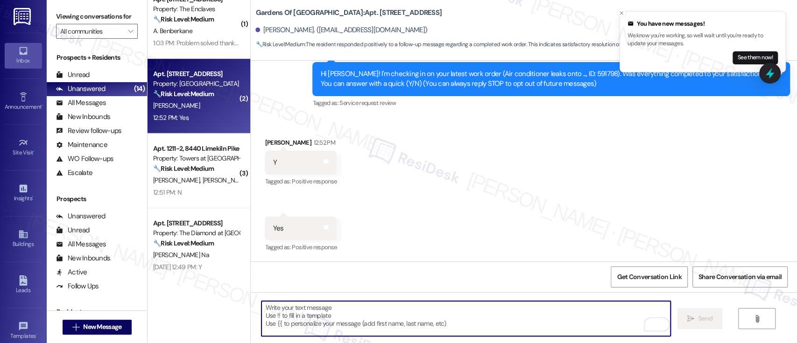
paste textarea "If you don't mind, would you be willing to share your feedback as a Google revi…"
type textarea "If you don't mind, would you be willing to share your feedback as a Google revi…"
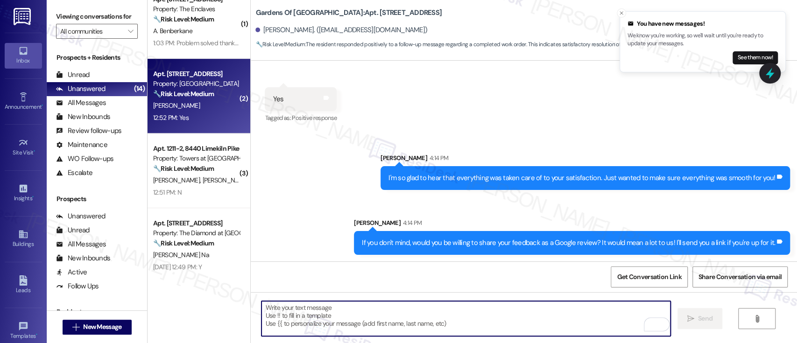
scroll to position [225, 0]
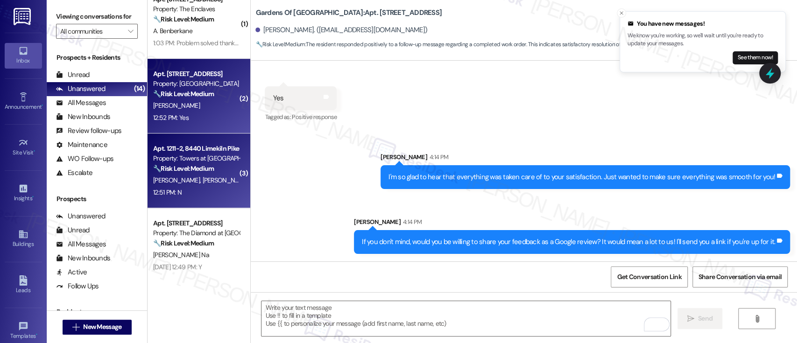
click at [203, 184] on span "[PERSON_NAME]" at bounding box center [226, 180] width 47 height 8
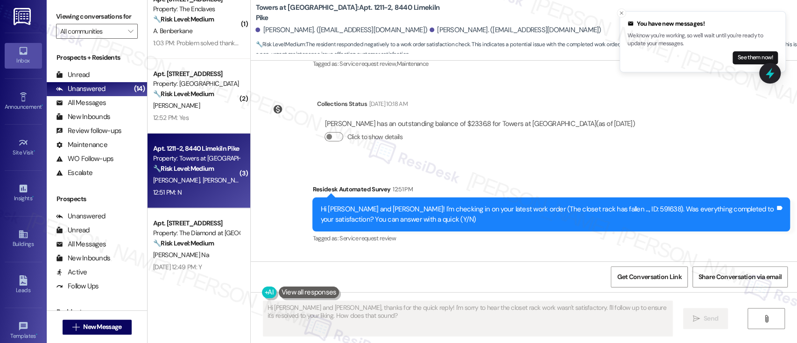
scroll to position [1490, 0]
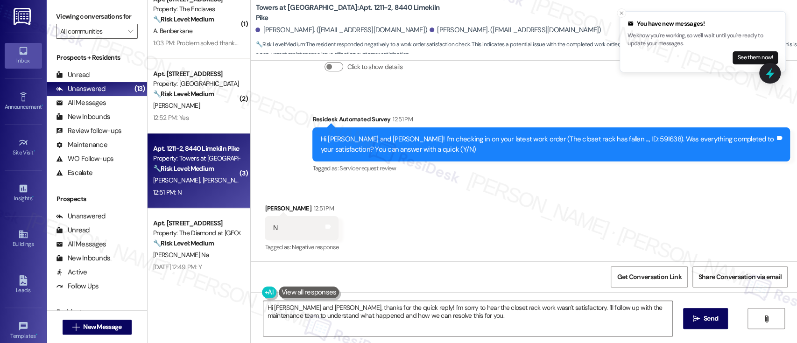
click at [648, 244] on div "Received via SMS Ashley Morales 12:51 PM N Tags and notes Tagged as: Negative r…" at bounding box center [524, 221] width 546 height 79
click at [590, 140] on div "Hi Ashley and Daniel! I'm checking in on your latest work order (The closet rac…" at bounding box center [547, 144] width 455 height 20
copy div "591638"
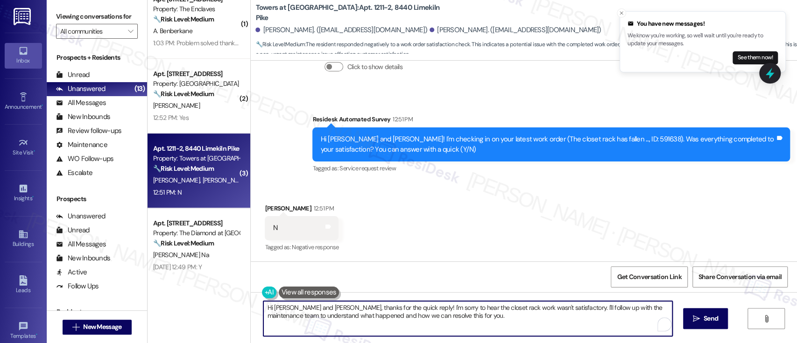
drag, startPoint x: 320, startPoint y: 308, endPoint x: 210, endPoint y: 304, distance: 110.2
click at [210, 304] on div "( 1 ) Apt. D2, 1521 W. Main St Property: West Gate Arms 🔧 Risk Level: Medium Th…" at bounding box center [471, 171] width 649 height 343
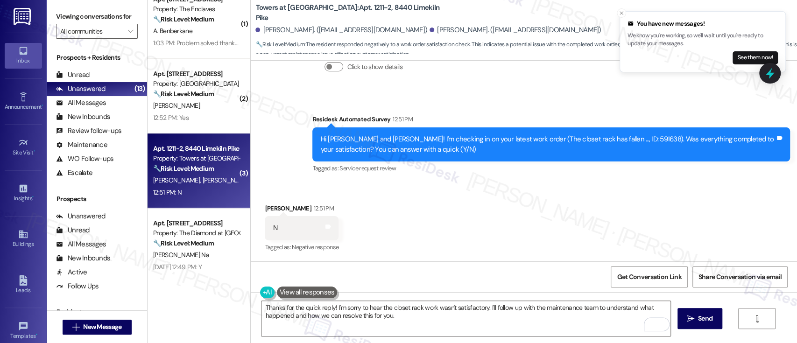
click at [265, 204] on div "Ashley Morales 12:51 PM" at bounding box center [302, 209] width 74 height 13
copy div "Ashley"
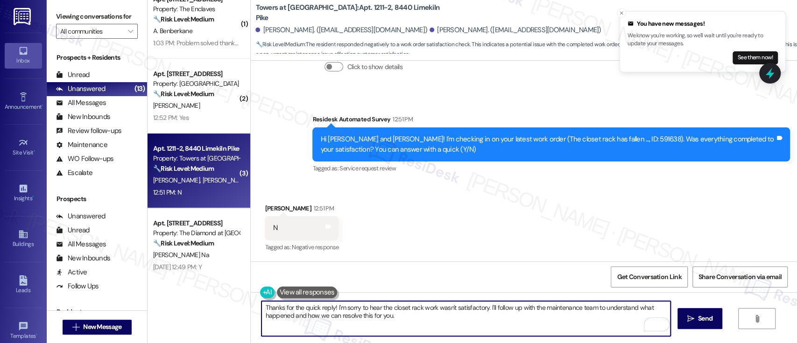
click at [328, 308] on textarea "Thanks for the quick reply! I'm sorry to hear the closet rack work wasn't satis…" at bounding box center [465, 318] width 408 height 35
paste textarea "Ashley"
drag, startPoint x: 504, startPoint y: 305, endPoint x: 518, endPoint y: 328, distance: 27.1
click at [518, 328] on textarea "Thanks for the quick reply, Ashley! I'm sorry to hear the closet rack work wasn…" at bounding box center [465, 318] width 408 height 35
type textarea "Thanks for the quick reply, Ashley! I'm sorry to hear the closet rack work wasn…"
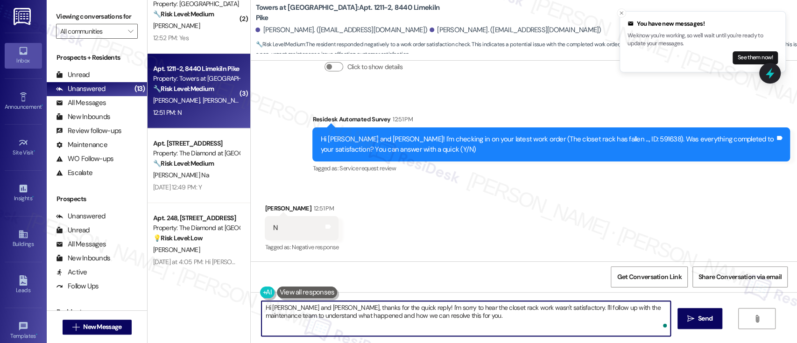
scroll to position [329, 0]
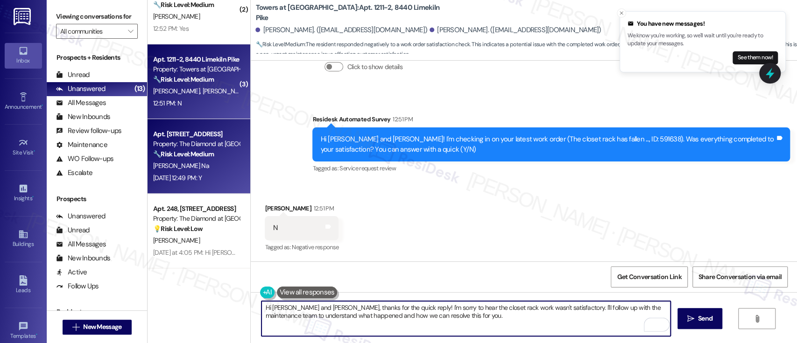
type textarea "Hi Ashley and Daniel, thanks for the quick reply! I'm sorry to hear the closet …"
click at [185, 151] on strong "🔧 Risk Level: Medium" at bounding box center [183, 154] width 61 height 8
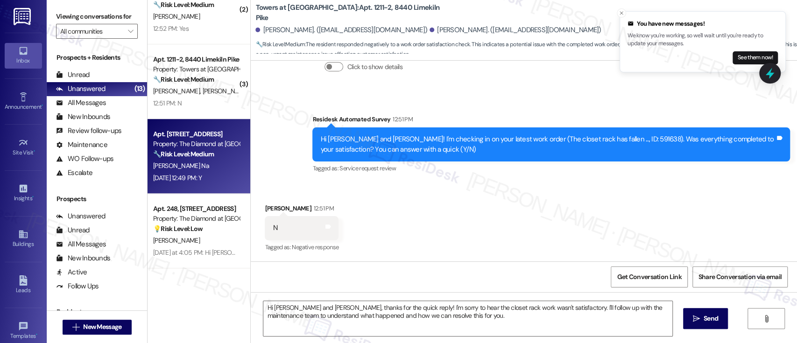
type textarea "Fetching suggested responses. Please feel free to read through the conversation…"
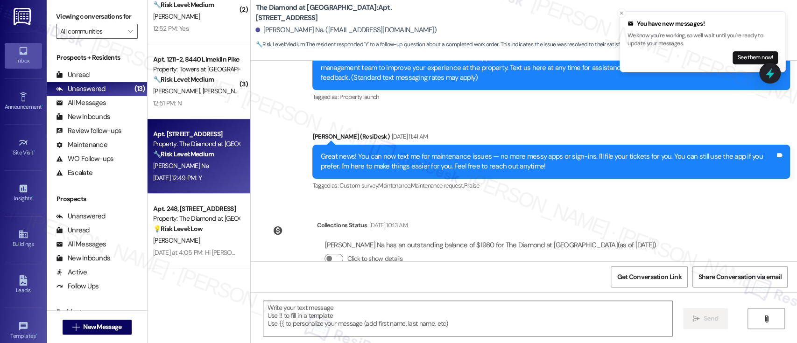
type textarea "Fetching suggested responses. Please feel free to read through the conversation…"
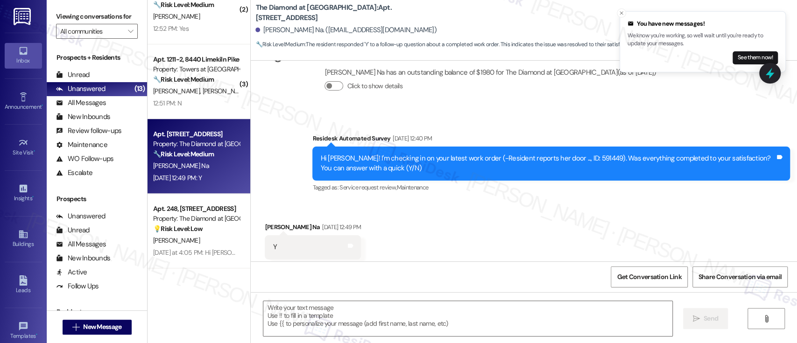
scroll to position [402, 0]
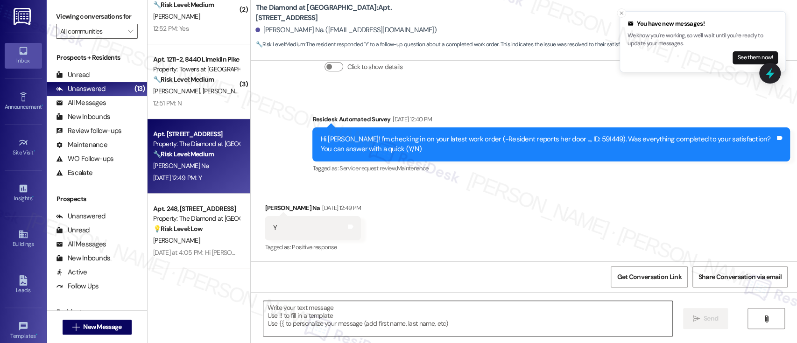
click at [368, 319] on textarea at bounding box center [467, 318] width 408 height 35
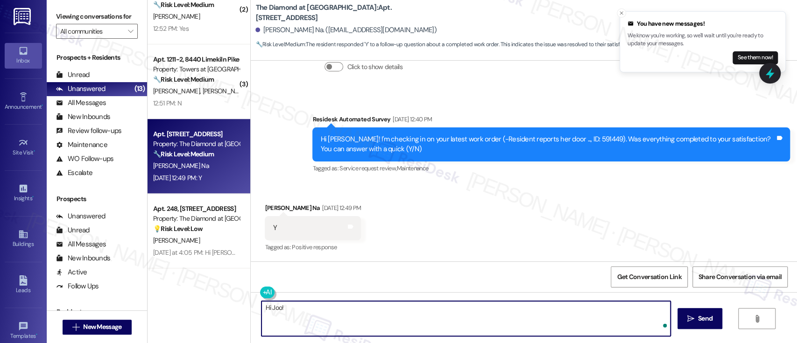
paste textarea "I'm so glad to hear that everything was taken care of to your satisfaction. Jus…"
type textarea "Hi Joo! I'm so glad to hear that everything was taken care of to your satisfact…"
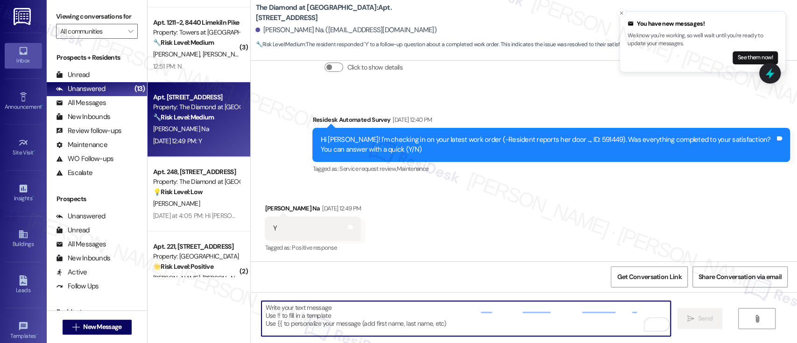
scroll to position [392, 0]
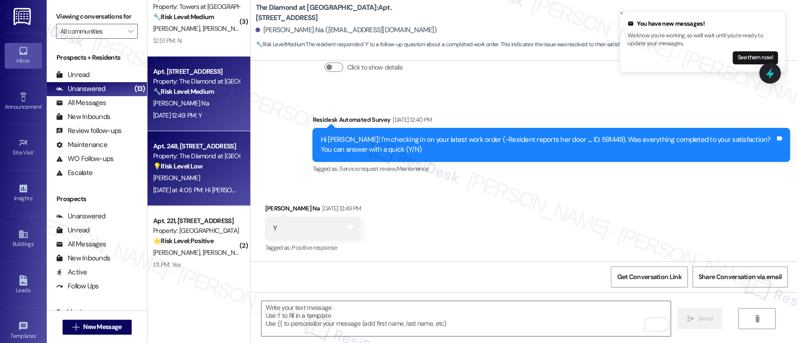
click at [205, 166] on div "💡 Risk Level: Low The resident is asking for a building door pass code for deli…" at bounding box center [196, 166] width 86 height 10
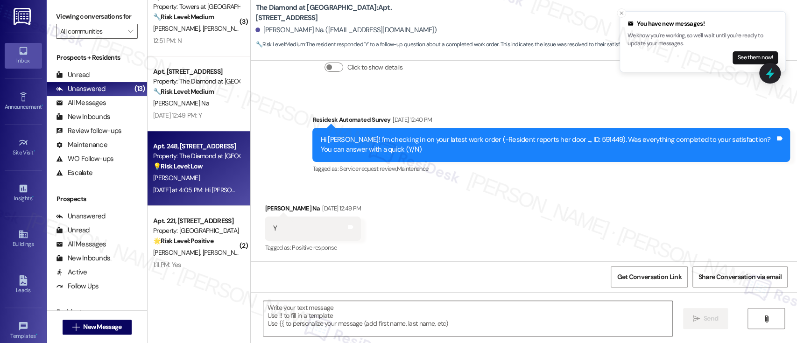
type textarea "Fetching suggested responses. Please feel free to read through the conversation…"
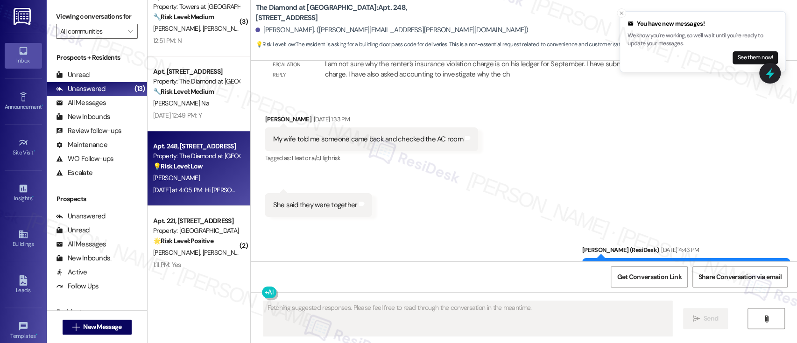
scroll to position [4301, 0]
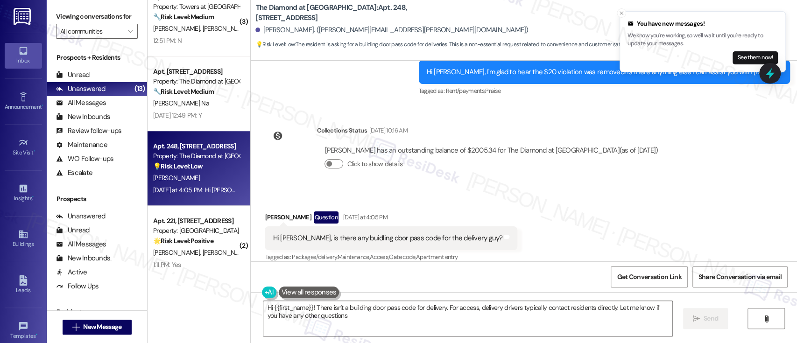
type textarea "Hi {{first_name}}! There isn't a building door pass code for delivery. For acce…"
click at [522, 222] on div "Received via SMS Abdelrahman Omara Question Yesterday at 4:05 PM Hi Emily, is t…" at bounding box center [524, 230] width 546 height 81
click at [398, 320] on textarea "Hi {{first_name}}! There isn't a building door pass code for delivery. For acce…" at bounding box center [467, 318] width 408 height 35
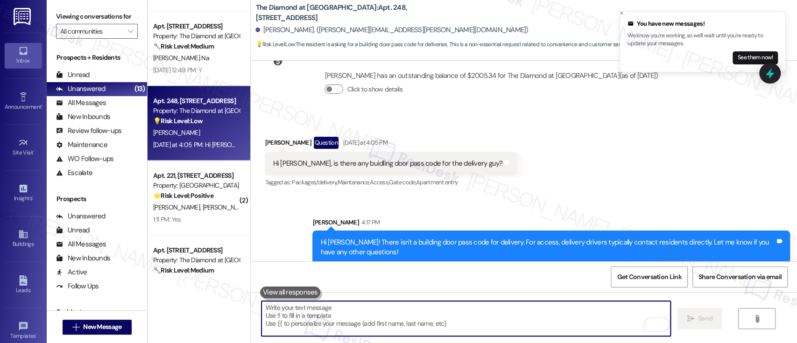
scroll to position [454, 0]
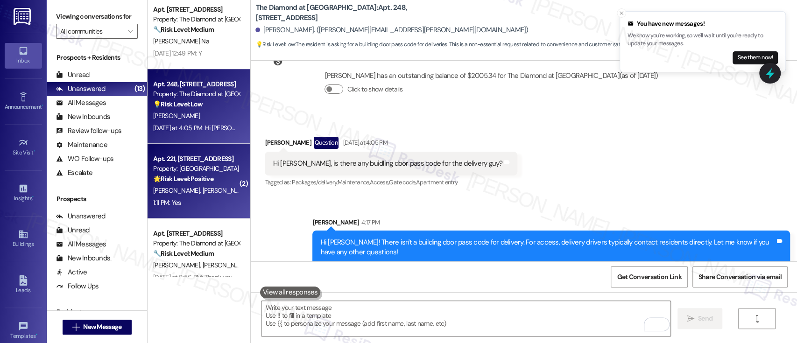
click at [189, 170] on div "Property: [GEOGRAPHIC_DATA]" at bounding box center [196, 169] width 86 height 10
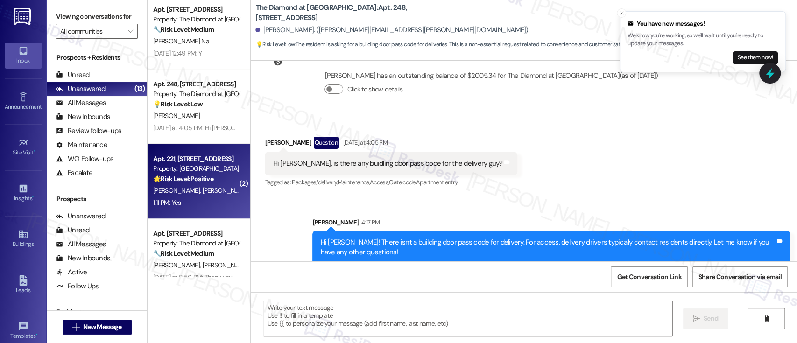
type textarea "Fetching suggested responses. Please feel free to read through the conversation…"
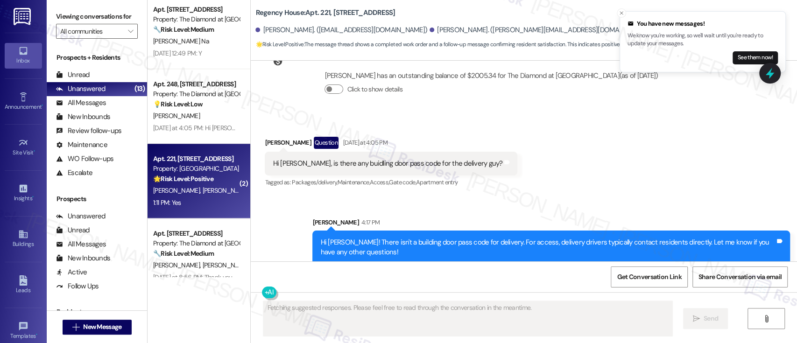
scroll to position [108, 0]
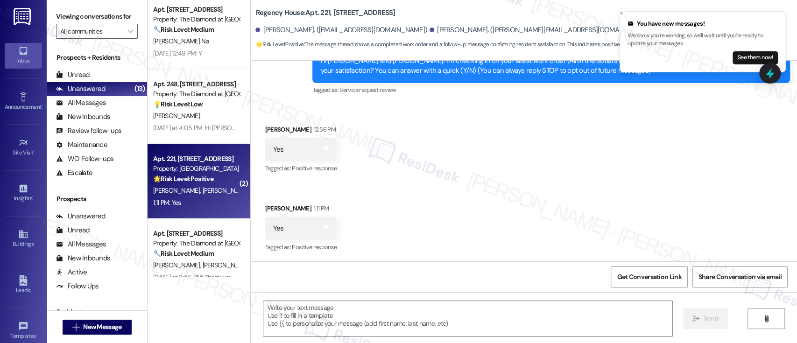
click at [427, 211] on div "Received via SMS Melanie Robinson-Neider 12:56 PM Yes Tags and notes Tagged as:…" at bounding box center [524, 183] width 546 height 158
click at [469, 318] on textarea at bounding box center [467, 318] width 408 height 35
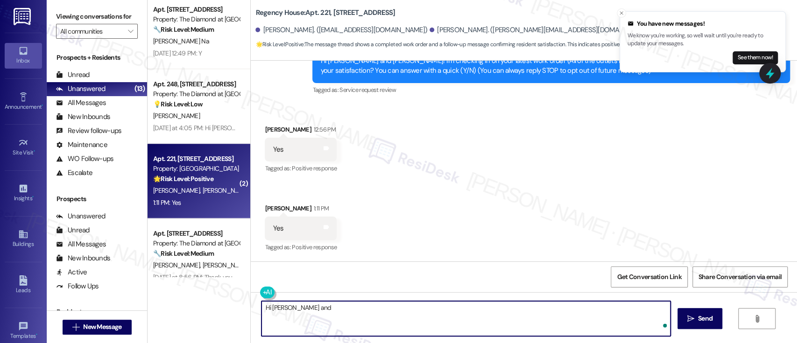
type textarea "Hi Melanie and"
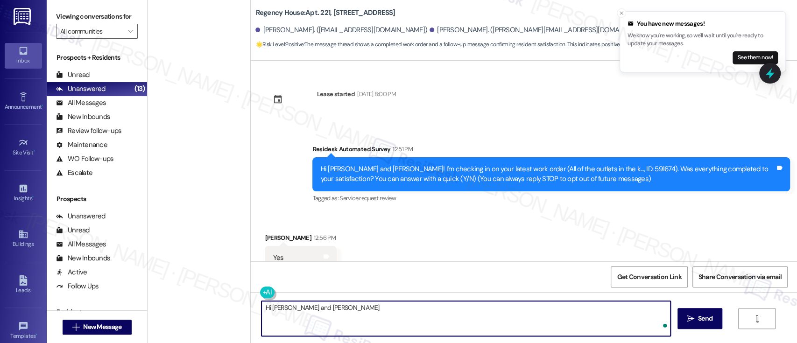
scroll to position [108, 0]
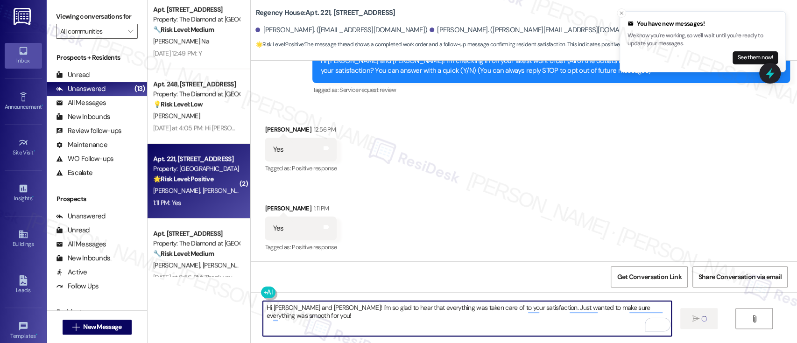
type textarea "Hi [PERSON_NAME] and [PERSON_NAME]! I'm so glad to hear that everything was tak…"
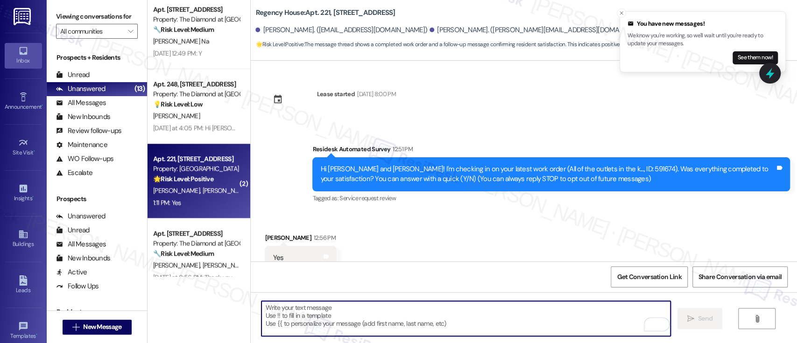
scroll to position [173, 0]
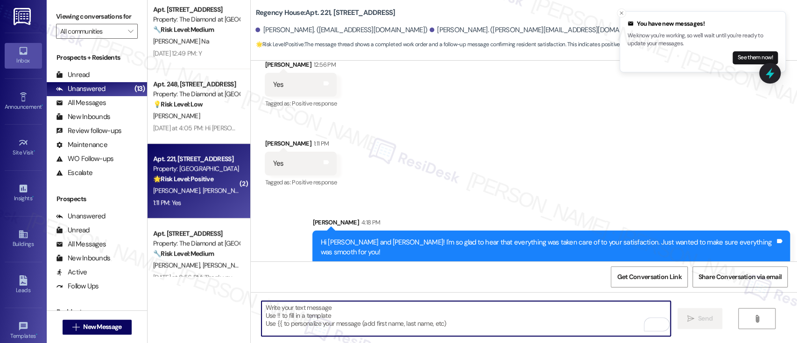
click at [405, 308] on textarea "To enrich screen reader interactions, please activate Accessibility in Grammarl…" at bounding box center [465, 318] width 408 height 35
paste textarea "If you don't mind, would you be willing to share your feedback as a Google revi…"
type textarea "If you don't mind, would you be willing to share your feedback as a Google revi…"
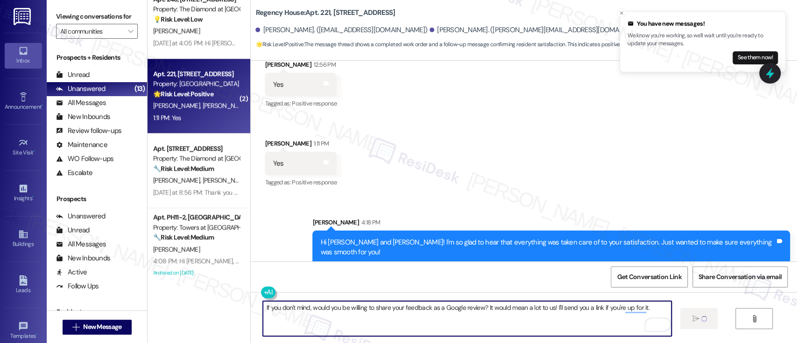
scroll to position [578, 0]
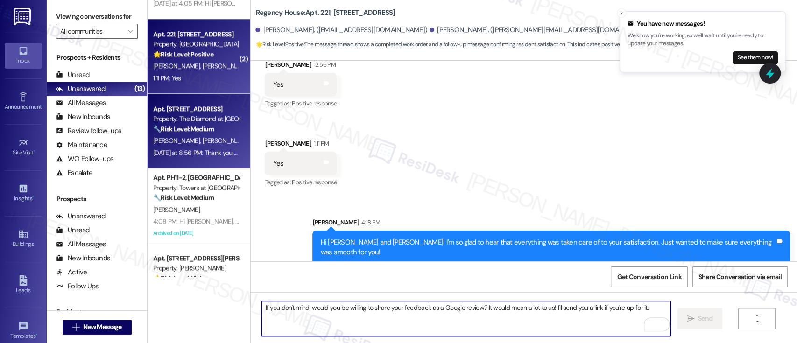
click at [206, 123] on div "Property: The Diamond at [GEOGRAPHIC_DATA]" at bounding box center [196, 119] width 86 height 10
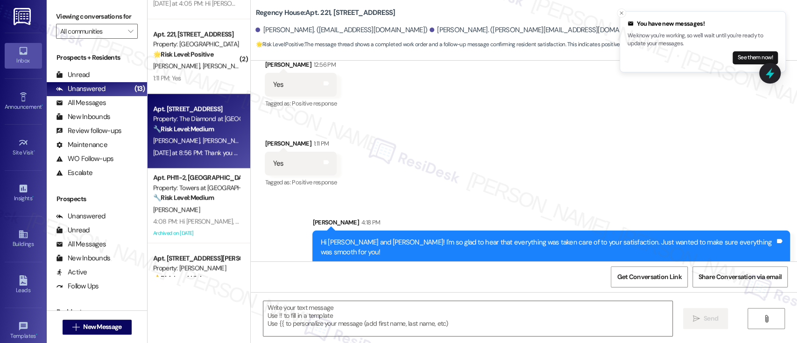
type textarea "Fetching suggested responses. Please feel free to read through the conversation…"
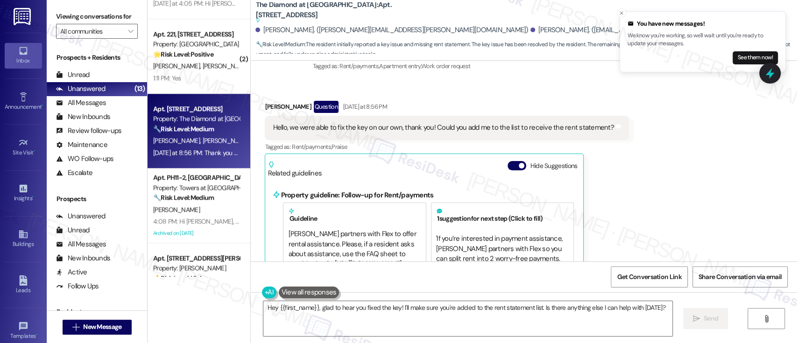
scroll to position [984, 0]
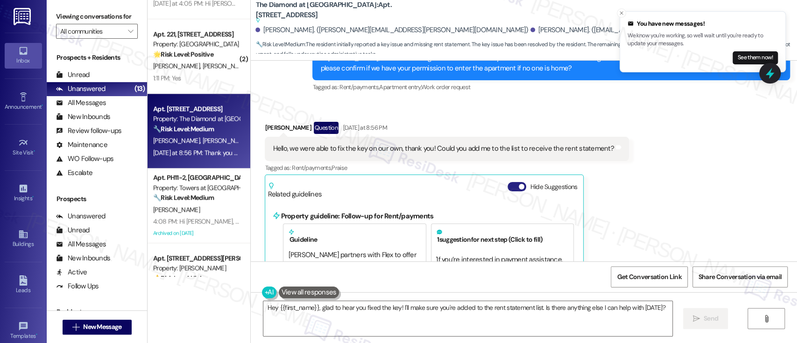
click at [507, 185] on button "Hide Suggestions" at bounding box center [516, 186] width 19 height 9
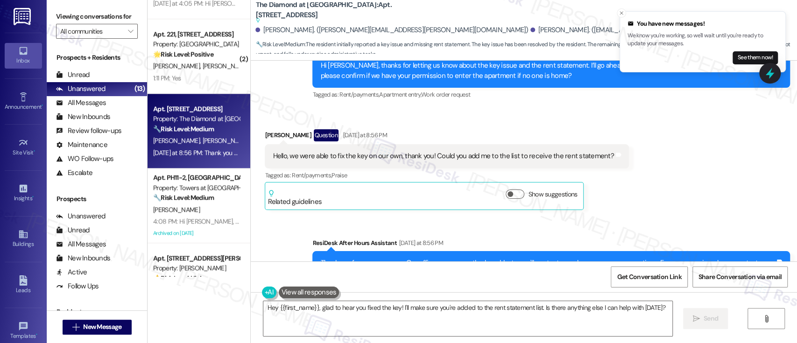
scroll to position [959, 0]
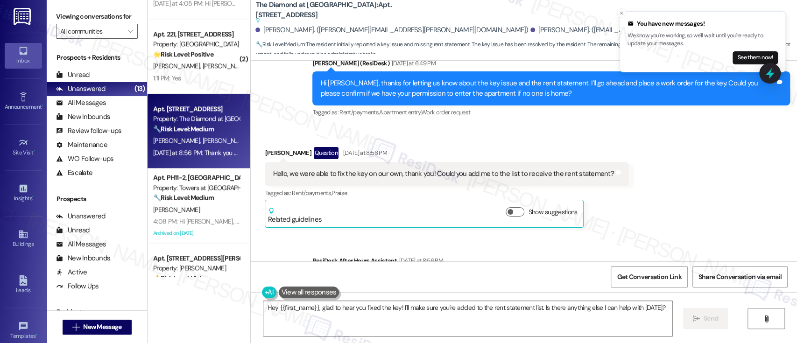
click at [265, 153] on div "Emma Turowski-Stonkus Question Yesterday at 8:56 PM" at bounding box center [447, 154] width 364 height 15
copy div "Emma"
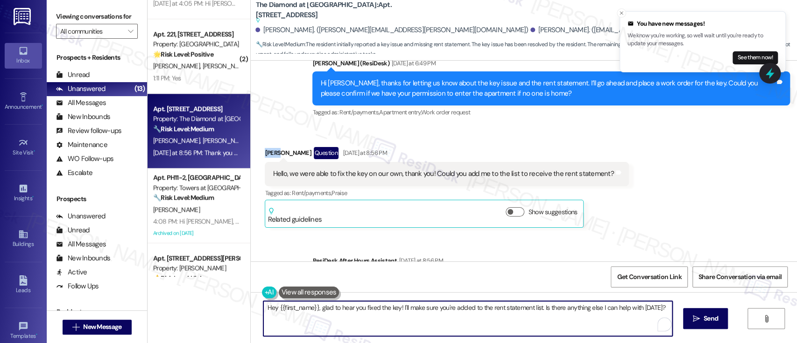
click at [286, 305] on textarea "Hey {{first_name}}, glad to hear you fixed the key! I'll make sure you're added…" at bounding box center [467, 318] width 408 height 35
paste textarea "Emma"
type textarea "Hey Emma, glad to hear you fixed the key! I'll make sure you're added to the re…"
click at [412, 307] on textarea "Hey Emma, glad to hear you fixed the key! I'll make sure you're added to the re…" at bounding box center [465, 318] width 408 height 35
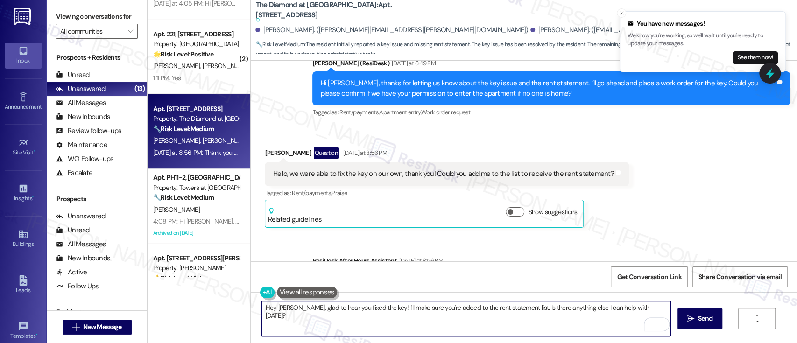
click at [446, 308] on textarea "Hey Emma, glad to hear you fixed the key! I'll make sure you're added to the re…" at bounding box center [465, 318] width 408 height 35
click at [479, 312] on textarea "Hey Emma, glad to hear you fixed the key! I'll make sure you're added to the re…" at bounding box center [465, 318] width 408 height 35
click at [515, 307] on textarea "Hey Emma, glad to hear you fixed the key! I'll make sure you're added to the re…" at bounding box center [465, 318] width 408 height 35
click at [596, 312] on textarea "Hey Emma, glad to hear you fixed the key! I'll make sure you're added to the re…" at bounding box center [465, 318] width 408 height 35
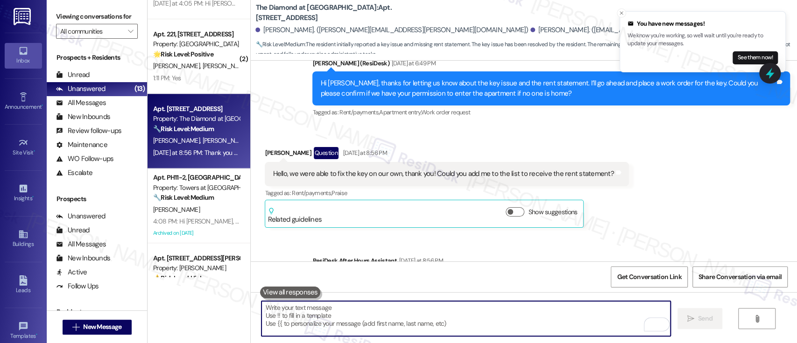
scroll to position [932, 0]
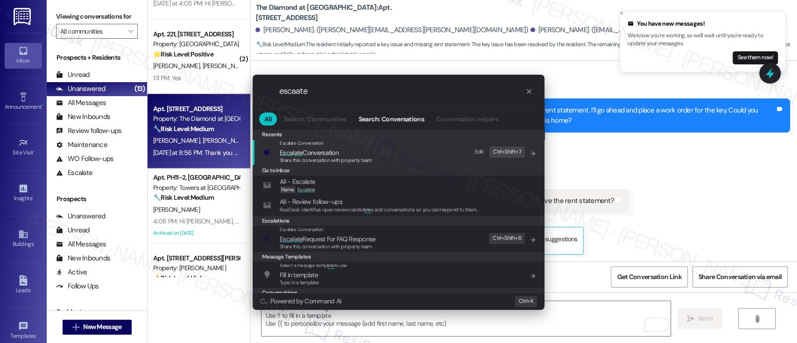
type input "escaate"
click at [357, 149] on span "Esca l ate Conversation" at bounding box center [326, 152] width 92 height 10
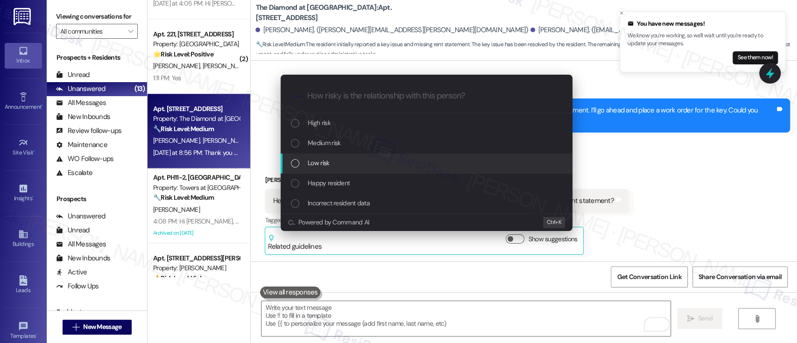
click at [349, 164] on div "Low risk" at bounding box center [427, 163] width 273 height 10
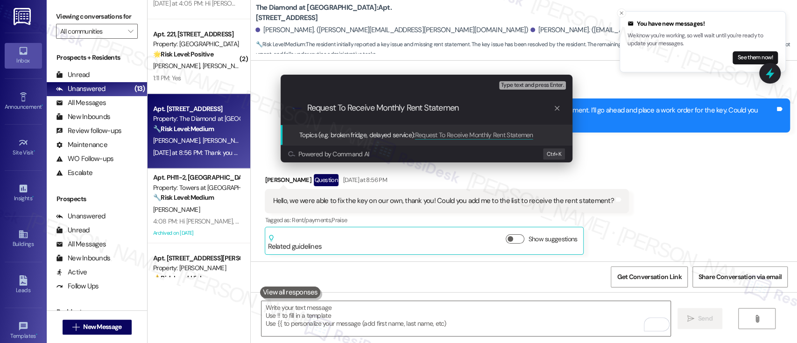
type input "Request To Receive Monthly Rent Statement"
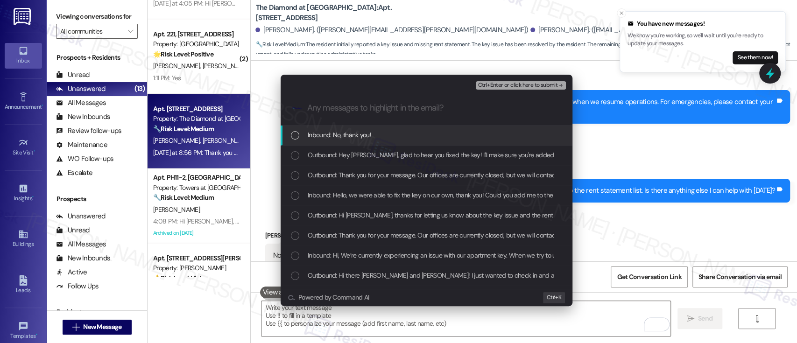
scroll to position [1151, 0]
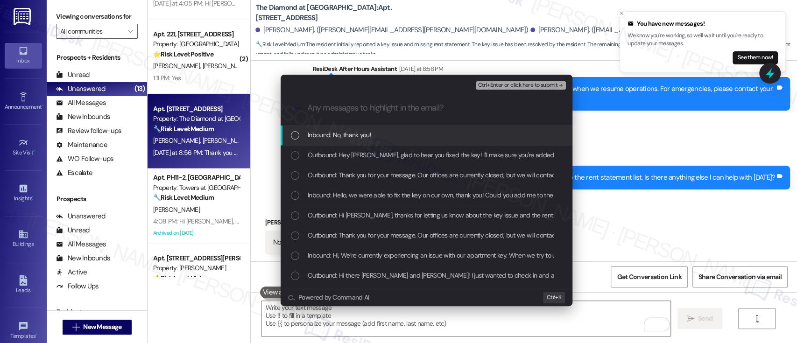
click at [644, 210] on div "Escalate Conversation Low risk Request To Receive Monthly Rent Statement Any me…" at bounding box center [398, 171] width 797 height 343
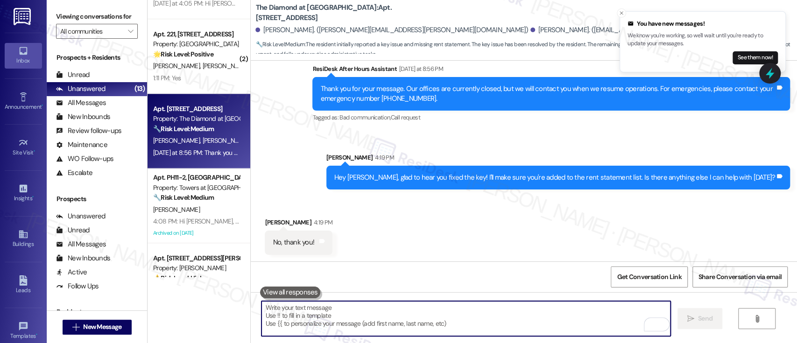
scroll to position [1151, 0]
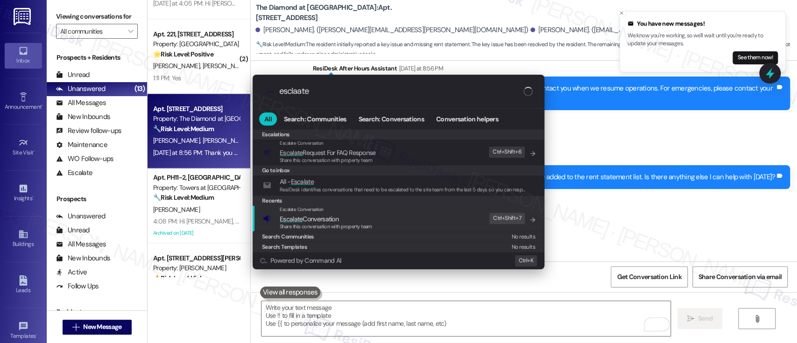
type input "esclaate"
click at [353, 219] on span "Escalate Conversation" at bounding box center [326, 219] width 92 height 10
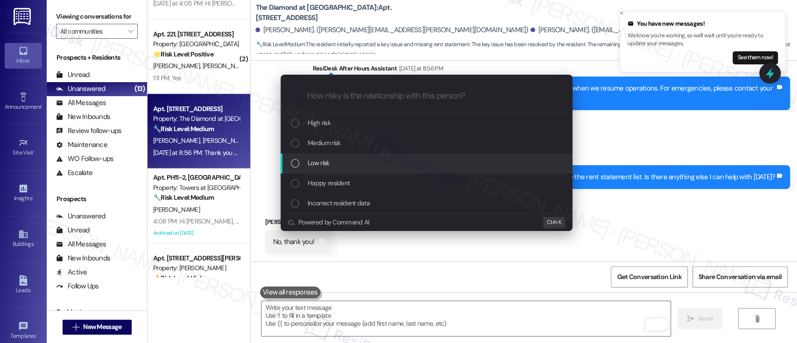
click at [336, 161] on div "Low risk" at bounding box center [427, 163] width 273 height 10
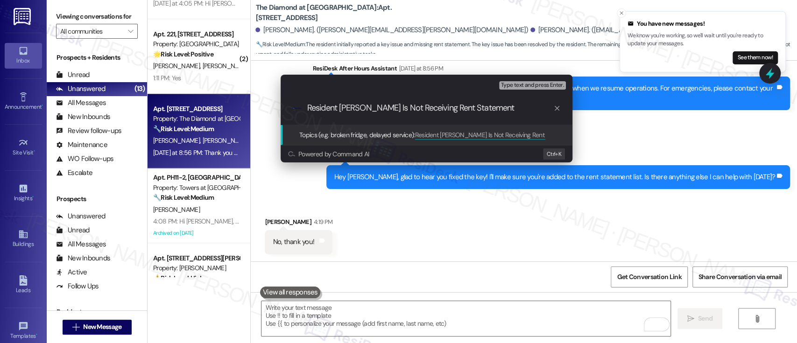
type input "Resident Emma Is Not Receiving Rent Statements"
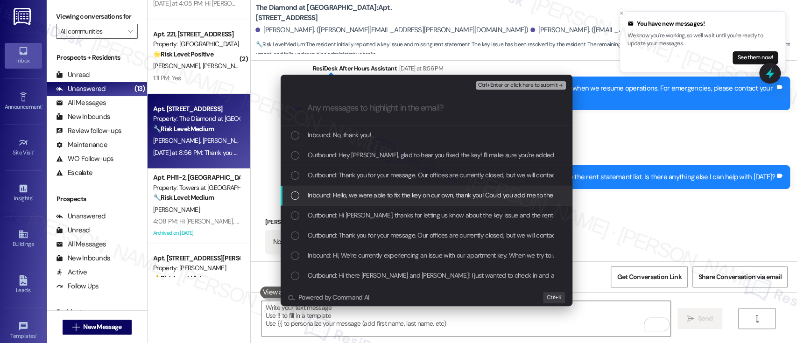
click at [324, 190] on span "Inbound: Hello, we were able to fix the key on our own, thank you! Could you ad…" at bounding box center [476, 195] width 337 height 10
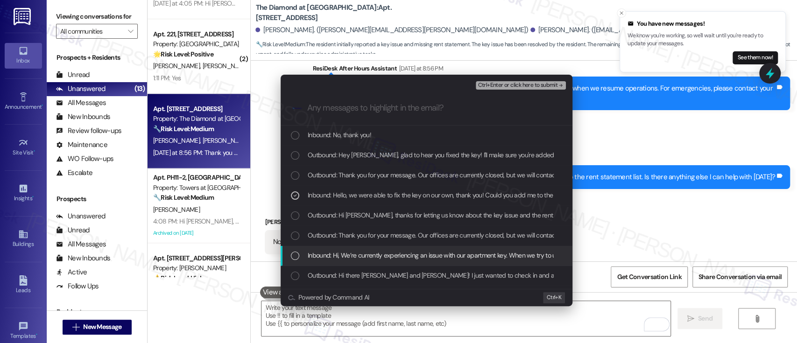
scroll to position [62, 0]
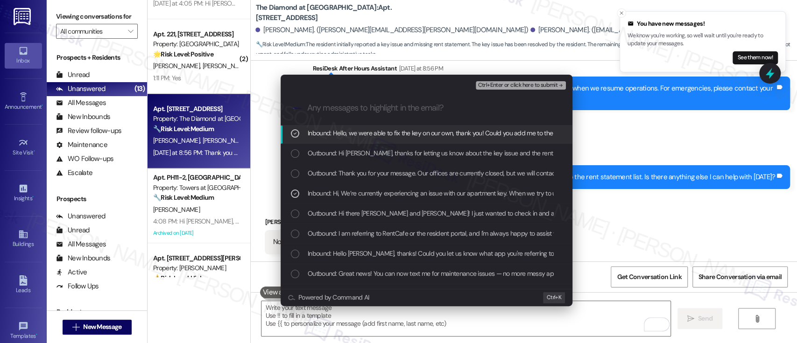
click at [510, 84] on span "Ctrl+Enter or click here to submit" at bounding box center [517, 85] width 80 height 7
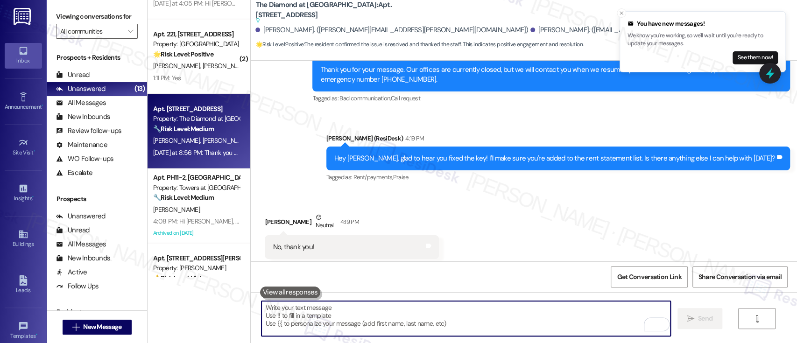
scroll to position [1189, 0]
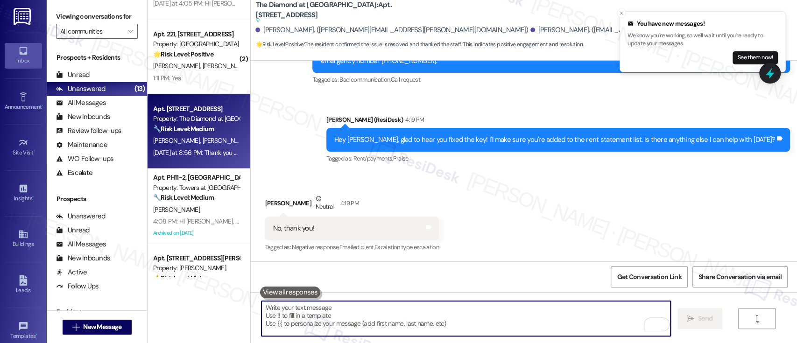
click at [510, 316] on textarea "To enrich screen reader interactions, please activate Accessibility in Grammarl…" at bounding box center [465, 318] width 408 height 35
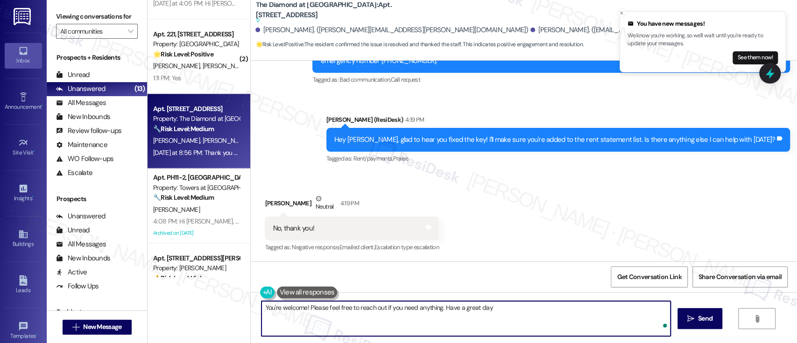
type textarea "You're welcome! Please feel free to reach out if you need anything. Have a grea…"
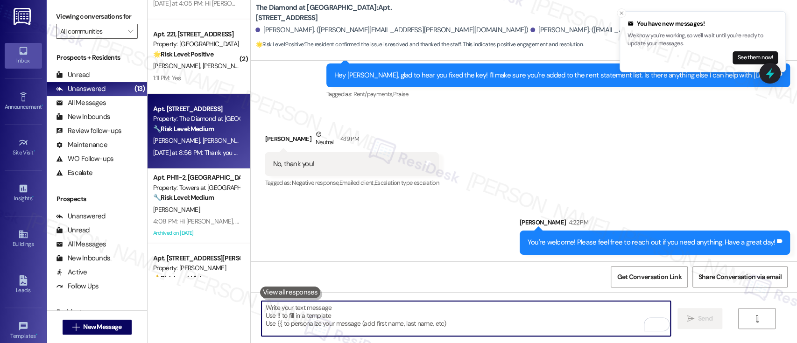
scroll to position [1253, 0]
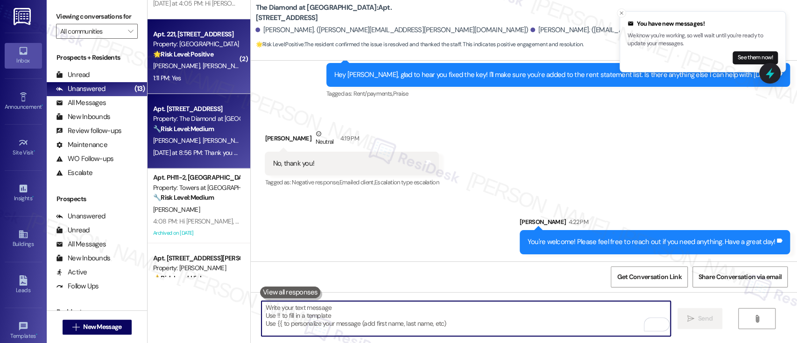
click at [173, 51] on strong "🌟 Risk Level: Positive" at bounding box center [183, 54] width 60 height 8
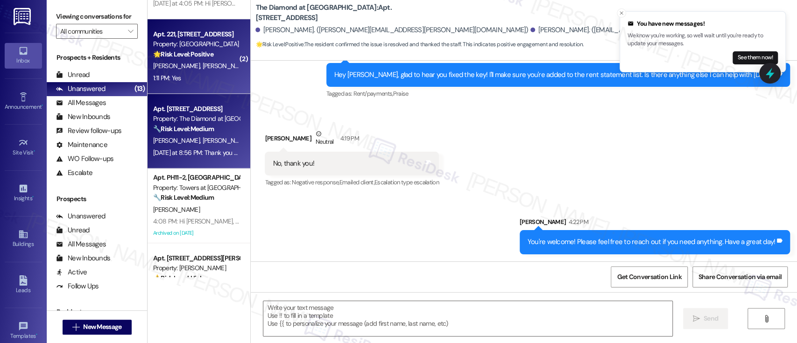
type textarea "Fetching suggested responses. Please feel free to read through the conversation…"
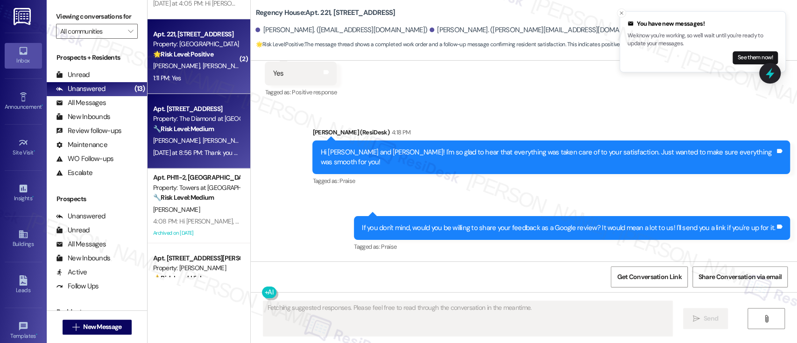
scroll to position [253, 0]
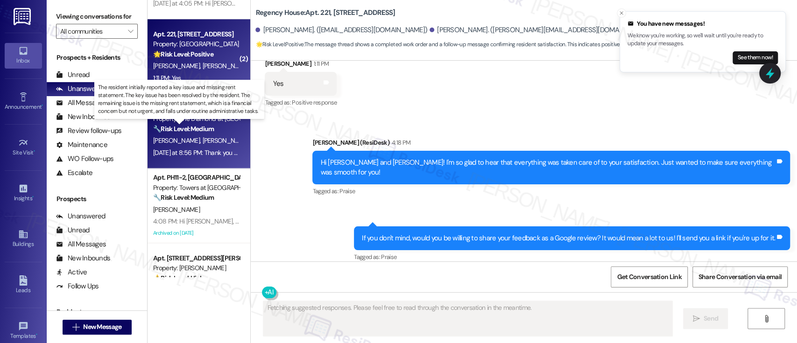
click at [194, 133] on strong "🔧 Risk Level: Medium" at bounding box center [183, 129] width 61 height 8
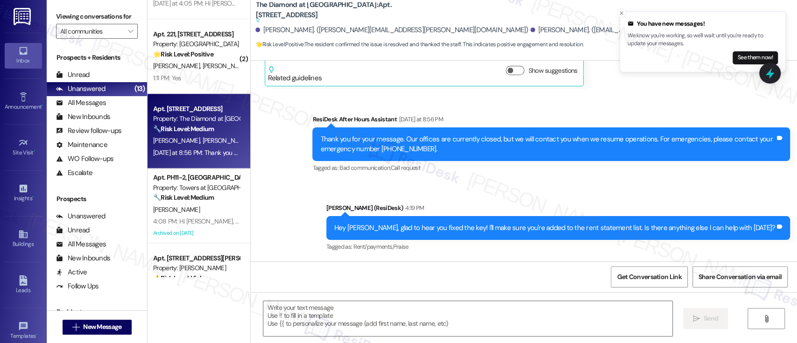
type textarea "Fetching suggested responses. Please feel free to read through the conversation…"
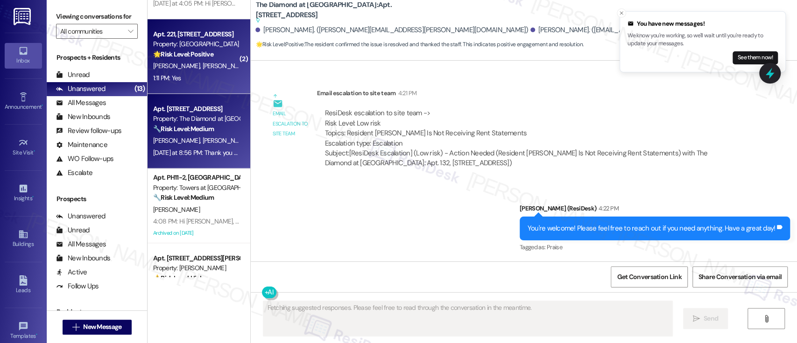
click at [185, 59] on div "🌟 Risk Level: Positive The message thread shows a completed work order and a fo…" at bounding box center [196, 54] width 86 height 10
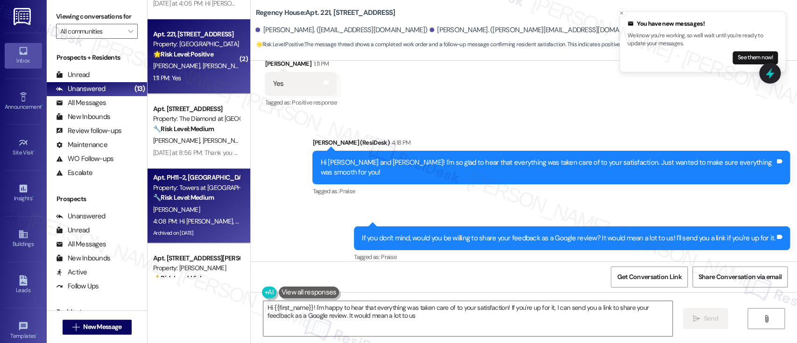
type textarea "Hi {{first_name}}! I'm happy to hear that everything was taken care of to your …"
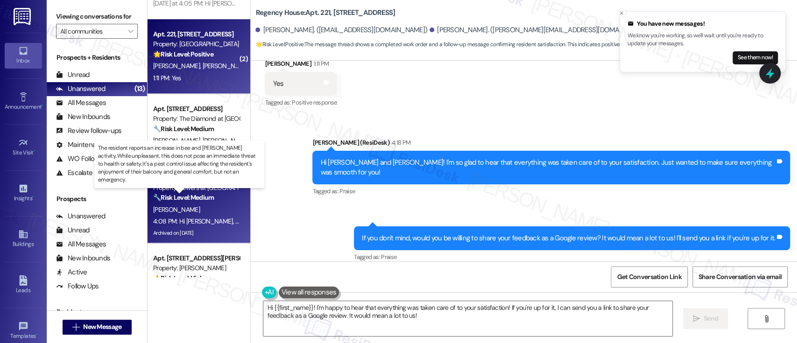
click at [173, 193] on div "🔧 Risk Level: Medium The resident reports an increase in bee and roach activity…" at bounding box center [196, 198] width 86 height 10
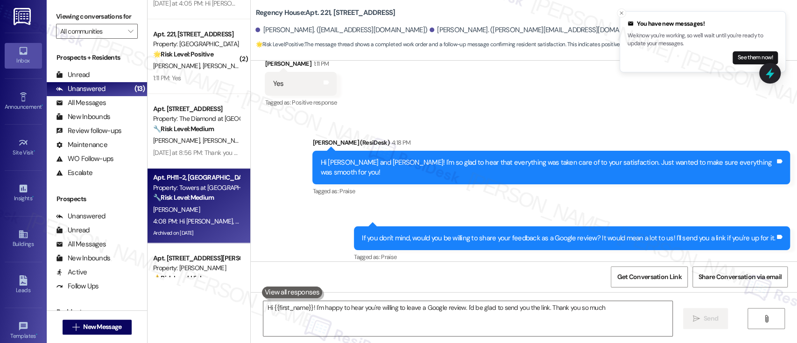
type textarea "Hi {{first_name}}! I'm happy to hear you're willing to leave a Google review. I…"
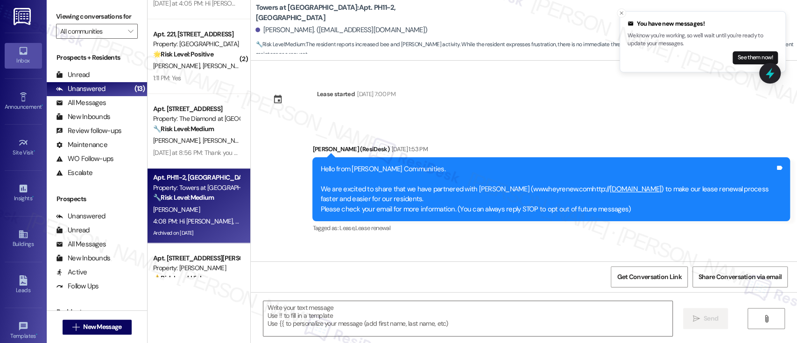
type textarea "Fetching suggested responses. Please feel free to read through the conversation…"
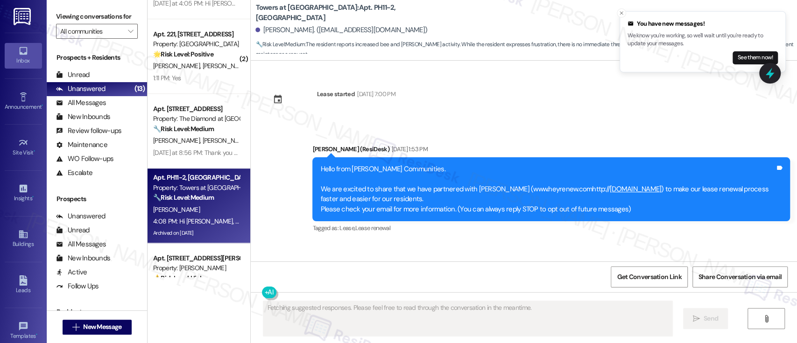
scroll to position [10528, 0]
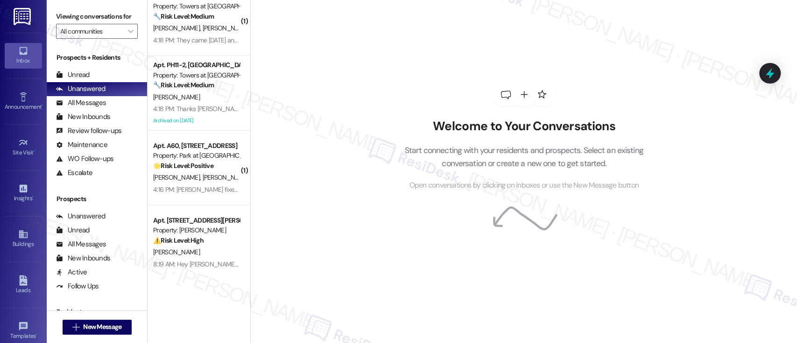
scroll to position [101, 0]
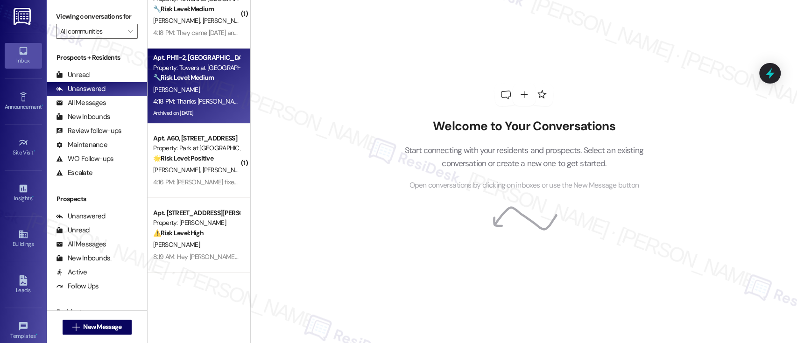
click at [199, 69] on div "Property: Towers at [GEOGRAPHIC_DATA]" at bounding box center [196, 68] width 86 height 10
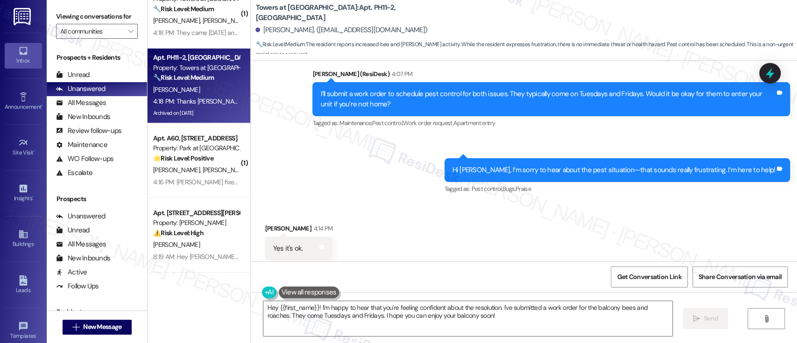
scroll to position [10466, 0]
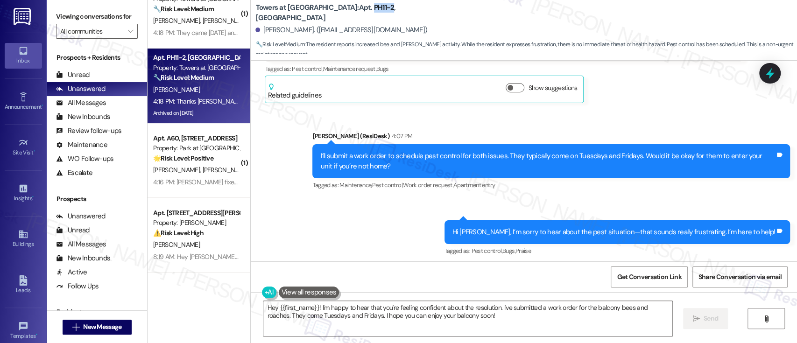
drag, startPoint x: 326, startPoint y: 12, endPoint x: 345, endPoint y: 15, distance: 18.9
click at [345, 15] on b "Towers at [GEOGRAPHIC_DATA]: Apt. PH11-2, [GEOGRAPHIC_DATA]" at bounding box center [348, 13] width 187 height 20
copy b "PH11-2"
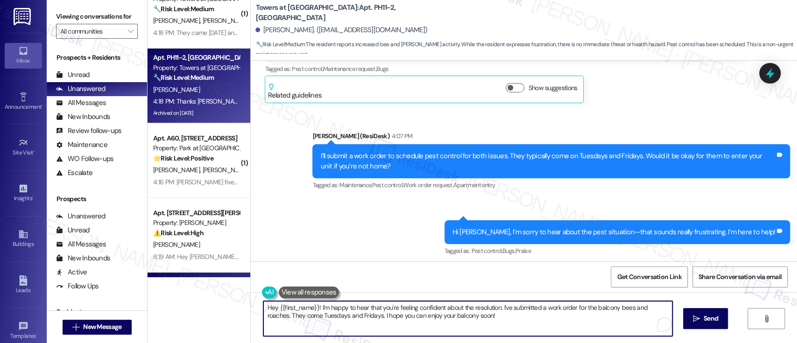
drag, startPoint x: 494, startPoint y: 308, endPoint x: 210, endPoint y: 274, distance: 286.2
click at [203, 281] on div "( 1 ) Apt. [STREET_ADDRESS] Property: The Enclaves ⚠️ Risk Level: High The resi…" at bounding box center [471, 171] width 649 height 343
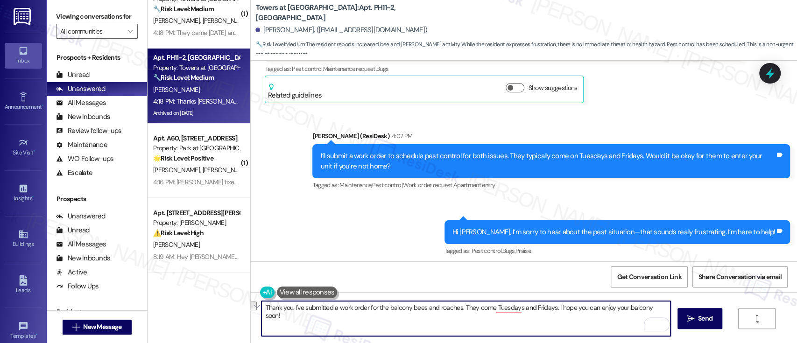
drag, startPoint x: 372, startPoint y: 307, endPoint x: 454, endPoint y: 306, distance: 81.7
click at [454, 306] on textarea "Thank you. I've submitted a work order for the balcony bees and roaches. They c…" at bounding box center [465, 318] width 408 height 35
click at [477, 305] on textarea "Thank you. I've submitted a work order for you. They come Tuesdays and Fridays.…" at bounding box center [465, 318] width 408 height 35
type textarea "Thank you. I've submitted a work order for you. I hope you can enjoy your balco…"
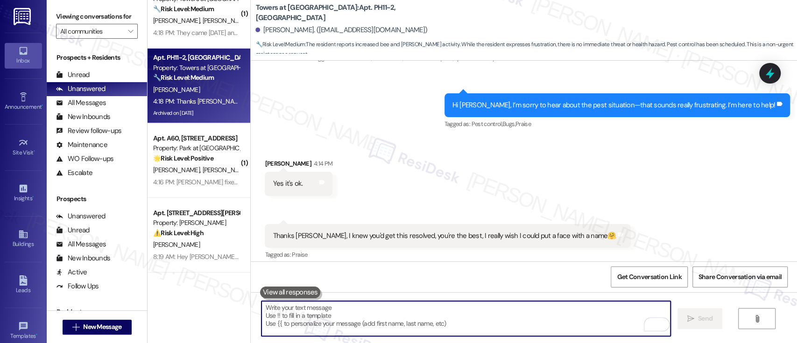
scroll to position [10594, 0]
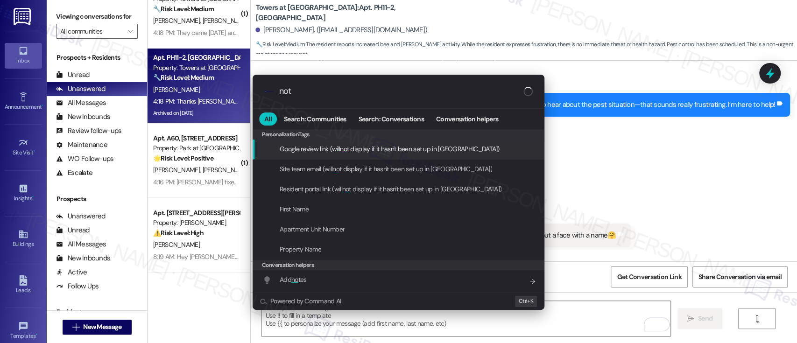
type input "note"
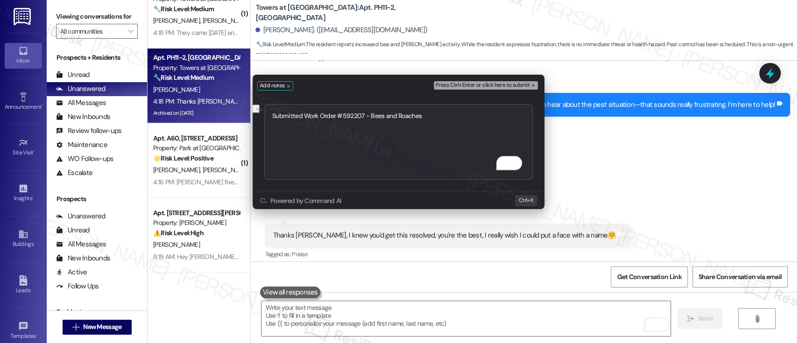
type textarea "Submitted Work Order #592207 - Bees and Roaches"
click at [526, 86] on span "Press Ctrl+Enter or click here to submit" at bounding box center [482, 85] width 94 height 7
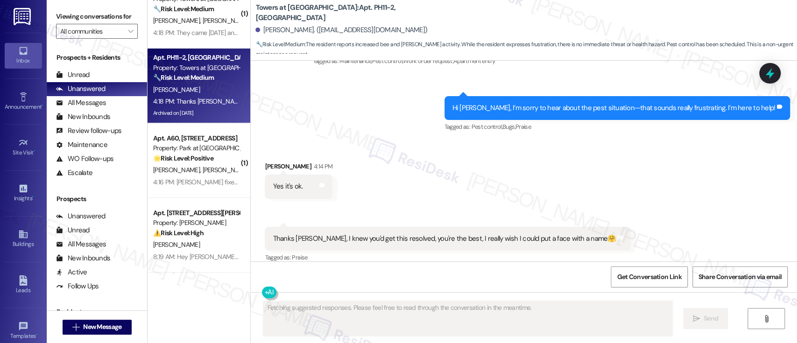
scroll to position [10686, 0]
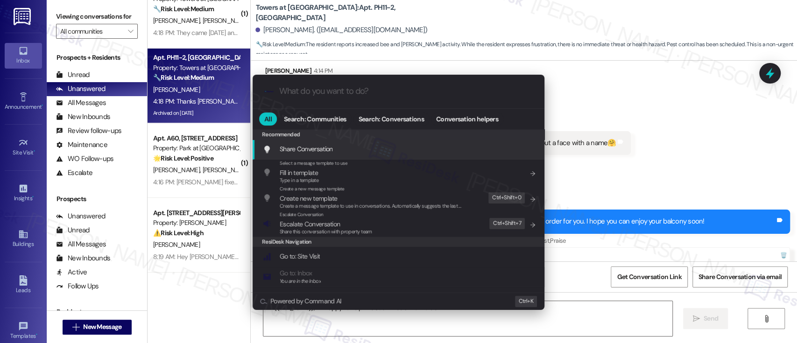
type textarea "Hi {{first_name}}, I'm happy to help! I've submitted a work order"
type input "e"
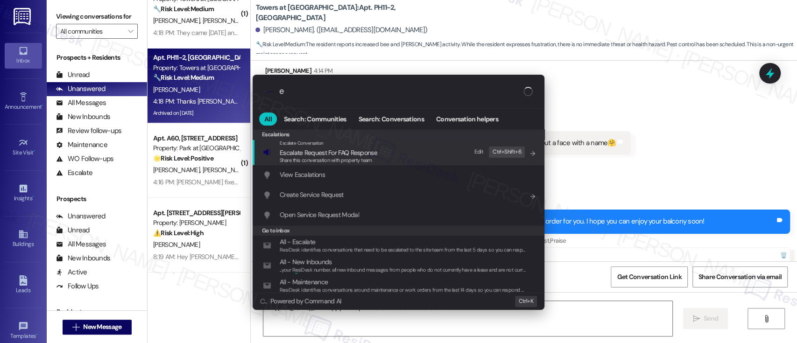
type textarea "Hi {{first_name}}, I'm happy to help! I've submitted a work order for the"
type input "escl"
type textarea "Hi {{first_name}}, I'm happy to help! I've submitted a work order for the"
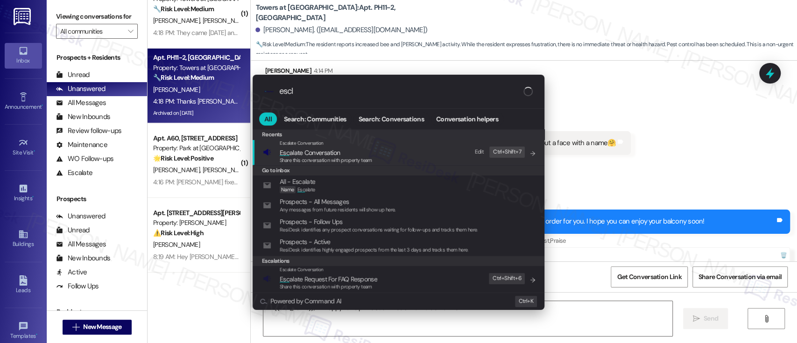
type input "escla"
type textarea "Hi {{first_name}}, I'm happy to help! I've submitted a work order for the bees"
type input "esclaa"
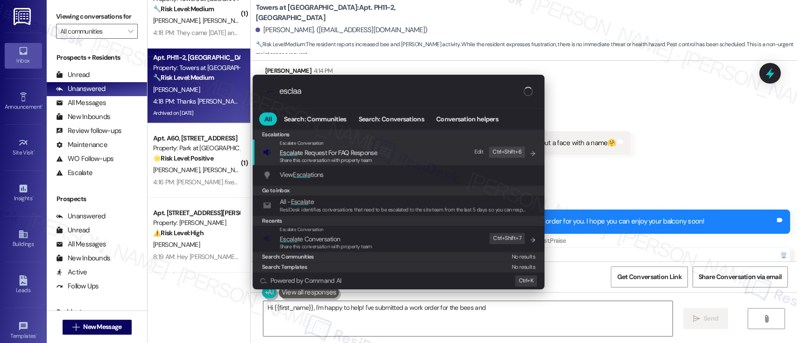
type textarea "Hi {{first_name}}, I'm happy to help! I've submitted a work order for the bees …"
type input "esclaat"
type textarea "Hi {{first_name}}, I'm happy to help! I've submitted a work order for the bees …"
type input "esclaate"
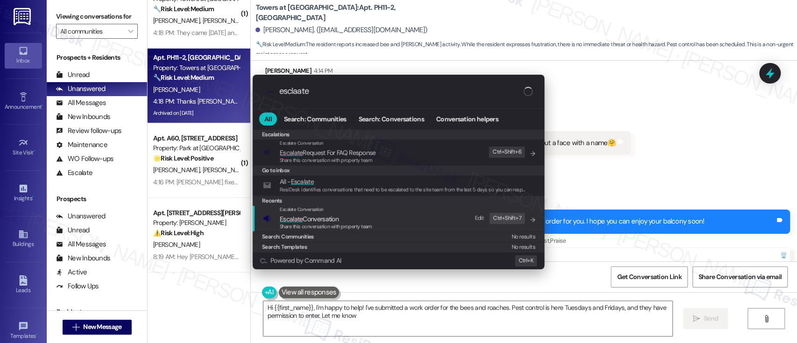
type textarea "Hi {{first_name}}, I'm happy to help! I've submitted a work order for the bees …"
type input "esclaate"
type textarea "Hi {{first_name}}, I'm happy to help! I've submitted a work order for the bees …"
click at [362, 217] on span "Escalate Conversation" at bounding box center [326, 219] width 92 height 10
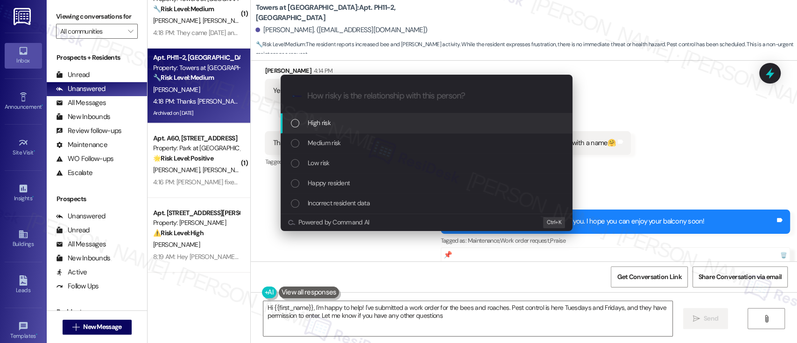
type textarea "Hi {{first_name}}, I'm happy to help! I've submitted a work order for the bees …"
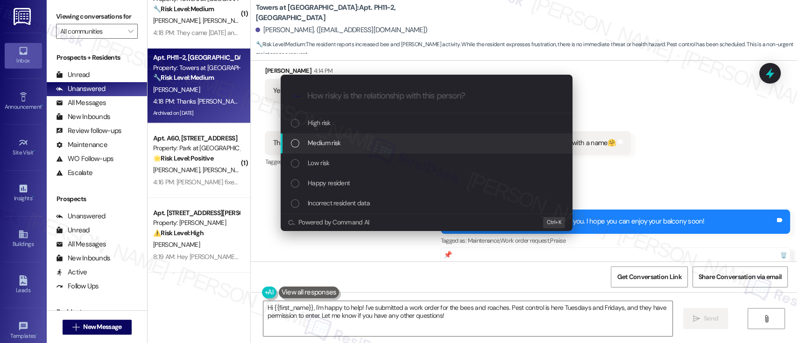
click at [336, 143] on span "Medium risk" at bounding box center [324, 143] width 33 height 10
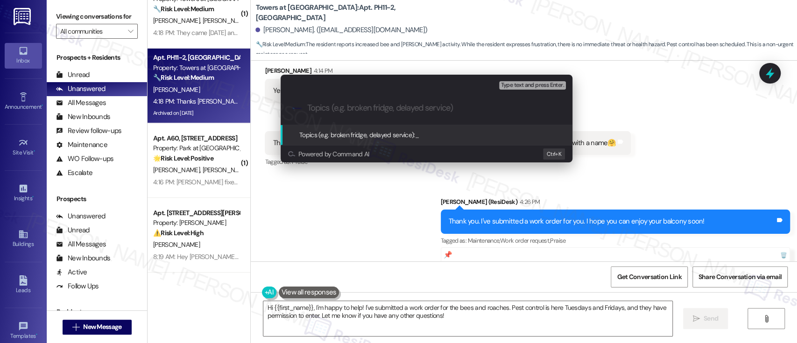
paste input "Submitted Work Order #592207 - Bees and Roaches"
type input "Submitted Work Order #592207 - Bees and Roaches"
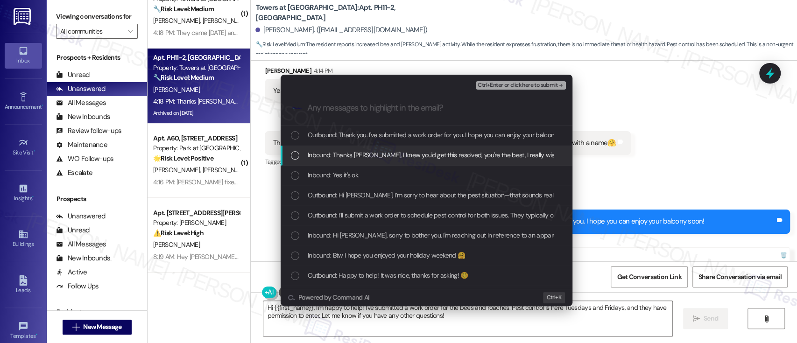
click at [346, 151] on span "Inbound: Thanks [PERSON_NAME], I knew you'd get this resolved, you're the best,…" at bounding box center [479, 155] width 342 height 10
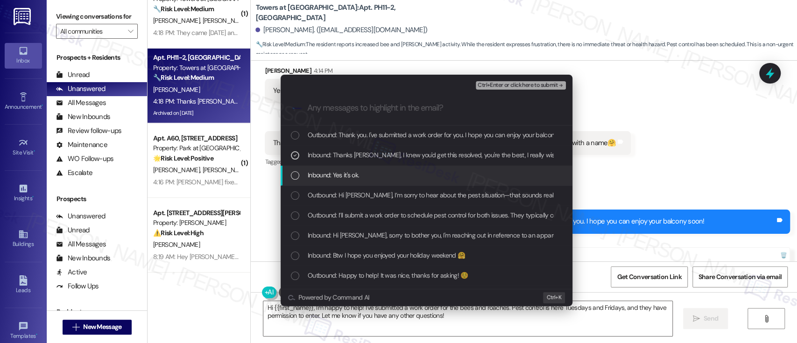
click at [330, 175] on span "Inbound: Yes it's ok." at bounding box center [333, 175] width 51 height 10
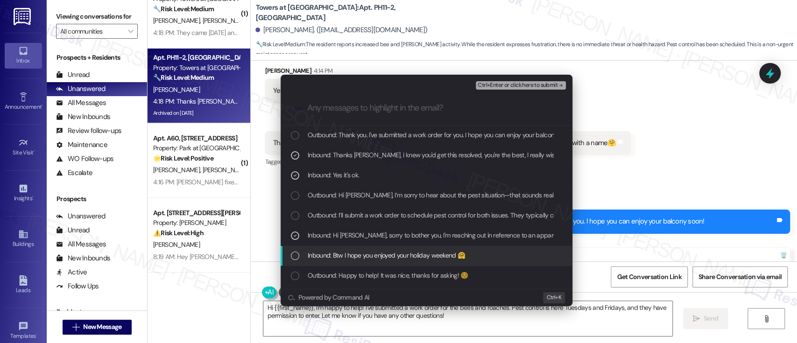
click at [346, 251] on span "Inbound: Btw I hope you enjoyed your holiday weekend 🤗" at bounding box center [386, 255] width 157 height 10
click at [397, 259] on span "Inbound: Btw I hope you enjoyed your holiday weekend 🤗" at bounding box center [386, 255] width 157 height 10
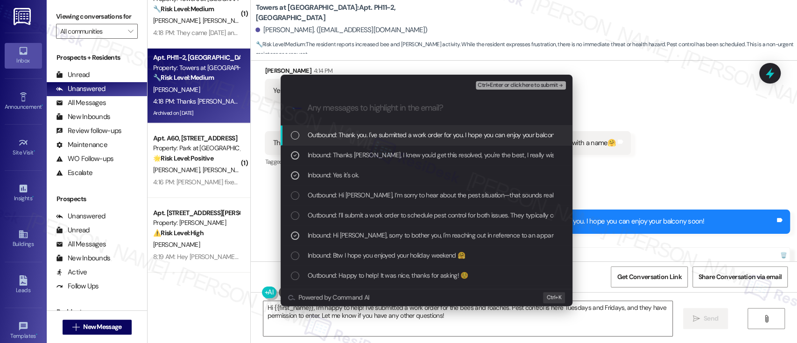
click at [543, 85] on span "Ctrl+Enter or click here to submit" at bounding box center [517, 85] width 80 height 7
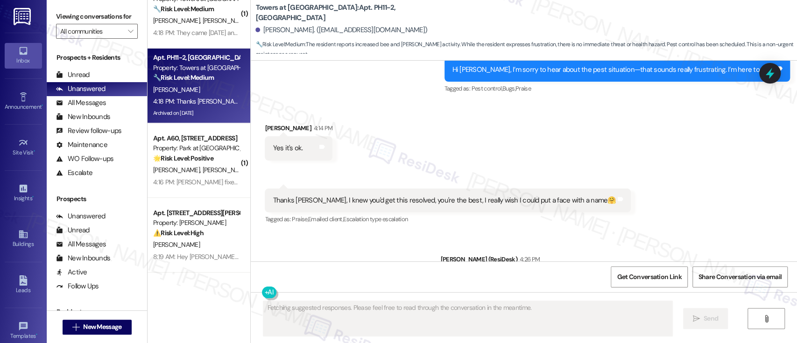
scroll to position [10652, 0]
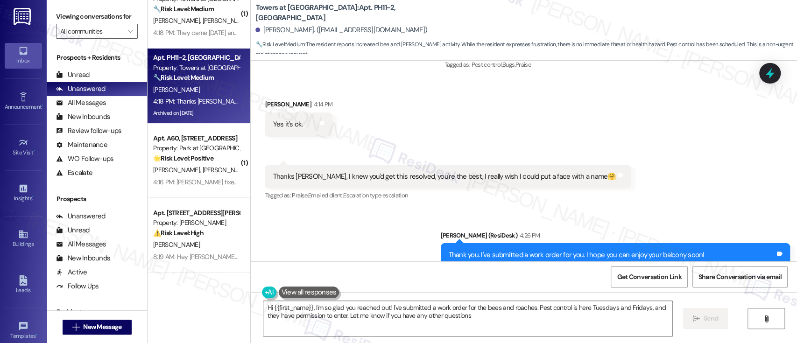
type textarea "Hi {{first_name}}, I'm so glad you reached out! I've submitted a work order for…"
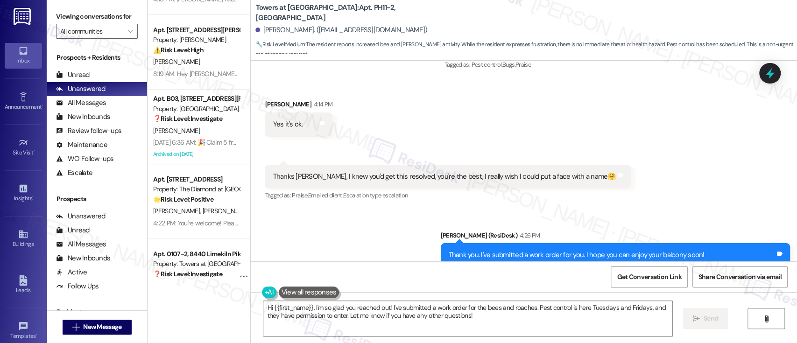
scroll to position [280, 0]
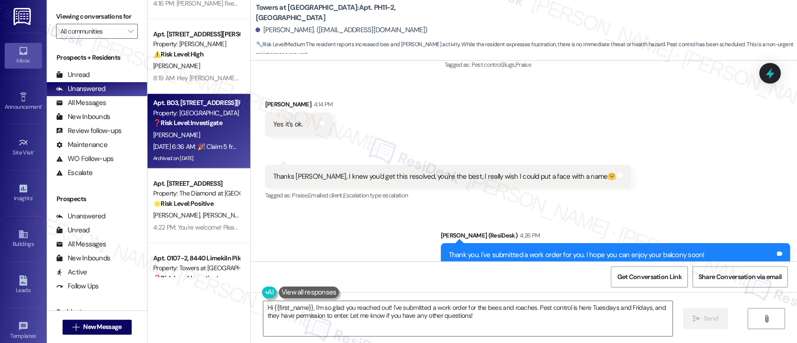
click at [194, 136] on div "[PERSON_NAME]" at bounding box center [196, 135] width 88 height 12
type textarea "Fetching suggested responses. Please feel free to read through the conversation…"
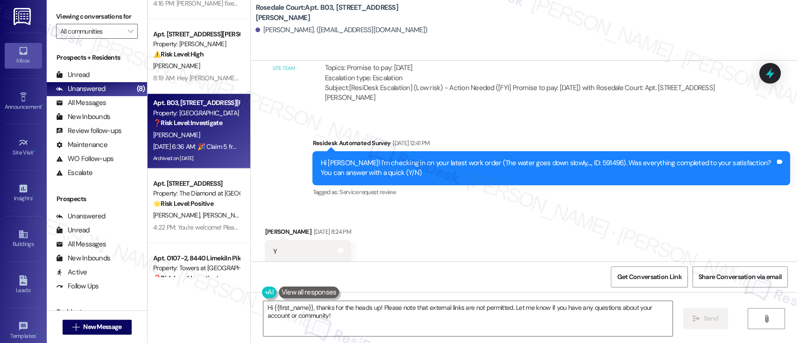
scroll to position [5507, 0]
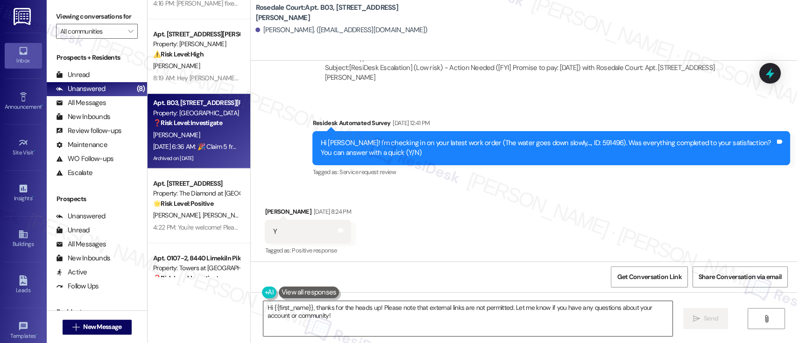
click at [435, 326] on textarea "Hi {{first_name}}, thanks for the heads up! Please note that external links are…" at bounding box center [467, 318] width 408 height 35
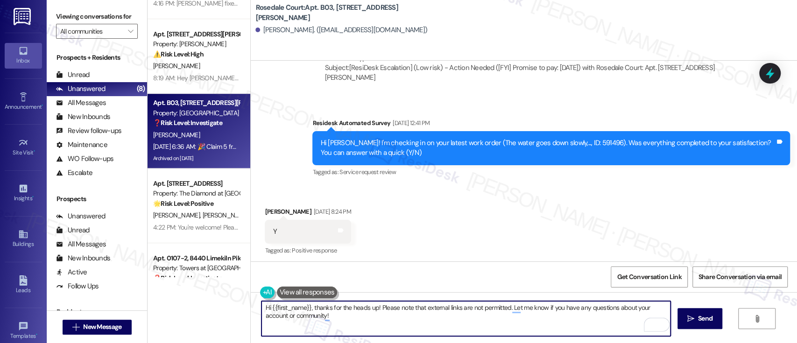
click at [307, 310] on textarea "Hi {{first_name}}, thanks for the heads up! Please note that external links are…" at bounding box center [465, 318] width 408 height 35
paste textarea "I'm so glad to hear that everything was taken care of to your satisfaction. Jus…"
type textarea "Hi {{first_name}}, I'm so glad to hear that everything was taken care of to you…"
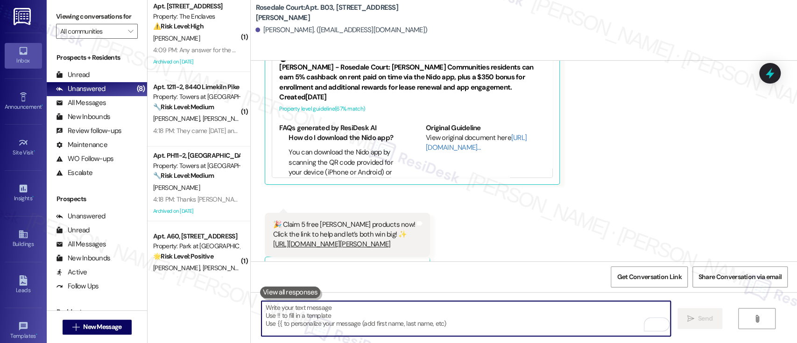
scroll to position [0, 0]
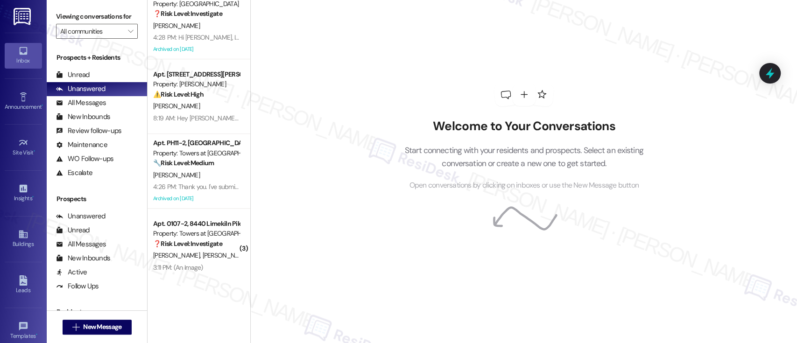
scroll to position [321, 0]
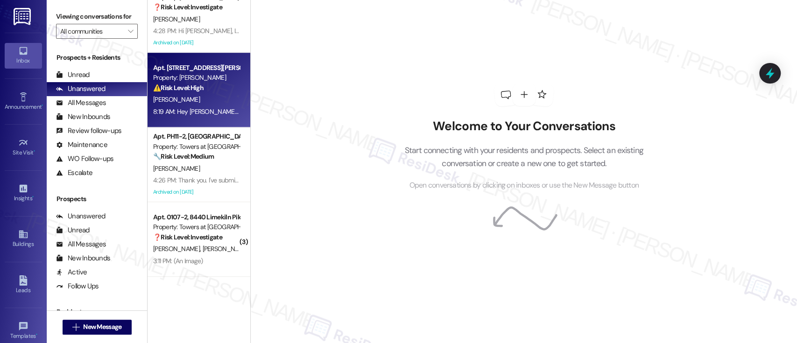
click at [170, 99] on span "[PERSON_NAME]" at bounding box center [176, 99] width 47 height 8
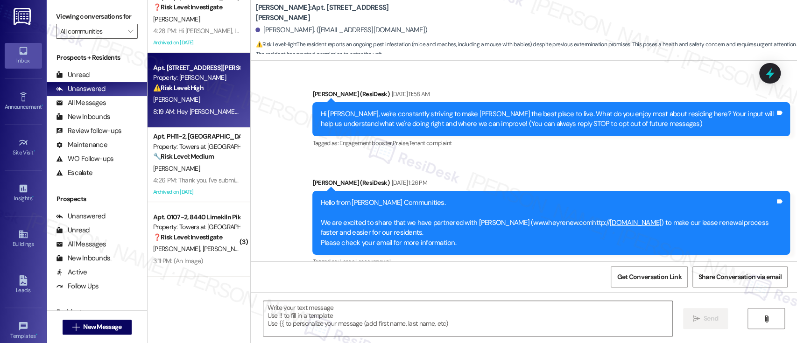
scroll to position [5234, 0]
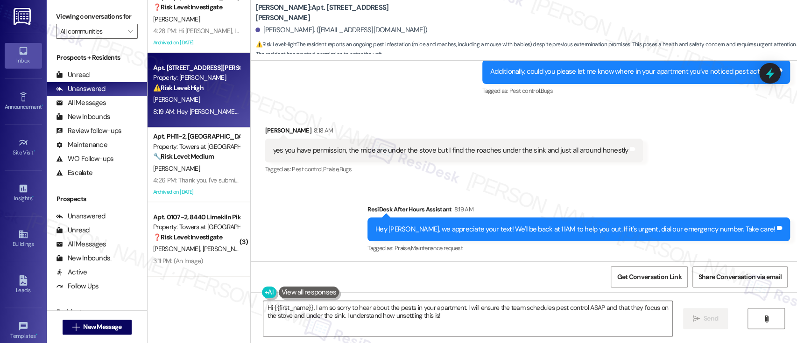
click at [603, 159] on div "yes you have permission, the mice are under the stove but I find the roaches un…" at bounding box center [454, 151] width 378 height 24
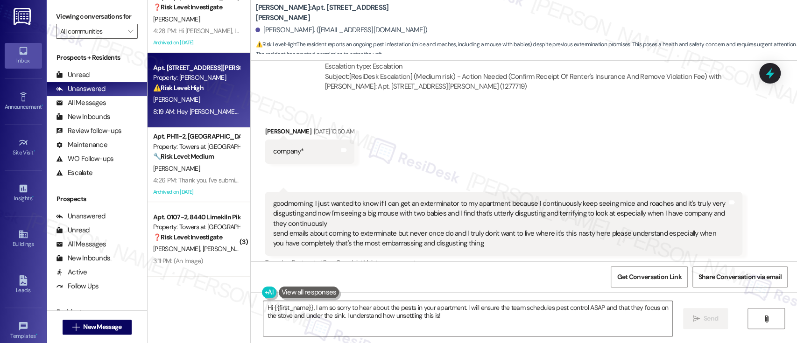
scroll to position [4611, 0]
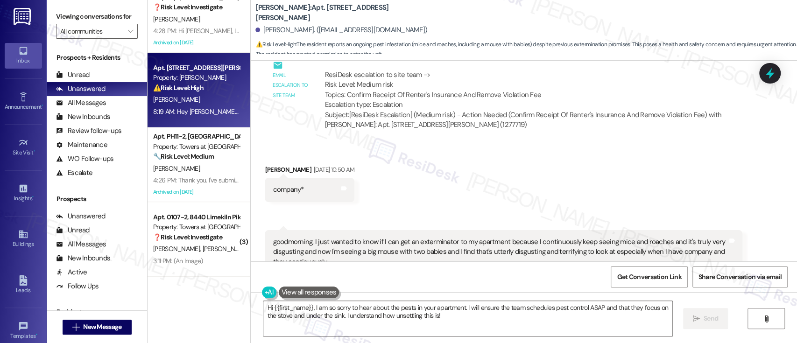
click at [289, 13] on b "[PERSON_NAME]: Apt. 1013, [STREET_ADDRESS][PERSON_NAME]" at bounding box center [348, 13] width 187 height 20
copy b "1013"
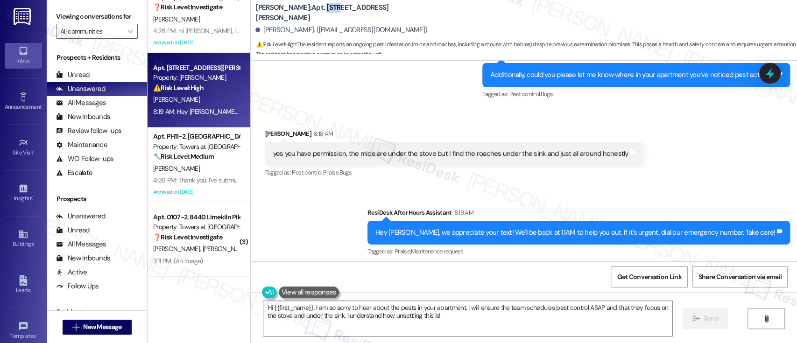
scroll to position [5234, 0]
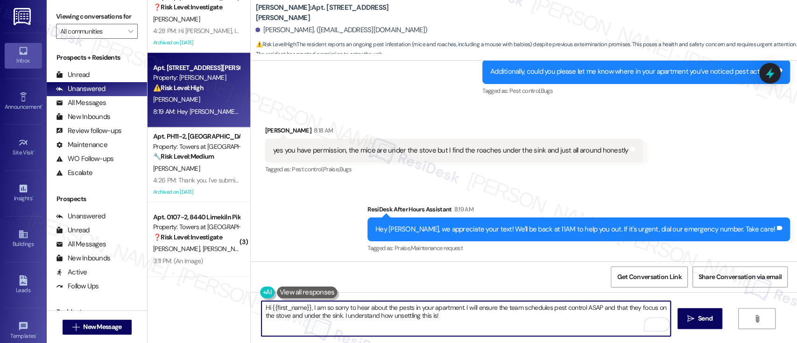
drag, startPoint x: 461, startPoint y: 307, endPoint x: 310, endPoint y: 304, distance: 151.2
click at [310, 304] on textarea "Hi {{first_name}}, I am so sorry to hear about the pests in your apartment. I w…" at bounding box center [465, 318] width 408 height 35
type textarea "Hi {{first_name}}, thanks for the update. I will ensure the team schedules pest…"
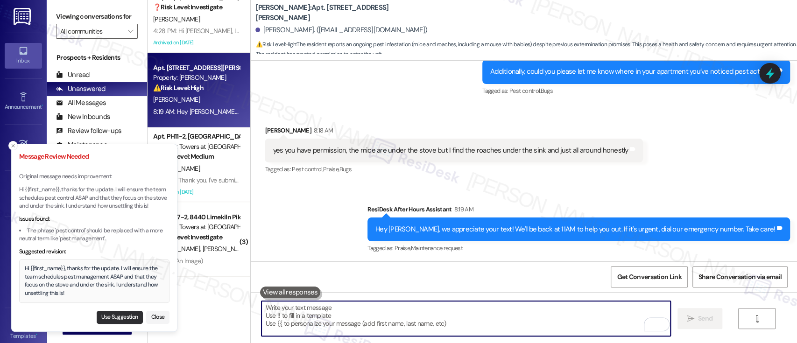
click at [124, 315] on button "Use Suggestion" at bounding box center [120, 317] width 46 height 13
type textarea "Hi {{first_name}}, thanks for the update. I will ensure the team schedules pest…"
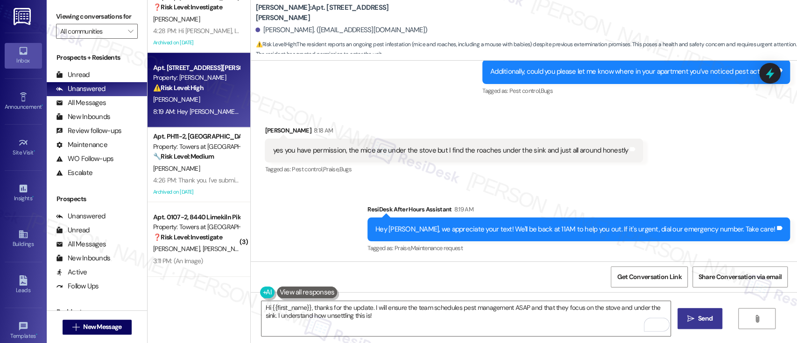
click at [705, 317] on span "Send" at bounding box center [705, 319] width 14 height 10
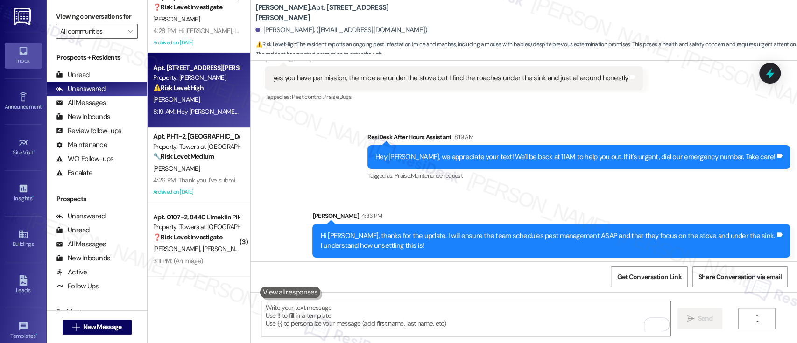
scroll to position [5309, 0]
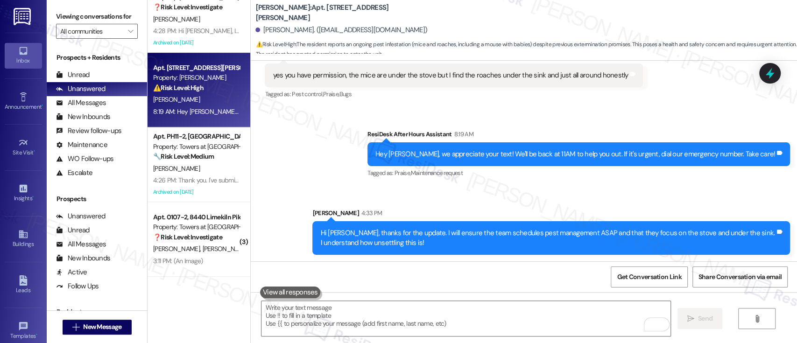
click at [645, 202] on div "Sent via SMS [PERSON_NAME] 4:33 PM Hi [PERSON_NAME], thanks for the update. I w…" at bounding box center [550, 231] width 491 height 61
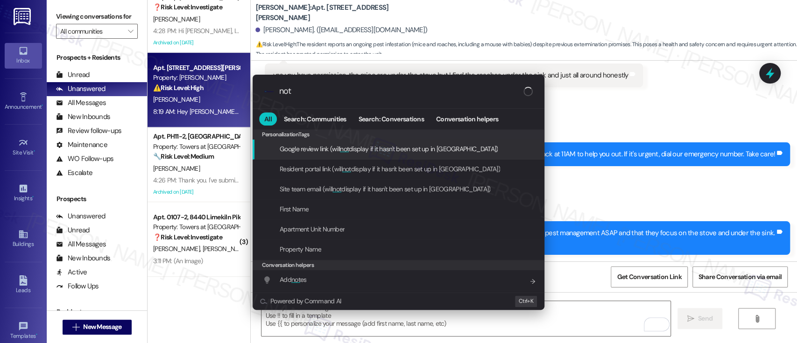
type input "note"
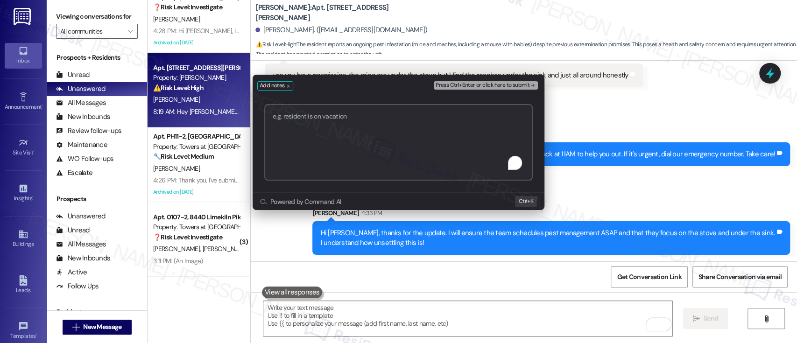
paste textarea "Work Order #592209"
type textarea "Submitted Work Order #592209 - Roaches and Mice"
click at [524, 84] on span "Press Ctrl+Enter or click here to submit" at bounding box center [482, 85] width 94 height 7
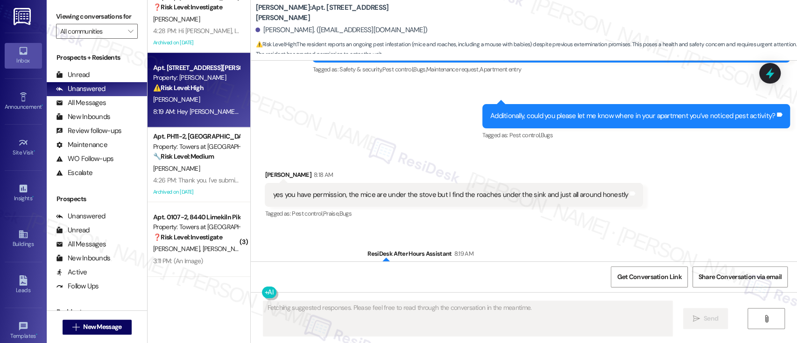
scroll to position [5154, 0]
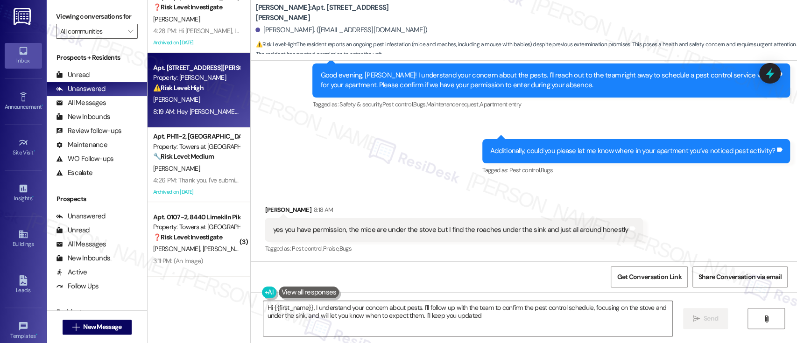
type textarea "Hi {{first_name}}, I understand your concern about pests. I'll follow up with t…"
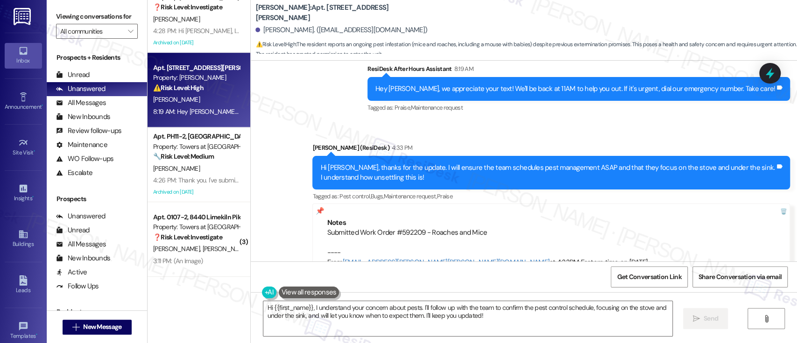
scroll to position [5401, 0]
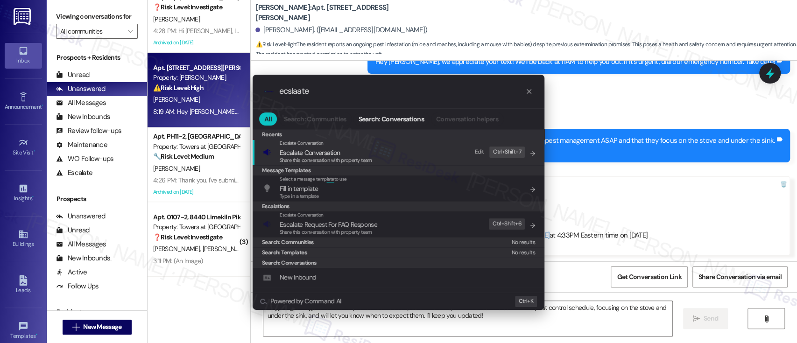
type input "ecslaate"
click at [369, 151] on span "Escalate Conversation" at bounding box center [326, 152] width 92 height 10
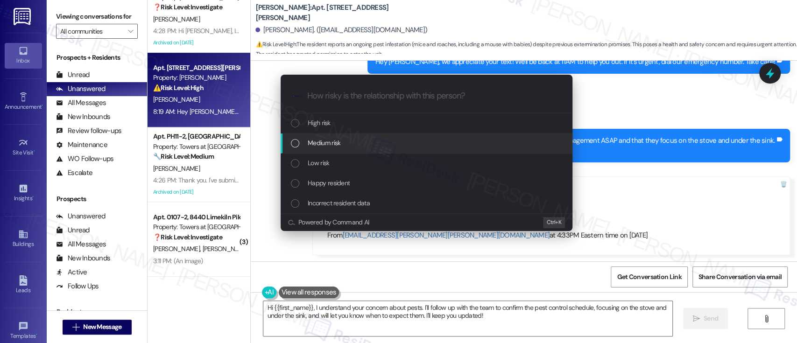
click at [370, 139] on div "Medium risk" at bounding box center [427, 143] width 273 height 10
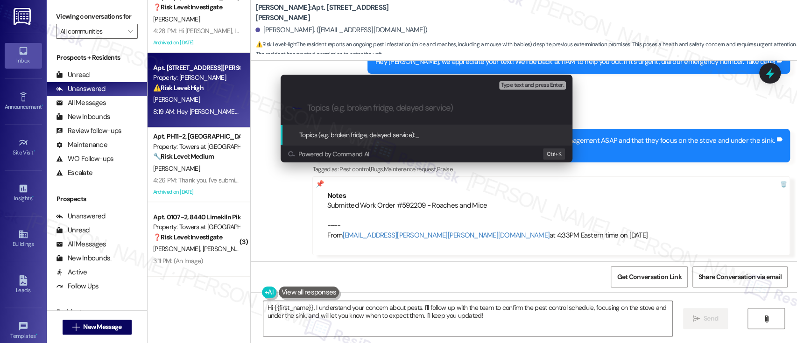
paste input "Submitted Work Order #592209 - Roaches and Mice"
type input "Submitted Work Order #592209 - Roaches and Mice"
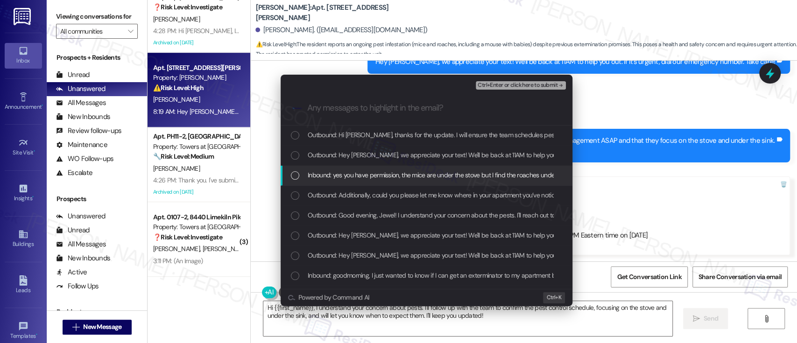
click at [360, 175] on span "Inbound: yes you have permission, the mice are under the stove but I find the r…" at bounding box center [481, 175] width 347 height 10
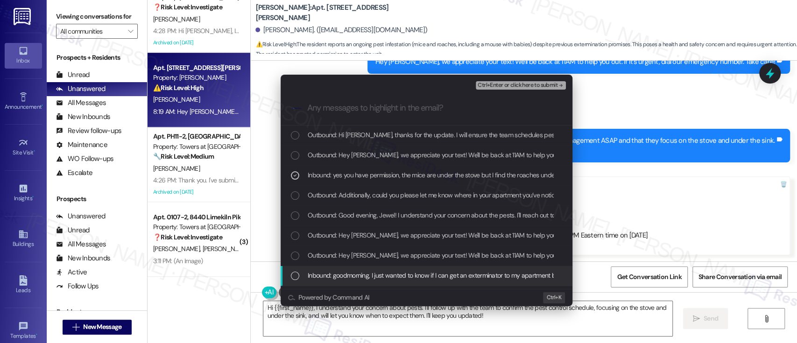
click at [344, 270] on div "Inbound: goodmorning, I just wanted to know if I can get an exterminator to my …" at bounding box center [426, 276] width 292 height 20
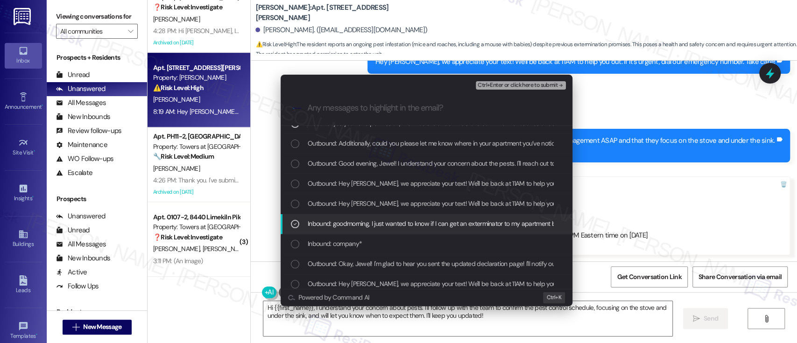
scroll to position [62, 0]
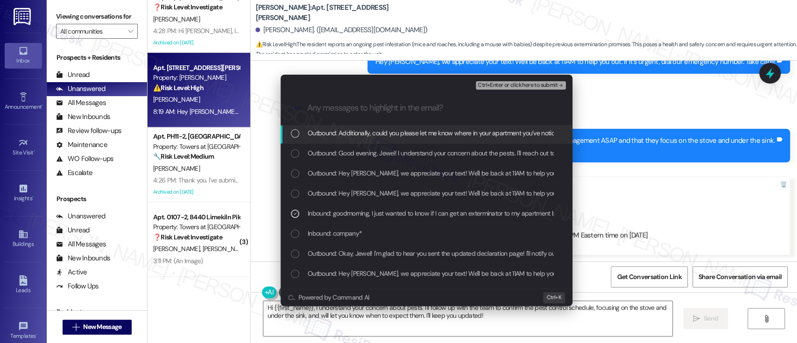
click at [522, 84] on span "Ctrl+Enter or click here to submit" at bounding box center [517, 85] width 80 height 7
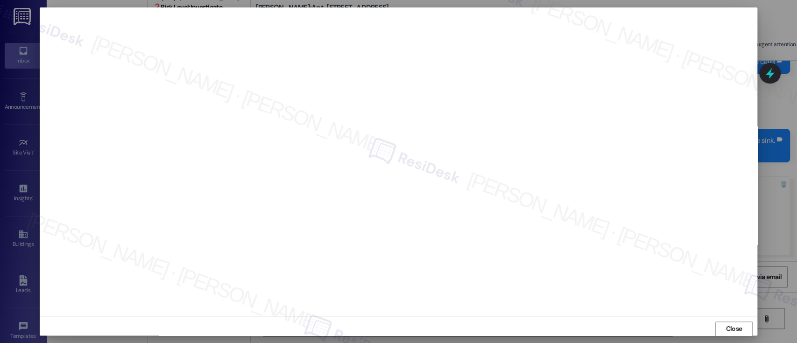
scroll to position [0, 0]
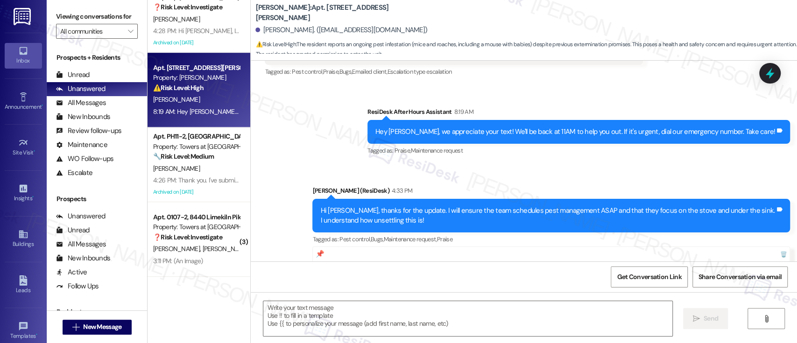
type textarea "Fetching suggested responses. Please feel free to read through the conversation…"
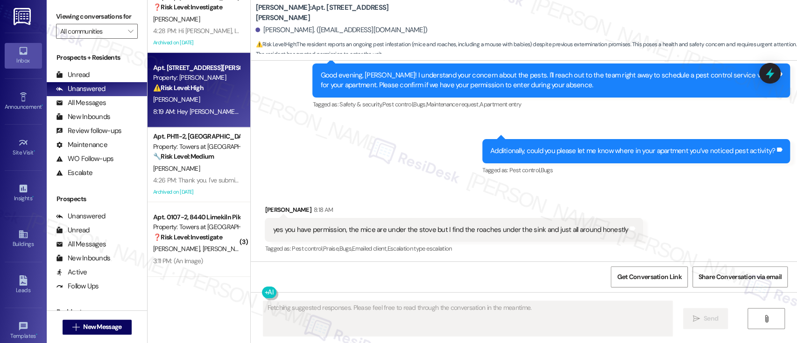
scroll to position [171, 0]
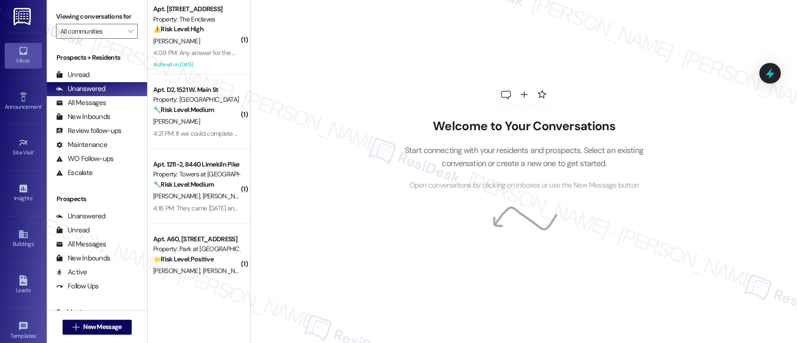
scroll to position [171, 0]
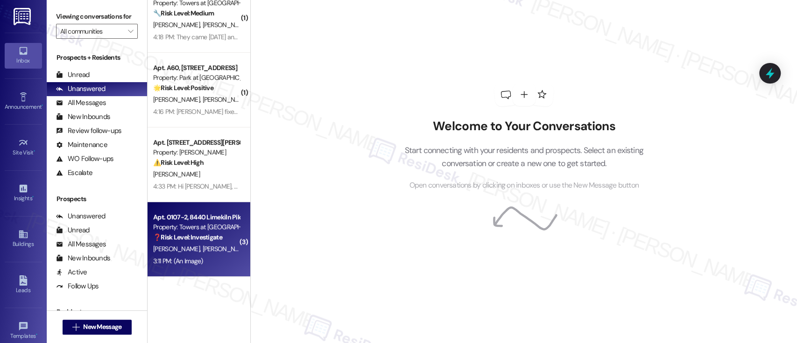
click at [188, 229] on div "Property: Towers at [GEOGRAPHIC_DATA]" at bounding box center [196, 227] width 86 height 10
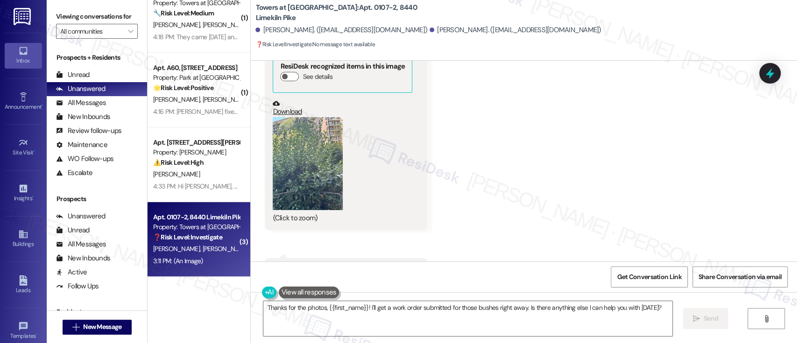
scroll to position [6132, 0]
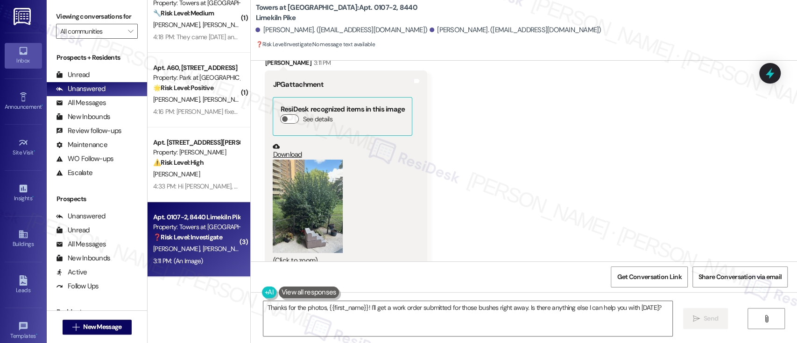
scroll to position [5572, 0]
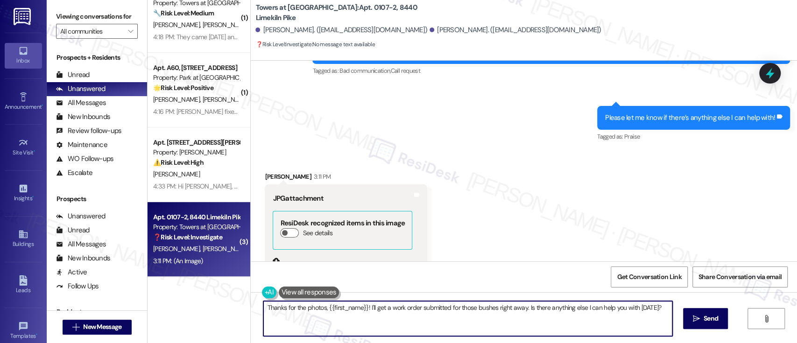
click at [336, 311] on textarea "Thanks for the photos, {{first_name}}! I'll get a work order submitted for thos…" at bounding box center [467, 318] width 408 height 35
click at [341, 306] on textarea "Thanks for the photos, [PERSON_NAME]! I'll get a work order submitted for those…" at bounding box center [465, 318] width 408 height 35
click at [489, 311] on textarea "Thanks for the photos, [PERSON_NAME]! I'll get a work order submitted for those…" at bounding box center [465, 318] width 408 height 35
type textarea "Thanks for the photos, [PERSON_NAME]! I'll share them with our team. Is there a…"
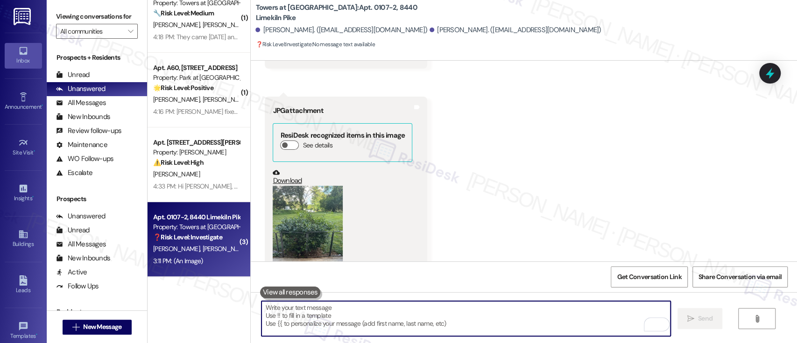
scroll to position [6131, 0]
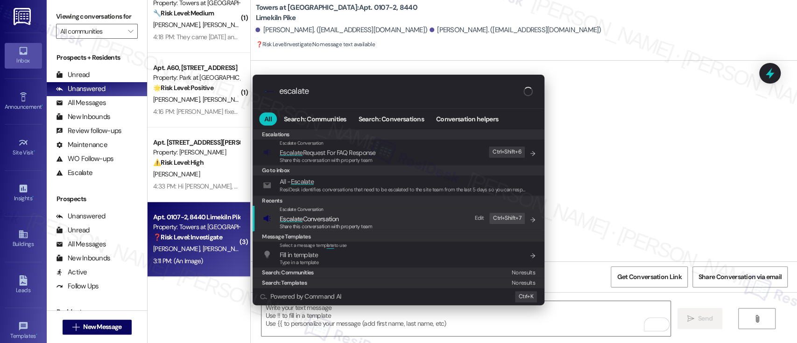
type input "escalate"
click at [328, 220] on span "Escalate Conversation" at bounding box center [309, 219] width 59 height 8
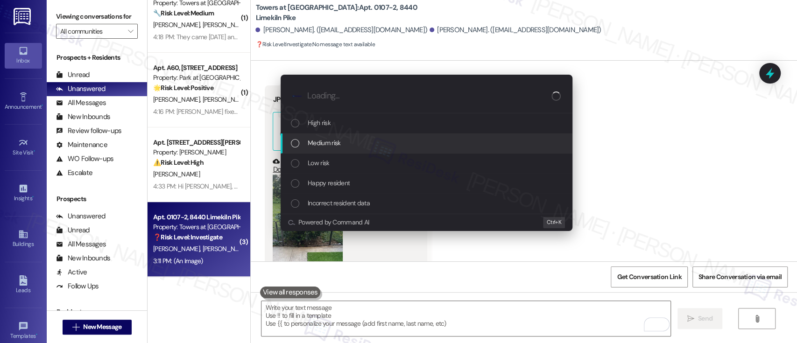
click at [329, 138] on span "Medium risk" at bounding box center [324, 143] width 33 height 10
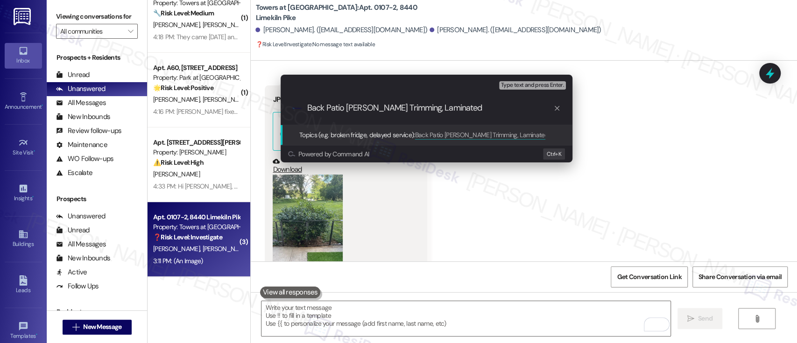
type input "Back Patio [PERSON_NAME] Trimming, Laminated"
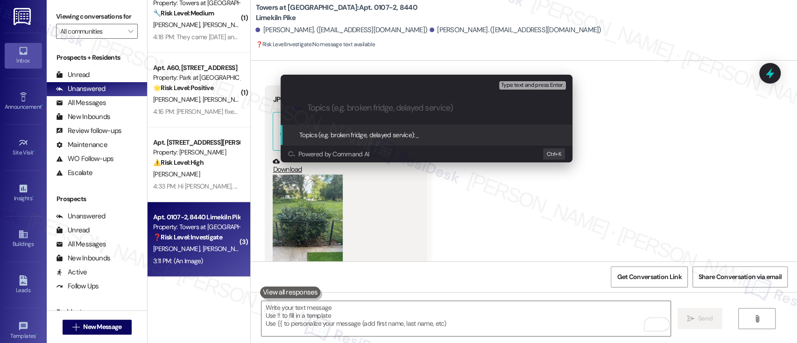
click at [547, 185] on div "Escalate Conversation Medium risk Topics (e.g. broken fridge, delayed service) …" at bounding box center [398, 171] width 797 height 343
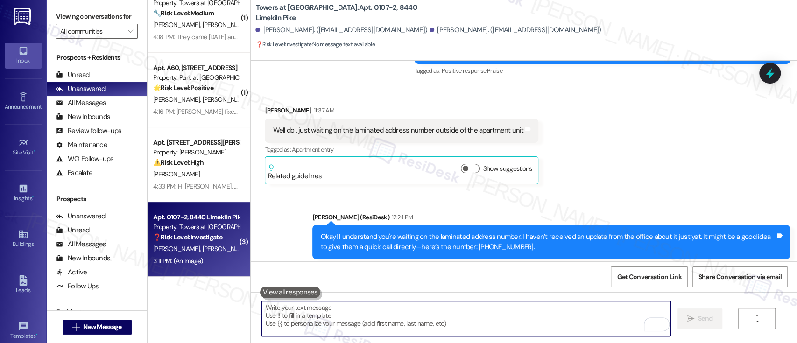
scroll to position [5337, 0]
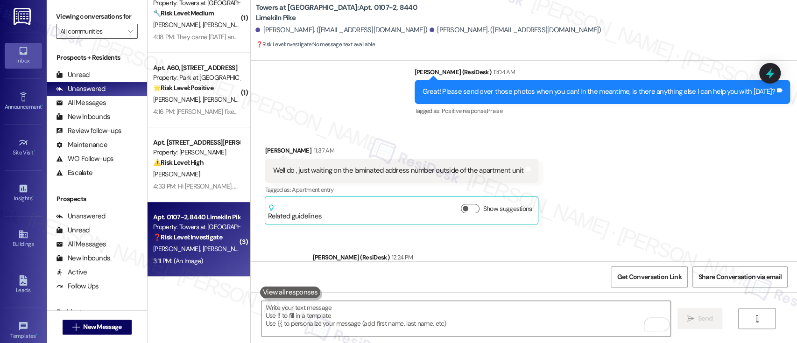
click at [643, 180] on div "Received via SMS [PERSON_NAME] 11:37 AM Well do , just waiting on the laminated…" at bounding box center [524, 178] width 546 height 106
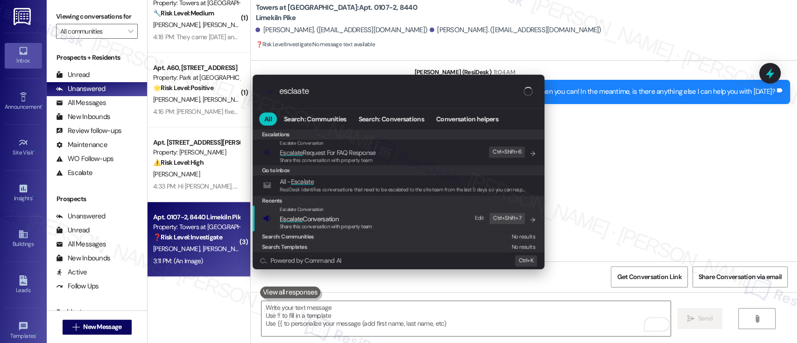
type input "esclaate"
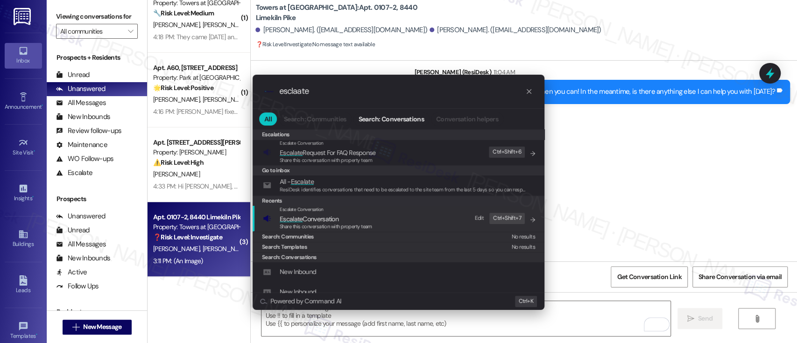
click at [358, 221] on span "Escalate Conversation" at bounding box center [326, 219] width 92 height 10
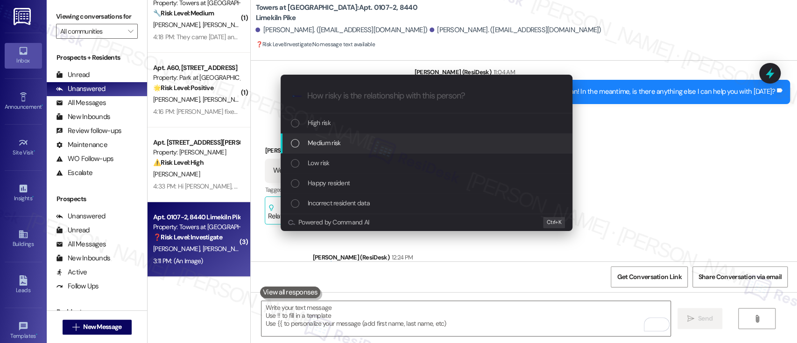
click at [336, 139] on span "Medium risk" at bounding box center [324, 143] width 33 height 10
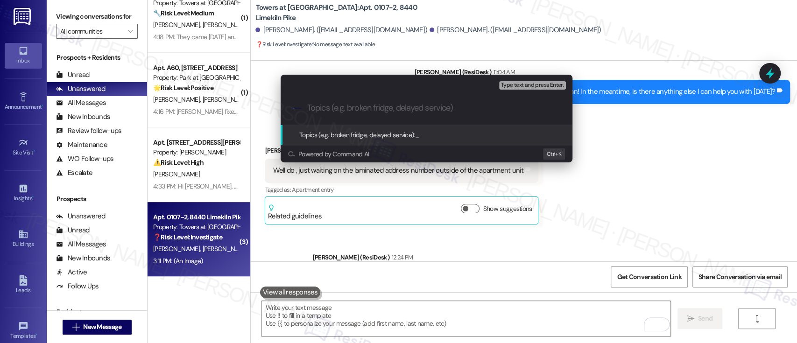
paste input "Back Patio [PERSON_NAME] Trimming, Laminated"
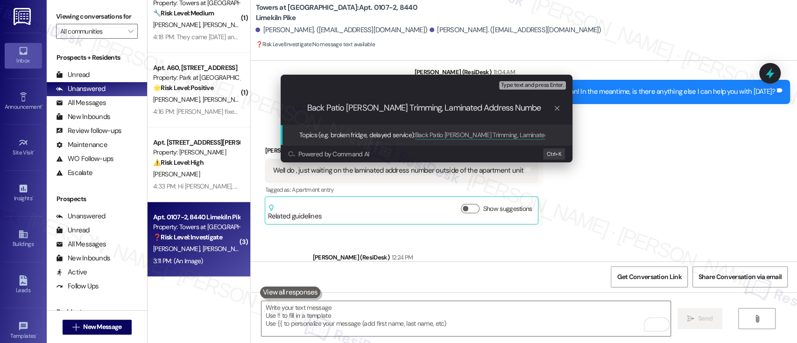
type input "Back Patio [PERSON_NAME] Trimming, Laminated Address Number"
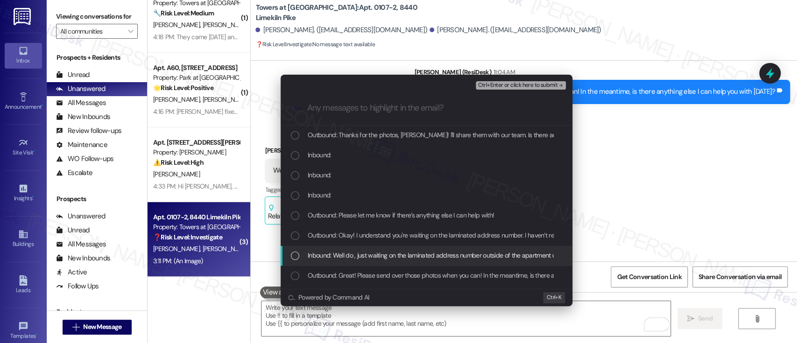
click at [302, 253] on div "Inbound: Well do , just waiting on the laminated address number outside of the …" at bounding box center [427, 255] width 273 height 10
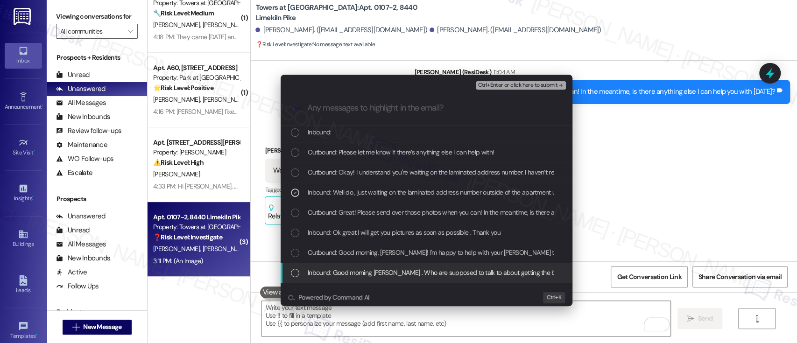
scroll to position [124, 0]
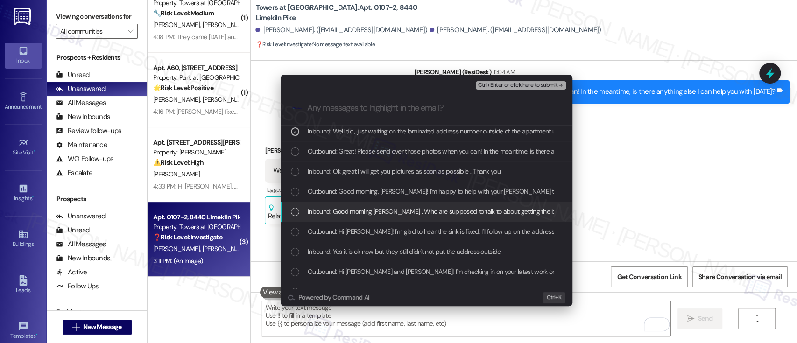
click at [322, 211] on span "Inbound: Good morning [PERSON_NAME] . Who are supposed to talk to about getting…" at bounding box center [559, 211] width 502 height 10
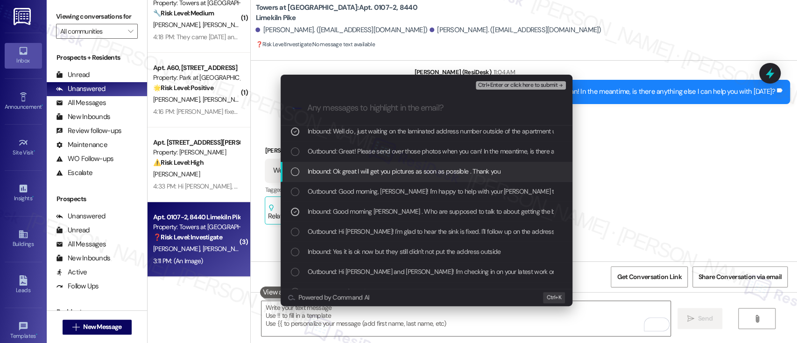
click at [329, 169] on span "Inbound: Ok great I will get you pictures as soon as possible . Thank you" at bounding box center [404, 171] width 193 height 10
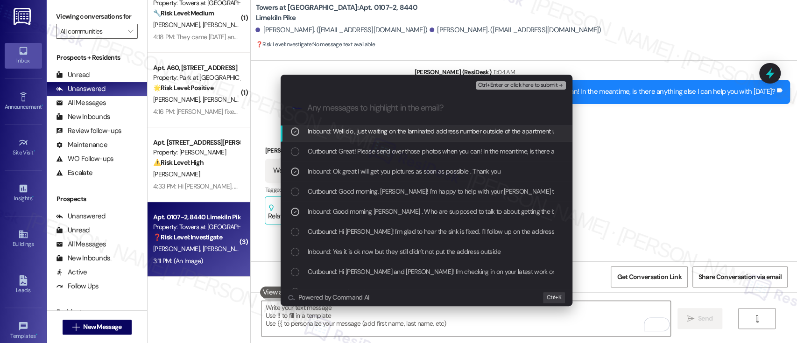
click at [506, 84] on span "Ctrl+Enter or click here to submit" at bounding box center [517, 85] width 80 height 7
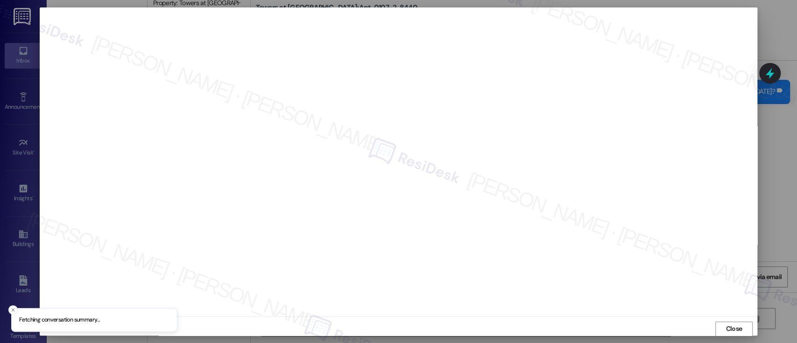
scroll to position [0, 0]
